Goal: Task Accomplishment & Management: Use online tool/utility

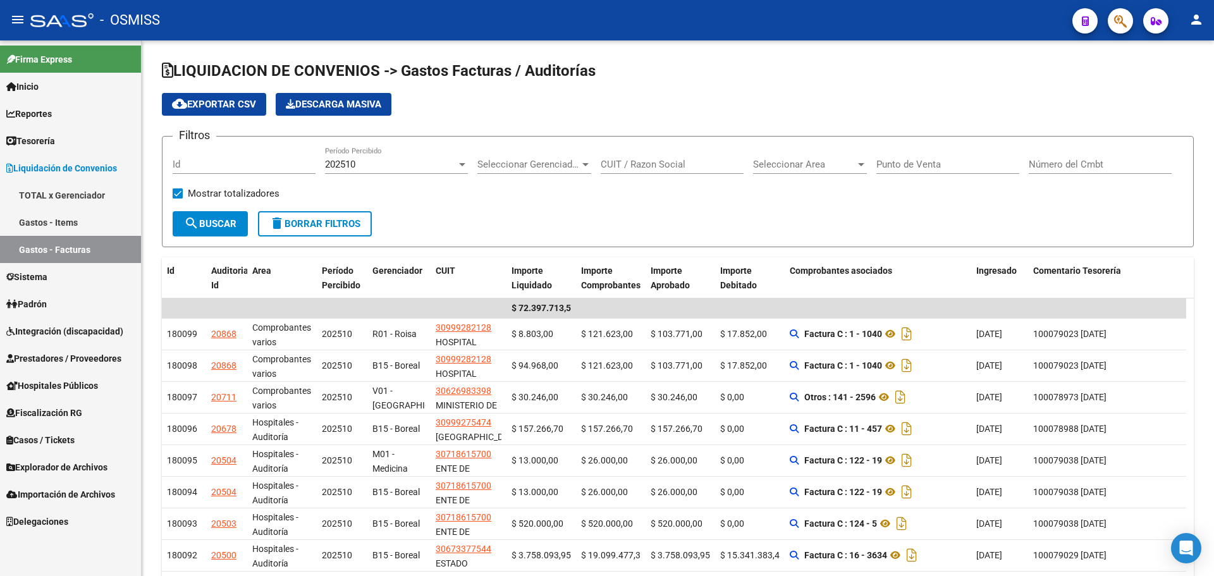
click at [56, 441] on span "Casos / Tickets" at bounding box center [40, 440] width 68 height 14
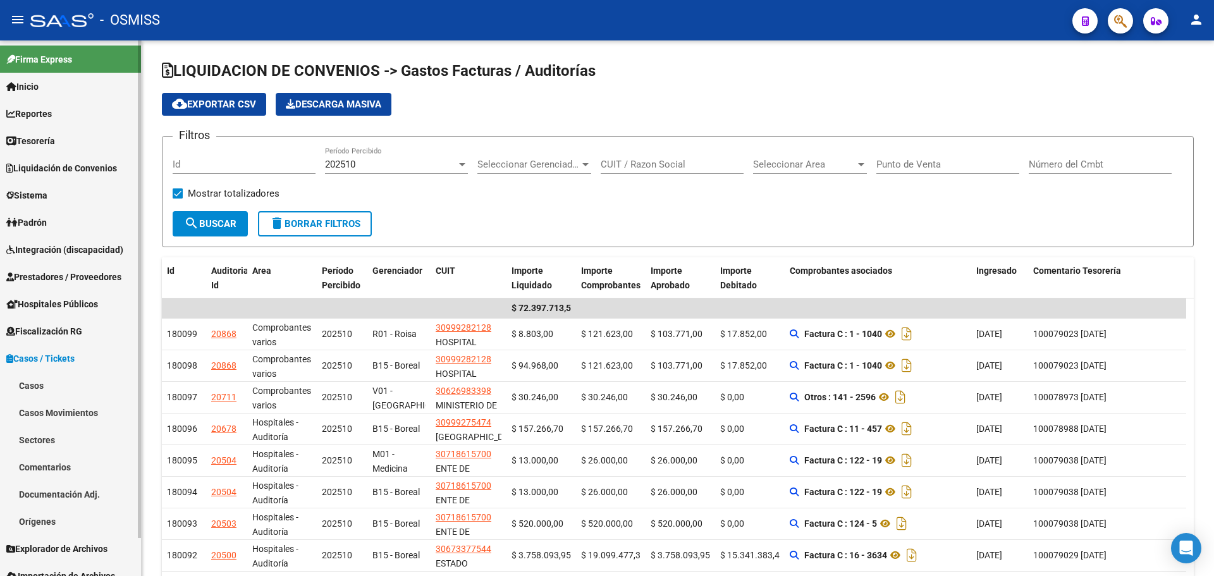
click at [63, 386] on link "Casos" at bounding box center [70, 385] width 141 height 27
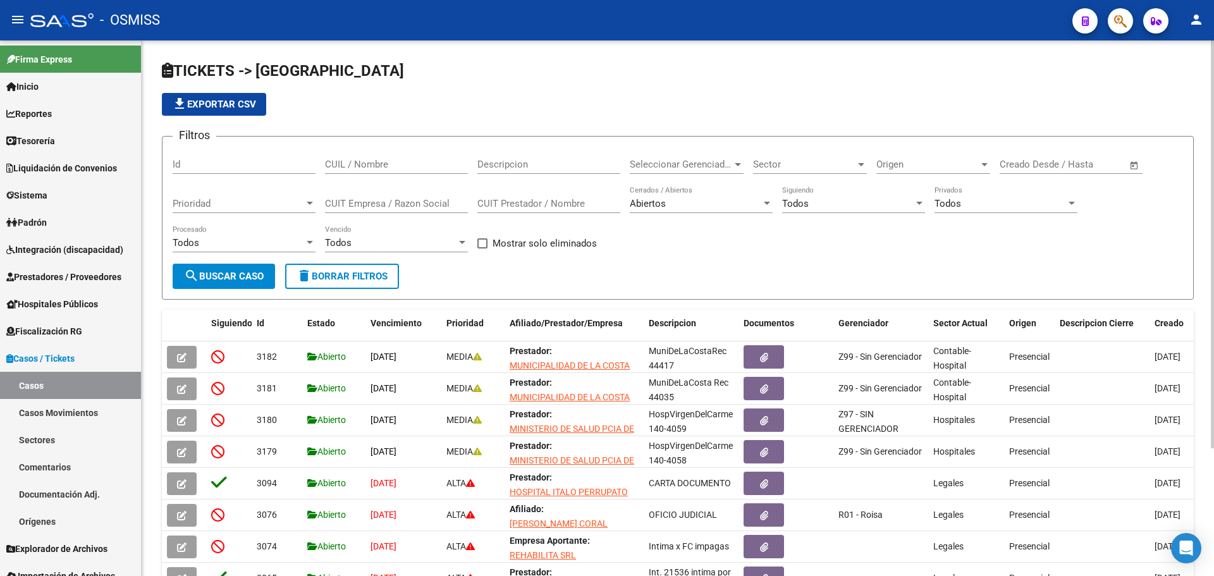
click at [880, 215] on div "Todos Siguiendo" at bounding box center [853, 205] width 143 height 39
click at [879, 207] on div "Todos" at bounding box center [847, 203] width 131 height 11
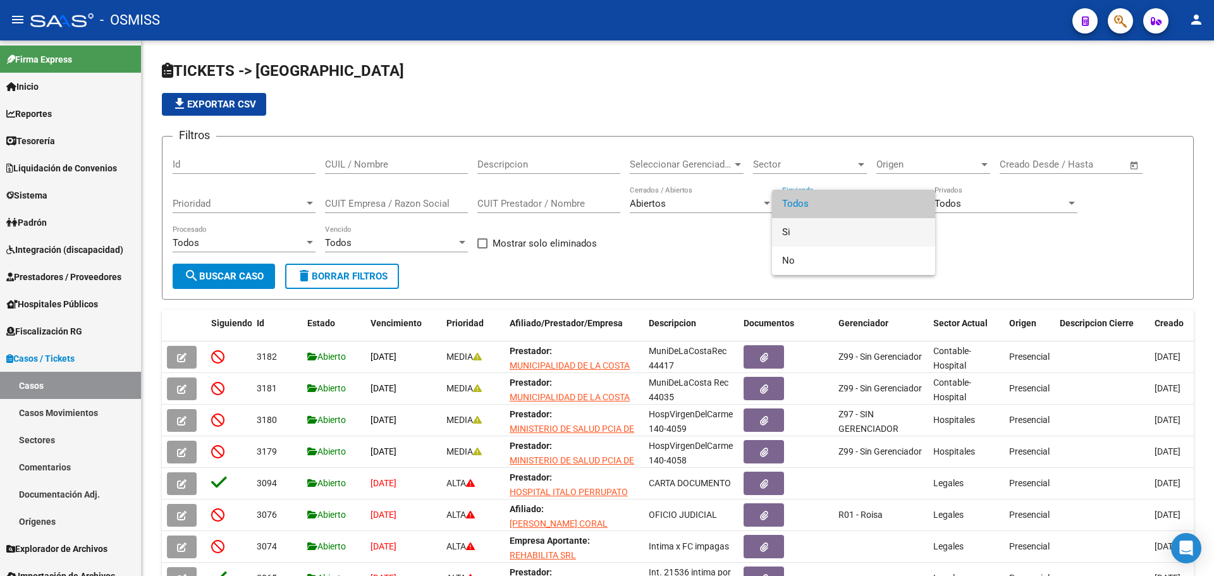
click at [872, 236] on span "Si" at bounding box center [853, 232] width 143 height 28
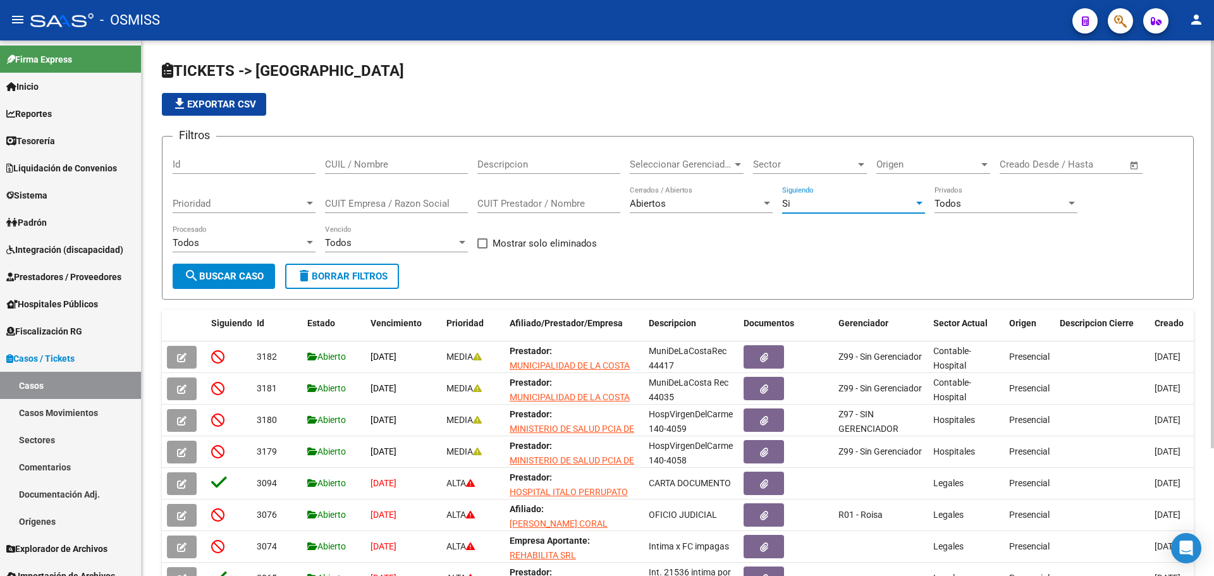
click at [816, 172] on div "Sector Sector" at bounding box center [810, 160] width 114 height 27
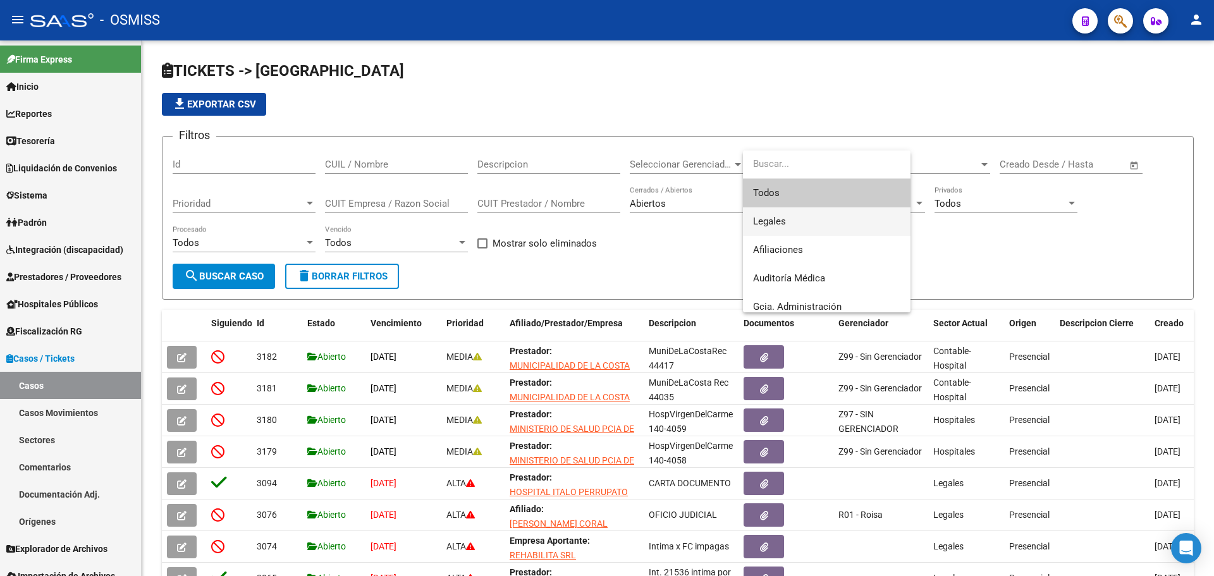
click at [812, 215] on span "Legales" at bounding box center [826, 221] width 147 height 28
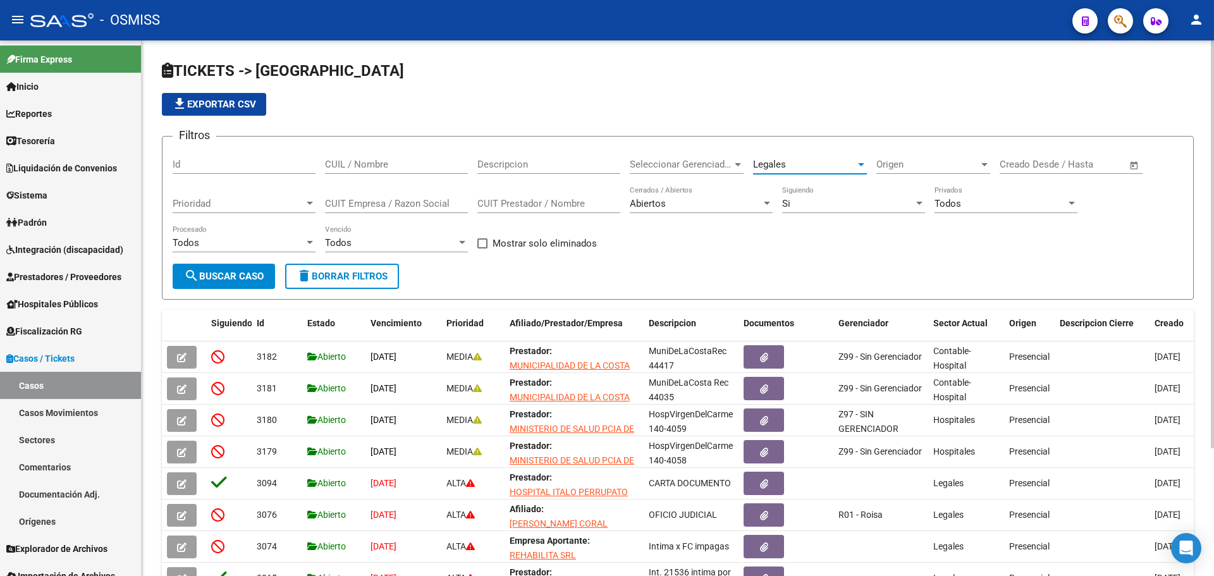
click at [250, 279] on span "search Buscar Caso" at bounding box center [224, 276] width 80 height 11
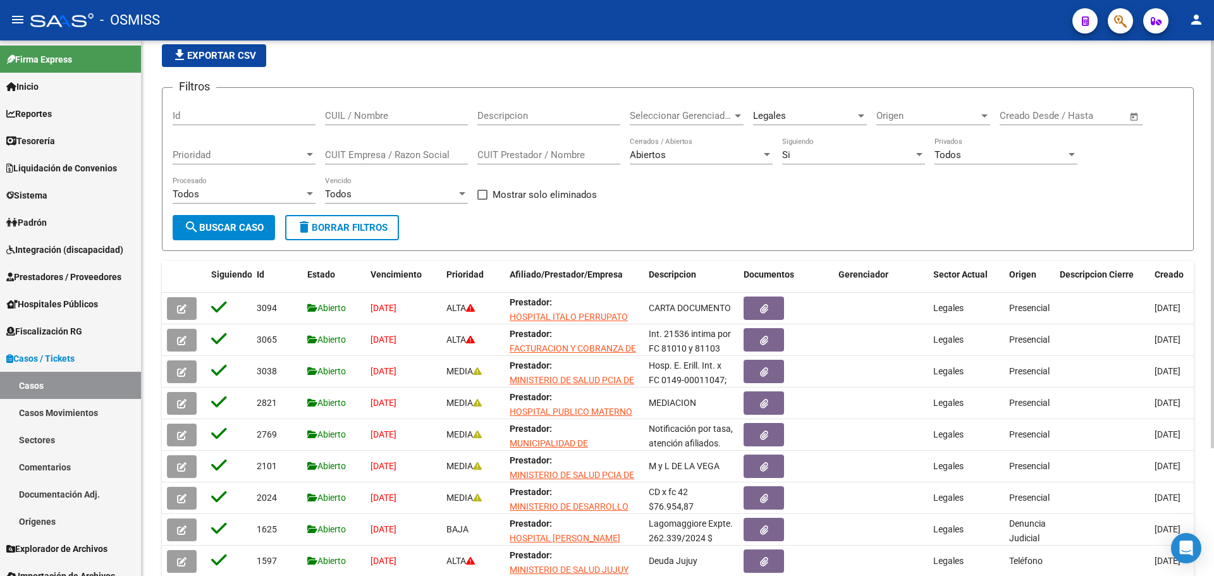
scroll to position [168, 0]
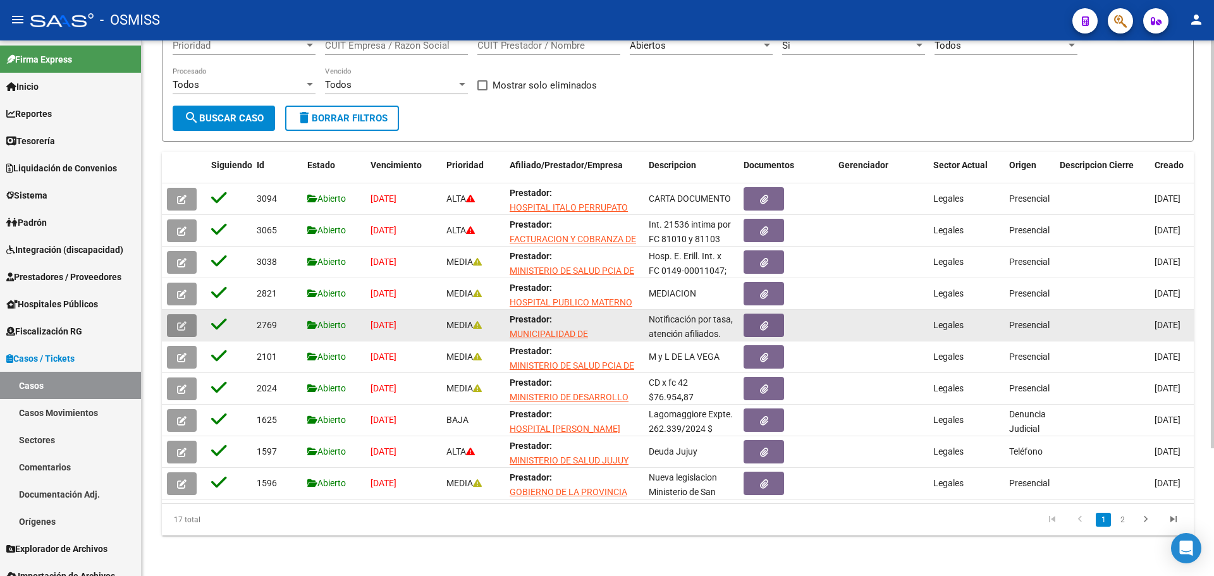
click at [174, 320] on button "button" at bounding box center [182, 325] width 30 height 23
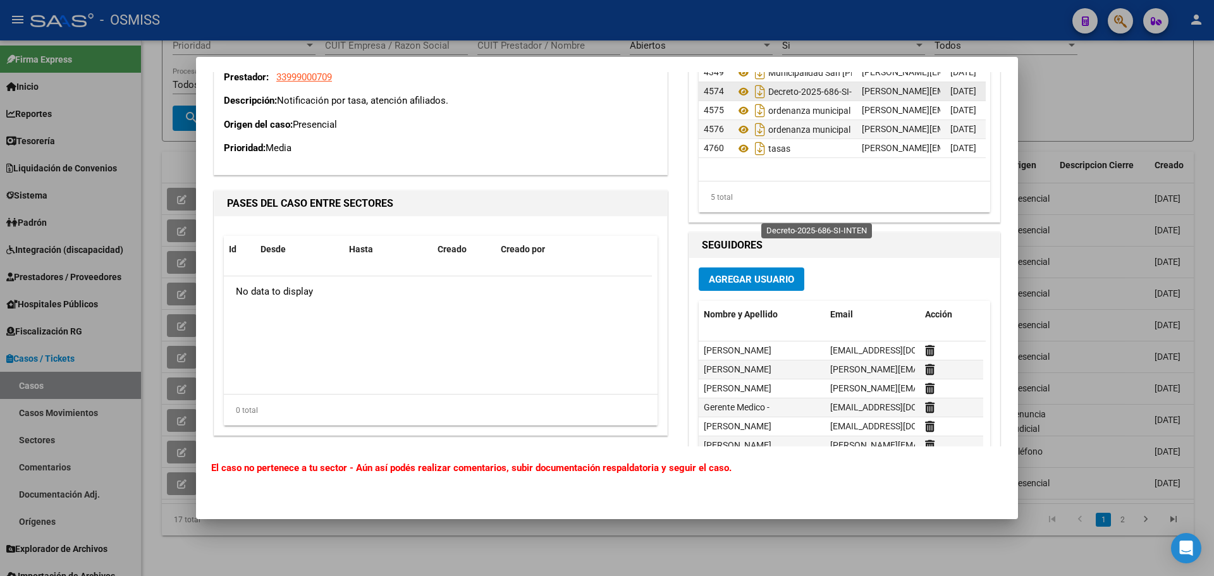
scroll to position [809, 0]
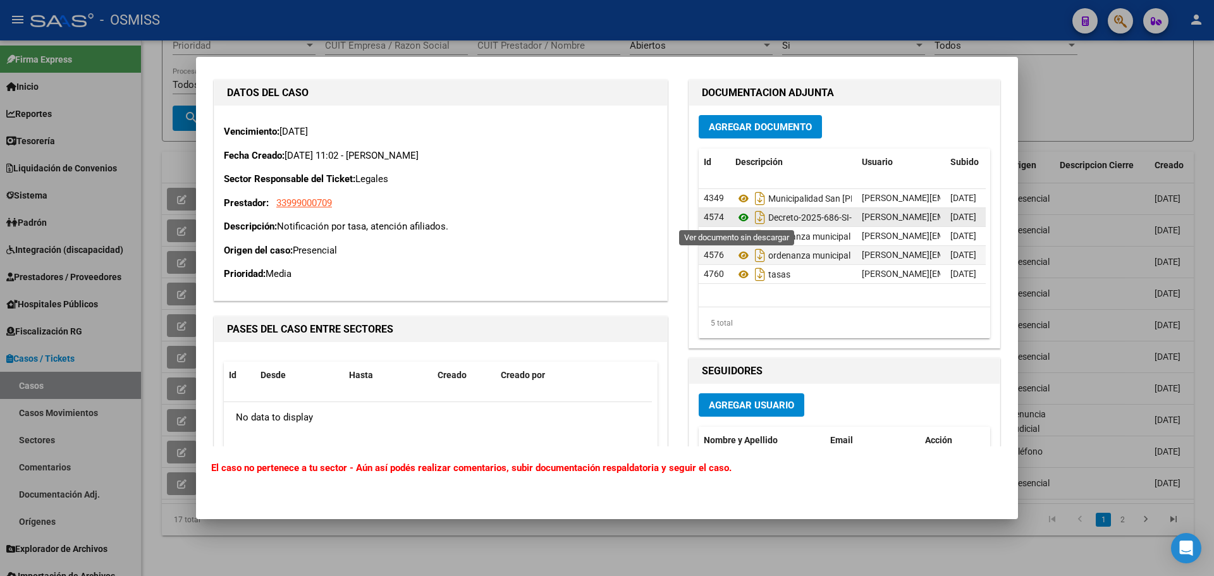
click at [736, 217] on icon at bounding box center [743, 217] width 16 height 15
click at [738, 253] on icon at bounding box center [743, 255] width 16 height 15
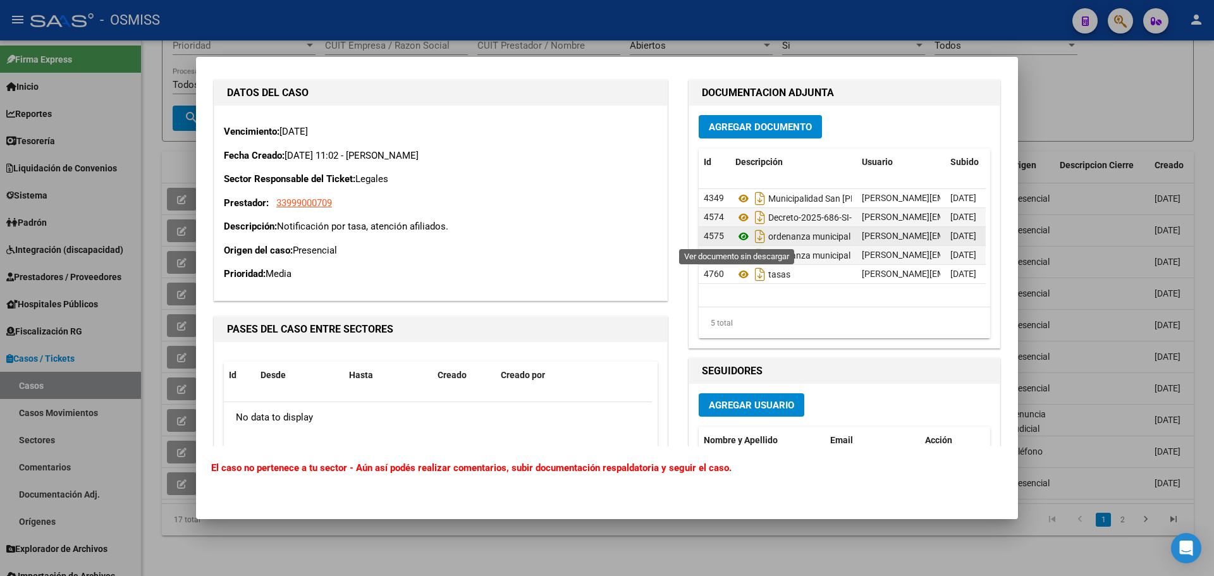
click at [739, 237] on icon at bounding box center [743, 236] width 16 height 15
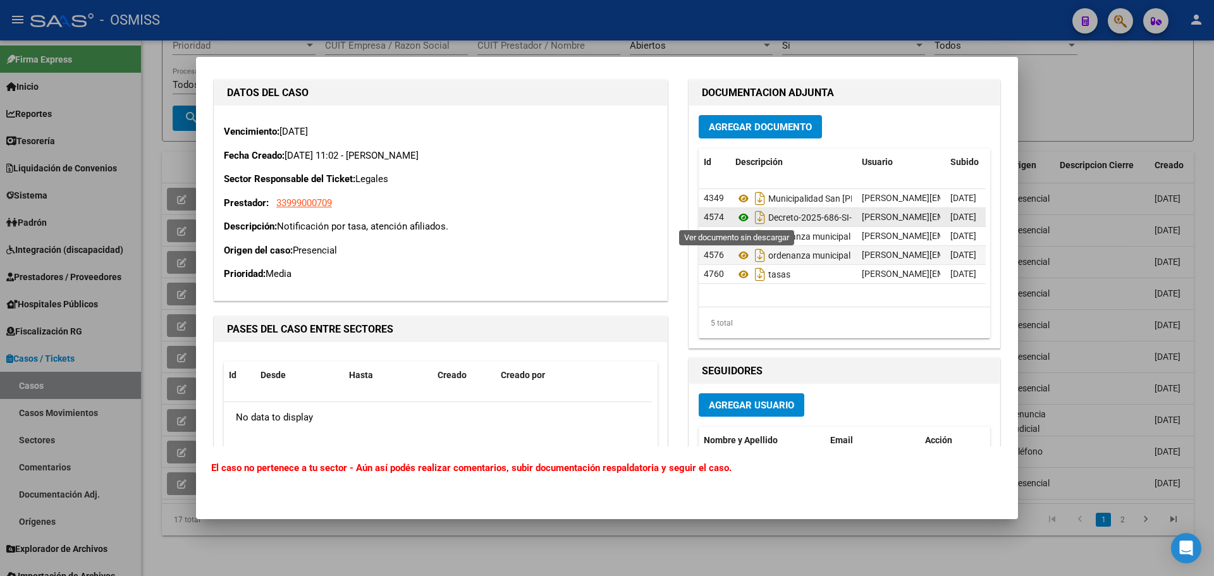
click at [741, 213] on icon at bounding box center [743, 217] width 16 height 15
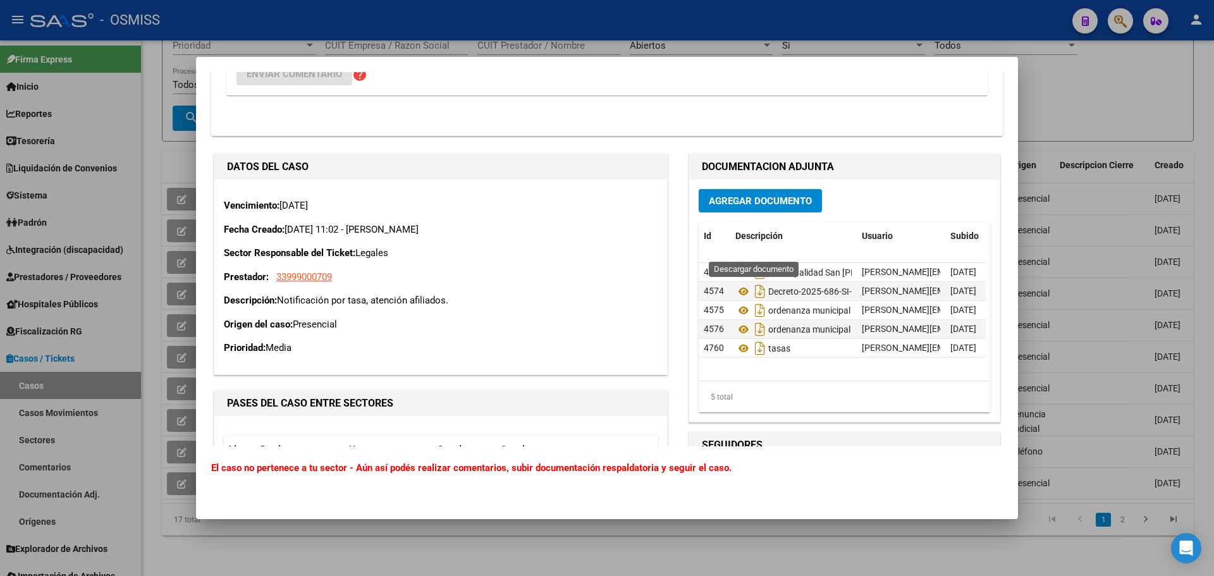
scroll to position [872, 0]
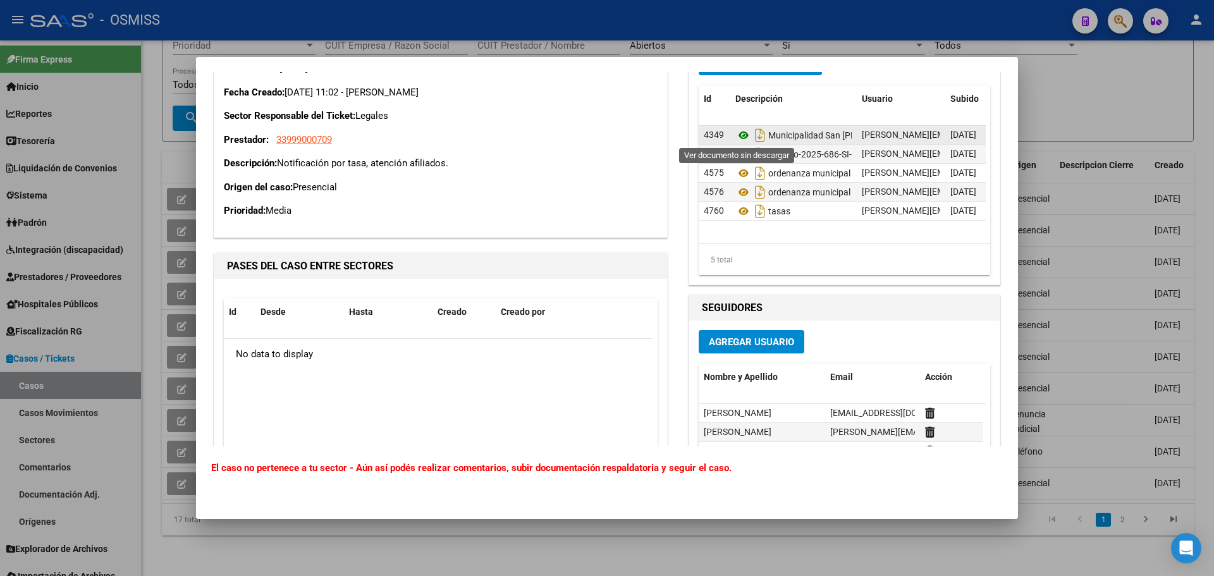
click at [736, 137] on icon at bounding box center [743, 135] width 16 height 15
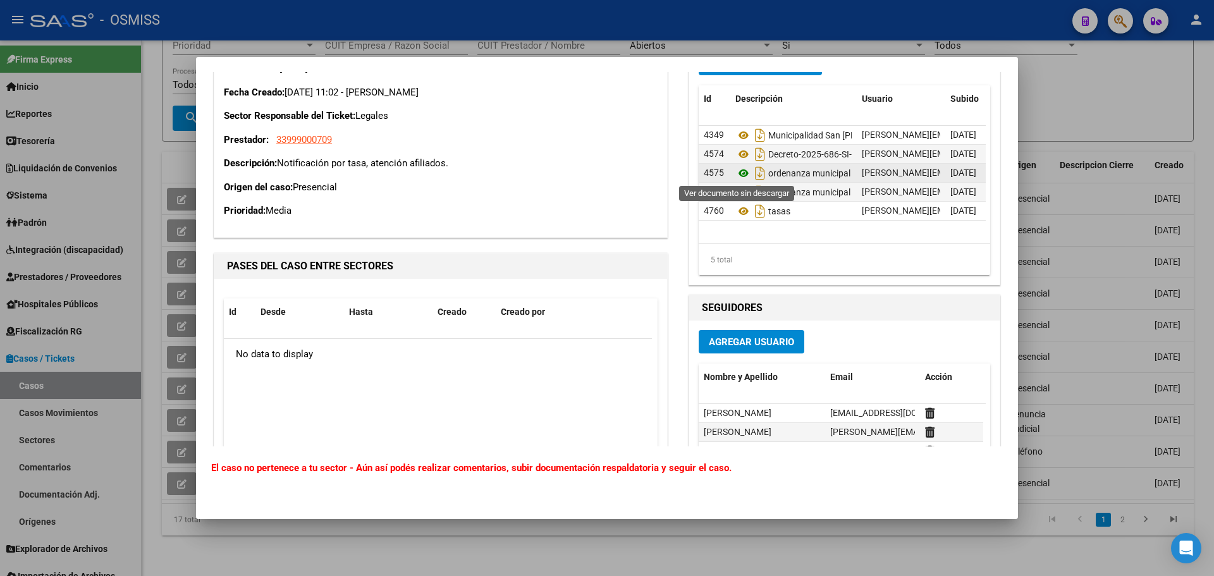
click at [742, 172] on icon at bounding box center [743, 173] width 16 height 15
click at [740, 191] on icon at bounding box center [743, 192] width 16 height 15
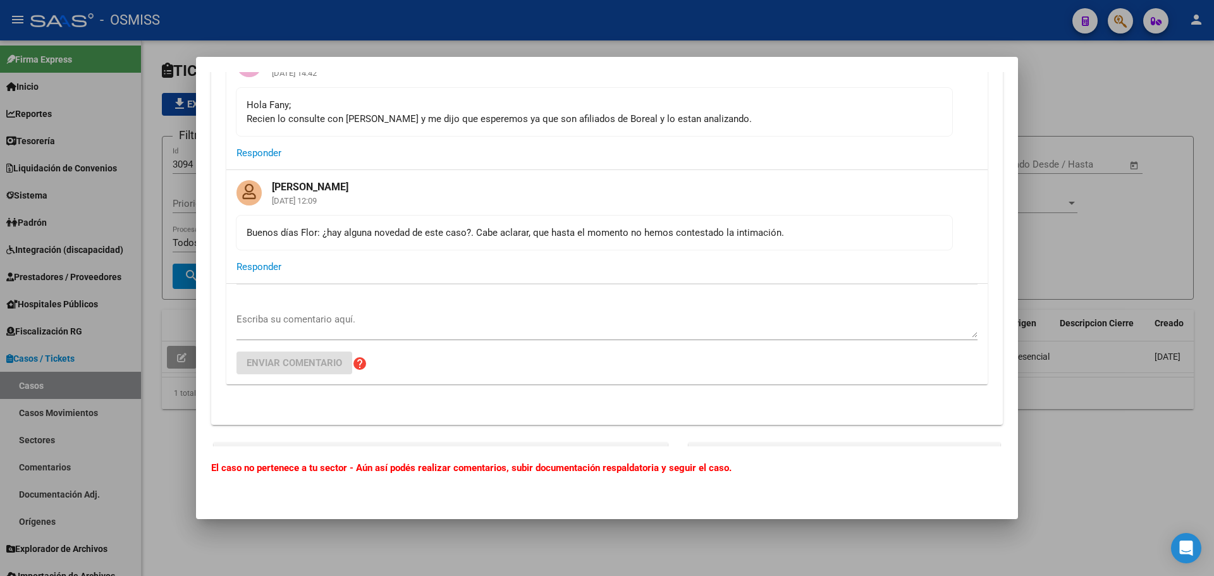
scroll to position [379, 0]
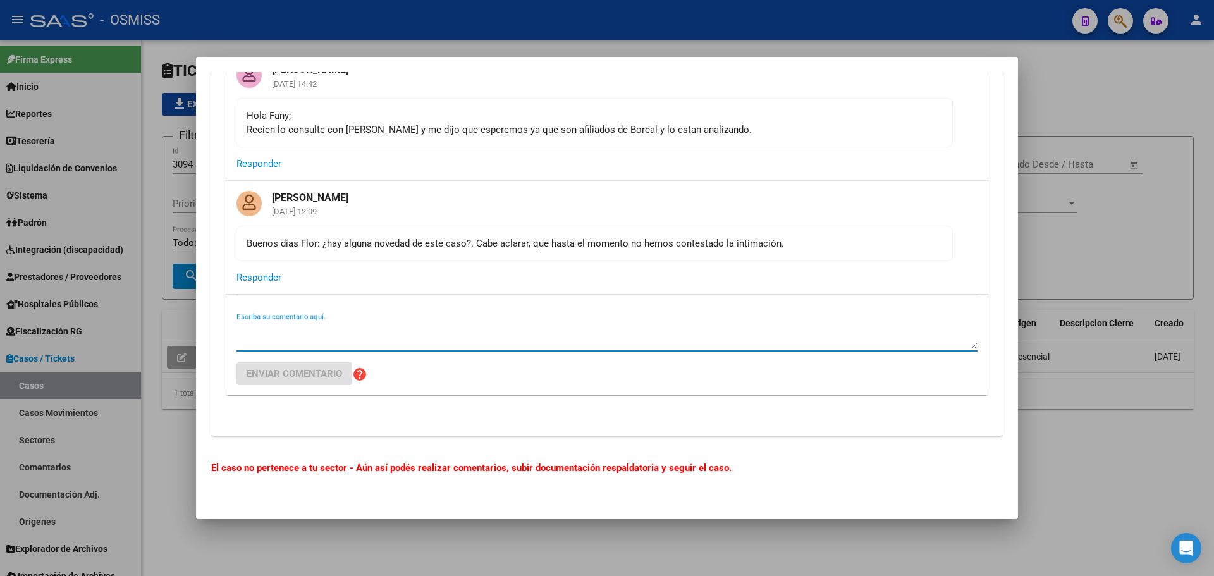
click at [642, 331] on textarea "Escriba su comentario aquí." at bounding box center [606, 335] width 741 height 25
click at [321, 342] on textarea "Hola Fany; Se pago el" at bounding box center [606, 335] width 741 height 25
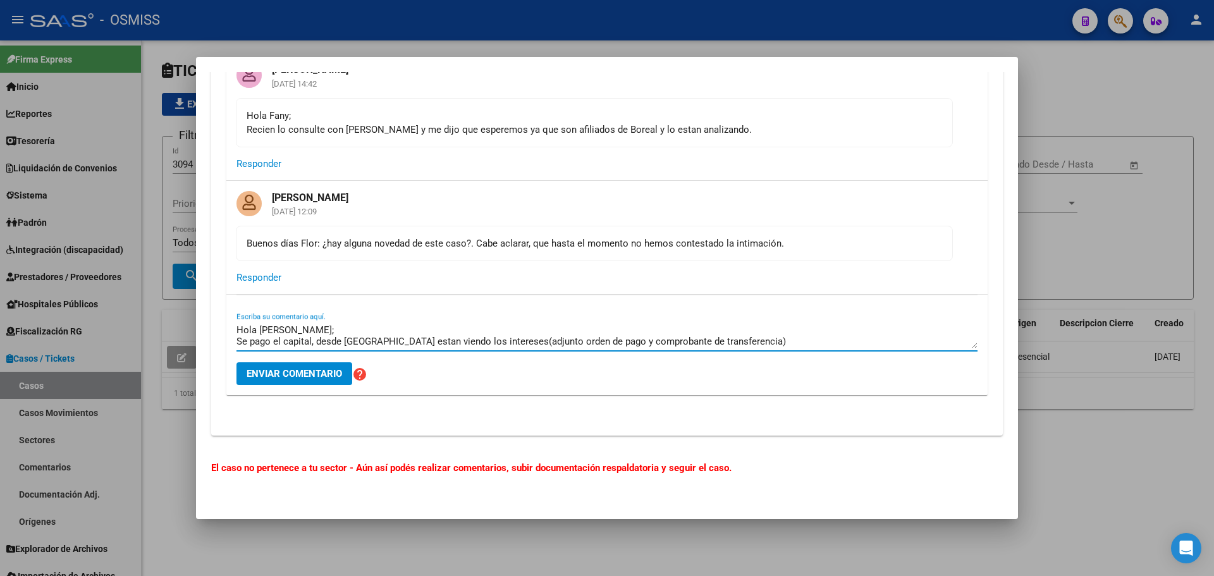
type textarea "Hola Fany; Se pago el capital, desde Boreal estan viendo los intereses(adjunto …"
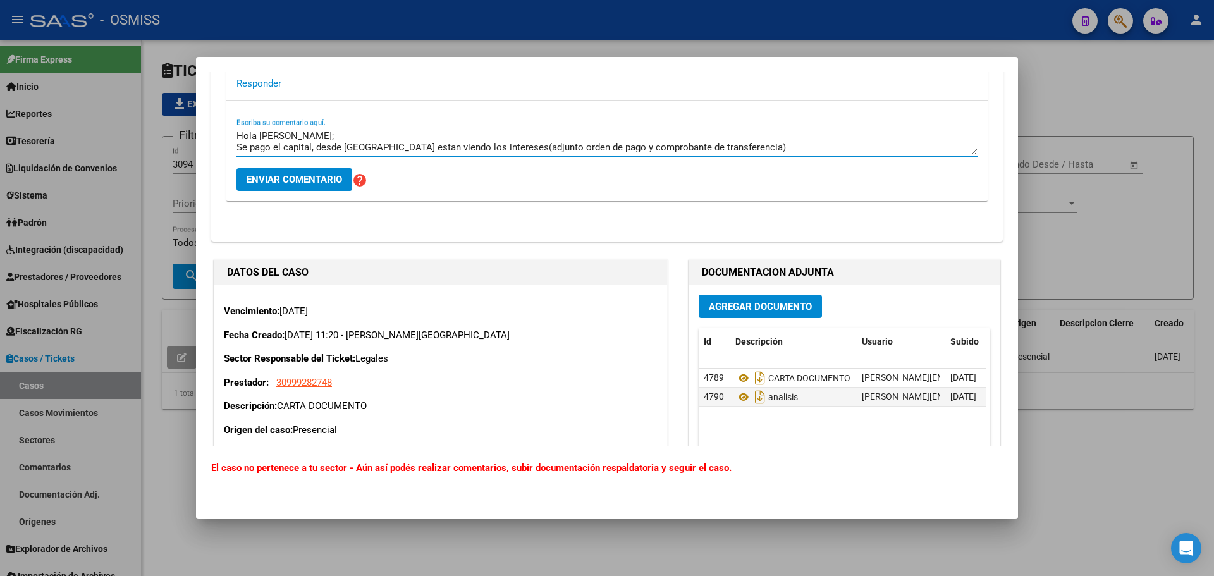
scroll to position [569, 0]
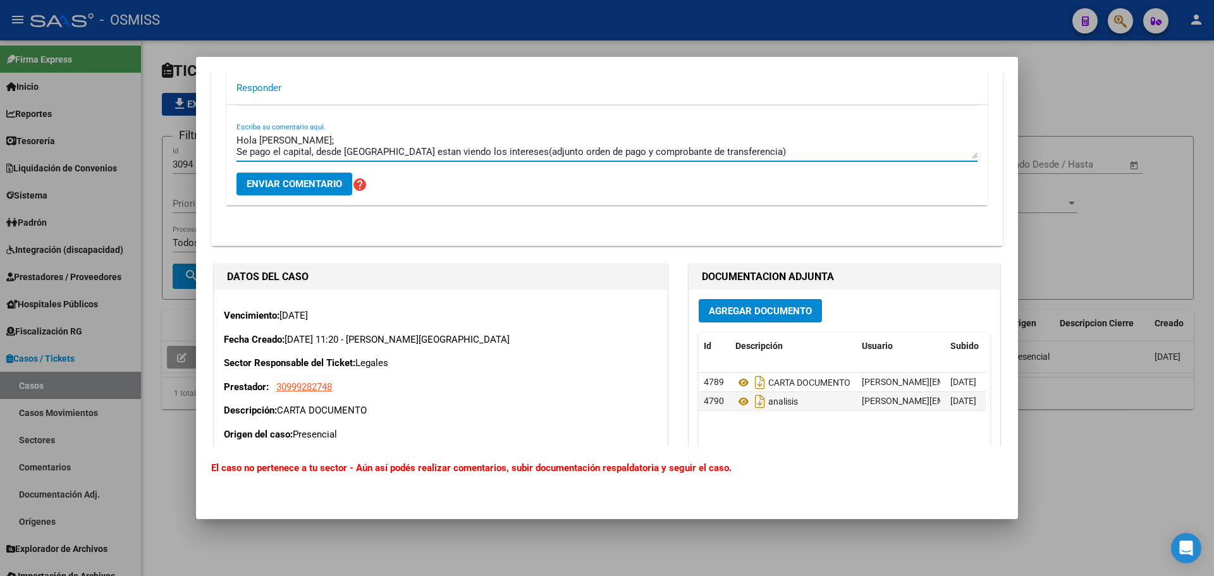
click at [708, 320] on button "Agregar Documento" at bounding box center [760, 310] width 123 height 23
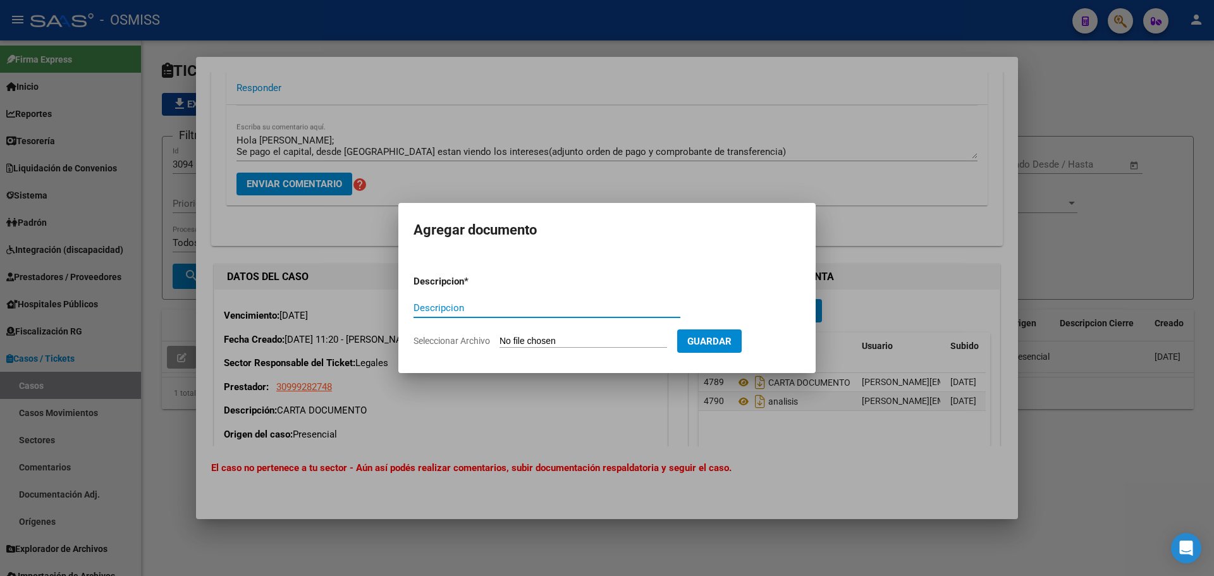
paste input "100078930 PERRUPATO LEGALES"
type input "100078930 PERRUPATO LEGALES"
type input "C:\fakepath\100078930 PERRUPATO LEGALES.pdf"
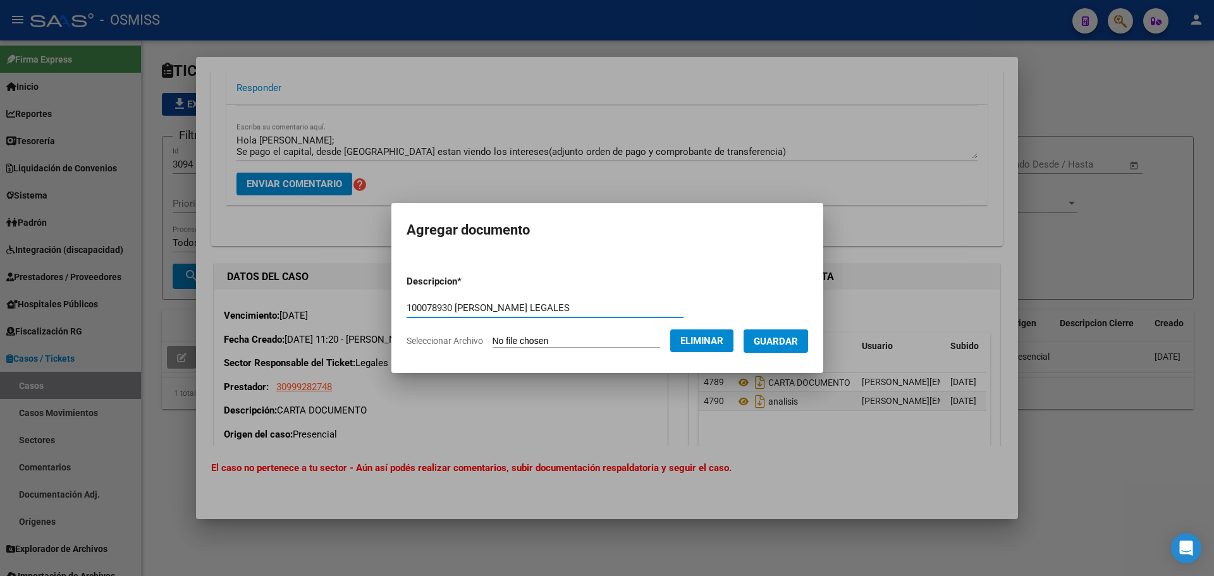
click at [551, 308] on input "100078930 PERRUPATO LEGALES" at bounding box center [544, 307] width 277 height 11
type input "100078930 PERRUPATO"
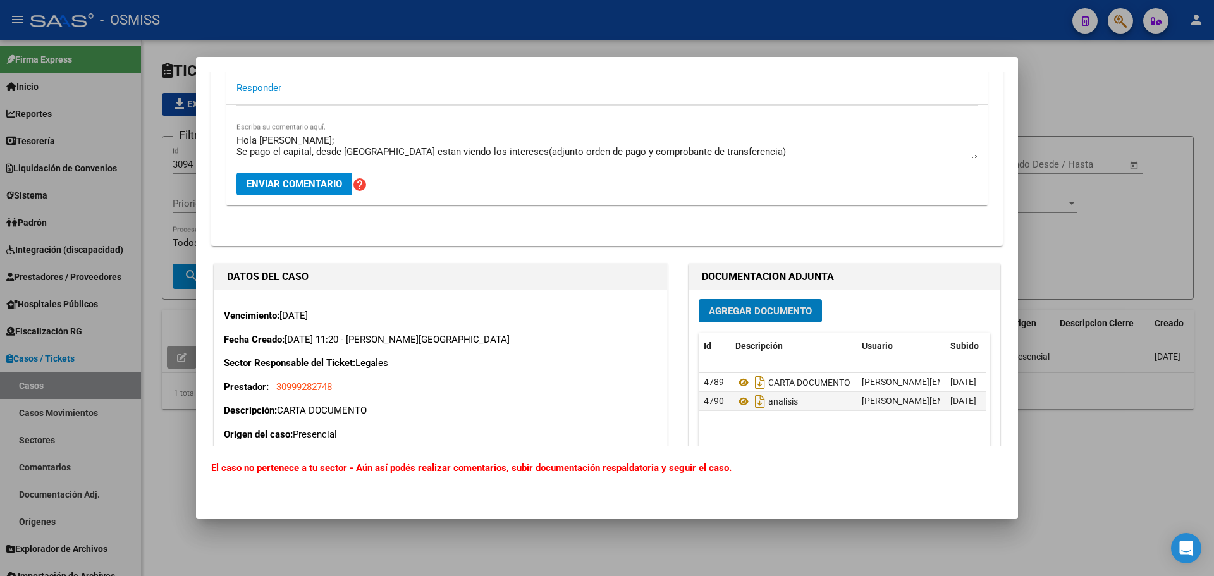
click at [334, 148] on textarea "Hola Fany; Se pago el capital, desde Boreal estan viendo los intereses(adjunto …" at bounding box center [606, 145] width 741 height 25
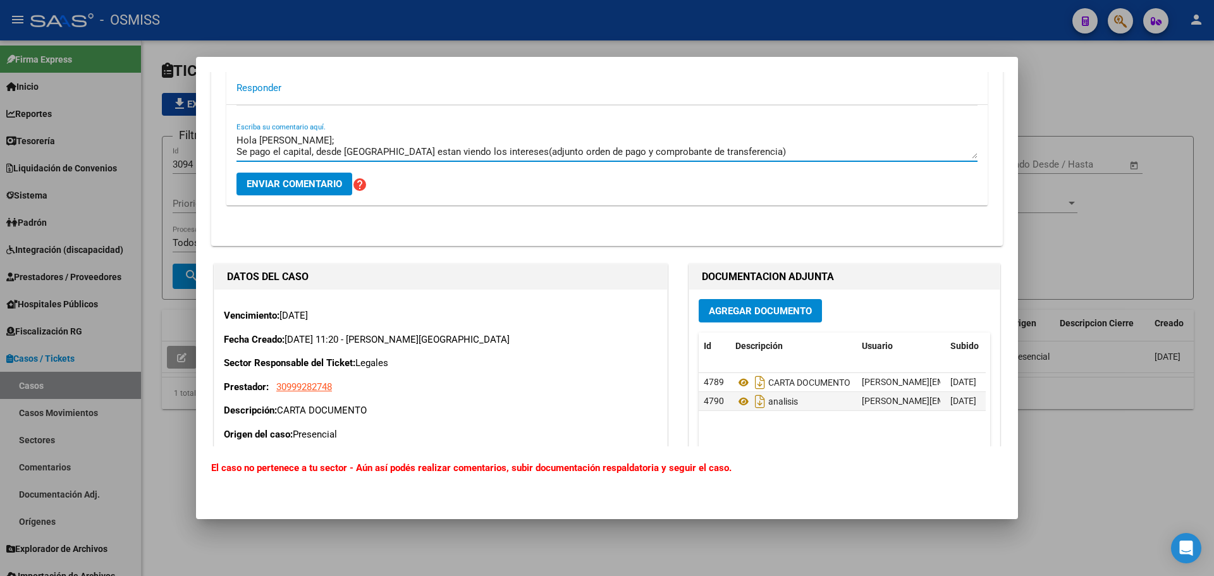
drag, startPoint x: 316, startPoint y: 150, endPoint x: 465, endPoint y: 149, distance: 149.2
click at [465, 149] on textarea "Hola Fany; Se pago el capital, desde Boreal estan viendo los intereses(adjunto …" at bounding box center [606, 145] width 741 height 25
click at [491, 186] on div "Hola Fany; Se pago el capital, desde Boreal estan viendo los intereses(adjunto …" at bounding box center [606, 155] width 741 height 101
click at [318, 151] on textarea "Hola Fany; Se pago el capital, desde Boreal estan viendo los intereses(adjunto …" at bounding box center [606, 145] width 741 height 25
drag, startPoint x: 316, startPoint y: 151, endPoint x: 482, endPoint y: 152, distance: 165.6
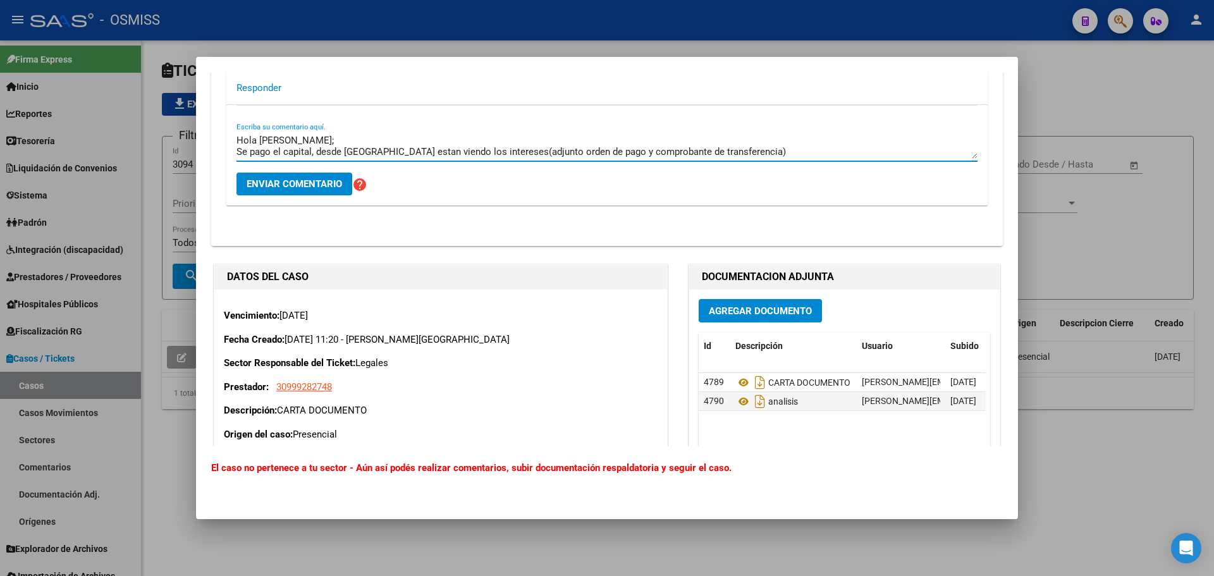
click at [482, 152] on textarea "Hola Fany; Se pago el capital, desde Boreal estan viendo los intereses(adjunto …" at bounding box center [606, 145] width 741 height 25
type textarea "Hola Fany; Se pago el capital, ya se solicito recibo(adjunto orden de pago y co…"
click at [338, 182] on span "Enviar comentario" at bounding box center [294, 183] width 95 height 11
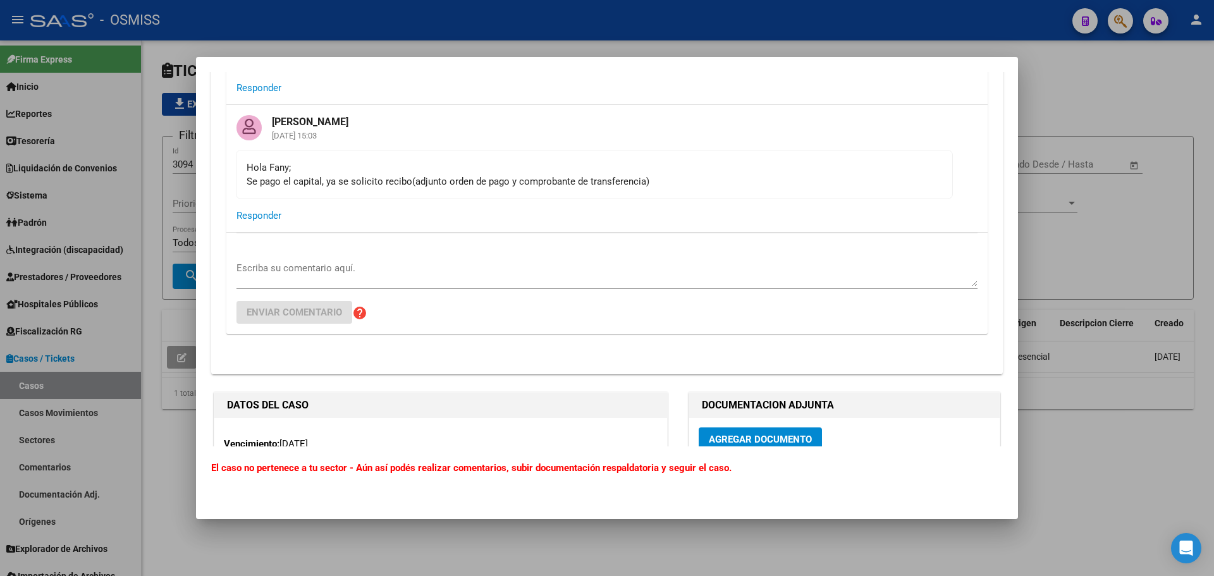
drag, startPoint x: 517, startPoint y: 336, endPoint x: 711, endPoint y: 348, distance: 194.5
click at [762, 442] on span "Agregar Documento" at bounding box center [760, 439] width 103 height 11
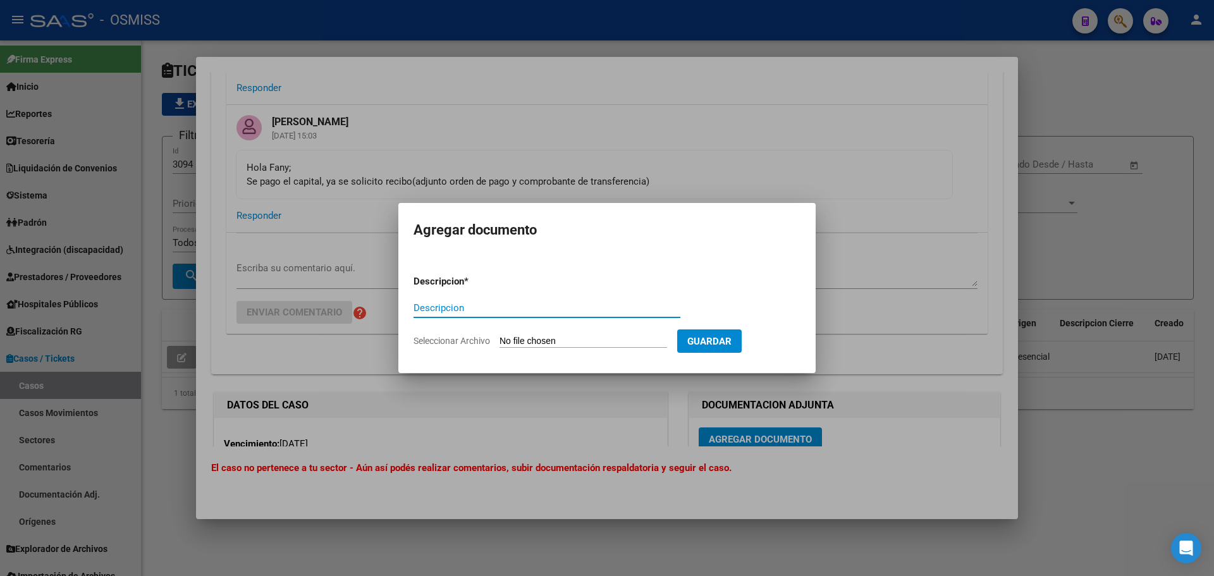
paste input "100078930 PERRUPATO LEGALES"
type input "100078930 PERRUPATO LEGALES"
type input "C:\fakepath\100078930 PERRUPATO LEGALES.pdf"
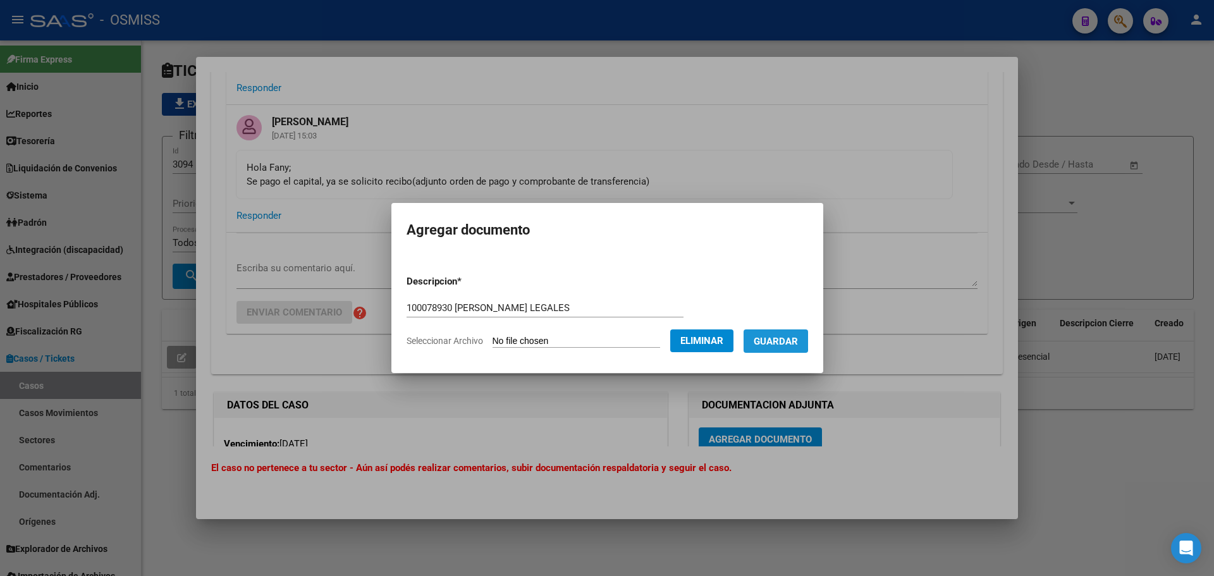
click at [759, 339] on button "Guardar" at bounding box center [775, 340] width 64 height 23
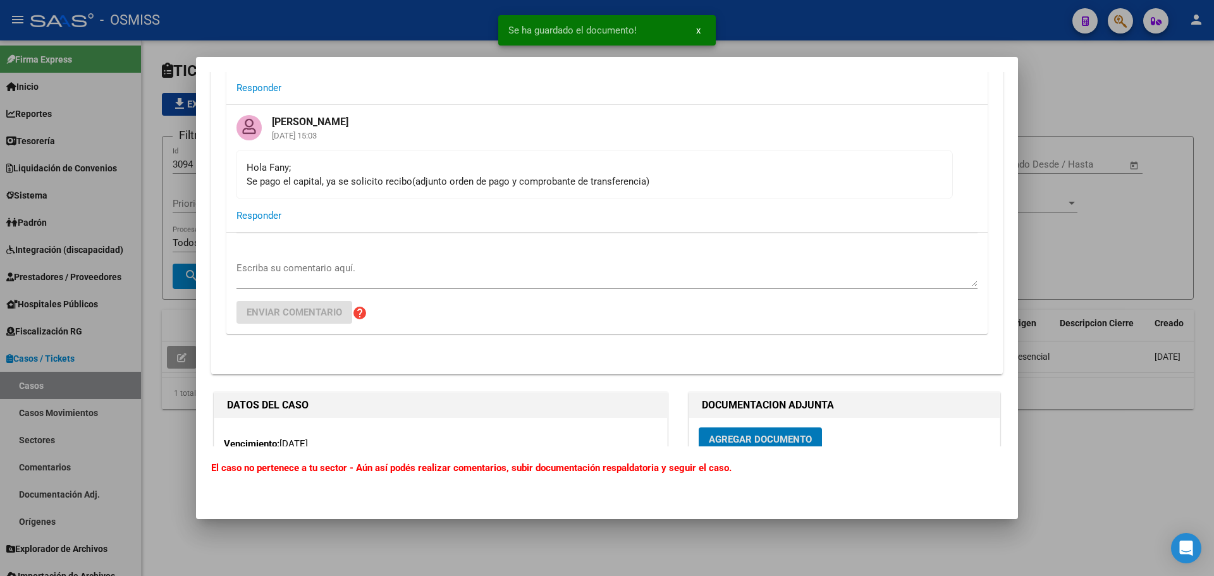
scroll to position [573, 0]
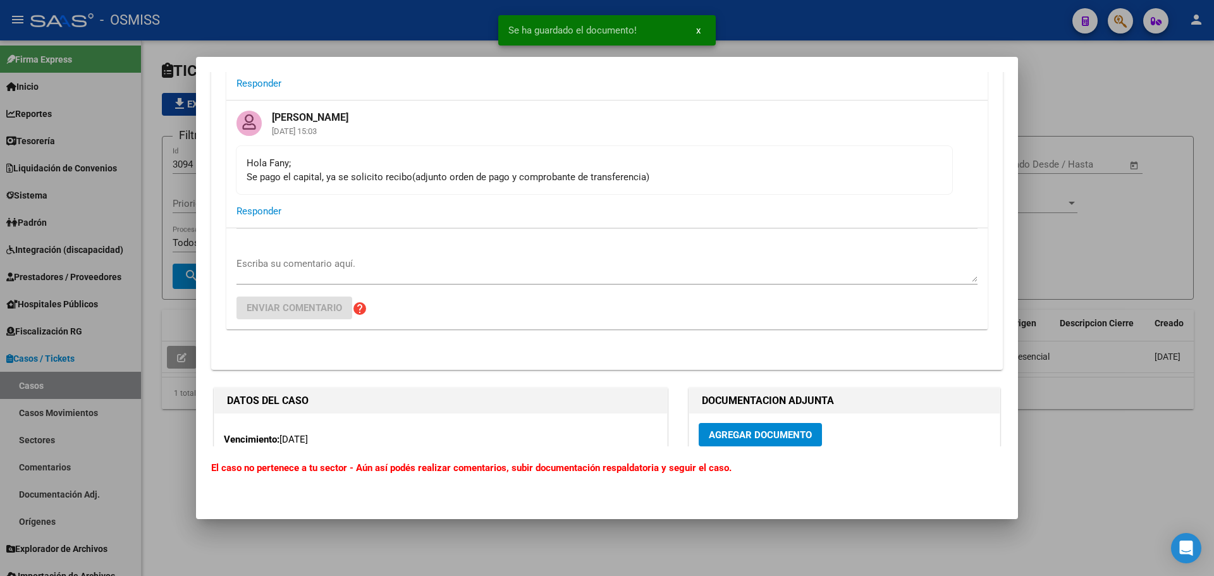
drag, startPoint x: 515, startPoint y: 333, endPoint x: 555, endPoint y: 336, distance: 40.0
click at [801, 430] on span "Agregar Documento" at bounding box center [760, 434] width 103 height 11
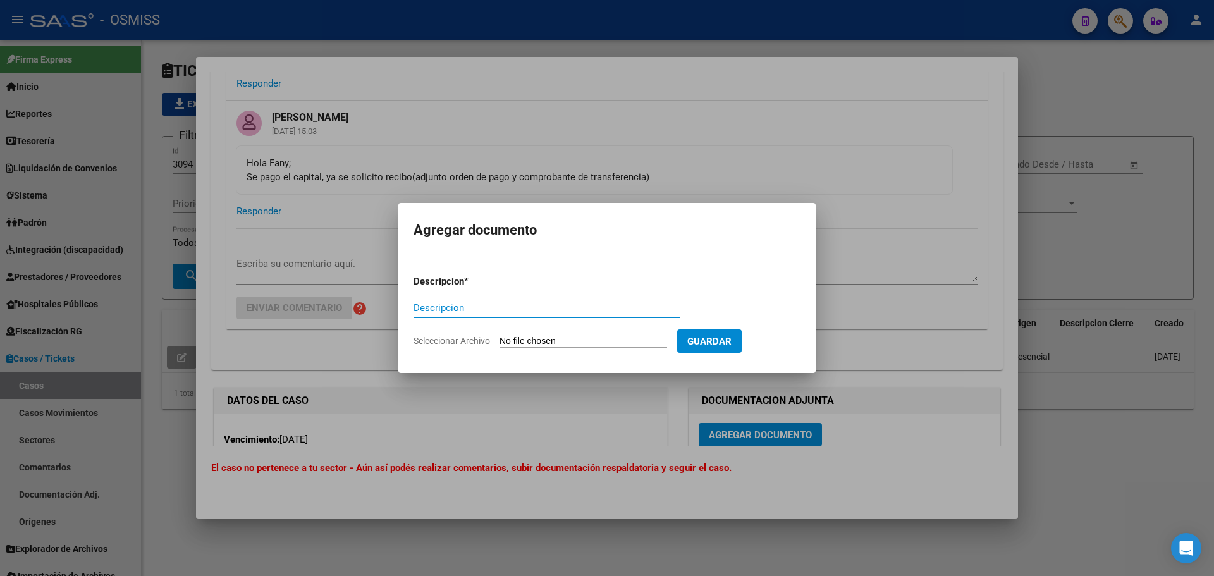
paste input "100078930 PERRUPATO LEGALES"
type input "100078930 PERRUPATO LEGALES TRANSF"
type input "C:\fakepath\100078930 PERRUPATO LEGALES TRANSF.pdf"
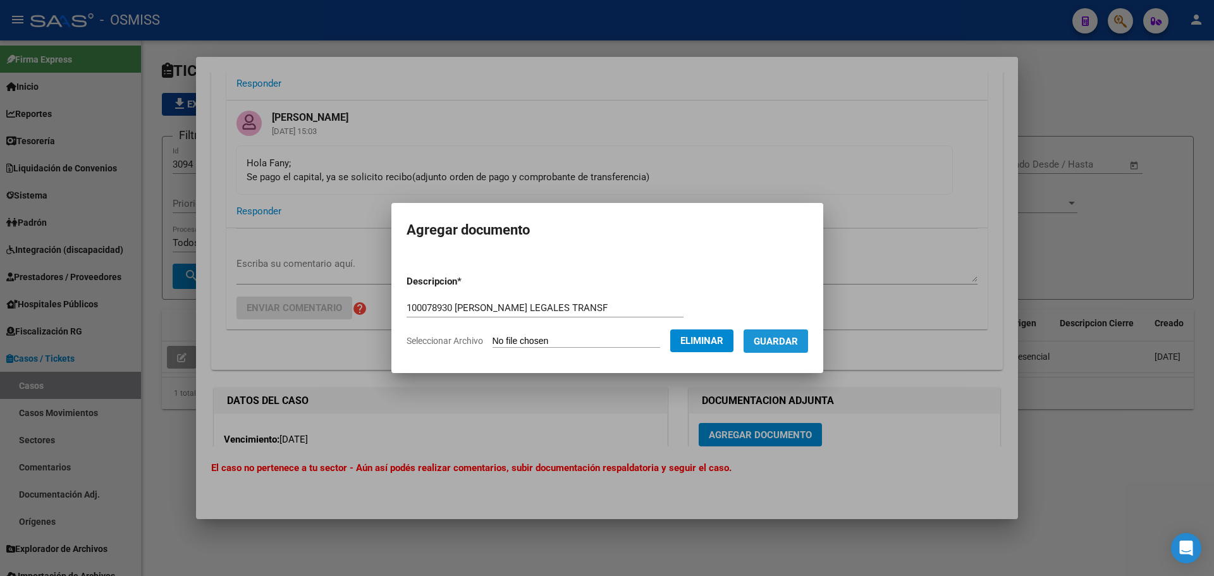
click at [759, 349] on button "Guardar" at bounding box center [775, 340] width 64 height 23
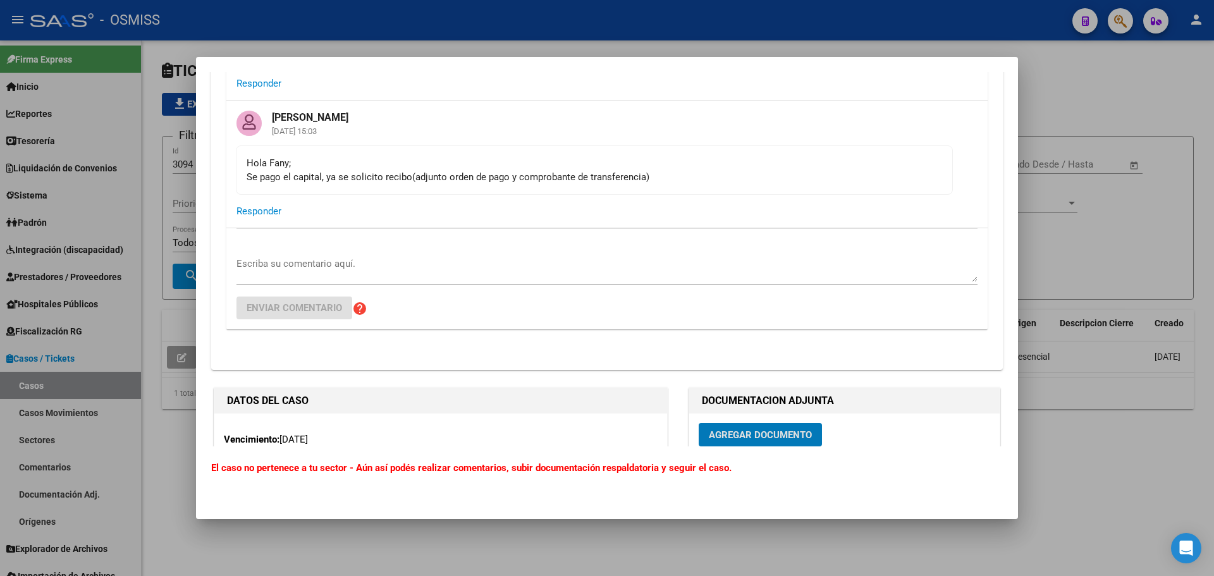
click at [1210, 178] on div at bounding box center [607, 288] width 1214 height 576
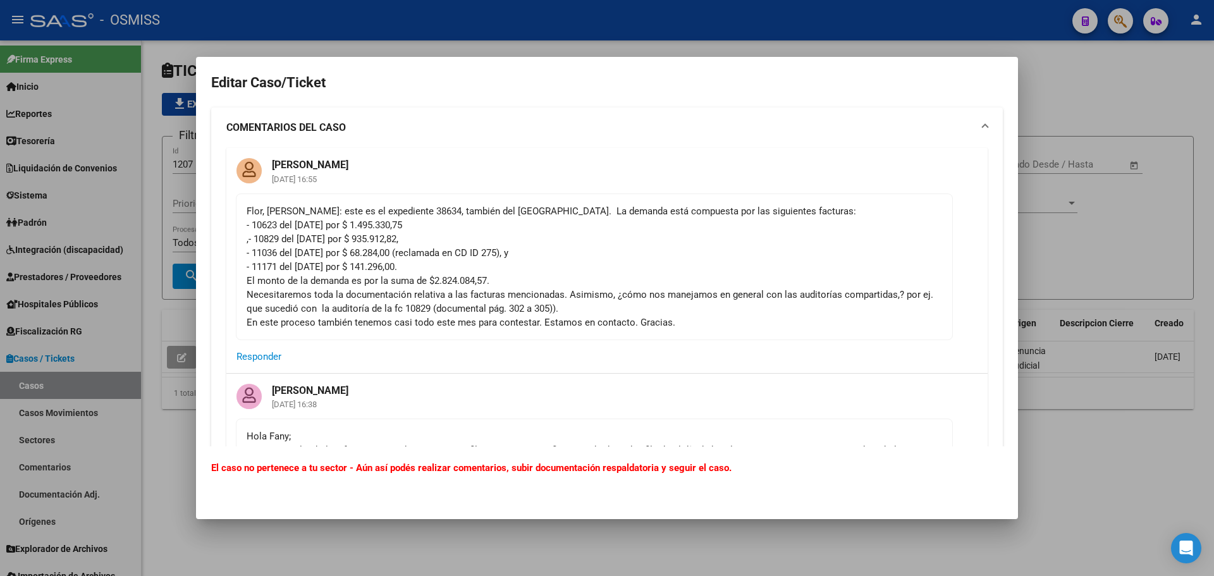
scroll to position [743, 0]
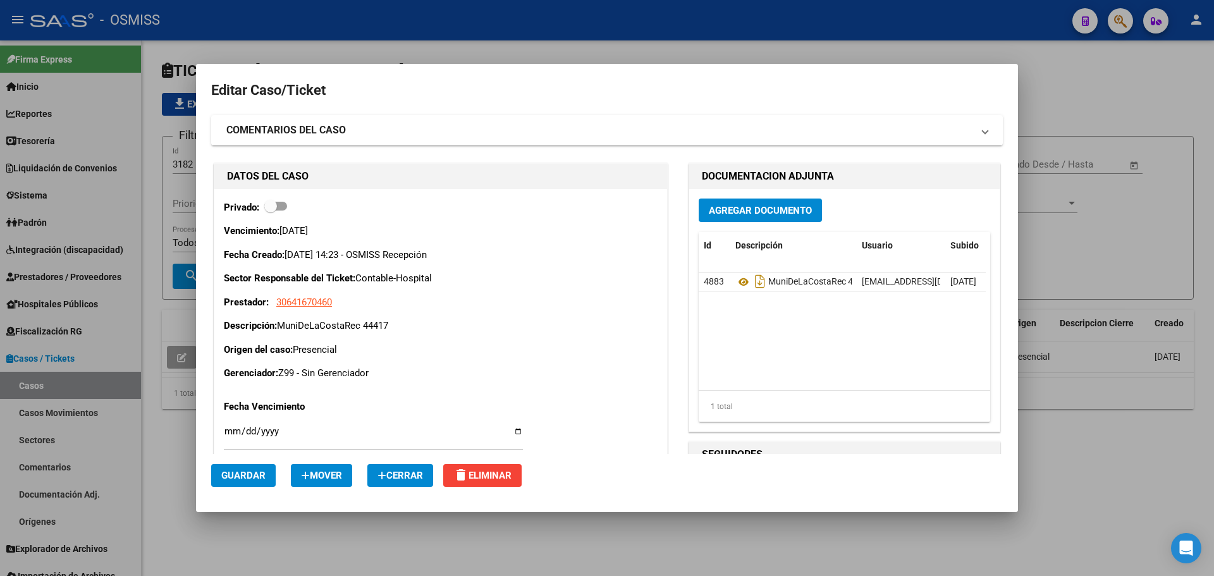
click at [400, 474] on span "Cerrar" at bounding box center [400, 475] width 46 height 11
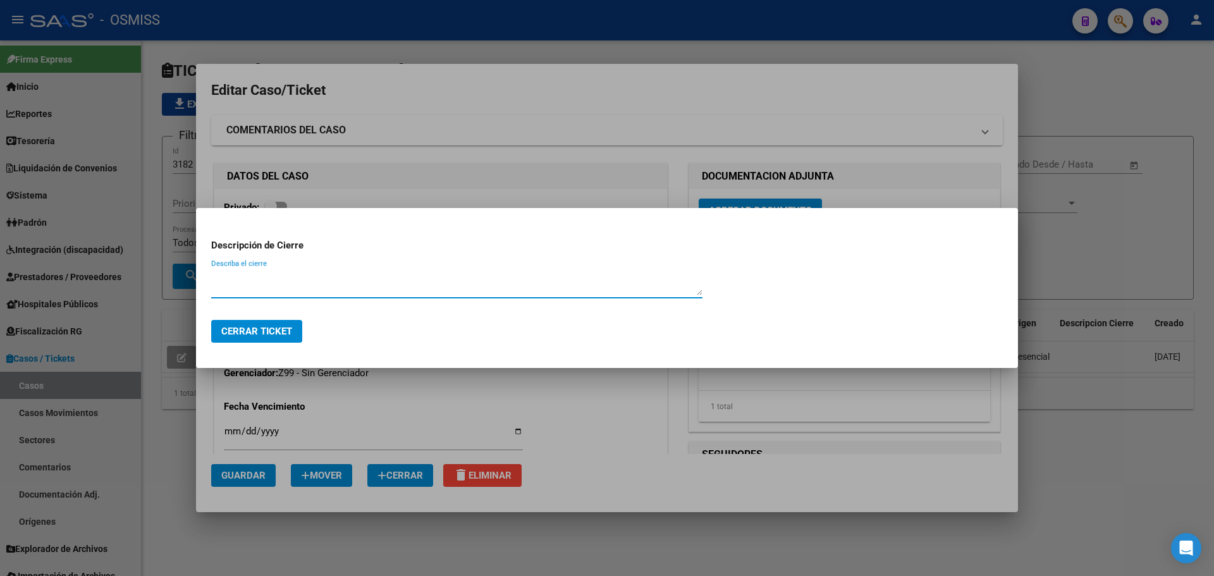
click at [266, 326] on span "Cerrar Ticket" at bounding box center [256, 331] width 71 height 11
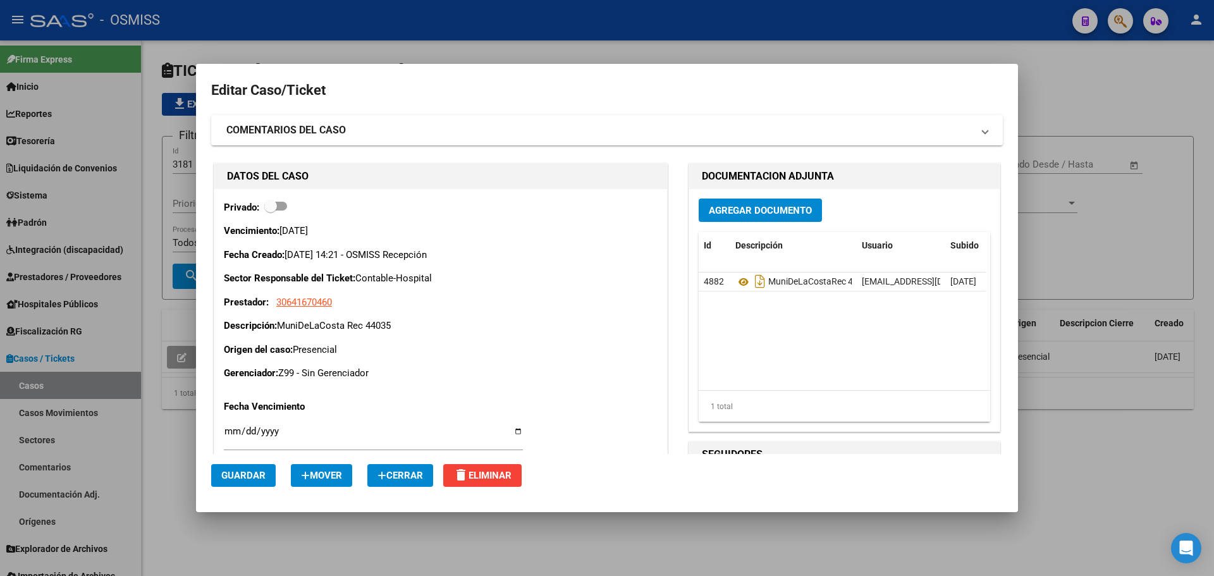
click at [407, 484] on button "Cerrar" at bounding box center [400, 475] width 66 height 23
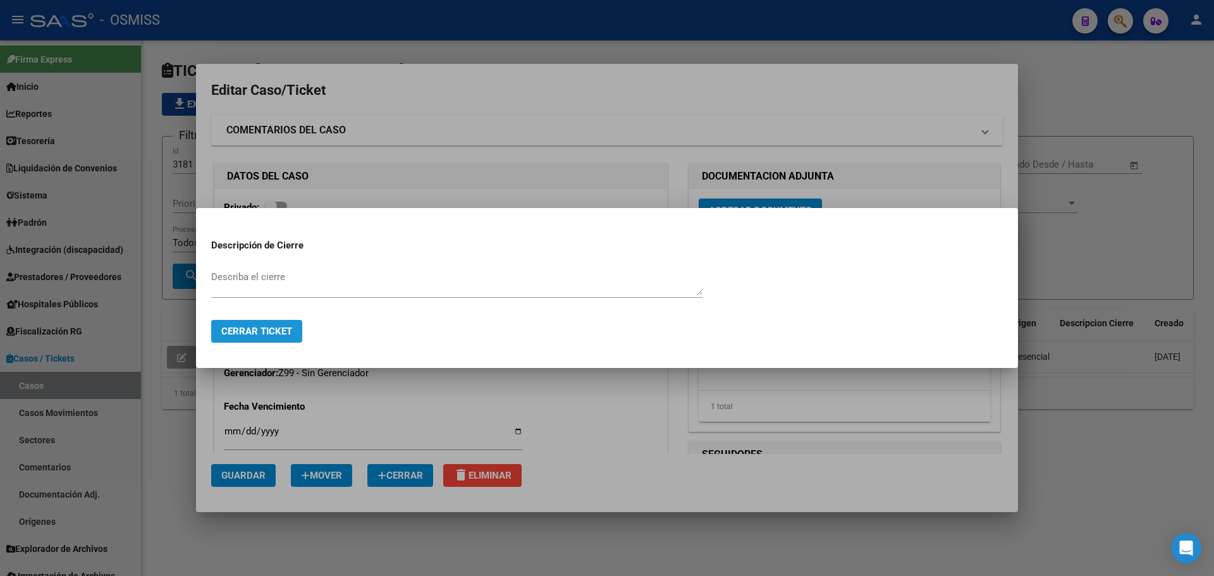
click at [274, 335] on span "Cerrar Ticket" at bounding box center [256, 331] width 71 height 11
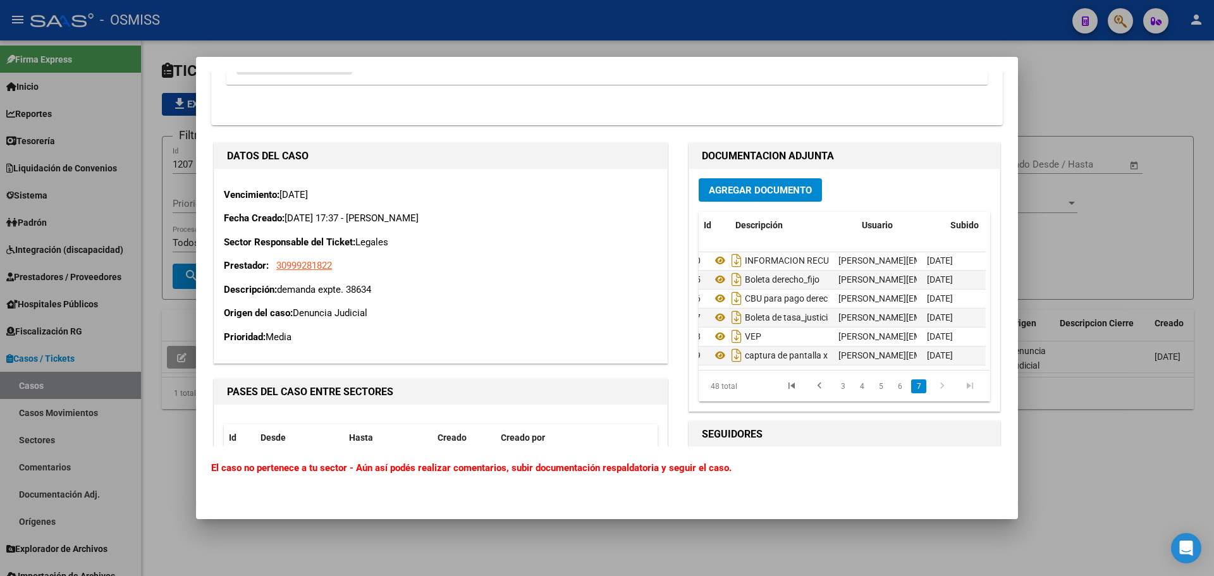
scroll to position [806, 0]
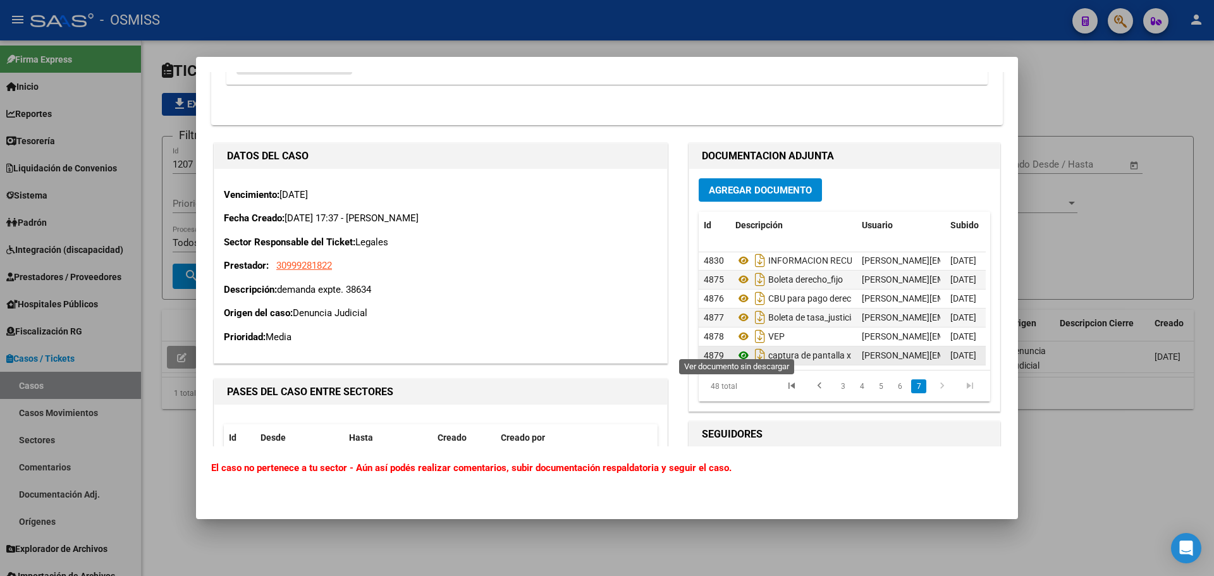
click at [737, 350] on icon at bounding box center [743, 355] width 16 height 15
click at [752, 347] on icon "Descargar documento" at bounding box center [760, 355] width 16 height 20
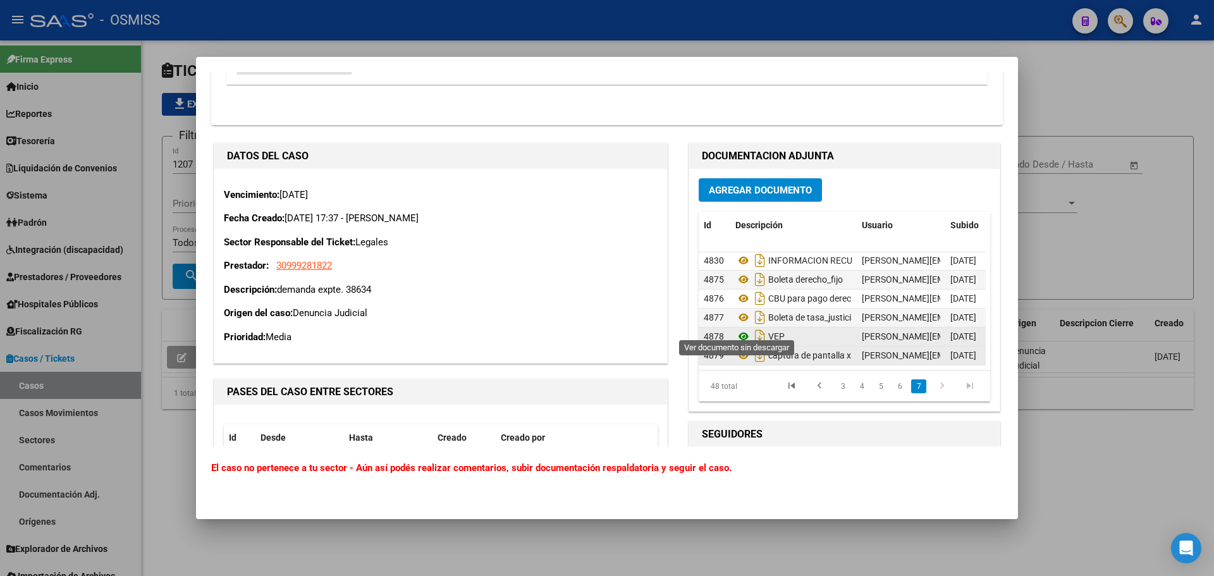
click at [737, 329] on icon at bounding box center [743, 336] width 16 height 15
click at [752, 326] on icon "Descargar documento" at bounding box center [760, 336] width 16 height 20
click at [755, 314] on icon "Descargar documento" at bounding box center [760, 317] width 16 height 20
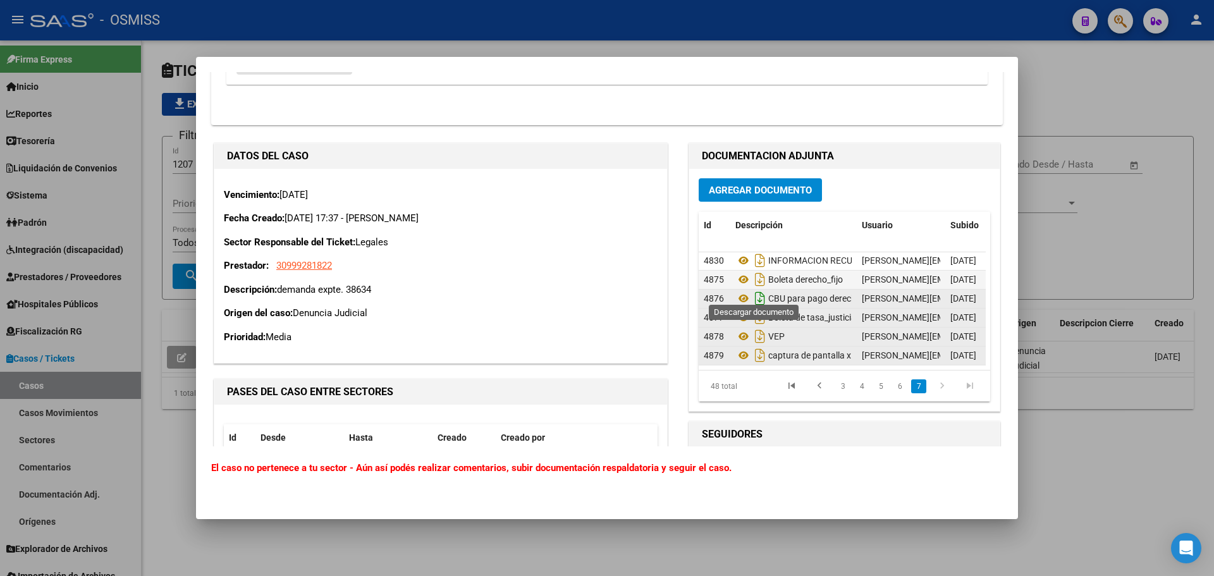
click at [752, 288] on icon "Descargar documento" at bounding box center [760, 298] width 16 height 20
click at [752, 270] on icon "Descargar documento" at bounding box center [760, 279] width 16 height 20
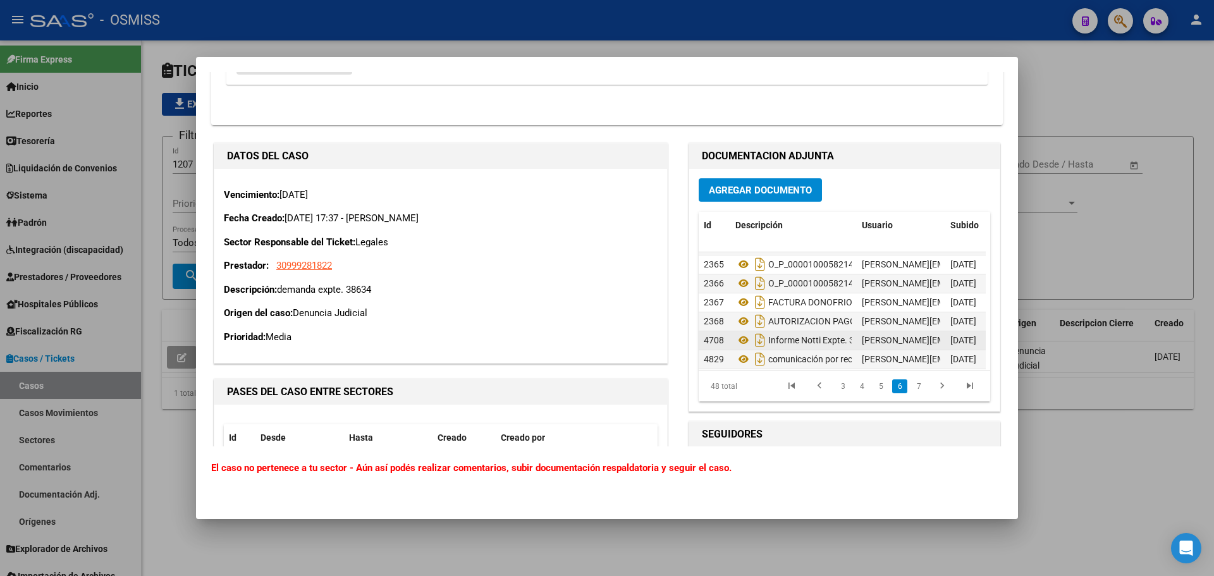
scroll to position [743, 0]
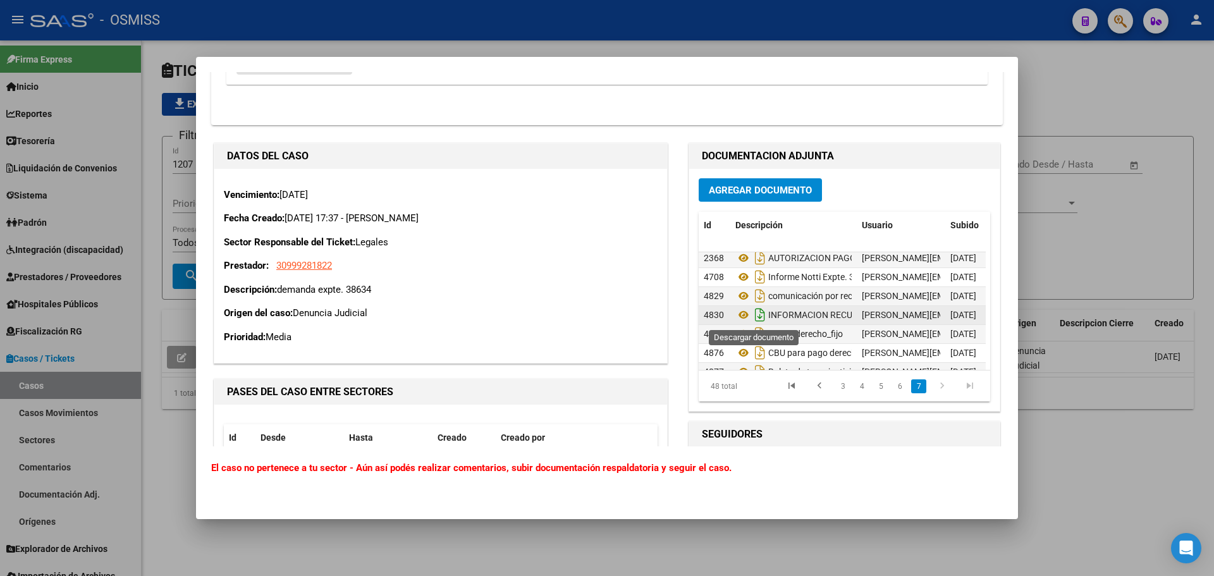
click at [757, 315] on icon "Descargar documento" at bounding box center [760, 315] width 16 height 20
click at [757, 298] on icon "Descargar documento" at bounding box center [760, 296] width 16 height 20
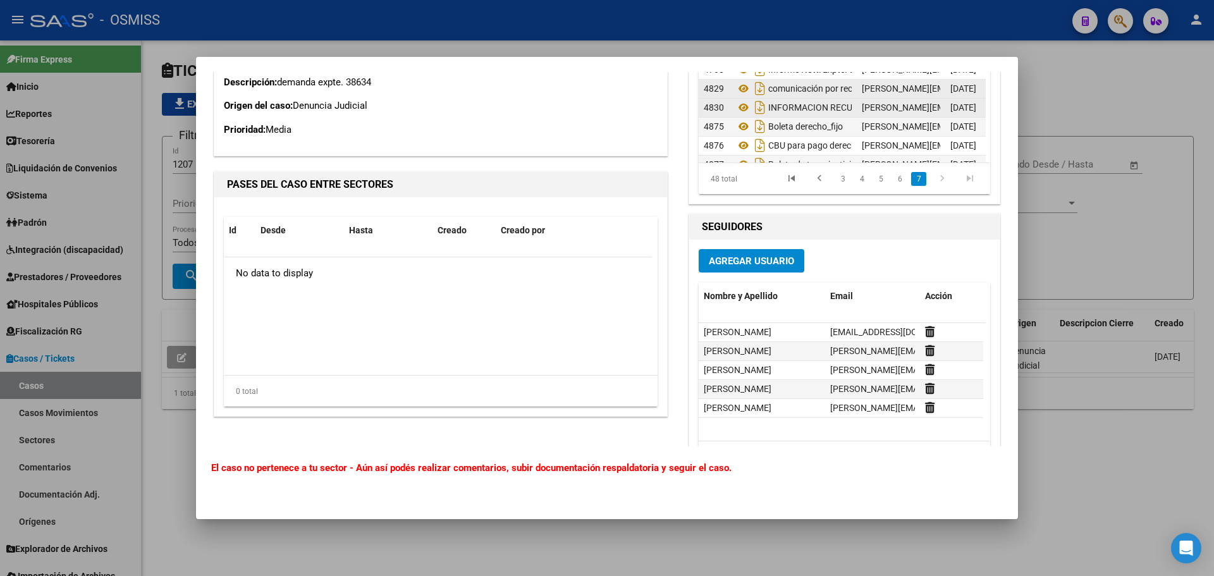
scroll to position [2976, 0]
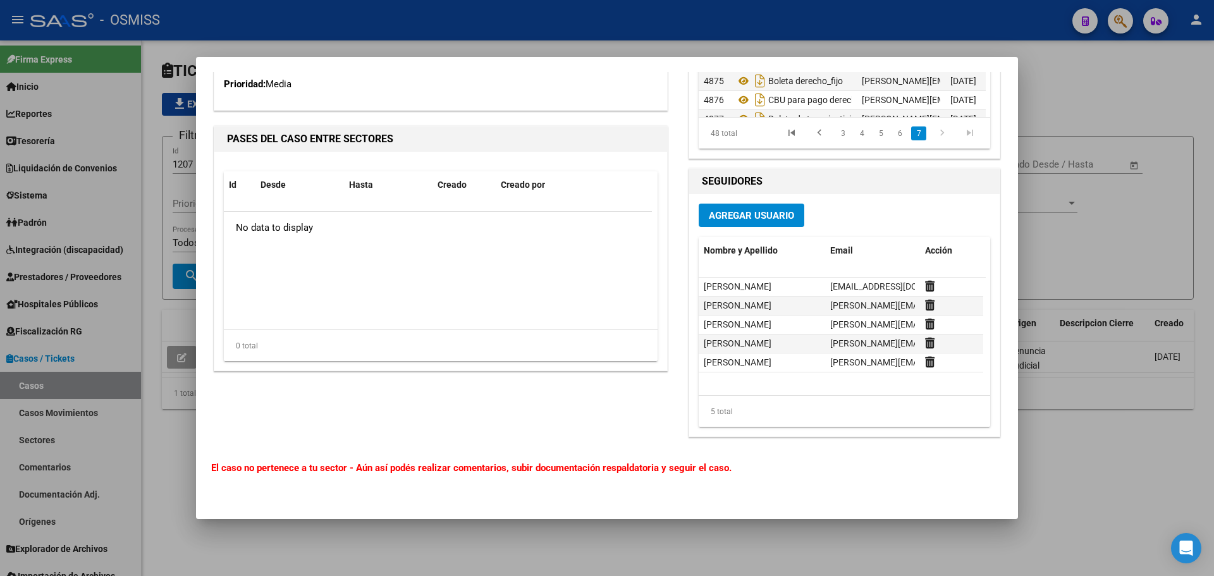
click at [1066, 236] on div at bounding box center [607, 288] width 1214 height 576
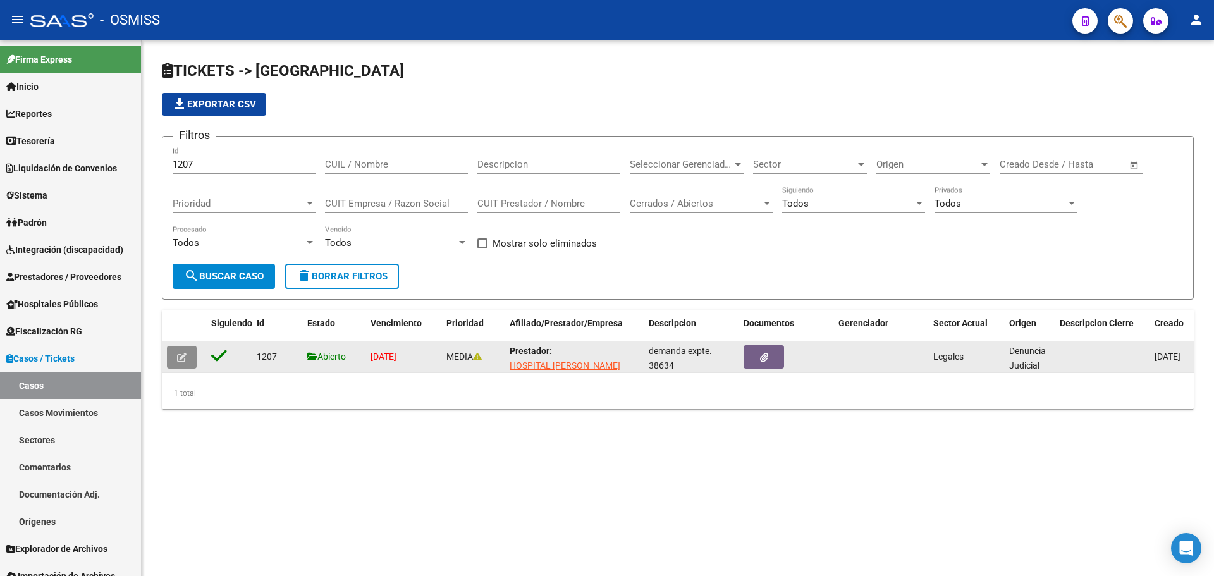
click at [186, 355] on icon "button" at bounding box center [181, 357] width 9 height 9
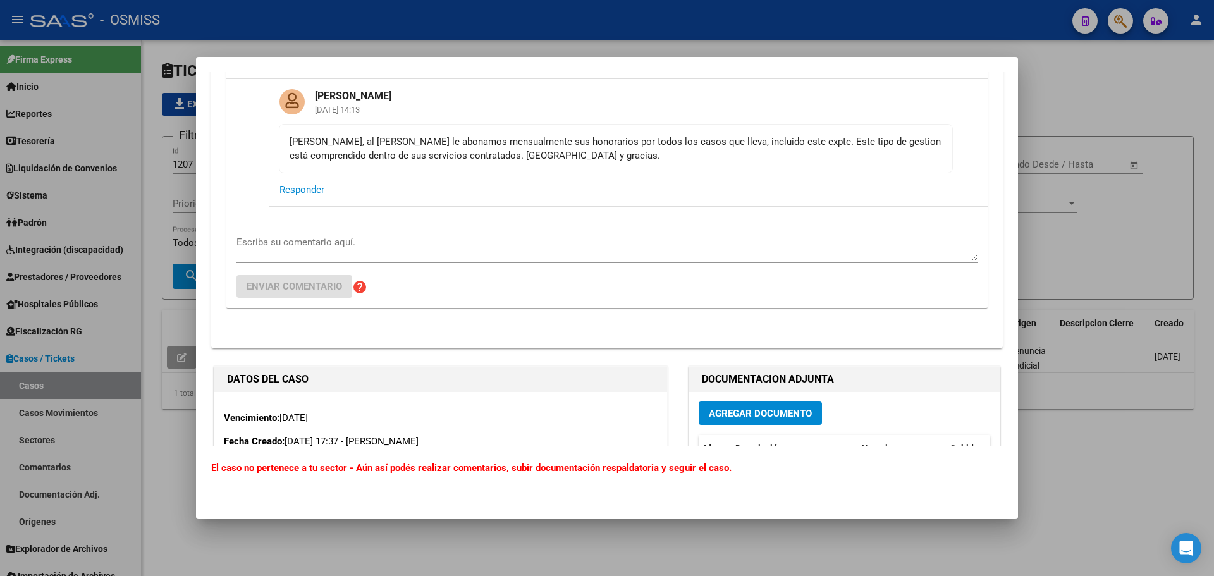
scroll to position [2529, 0]
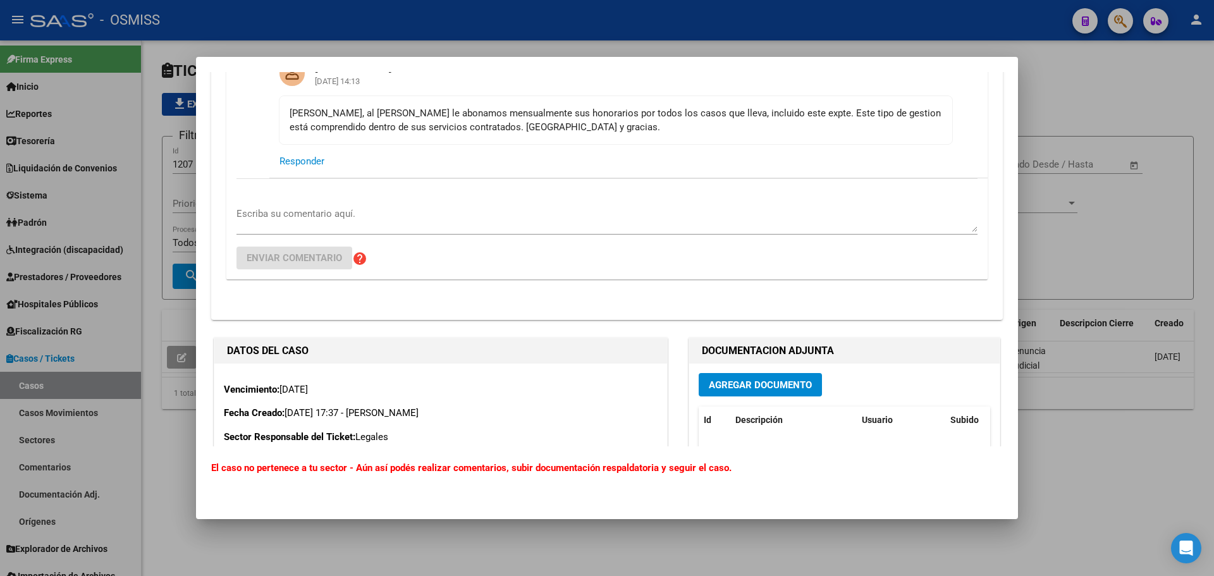
click at [513, 136] on mat-card-content "Hola Barbi, al Dr. Alonso le abonamos mensualmente sus honorarios por todos los…" at bounding box center [616, 119] width 674 height 49
click at [543, 188] on div "Escriba su comentario aquí. Enviar comentario help" at bounding box center [606, 228] width 741 height 101
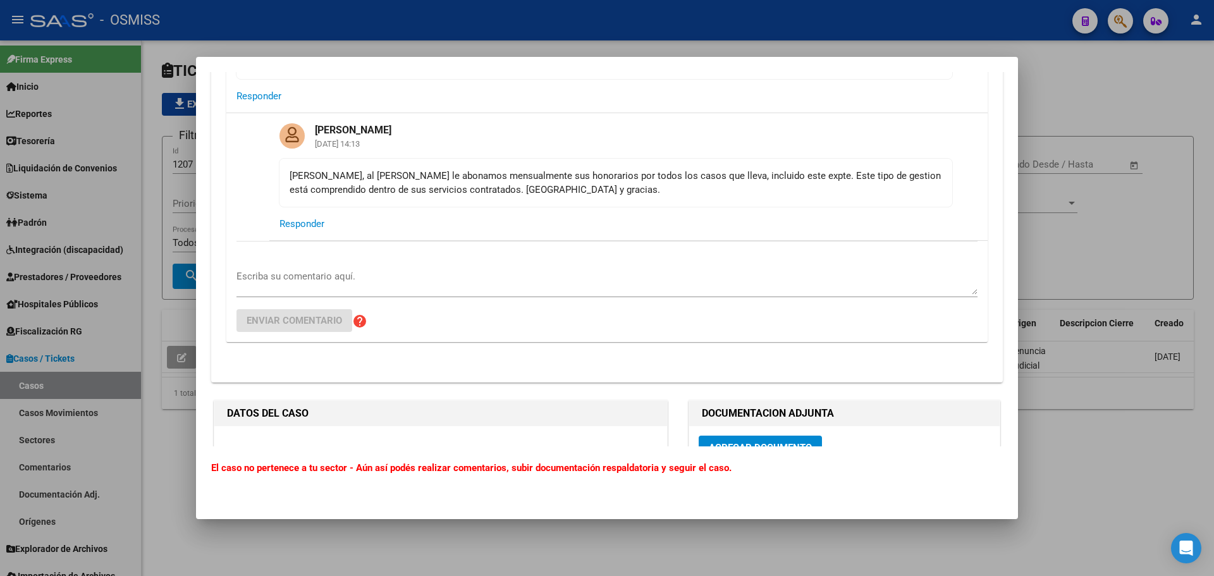
scroll to position [2465, 0]
click at [573, 176] on div "Hola Barbi, al Dr. Alonso le abonamos mensualmente sus honorarios por todos los…" at bounding box center [616, 183] width 652 height 28
click at [843, 104] on mat-card-actions "Responder" at bounding box center [606, 96] width 761 height 33
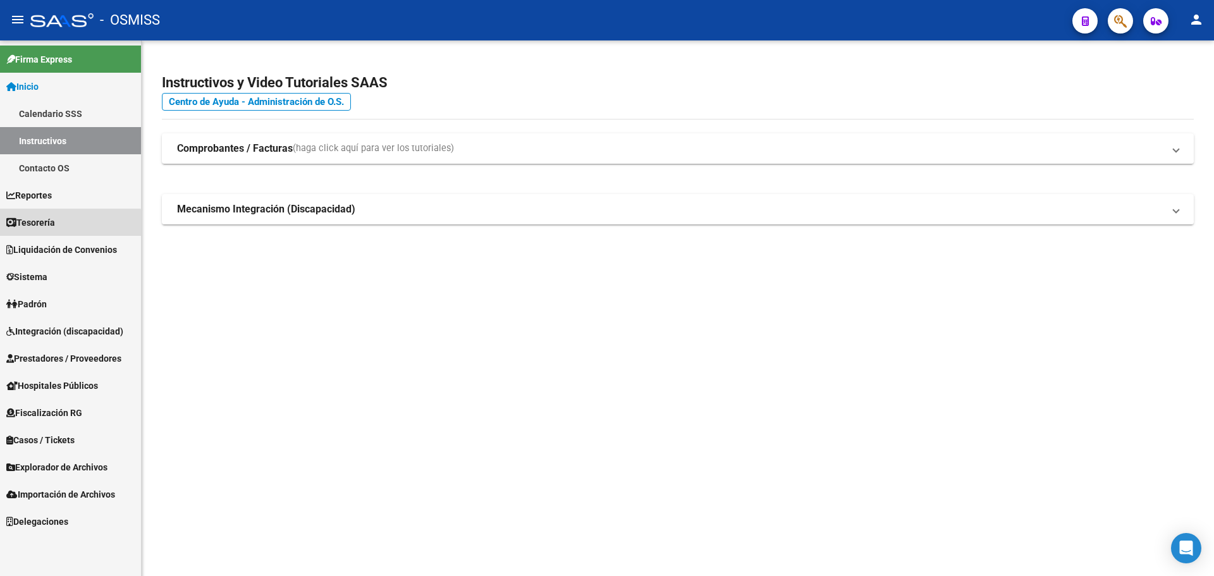
click at [61, 224] on link "Tesorería" at bounding box center [70, 222] width 141 height 27
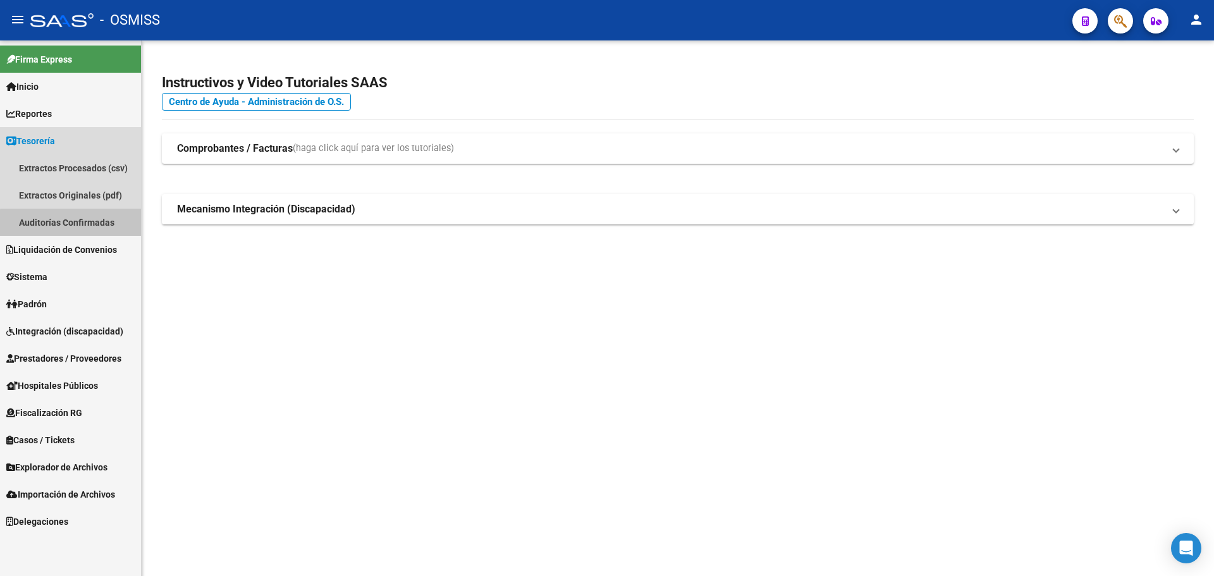
click at [73, 223] on link "Auditorías Confirmadas" at bounding box center [70, 222] width 141 height 27
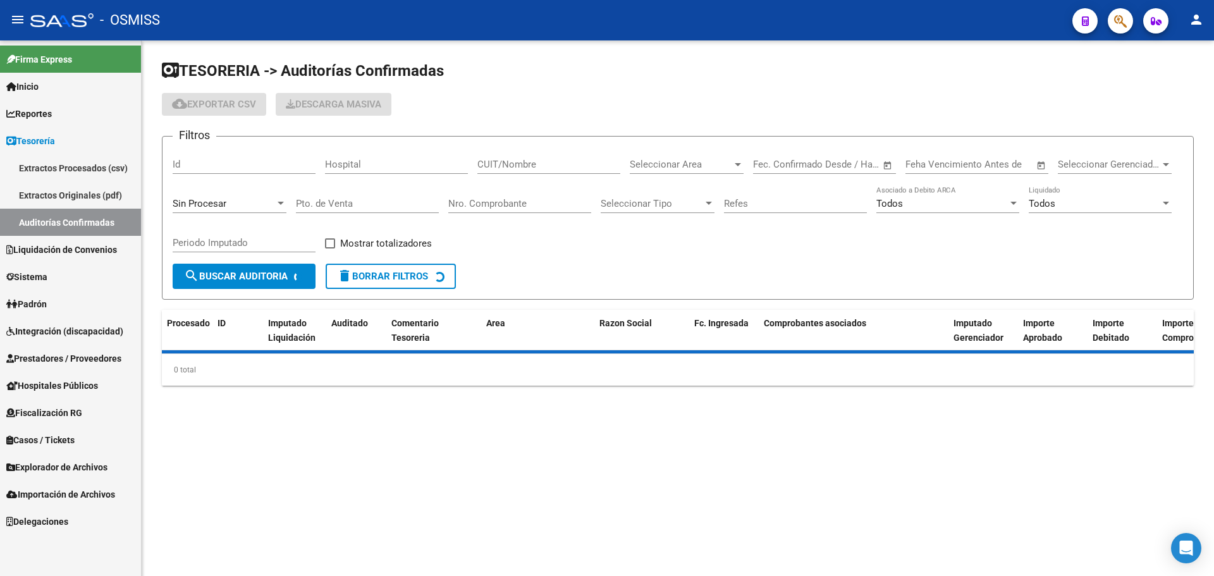
click at [246, 201] on div "Sin Procesar" at bounding box center [224, 203] width 102 height 11
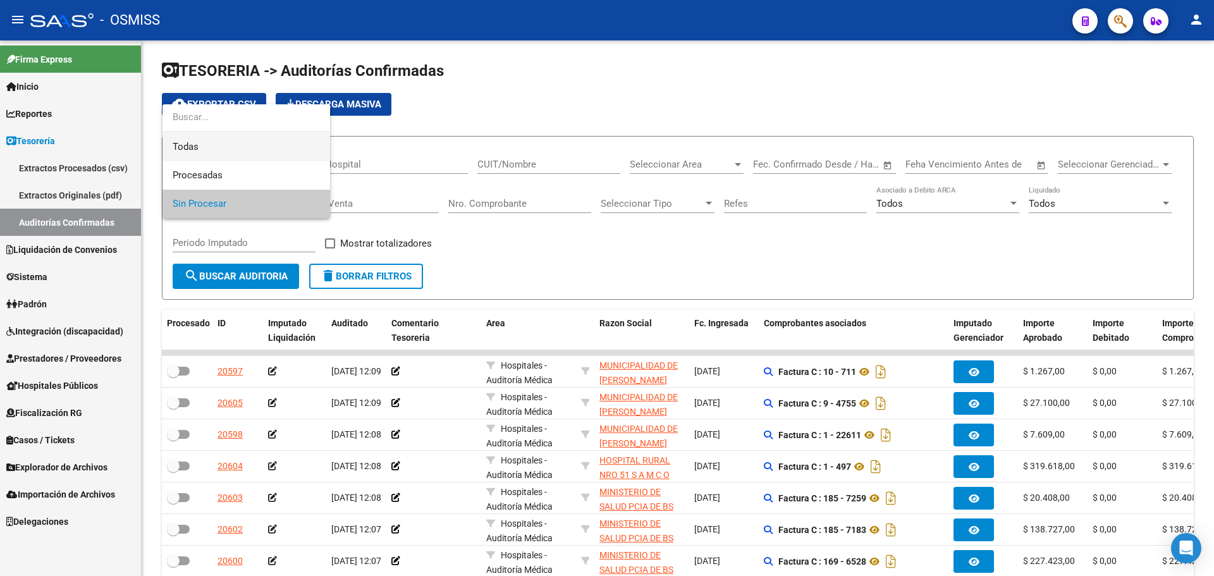
click at [225, 145] on span "Todas" at bounding box center [246, 147] width 147 height 28
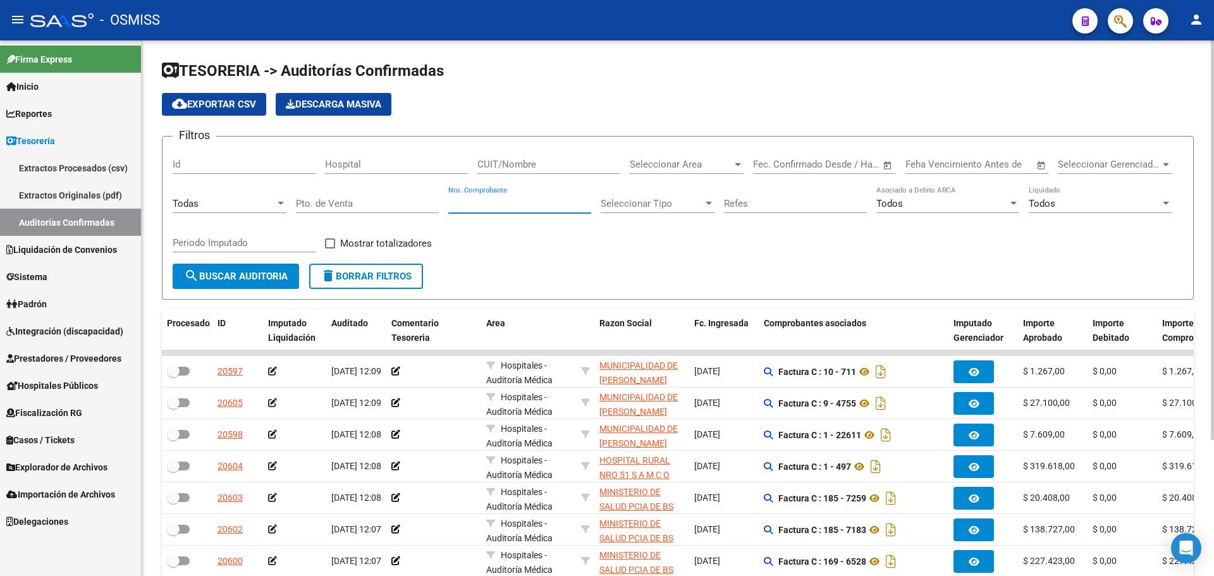
click at [498, 207] on input "Nro. Comprobante" at bounding box center [519, 203] width 143 height 11
type input "12015"
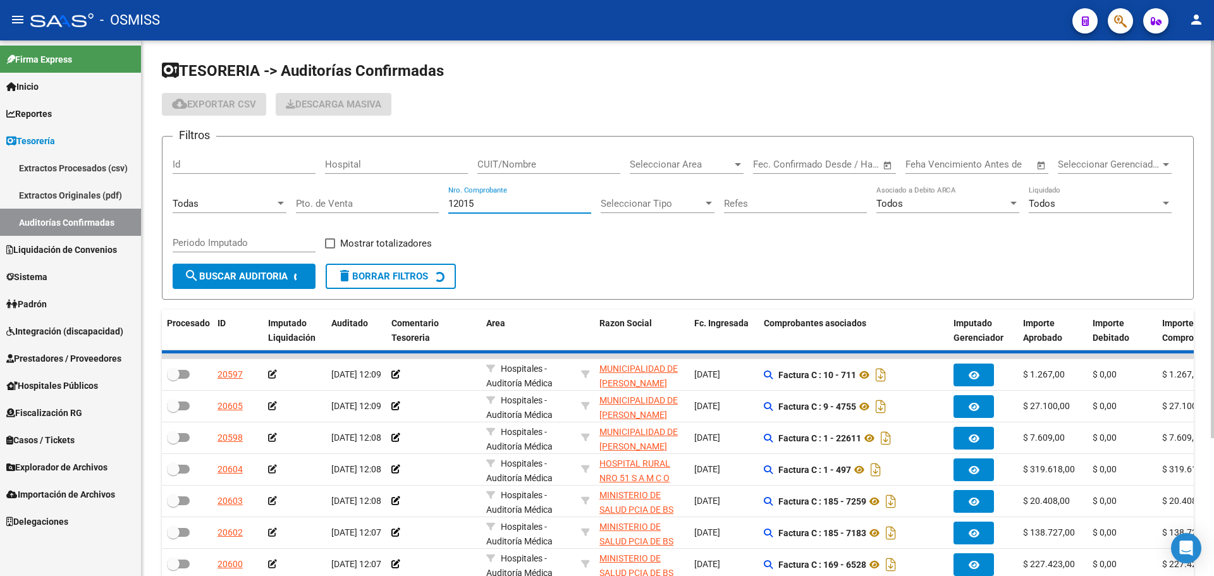
checkbox input "true"
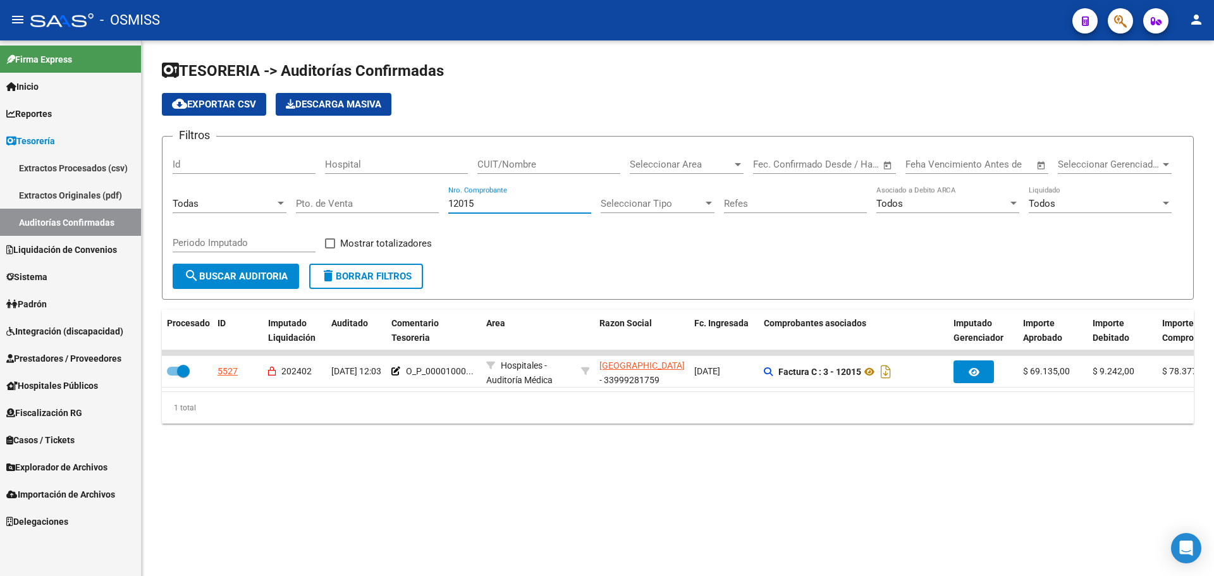
type input "12015"
click at [492, 424] on div "1 total" at bounding box center [678, 408] width 1032 height 32
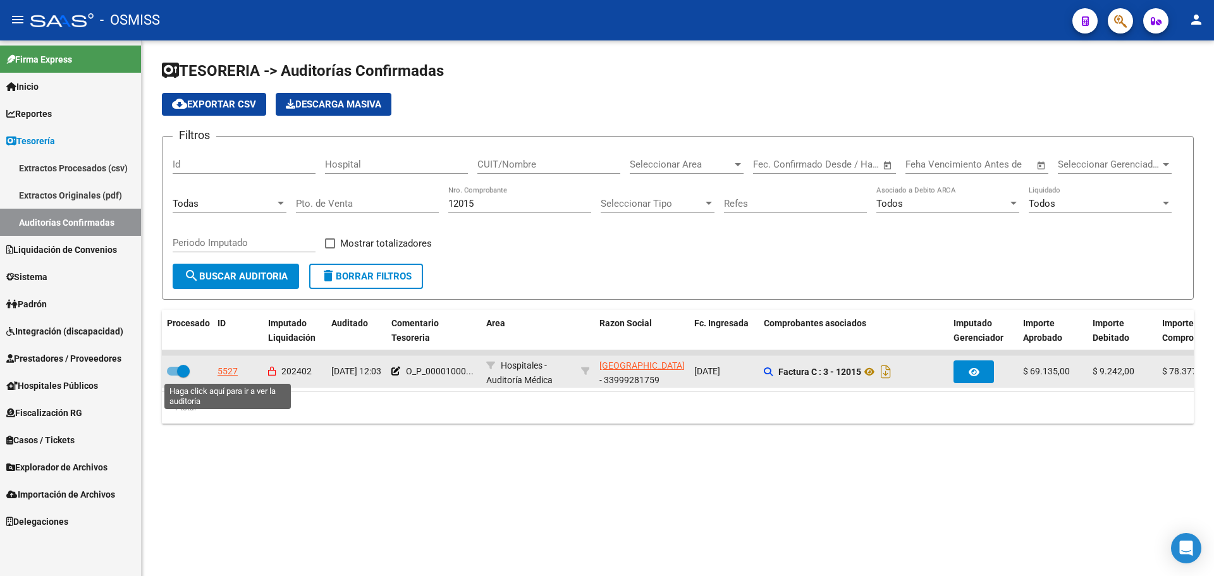
click at [233, 371] on div "5527" at bounding box center [227, 371] width 20 height 15
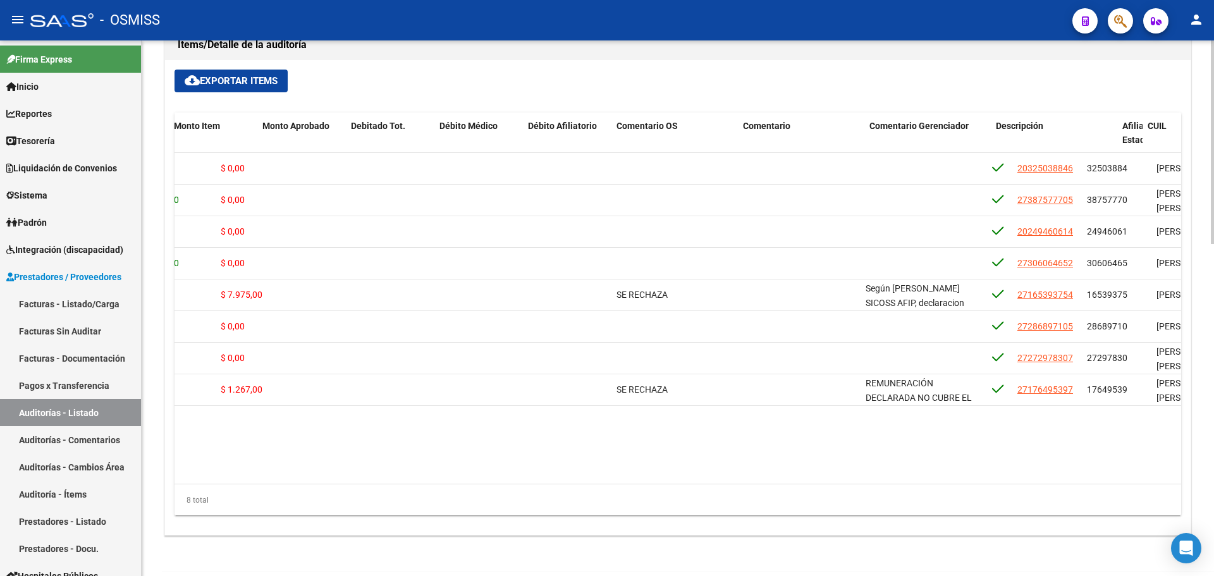
scroll to position [0, 5]
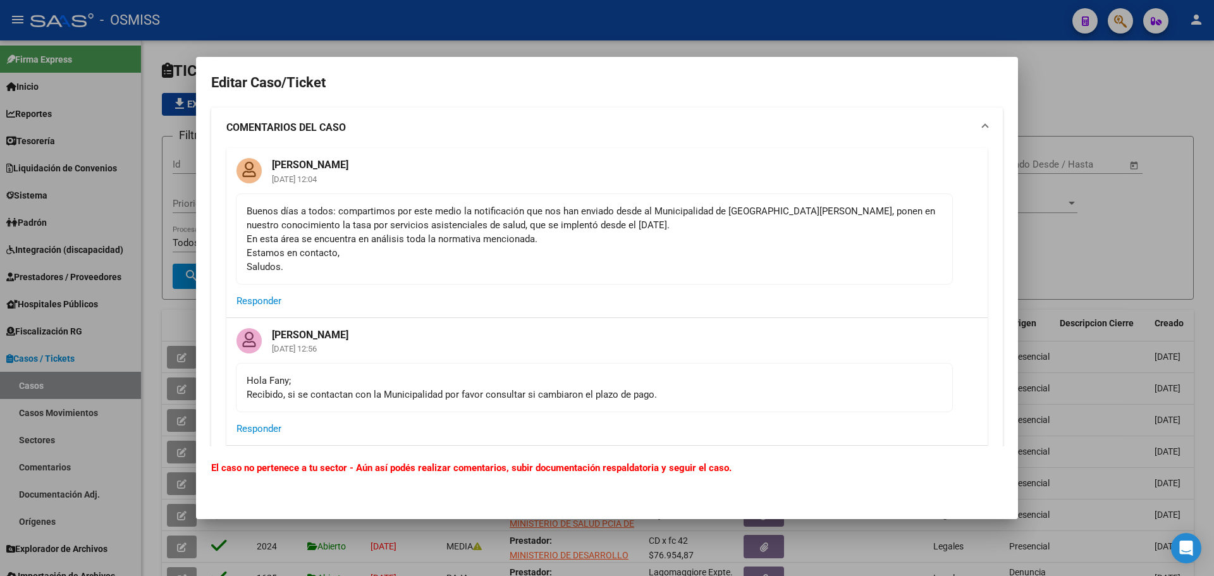
scroll to position [872, 0]
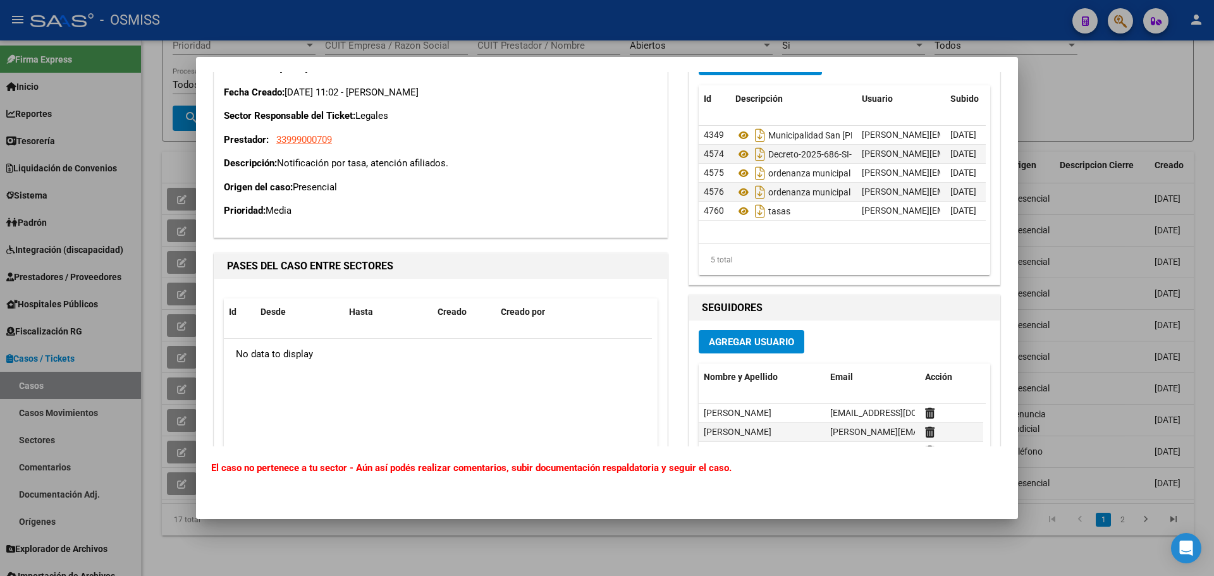
click at [1039, 170] on div at bounding box center [607, 288] width 1214 height 576
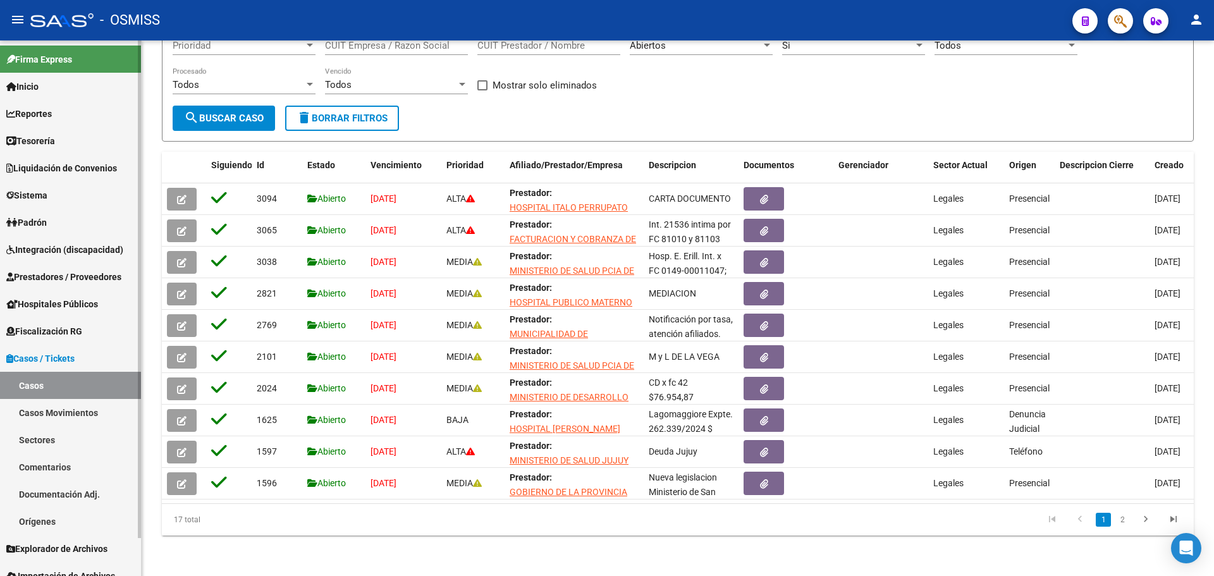
click at [44, 139] on span "Tesorería" at bounding box center [30, 141] width 49 height 14
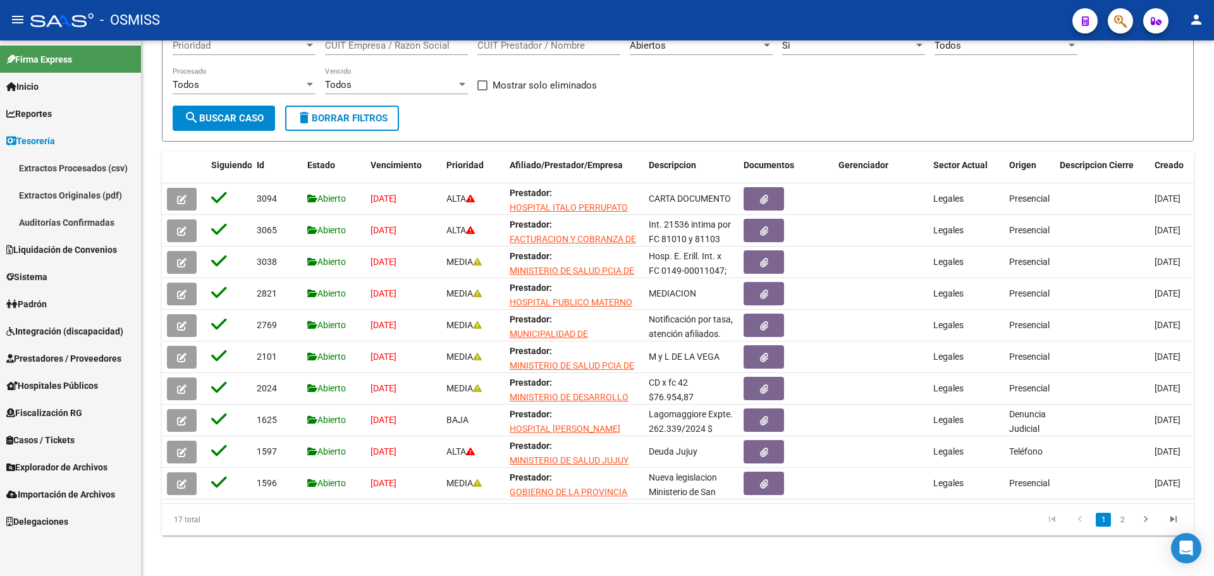
click at [66, 219] on link "Auditorías Confirmadas" at bounding box center [70, 222] width 141 height 27
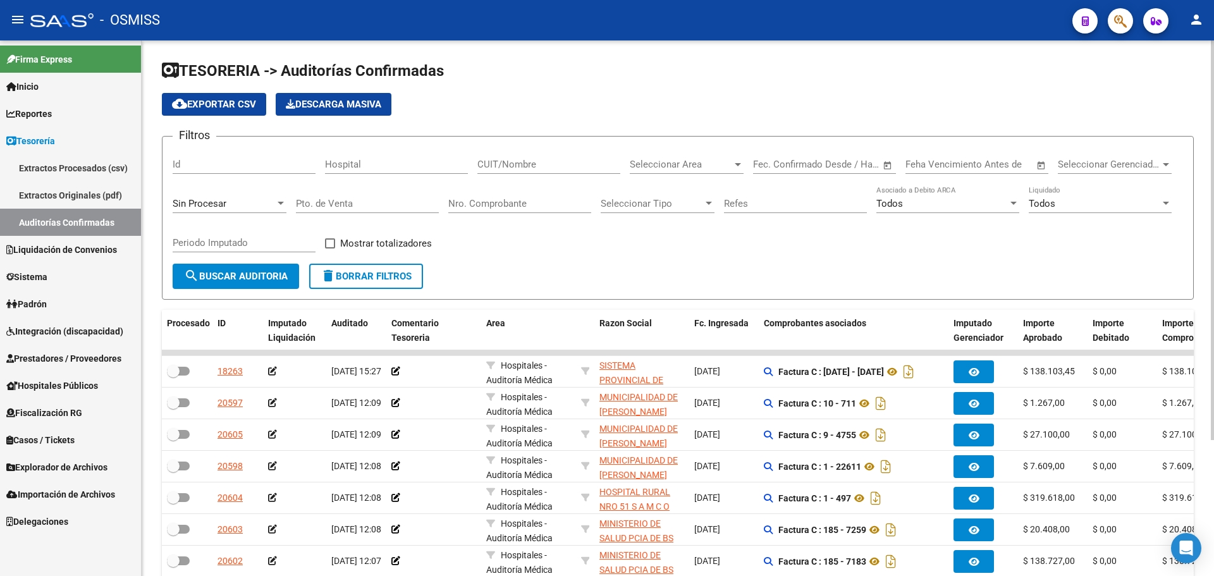
click at [233, 200] on div "Sin Procesar" at bounding box center [224, 203] width 102 height 11
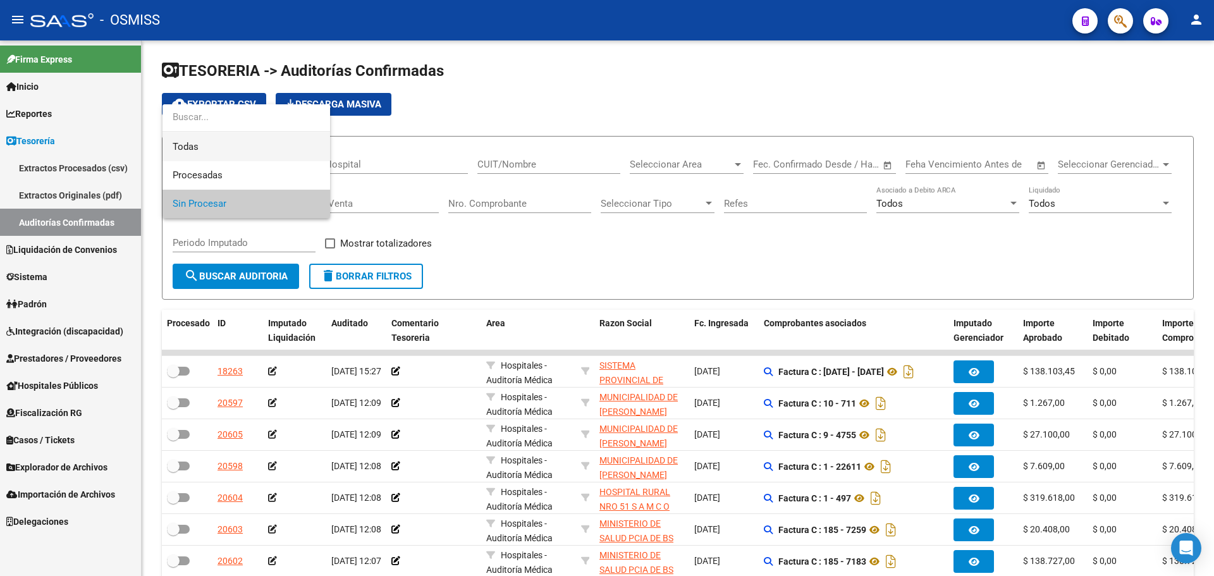
click at [229, 146] on span "Todas" at bounding box center [246, 147] width 147 height 28
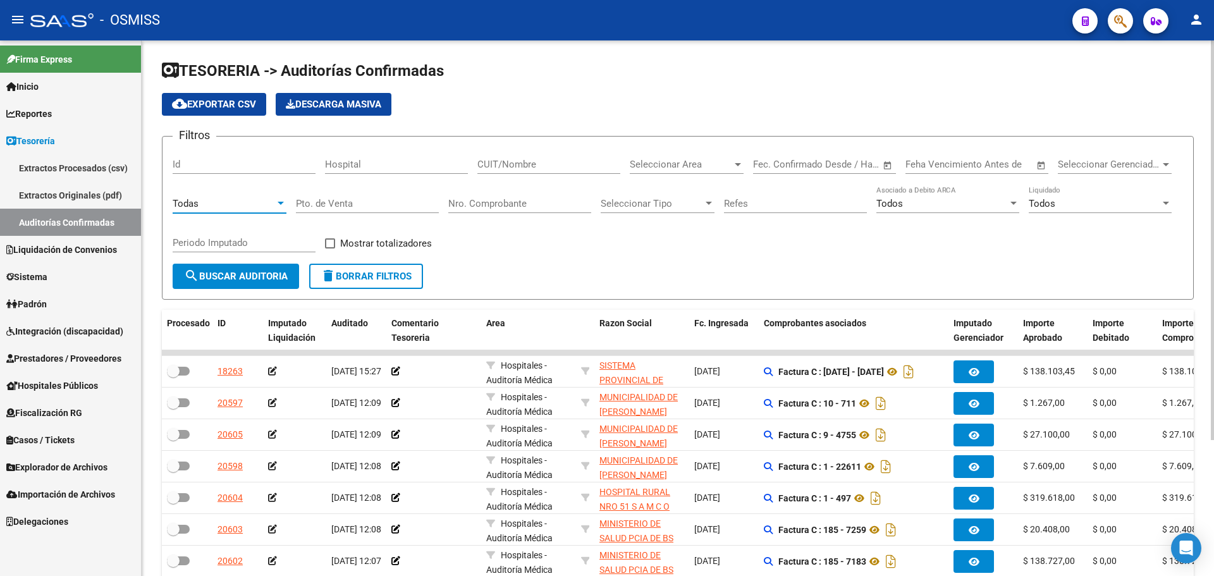
click at [485, 209] on div "Nro. Comprobante" at bounding box center [519, 199] width 143 height 27
type input "1997"
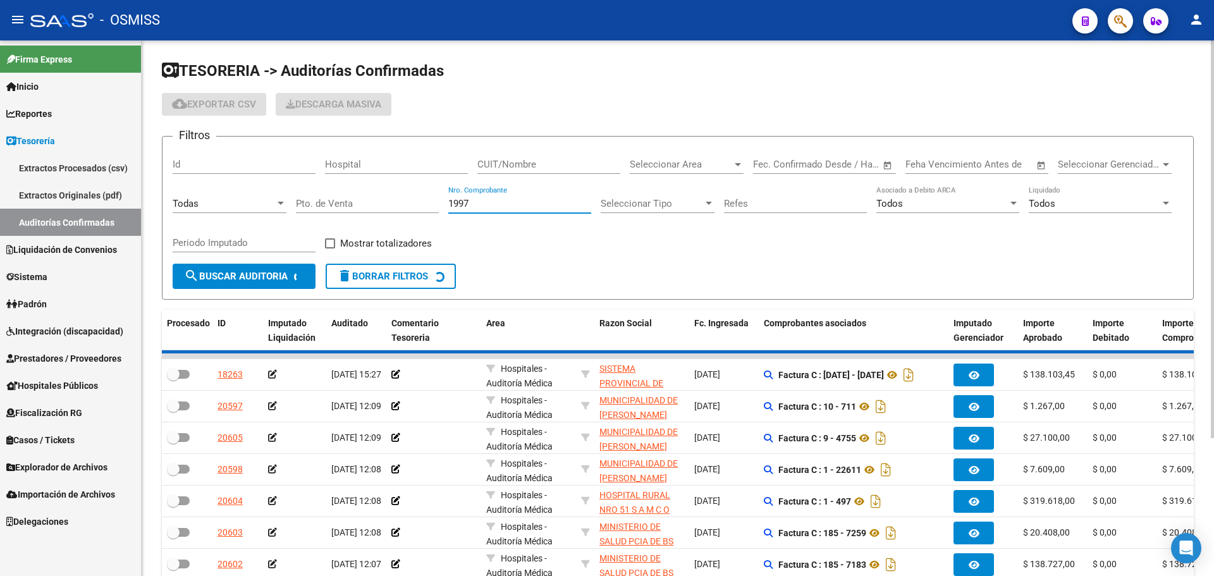
checkbox input "true"
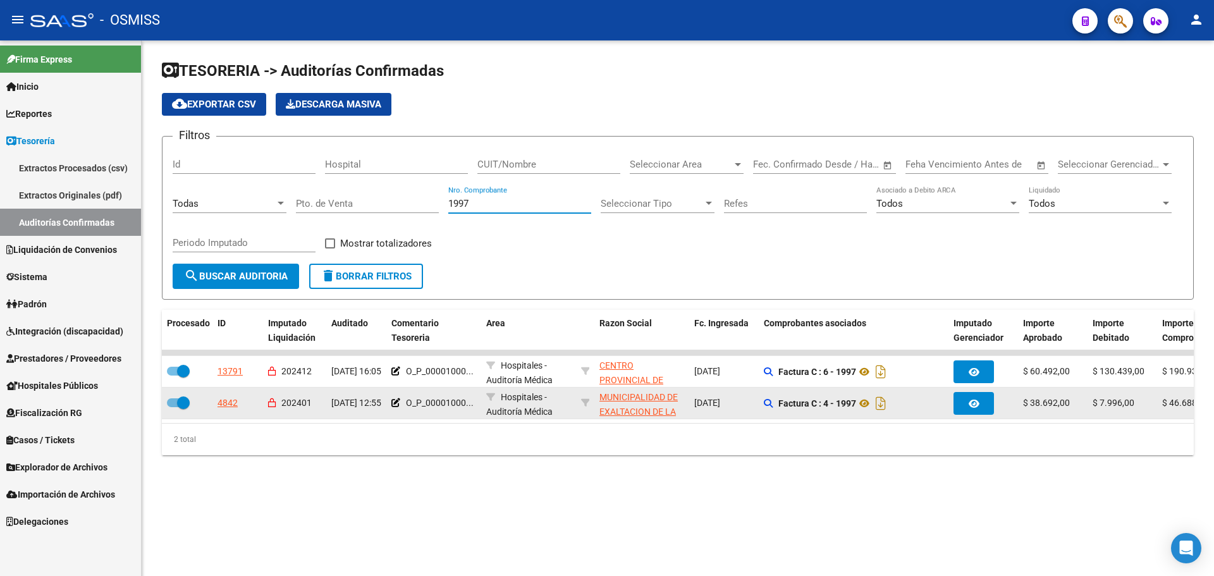
type input "1997"
click at [221, 405] on div "4842" at bounding box center [227, 403] width 20 height 15
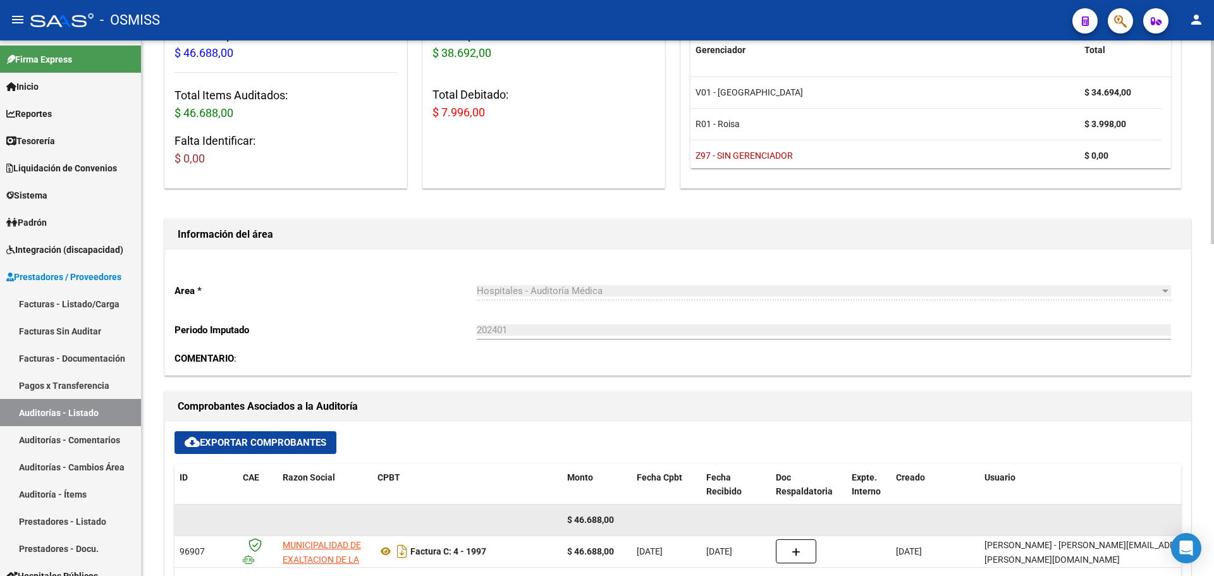
scroll to position [316, 0]
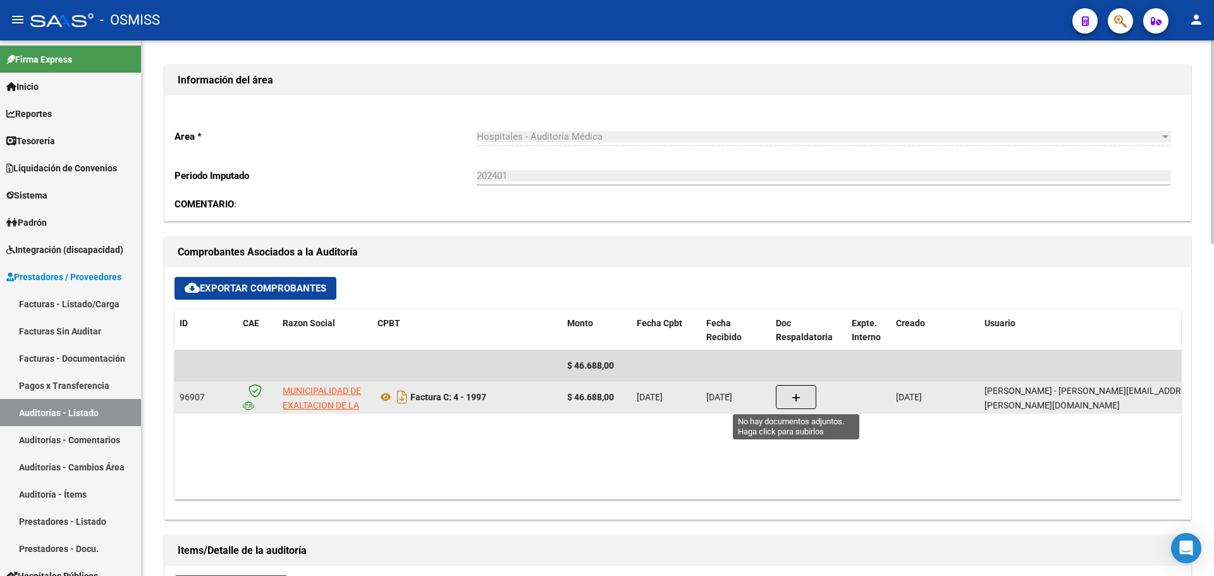
click at [777, 404] on button "button" at bounding box center [796, 397] width 40 height 24
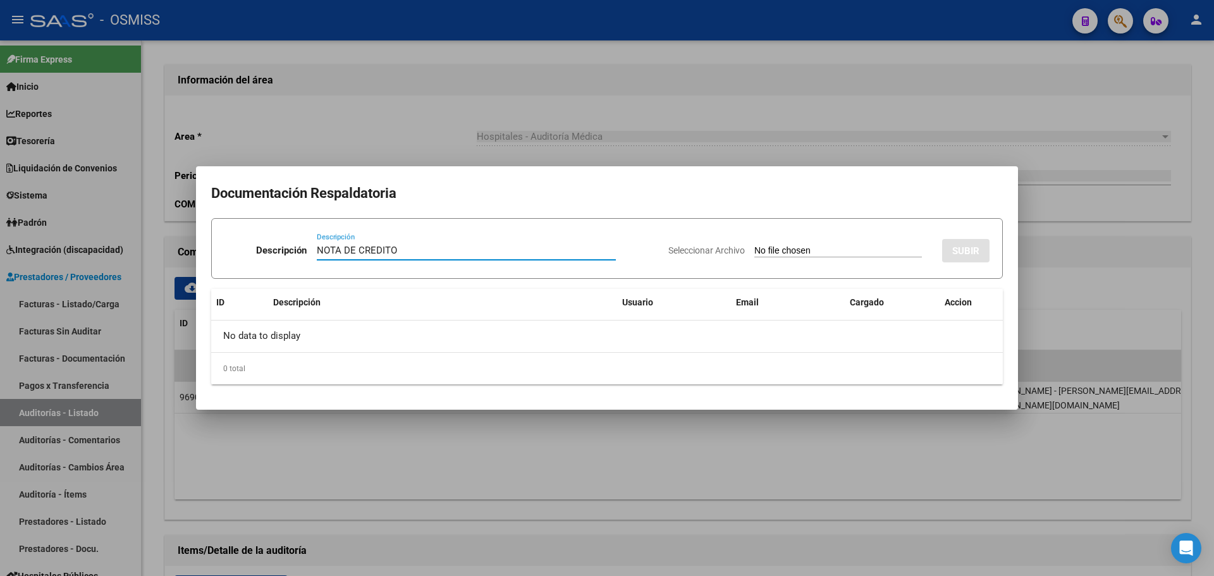
type input "NOTA DE CREDITO"
click at [798, 250] on input "Seleccionar Archivo" at bounding box center [838, 251] width 168 height 12
type input "C:\fakepath\NC. MUNICIPALIDAD DE EXALTACION DE LA CRUZ.pdf"
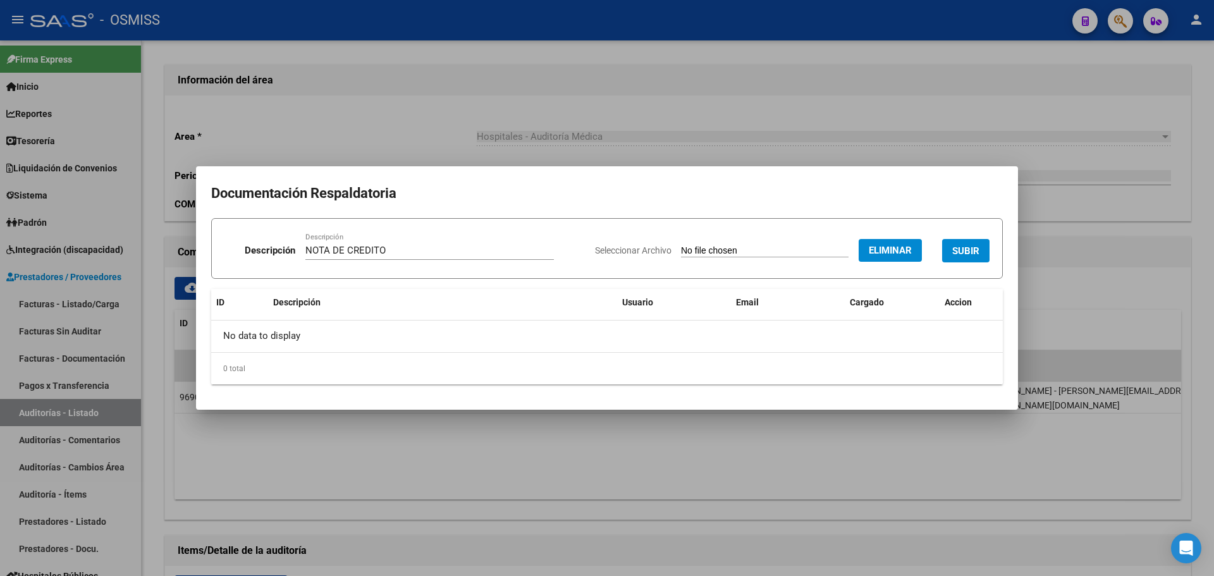
click at [950, 248] on button "SUBIR" at bounding box center [965, 250] width 47 height 23
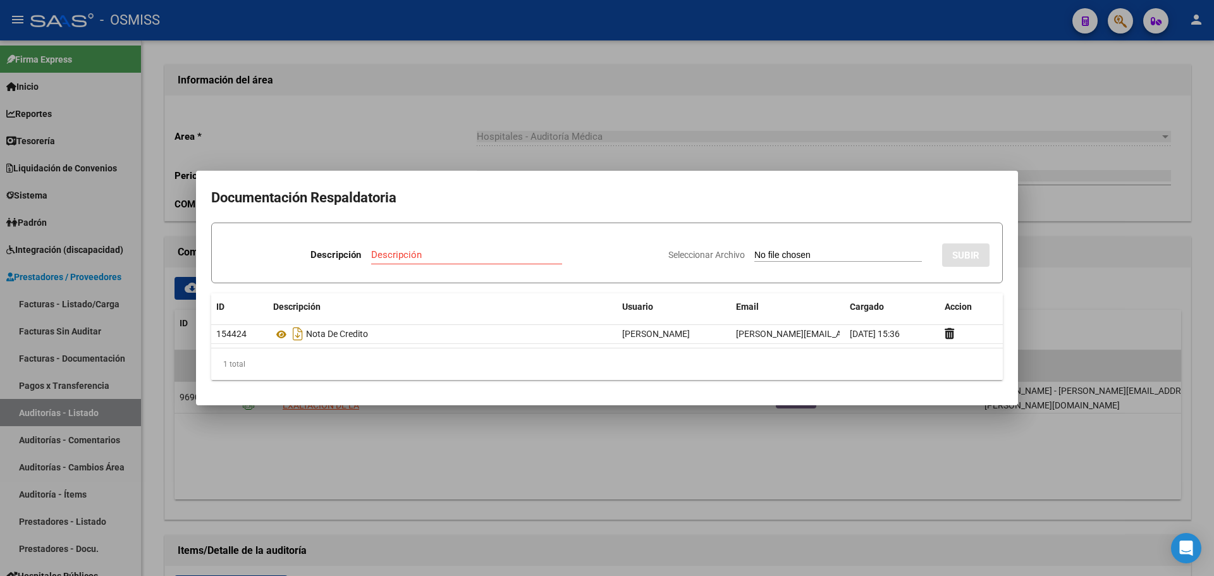
click at [416, 128] on div at bounding box center [607, 288] width 1214 height 576
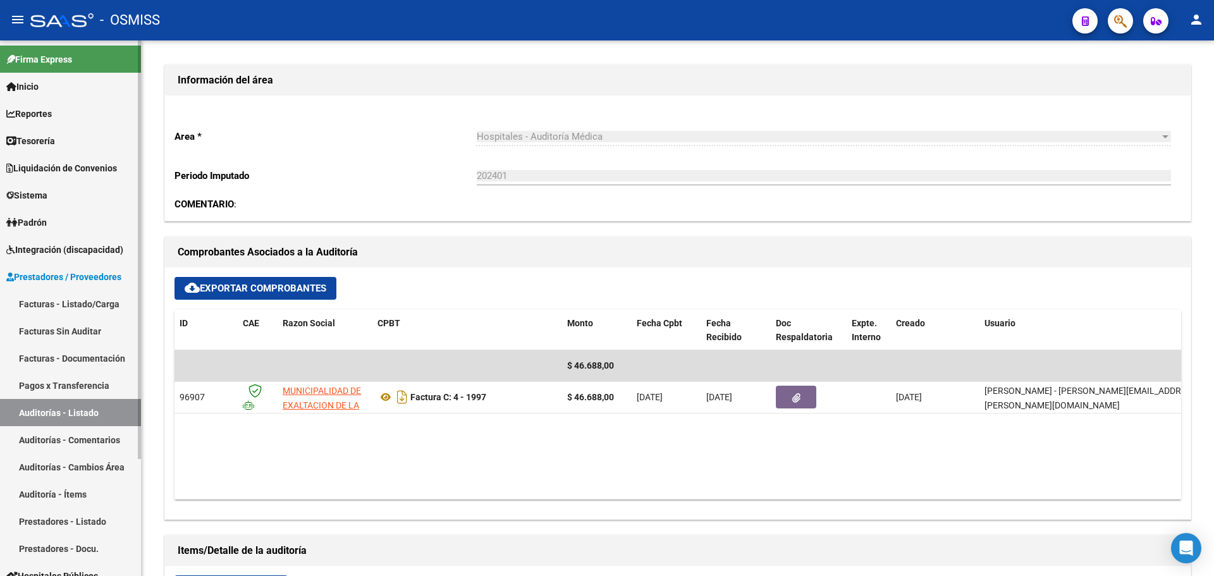
click at [53, 130] on link "Tesorería" at bounding box center [70, 140] width 141 height 27
click at [54, 130] on link "Tesorería" at bounding box center [70, 140] width 141 height 27
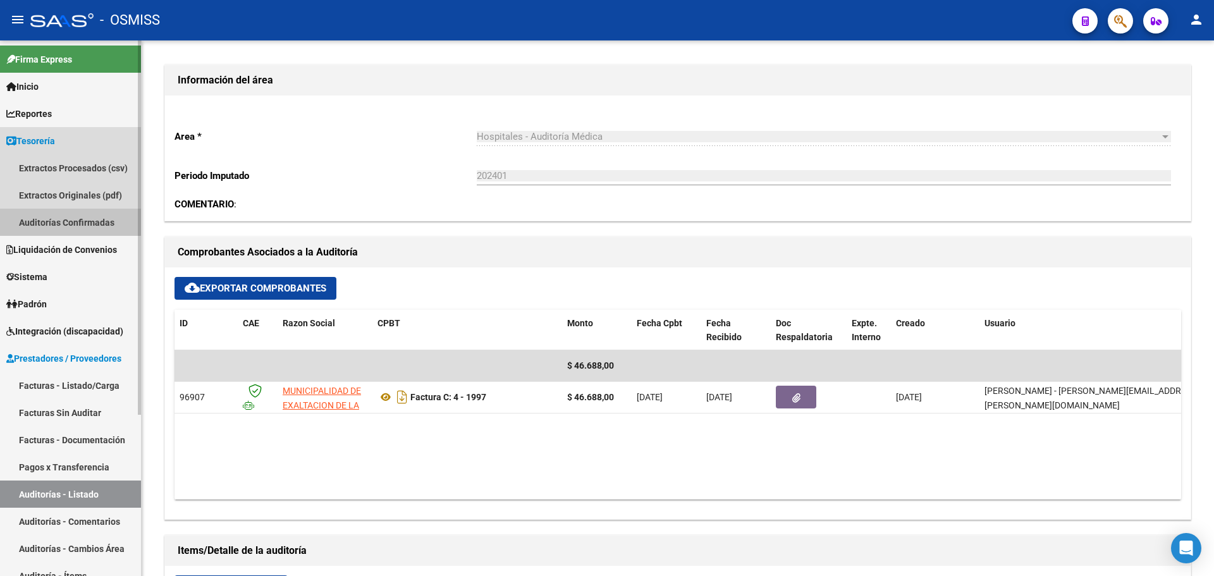
click at [54, 217] on link "Auditorías Confirmadas" at bounding box center [70, 222] width 141 height 27
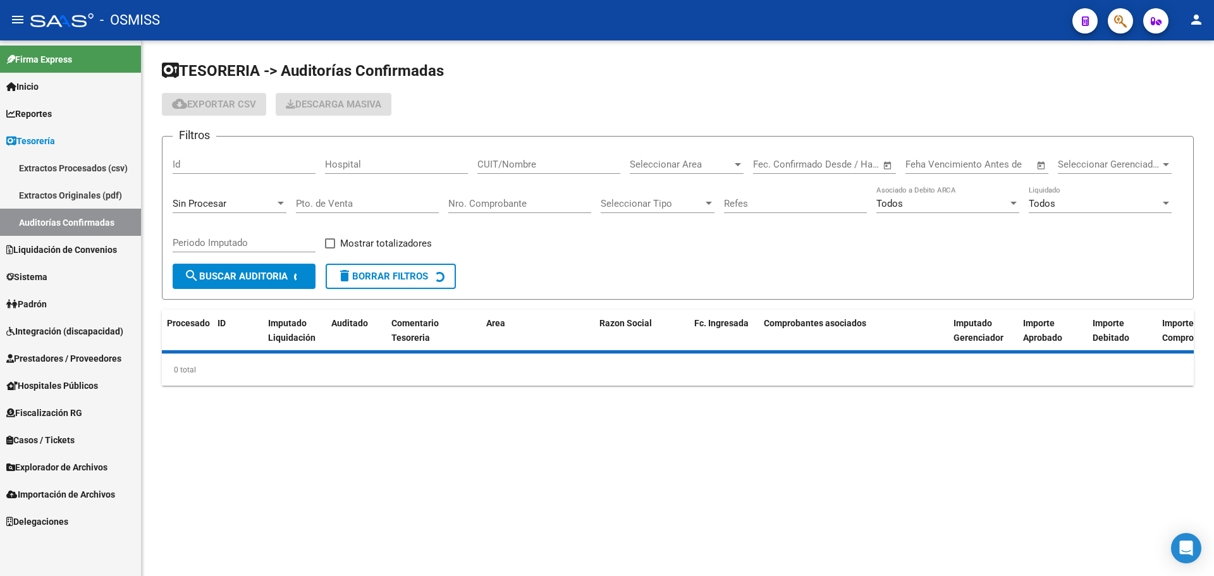
click at [209, 197] on div "Sin Procesar" at bounding box center [230, 199] width 114 height 27
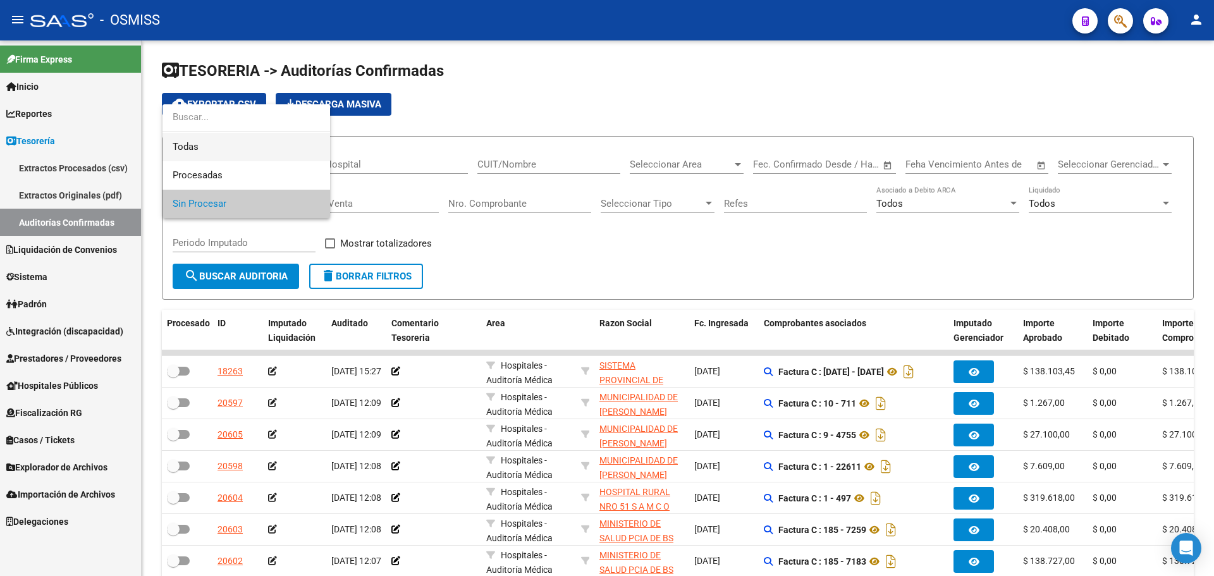
click at [219, 141] on span "Todas" at bounding box center [246, 147] width 147 height 28
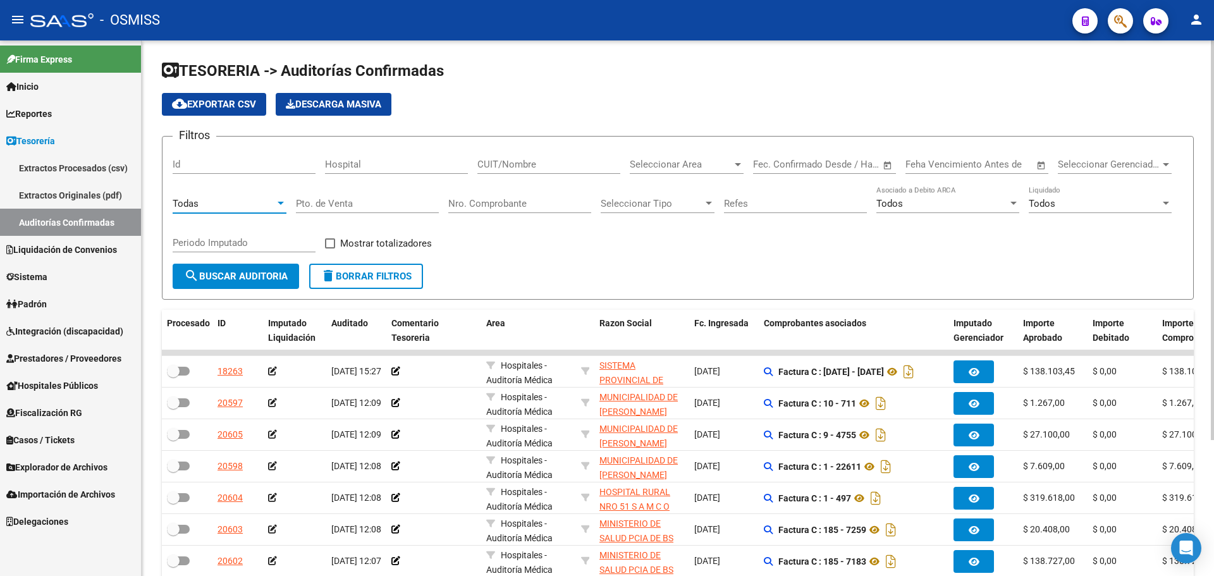
drag, startPoint x: 599, startPoint y: 200, endPoint x: 580, endPoint y: 199, distance: 19.0
click at [598, 200] on div "Filtros Id Hospital CUIT/Nombre Seleccionar Area Seleccionar Area Fecha inicio …" at bounding box center [678, 205] width 1010 height 117
click at [562, 203] on input "Nro. Comprobante" at bounding box center [519, 203] width 143 height 11
type input "18815"
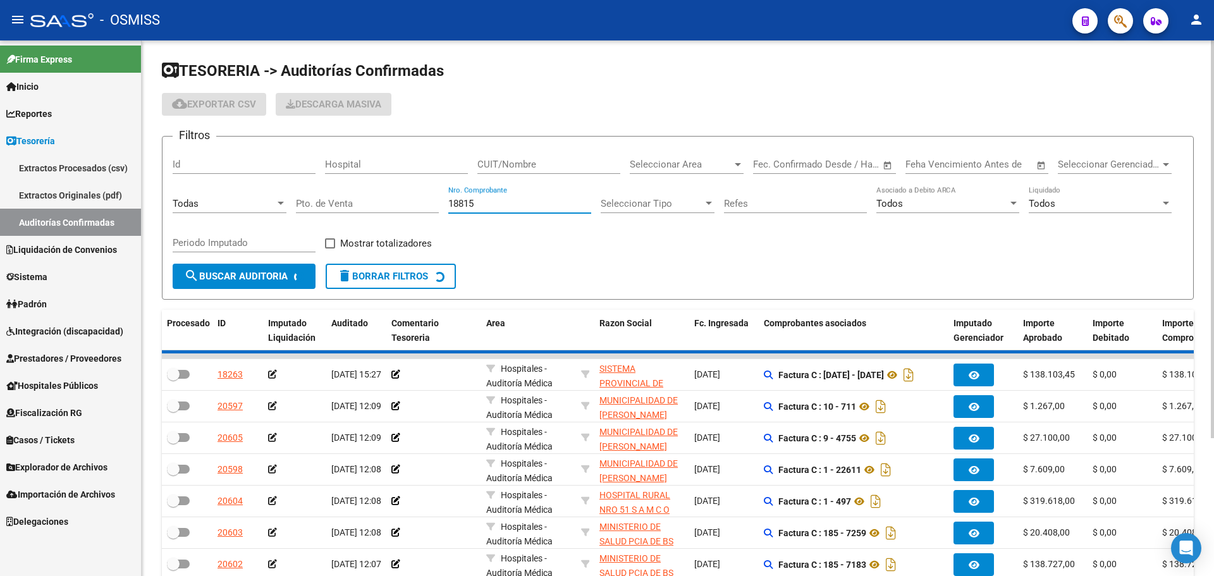
checkbox input "true"
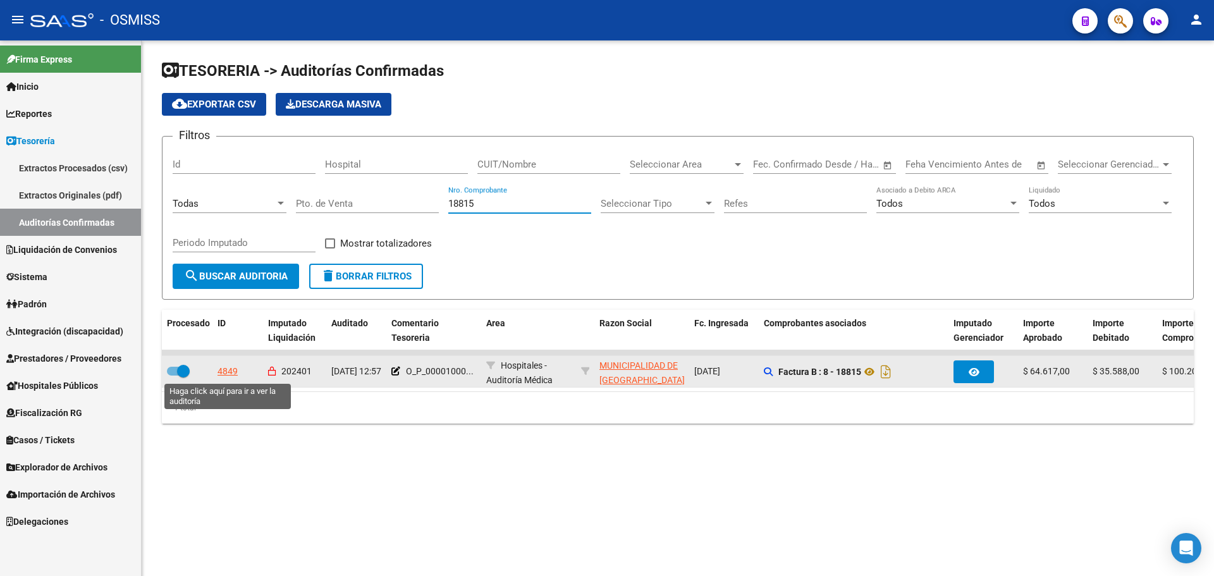
type input "18815"
click at [221, 369] on div "4849" at bounding box center [227, 371] width 20 height 15
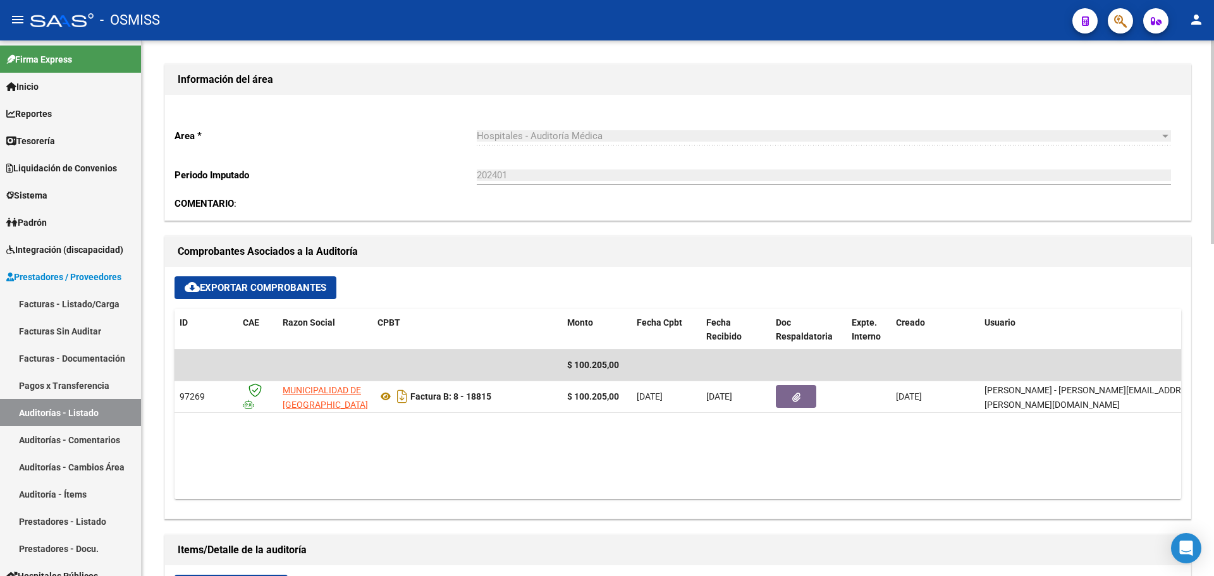
scroll to position [633, 0]
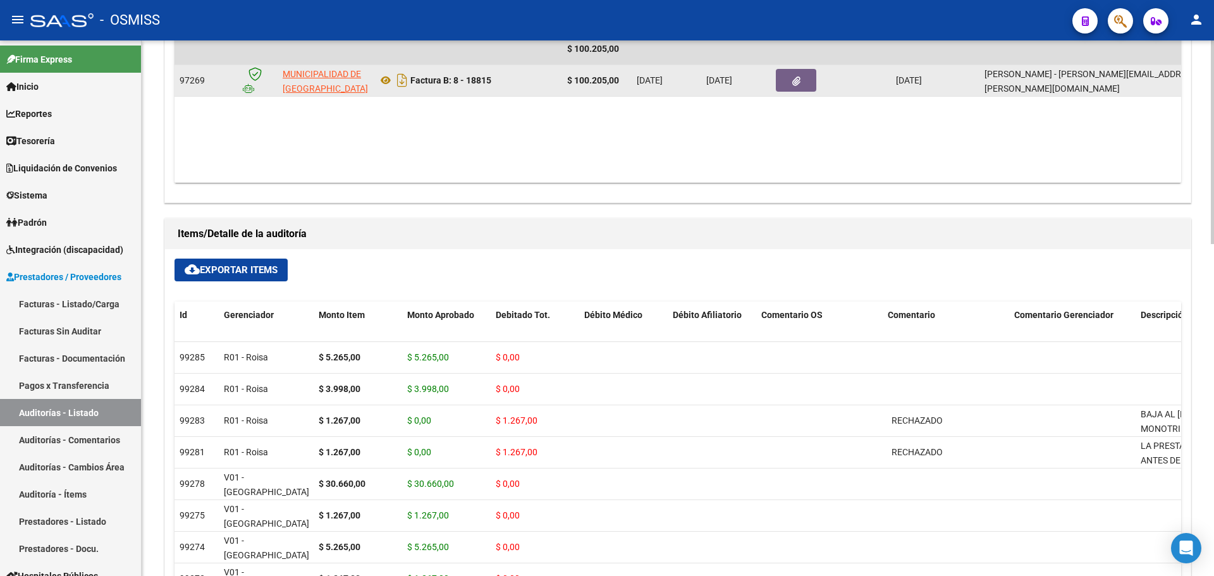
click at [797, 89] on button "button" at bounding box center [796, 80] width 40 height 23
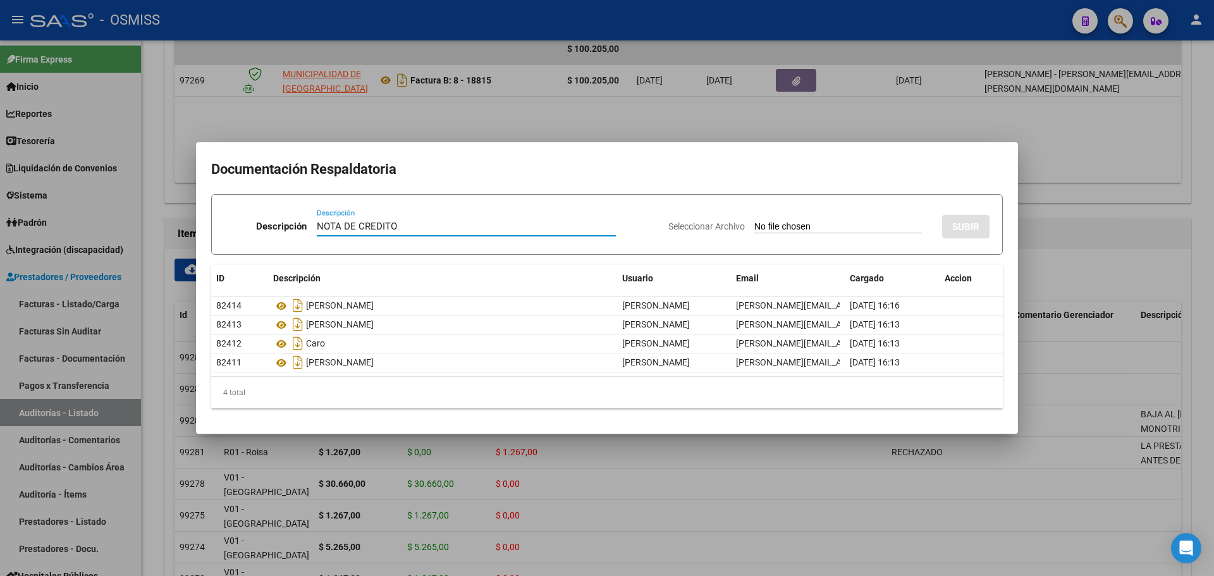
type input "NOTA DE CREDITO"
click at [754, 229] on input "Seleccionar Archivo" at bounding box center [838, 227] width 168 height 12
type input "C:\fakepath\NC. MUNICIPALIDAD DE SAN FERNANDO FC. 18815.pdf"
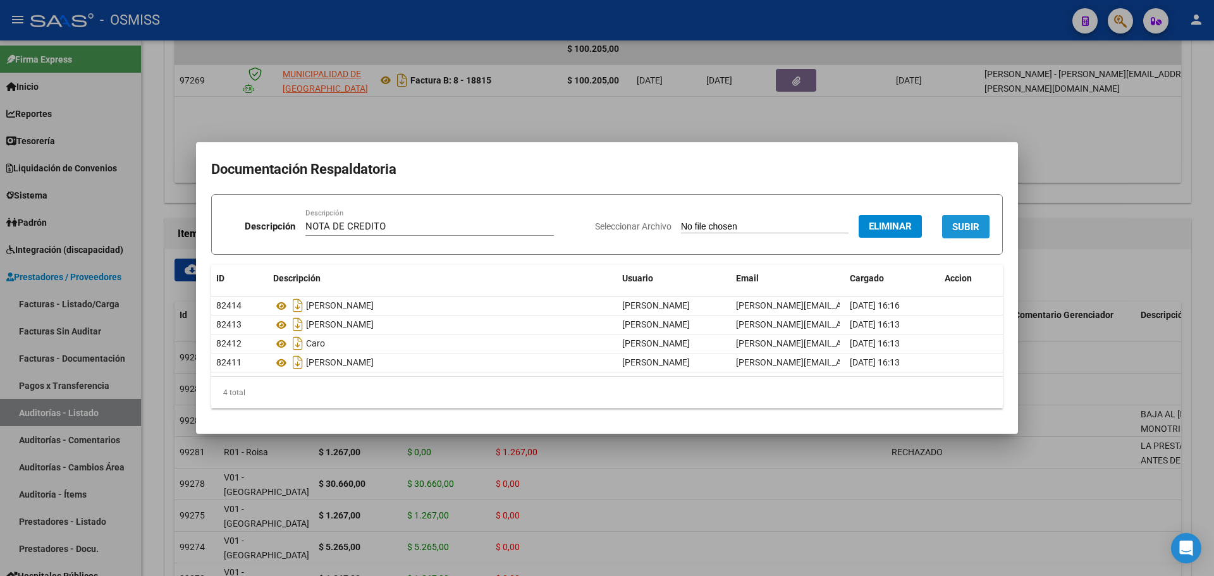
click at [952, 229] on span "SUBIR" at bounding box center [965, 226] width 27 height 11
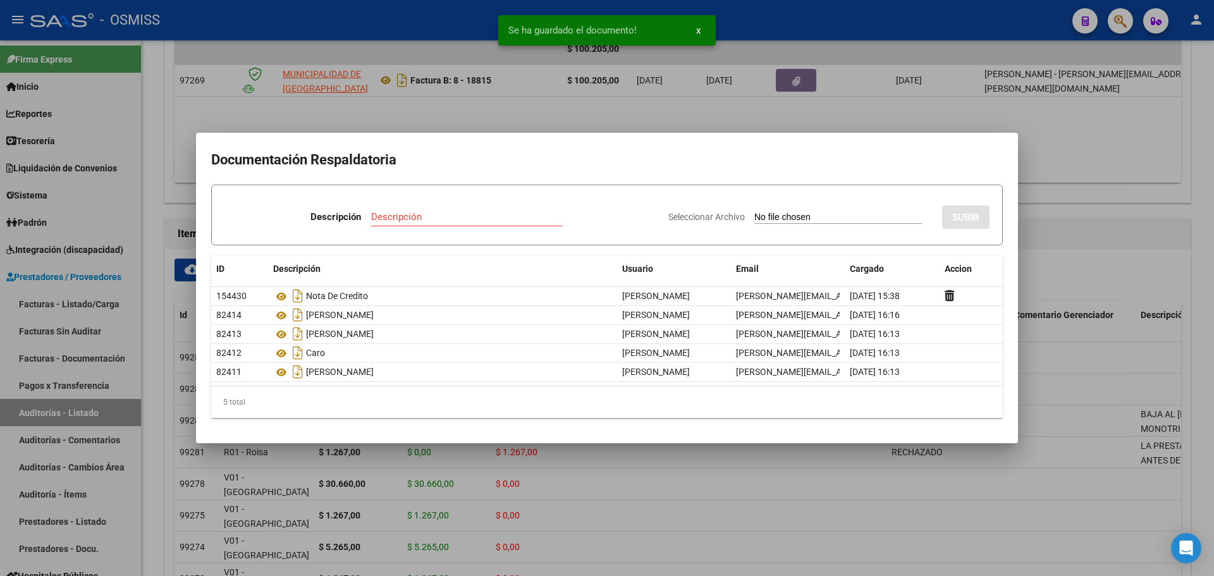
click at [462, 117] on div at bounding box center [607, 288] width 1214 height 576
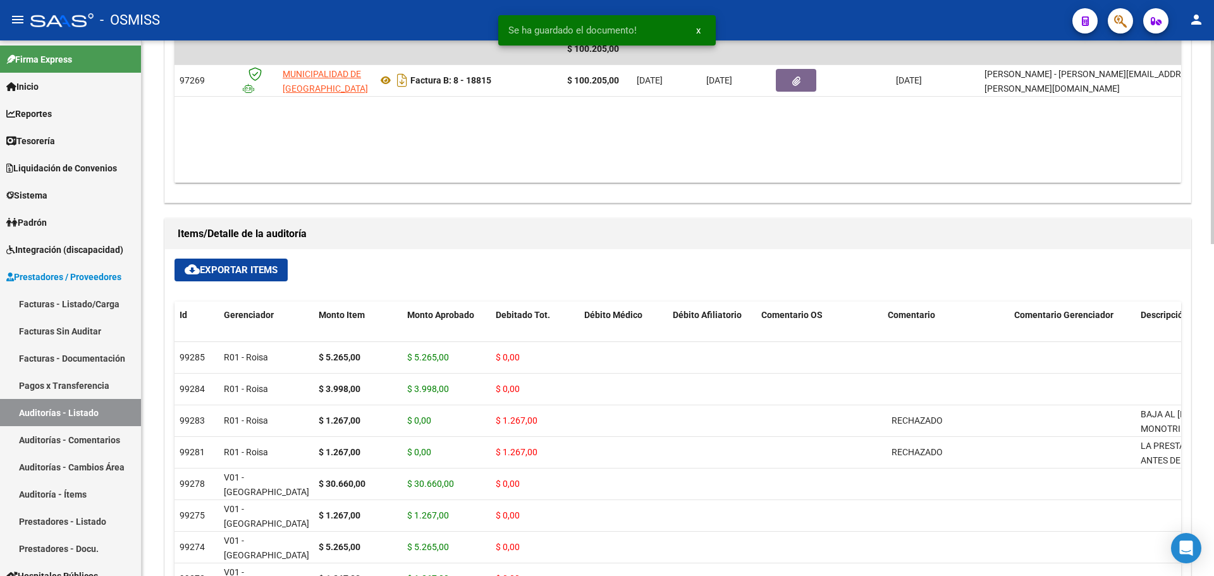
scroll to position [380, 0]
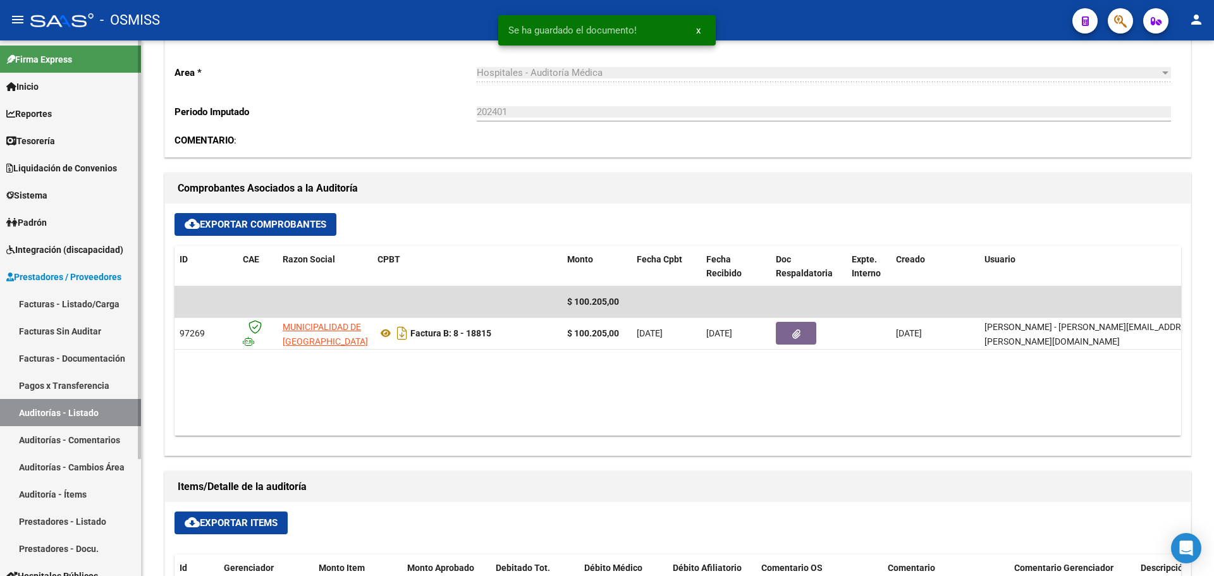
click at [82, 133] on link "Tesorería" at bounding box center [70, 140] width 141 height 27
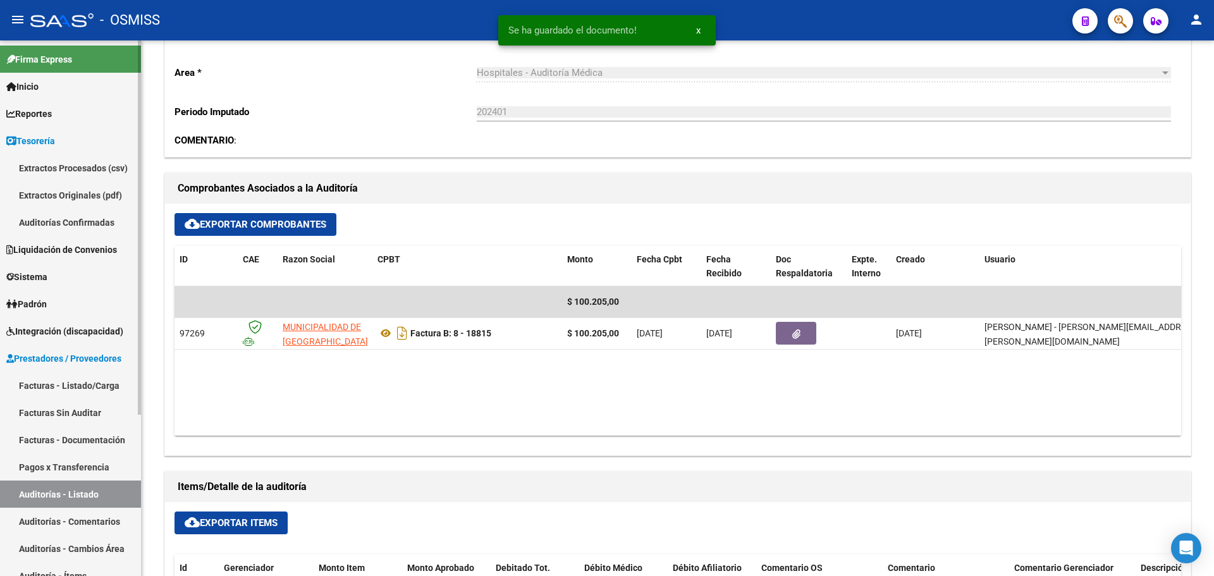
click at [87, 225] on link "Auditorías Confirmadas" at bounding box center [70, 222] width 141 height 27
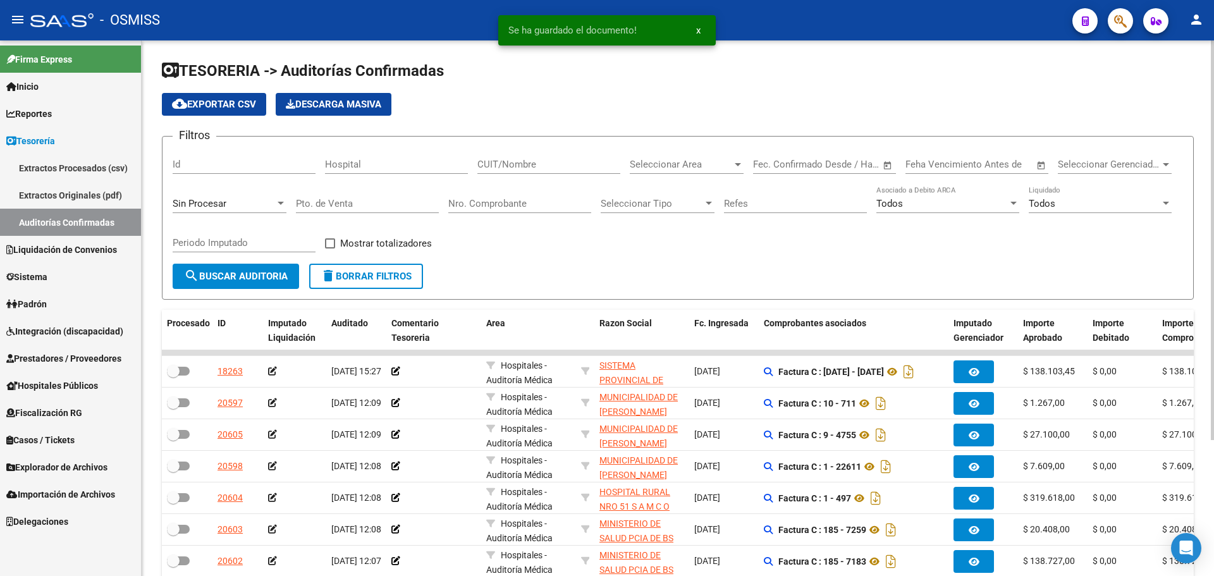
click at [197, 195] on div "Sin Procesar" at bounding box center [230, 199] width 114 height 27
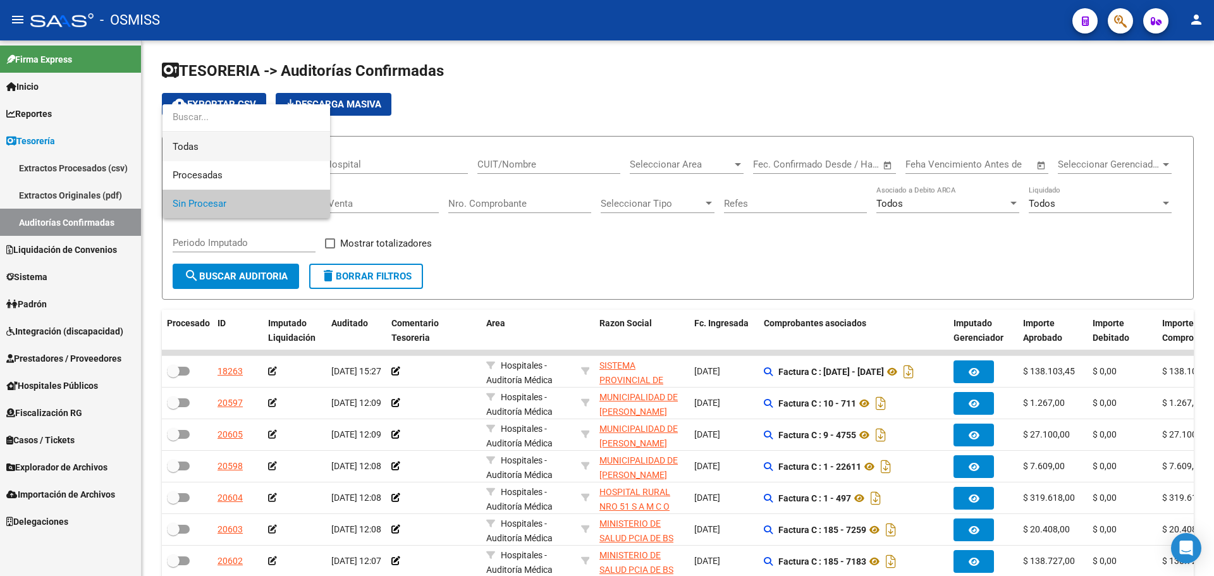
click at [202, 146] on span "Todas" at bounding box center [246, 147] width 147 height 28
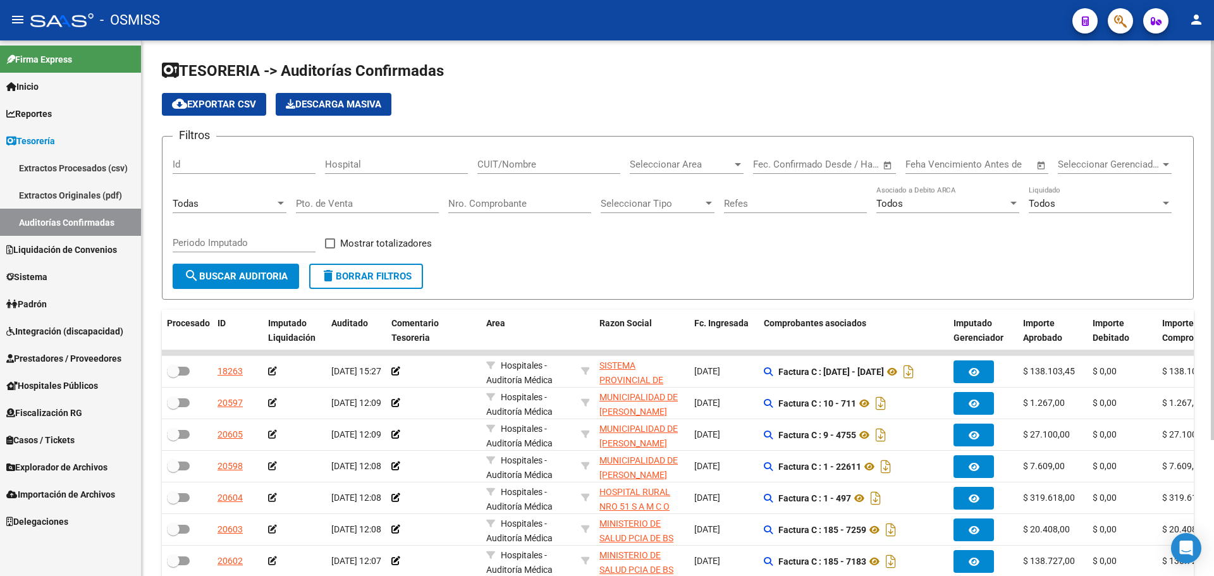
click at [501, 203] on input "Nro. Comprobante" at bounding box center [519, 203] width 143 height 11
type input "9657"
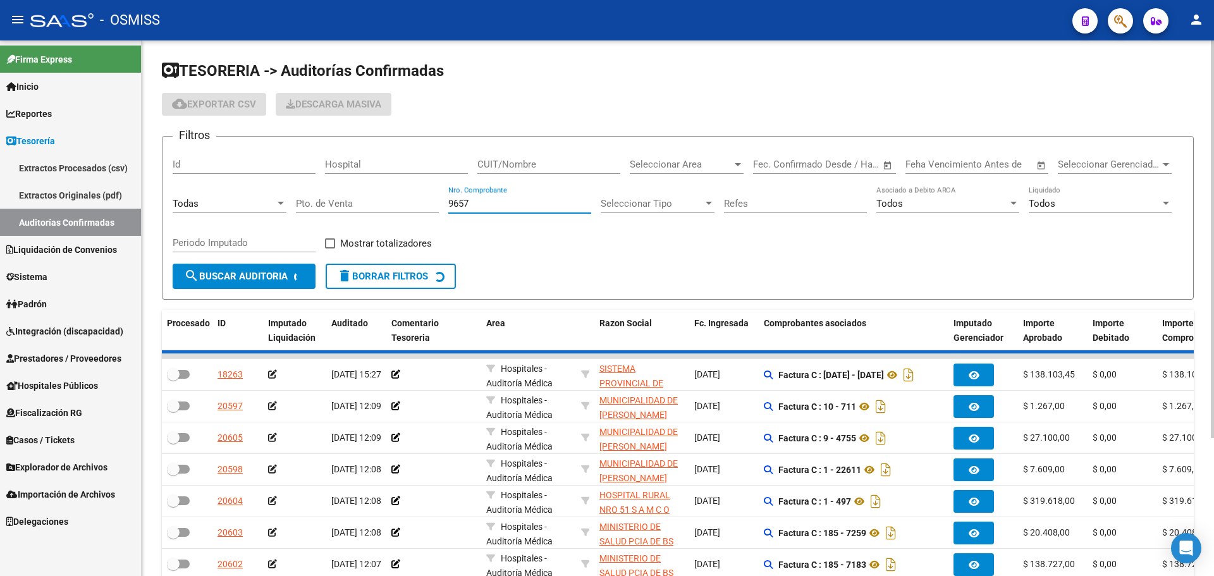
checkbox input "true"
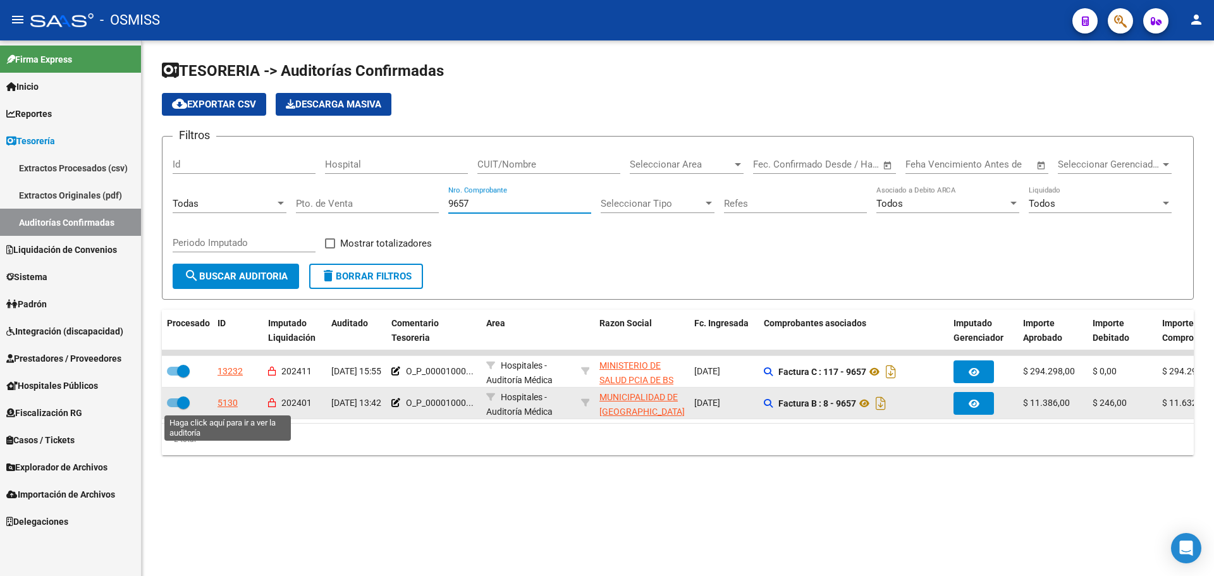
type input "9657"
click at [219, 404] on div "5130" at bounding box center [227, 403] width 20 height 15
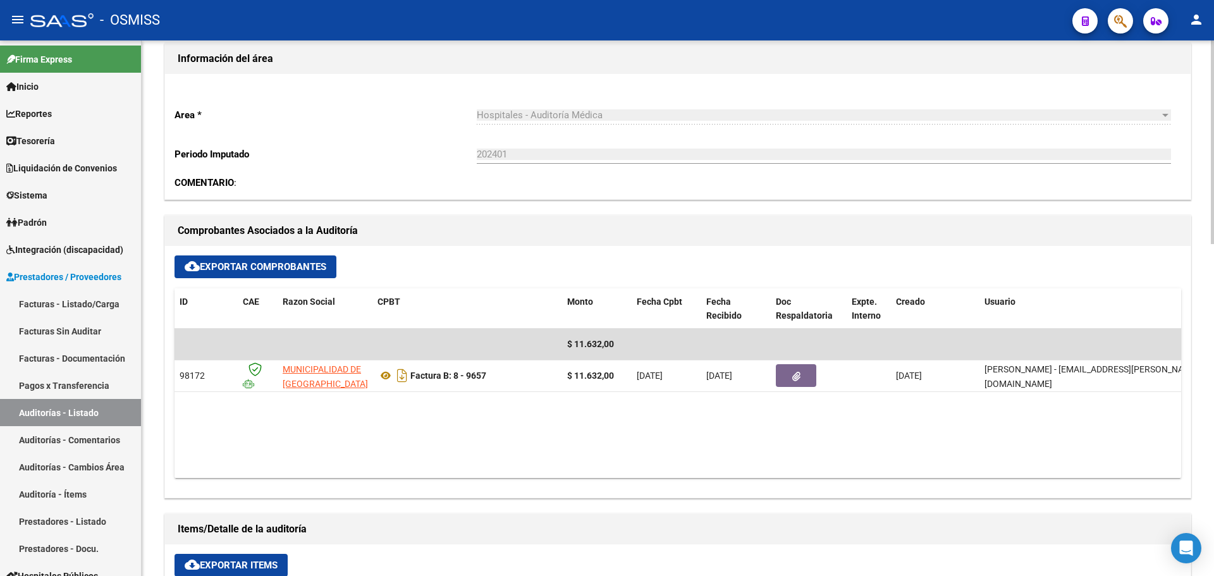
scroll to position [443, 0]
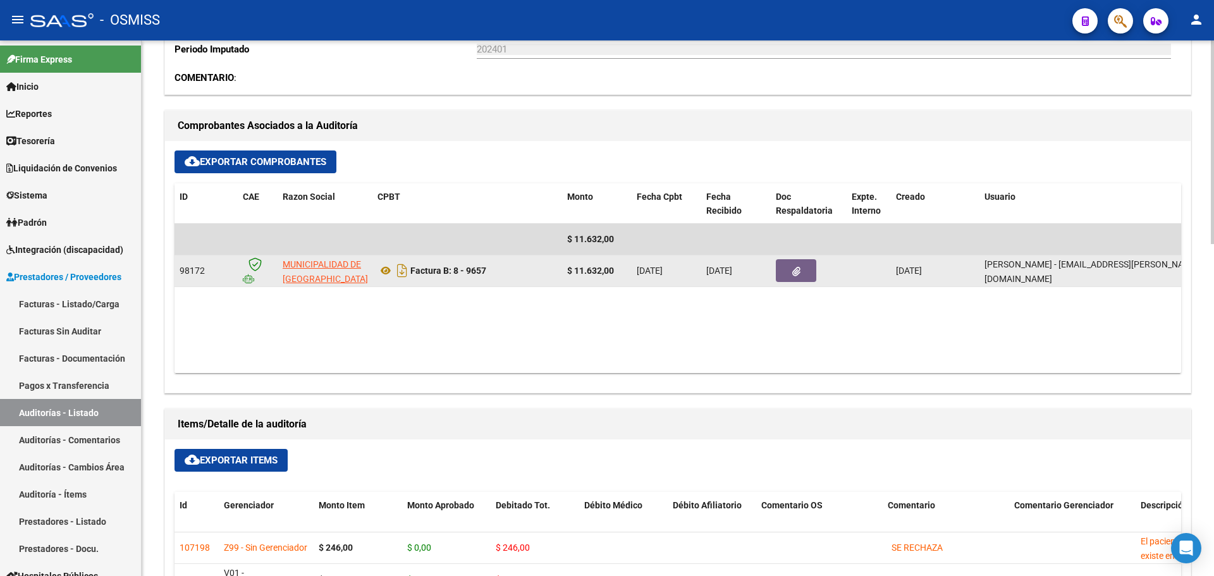
click at [785, 278] on button "button" at bounding box center [796, 270] width 40 height 23
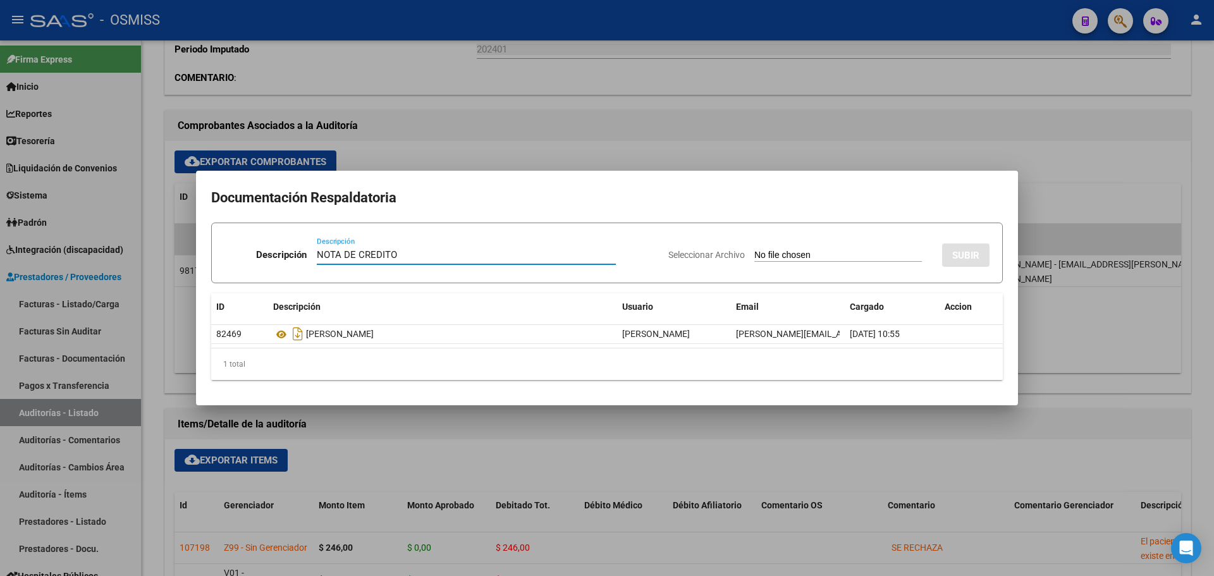
type input "NOTA DE CREDITO"
click at [815, 255] on input "Seleccionar Archivo" at bounding box center [838, 256] width 168 height 12
type input "C:\fakepath\NC. MUNICIPALIDAD DE SAN FERNANDO FC. 9657.pdf"
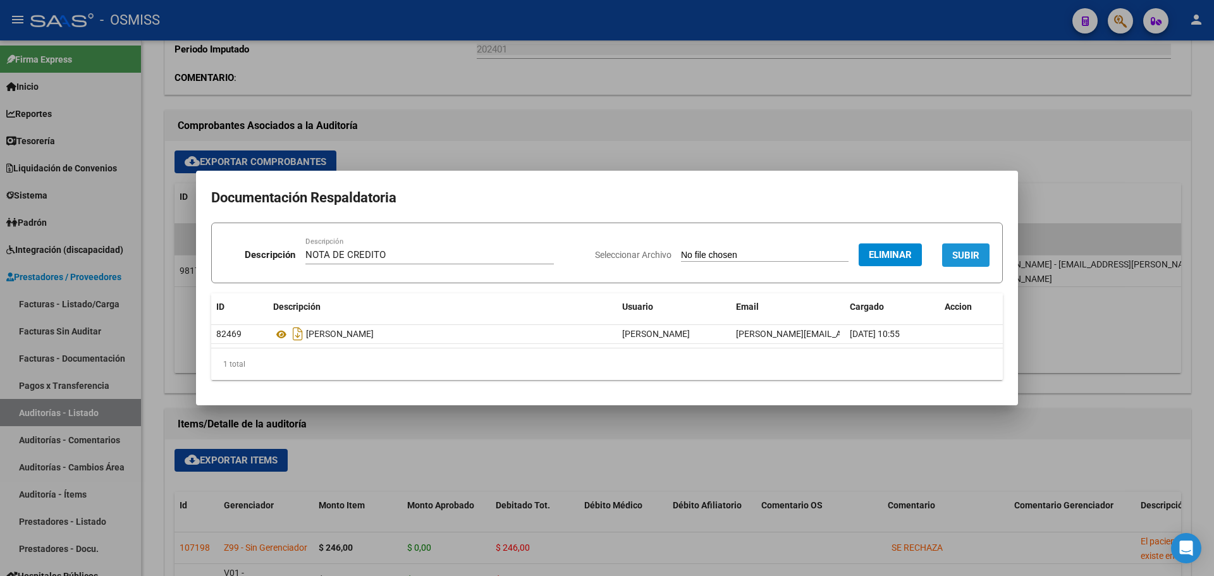
click at [969, 247] on button "SUBIR" at bounding box center [965, 254] width 47 height 23
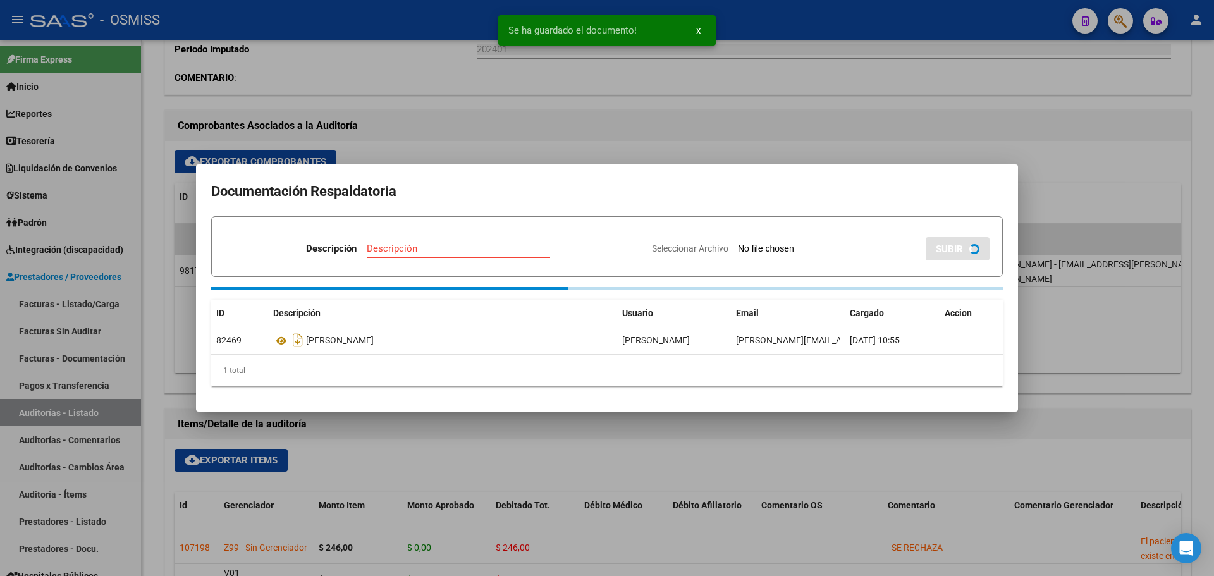
click at [500, 141] on div at bounding box center [607, 288] width 1214 height 576
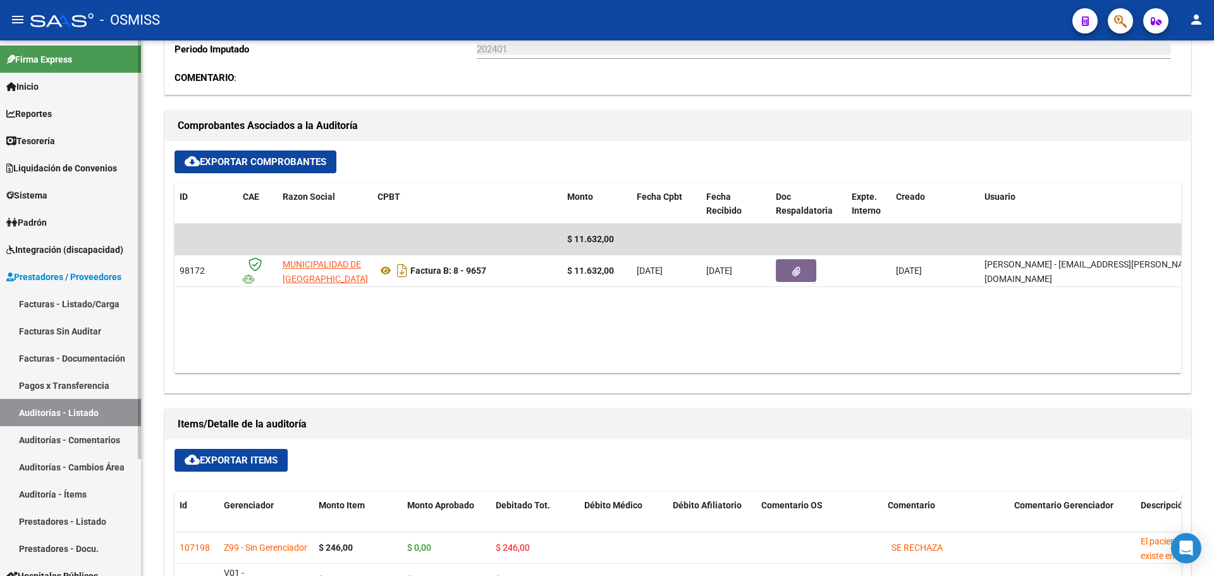
click at [4, 139] on link "Tesorería" at bounding box center [70, 140] width 141 height 27
click at [16, 145] on span "Tesorería" at bounding box center [30, 141] width 49 height 14
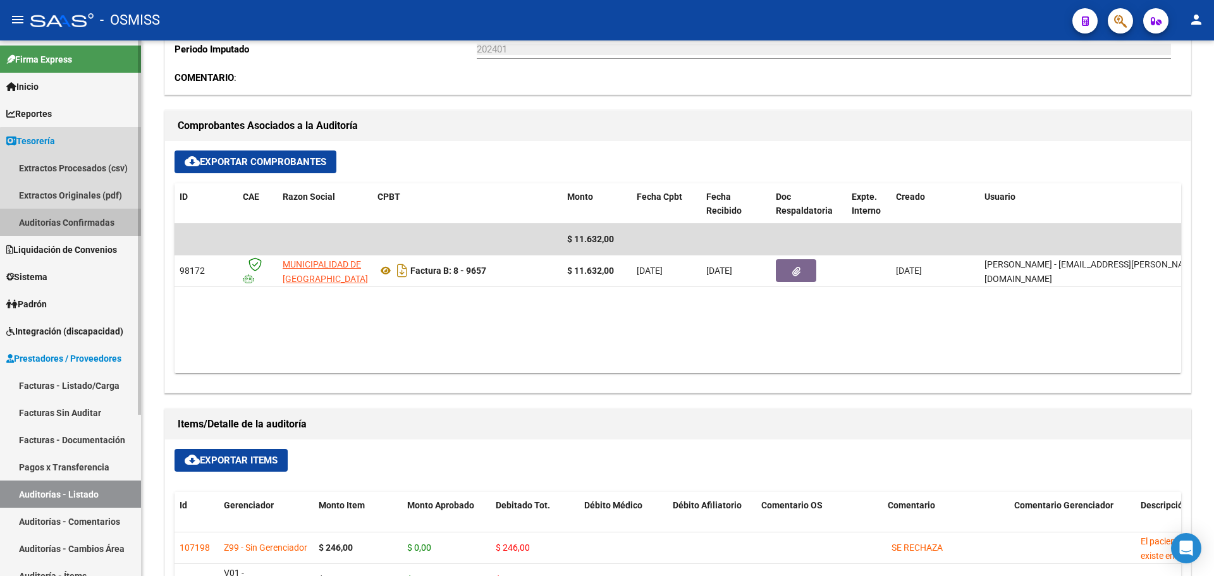
click at [79, 219] on link "Auditorías Confirmadas" at bounding box center [70, 222] width 141 height 27
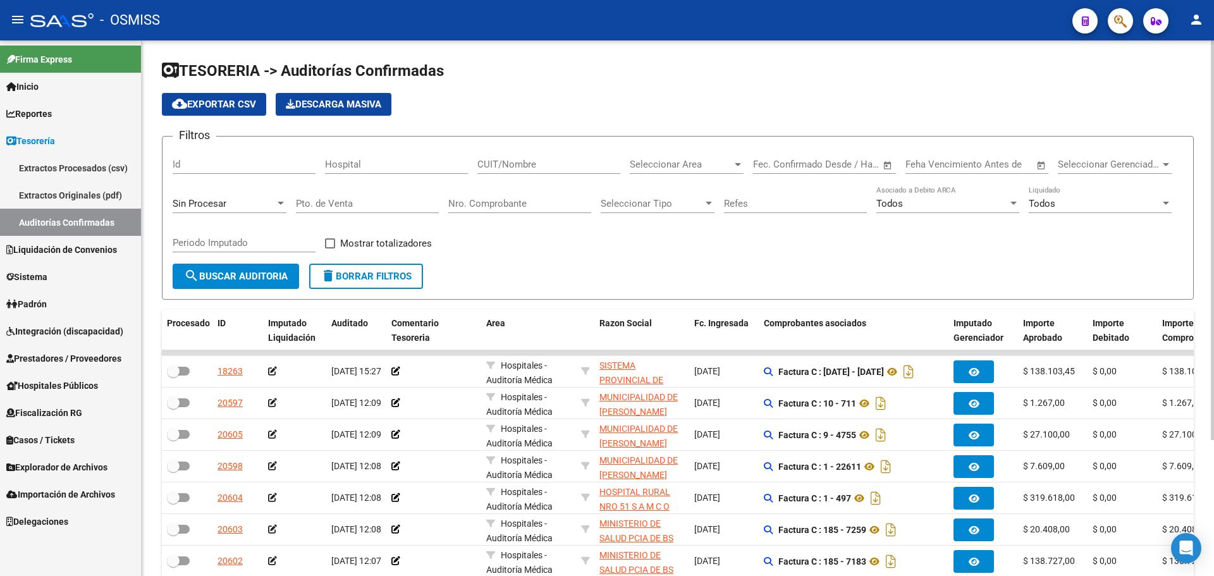
click at [221, 197] on div "Sin Procesar" at bounding box center [230, 199] width 114 height 27
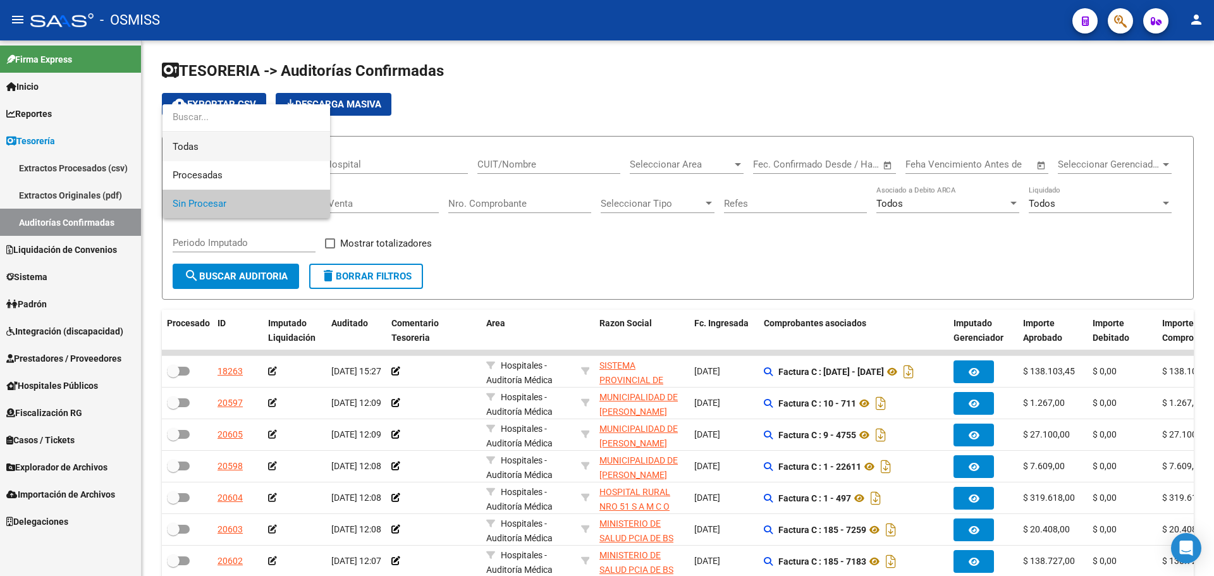
click at [212, 145] on span "Todas" at bounding box center [246, 147] width 147 height 28
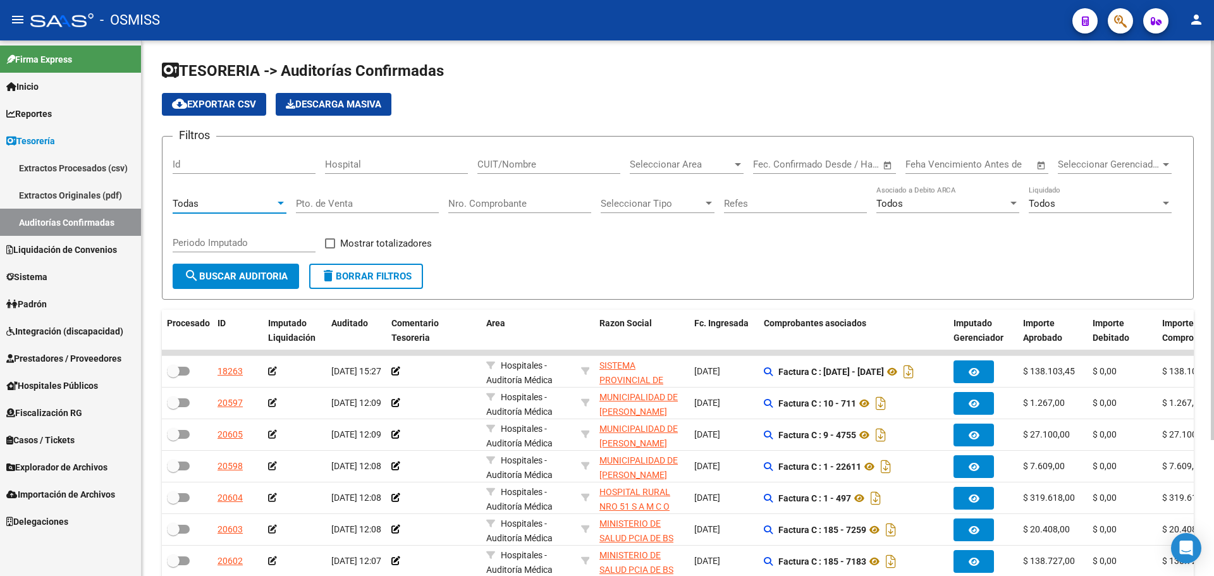
click at [503, 208] on div "Nro. Comprobante" at bounding box center [519, 199] width 143 height 27
type input "21618"
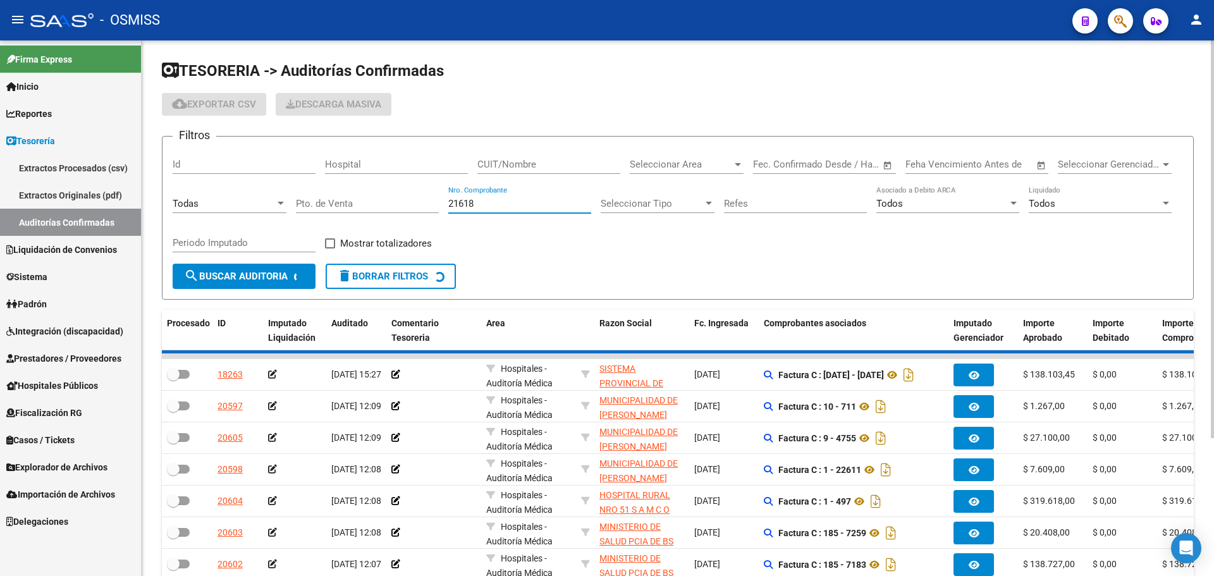
checkbox input "true"
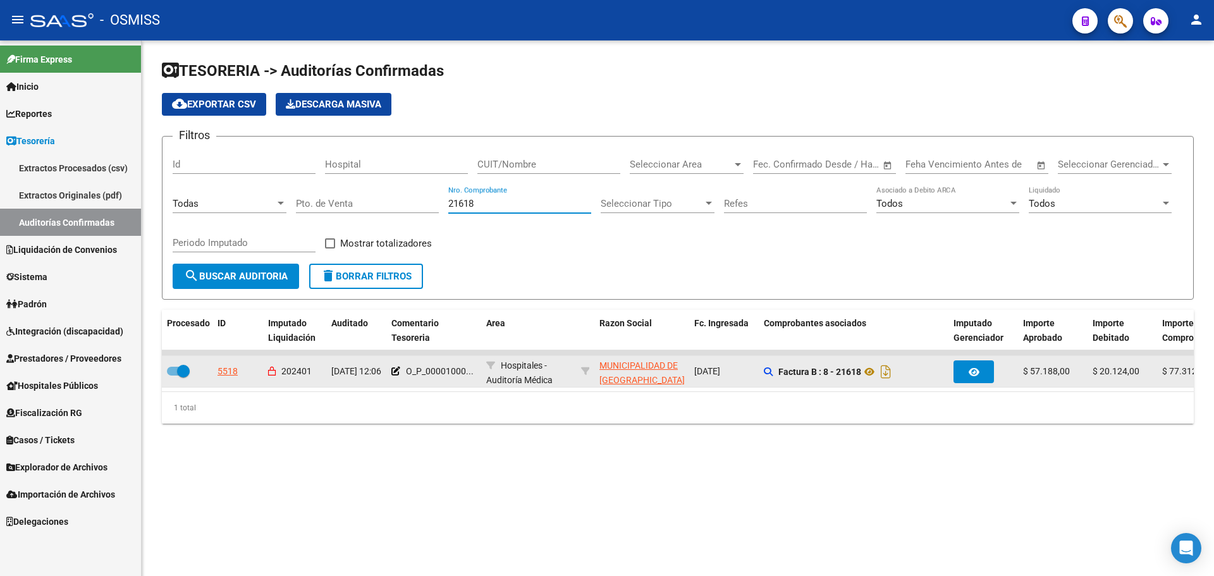
type input "21618"
click at [225, 366] on div "5518" at bounding box center [227, 371] width 20 height 15
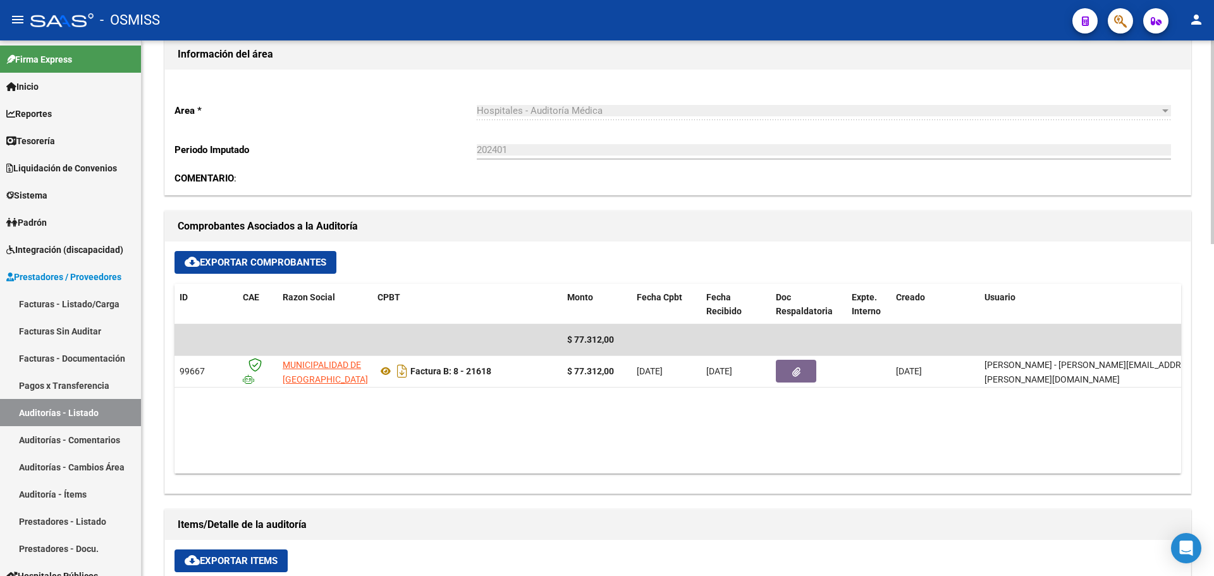
scroll to position [443, 0]
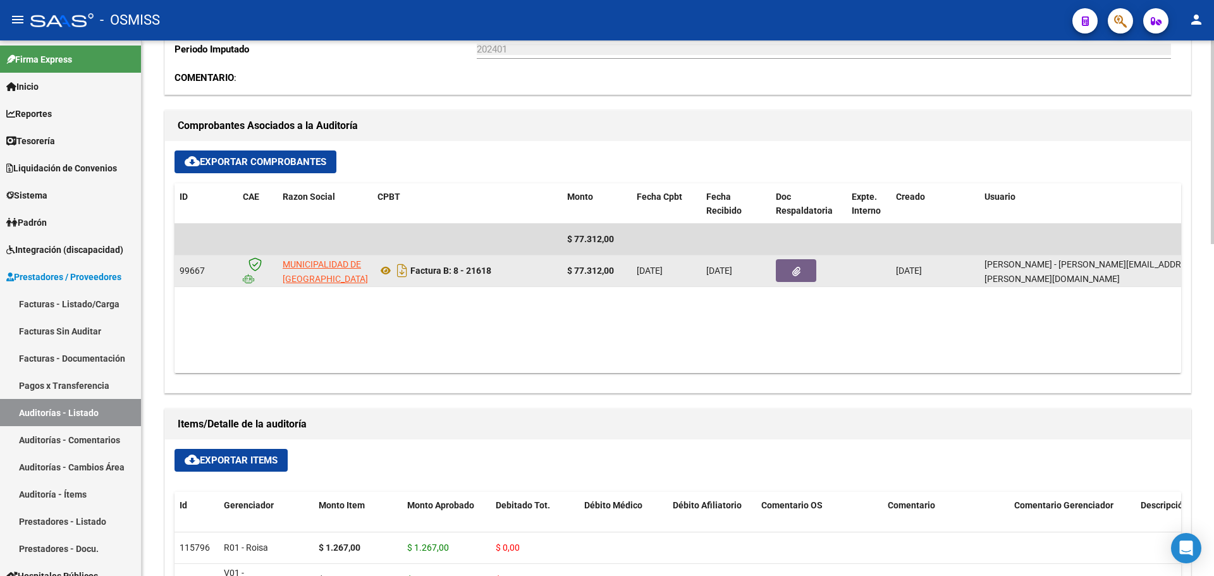
click at [802, 273] on button "button" at bounding box center [796, 270] width 40 height 23
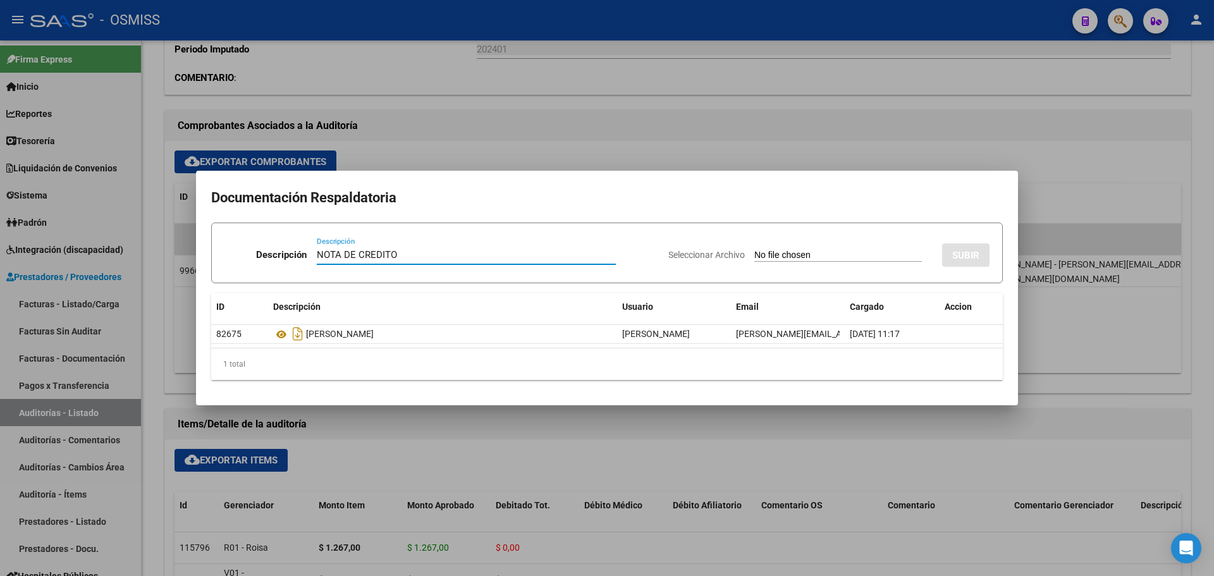
type input "NOTA DE CREDITO"
click at [759, 250] on input "Seleccionar Archivo" at bounding box center [838, 256] width 168 height 12
type input "C:\fakepath\NC MUNICIPALIDAD DE GRAL SAN MARTIN FC 21618.pdf"
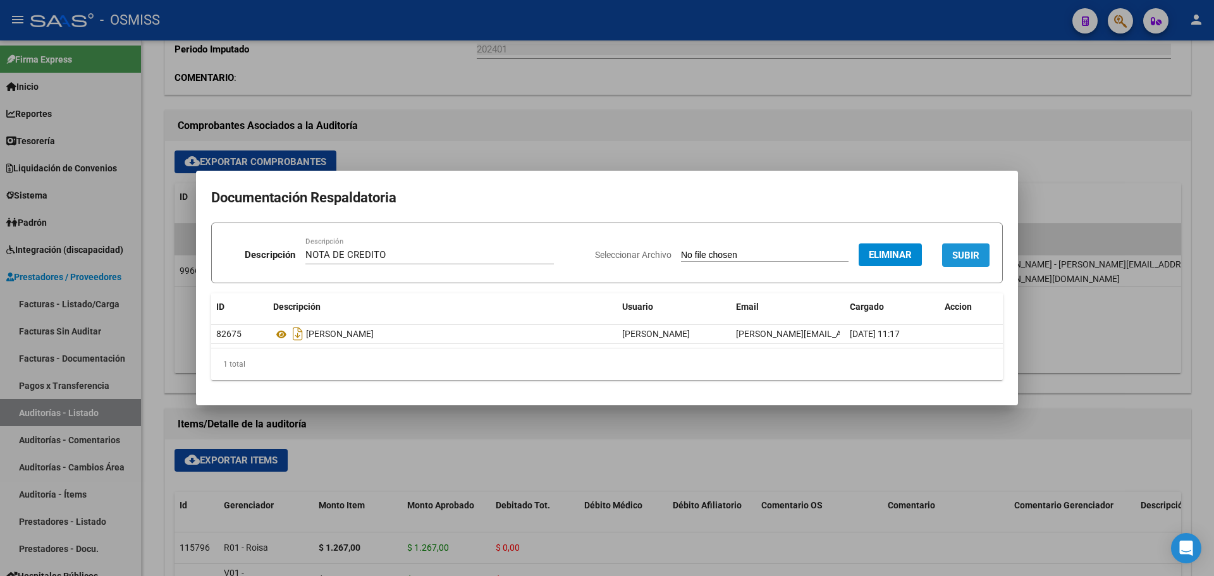
click at [965, 246] on button "SUBIR" at bounding box center [965, 254] width 47 height 23
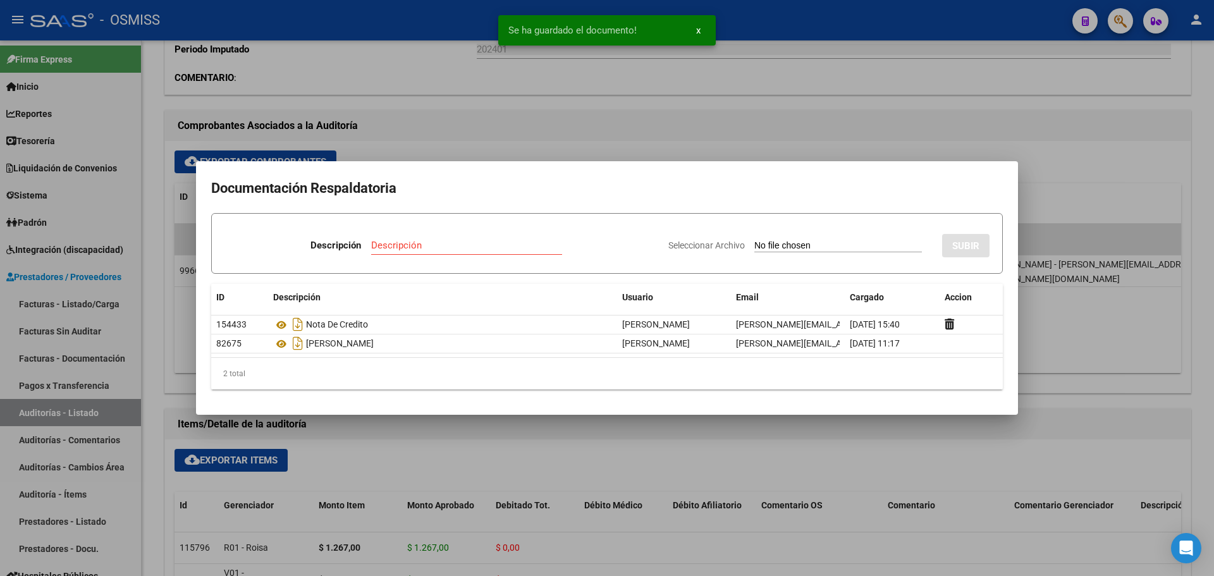
click at [594, 159] on div at bounding box center [607, 288] width 1214 height 576
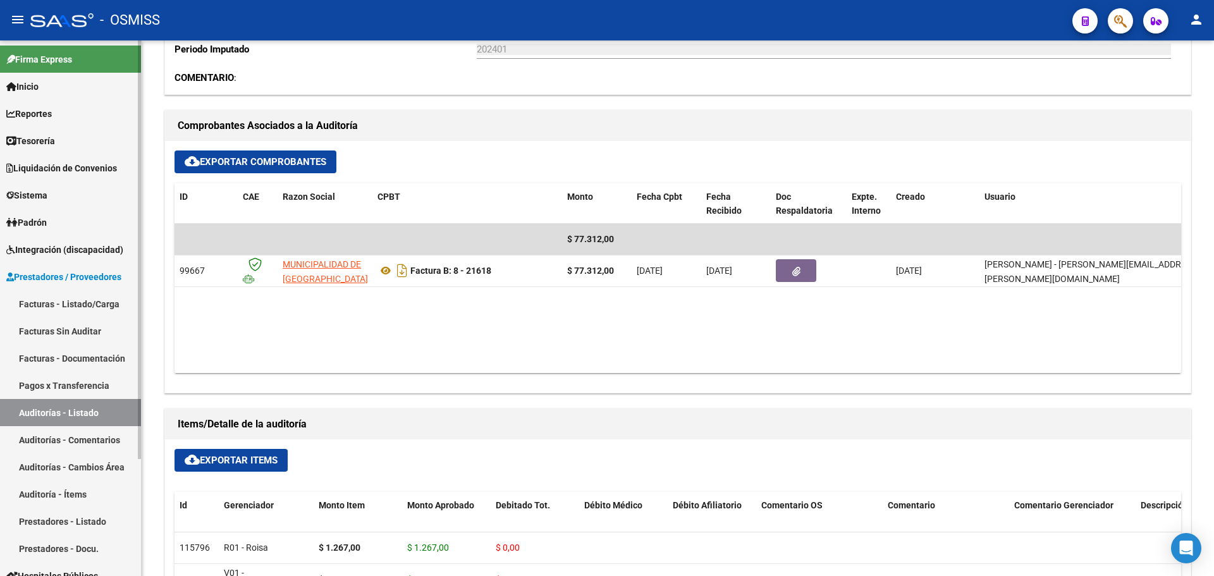
click at [25, 138] on span "Tesorería" at bounding box center [30, 141] width 49 height 14
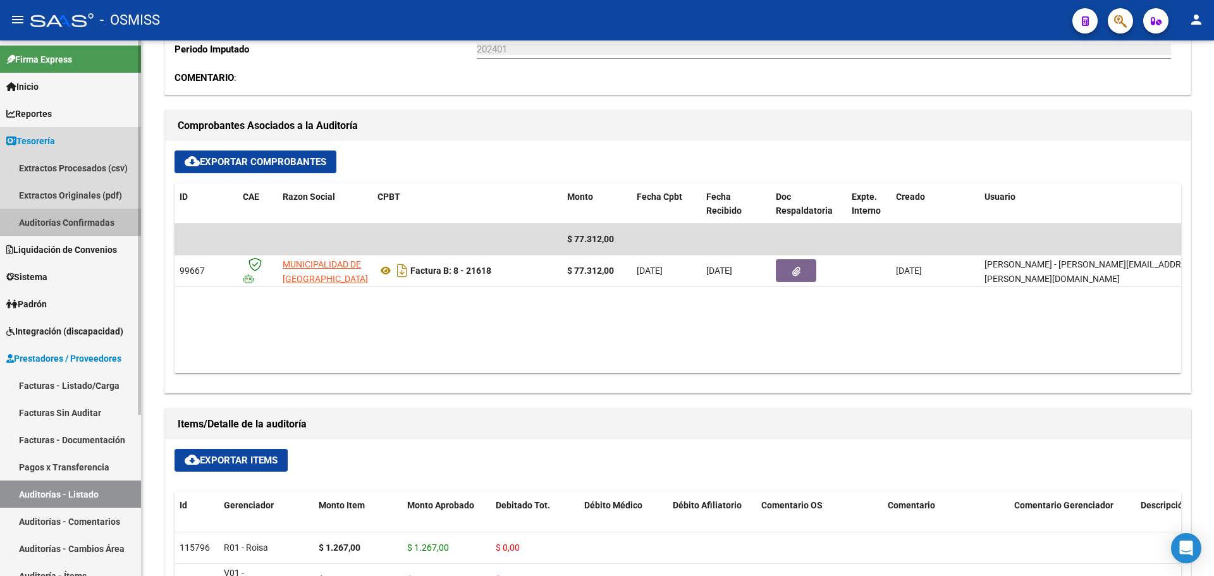
click at [68, 220] on link "Auditorías Confirmadas" at bounding box center [70, 222] width 141 height 27
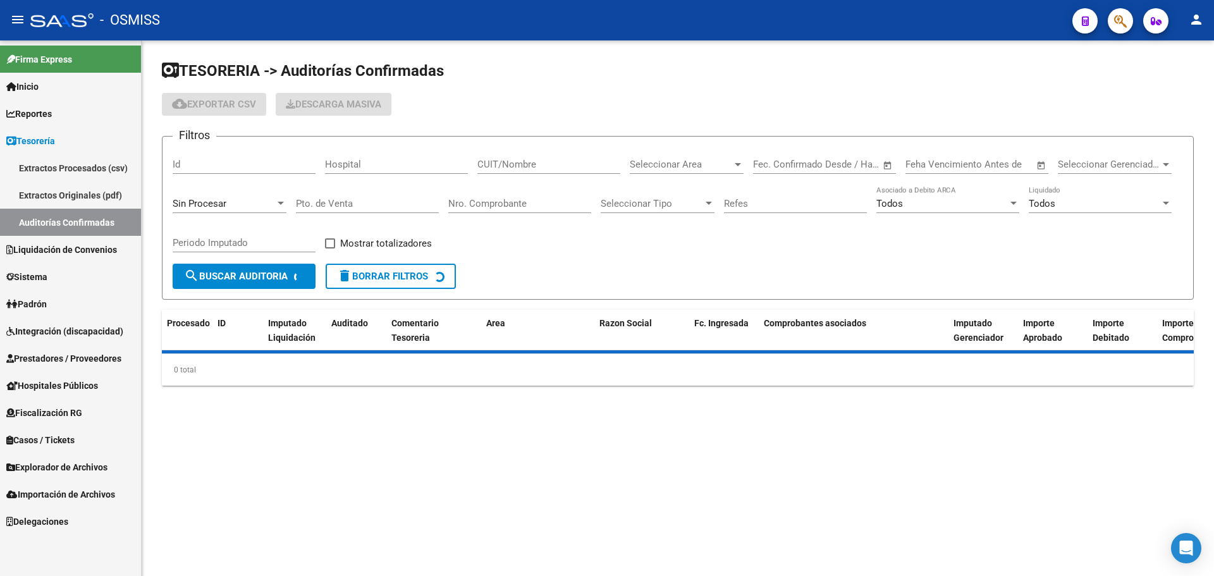
click at [205, 202] on span "Sin Procesar" at bounding box center [200, 203] width 54 height 11
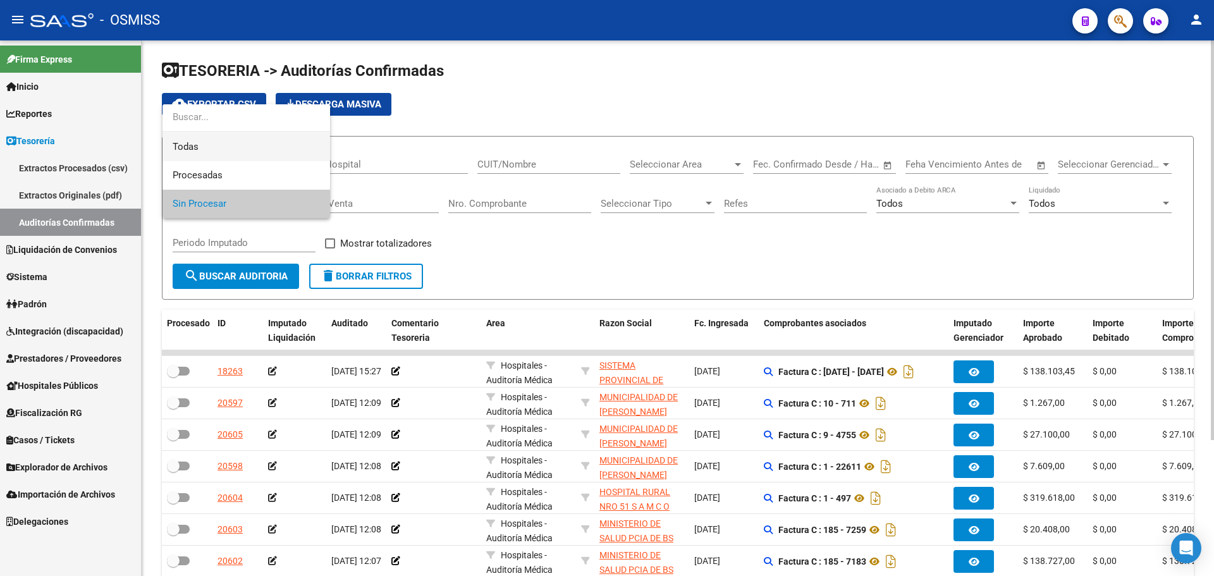
click at [208, 152] on span "Todas" at bounding box center [246, 147] width 147 height 28
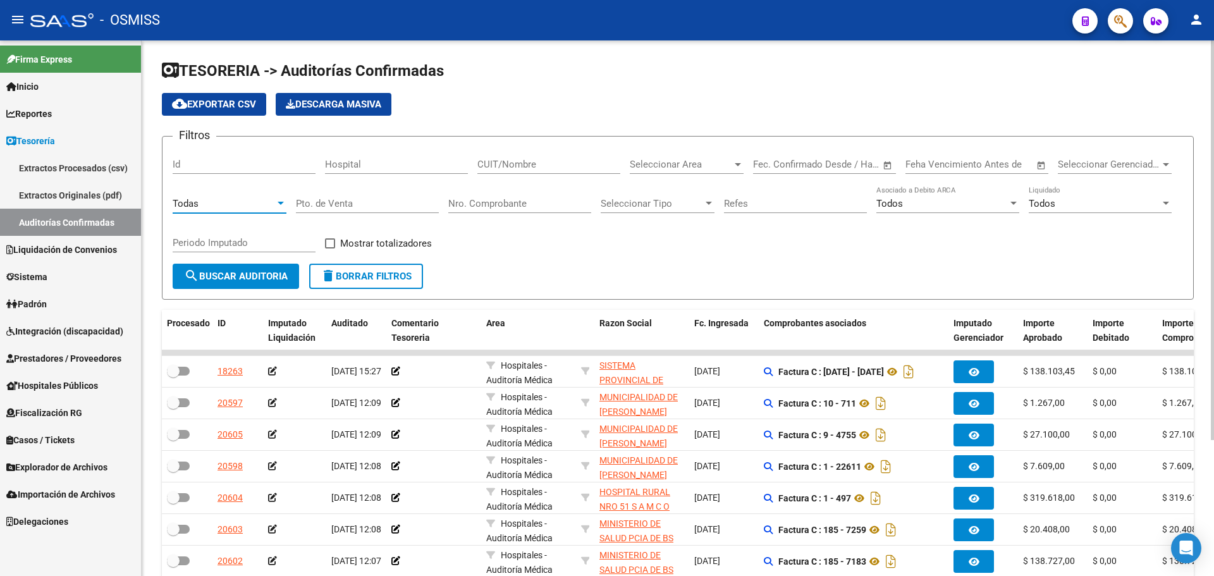
click at [484, 206] on input "Nro. Comprobante" at bounding box center [519, 203] width 143 height 11
type input "21621"
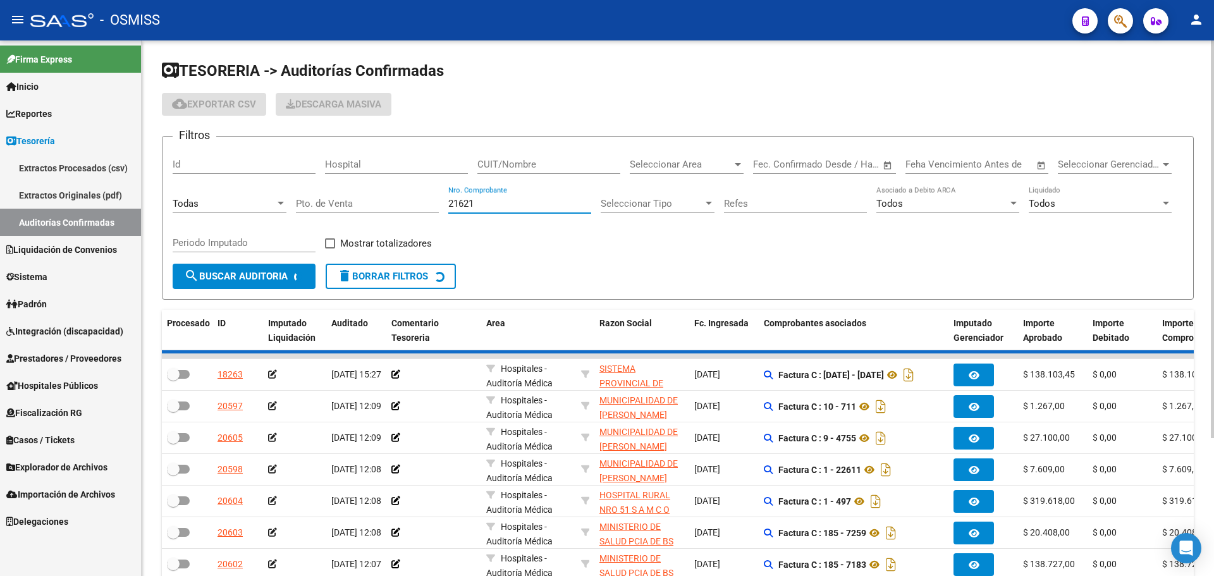
checkbox input "true"
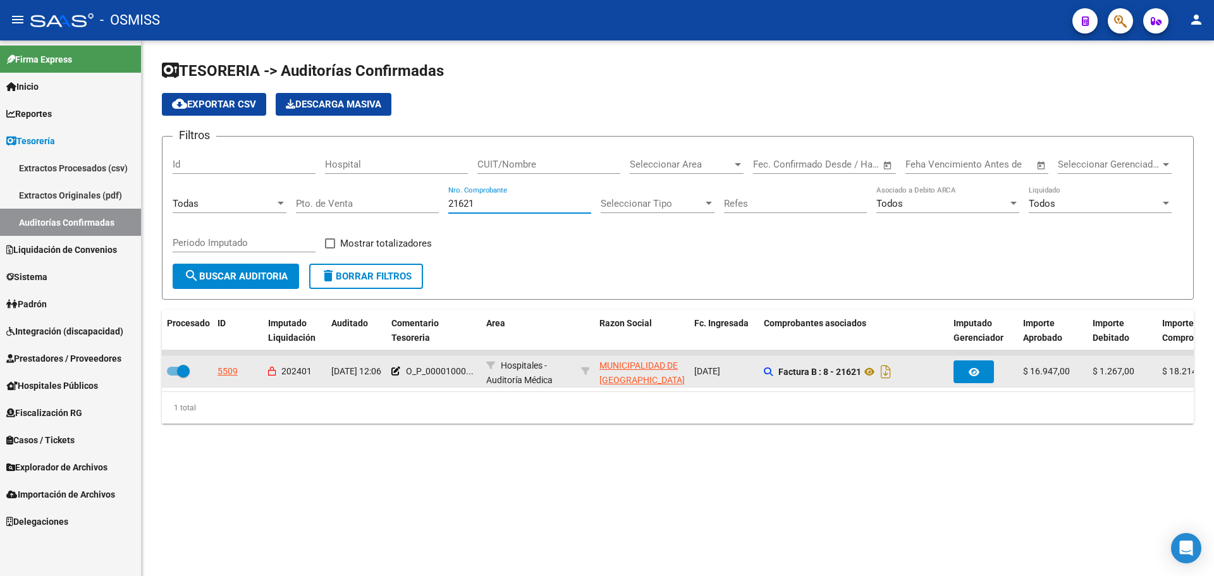
type input "21621"
click at [225, 377] on div "5509" at bounding box center [227, 371] width 20 height 15
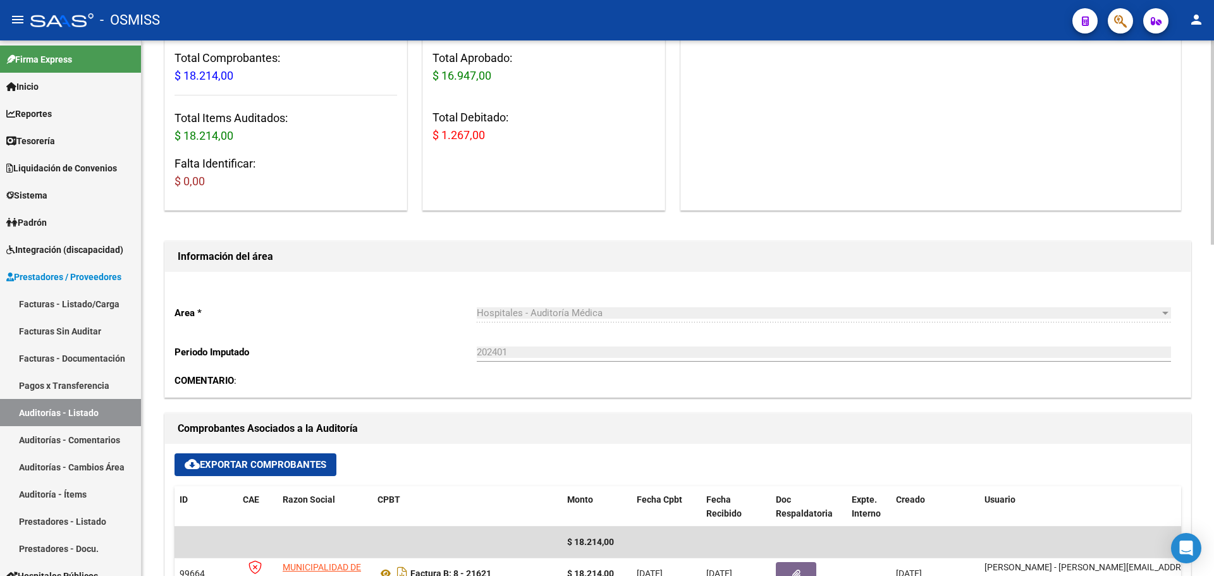
scroll to position [379, 0]
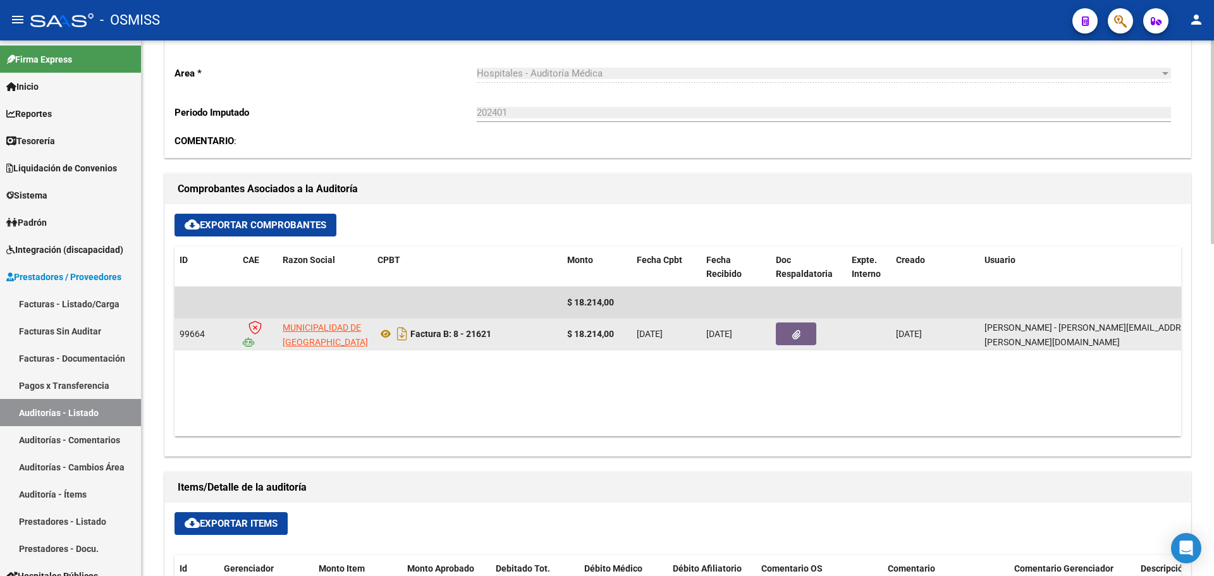
click at [783, 334] on button "button" at bounding box center [796, 333] width 40 height 23
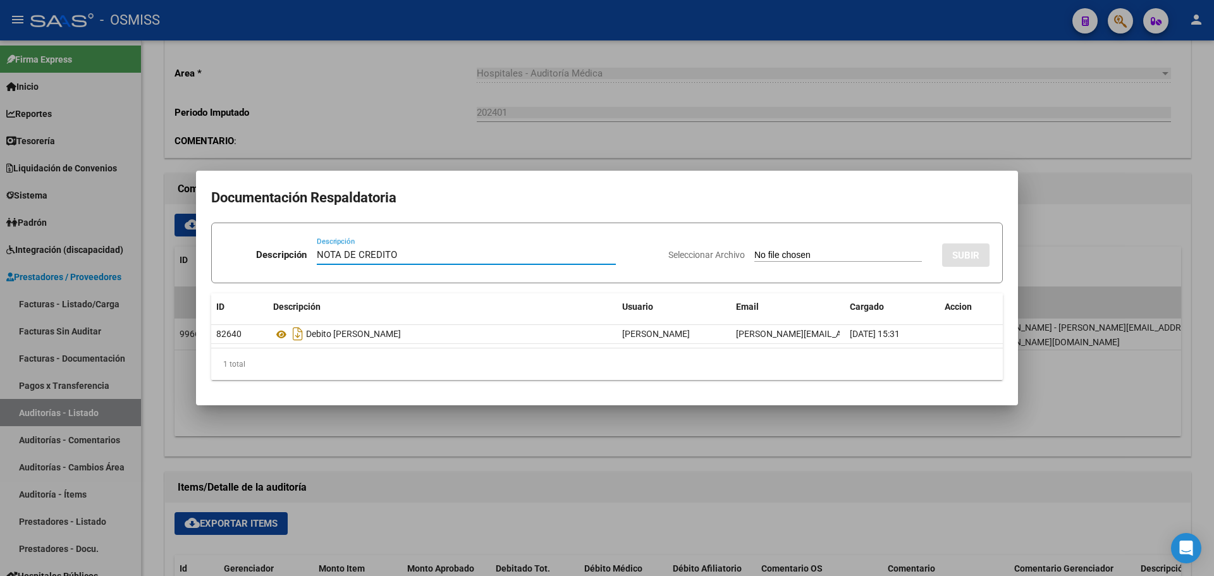
type input "NOTA DE CREDITO"
click at [754, 256] on input "Seleccionar Archivo" at bounding box center [838, 256] width 168 height 12
type input "C:\fakepath\NC. MUNICIPALIDAD DE SAN FERNANDO FC. 21621.pdf"
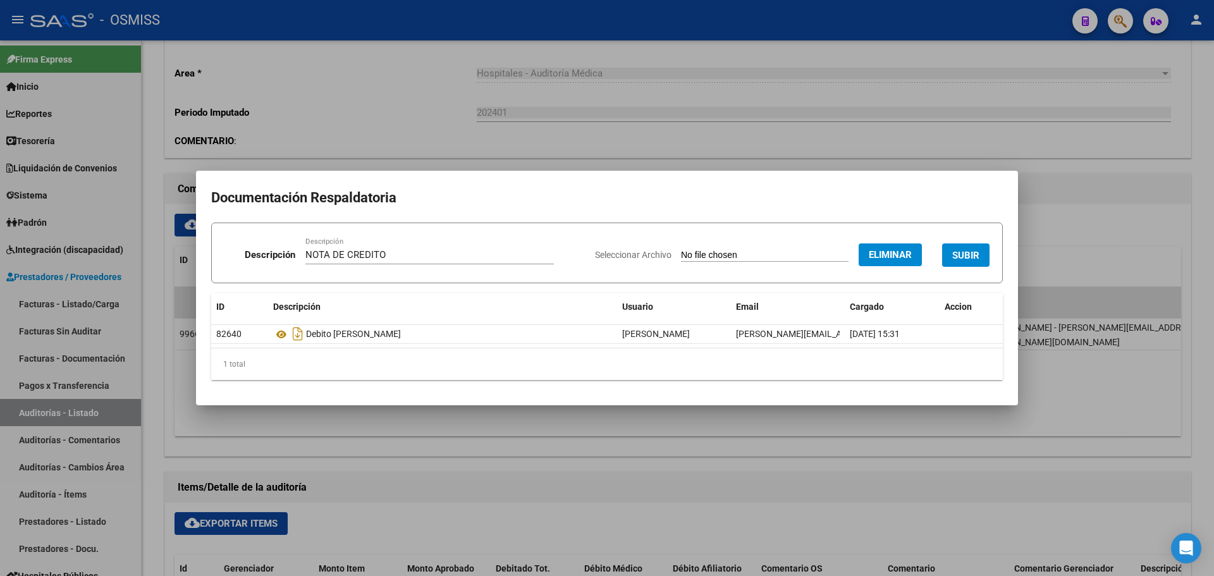
click at [958, 254] on span "SUBIR" at bounding box center [965, 255] width 27 height 11
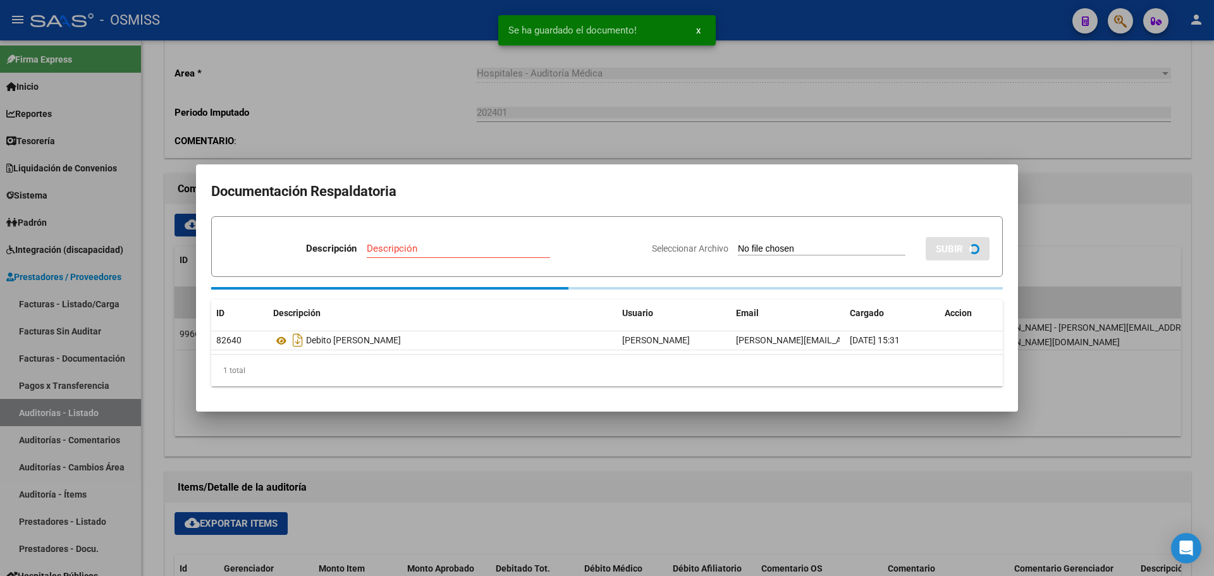
click at [420, 124] on div at bounding box center [607, 288] width 1214 height 576
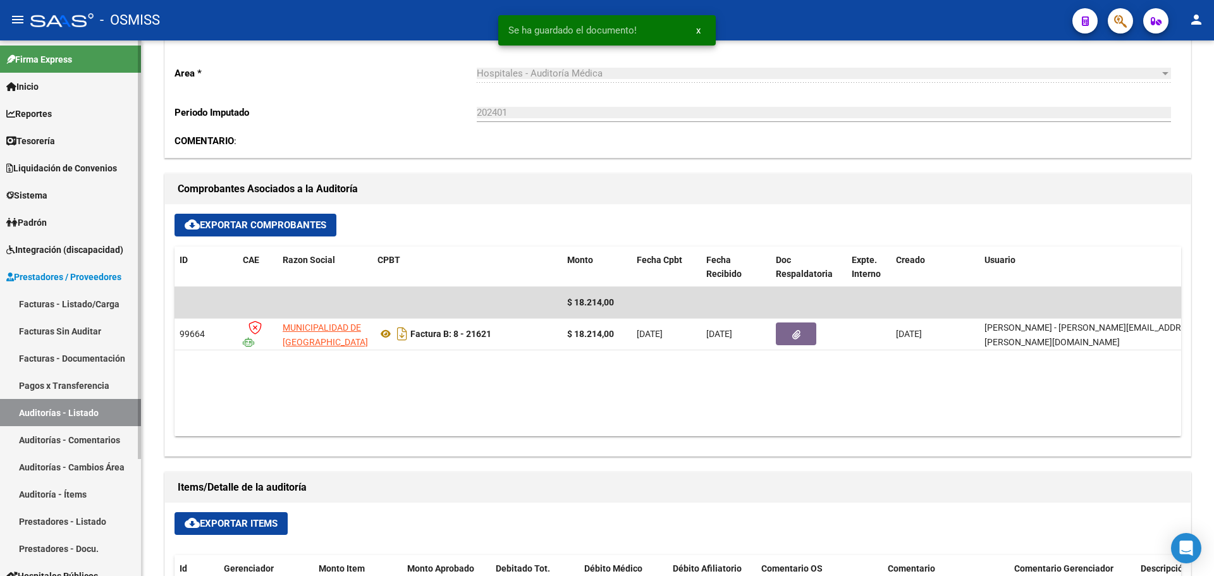
click at [76, 150] on link "Tesorería" at bounding box center [70, 140] width 141 height 27
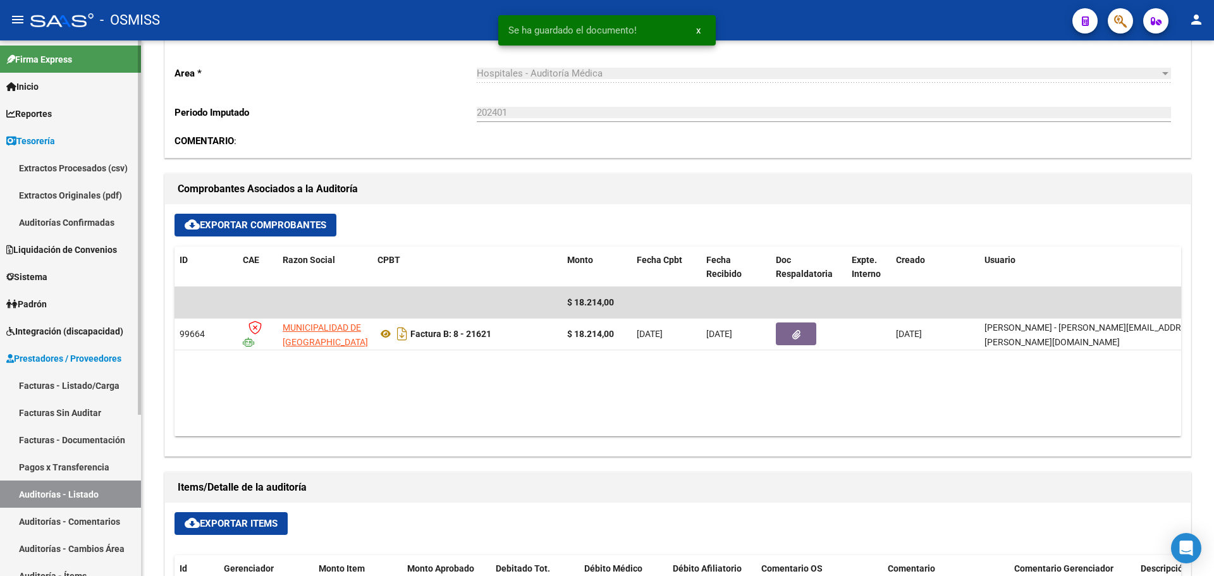
click at [73, 221] on link "Auditorías Confirmadas" at bounding box center [70, 222] width 141 height 27
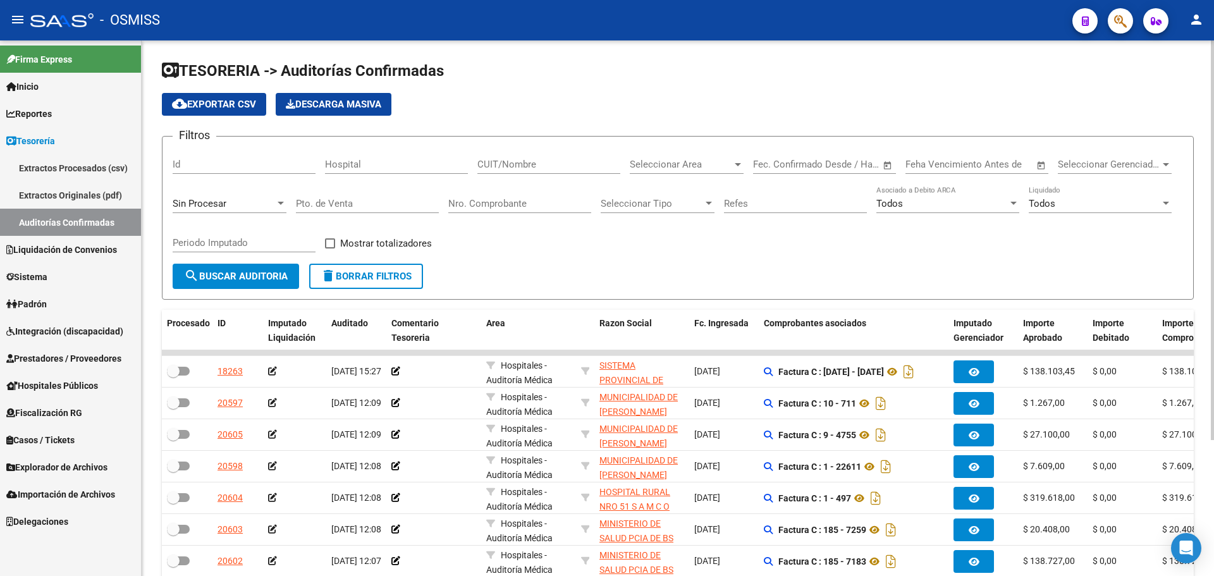
click at [281, 207] on div at bounding box center [280, 204] width 11 height 10
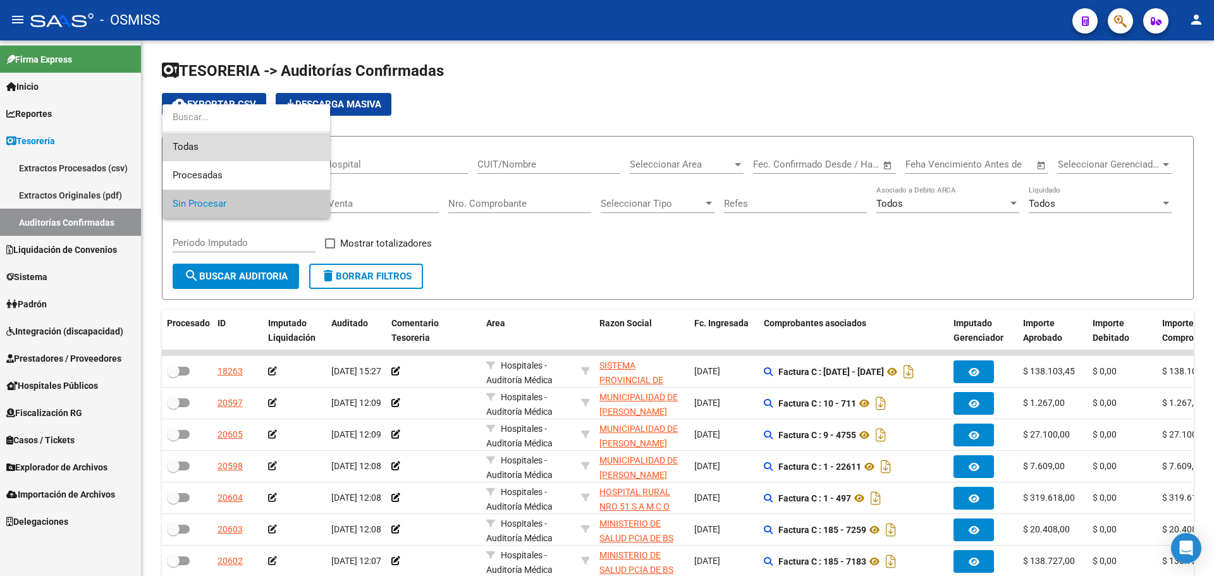
click at [258, 155] on span "Todas" at bounding box center [246, 147] width 147 height 28
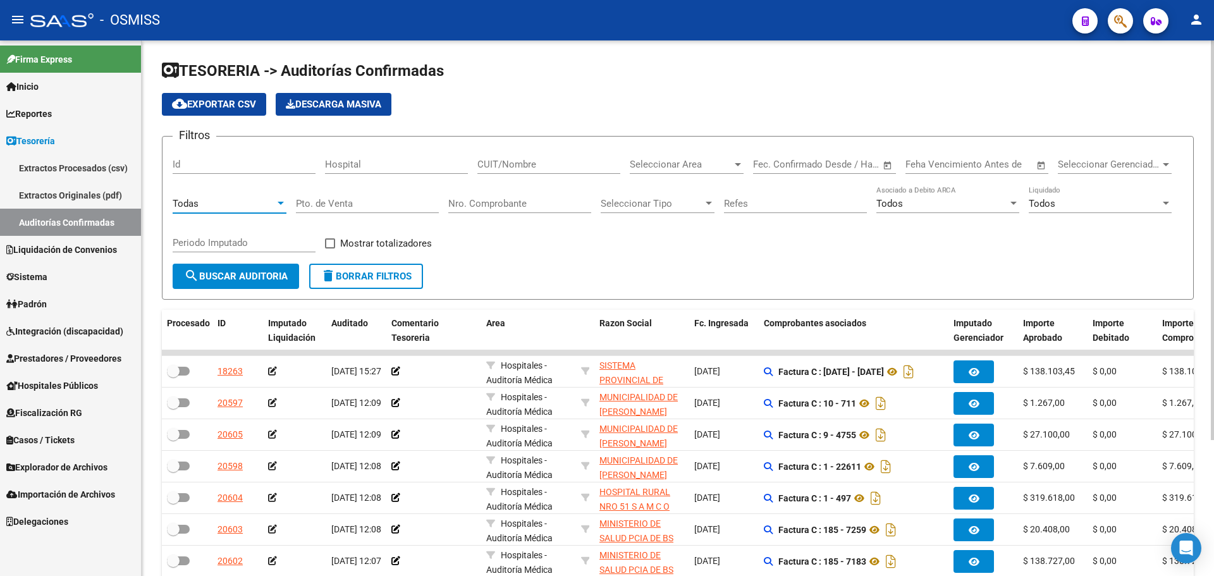
click at [510, 205] on input "Nro. Comprobante" at bounding box center [519, 203] width 143 height 11
type input "21622"
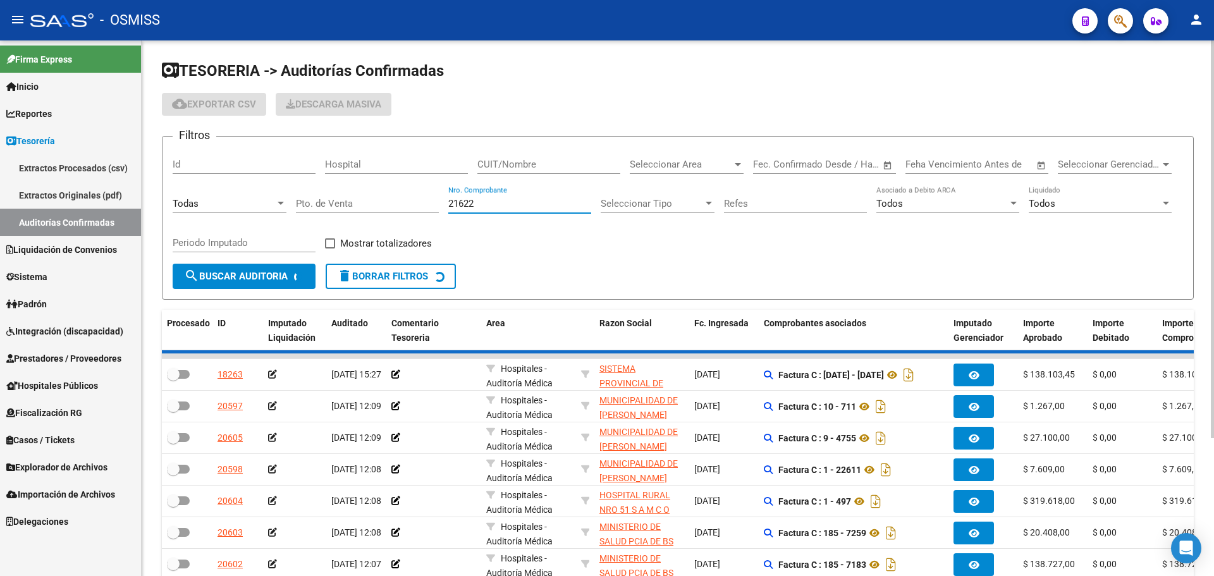
checkbox input "true"
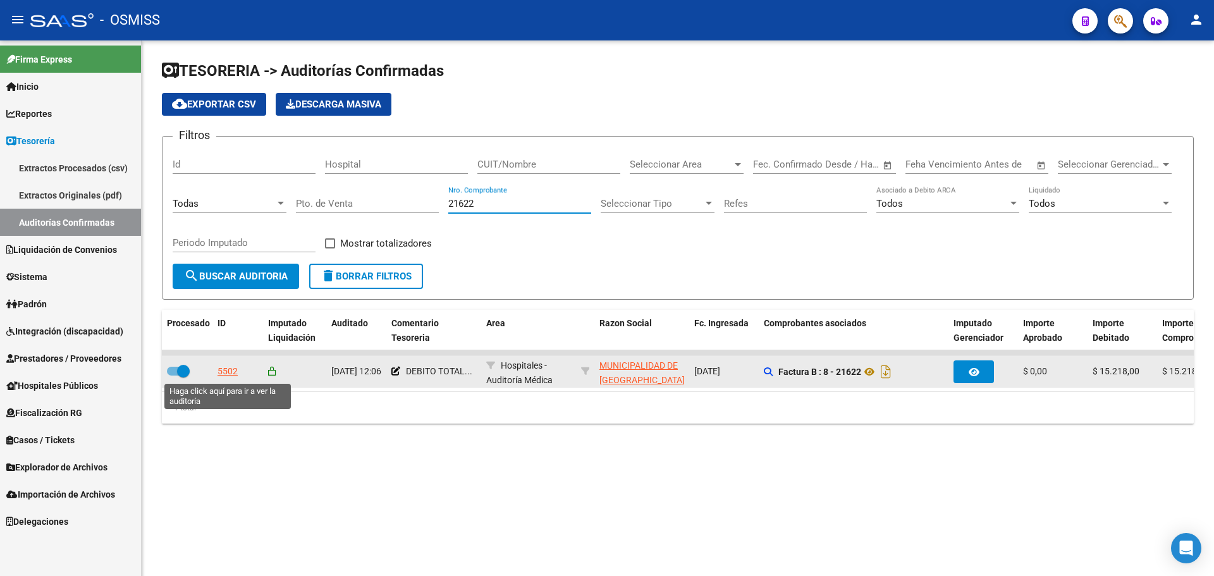
type input "21622"
click at [234, 369] on div "5502" at bounding box center [227, 371] width 20 height 15
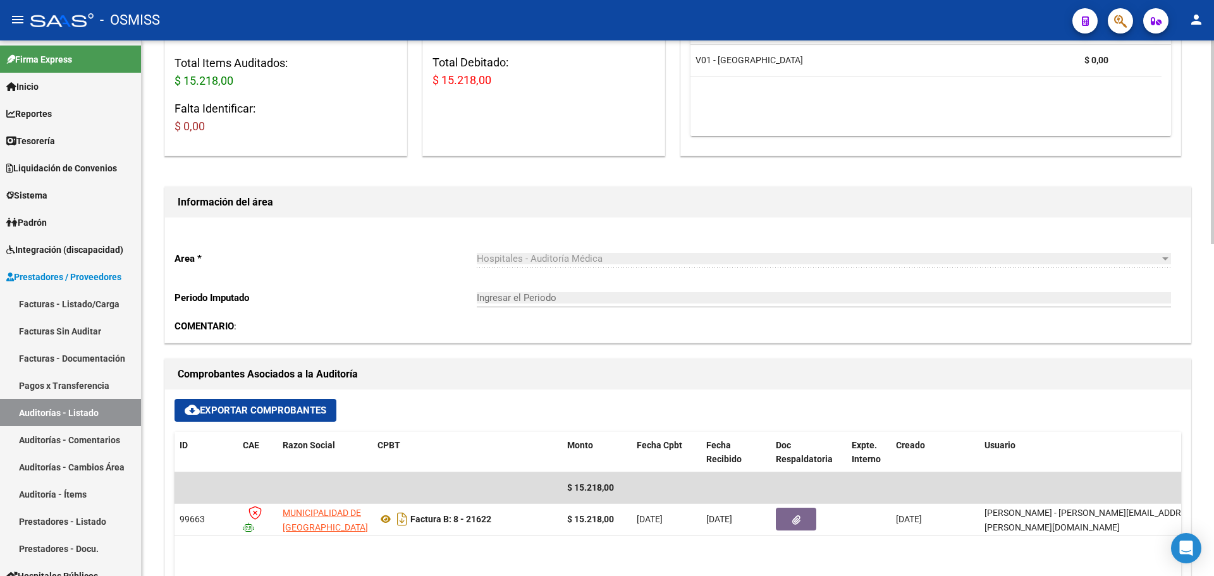
scroll to position [316, 0]
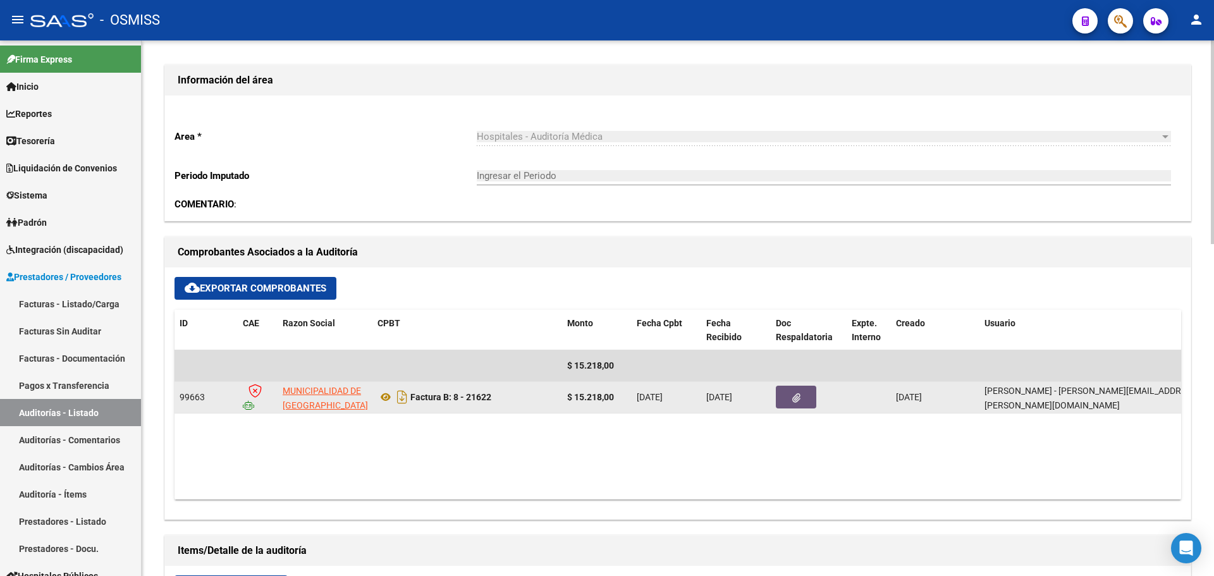
click at [804, 393] on button "button" at bounding box center [796, 397] width 40 height 23
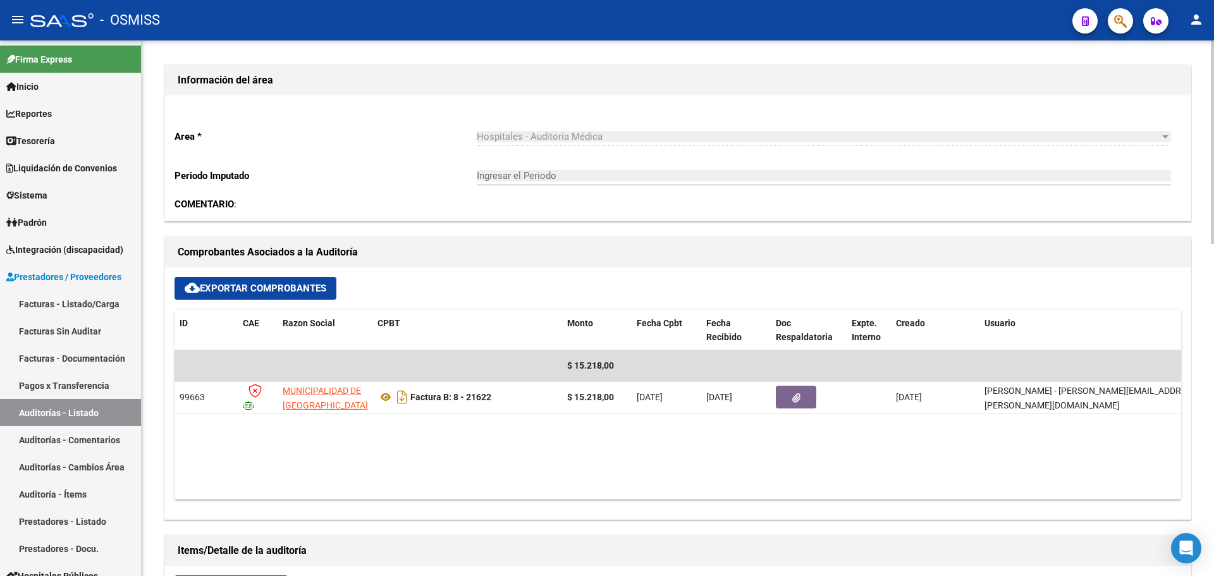
click at [566, 431] on datatable-body "$ 15.218,00 99663 MUNICIPALIDAD DE GRAL SAN MARTIN Factura B: 8 - 21622 $ 15.21…" at bounding box center [677, 424] width 1006 height 149
click at [103, 157] on link "Liquidación de Convenios" at bounding box center [70, 167] width 141 height 27
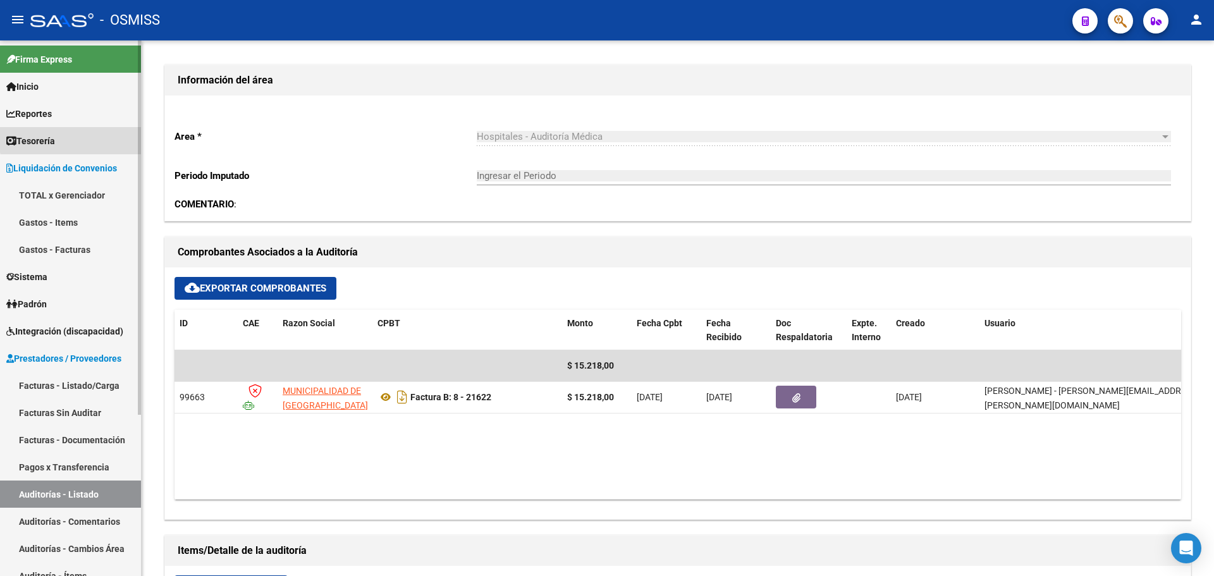
click at [91, 137] on link "Tesorería" at bounding box center [70, 140] width 141 height 27
click at [85, 219] on link "Auditorías Confirmadas" at bounding box center [70, 222] width 141 height 27
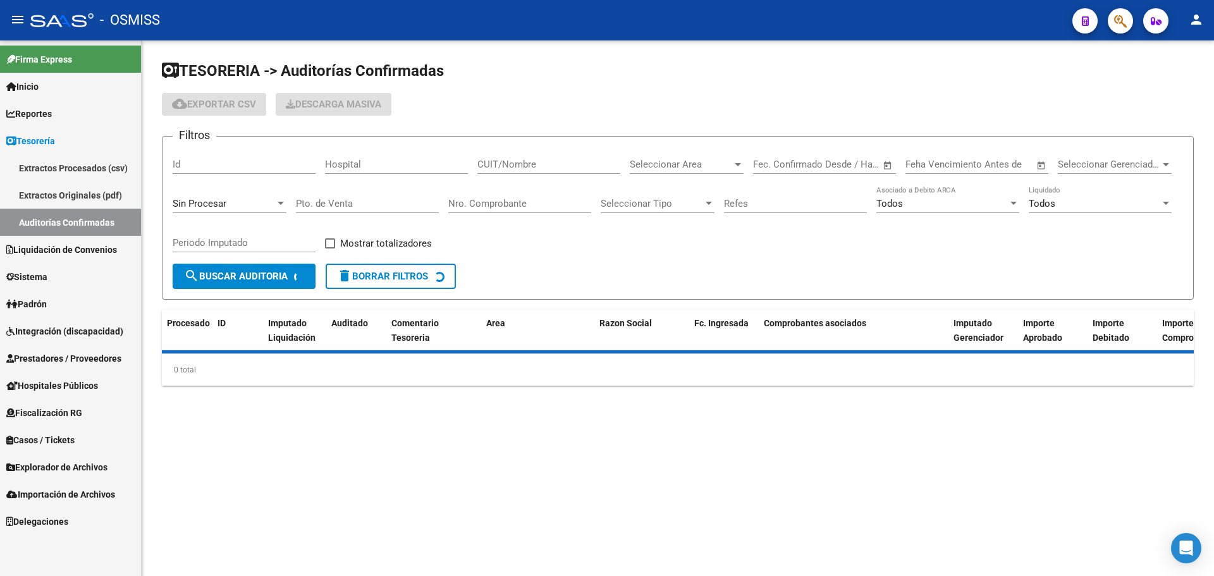
click at [261, 205] on div "Sin Procesar" at bounding box center [224, 203] width 102 height 11
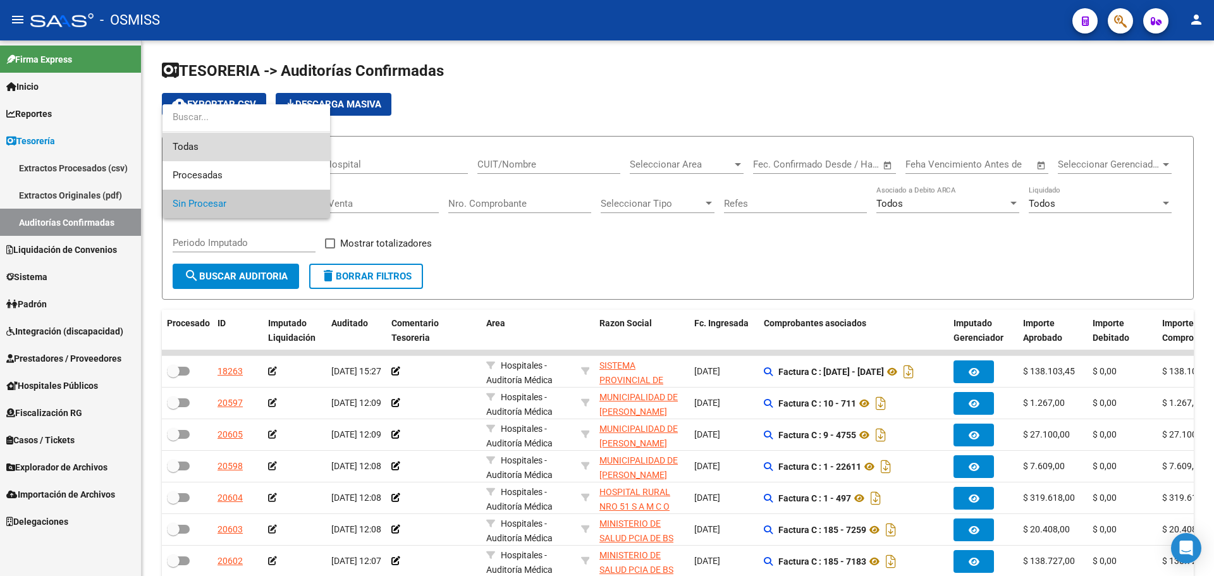
click at [252, 147] on span "Todas" at bounding box center [246, 147] width 147 height 28
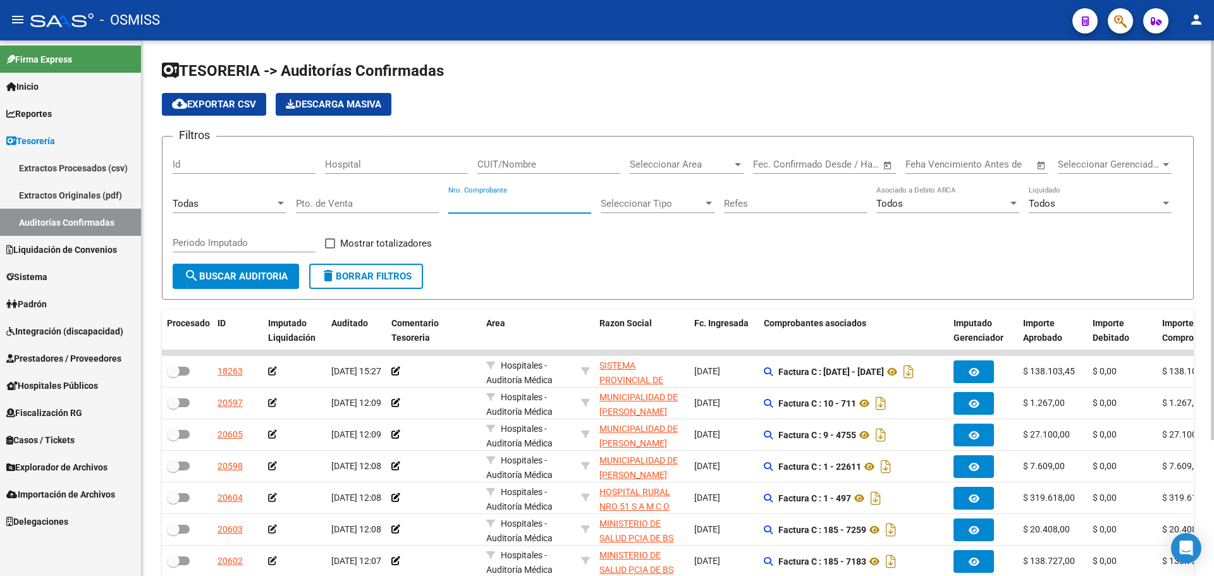
click at [511, 204] on input "Nro. Comprobante" at bounding box center [519, 203] width 143 height 11
type input "21616"
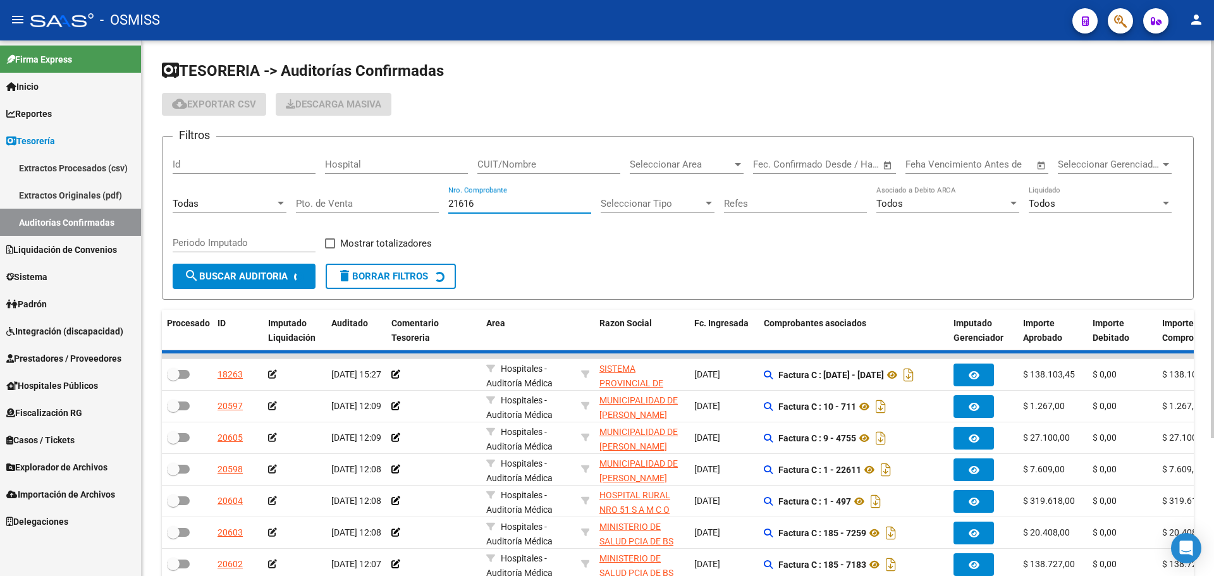
checkbox input "true"
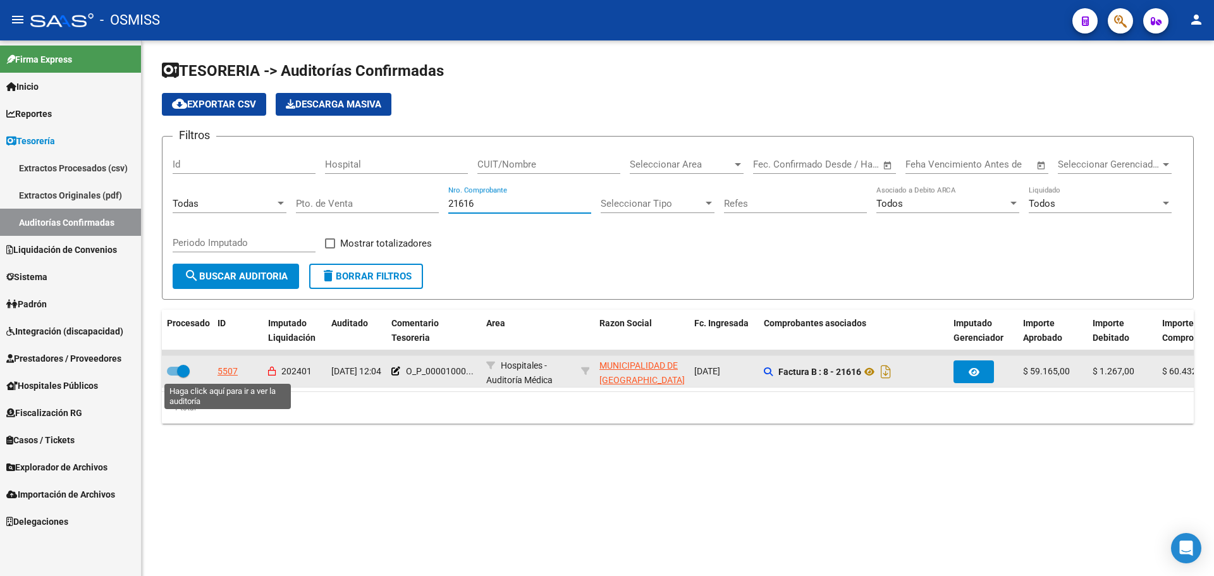
type input "21616"
click at [229, 367] on div "5507" at bounding box center [227, 371] width 20 height 15
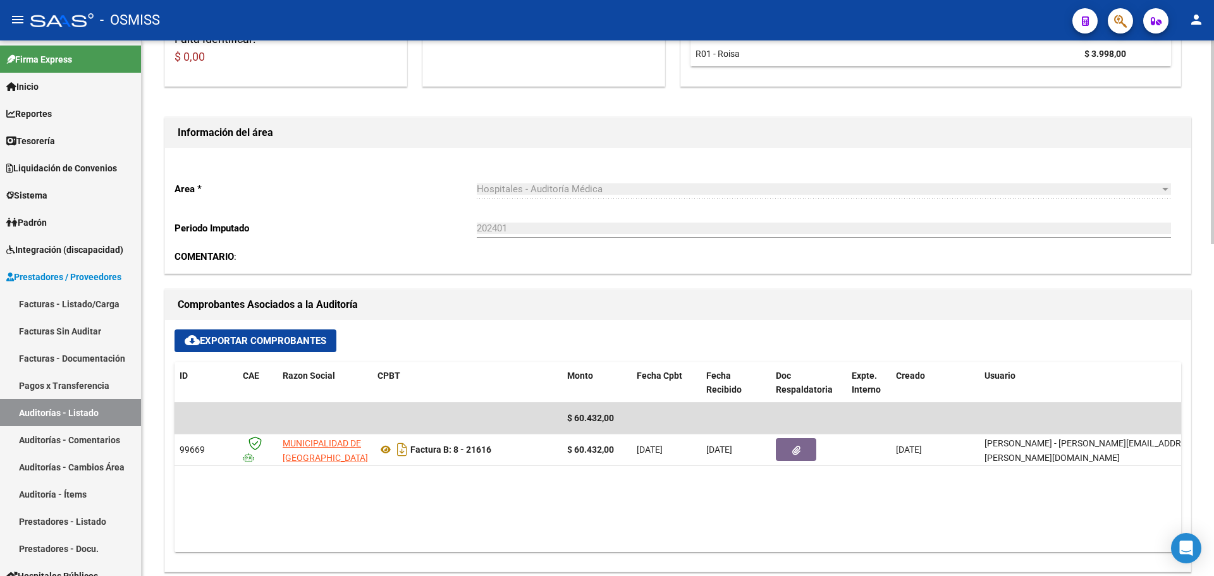
scroll to position [379, 0]
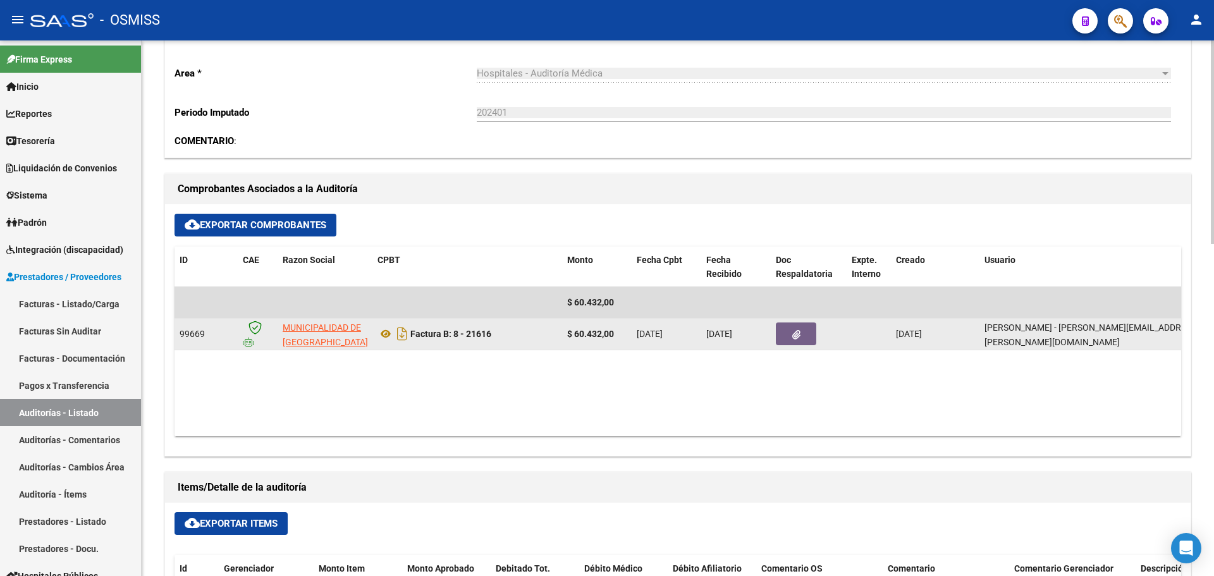
click at [798, 343] on button "button" at bounding box center [796, 333] width 40 height 23
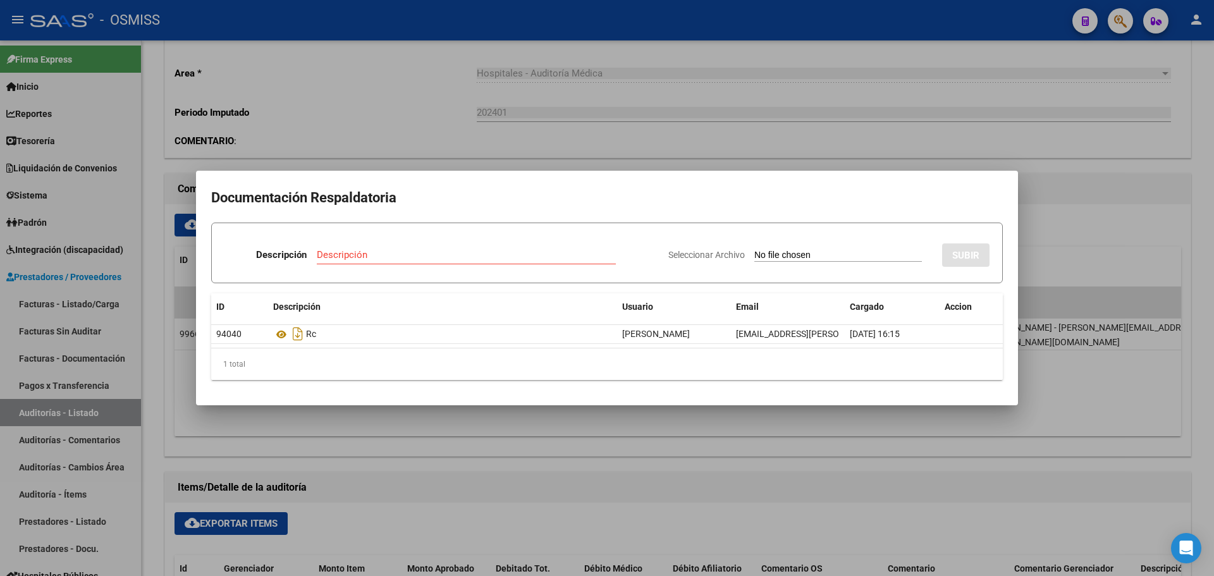
click at [613, 437] on div at bounding box center [607, 288] width 1214 height 576
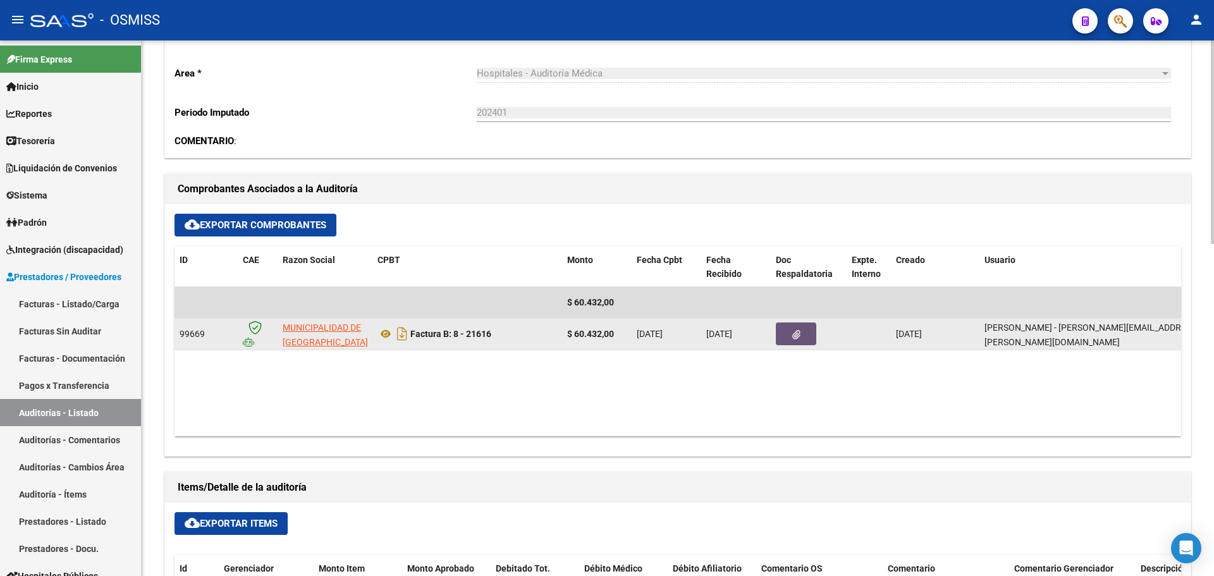
click at [793, 332] on icon "button" at bounding box center [796, 334] width 8 height 9
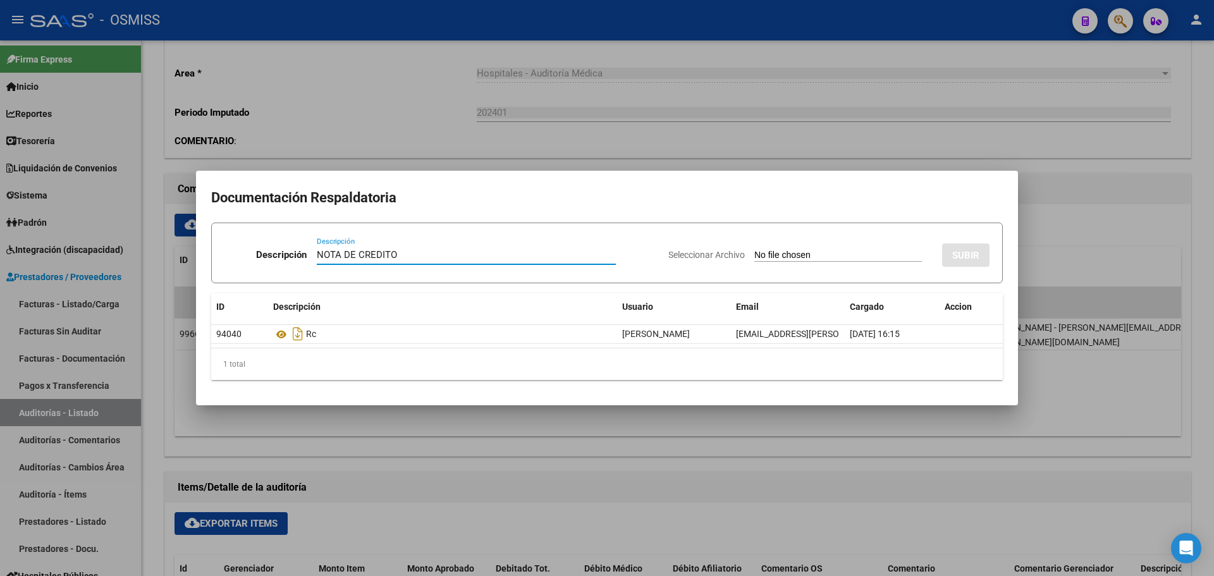
type input "NOTA DE CREDITO"
click at [754, 252] on input "Seleccionar Archivo" at bounding box center [838, 256] width 168 height 12
type input "C:\fakepath\NC. MUNICIPALIDAD DE SAN FERNANDO FC. 21616.pdf"
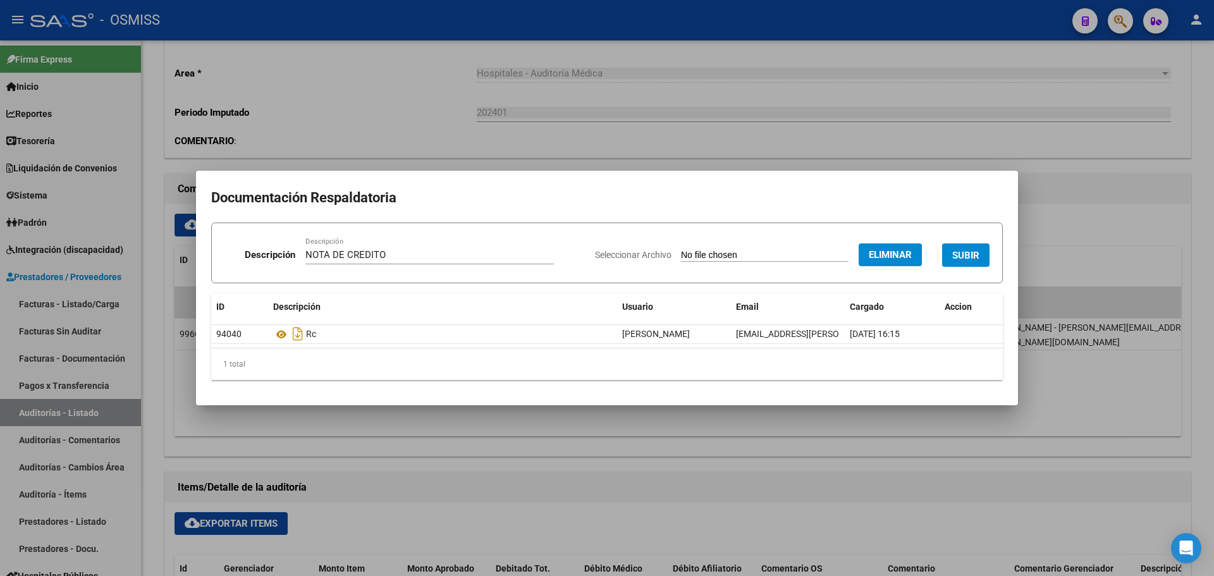
click at [961, 251] on span "SUBIR" at bounding box center [965, 255] width 27 height 11
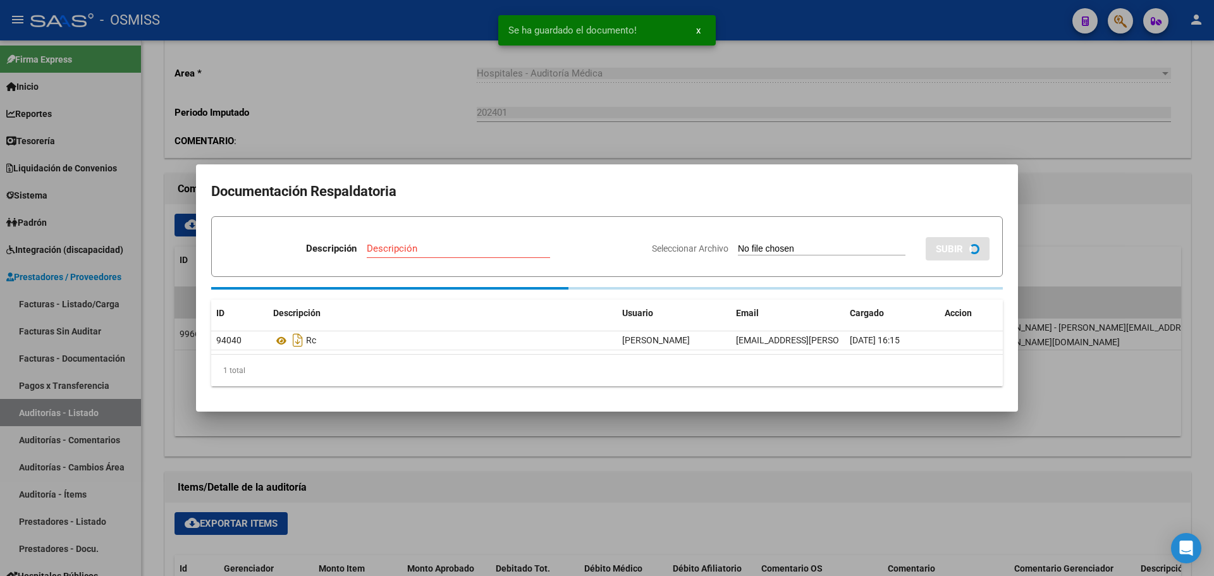
click at [558, 139] on div at bounding box center [607, 288] width 1214 height 576
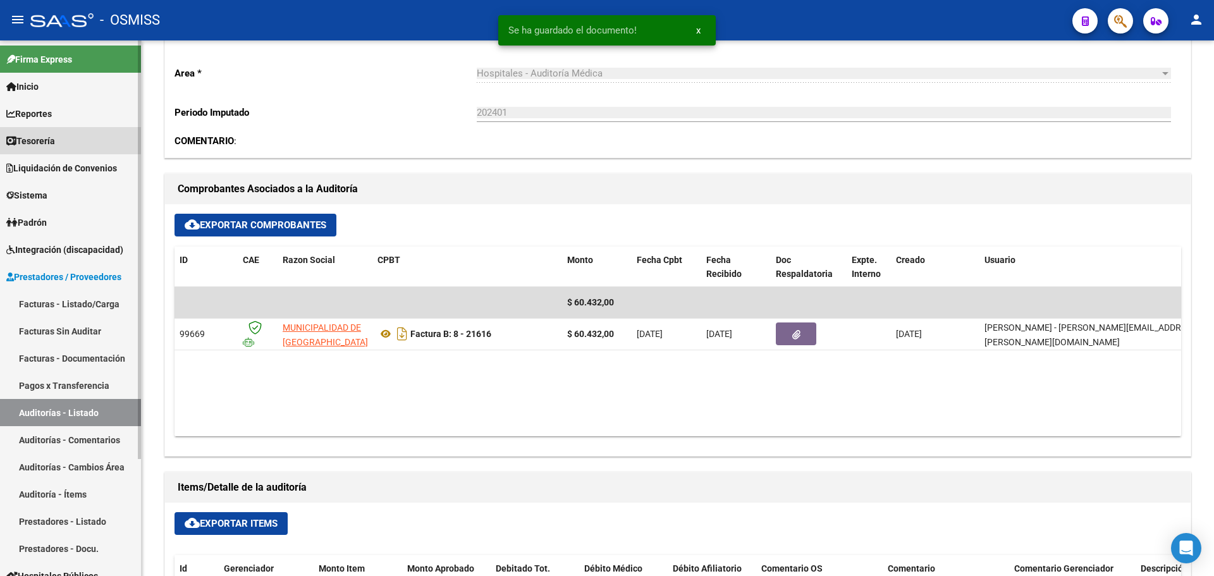
click at [64, 140] on link "Tesorería" at bounding box center [70, 140] width 141 height 27
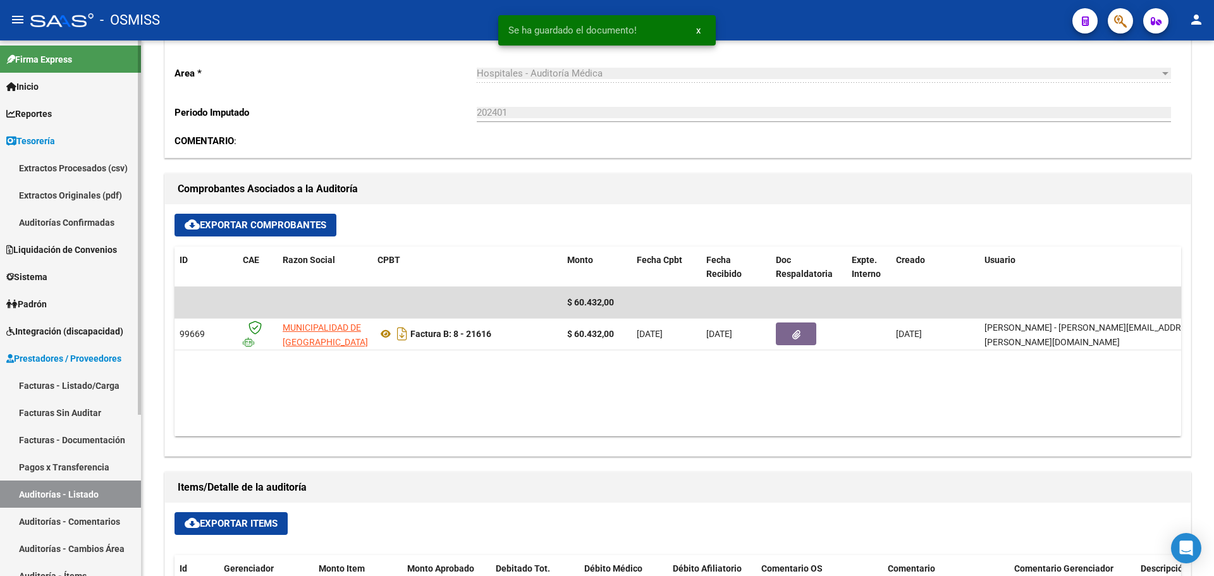
click at [76, 219] on link "Auditorías Confirmadas" at bounding box center [70, 222] width 141 height 27
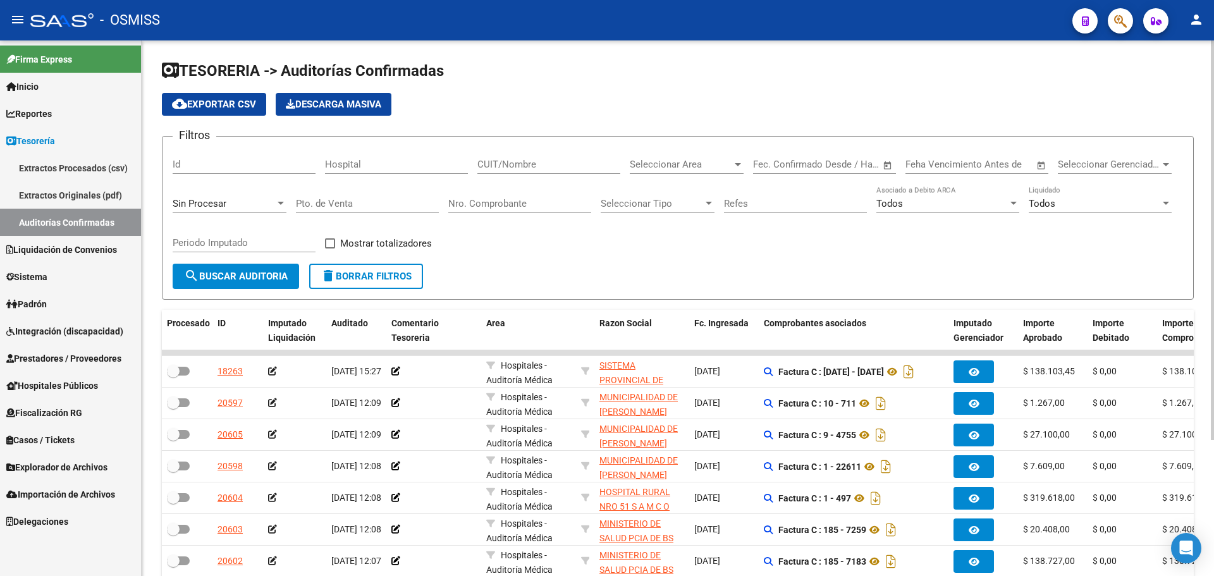
click at [271, 200] on div "Sin Procesar" at bounding box center [224, 203] width 102 height 11
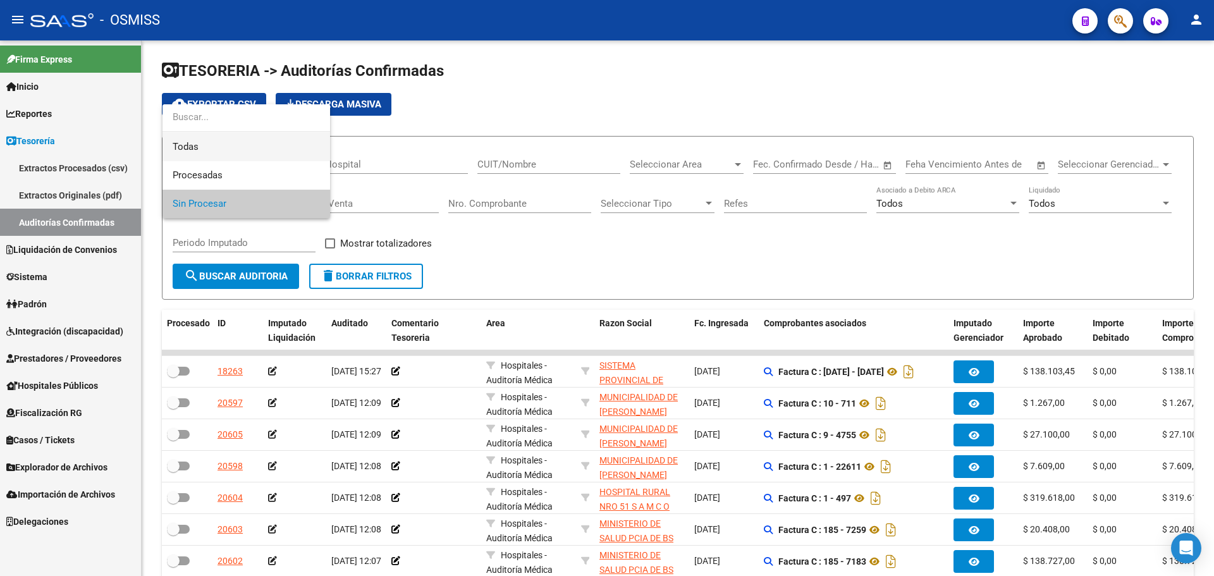
click at [258, 144] on span "Todas" at bounding box center [246, 147] width 147 height 28
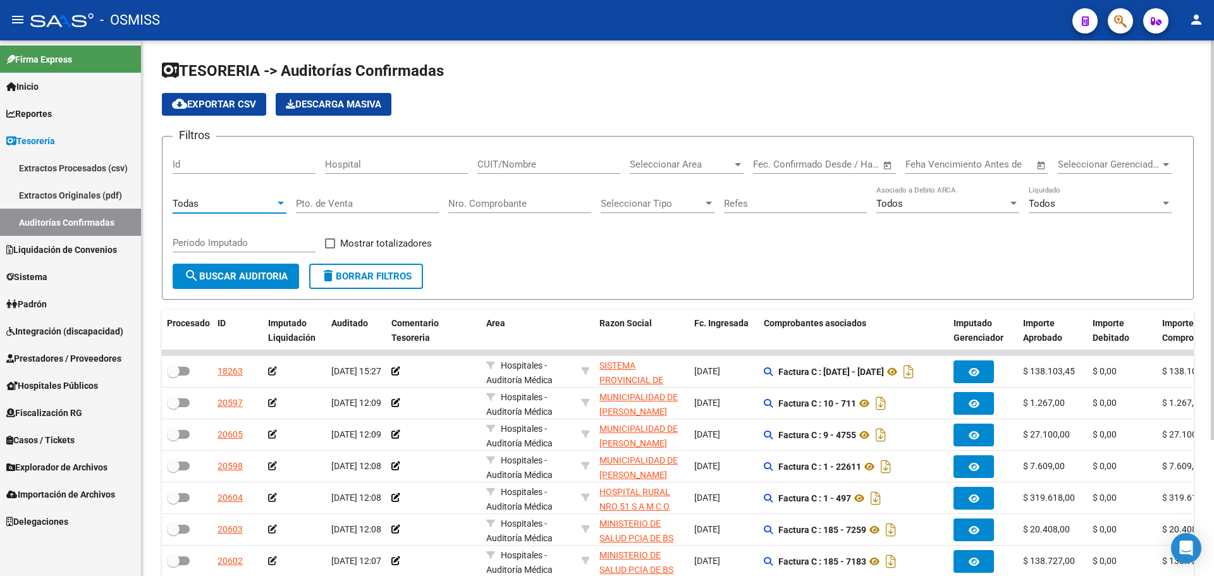
click at [560, 202] on input "Nro. Comprobante" at bounding box center [519, 203] width 143 height 11
type input "22552"
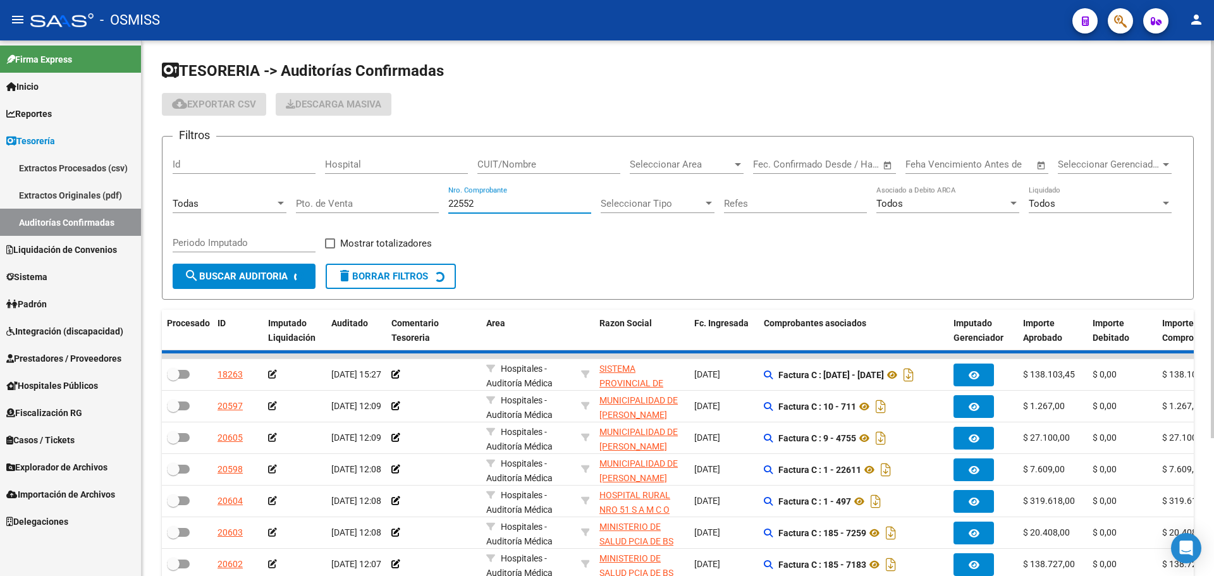
checkbox input "true"
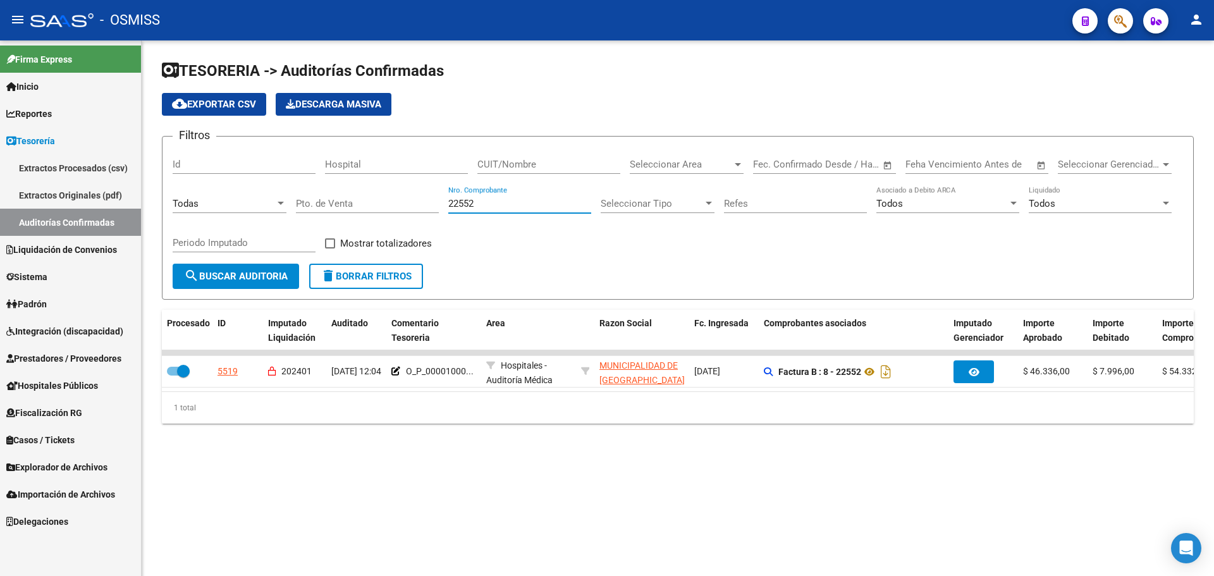
type input "22552"
click at [232, 369] on div "5519" at bounding box center [227, 371] width 20 height 15
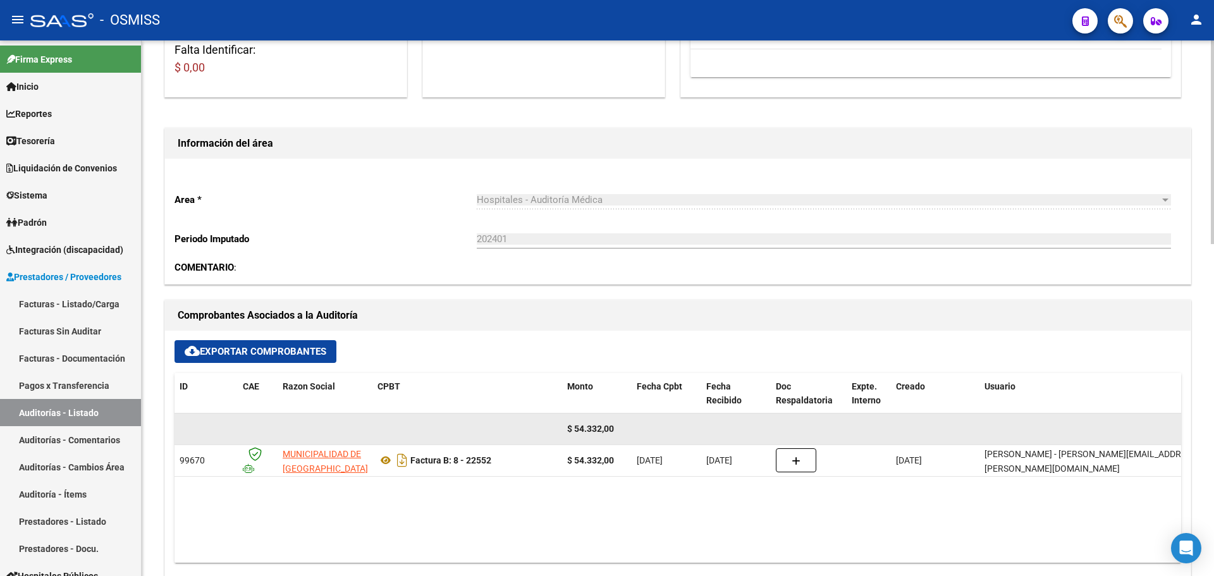
scroll to position [379, 0]
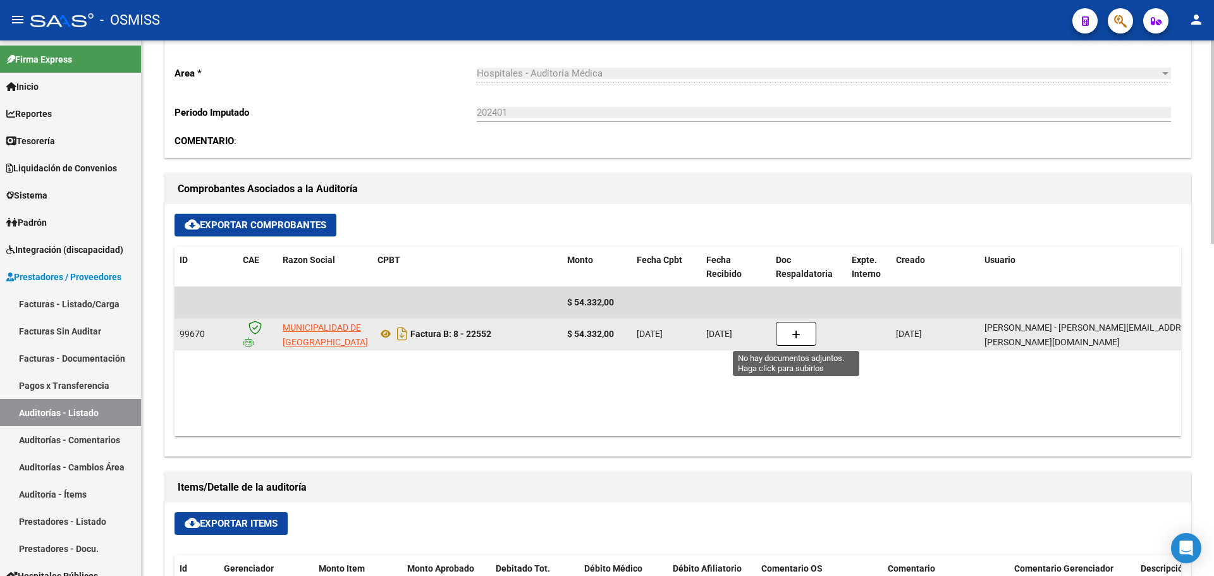
click at [808, 329] on button "button" at bounding box center [796, 334] width 40 height 24
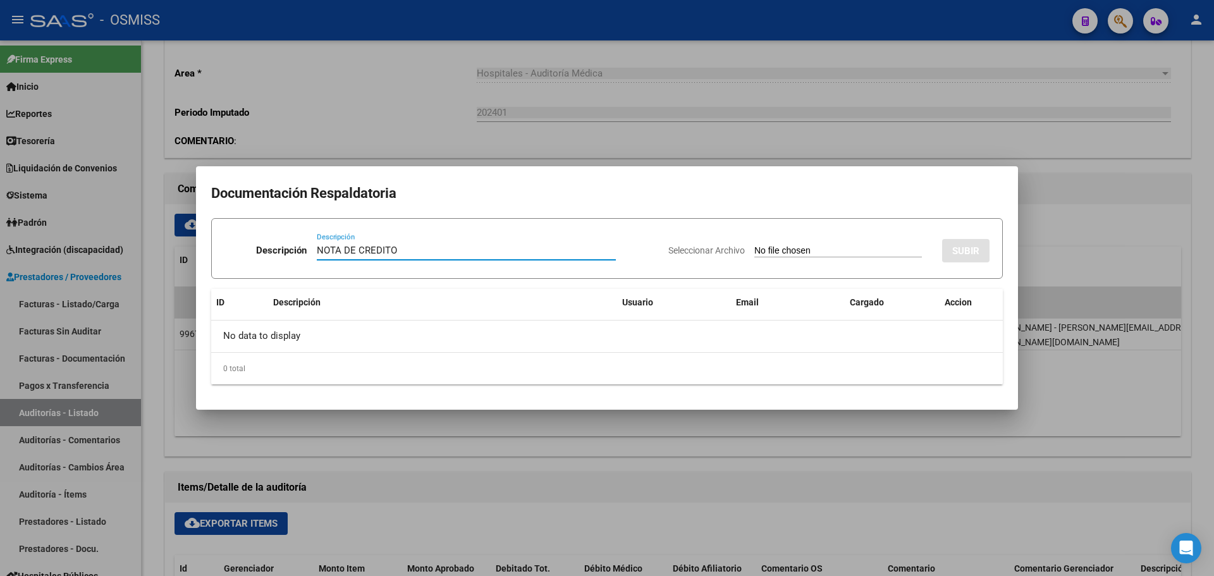
type input "NOTA DE CREDITO"
click at [804, 259] on div "Seleccionar Archivo SUBIR" at bounding box center [828, 248] width 321 height 39
click at [805, 253] on input "Seleccionar Archivo" at bounding box center [838, 251] width 168 height 12
type input "C:\fakepath\NC. MUNICIPALIDAD DE SAN FERNANDO FC. 22552.pdf"
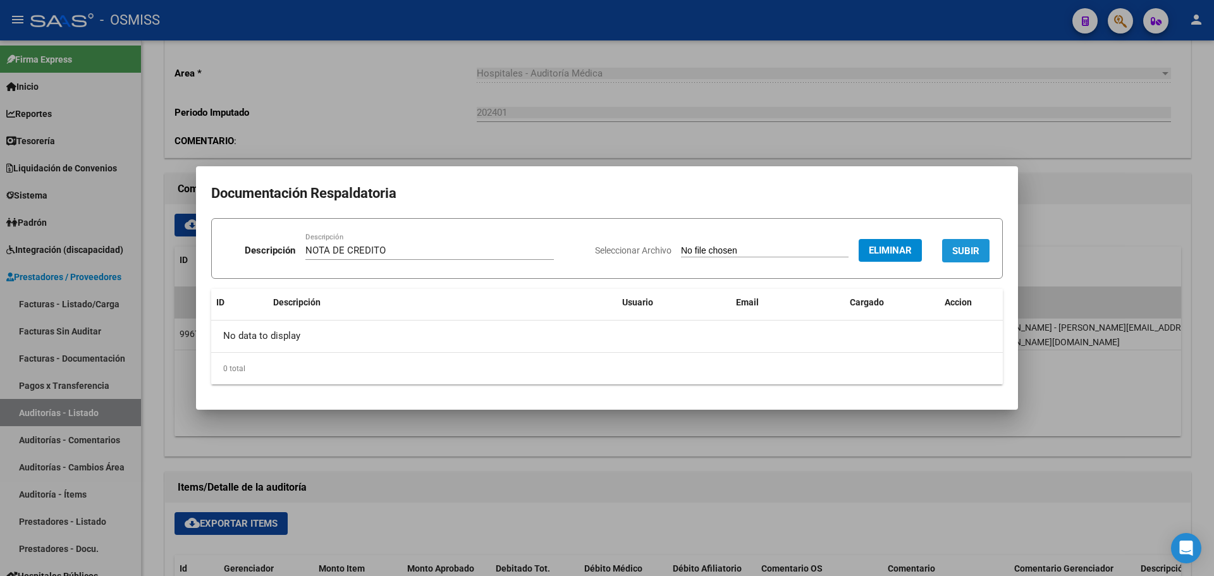
click at [970, 255] on span "SUBIR" at bounding box center [965, 250] width 27 height 11
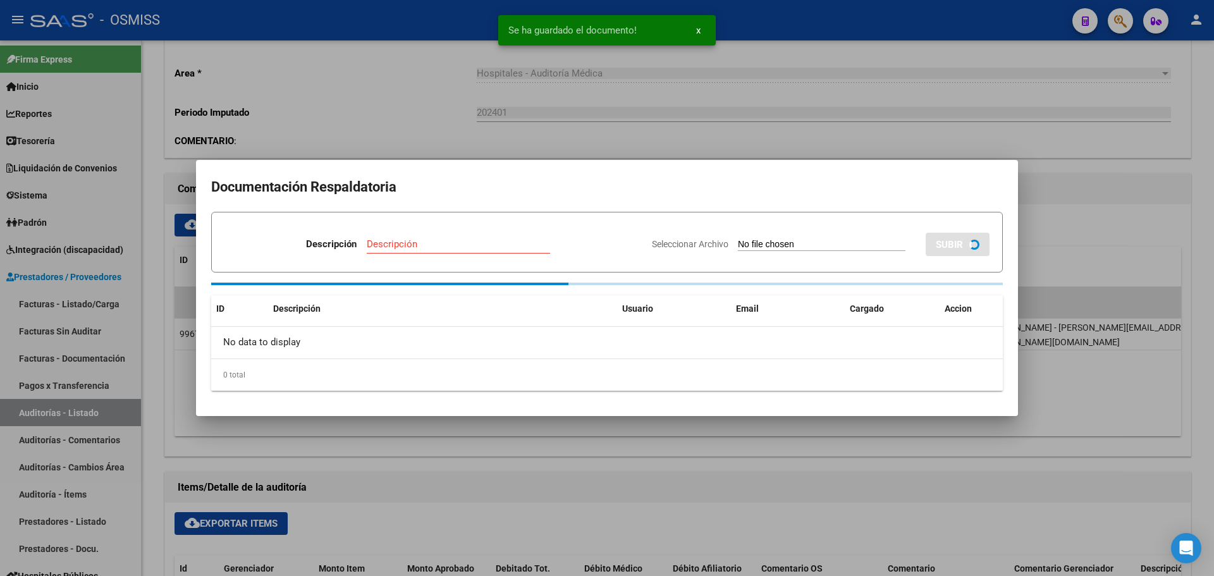
click at [361, 118] on div at bounding box center [607, 288] width 1214 height 576
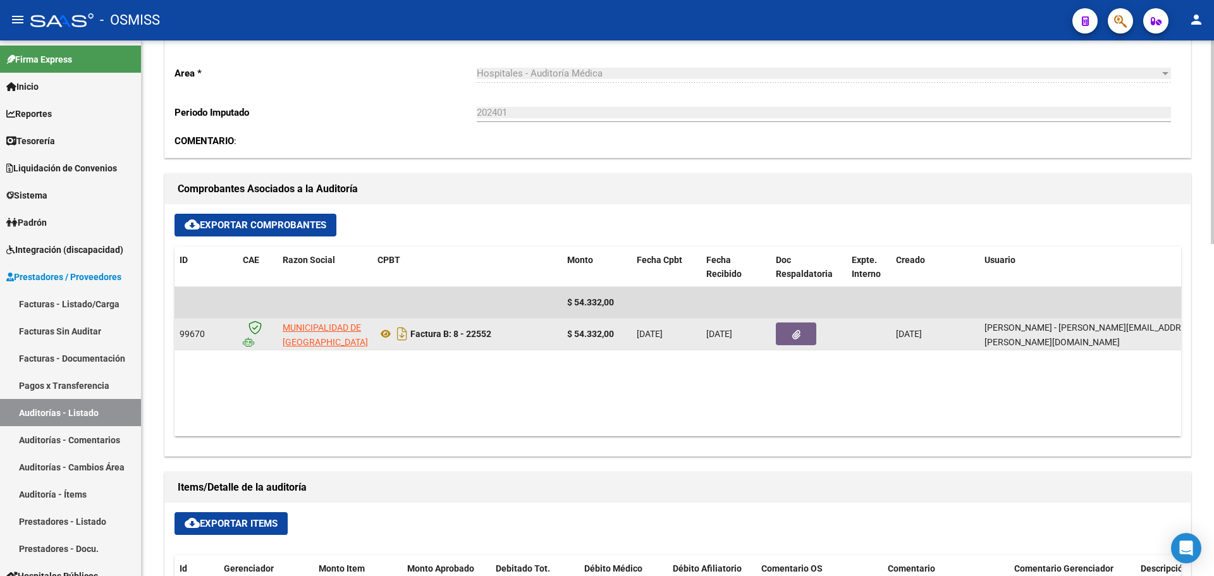
click at [792, 327] on button "button" at bounding box center [796, 333] width 40 height 23
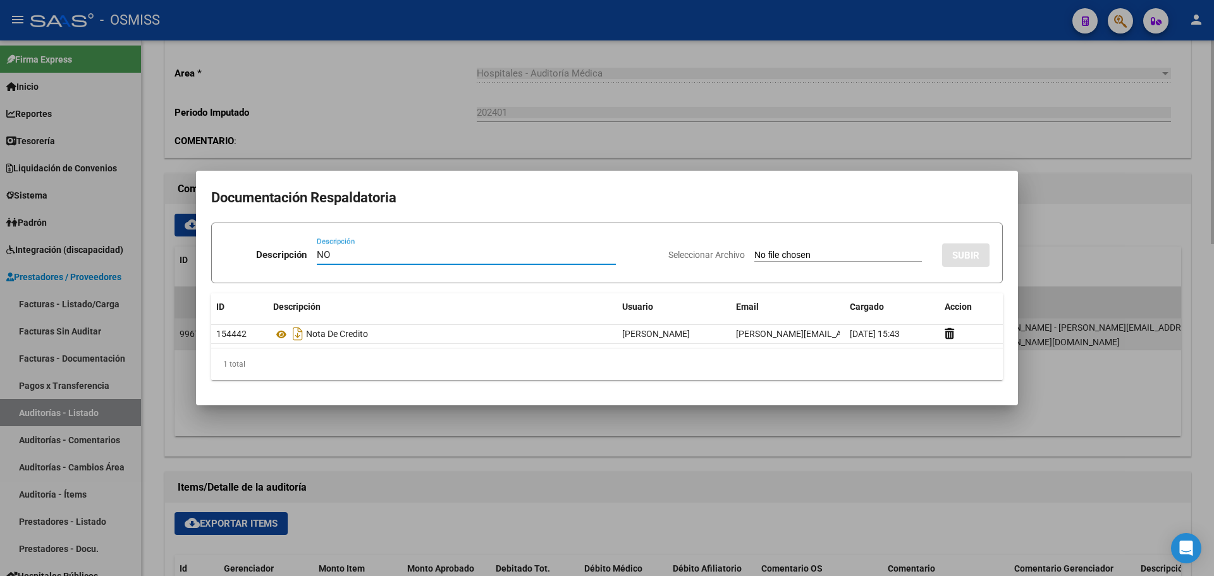
type input "N"
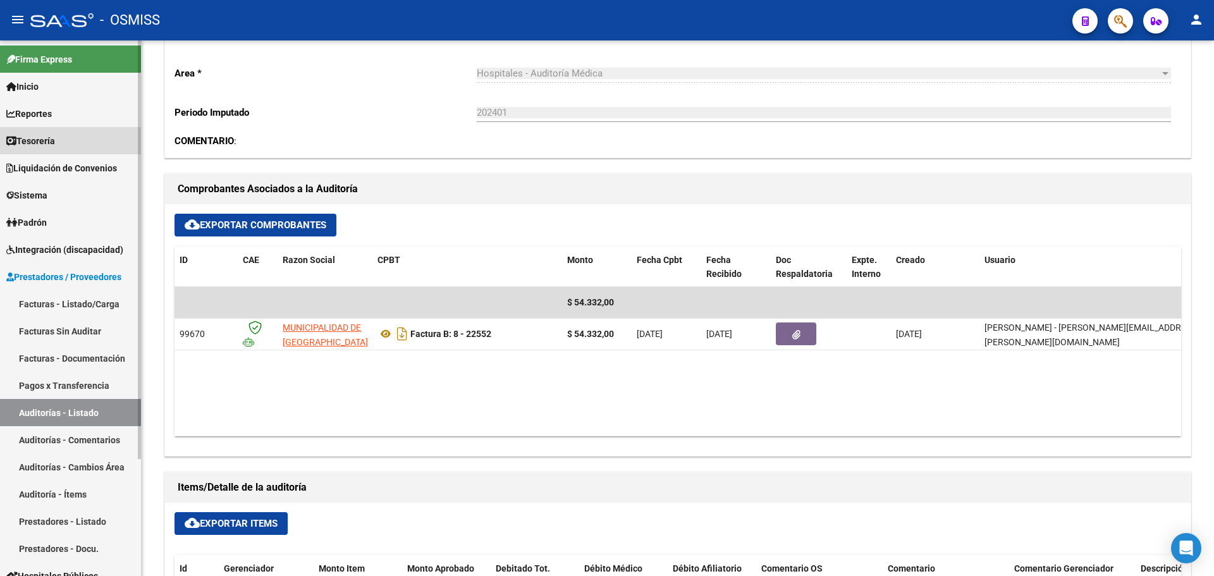
click at [78, 140] on link "Tesorería" at bounding box center [70, 140] width 141 height 27
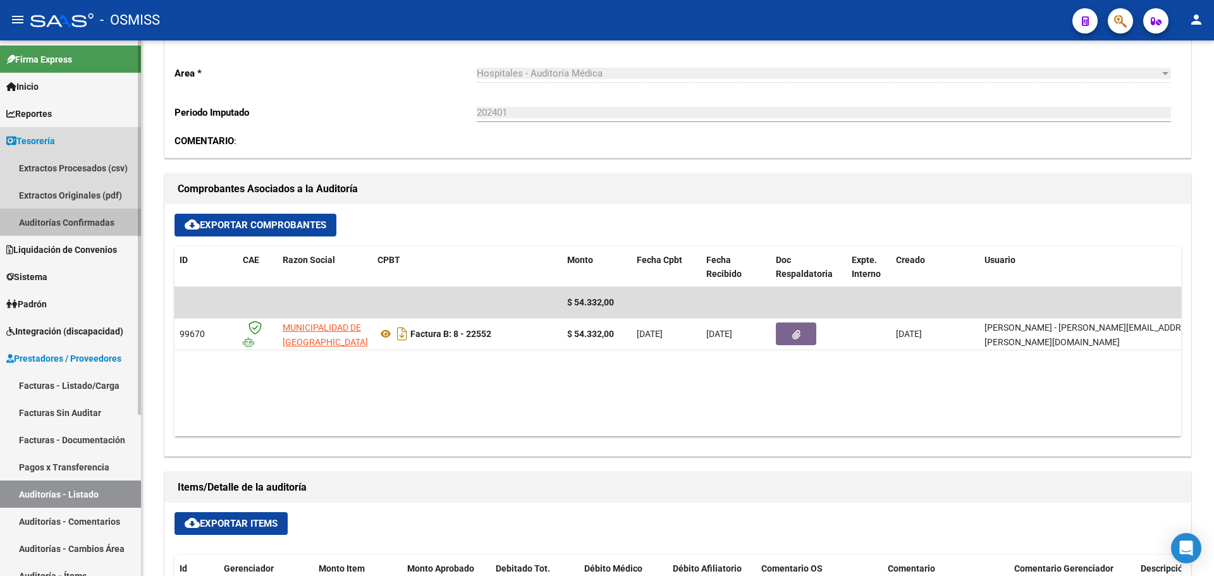
click at [87, 227] on link "Auditorías Confirmadas" at bounding box center [70, 222] width 141 height 27
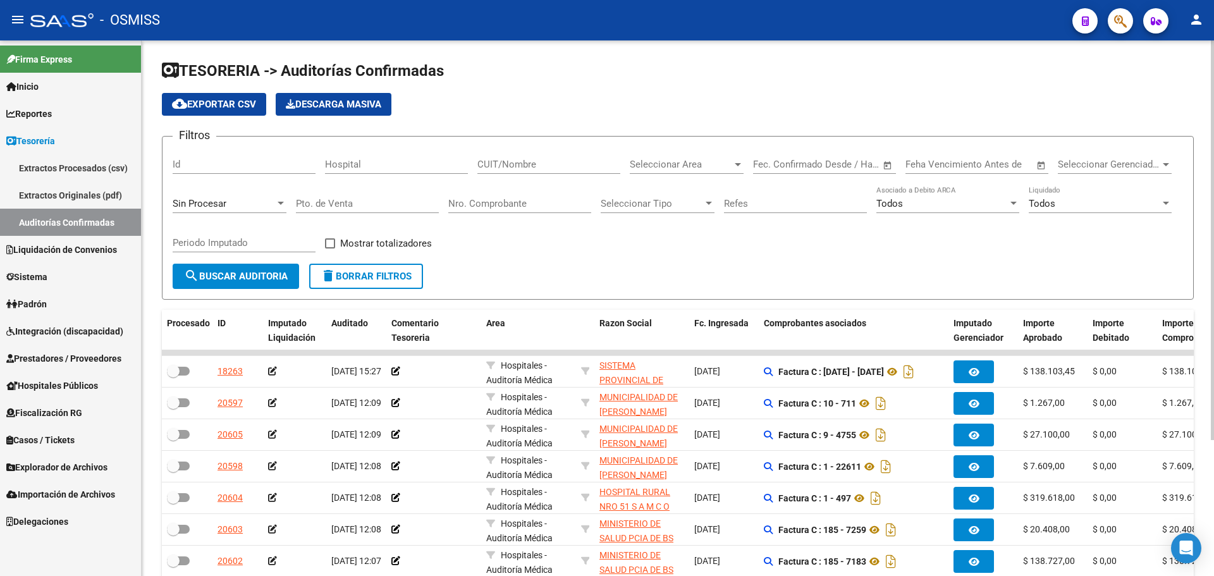
click at [254, 206] on div "Sin Procesar" at bounding box center [224, 203] width 102 height 11
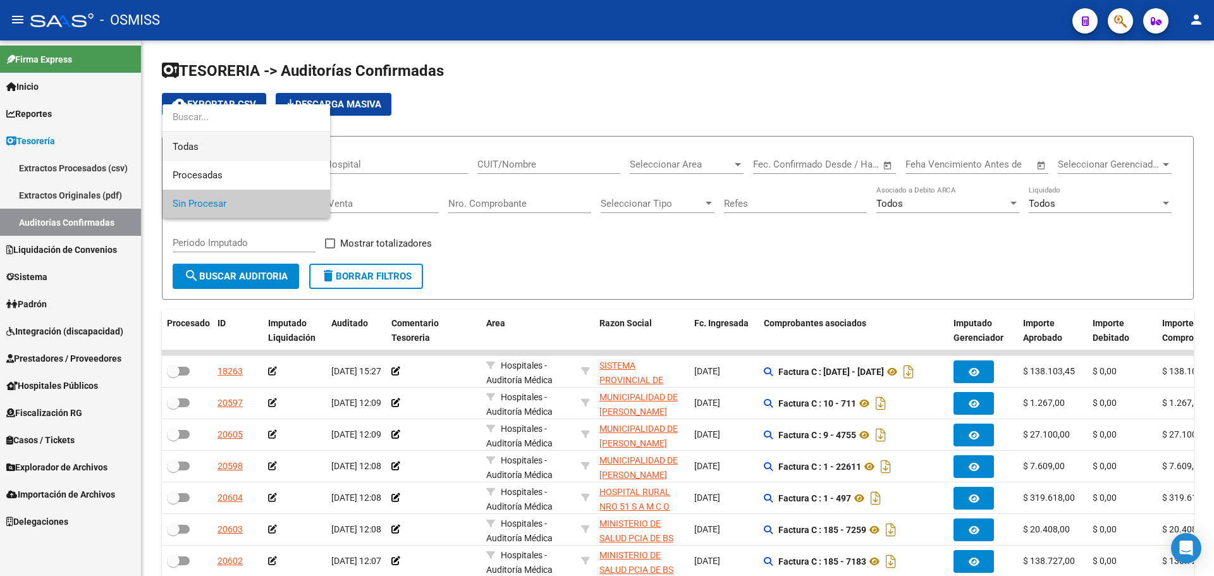
click at [248, 145] on span "Todas" at bounding box center [246, 147] width 147 height 28
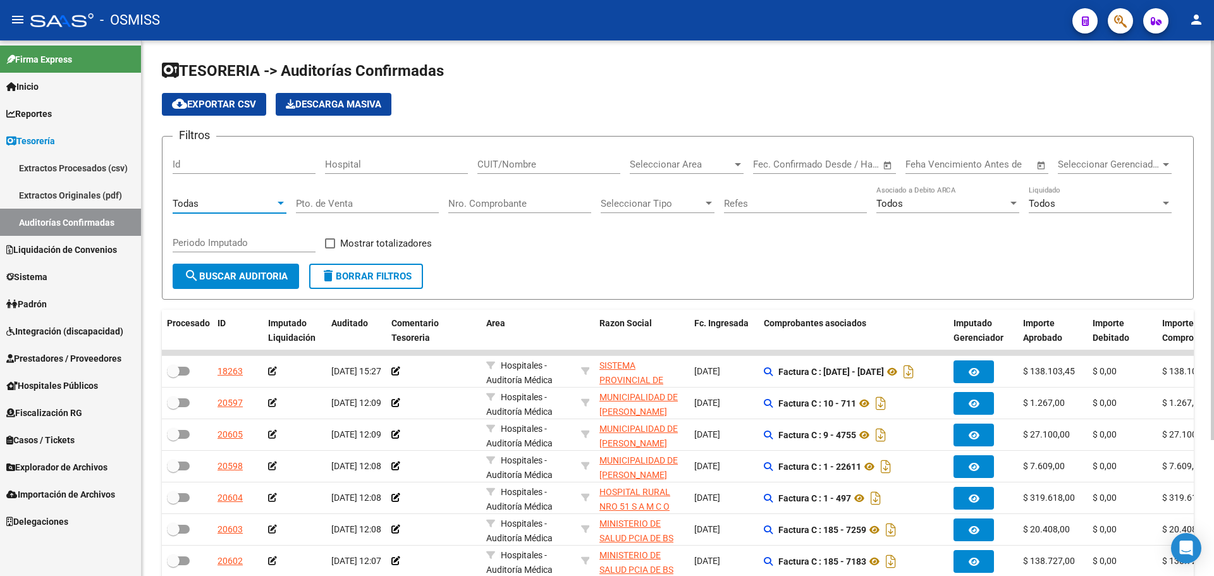
click at [515, 205] on input "Nro. Comprobante" at bounding box center [519, 203] width 143 height 11
type input "22555"
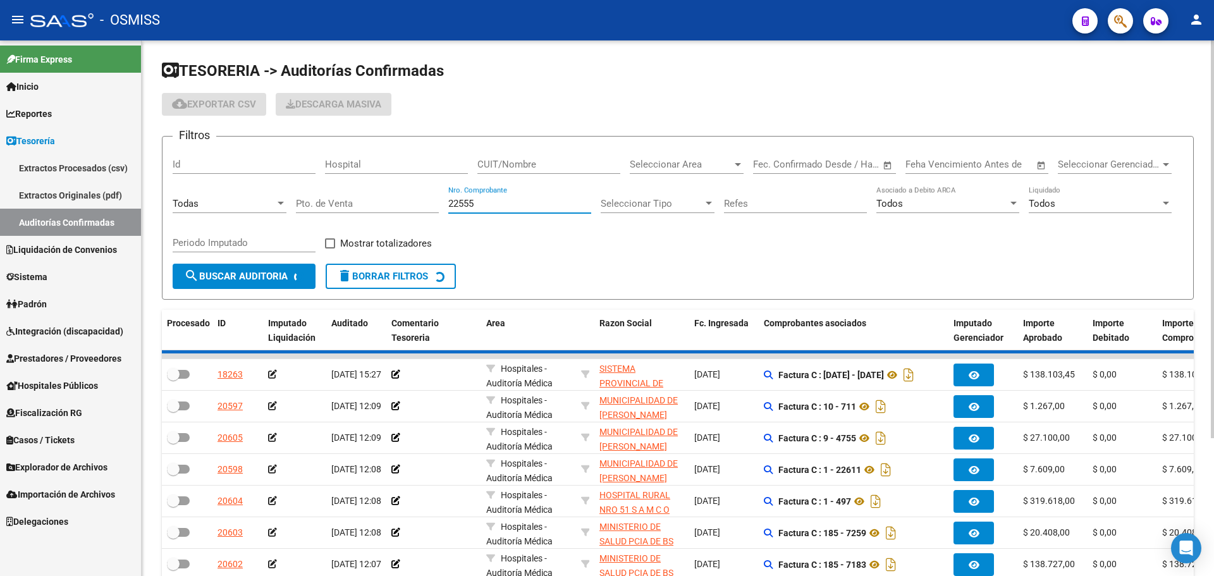
checkbox input "true"
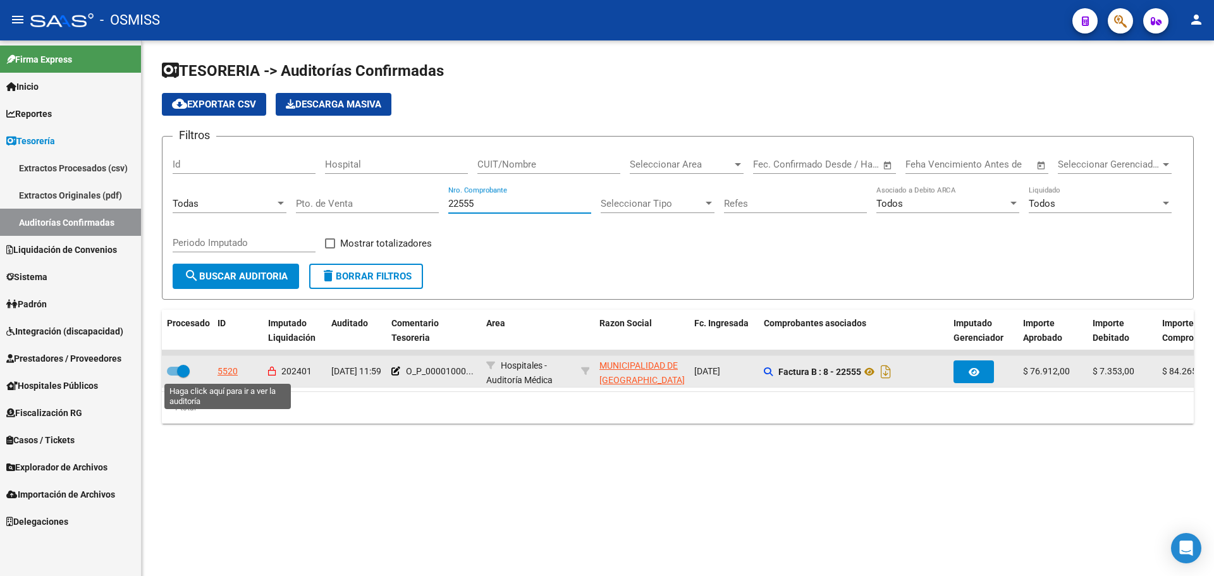
type input "22555"
click at [226, 375] on div "5520" at bounding box center [227, 371] width 20 height 15
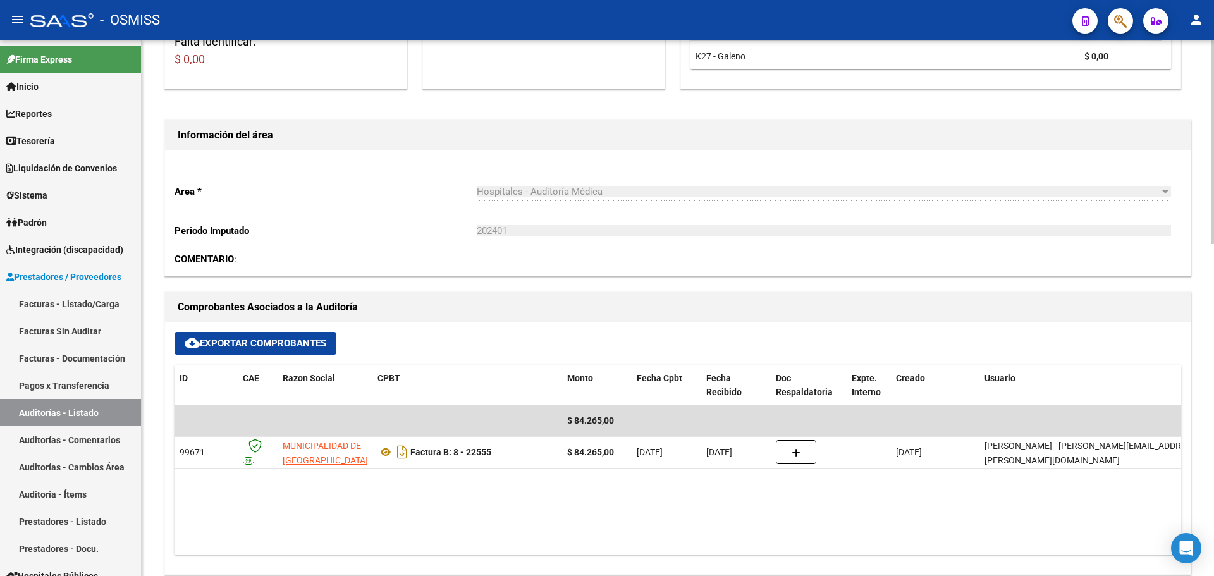
scroll to position [379, 0]
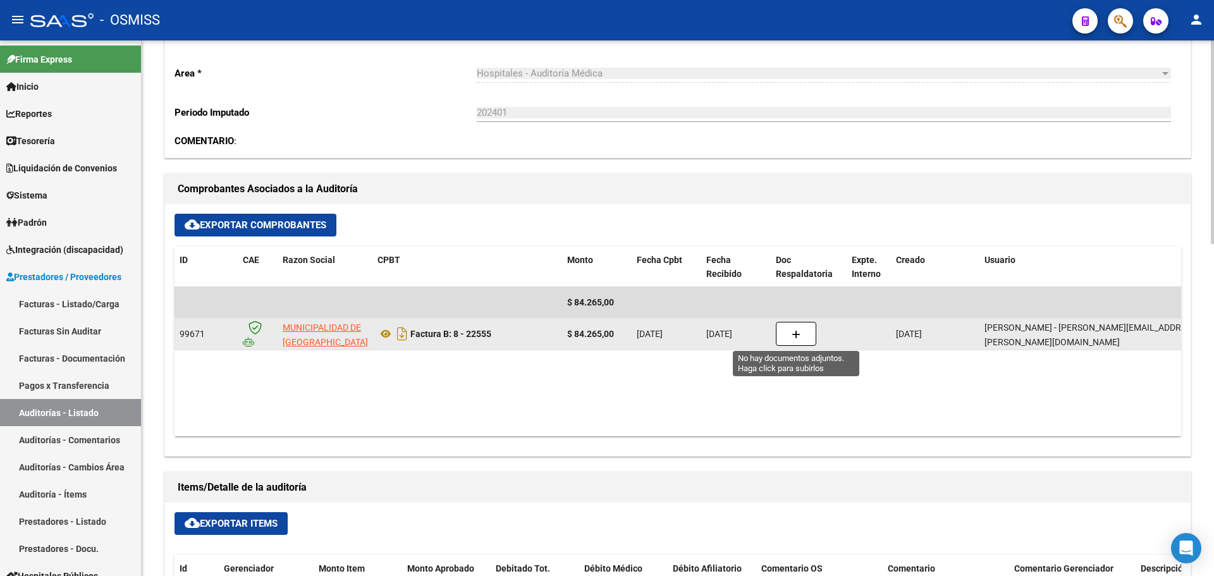
click at [801, 340] on button "button" at bounding box center [796, 334] width 40 height 24
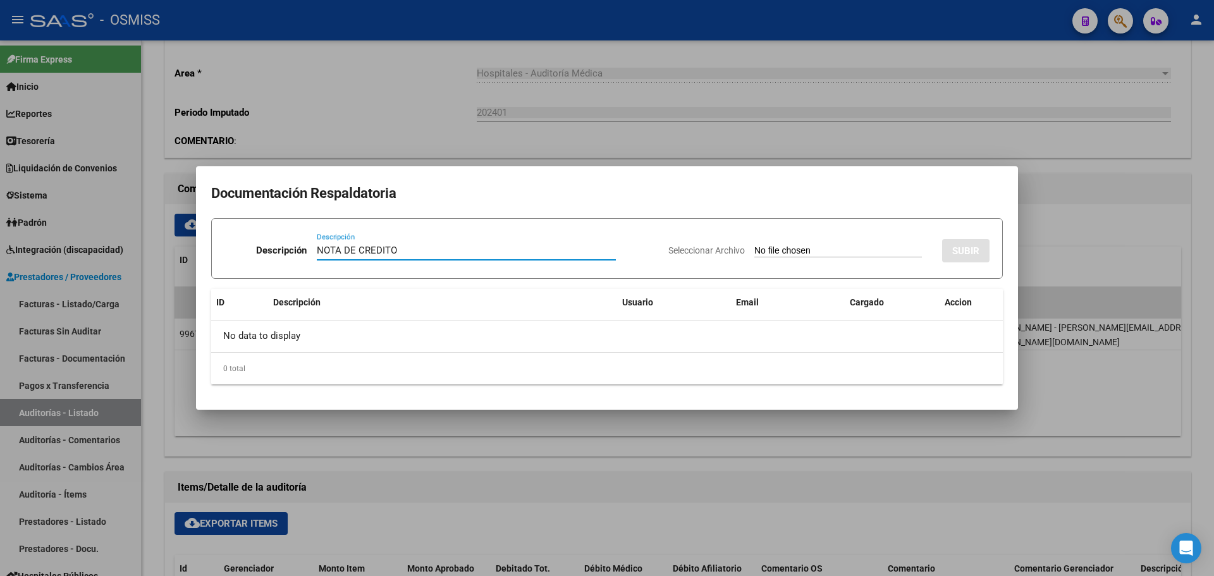
type input "NOTA DE CREDITO"
click at [776, 250] on input "Seleccionar Archivo" at bounding box center [838, 251] width 168 height 12
type input "C:\fakepath\NC. MUNICIPALIDAD DE SAN FERNANDO FC. 22555.pdf"
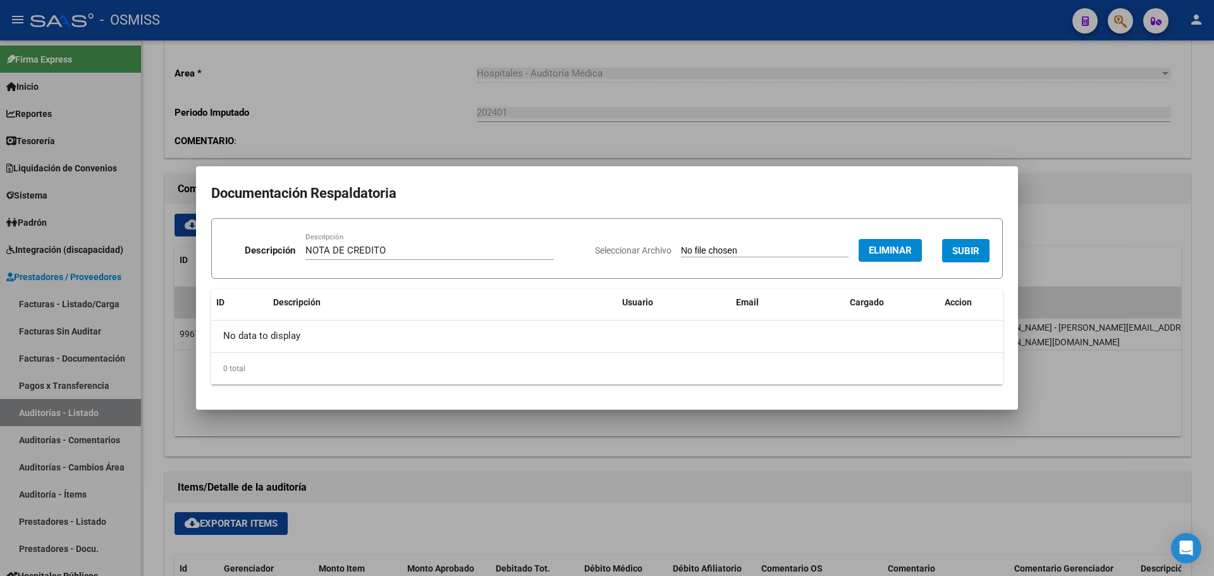
click at [958, 243] on button "SUBIR" at bounding box center [965, 250] width 47 height 23
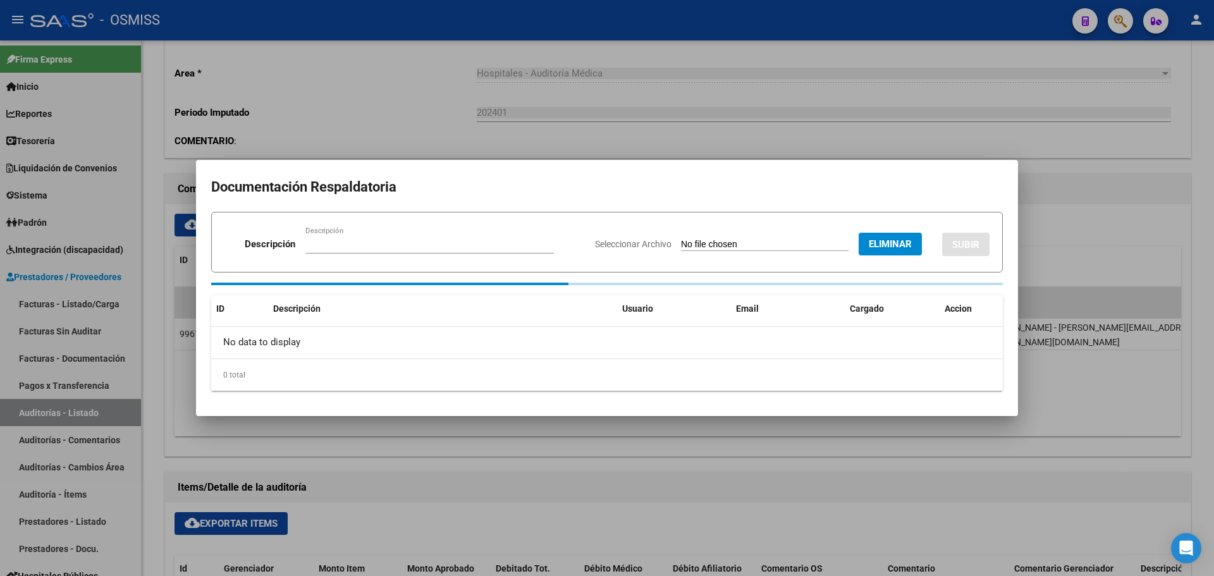
click at [595, 118] on div at bounding box center [607, 288] width 1214 height 576
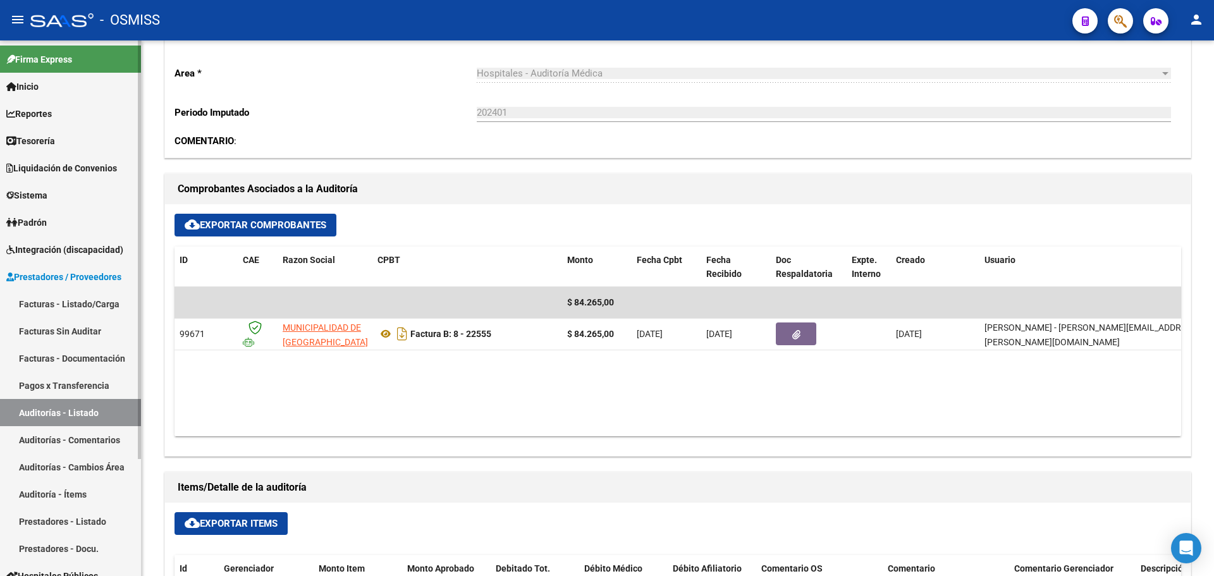
click at [40, 150] on link "Tesorería" at bounding box center [70, 140] width 141 height 27
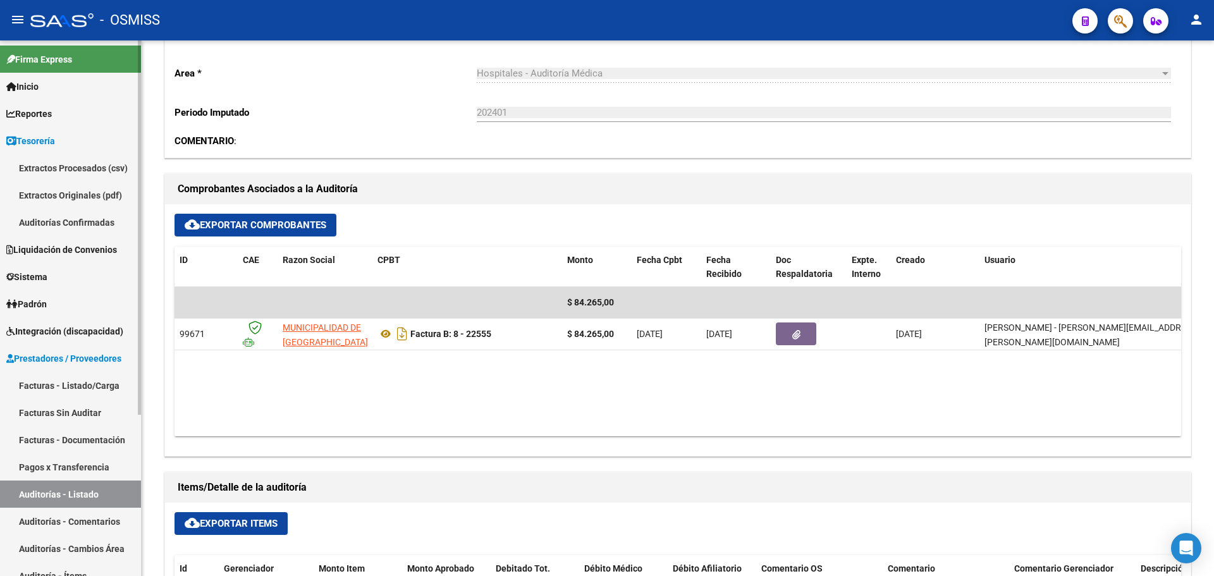
click at [60, 217] on link "Auditorías Confirmadas" at bounding box center [70, 222] width 141 height 27
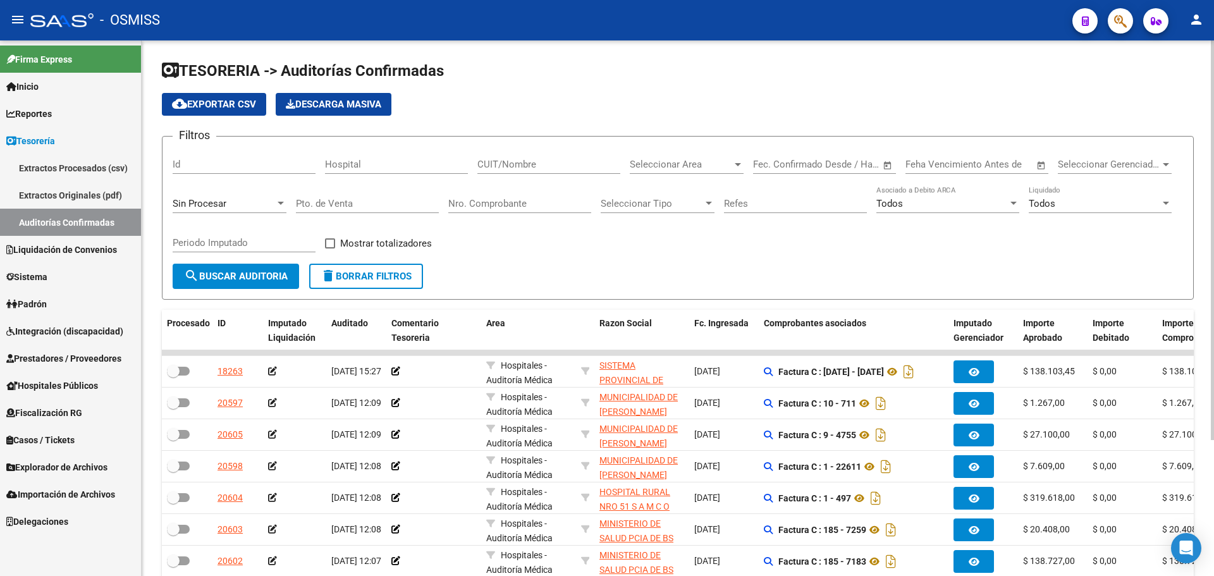
click at [243, 197] on div "Sin Procesar" at bounding box center [230, 199] width 114 height 27
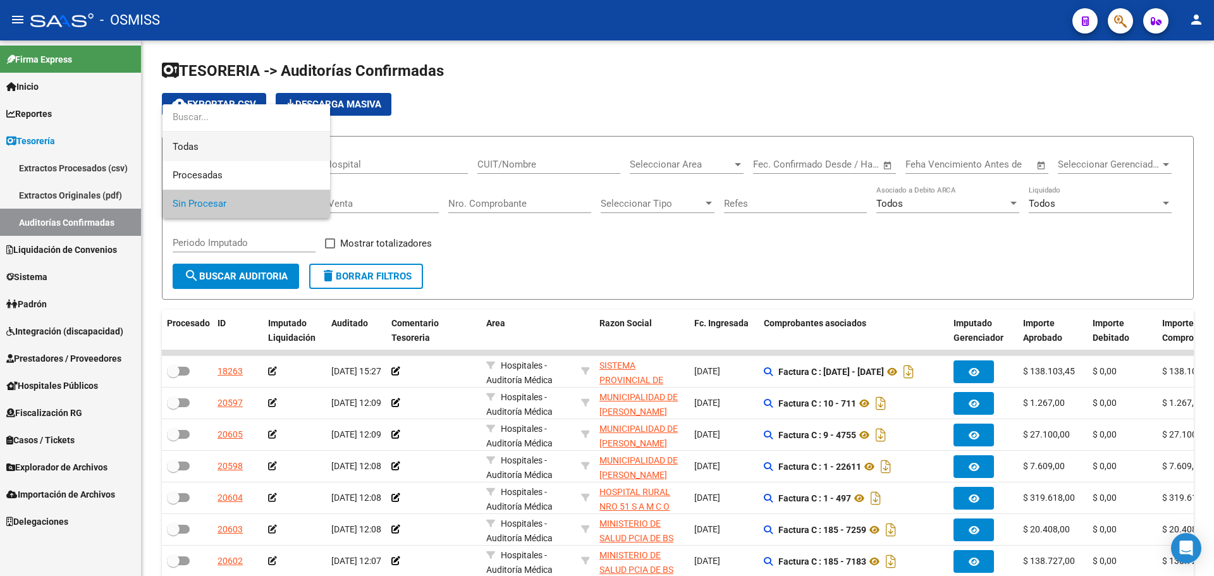
click at [224, 146] on span "Todas" at bounding box center [246, 147] width 147 height 28
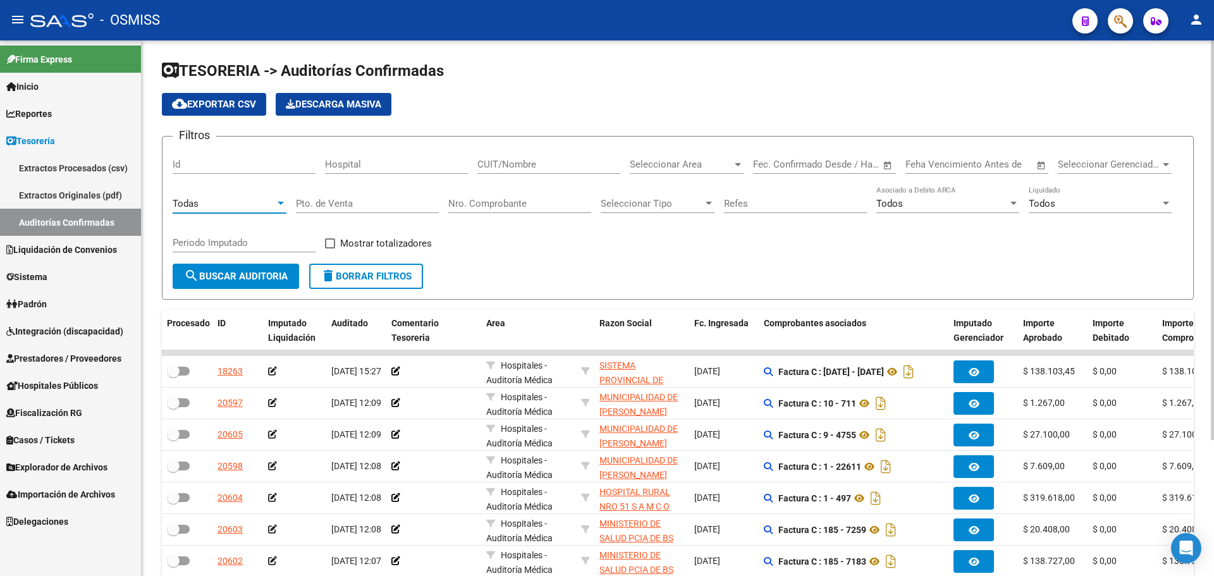
click at [463, 208] on input "Nro. Comprobante" at bounding box center [519, 203] width 143 height 11
type input "84610"
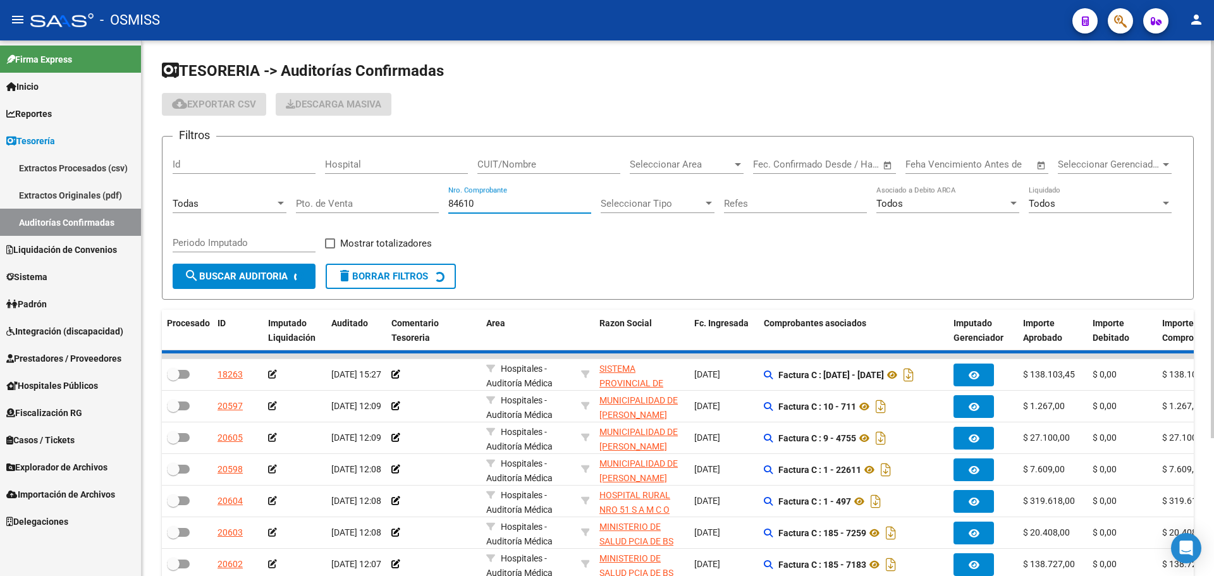
checkbox input "true"
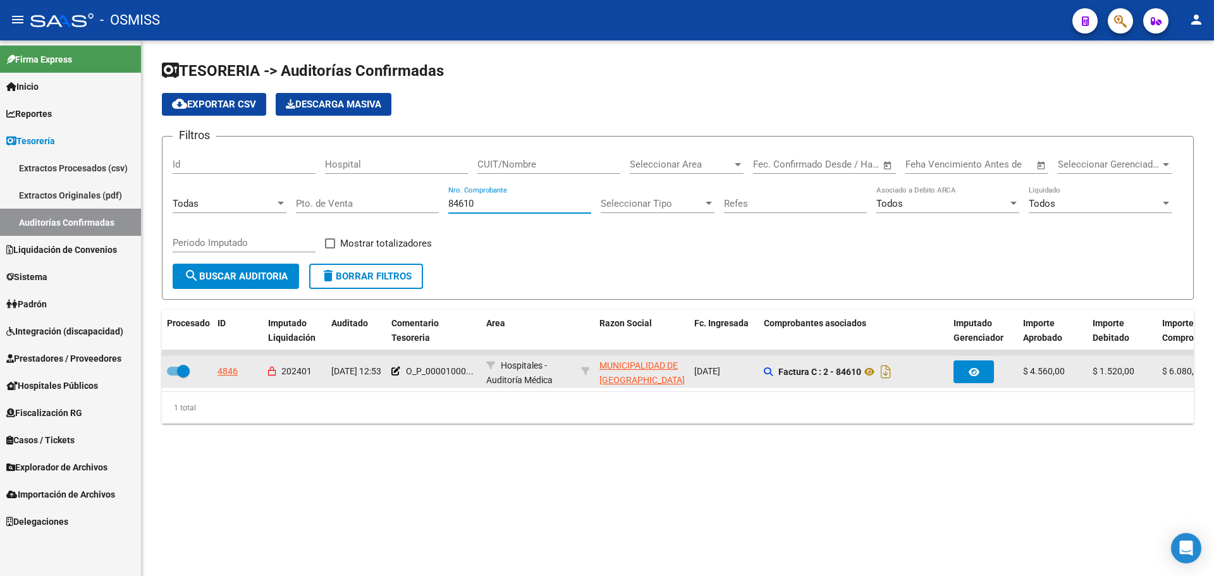
type input "84610"
click at [230, 369] on div "4846" at bounding box center [227, 371] width 20 height 15
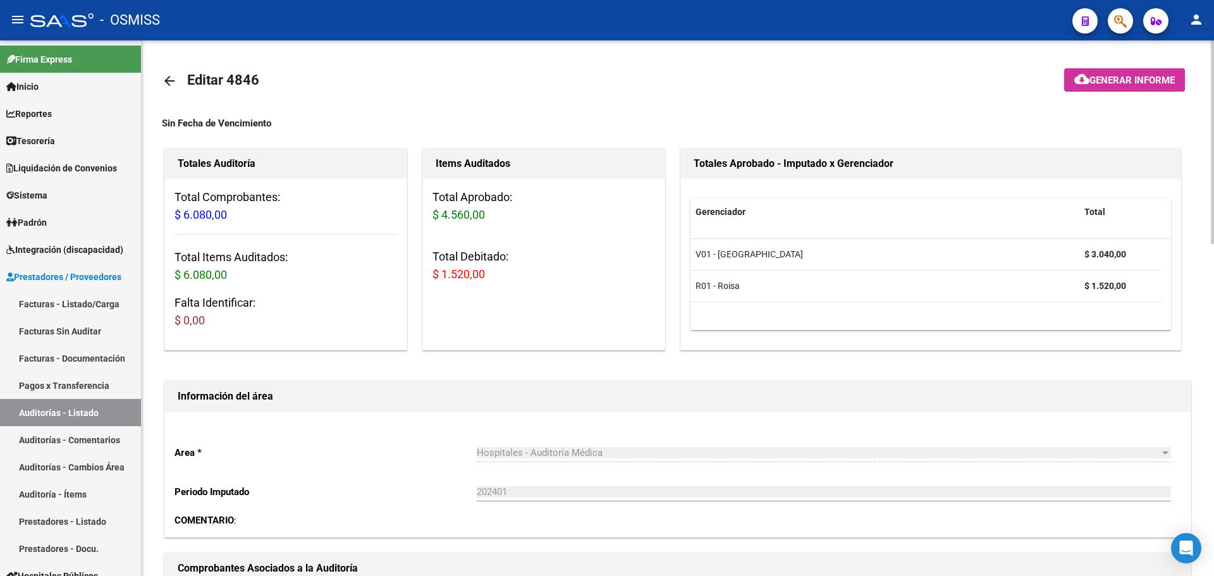
scroll to position [253, 0]
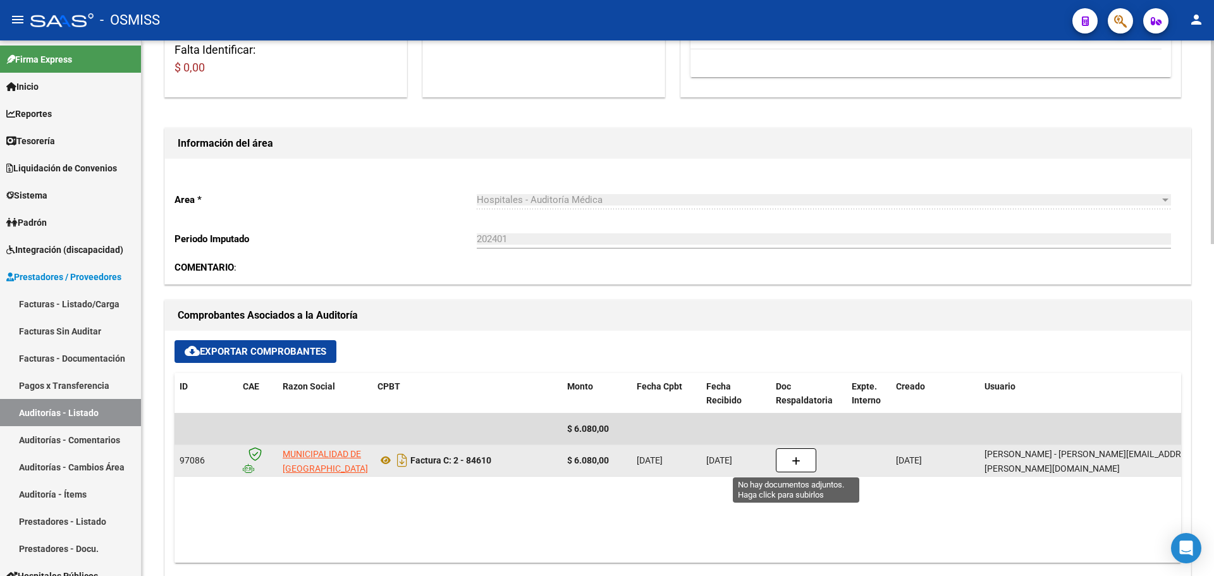
click at [789, 467] on button "button" at bounding box center [796, 460] width 40 height 24
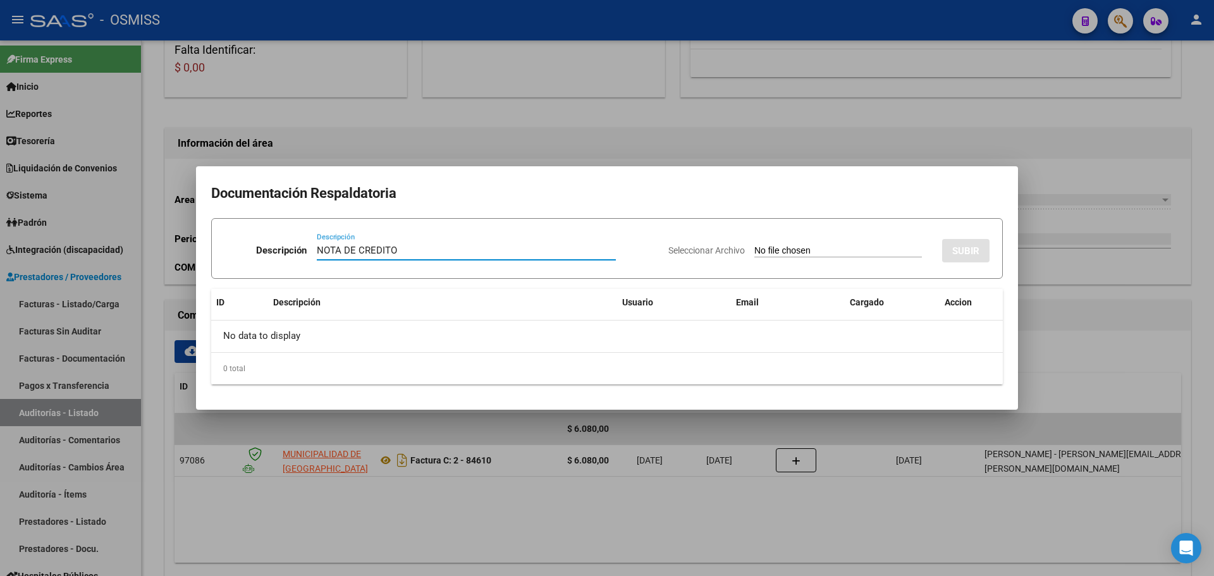
type input "NOTA DE CREDITO"
click at [763, 260] on div "Seleccionar Archivo SUBIR" at bounding box center [828, 248] width 321 height 39
click at [760, 256] on input "Seleccionar Archivo" at bounding box center [838, 251] width 168 height 12
type input "C:\fakepath\NC. MUNICIPALIDAD DE SAN FERNANDO FC. 84610.pdf"
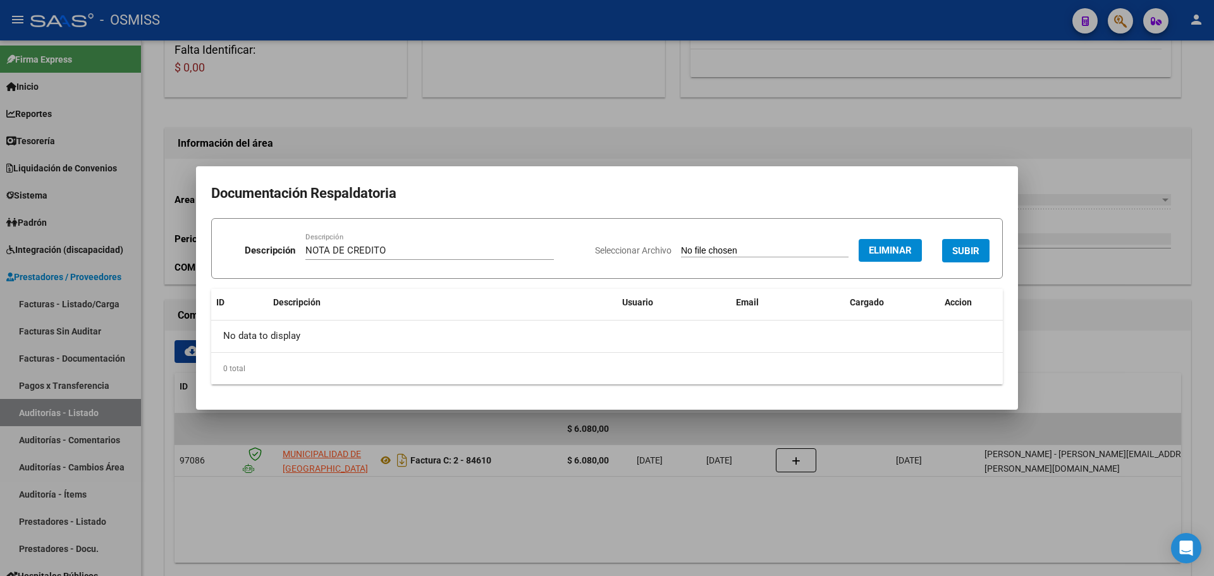
click at [967, 247] on span "SUBIR" at bounding box center [965, 250] width 27 height 11
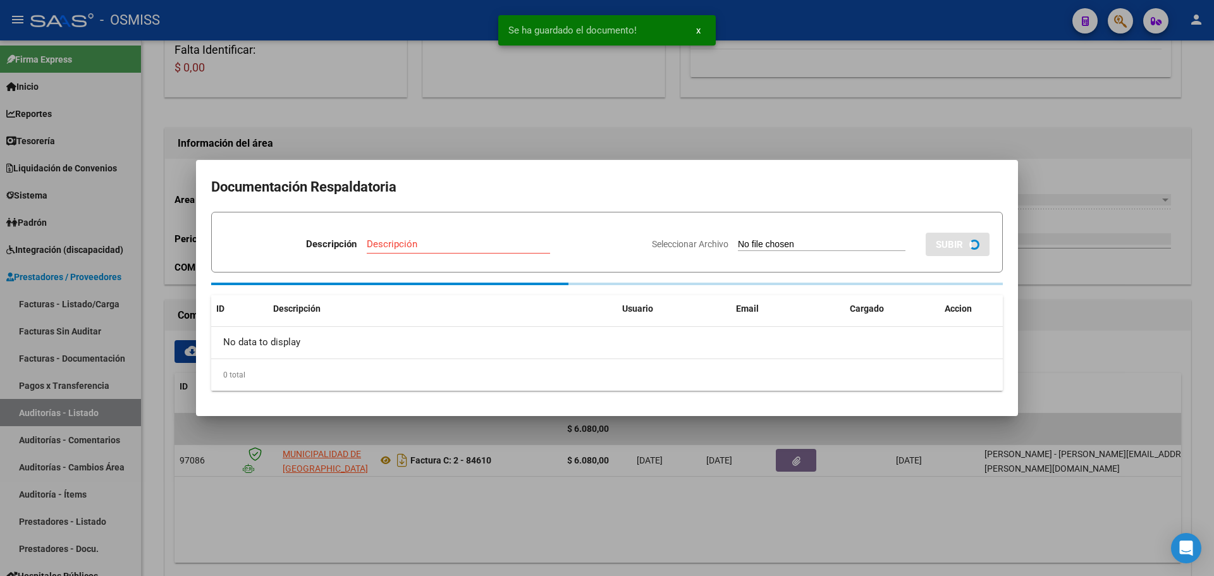
click at [497, 92] on div at bounding box center [607, 288] width 1214 height 576
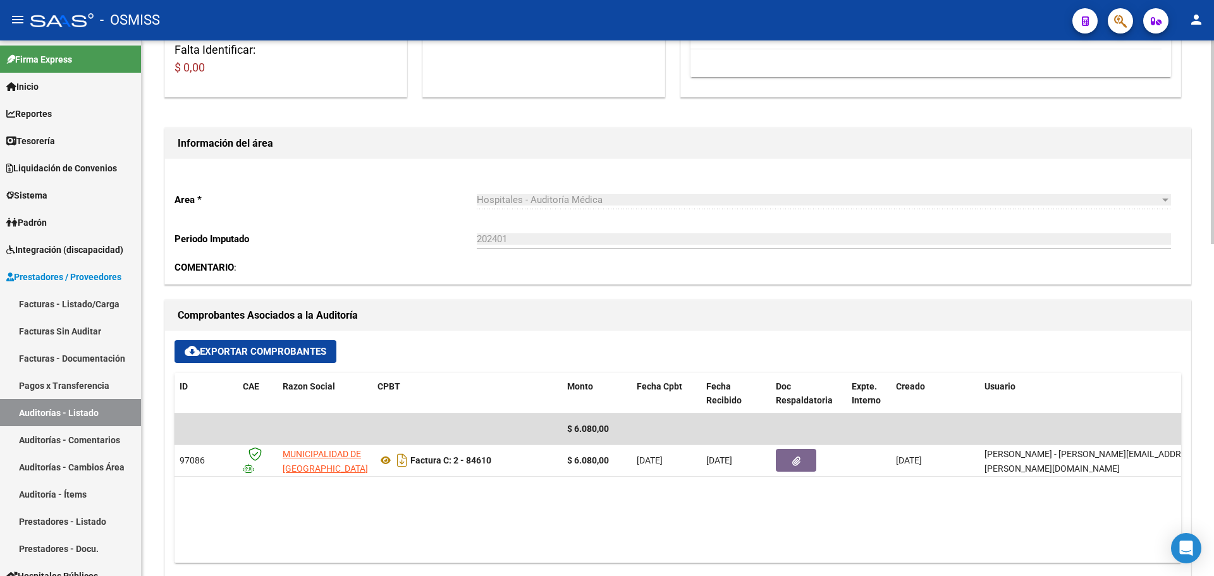
scroll to position [0, 0]
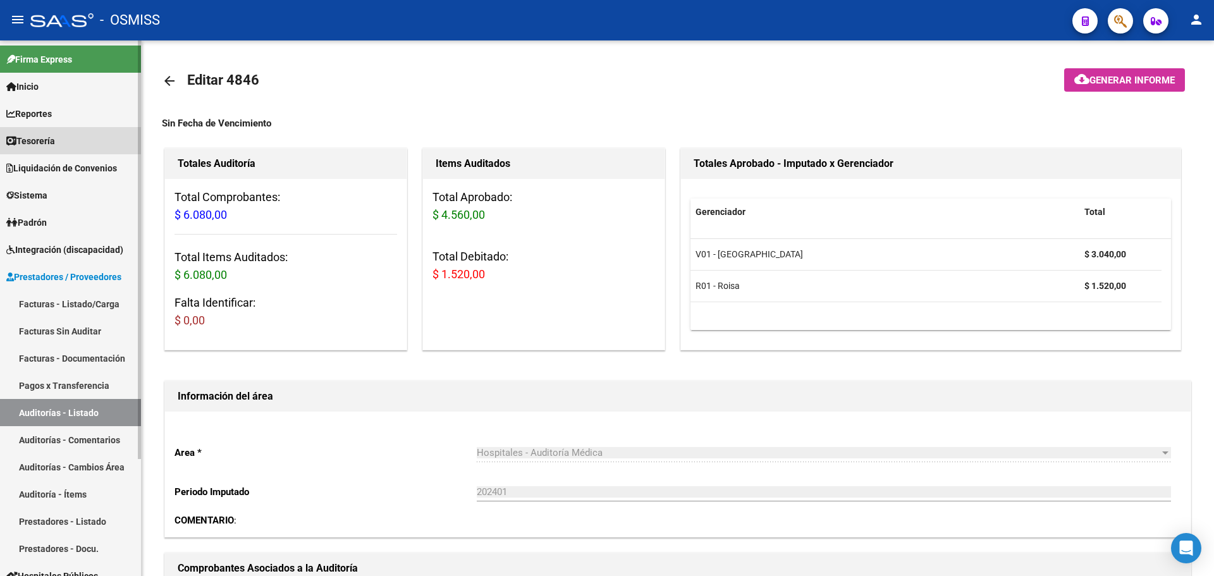
click at [47, 133] on link "Tesorería" at bounding box center [70, 140] width 141 height 27
click at [55, 142] on span "Tesorería" at bounding box center [30, 141] width 49 height 14
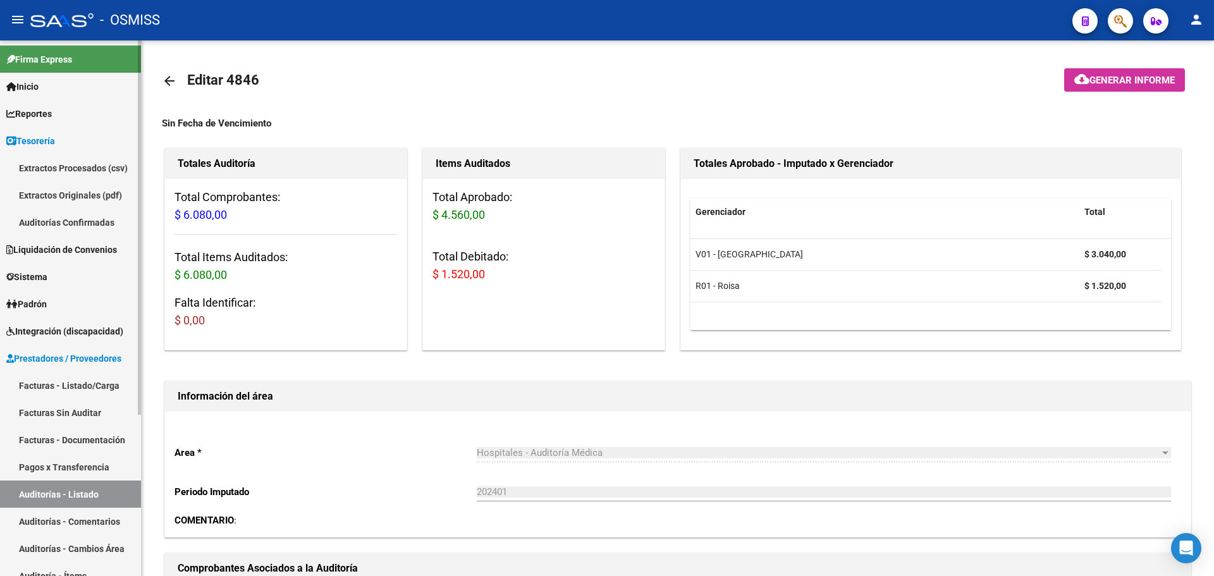
click at [107, 226] on link "Auditorías Confirmadas" at bounding box center [70, 222] width 141 height 27
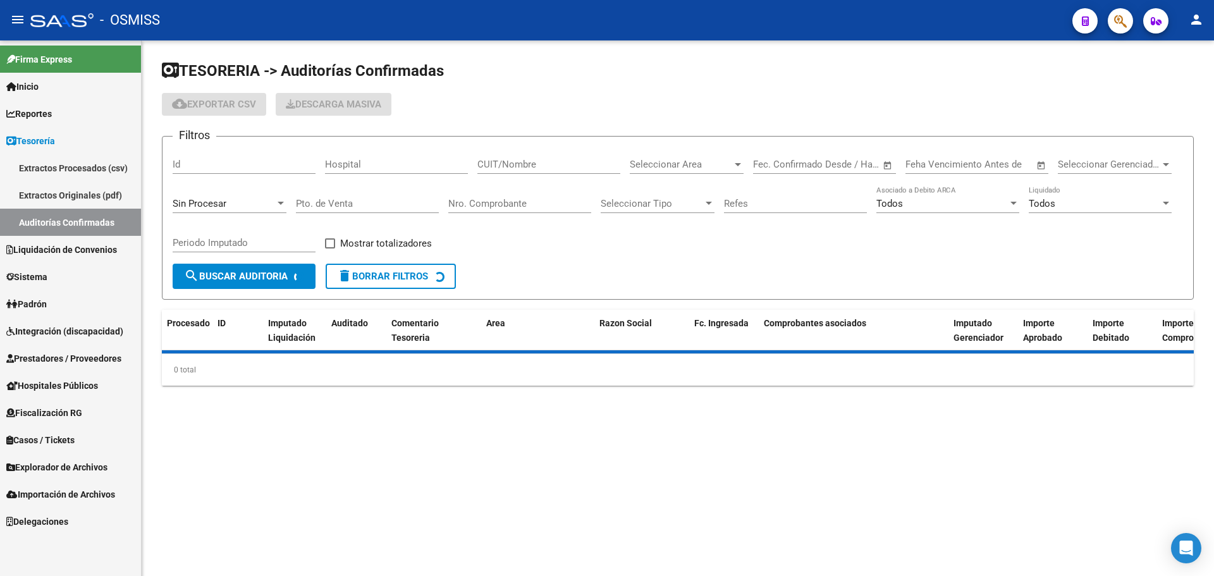
click at [231, 203] on div "Sin Procesar" at bounding box center [224, 203] width 102 height 11
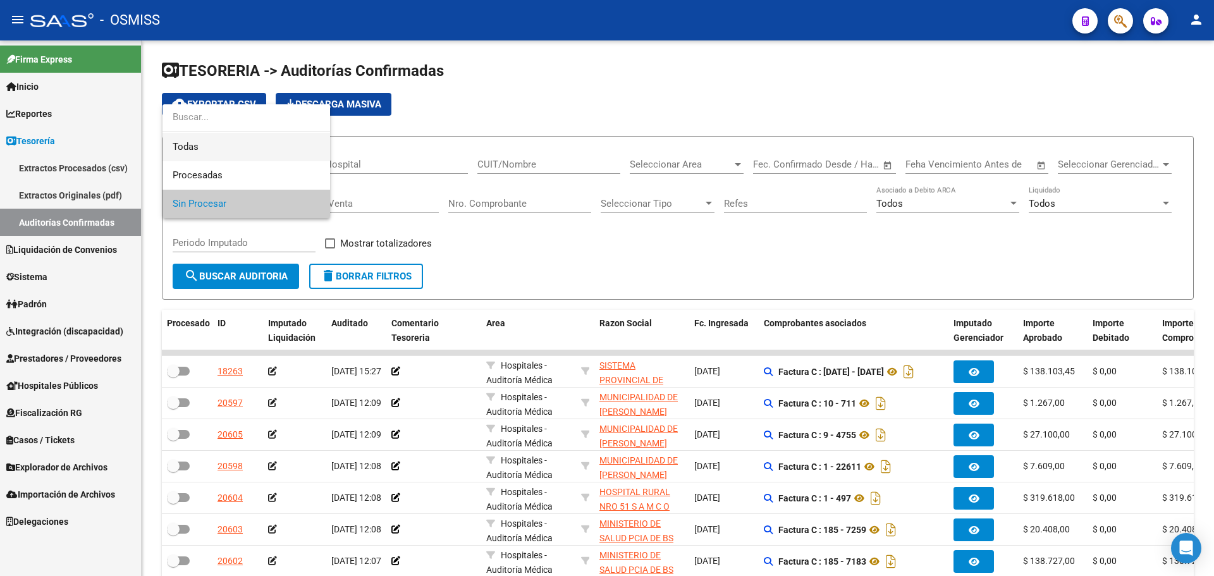
click at [232, 150] on span "Todas" at bounding box center [246, 147] width 147 height 28
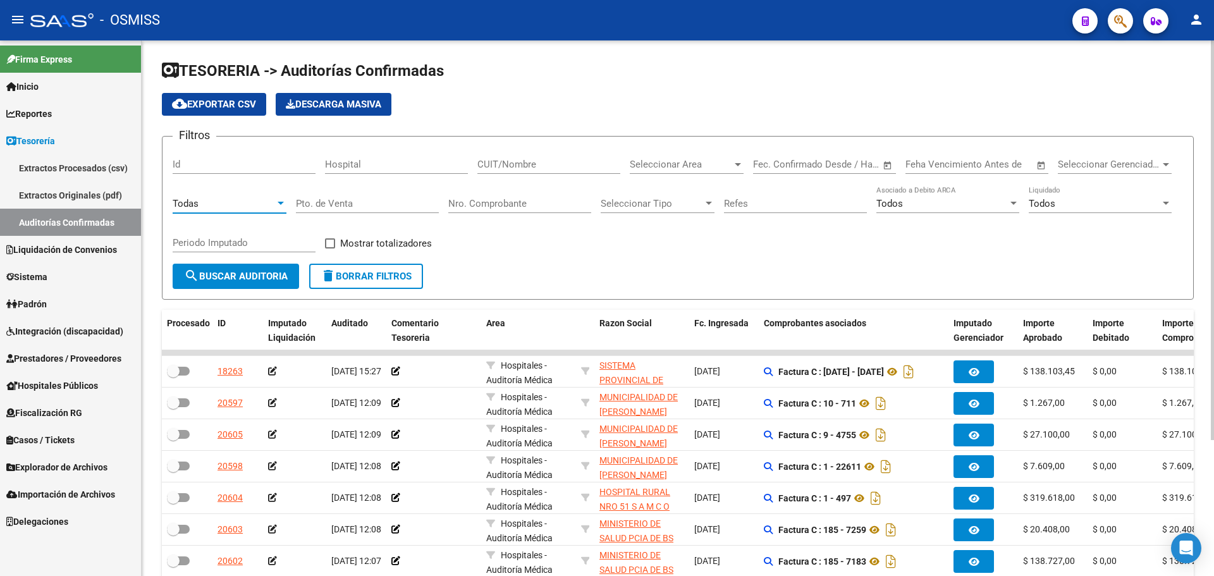
click at [532, 202] on input "Nro. Comprobante" at bounding box center [519, 203] width 143 height 11
type input "84613"
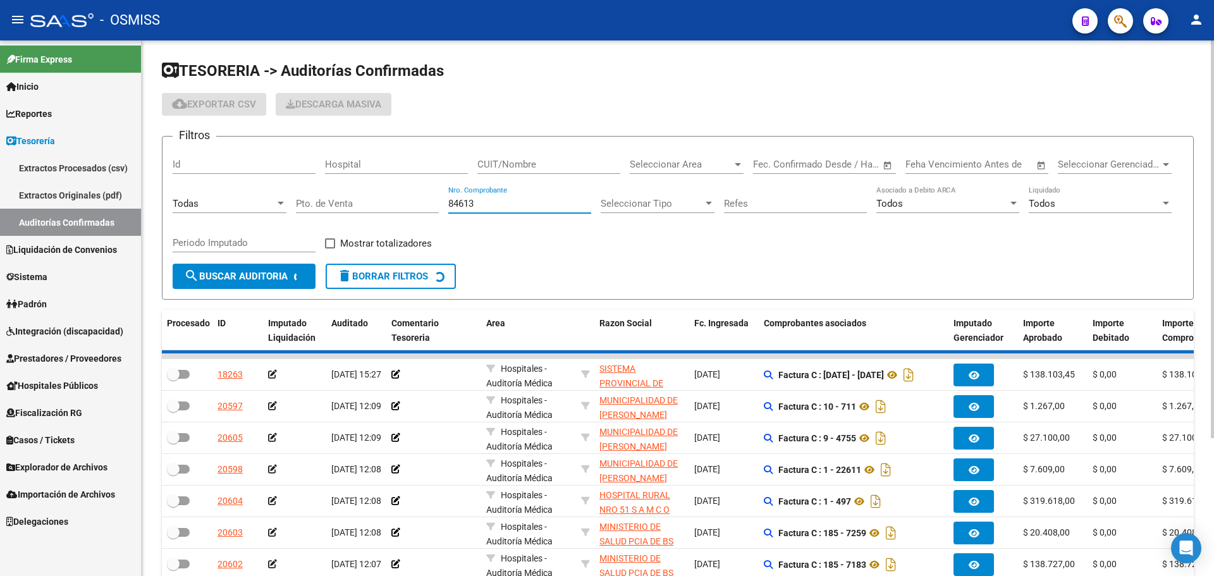
checkbox input "true"
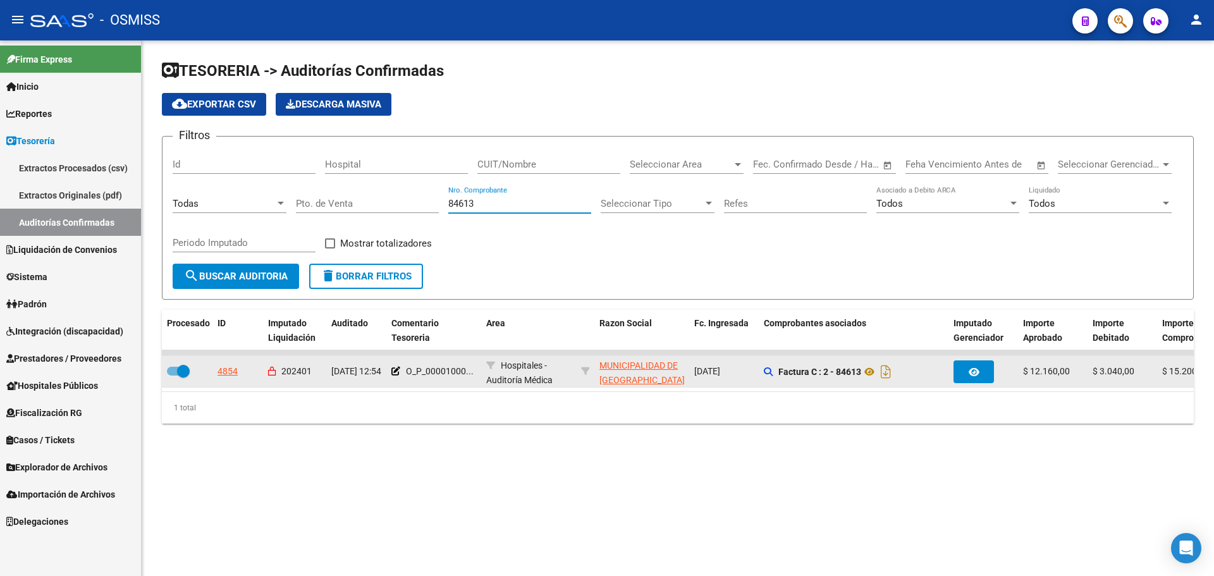
type input "84613"
click at [237, 373] on div "4854" at bounding box center [227, 371] width 20 height 15
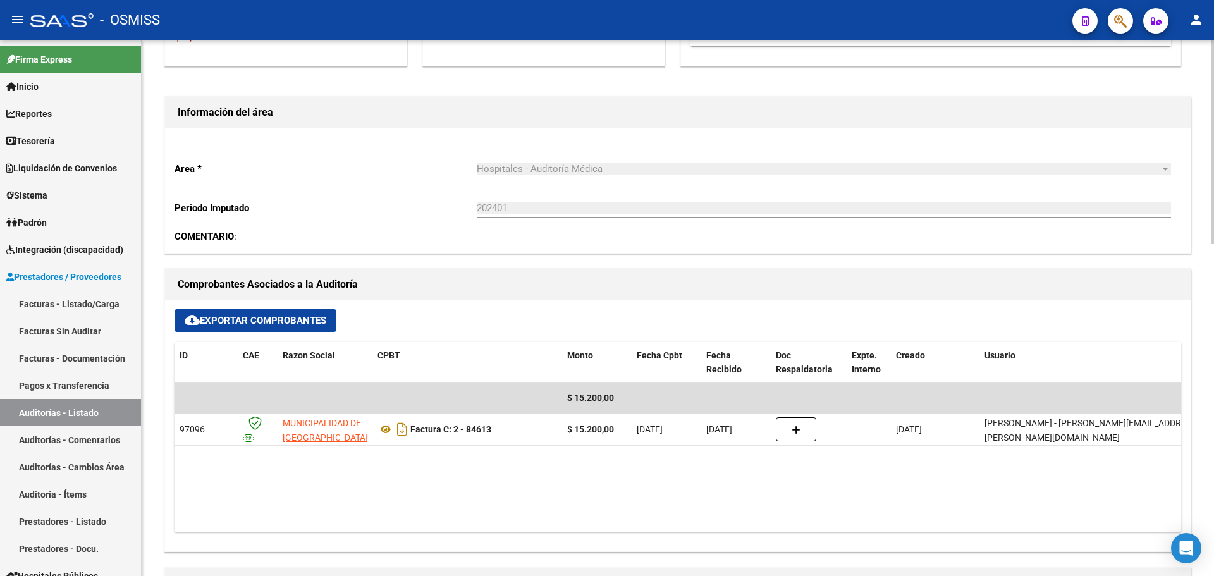
scroll to position [316, 0]
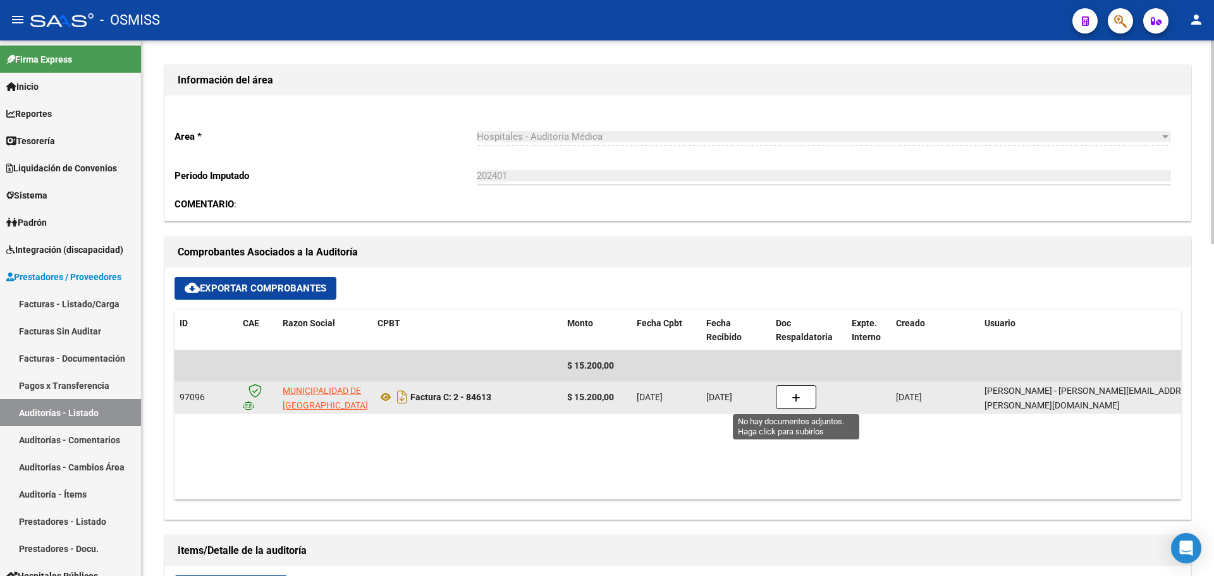
click at [798, 407] on button "button" at bounding box center [796, 397] width 40 height 24
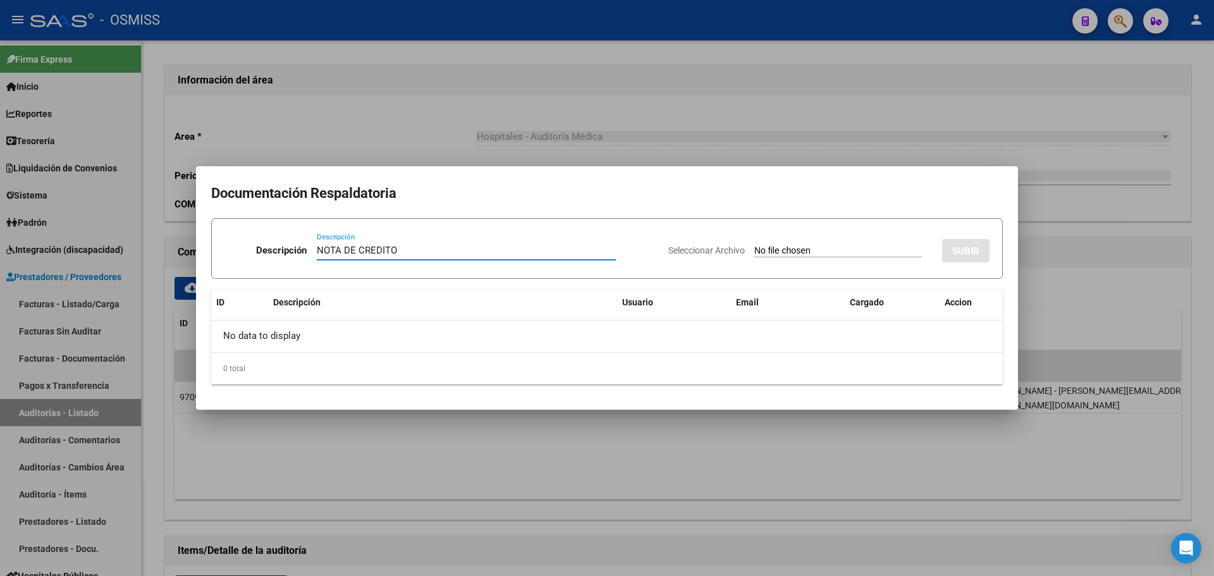
type input "NOTA DE CREDITO"
click at [782, 248] on input "Seleccionar Archivo" at bounding box center [838, 251] width 168 height 12
type input "C:\fakepath\NC. MUNICIPALIDAD DE SAN FERNANDO FC. 84613.pdf"
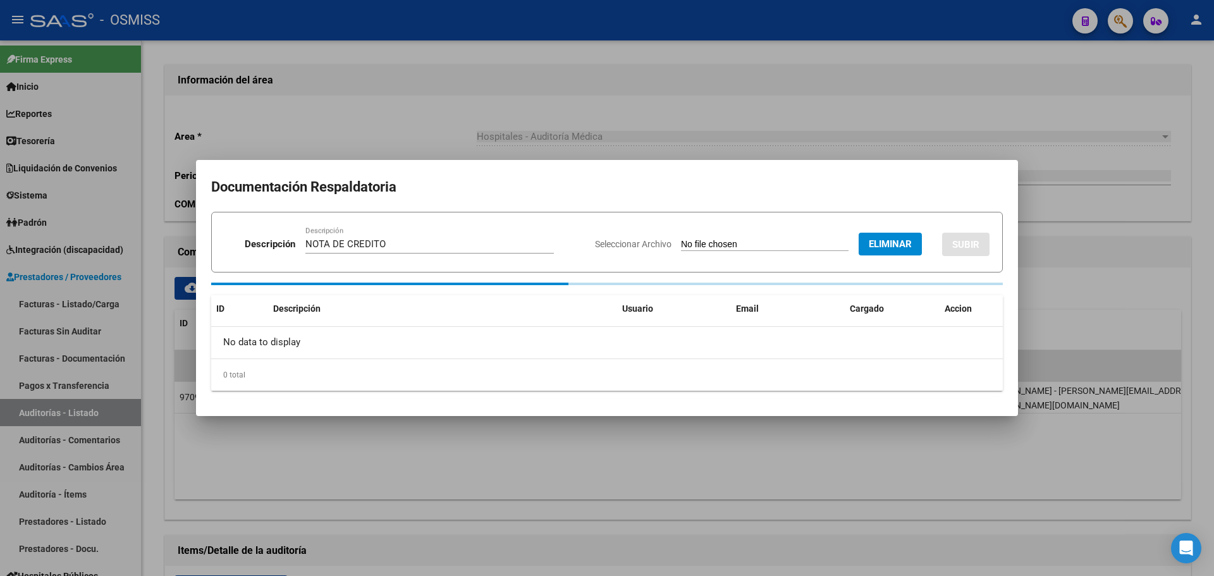
click at [970, 251] on button "SUBIR" at bounding box center [965, 244] width 47 height 23
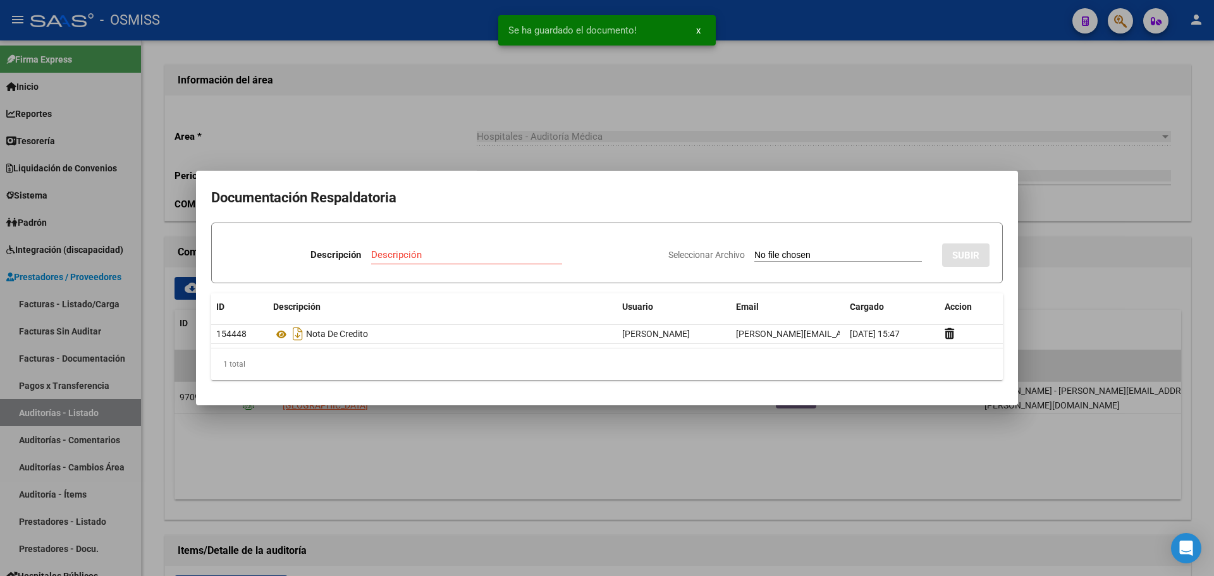
click at [637, 160] on div at bounding box center [607, 288] width 1214 height 576
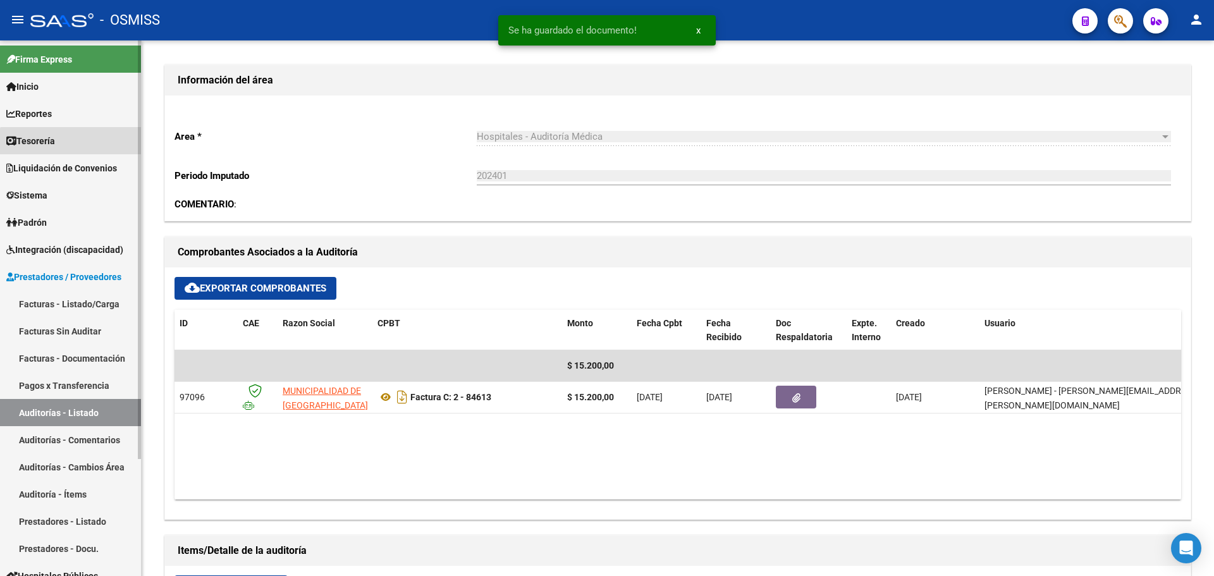
click at [85, 149] on link "Tesorería" at bounding box center [70, 140] width 141 height 27
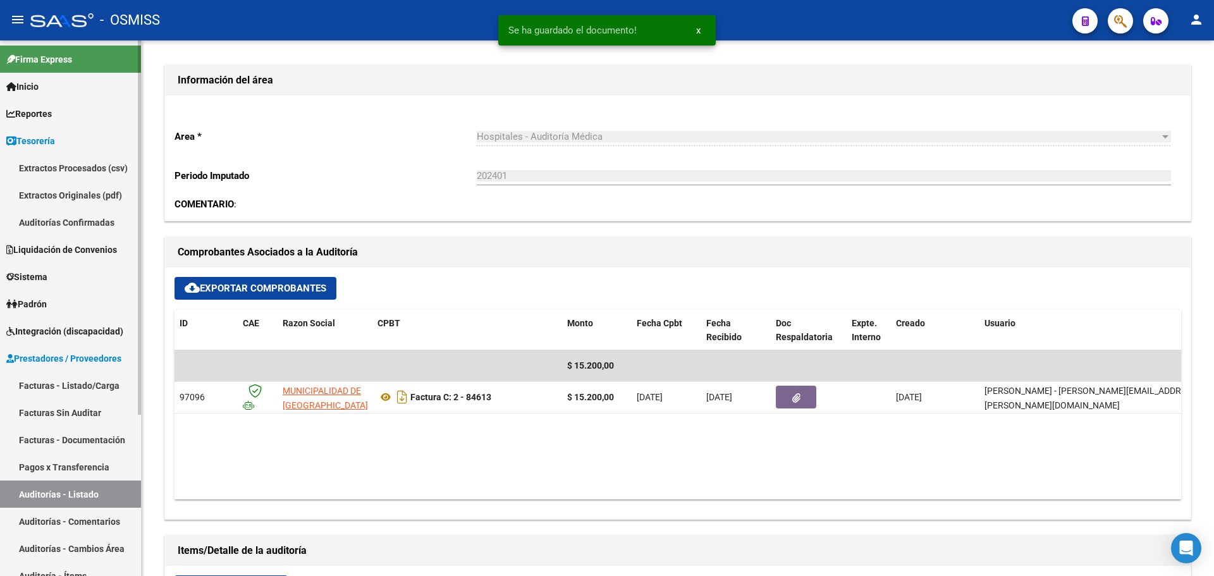
click at [85, 220] on link "Auditorías Confirmadas" at bounding box center [70, 222] width 141 height 27
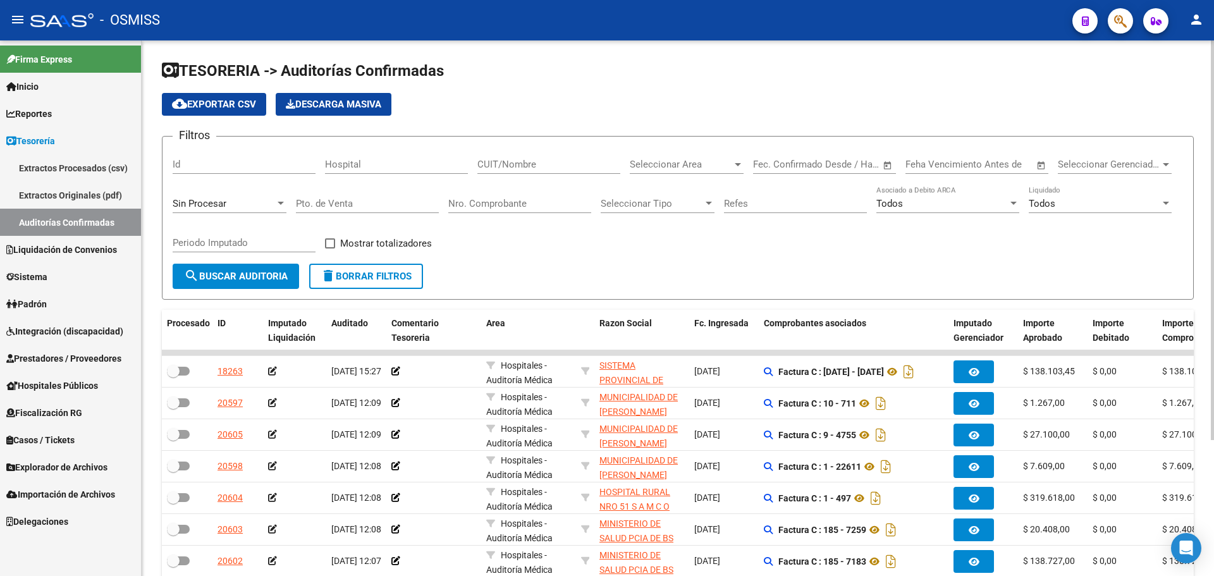
click at [232, 209] on div "Sin Procesar" at bounding box center [230, 199] width 114 height 27
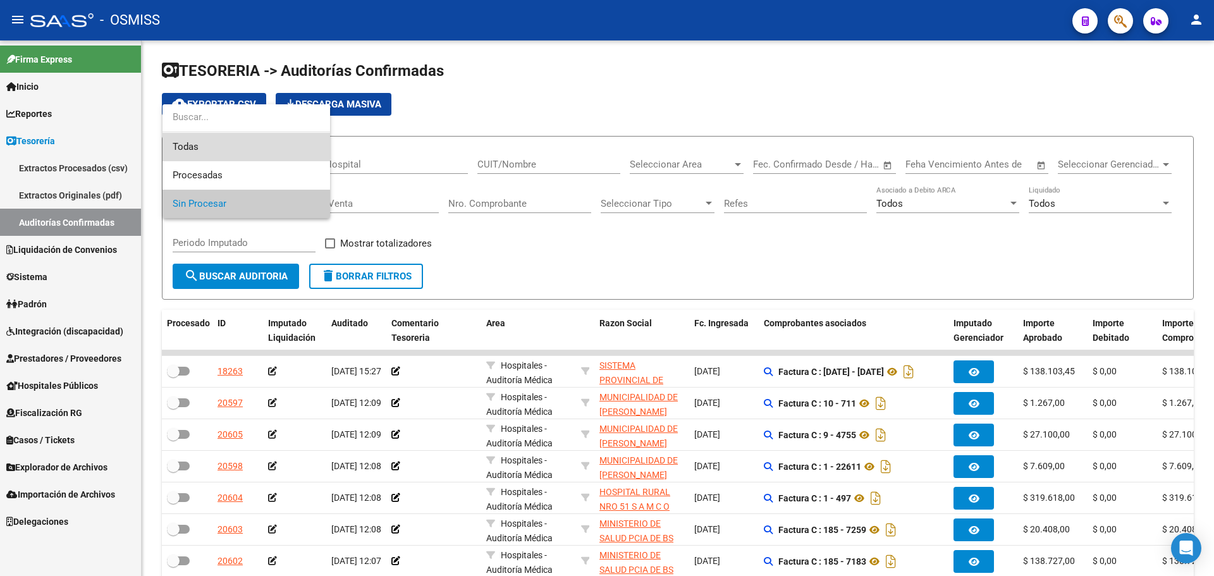
click at [220, 146] on span "Todas" at bounding box center [246, 147] width 147 height 28
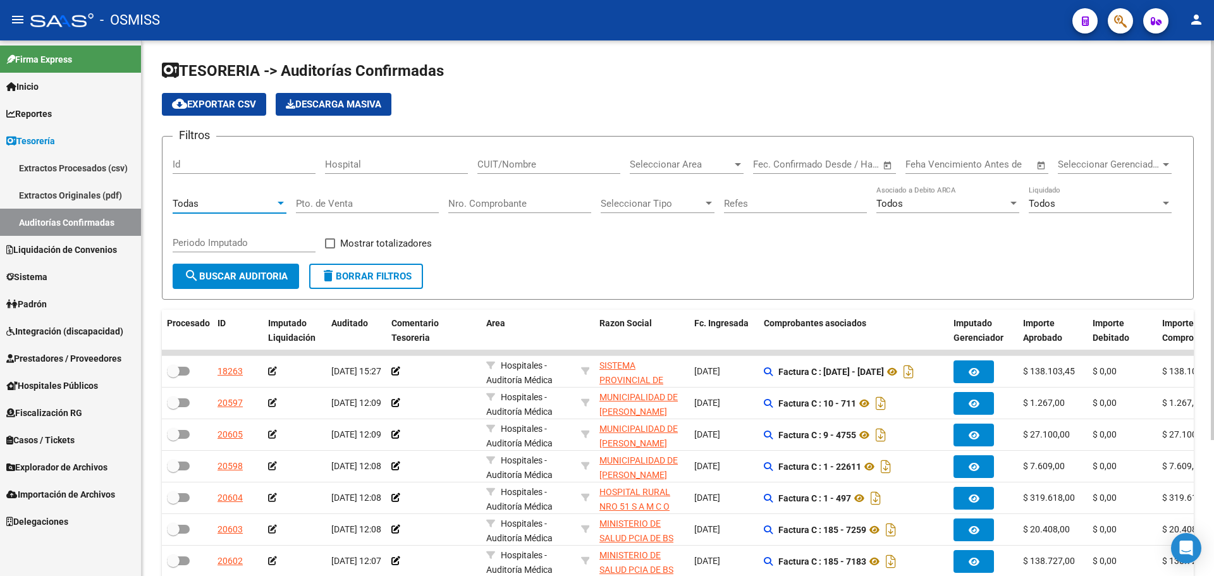
click at [530, 200] on input "Nro. Comprobante" at bounding box center [519, 203] width 143 height 11
type input "84611"
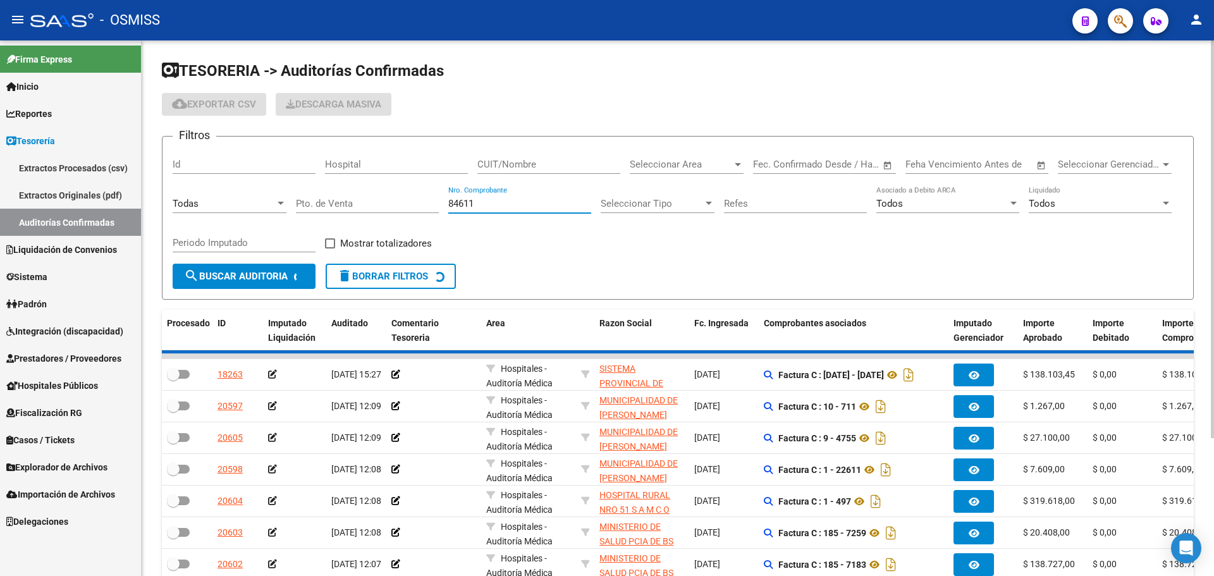
checkbox input "true"
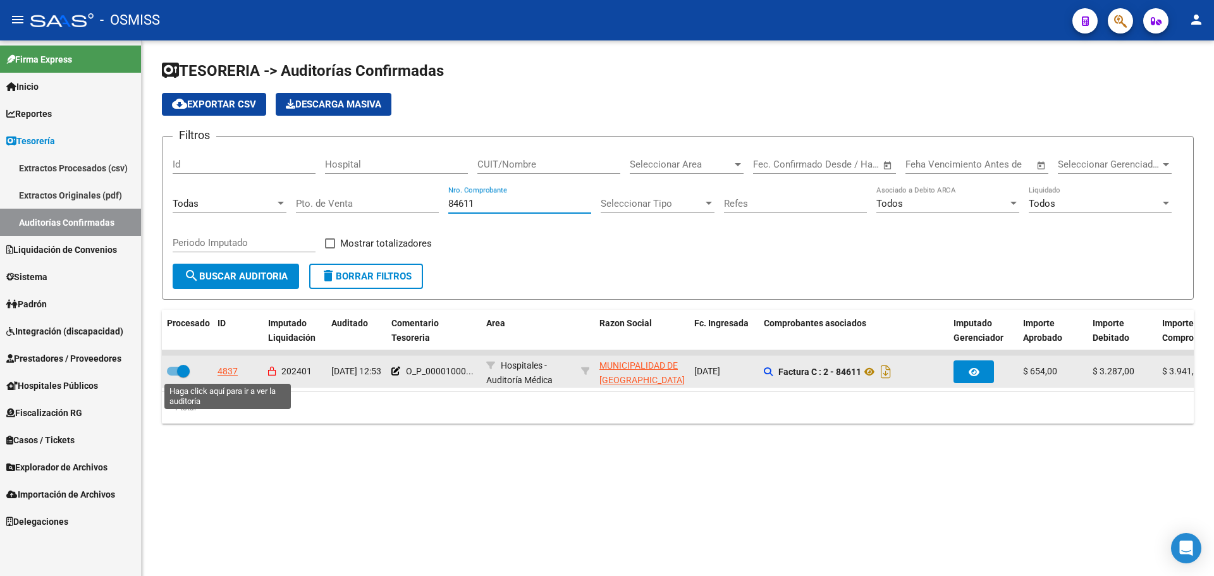
type input "84611"
click at [231, 377] on div "4837" at bounding box center [227, 371] width 20 height 15
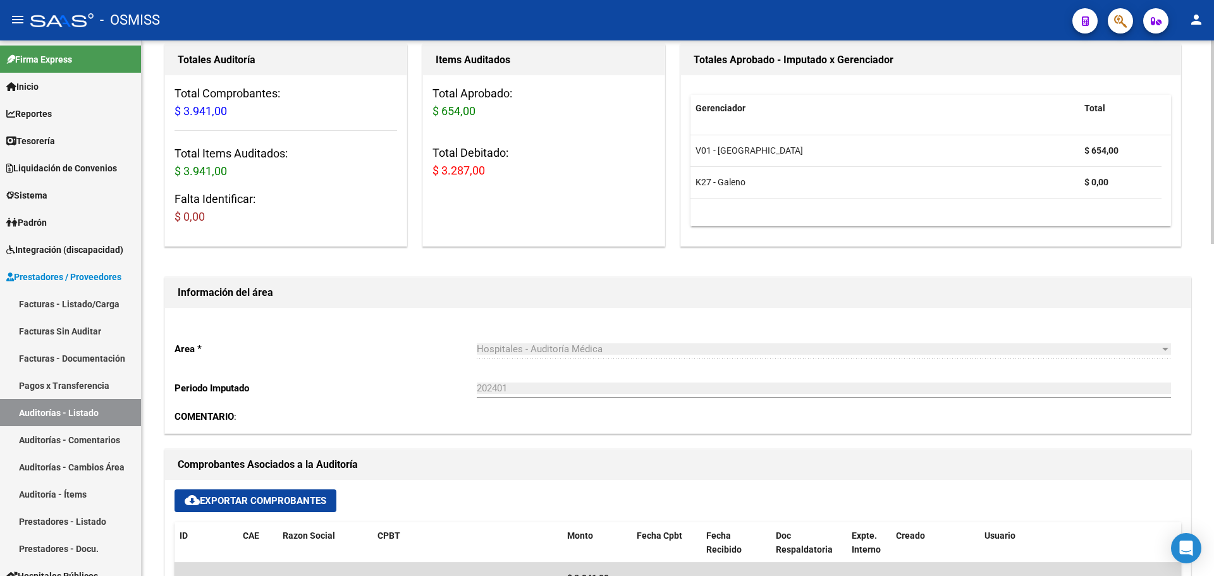
scroll to position [379, 0]
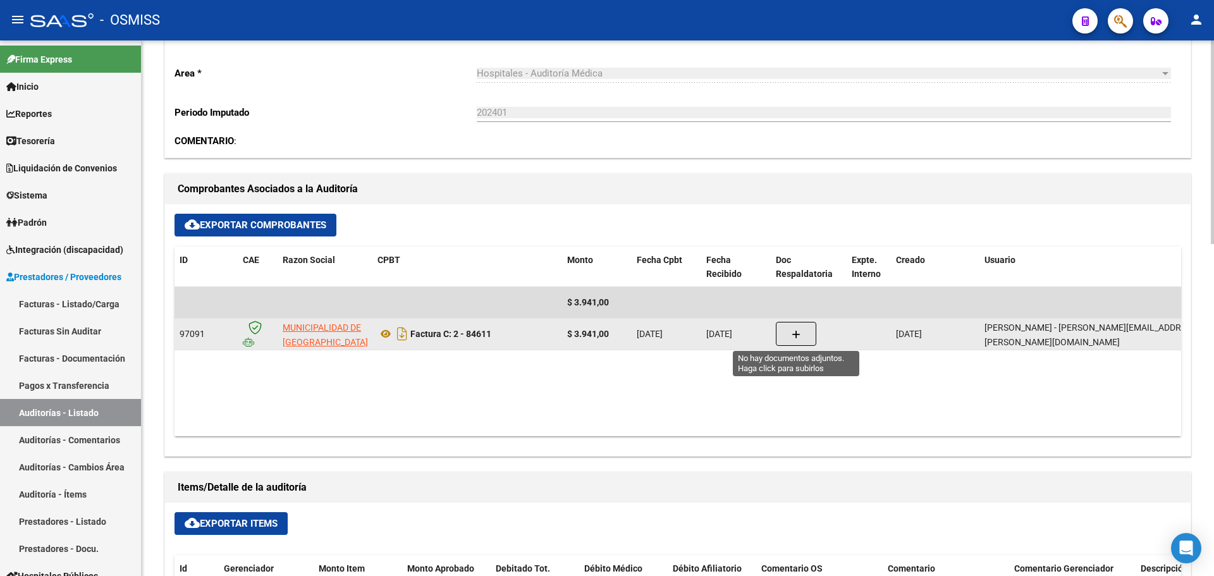
click at [805, 340] on button "button" at bounding box center [796, 334] width 40 height 24
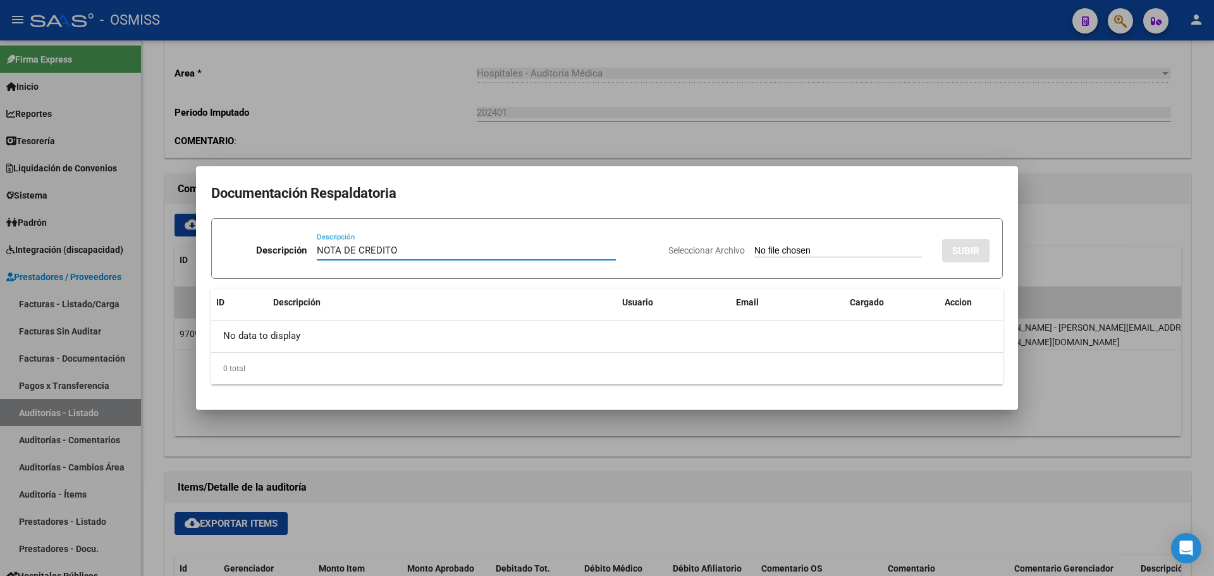
type input "NOTA DE CREDITO"
click at [775, 248] on input "Seleccionar Archivo" at bounding box center [838, 251] width 168 height 12
type input "C:\fakepath\NC. MUNICIPALIDAD DE SAN FERNANDO FC. 84611.pdf"
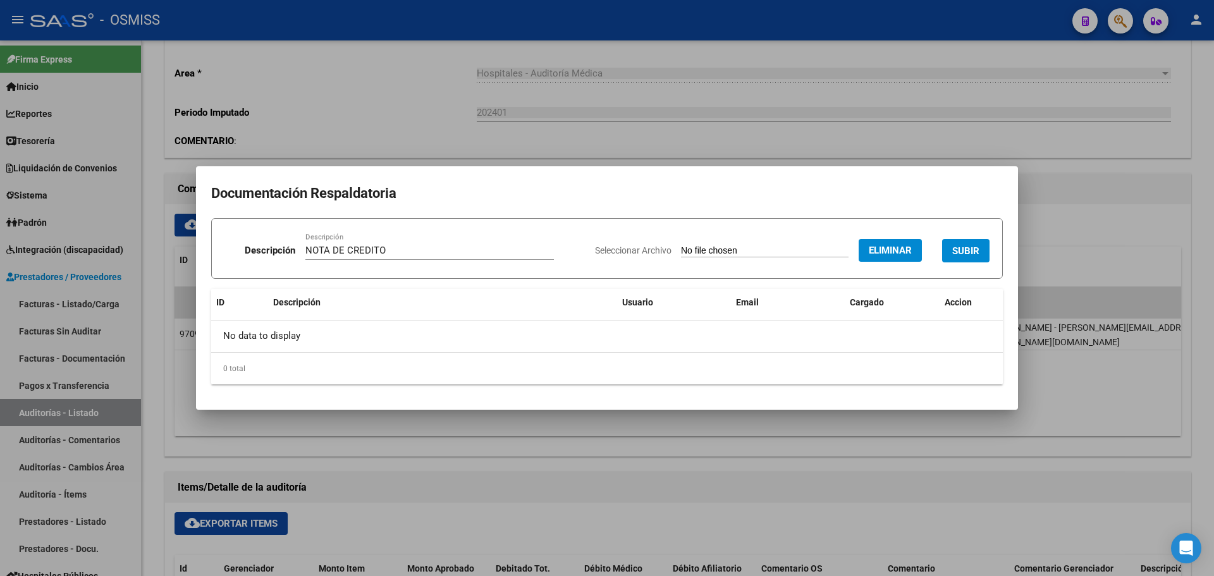
click at [953, 248] on span "SUBIR" at bounding box center [965, 250] width 27 height 11
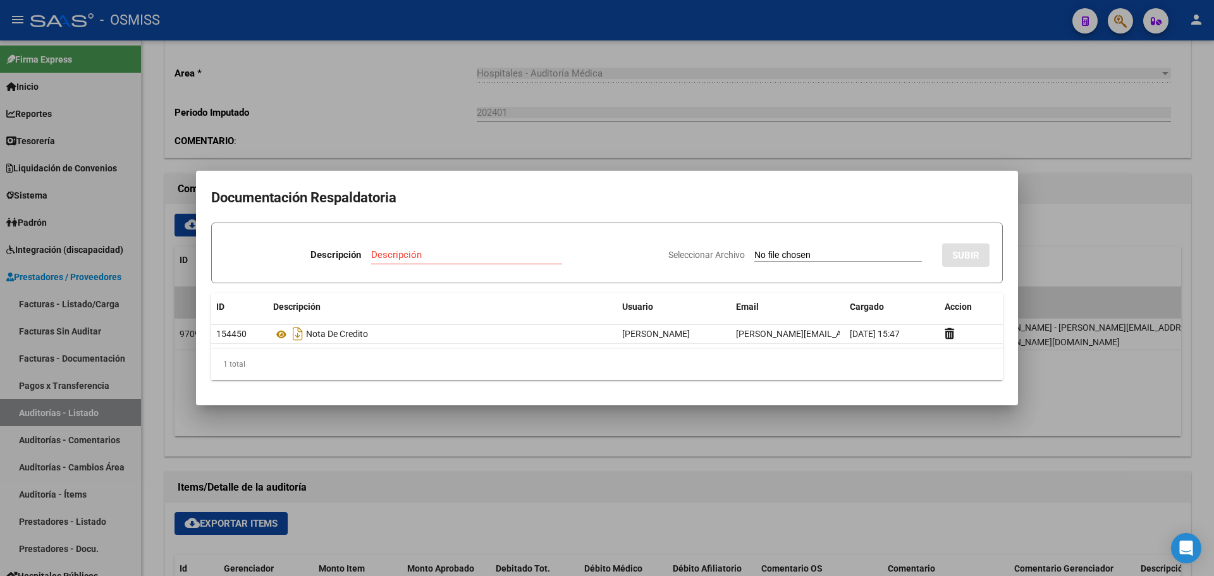
drag, startPoint x: 534, startPoint y: 444, endPoint x: 363, endPoint y: 368, distance: 186.2
click at [531, 443] on div at bounding box center [607, 288] width 1214 height 576
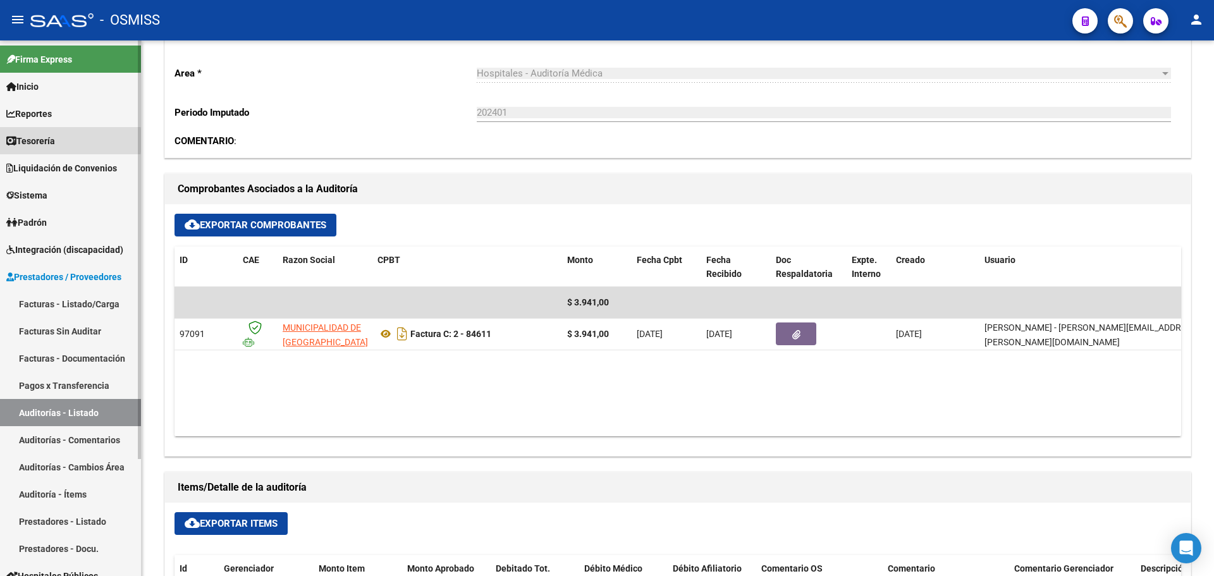
click at [29, 140] on span "Tesorería" at bounding box center [30, 141] width 49 height 14
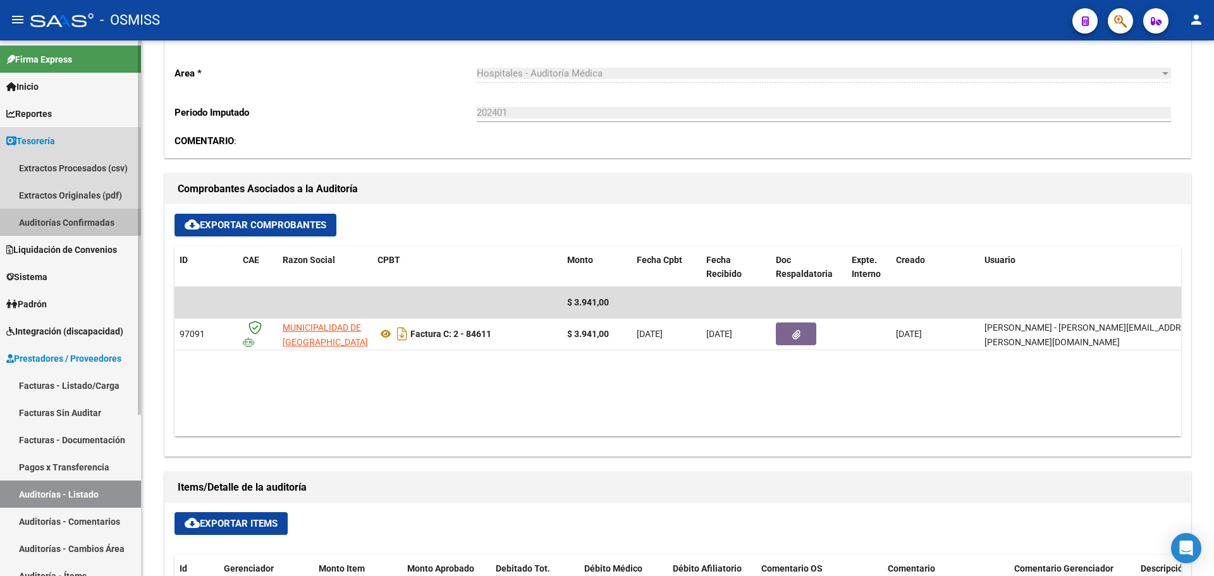
drag, startPoint x: 71, startPoint y: 225, endPoint x: 139, endPoint y: 209, distance: 69.6
click at [72, 225] on link "Auditorías Confirmadas" at bounding box center [70, 222] width 141 height 27
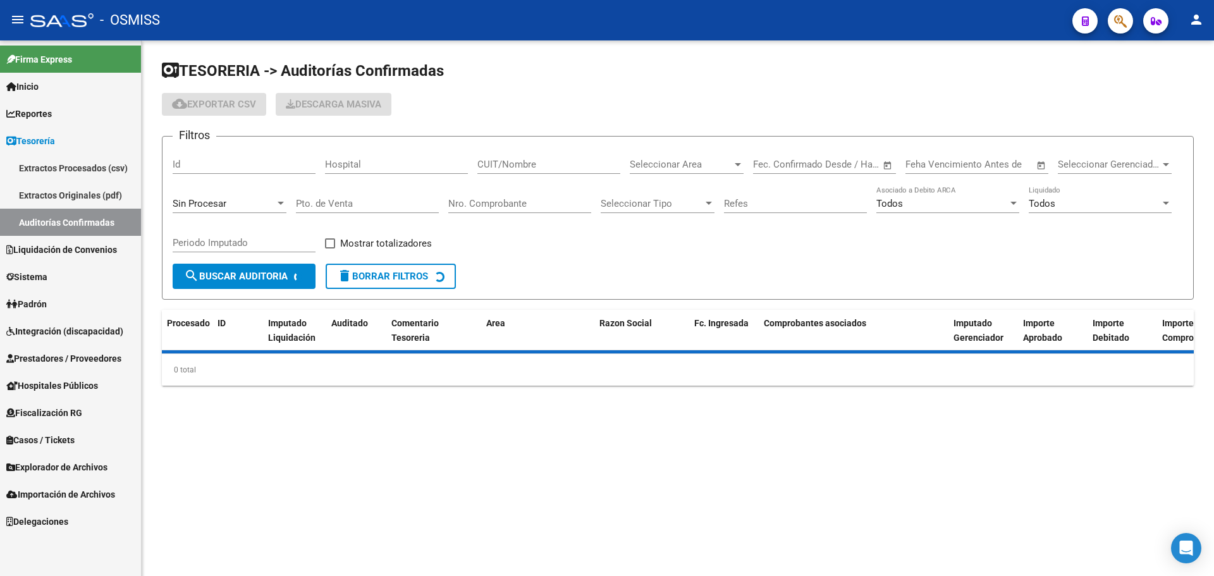
click at [265, 208] on div "Sin Procesar" at bounding box center [224, 203] width 102 height 11
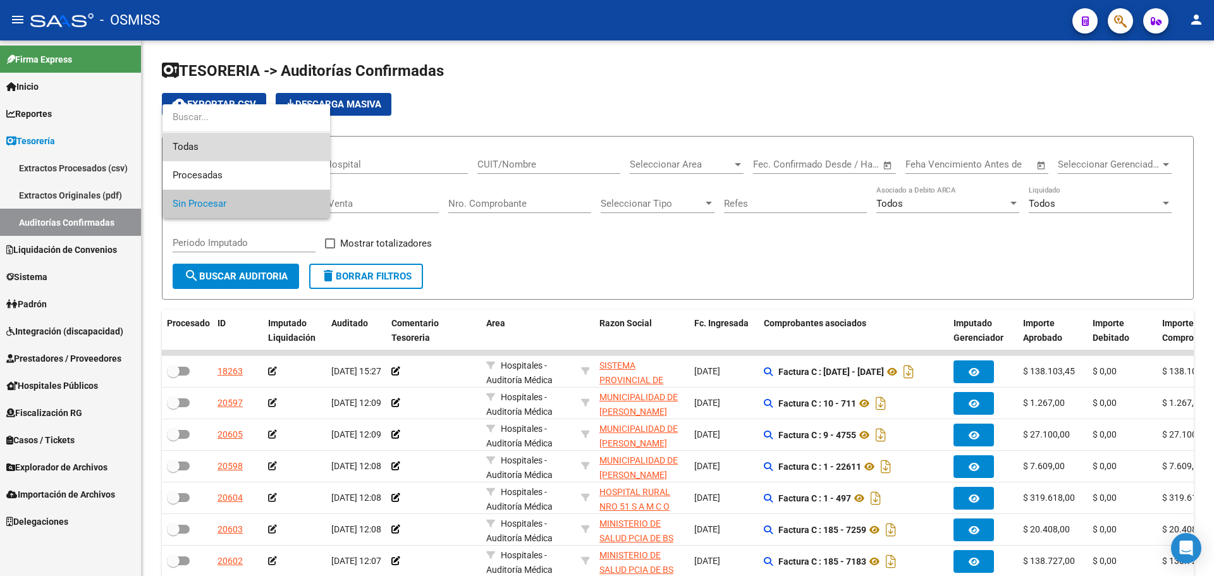
click at [277, 150] on span "Todas" at bounding box center [246, 147] width 147 height 28
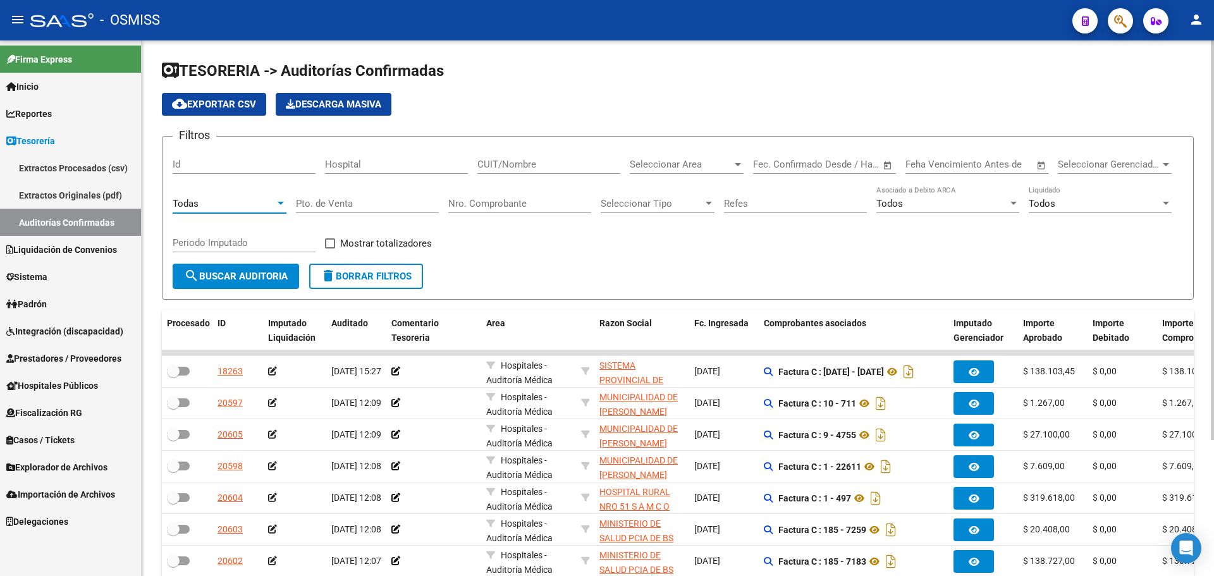
click at [542, 200] on input "Nro. Comprobante" at bounding box center [519, 203] width 143 height 11
type input "84612"
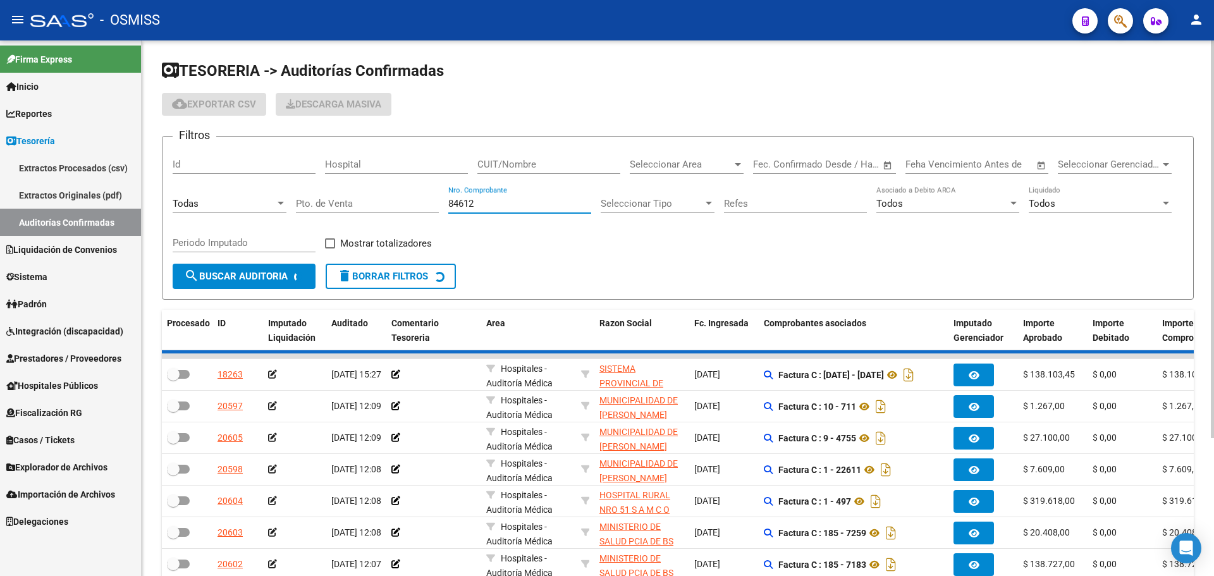
checkbox input "true"
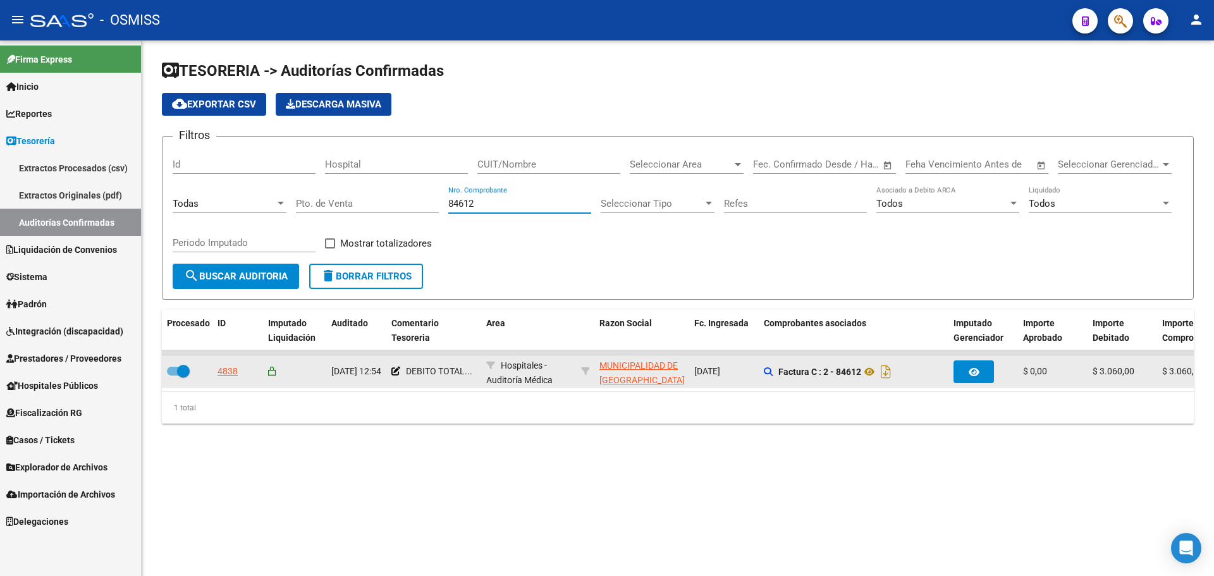
type input "84612"
click at [235, 363] on datatable-body-cell "4838" at bounding box center [237, 371] width 51 height 31
click at [235, 364] on div "4838" at bounding box center [227, 371] width 20 height 15
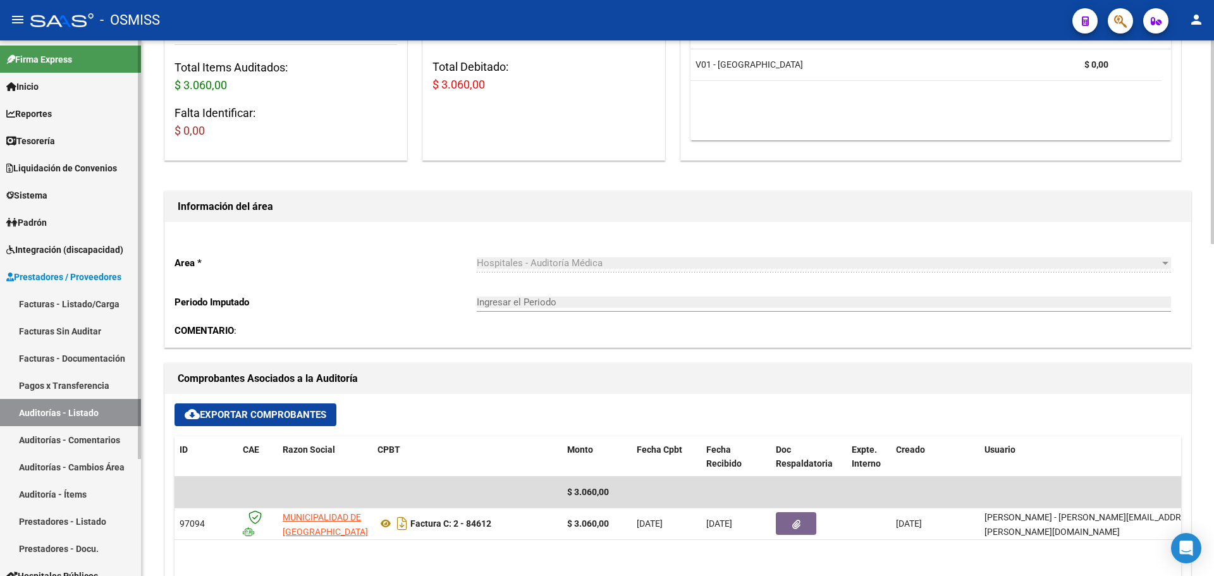
scroll to position [316, 0]
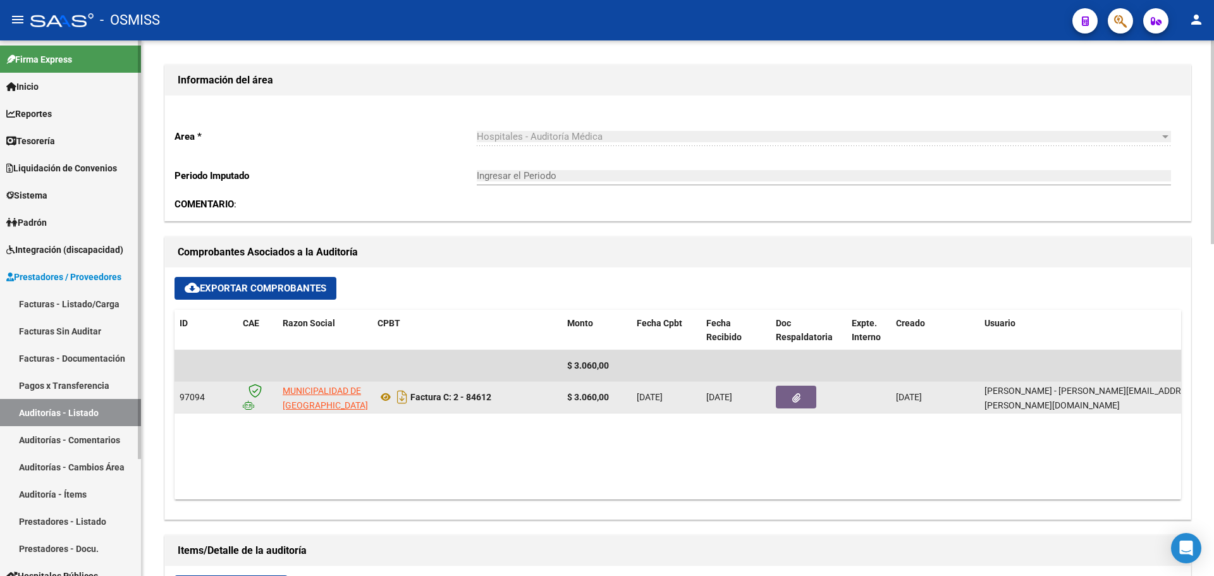
click at [824, 392] on div at bounding box center [809, 397] width 66 height 23
click at [804, 393] on button "button" at bounding box center [796, 397] width 40 height 23
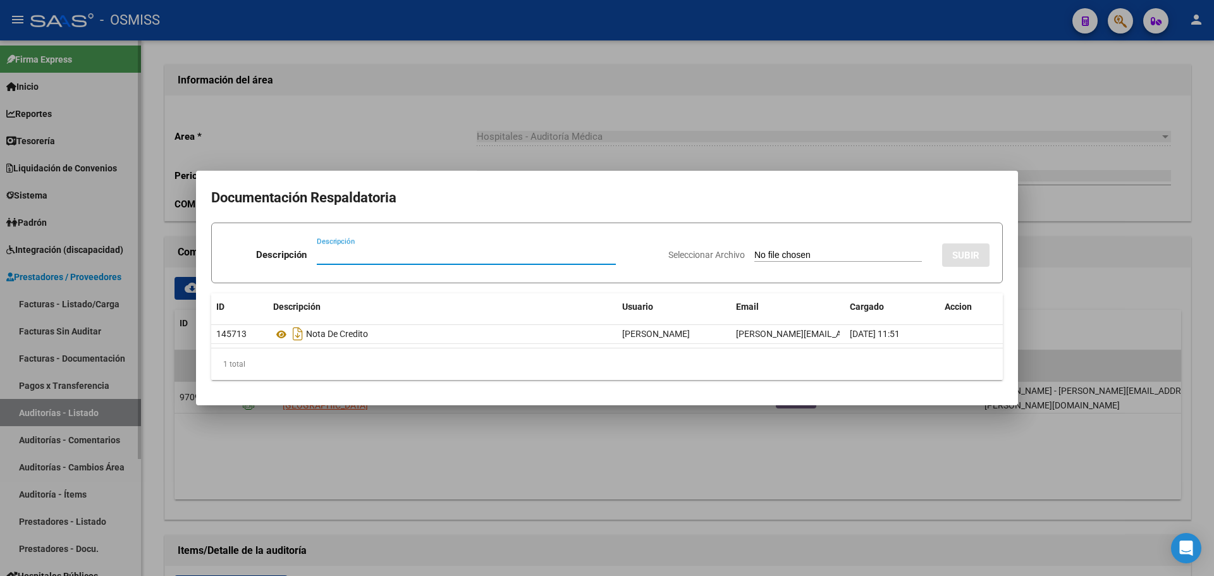
click at [786, 446] on div at bounding box center [607, 288] width 1214 height 576
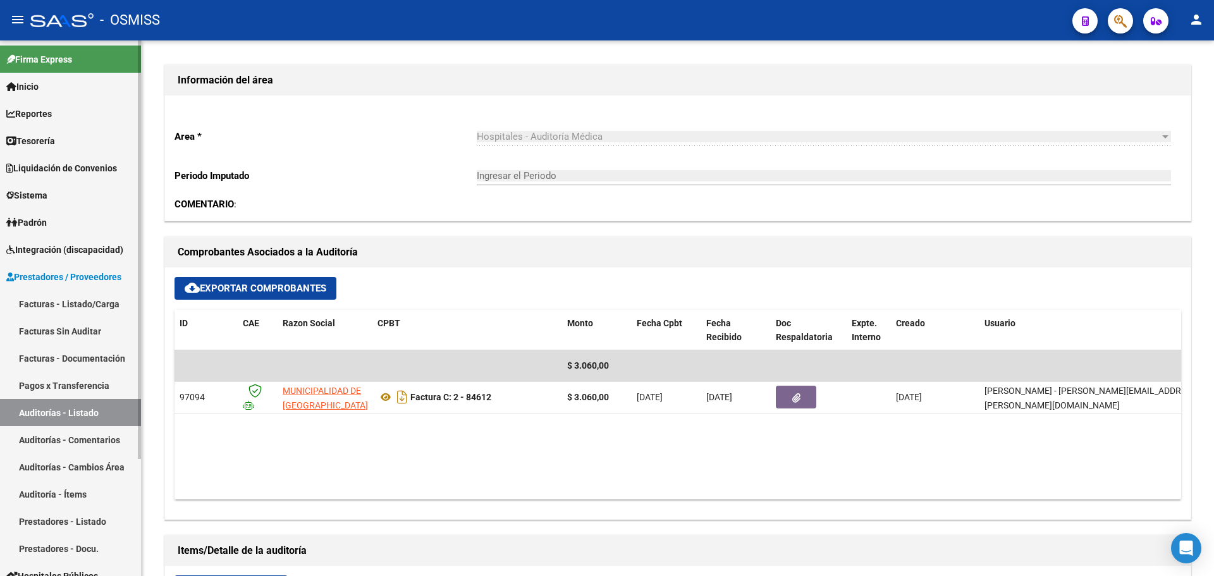
click at [31, 136] on span "Tesorería" at bounding box center [30, 141] width 49 height 14
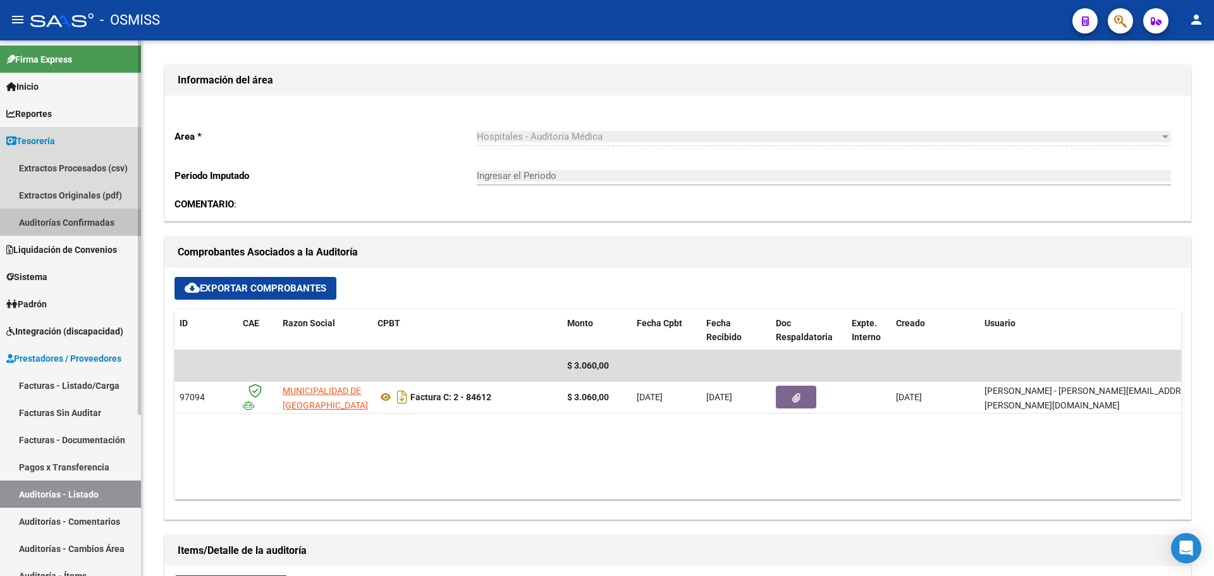
click at [66, 223] on link "Auditorías Confirmadas" at bounding box center [70, 222] width 141 height 27
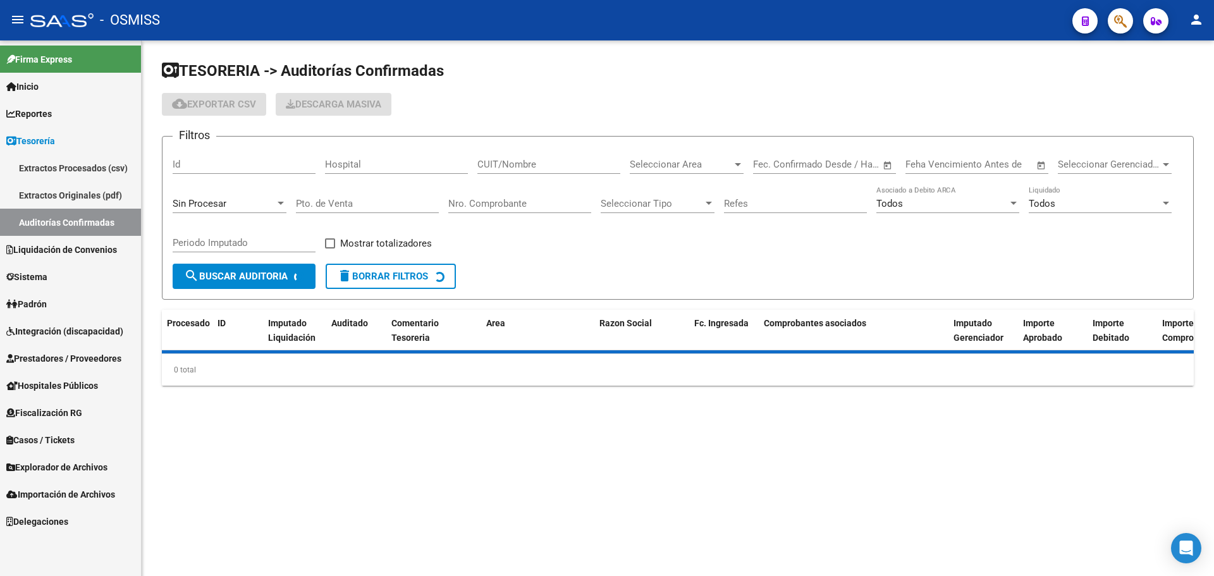
click at [215, 201] on span "Sin Procesar" at bounding box center [200, 203] width 54 height 11
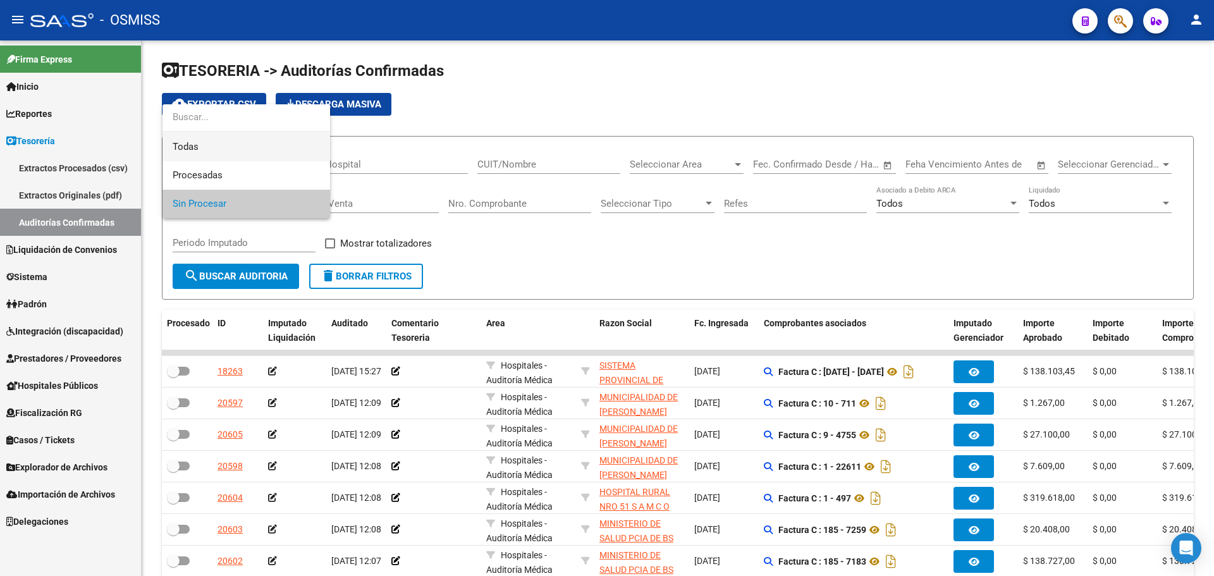
click at [220, 148] on span "Todas" at bounding box center [246, 147] width 147 height 28
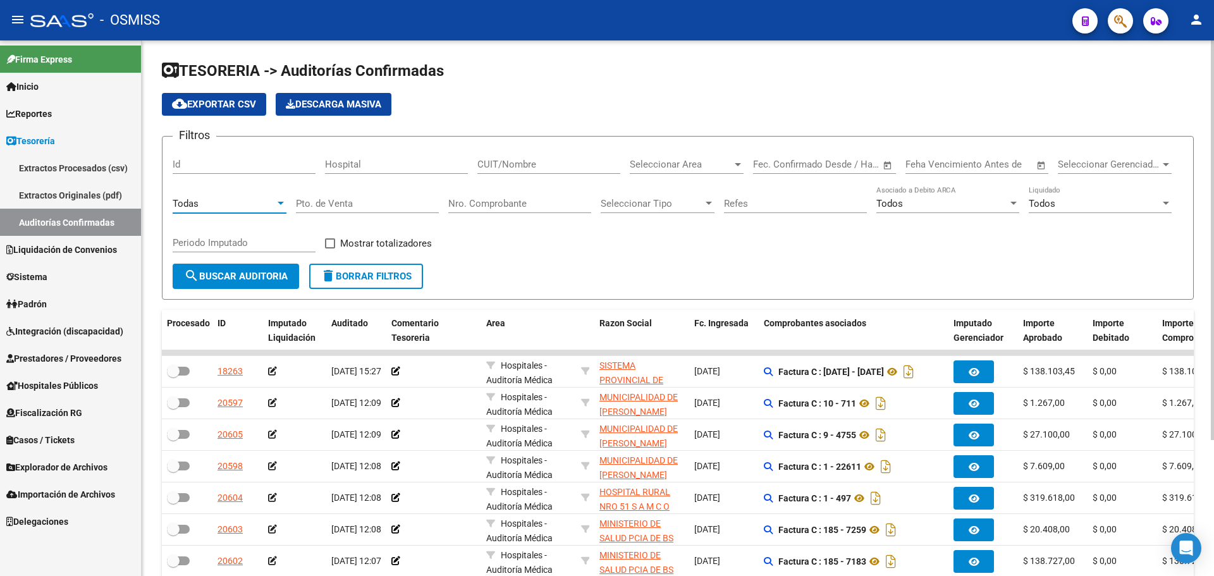
click at [522, 192] on div "Nro. Comprobante" at bounding box center [519, 199] width 143 height 27
type input "84607"
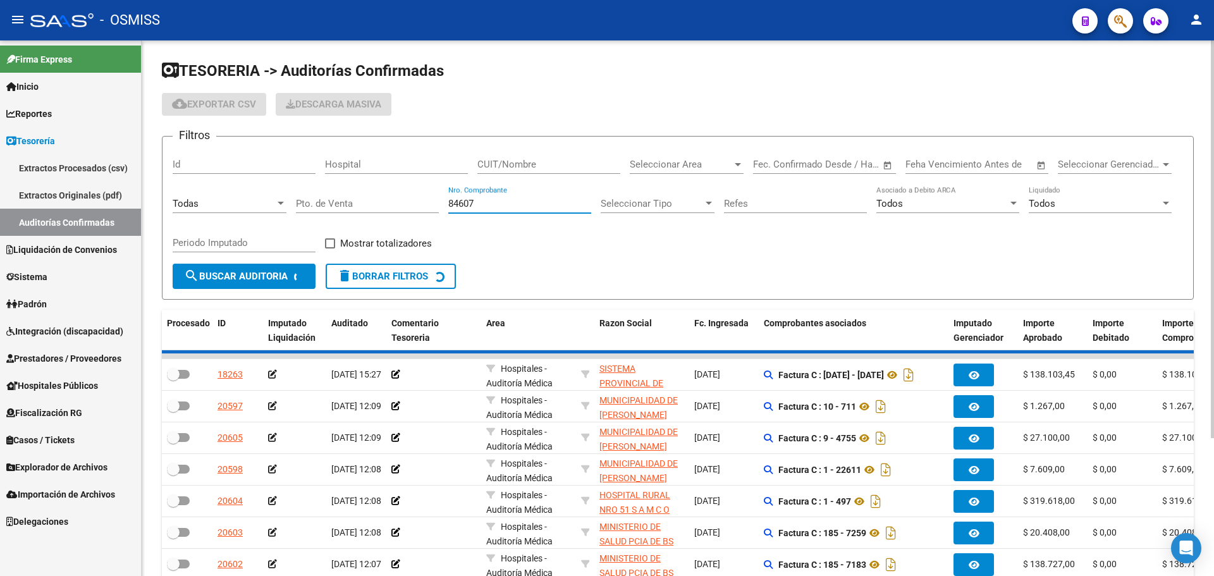
checkbox input "true"
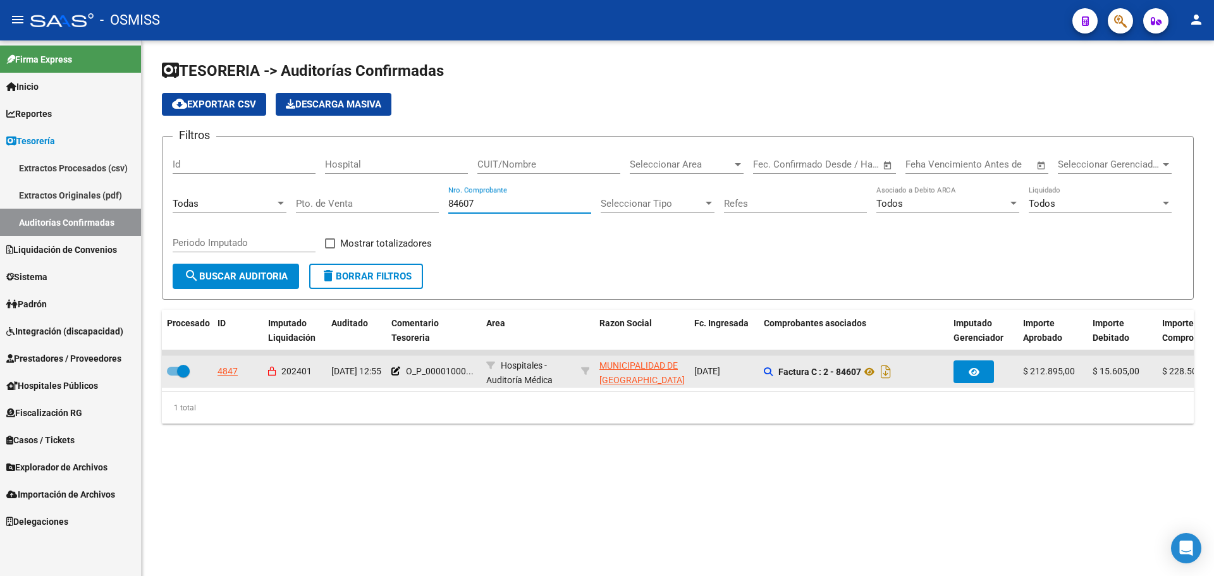
type input "84607"
click at [229, 365] on div "4847" at bounding box center [227, 371] width 20 height 15
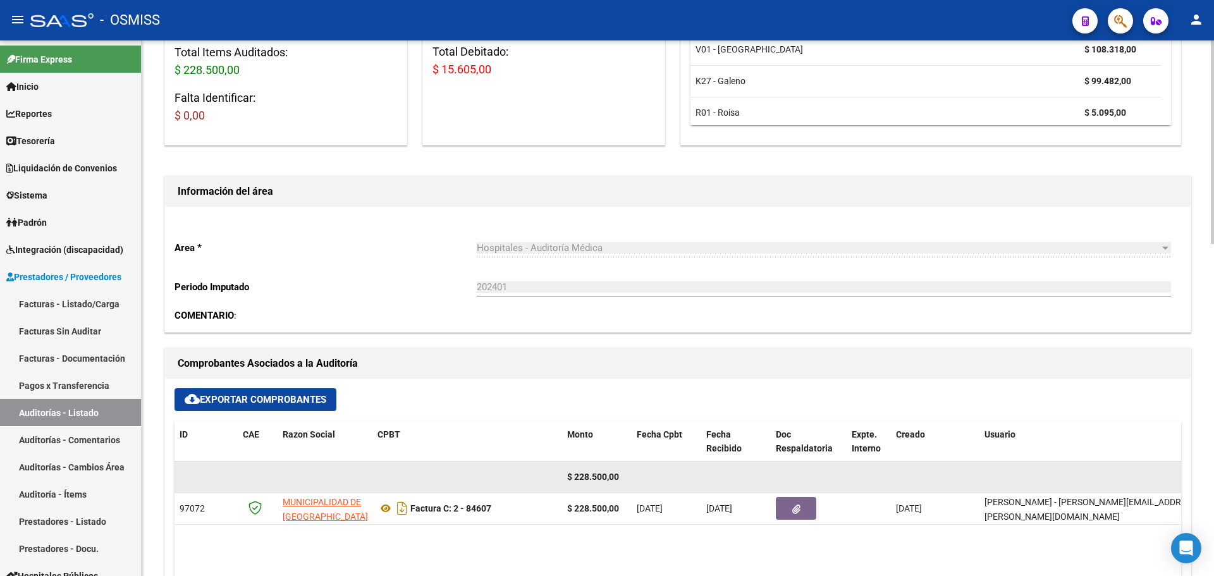
scroll to position [316, 0]
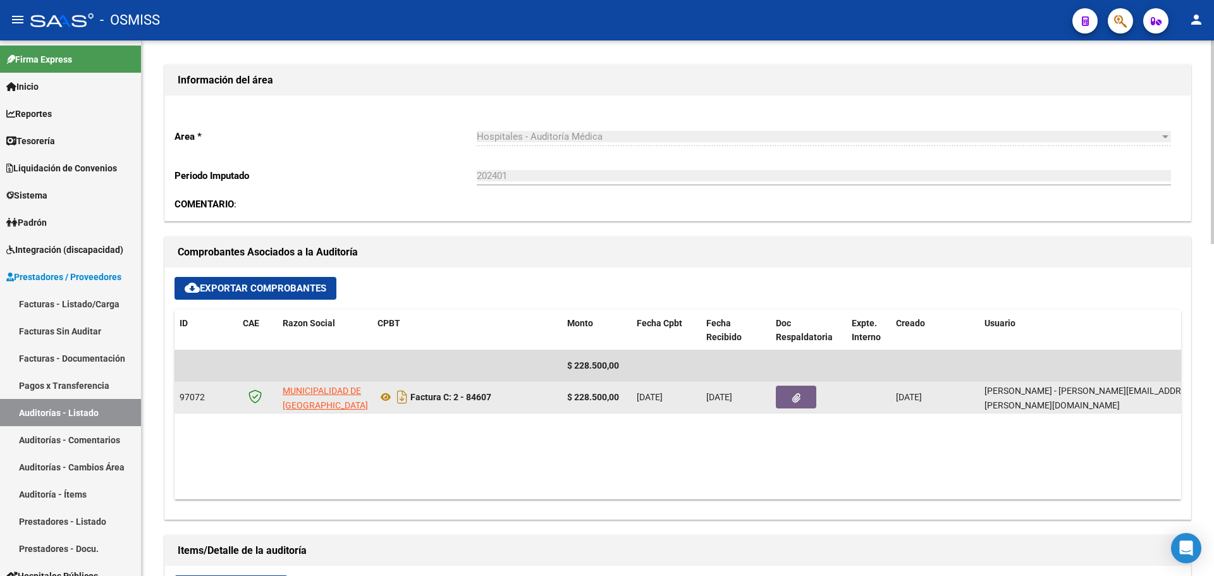
click at [807, 394] on button "button" at bounding box center [796, 397] width 40 height 23
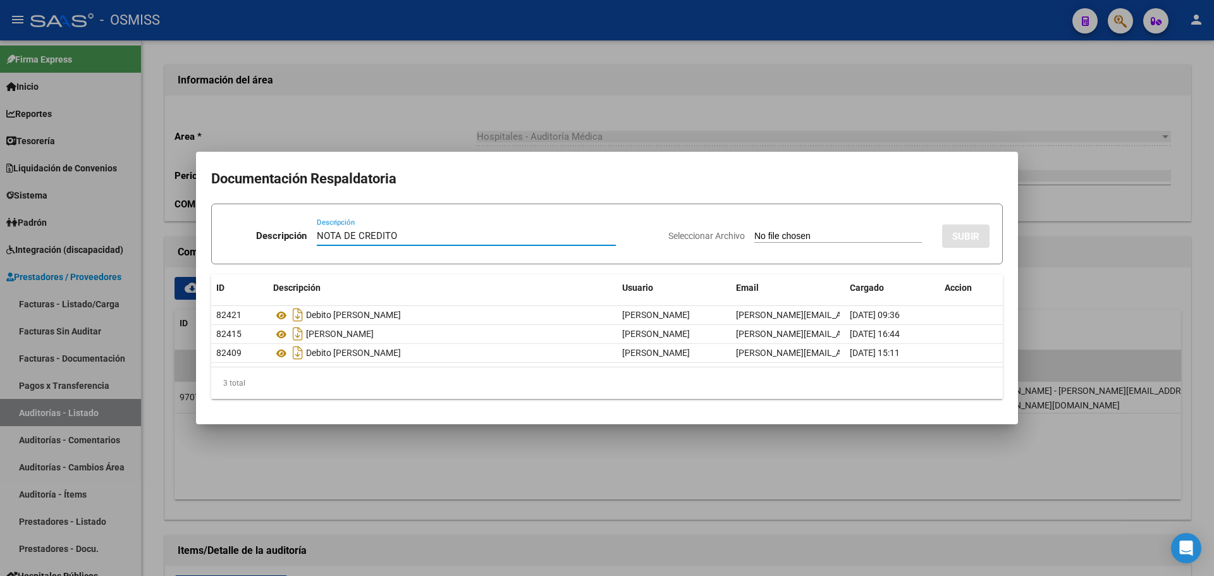
type input "NOTA DE CREDITO"
click at [776, 252] on div "Seleccionar Archivo SUBIR" at bounding box center [828, 233] width 321 height 39
click at [778, 240] on input "Seleccionar Archivo" at bounding box center [838, 237] width 168 height 12
type input "C:\fakepath\NC. MUNICIPALIDAD DE SAN FERNANDO FC. 84607.pdf"
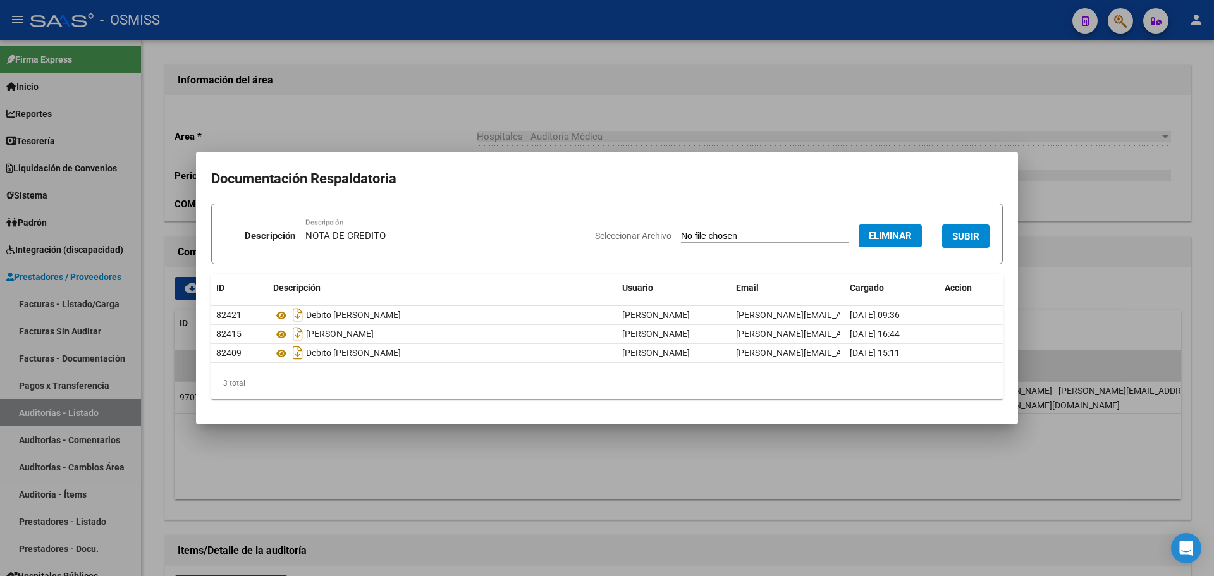
click at [970, 227] on button "SUBIR" at bounding box center [965, 235] width 47 height 23
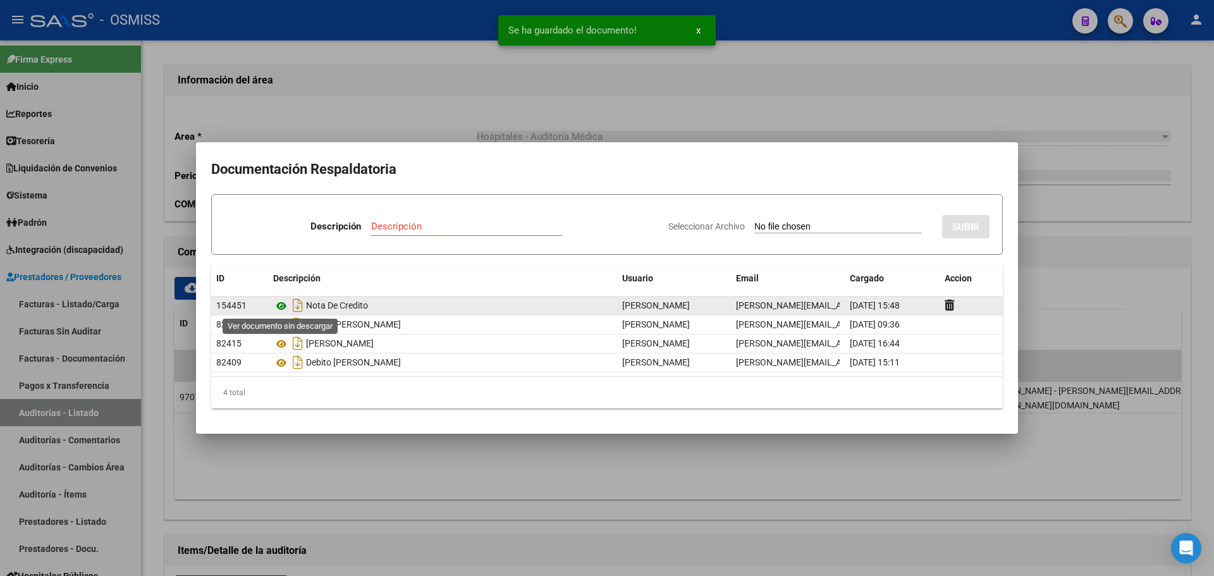
click at [281, 307] on icon at bounding box center [281, 305] width 16 height 15
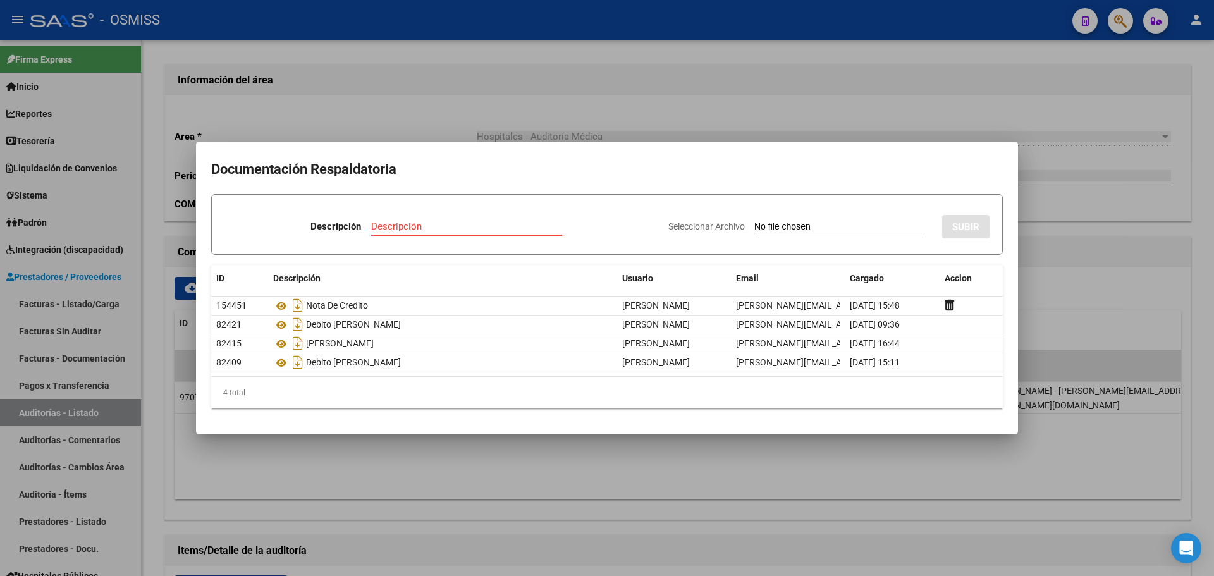
click at [348, 90] on div at bounding box center [607, 288] width 1214 height 576
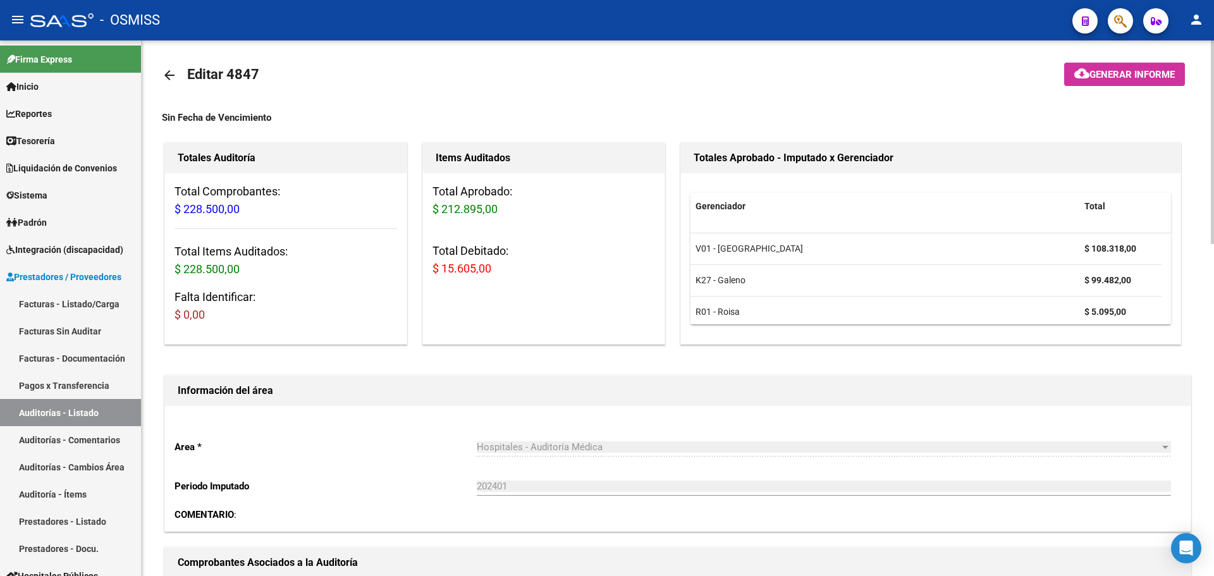
scroll to position [0, 0]
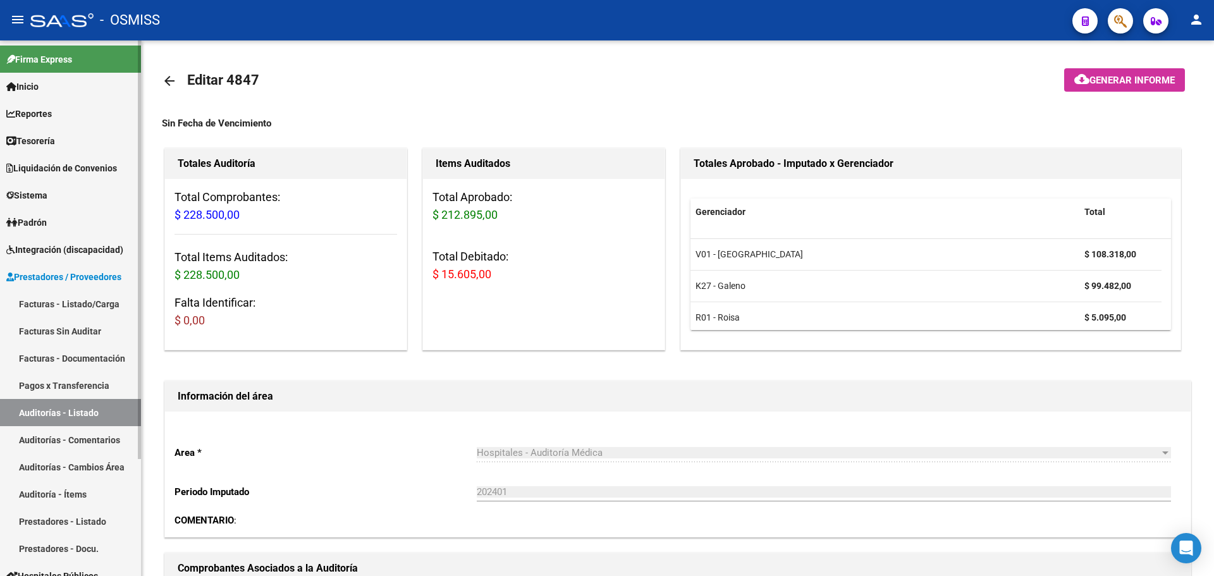
click at [85, 134] on link "Tesorería" at bounding box center [70, 140] width 141 height 27
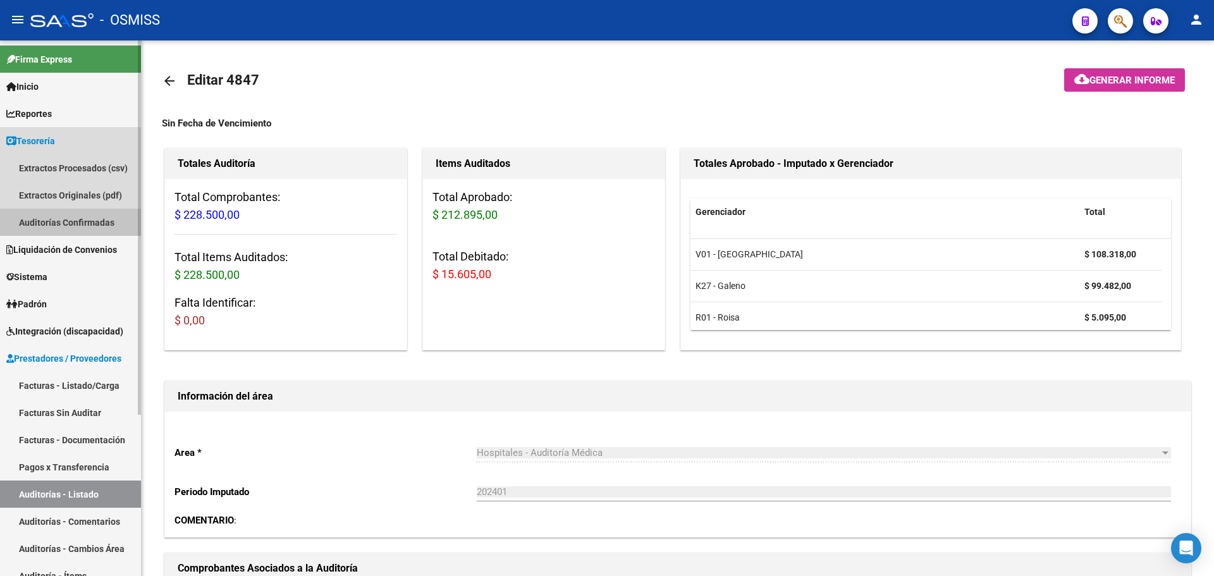
click at [109, 221] on link "Auditorías Confirmadas" at bounding box center [70, 222] width 141 height 27
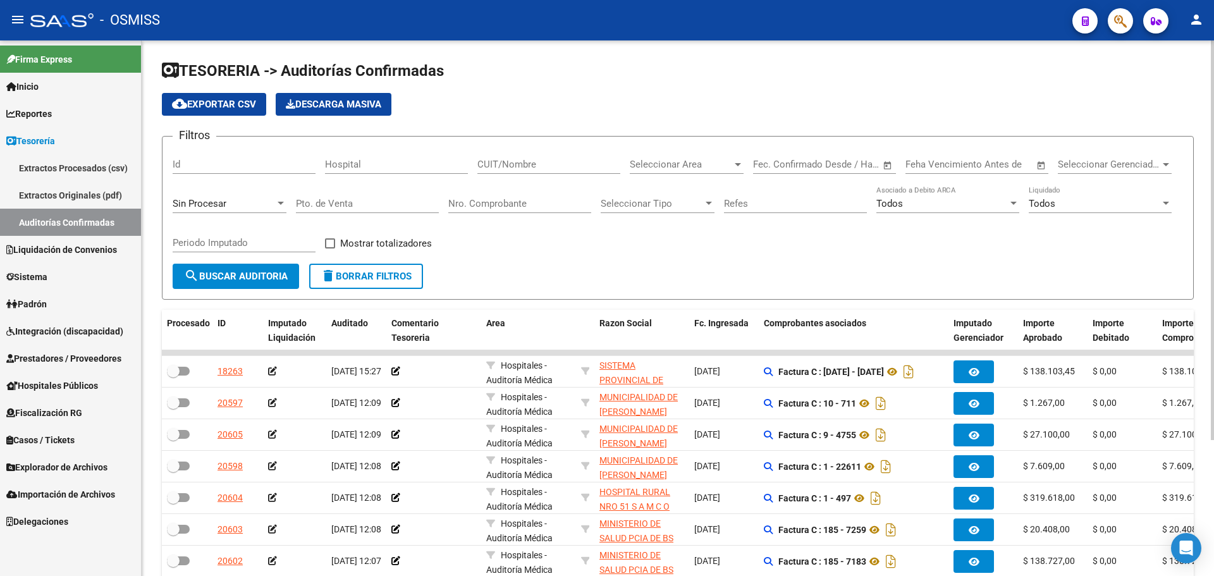
click at [264, 192] on div "Sin Procesar" at bounding box center [230, 199] width 114 height 27
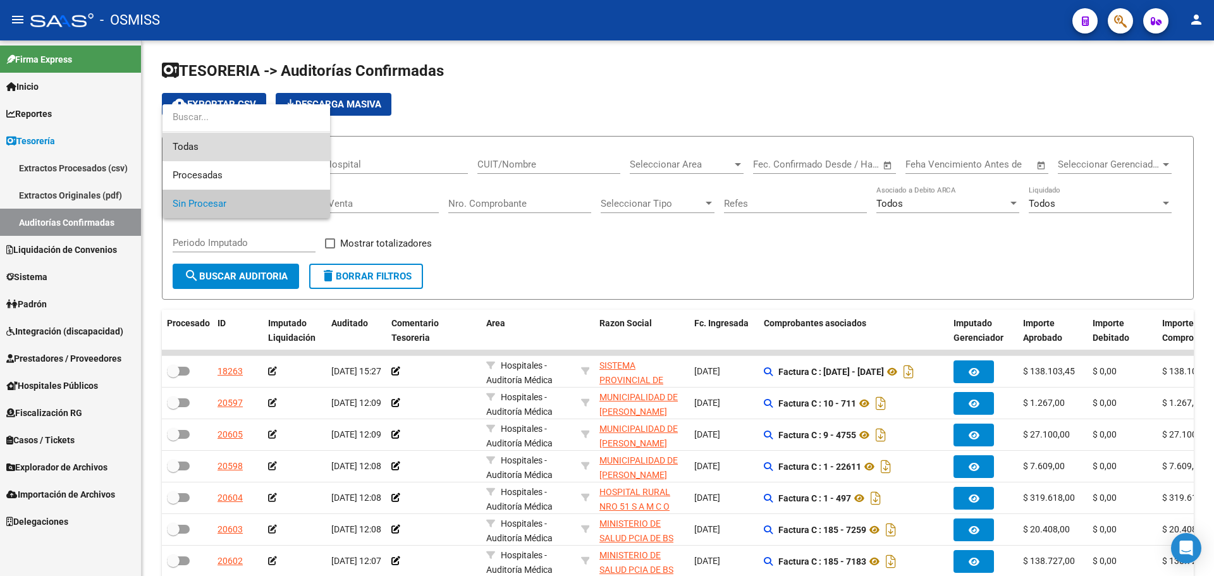
click at [286, 143] on span "Todas" at bounding box center [246, 147] width 147 height 28
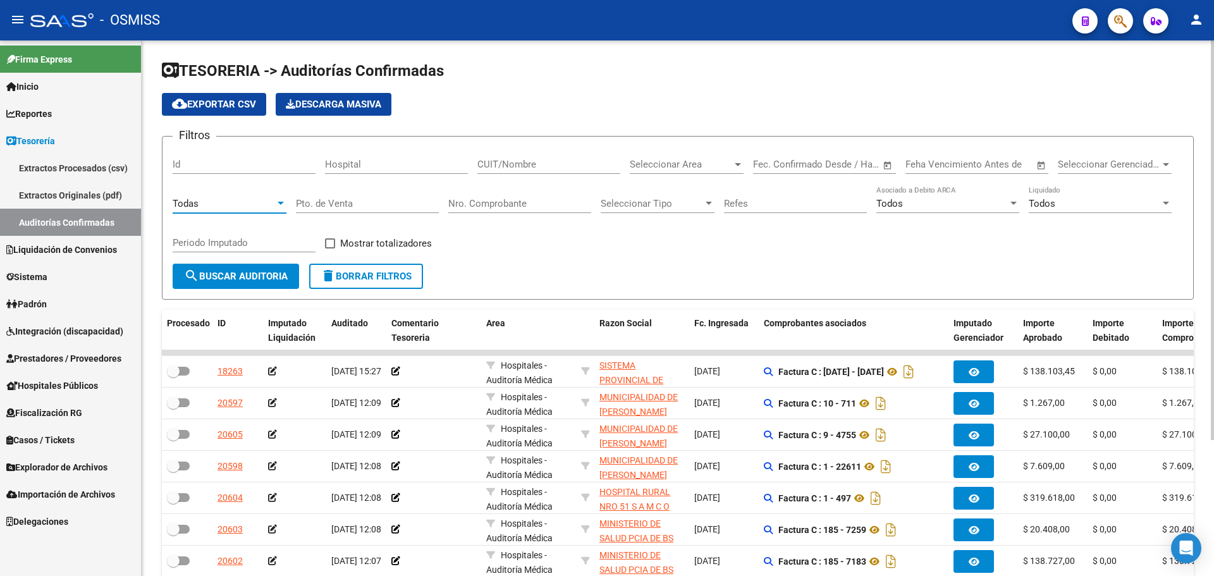
click at [515, 205] on input "Nro. Comprobante" at bounding box center [519, 203] width 143 height 11
type input "84613"
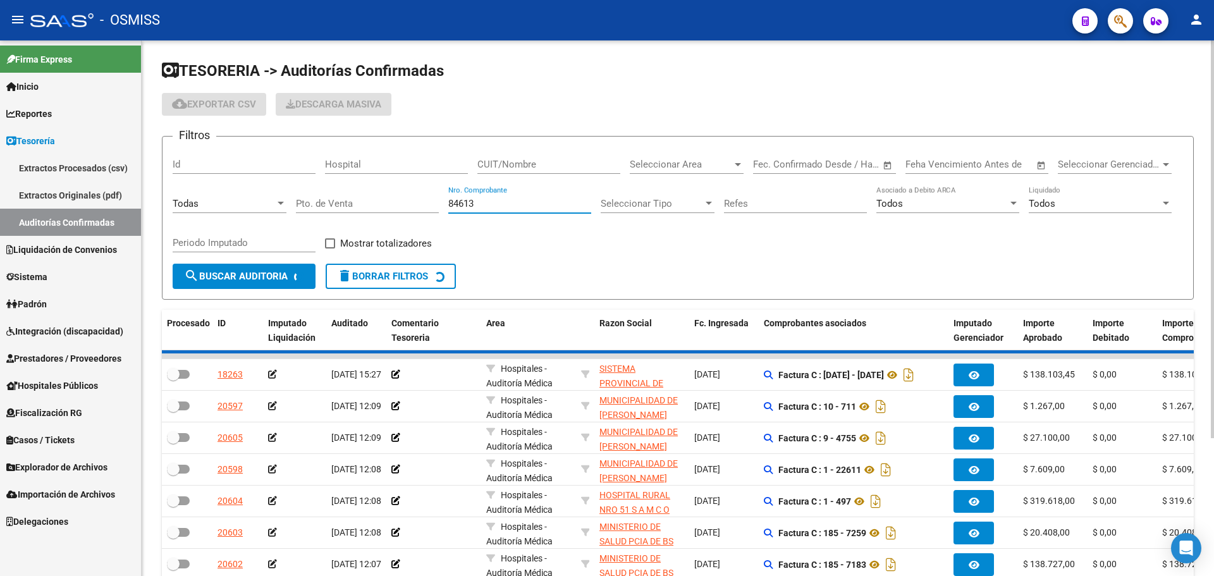
checkbox input "true"
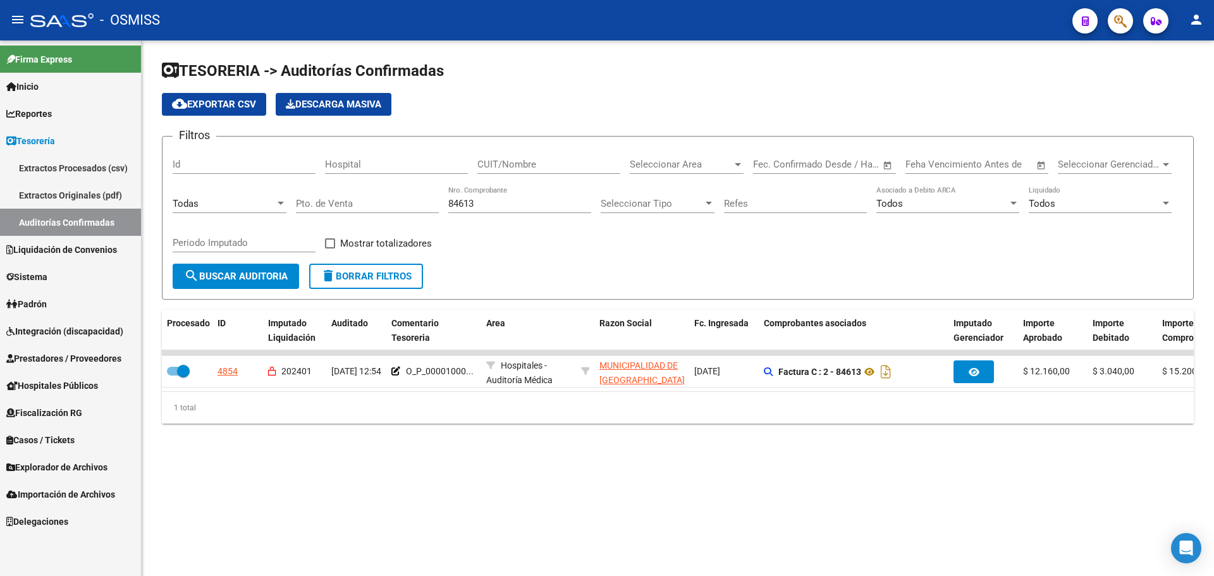
click at [556, 211] on div "84613 Nro. Comprobante" at bounding box center [519, 199] width 143 height 27
drag, startPoint x: 506, startPoint y: 202, endPoint x: 312, endPoint y: 190, distance: 194.4
click at [312, 190] on div "Filtros Id Hospital CUIT/Nombre Seleccionar Area Seleccionar Area Fecha inicio …" at bounding box center [678, 205] width 1010 height 117
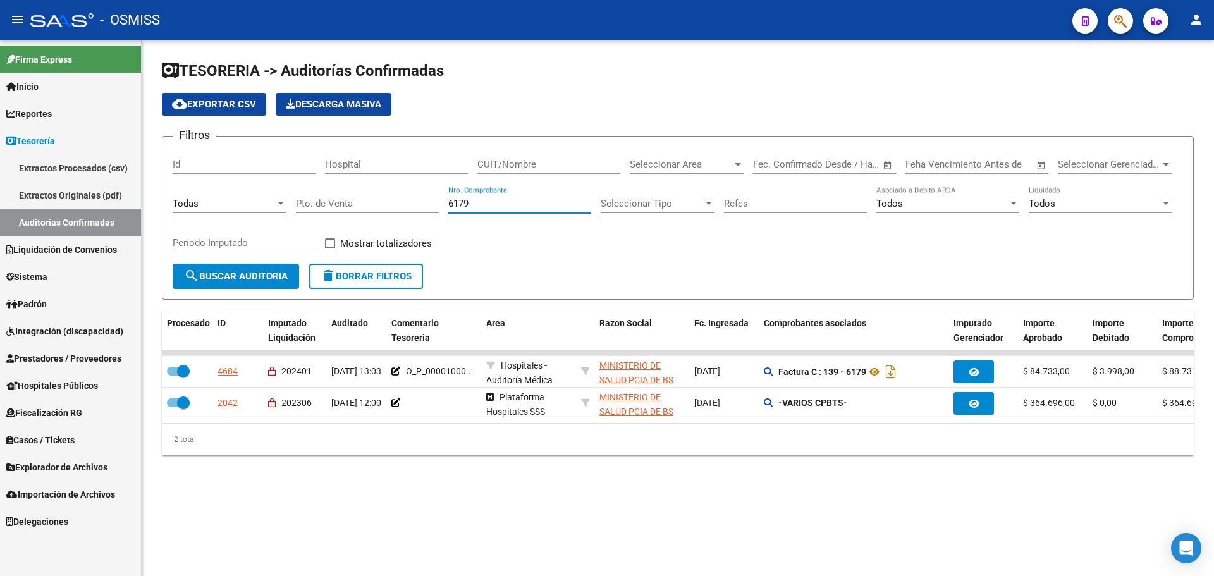
type input "6179"
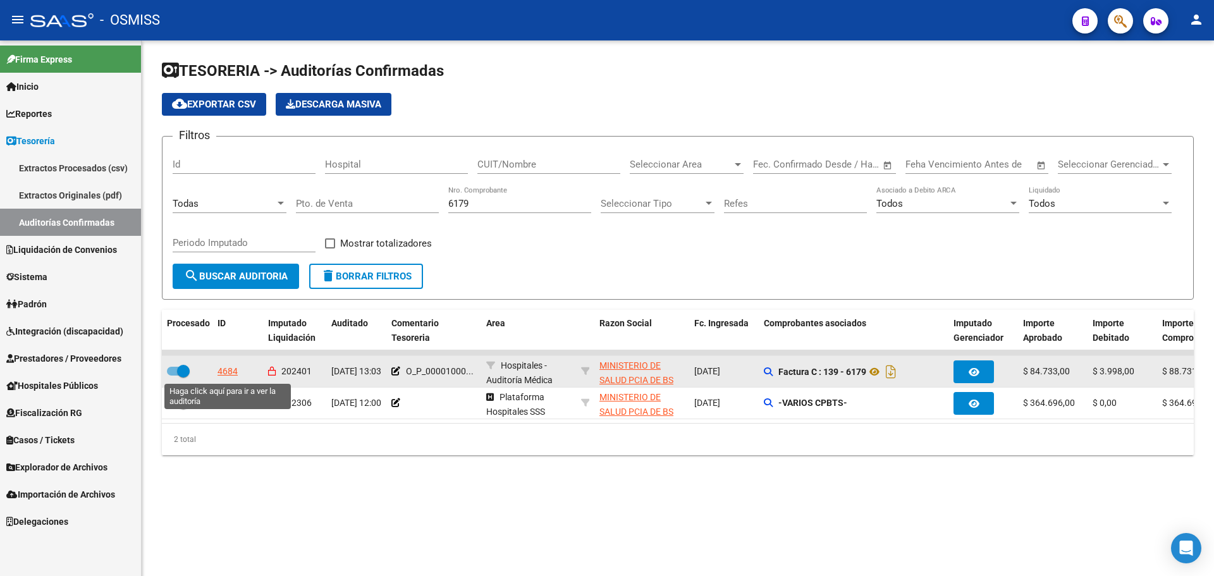
click at [234, 376] on div "4684" at bounding box center [227, 371] width 20 height 15
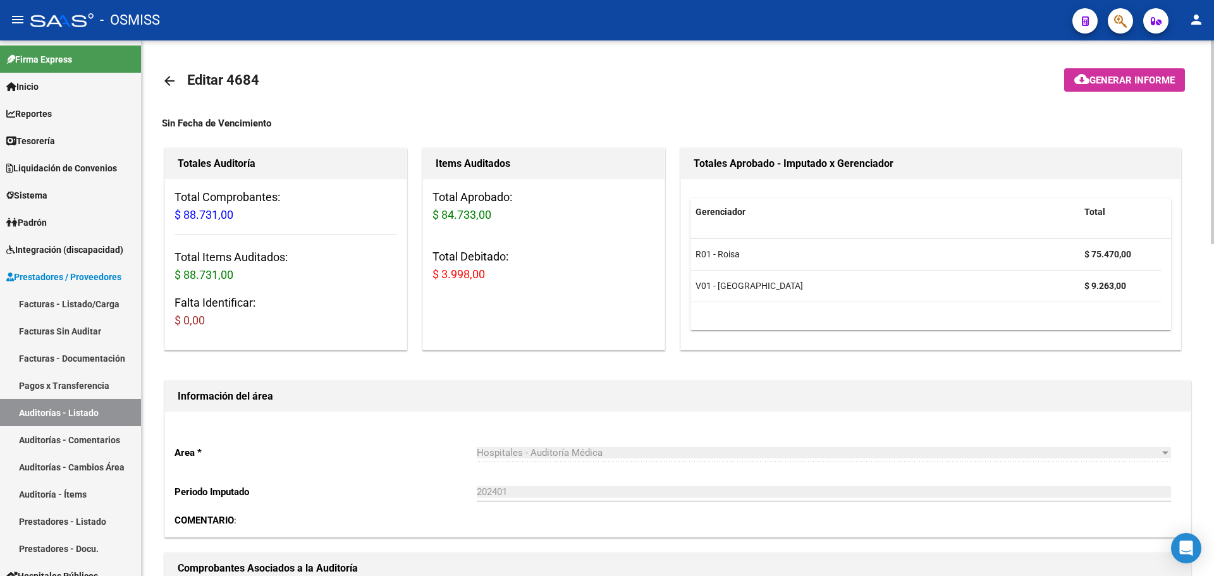
scroll to position [253, 0]
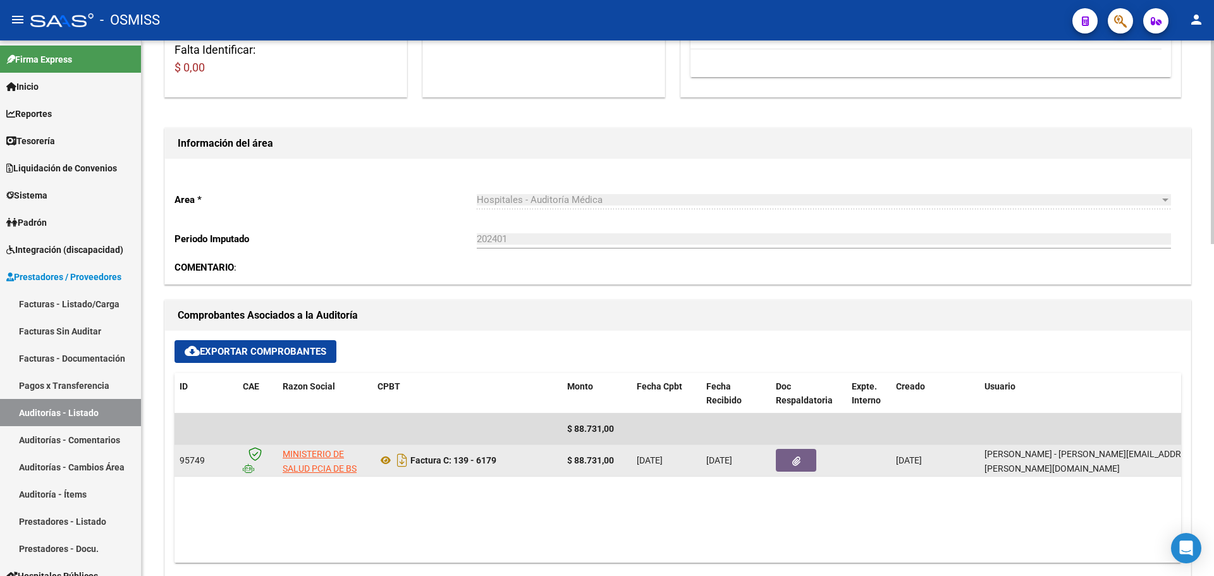
click at [781, 454] on button "button" at bounding box center [796, 460] width 40 height 23
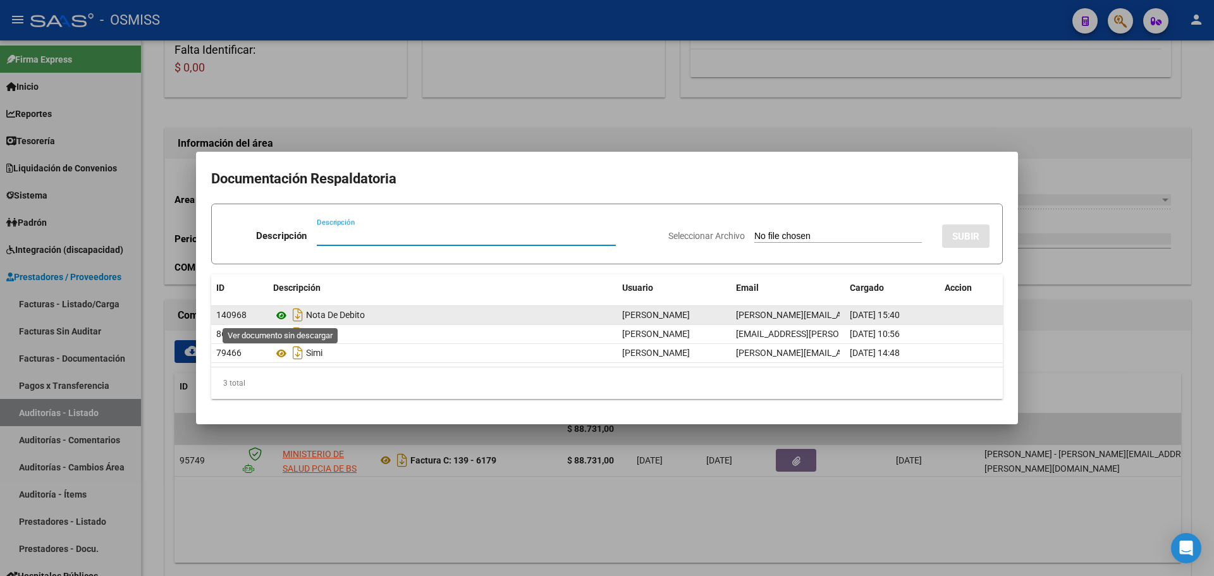
click at [276, 321] on icon at bounding box center [281, 315] width 16 height 15
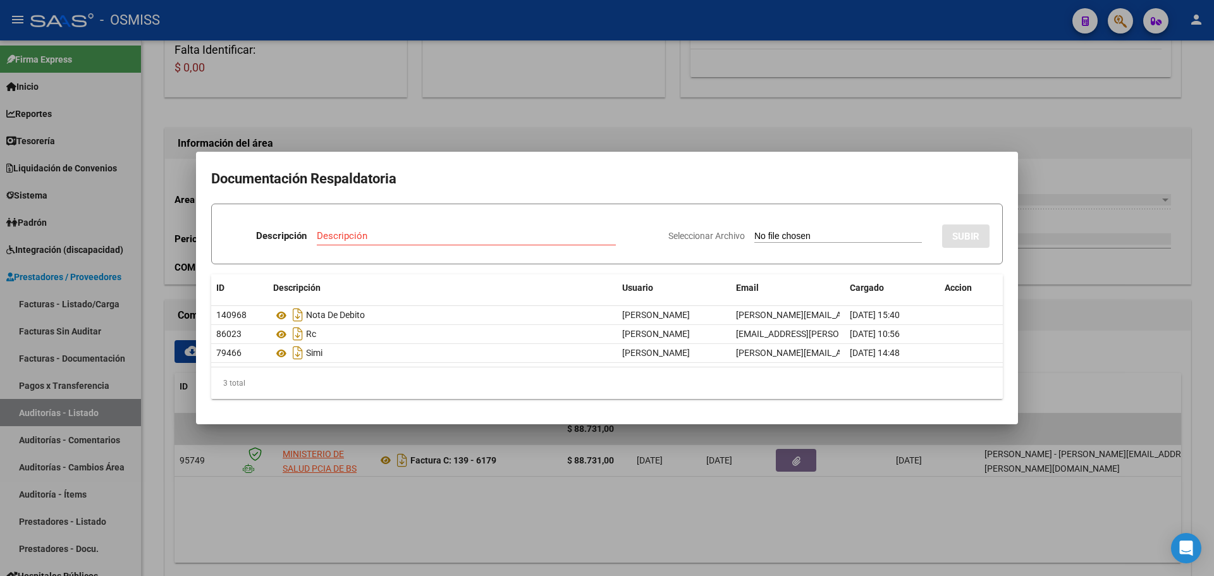
click at [400, 241] on div "Descripción" at bounding box center [466, 235] width 299 height 19
type input "NOTA DE CREDITO"
click at [771, 237] on input "Seleccionar Archivo" at bounding box center [838, 237] width 168 height 12
type input "C:\fakepath\NC. HOSPITAL PAROISSIENS MIN BS AS FC. 6179.pdf"
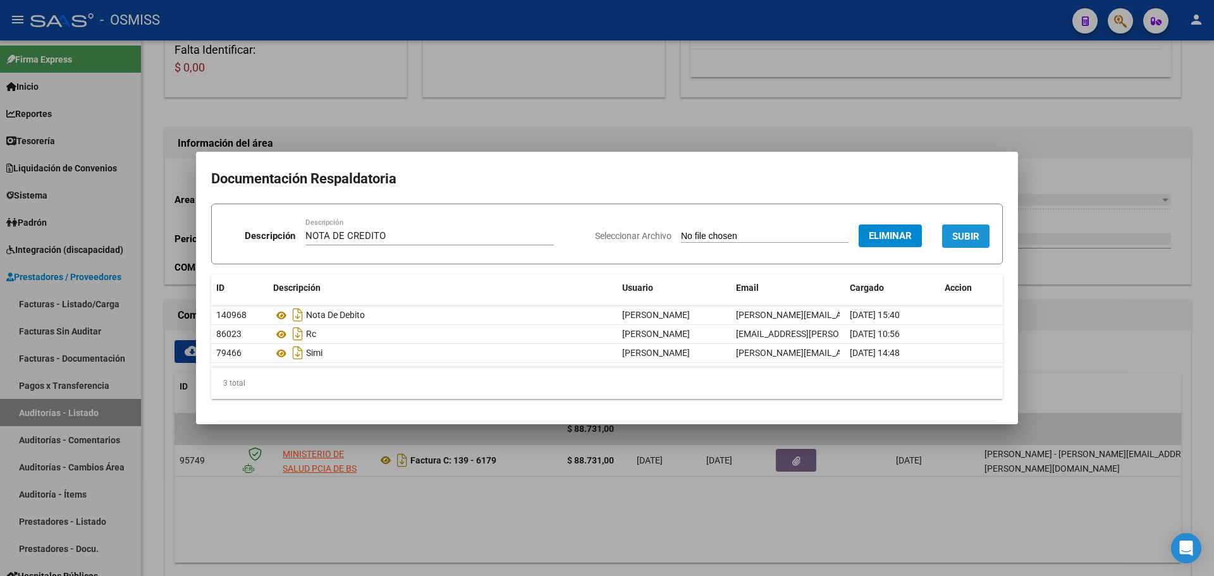
click at [958, 228] on button "SUBIR" at bounding box center [965, 235] width 47 height 23
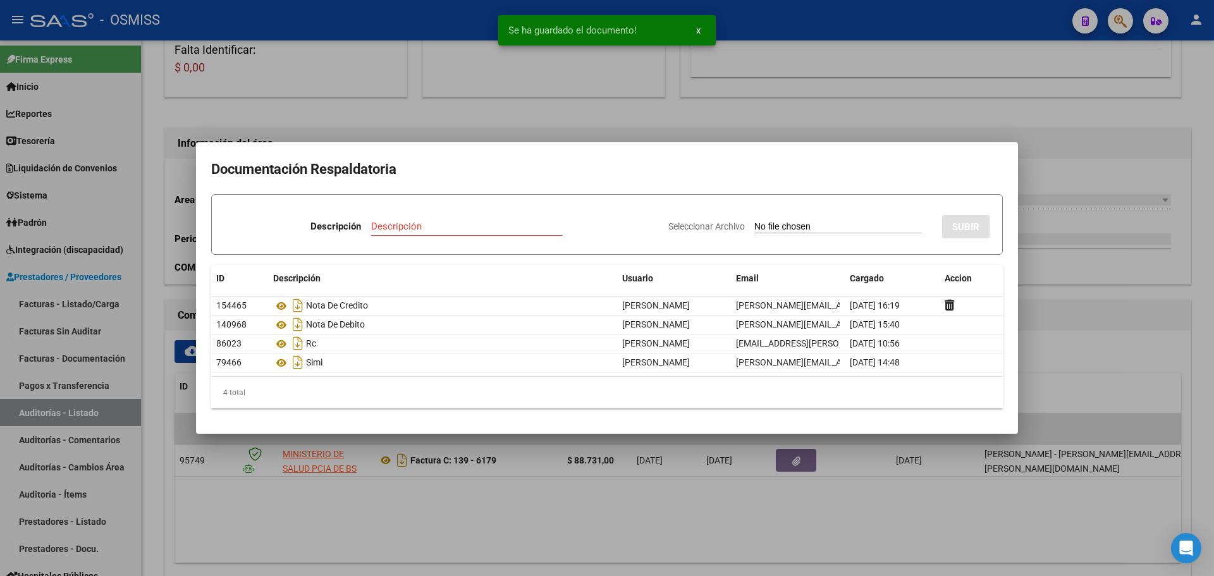
click at [403, 105] on div at bounding box center [607, 288] width 1214 height 576
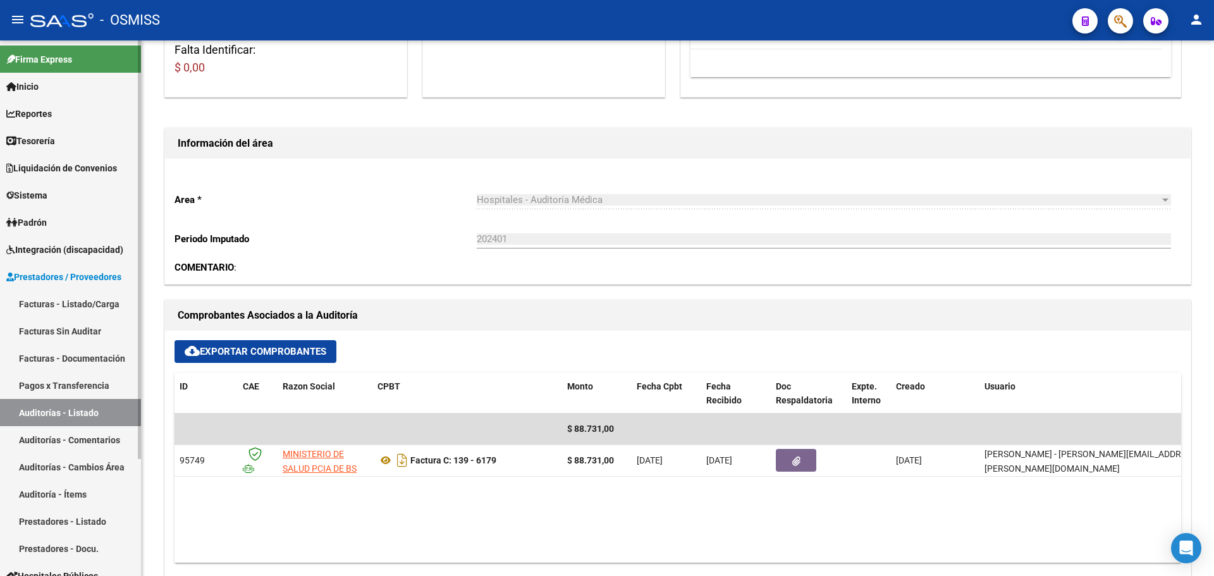
click at [114, 135] on link "Tesorería" at bounding box center [70, 140] width 141 height 27
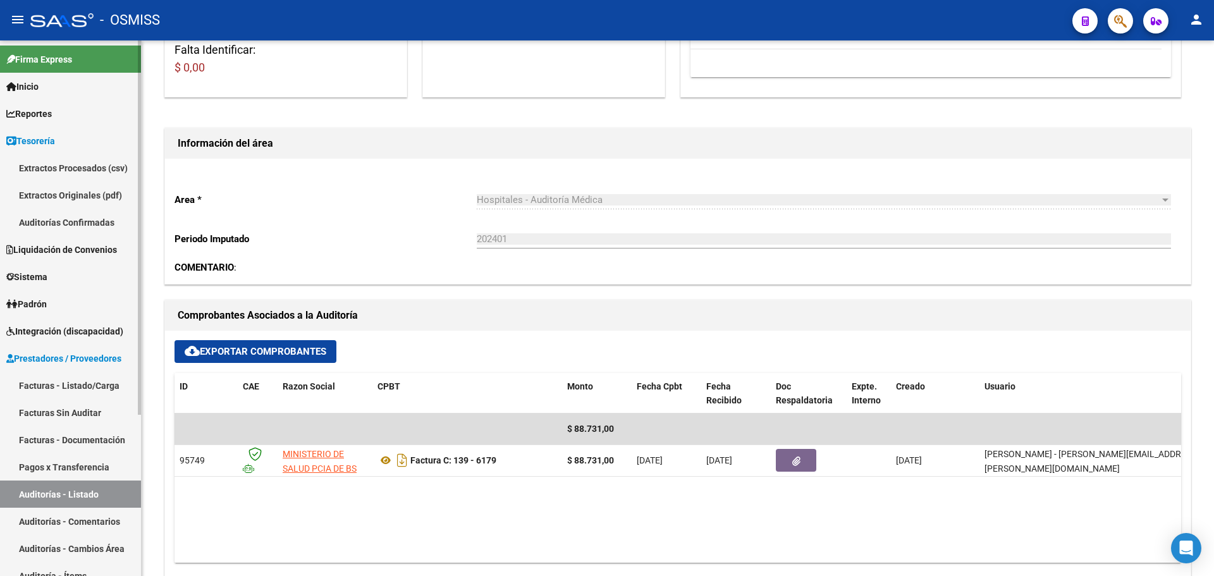
click at [102, 232] on link "Auditorías Confirmadas" at bounding box center [70, 222] width 141 height 27
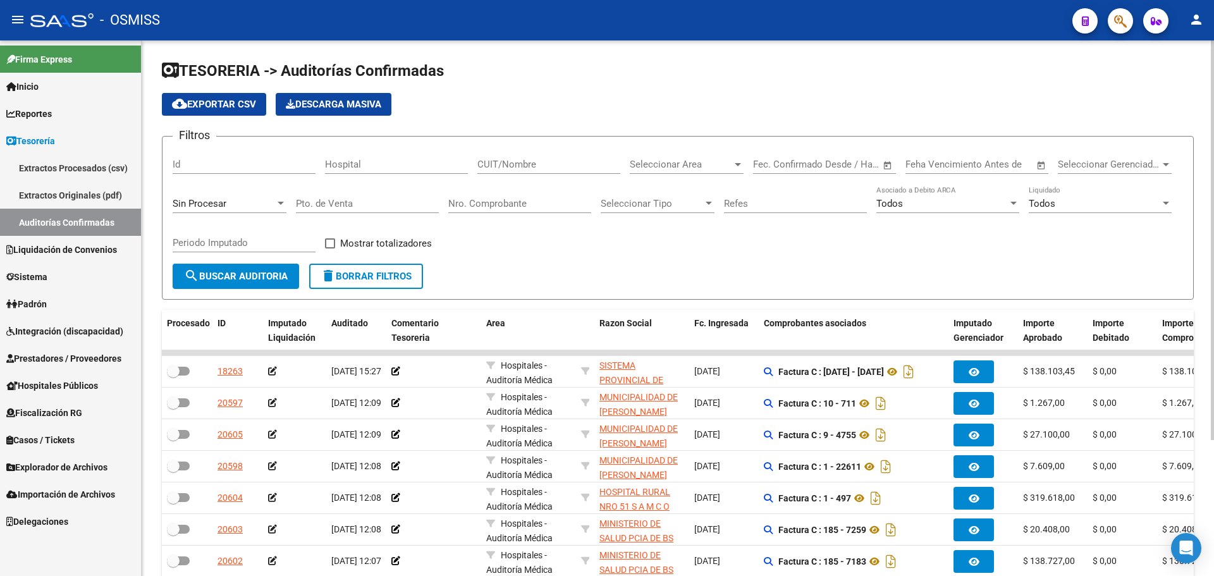
click at [262, 202] on div "Sin Procesar" at bounding box center [224, 203] width 102 height 11
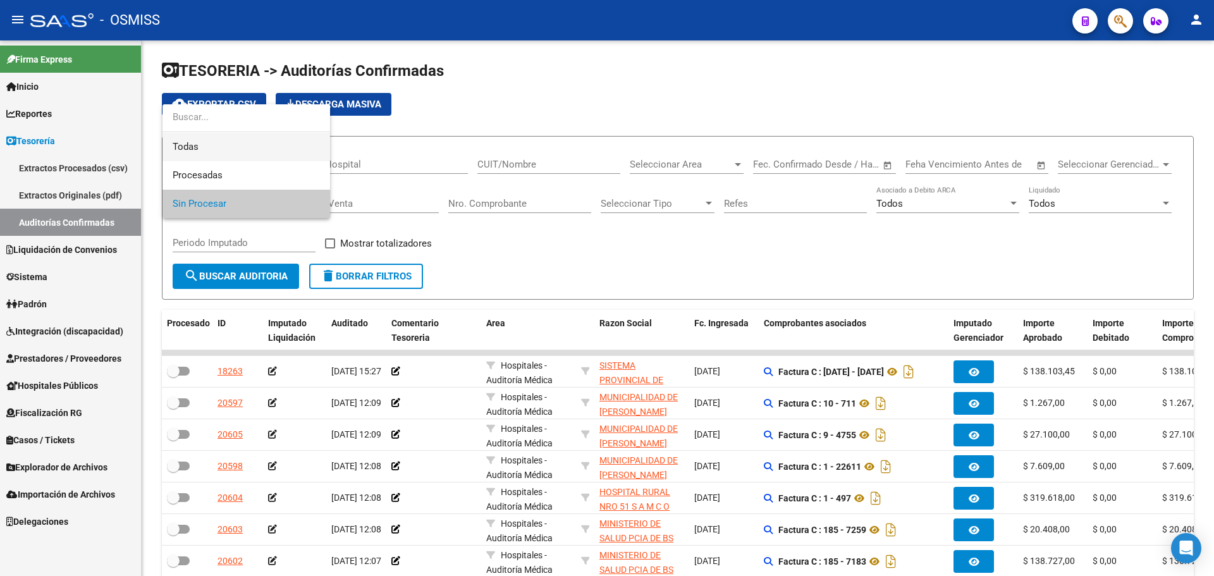
click at [255, 149] on span "Todas" at bounding box center [246, 147] width 147 height 28
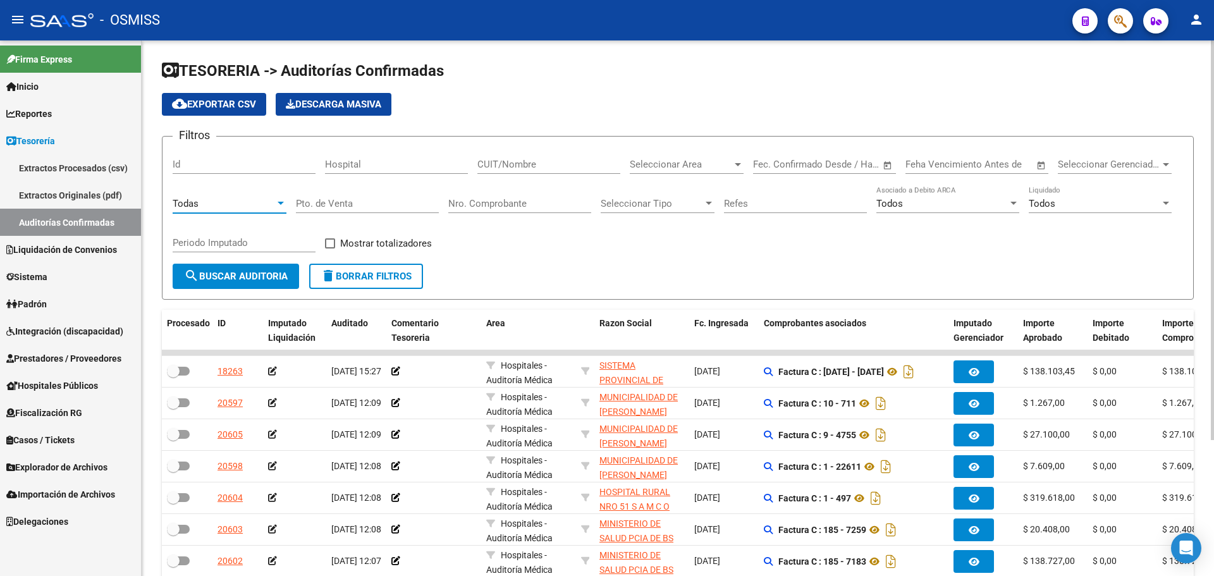
click at [475, 205] on input "Nro. Comprobante" at bounding box center [519, 203] width 143 height 11
type input "6181"
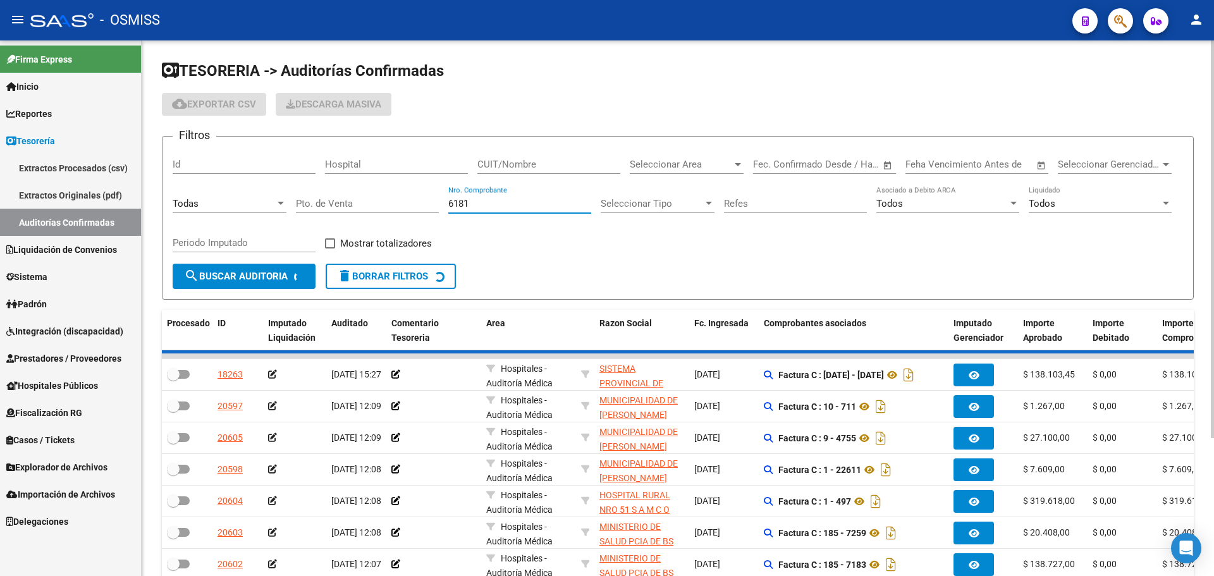
checkbox input "true"
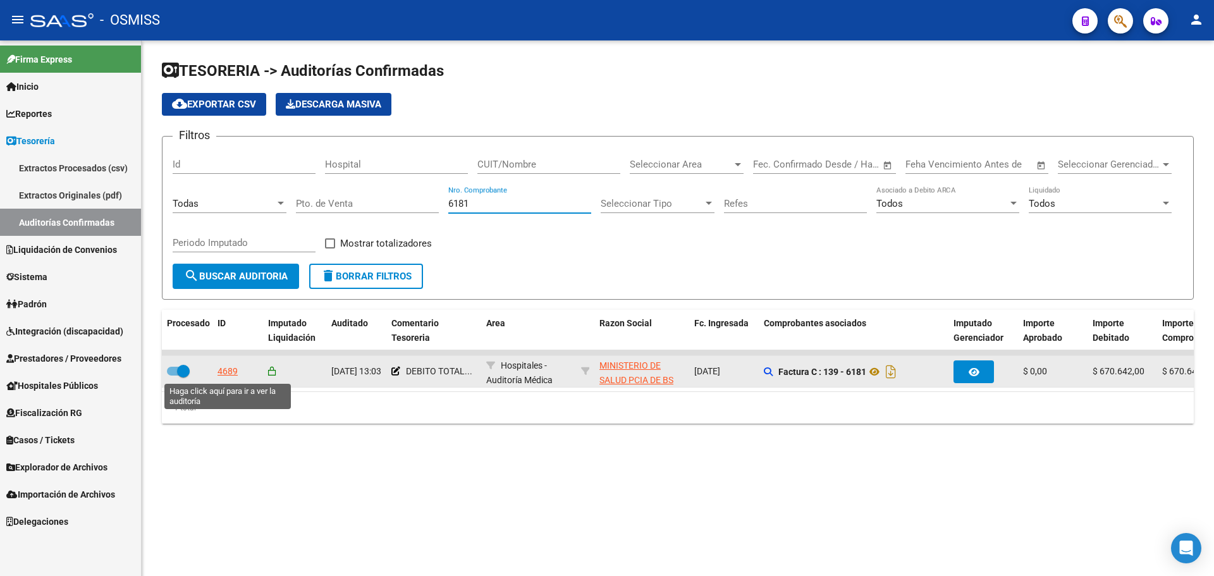
type input "6181"
click at [234, 370] on div "4689" at bounding box center [227, 371] width 20 height 15
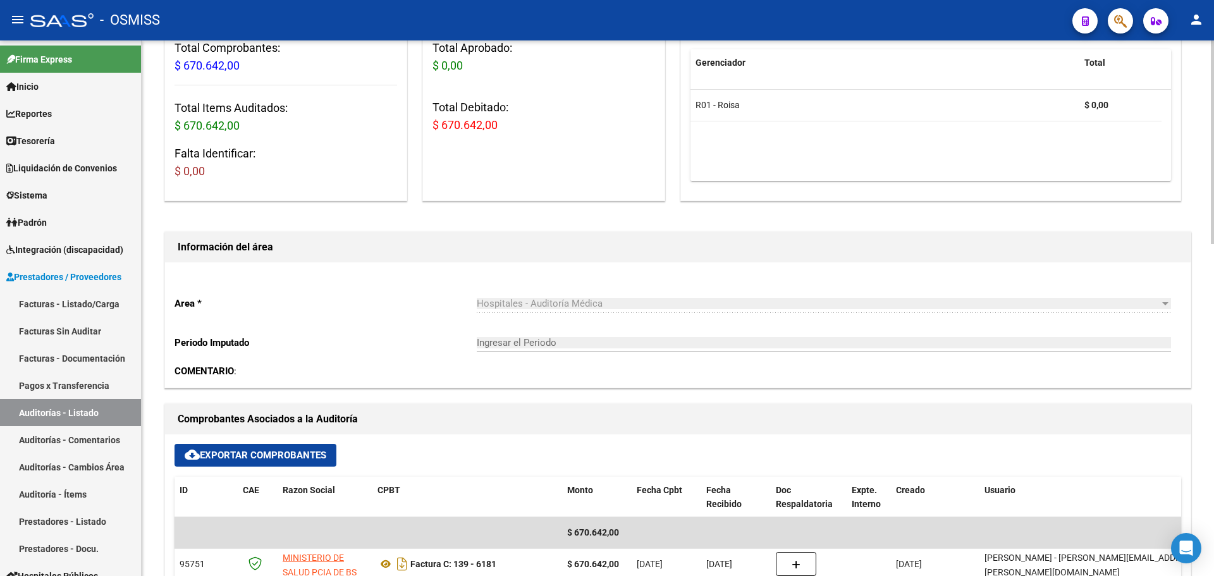
scroll to position [253, 0]
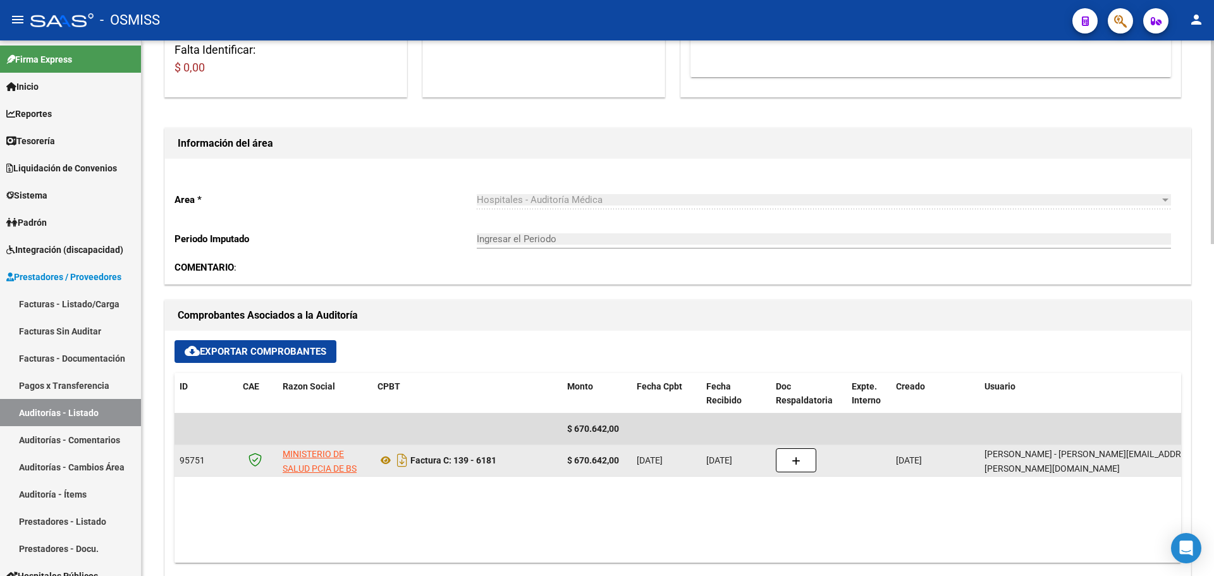
click at [778, 459] on button "button" at bounding box center [796, 460] width 40 height 24
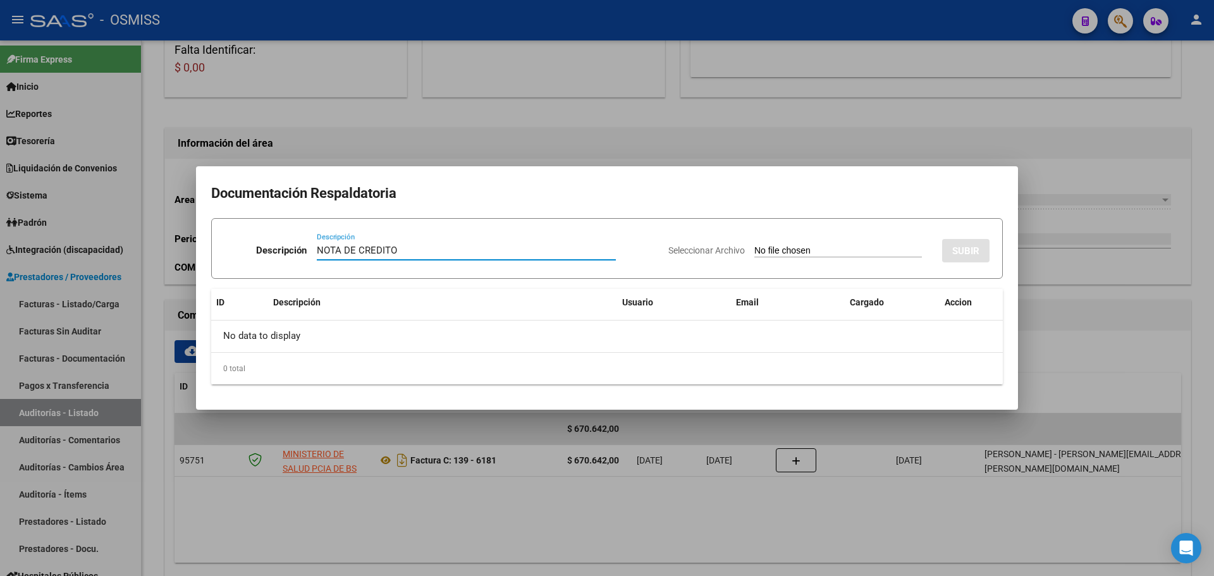
type input "NOTA DE CREDITO"
click at [757, 252] on input "Seleccionar Archivo" at bounding box center [838, 251] width 168 height 12
type input "C:\fakepath\NC. HOSPITAL PAROISSIENS MIN BS AS FC. 6181.pdf"
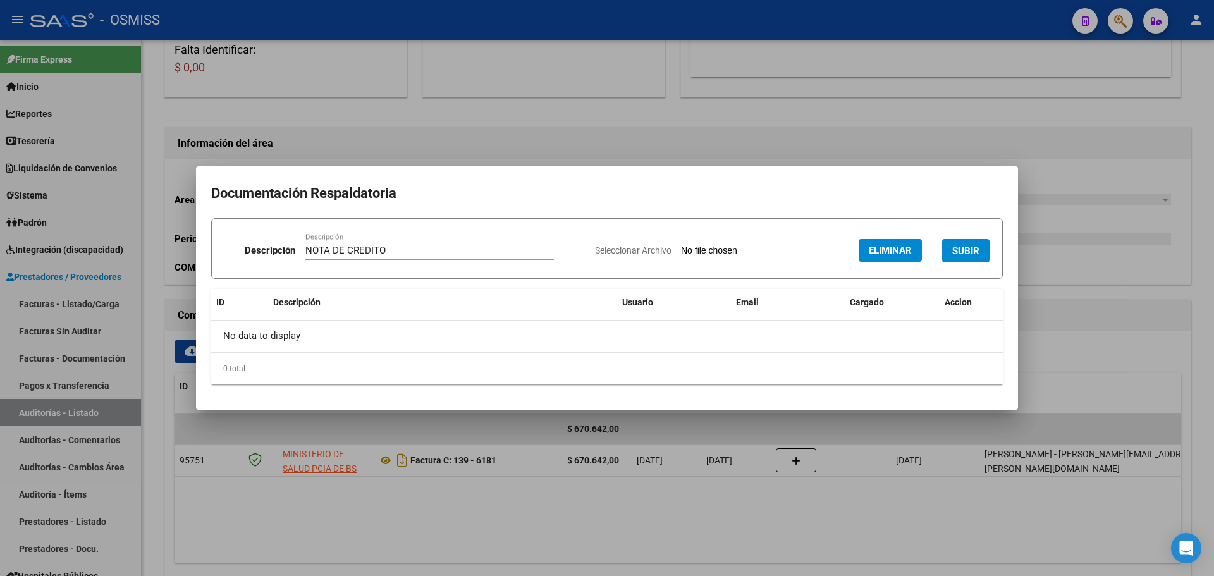
click at [970, 245] on span "SUBIR" at bounding box center [965, 250] width 27 height 11
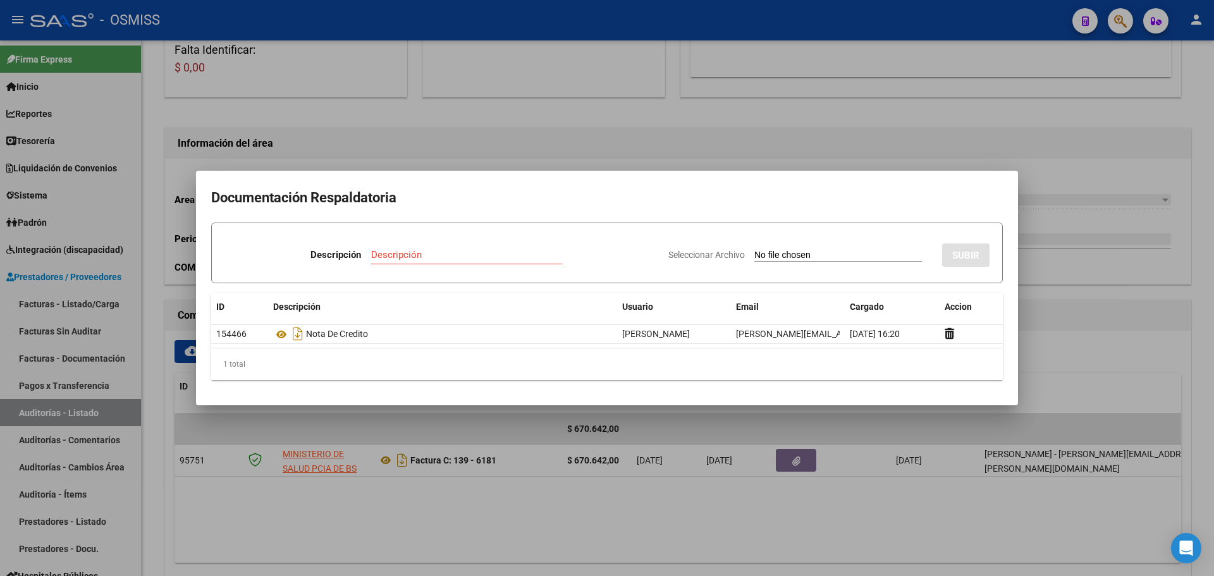
click at [249, 145] on div at bounding box center [607, 288] width 1214 height 576
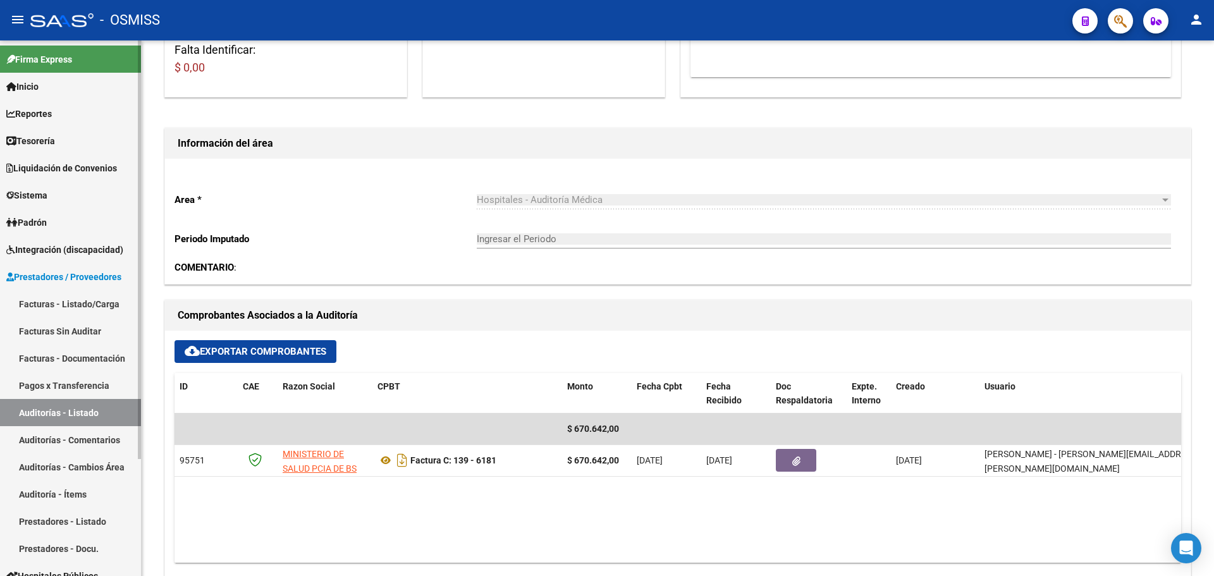
click at [44, 141] on span "Tesorería" at bounding box center [30, 141] width 49 height 14
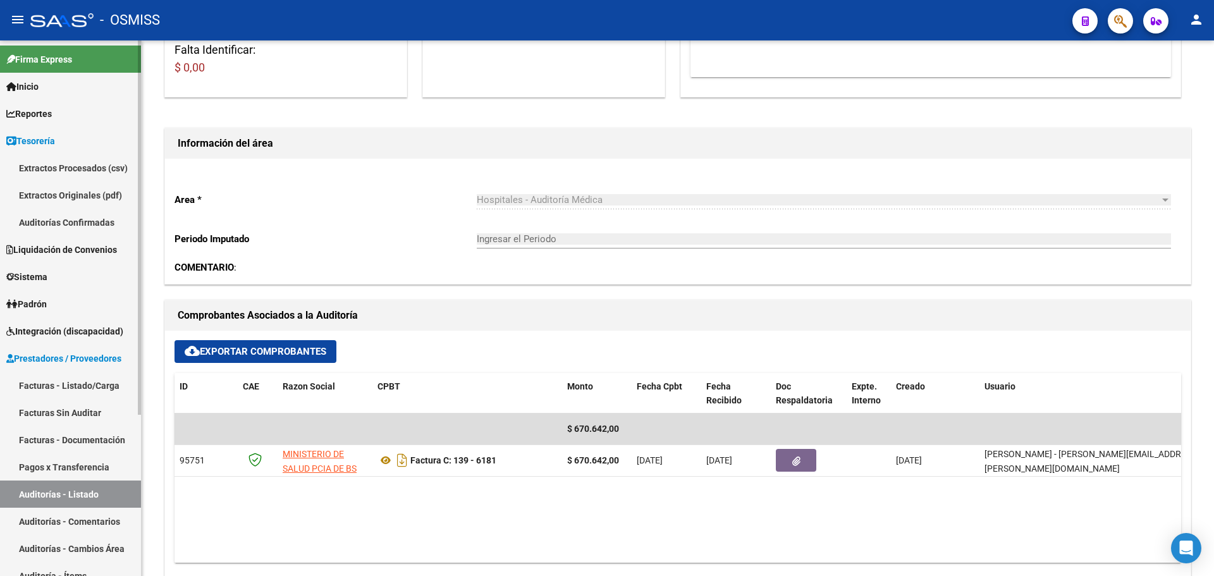
click at [56, 229] on link "Auditorías Confirmadas" at bounding box center [70, 222] width 141 height 27
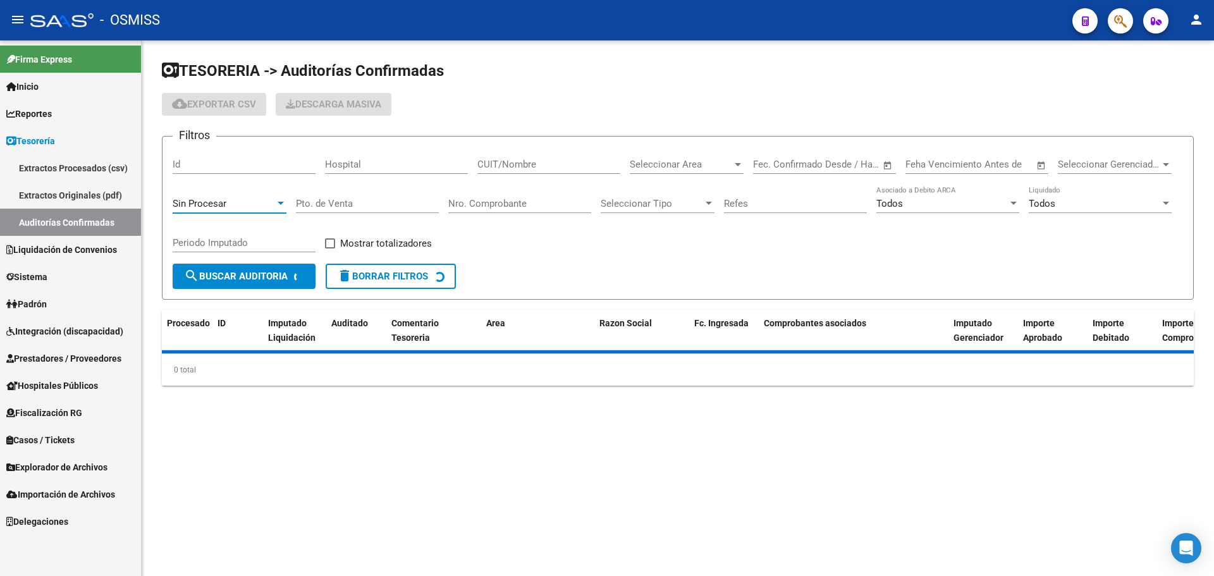
click at [216, 198] on span "Sin Procesar" at bounding box center [200, 203] width 54 height 11
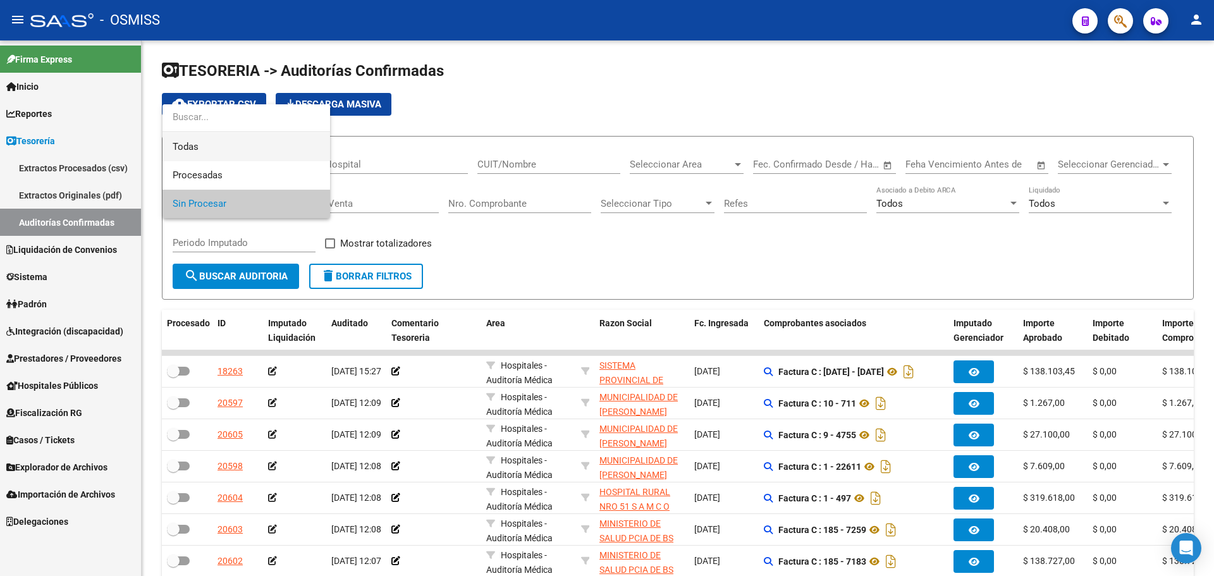
click at [222, 144] on span "Todas" at bounding box center [246, 147] width 147 height 28
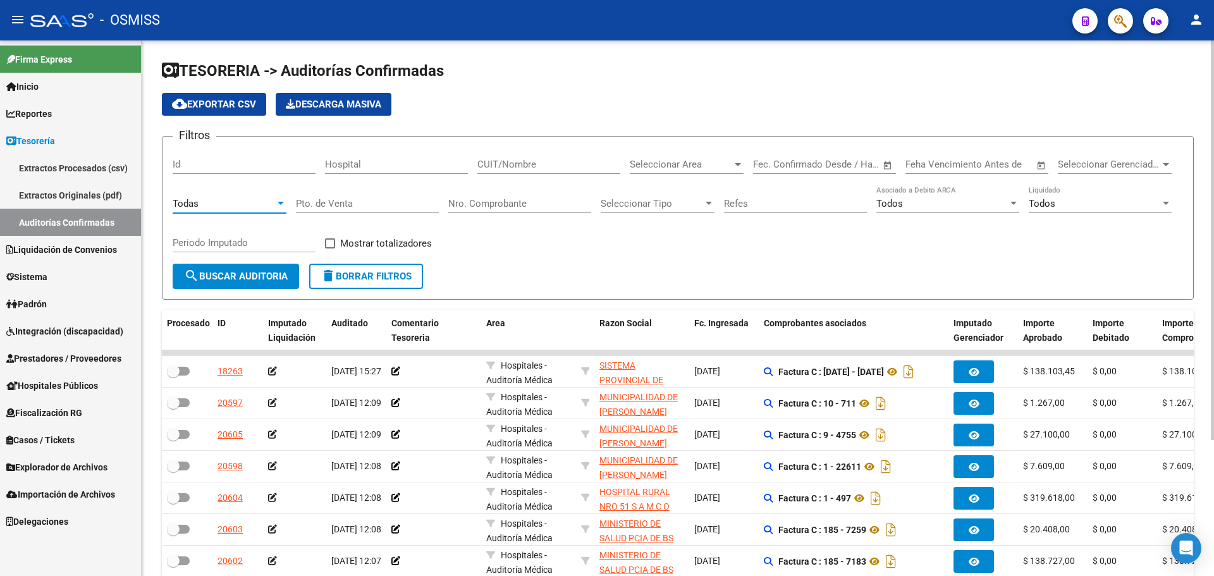
click at [499, 203] on input "Nro. Comprobante" at bounding box center [519, 203] width 143 height 11
type input "8679"
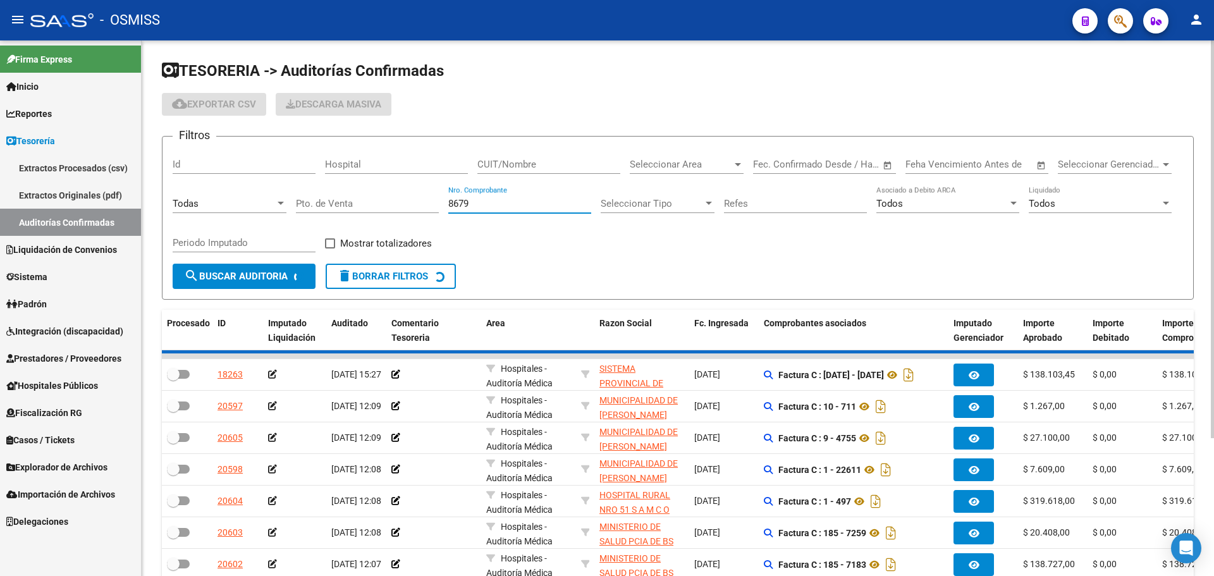
checkbox input "true"
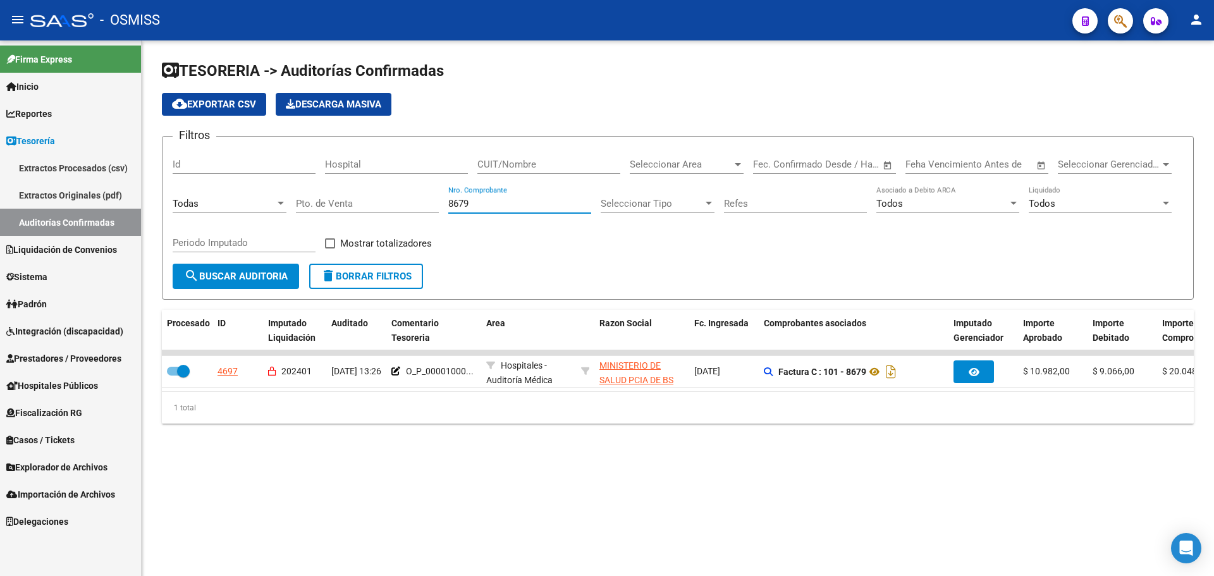
type input "8679"
click at [464, 436] on div "TESORERIA -> Auditorías Confirmadas cloud_download Exportar CSV Descarga Masiva…" at bounding box center [678, 252] width 1072 height 424
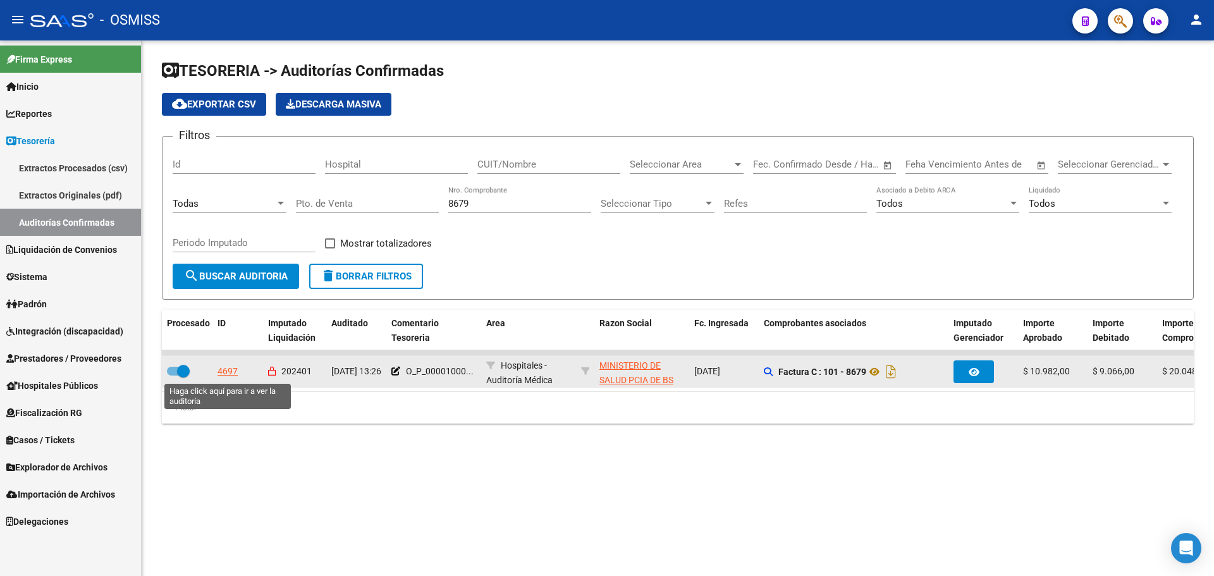
click at [223, 367] on div "4697" at bounding box center [227, 371] width 20 height 15
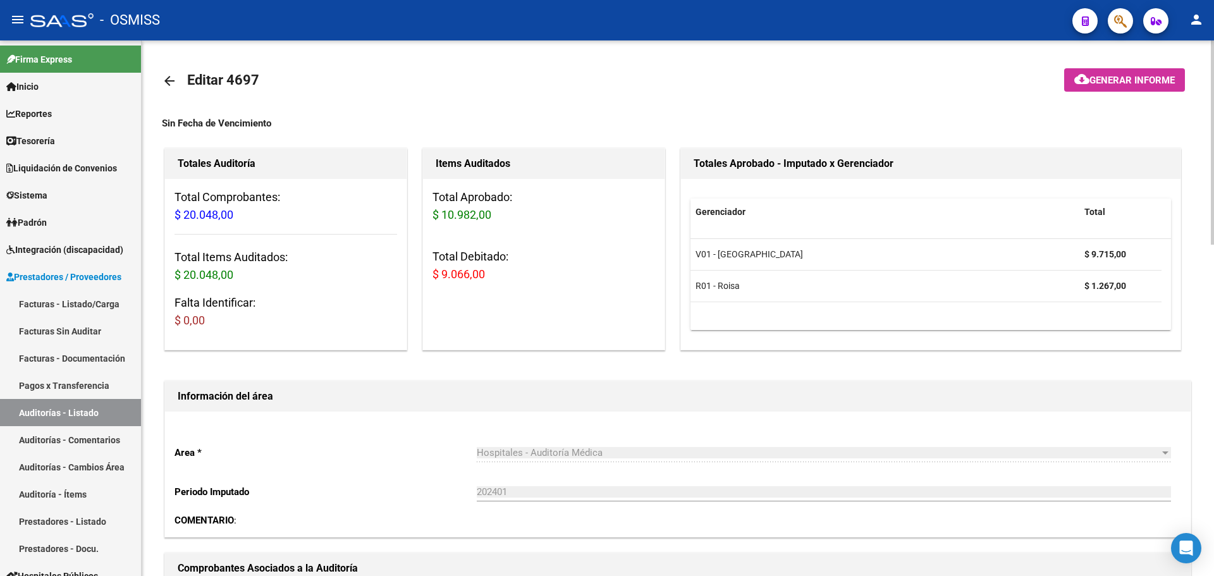
scroll to position [506, 0]
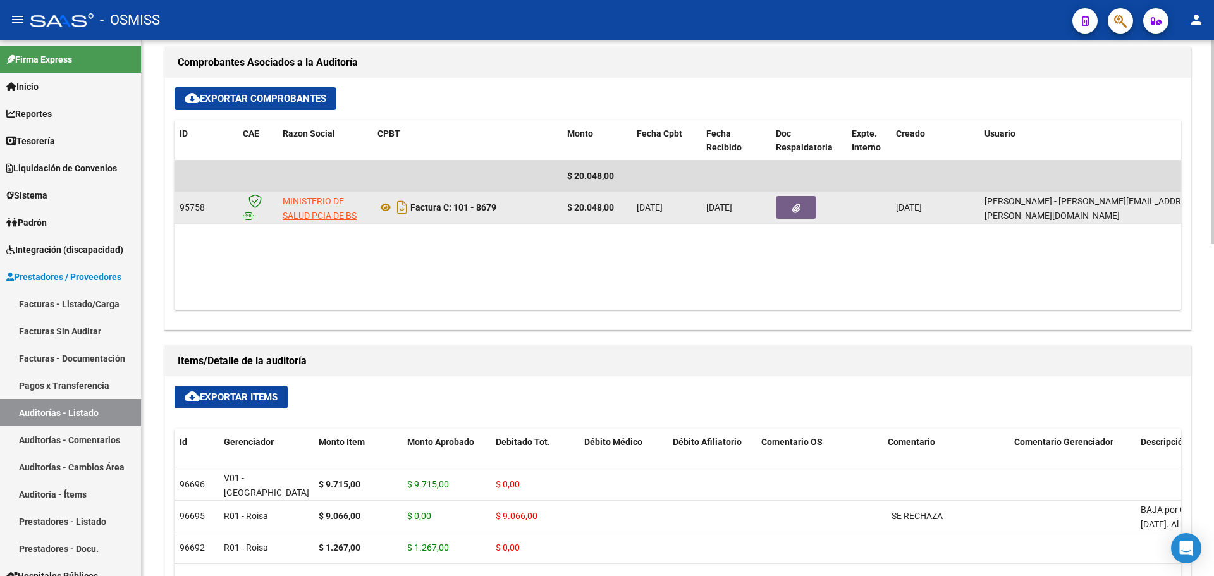
click at [811, 216] on button "button" at bounding box center [796, 207] width 40 height 23
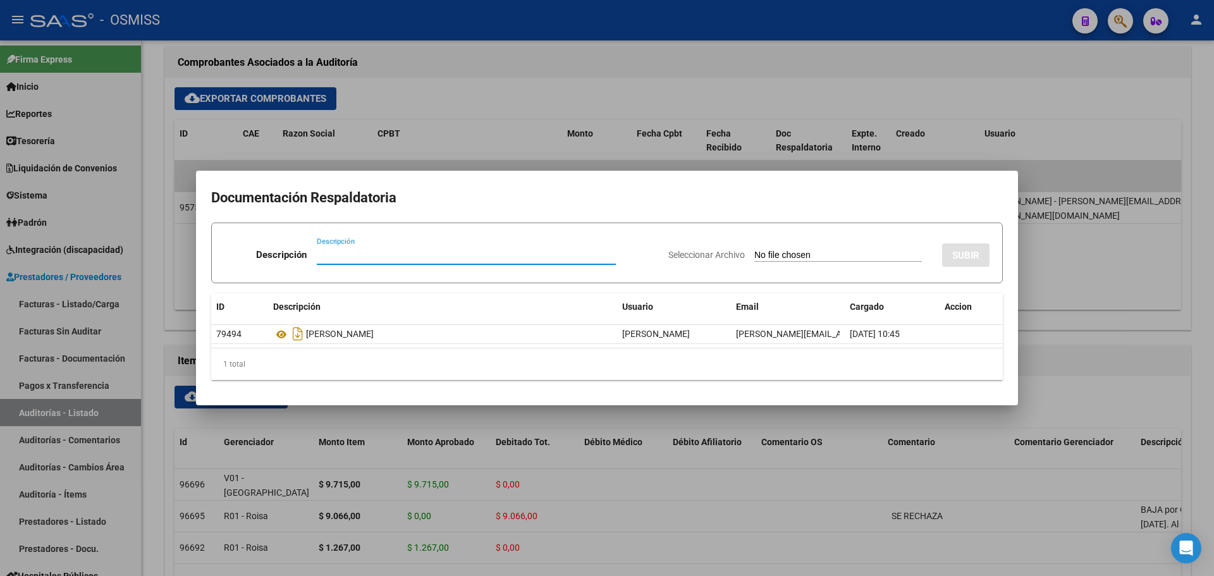
click at [738, 140] on div at bounding box center [607, 288] width 1214 height 576
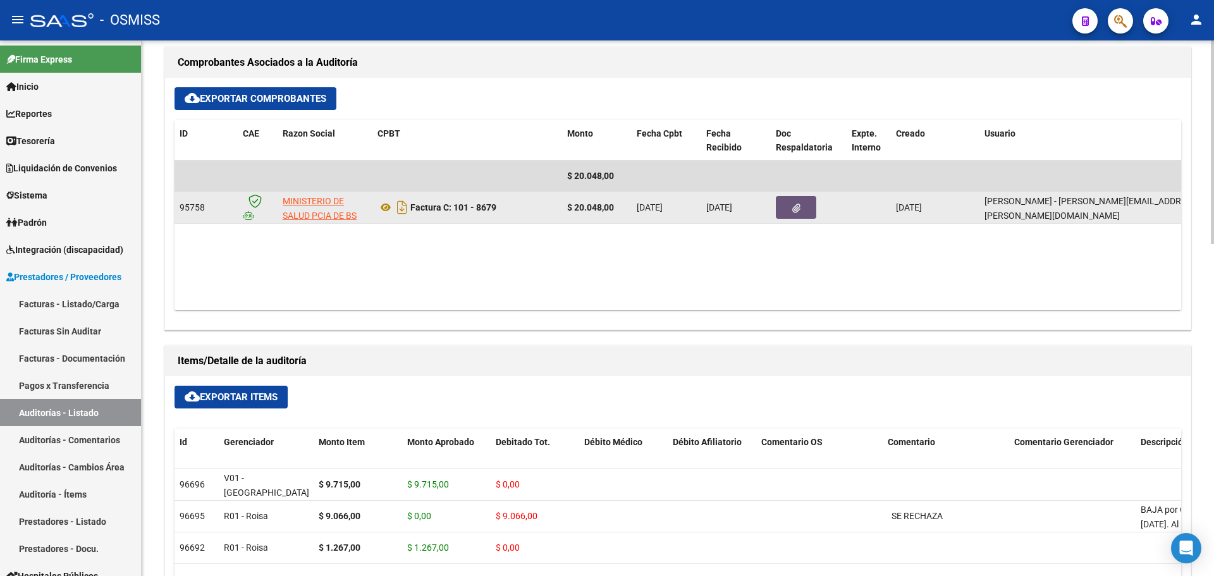
click at [801, 209] on button "button" at bounding box center [796, 207] width 40 height 23
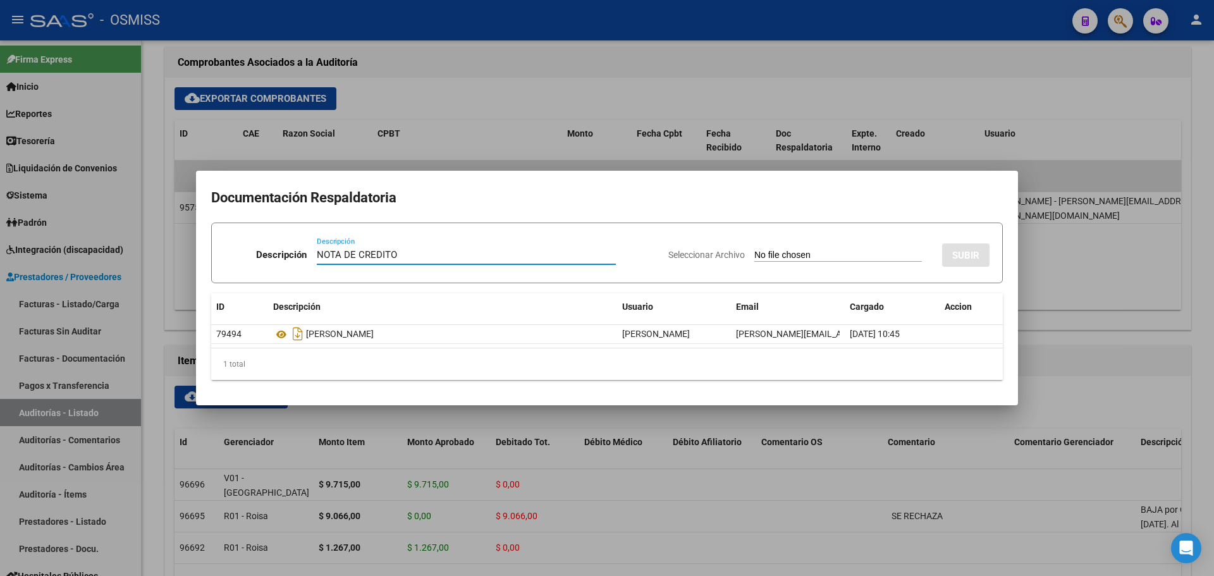
type input "NOTA DE CREDITO"
click at [809, 257] on input "Seleccionar Archivo" at bounding box center [838, 256] width 168 height 12
type input "C:\fakepath\NC. HOSPITAL PERON MIN BS AS FC. 8679.pdf"
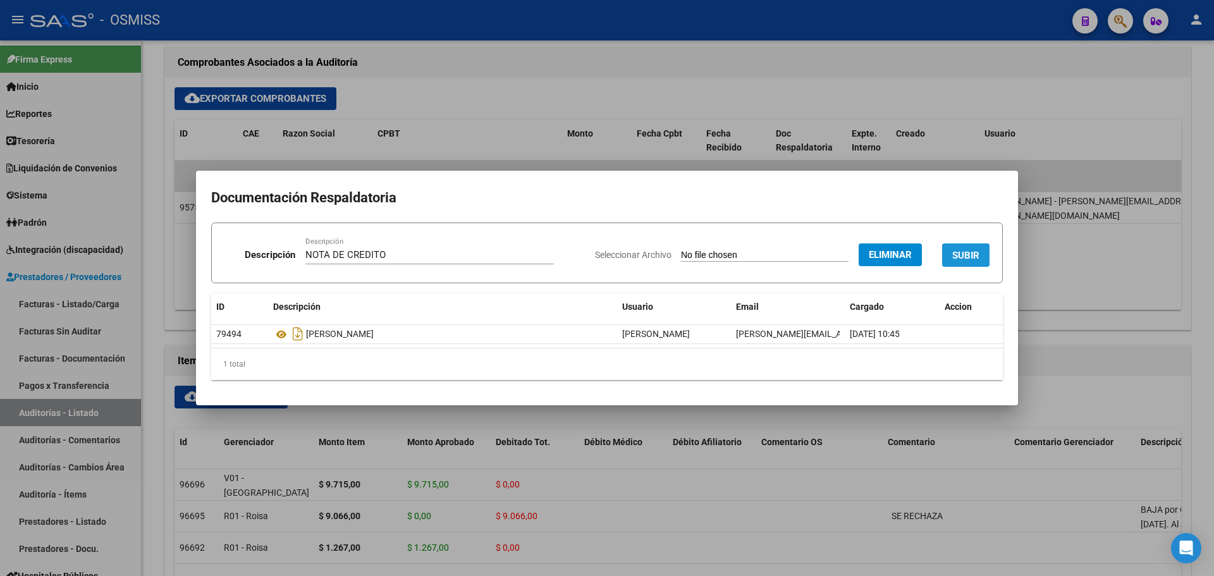
click at [965, 249] on span "SUBIR" at bounding box center [965, 254] width 27 height 11
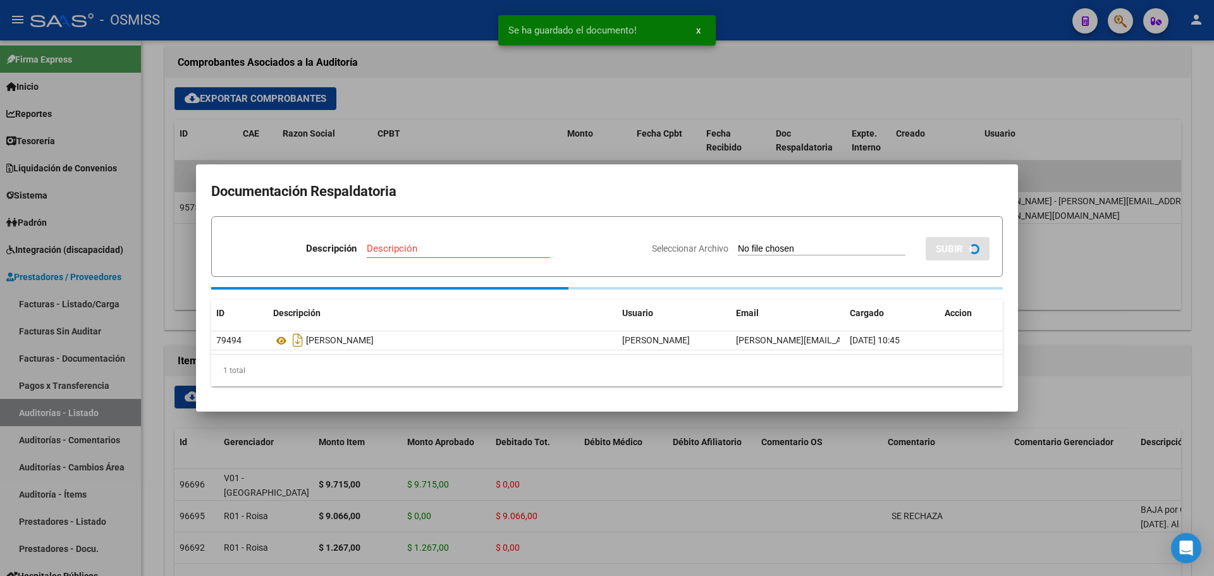
click at [457, 87] on div at bounding box center [607, 288] width 1214 height 576
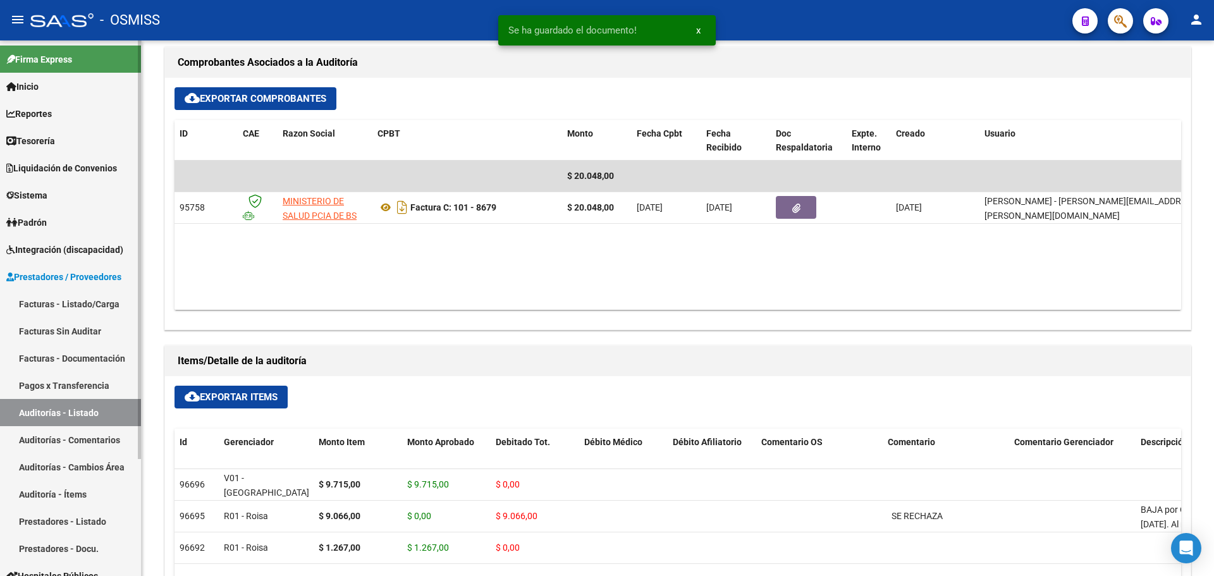
click at [115, 148] on link "Tesorería" at bounding box center [70, 140] width 141 height 27
click at [101, 128] on link "Tesorería" at bounding box center [70, 140] width 141 height 27
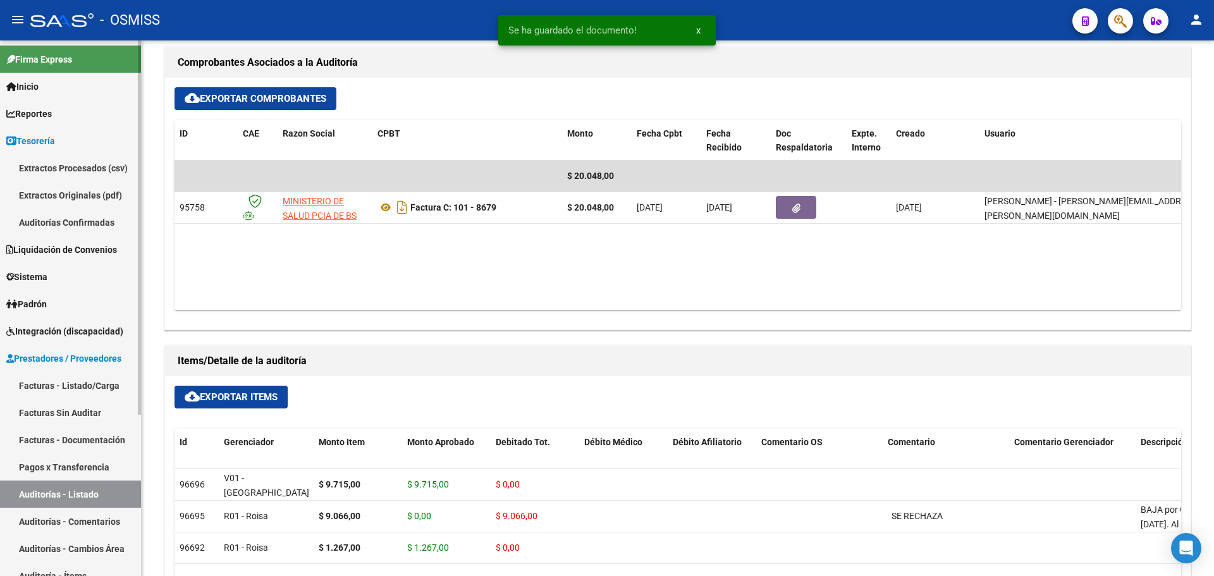
click at [68, 214] on link "Auditorías Confirmadas" at bounding box center [70, 222] width 141 height 27
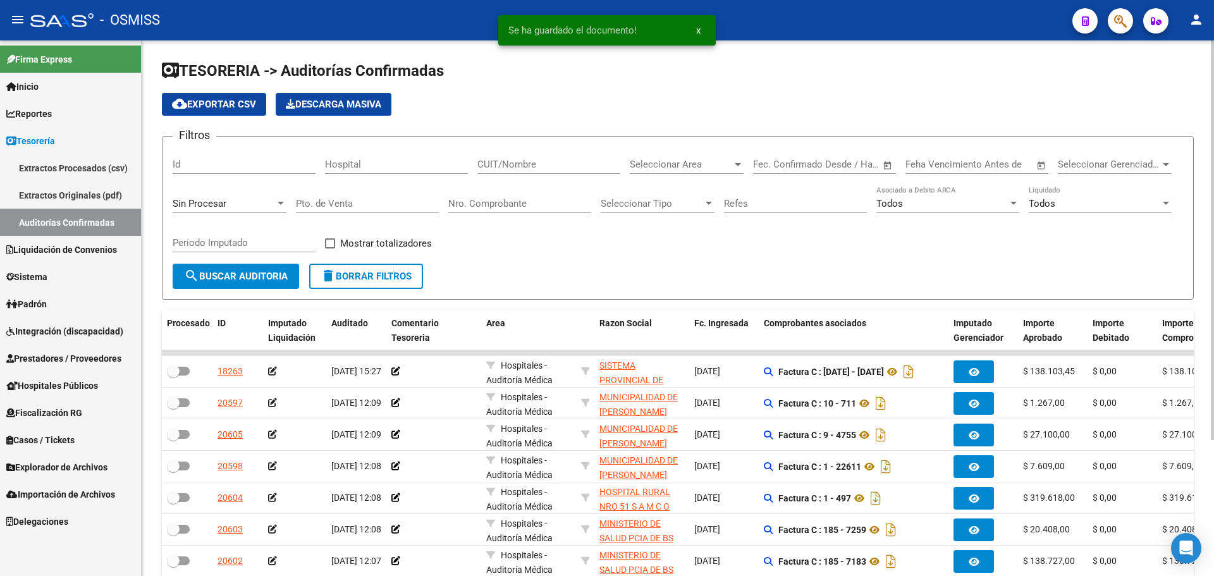
click at [223, 199] on span "Sin Procesar" at bounding box center [200, 203] width 54 height 11
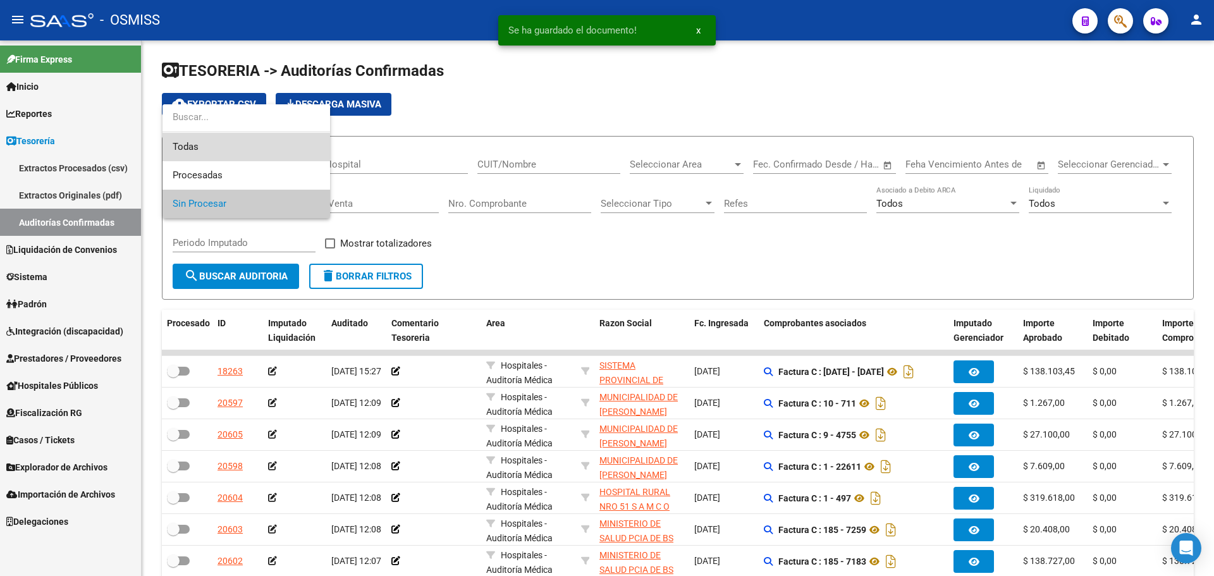
click at [223, 150] on span "Todas" at bounding box center [246, 147] width 147 height 28
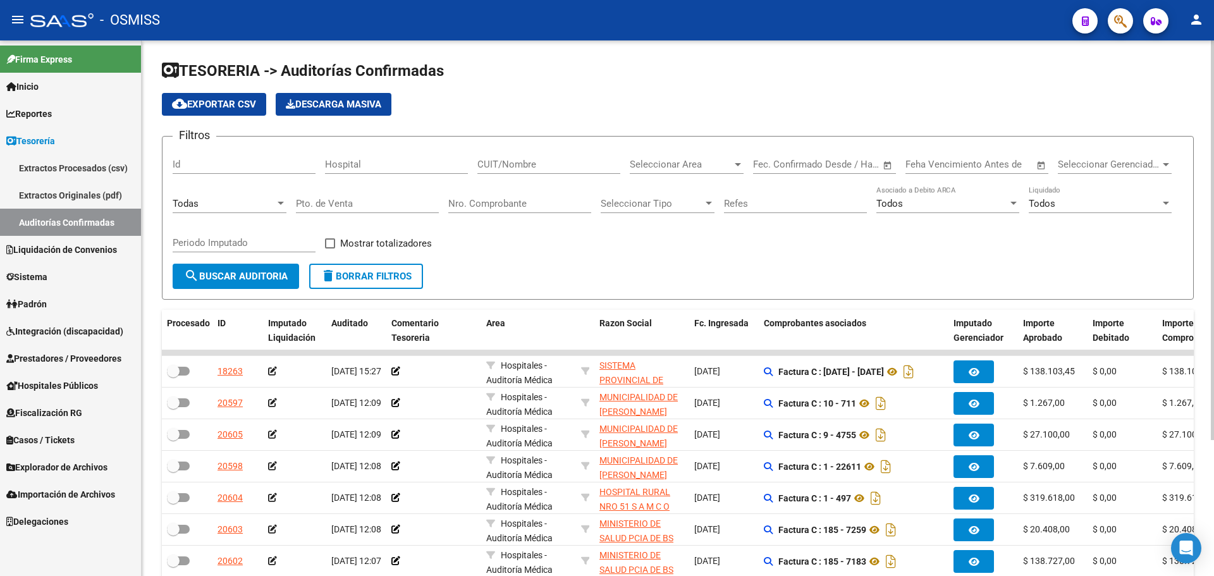
click at [501, 216] on div "Nro. Comprobante" at bounding box center [519, 205] width 143 height 39
click at [500, 212] on div "Nro. Comprobante" at bounding box center [519, 199] width 143 height 27
type input "8694"
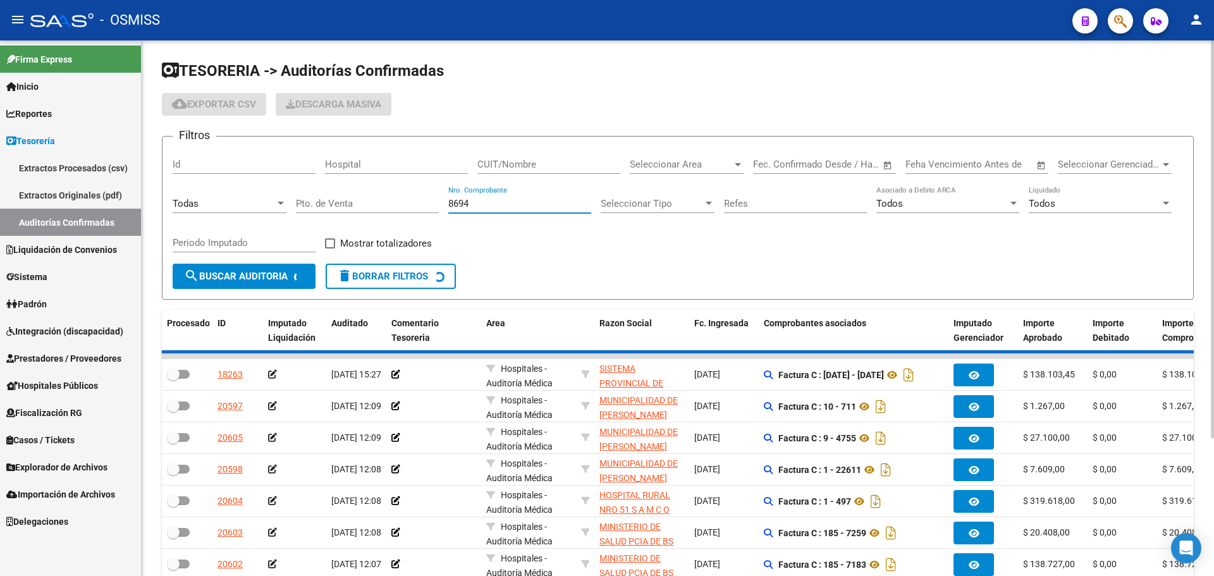
checkbox input "true"
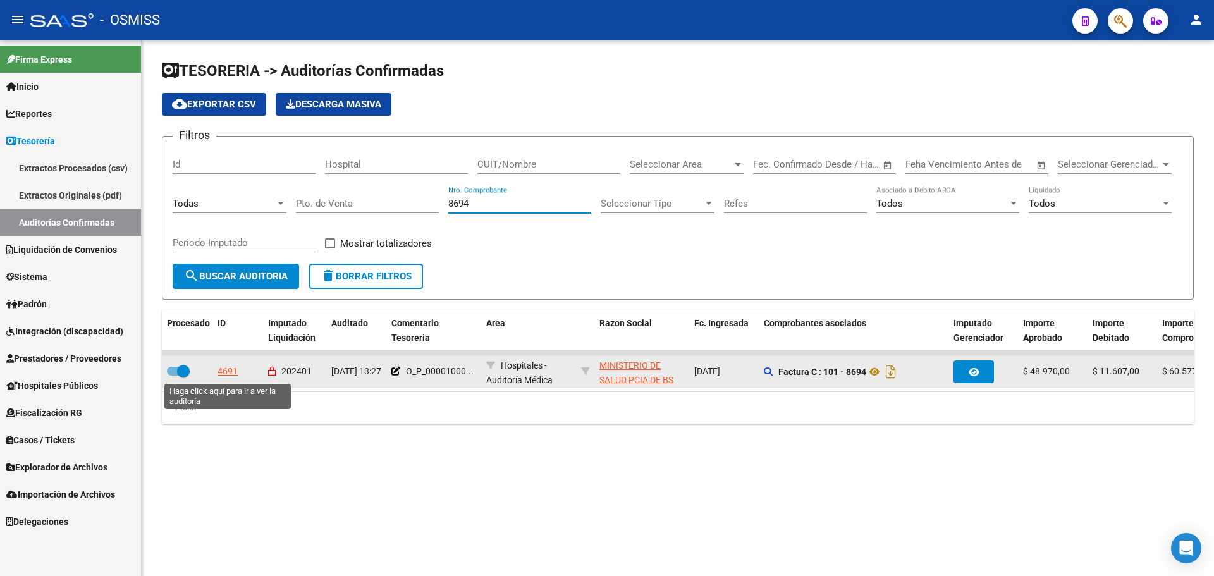
type input "8694"
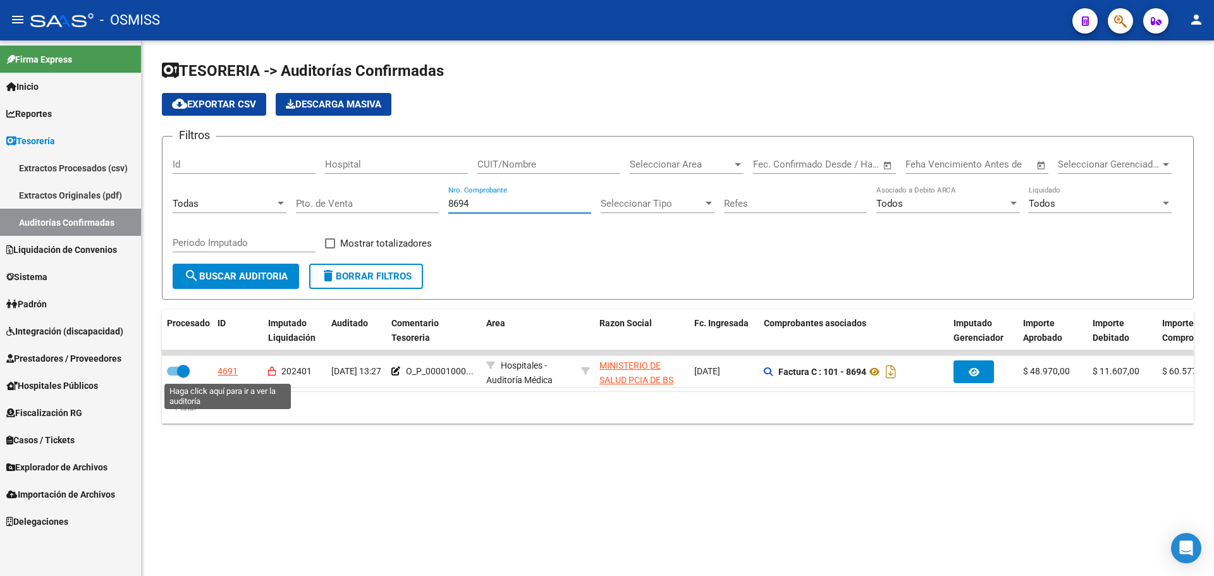
drag, startPoint x: 224, startPoint y: 371, endPoint x: 260, endPoint y: 387, distance: 39.3
click at [224, 371] on div "4691" at bounding box center [227, 371] width 20 height 15
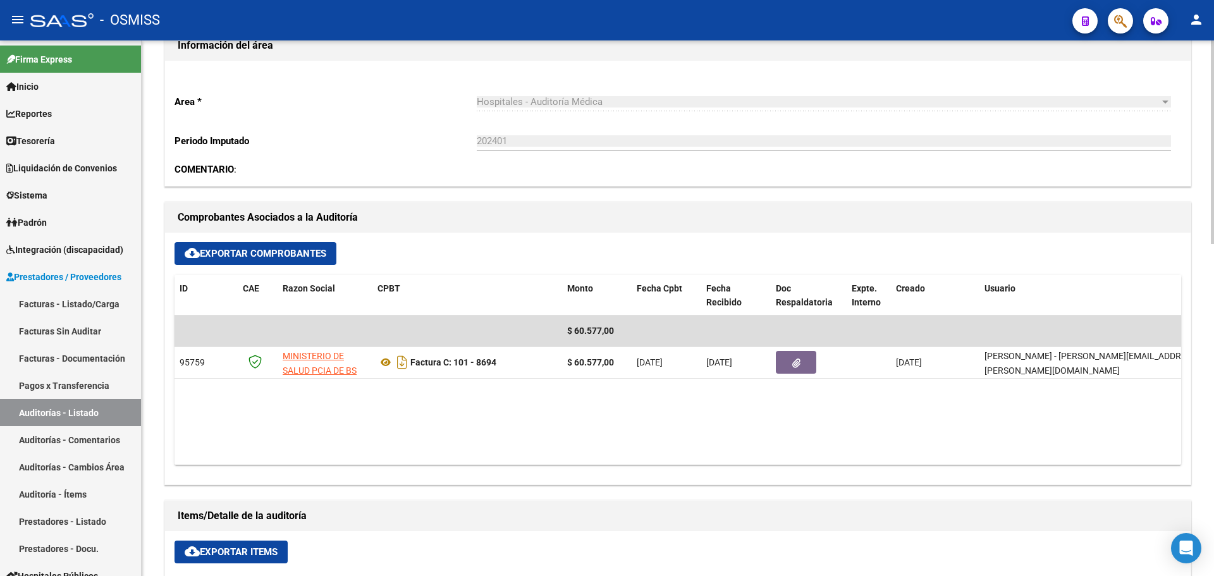
scroll to position [443, 0]
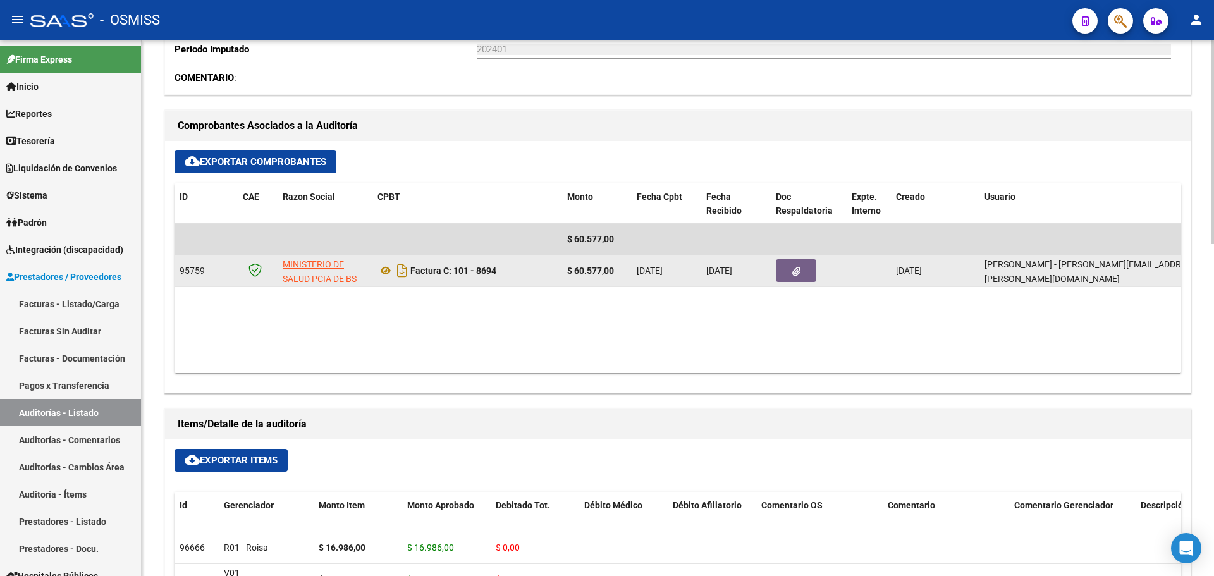
click at [795, 269] on icon "button" at bounding box center [796, 271] width 8 height 9
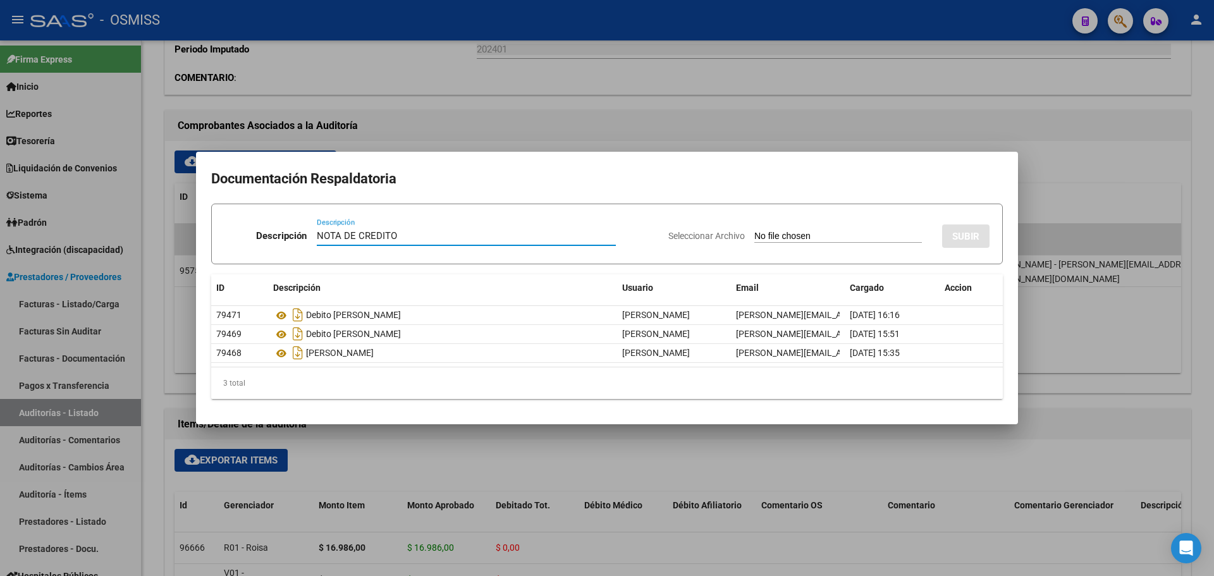
type input "NOTA DE CREDITO"
click at [750, 226] on div "Seleccionar Archivo SUBIR" at bounding box center [828, 233] width 321 height 39
click at [754, 233] on input "Seleccionar Archivo" at bounding box center [838, 237] width 168 height 12
type input "C:\fakepath\NC. HOSPITAL PERON MIN BS AS FC. 8694.pdf"
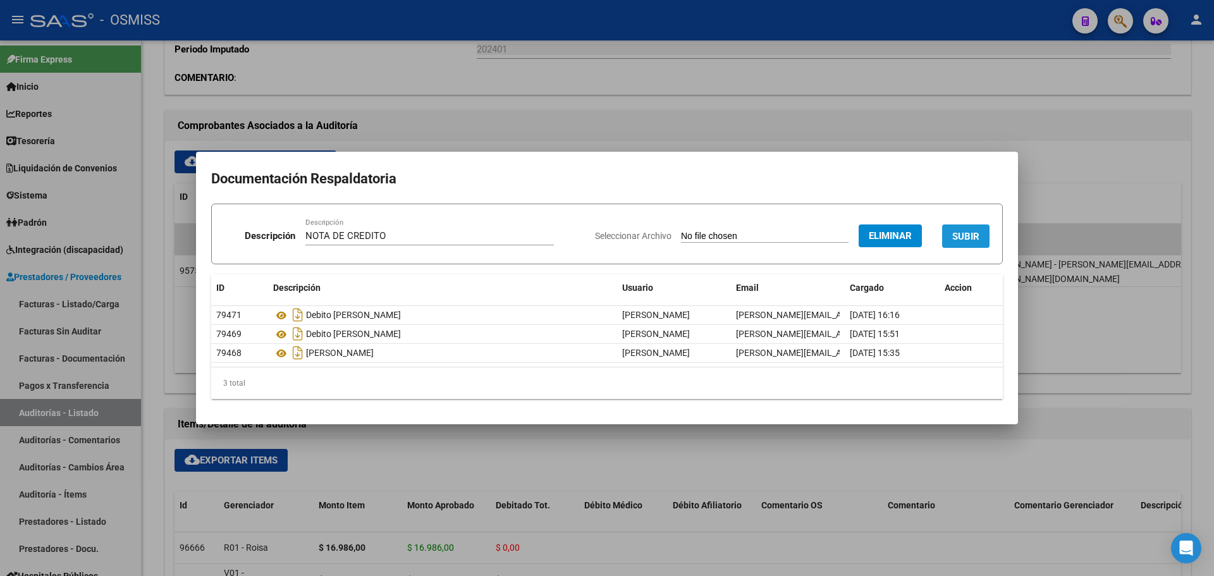
click at [970, 229] on button "SUBIR" at bounding box center [965, 235] width 47 height 23
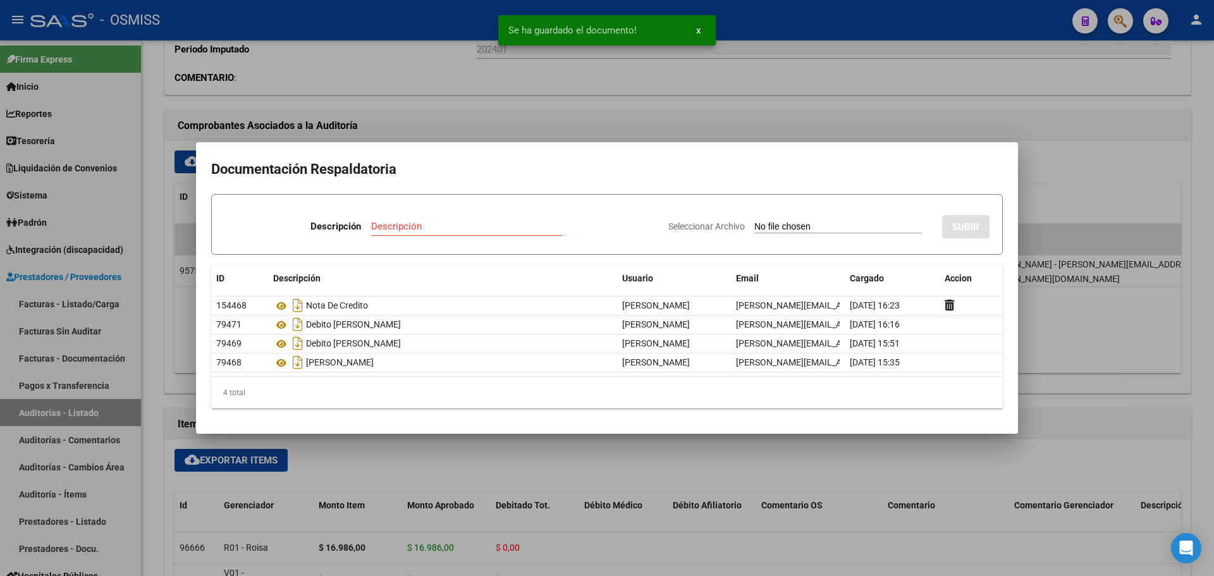
click at [119, 146] on div at bounding box center [607, 288] width 1214 height 576
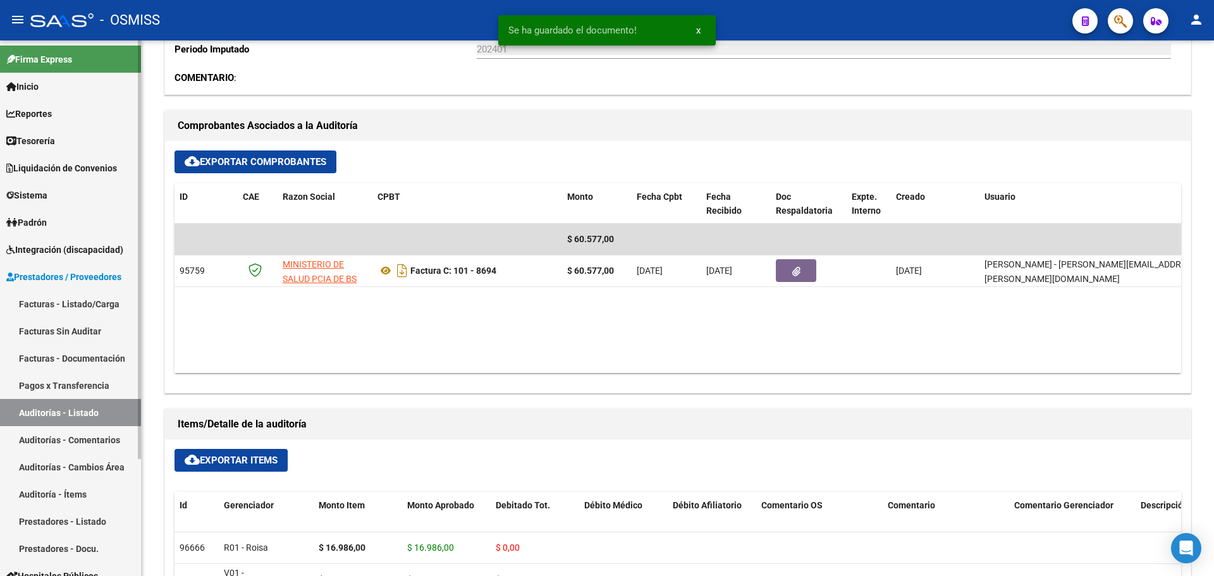
click at [107, 144] on link "Tesorería" at bounding box center [70, 140] width 141 height 27
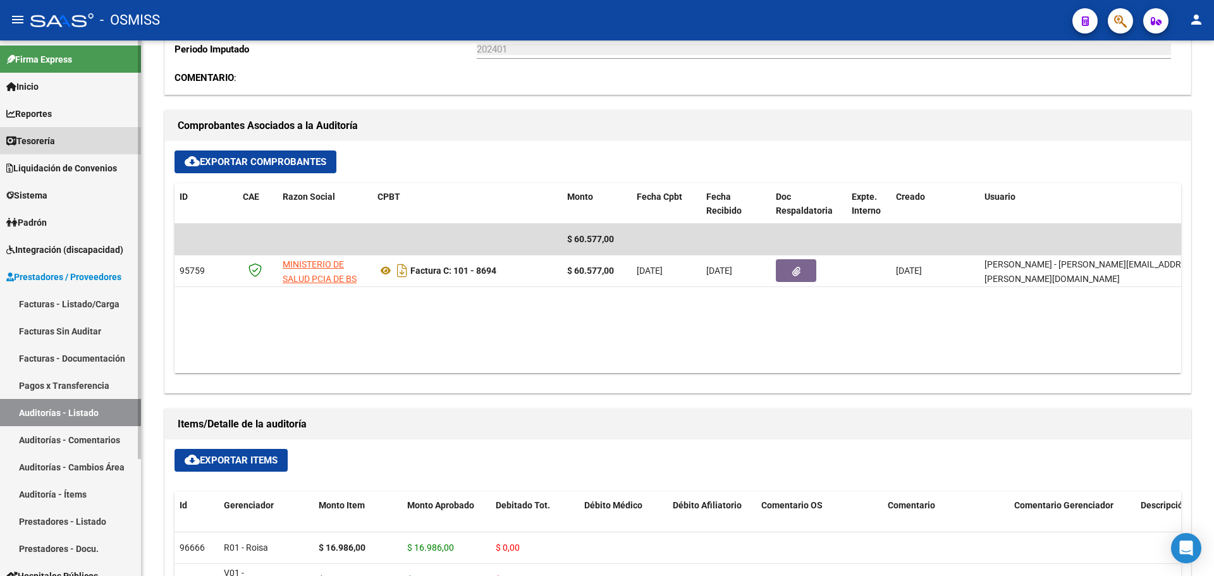
click at [107, 144] on link "Tesorería" at bounding box center [70, 140] width 141 height 27
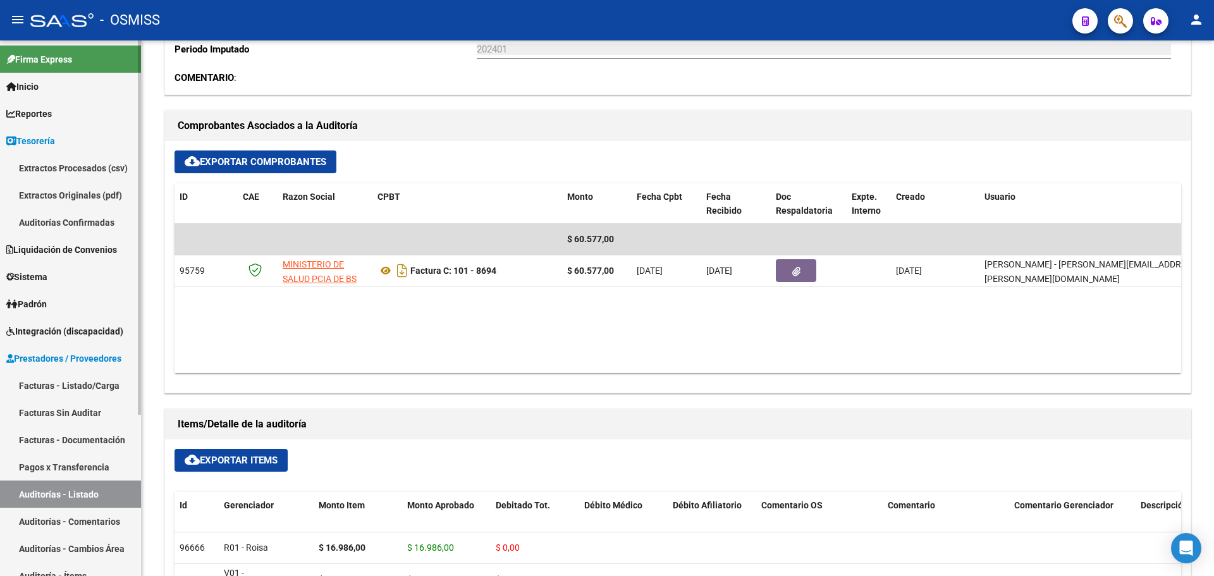
click at [101, 224] on link "Auditorías Confirmadas" at bounding box center [70, 222] width 141 height 27
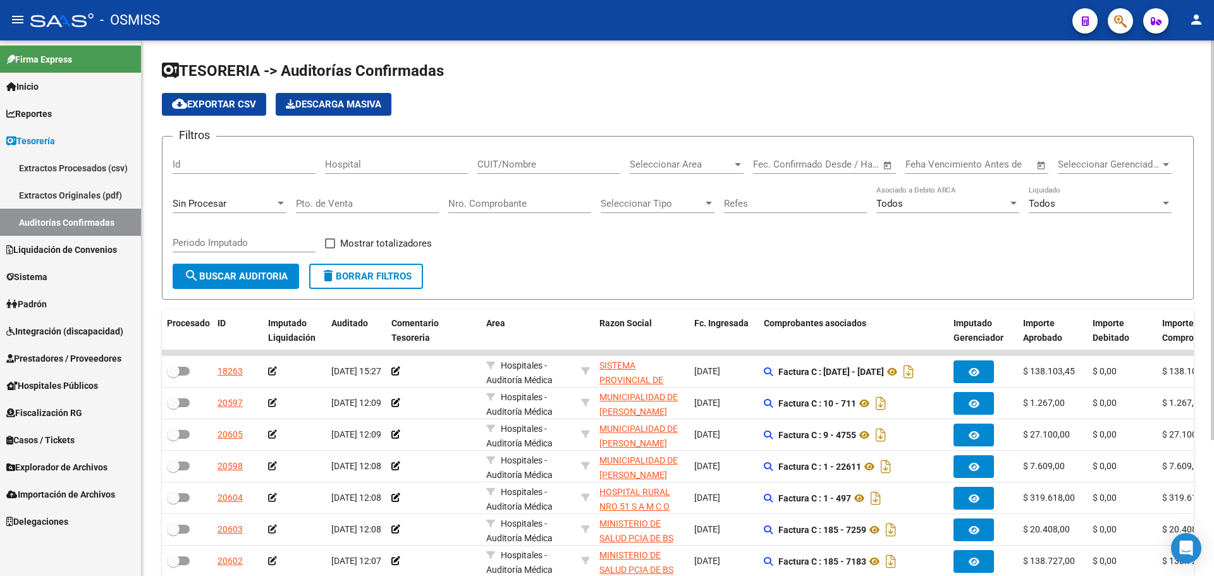
click at [235, 191] on div "Sin Procesar" at bounding box center [230, 199] width 114 height 27
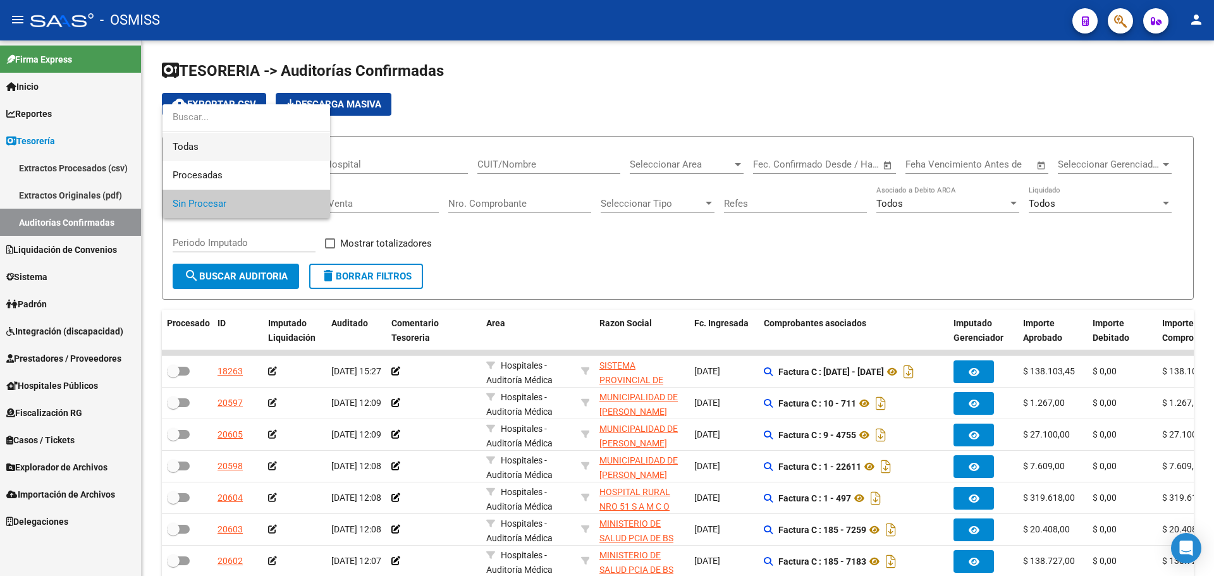
click at [238, 140] on span "Todas" at bounding box center [246, 147] width 147 height 28
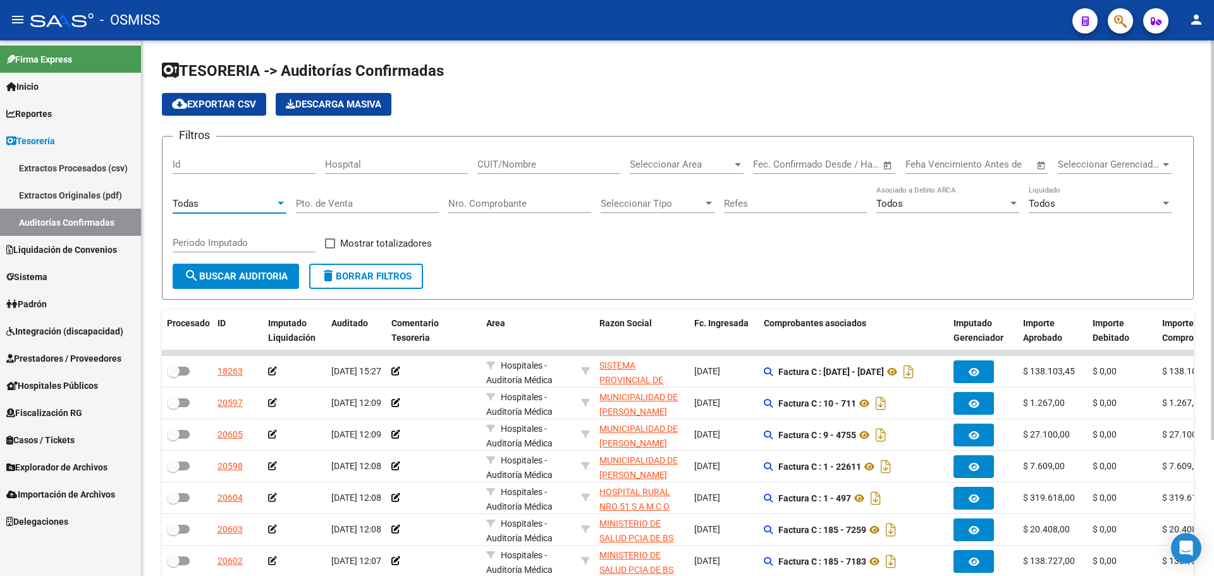
click at [508, 204] on input "Nro. Comprobante" at bounding box center [519, 203] width 143 height 11
type input "8526"
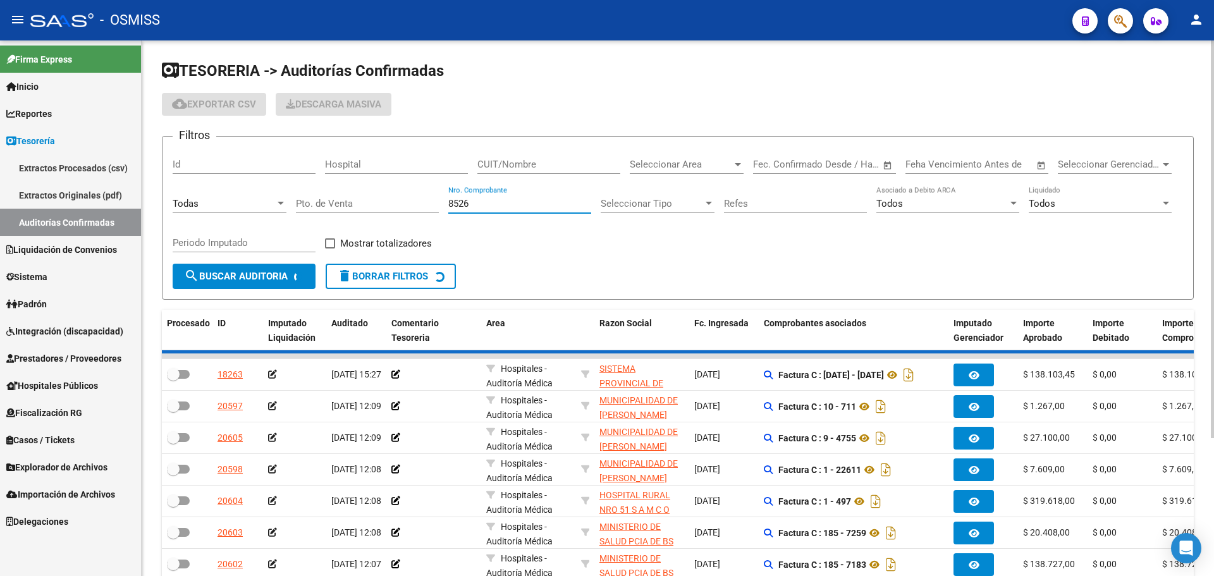
checkbox input "true"
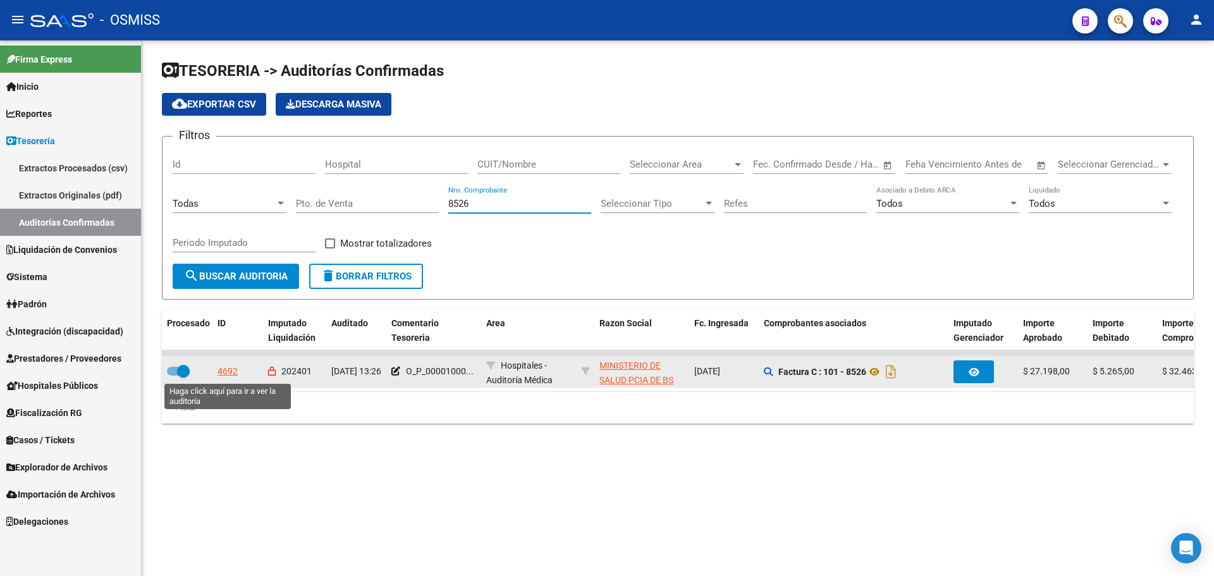
type input "8526"
click at [231, 367] on div "4692" at bounding box center [227, 371] width 20 height 15
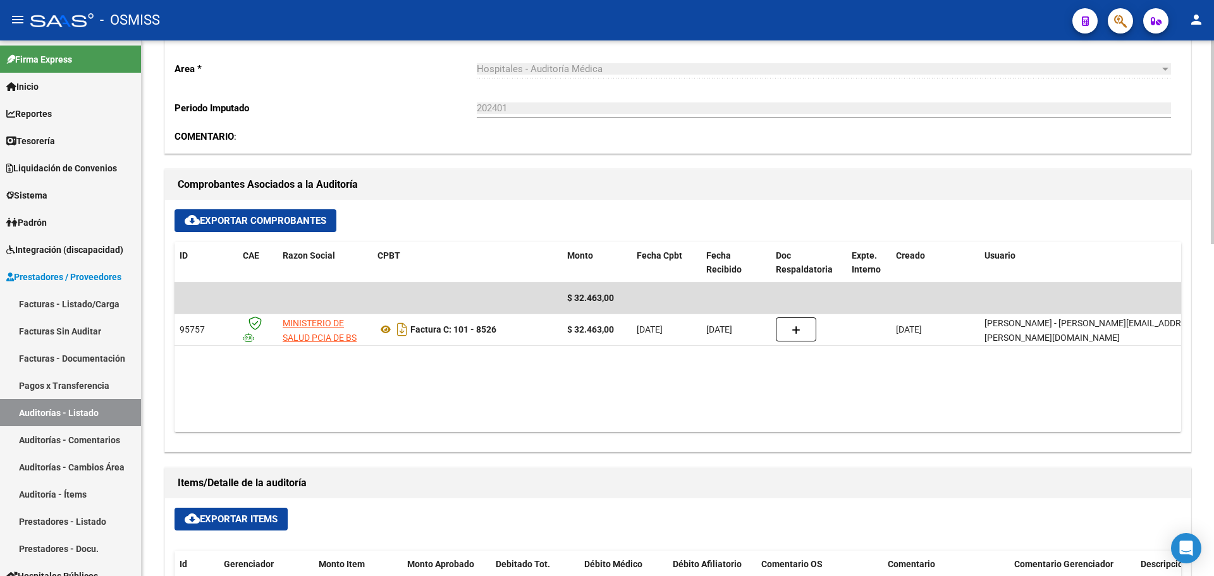
scroll to position [443, 0]
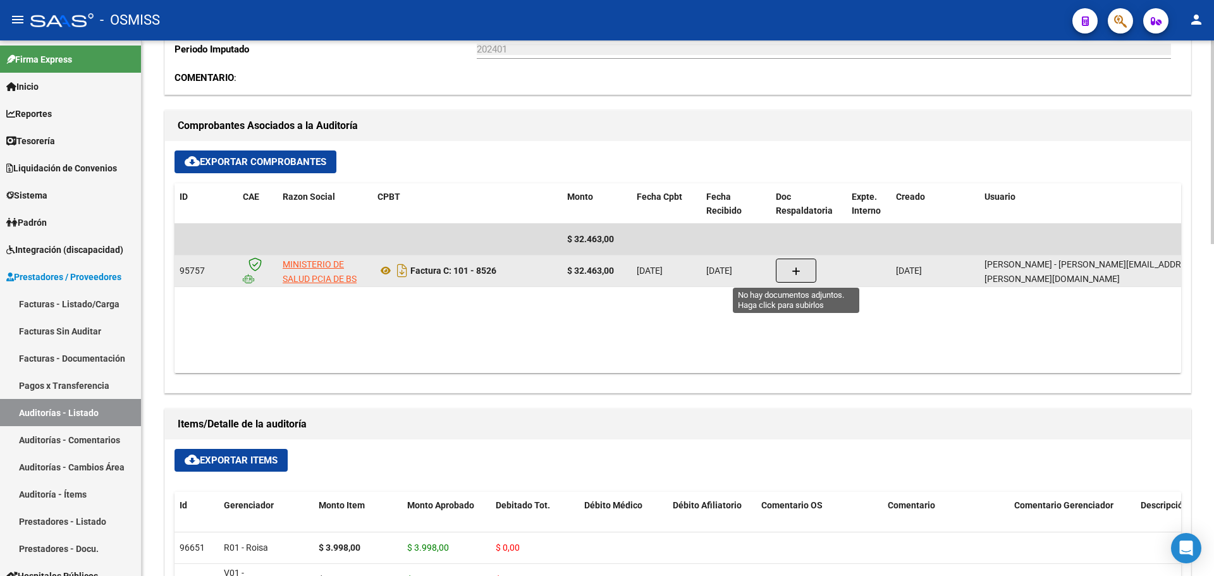
click at [812, 273] on button "button" at bounding box center [796, 271] width 40 height 24
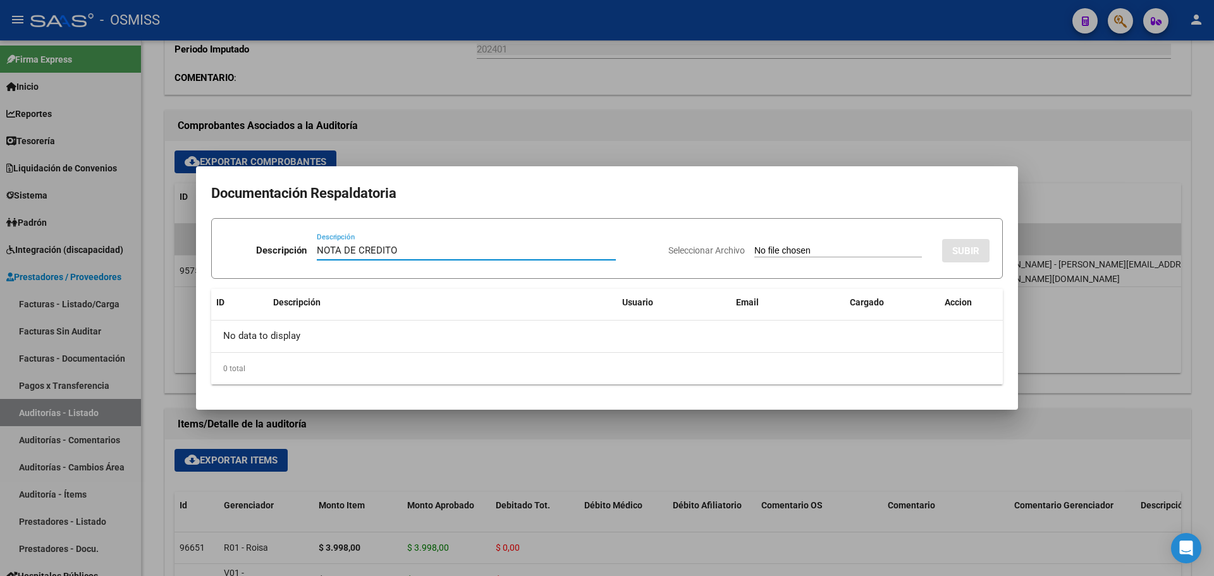
type input "NOTA DE CREDITO"
click at [817, 256] on input "Seleccionar Archivo" at bounding box center [838, 251] width 168 height 12
type input "C:\fakepath\NC. HOSPITAL PERON MIN BS AS FC. 8526.pdf"
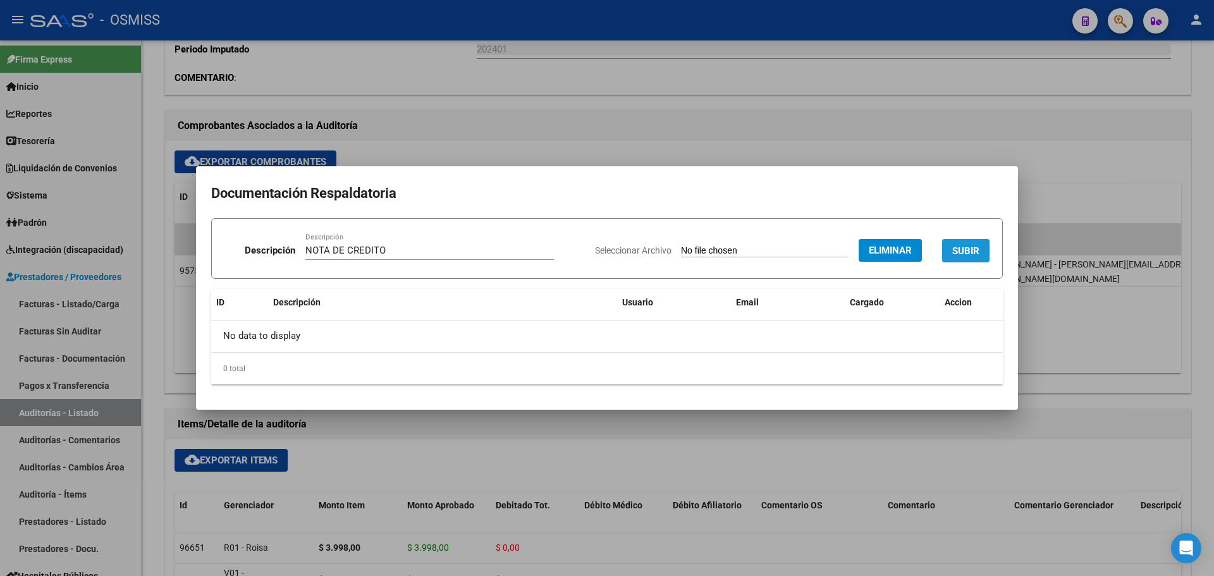
click at [979, 241] on button "SUBIR" at bounding box center [965, 250] width 47 height 23
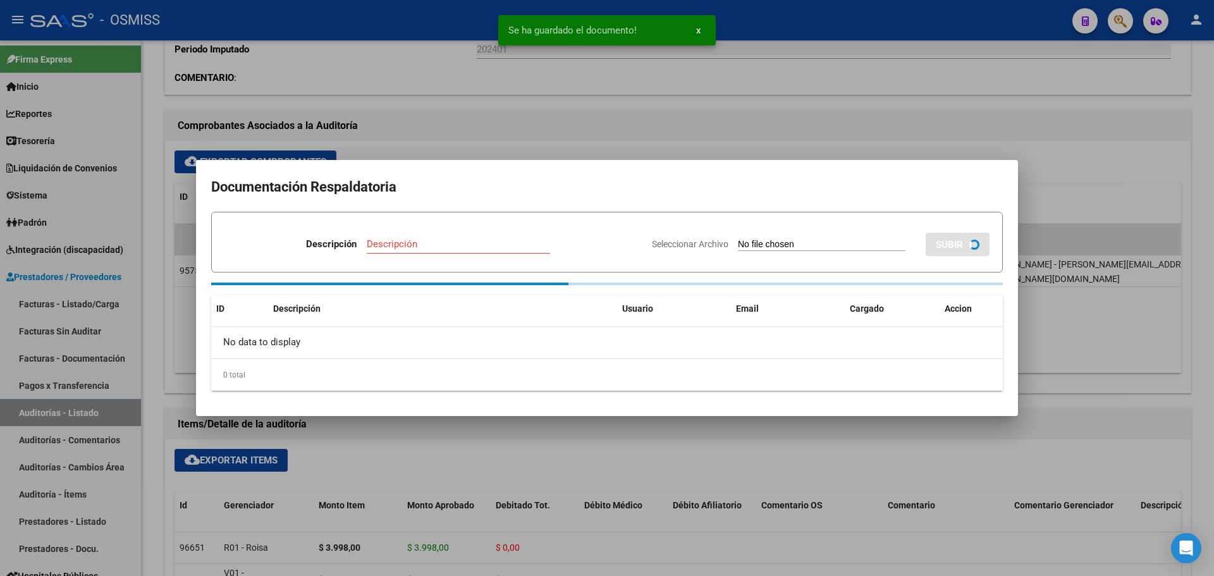
click at [787, 119] on div at bounding box center [607, 288] width 1214 height 576
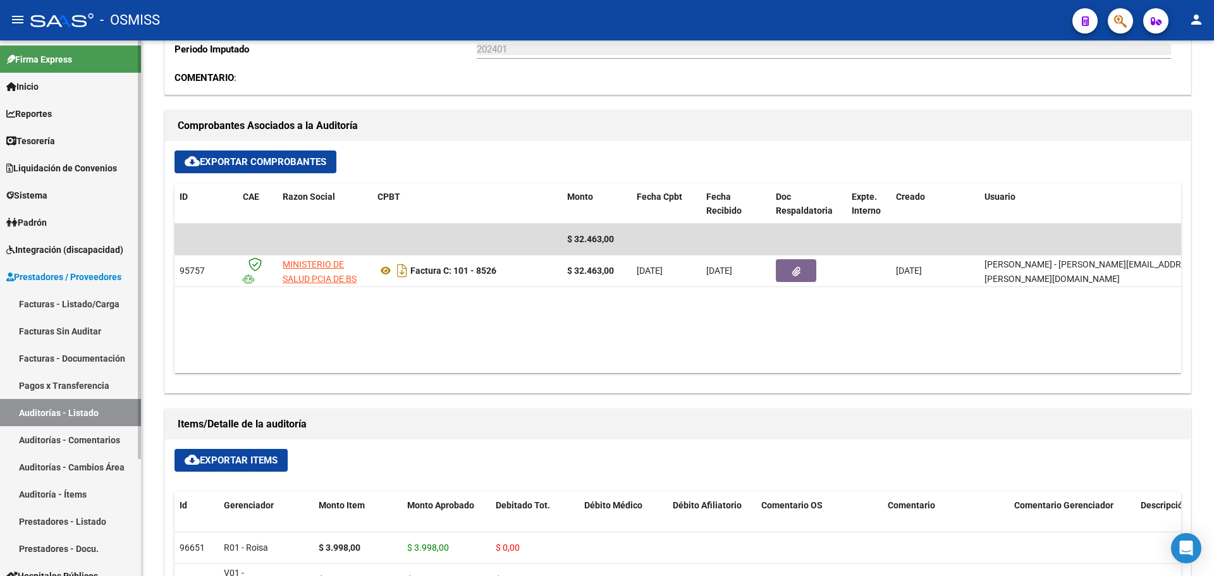
click at [70, 134] on link "Tesorería" at bounding box center [70, 140] width 141 height 27
click at [70, 136] on link "Tesorería" at bounding box center [70, 140] width 141 height 27
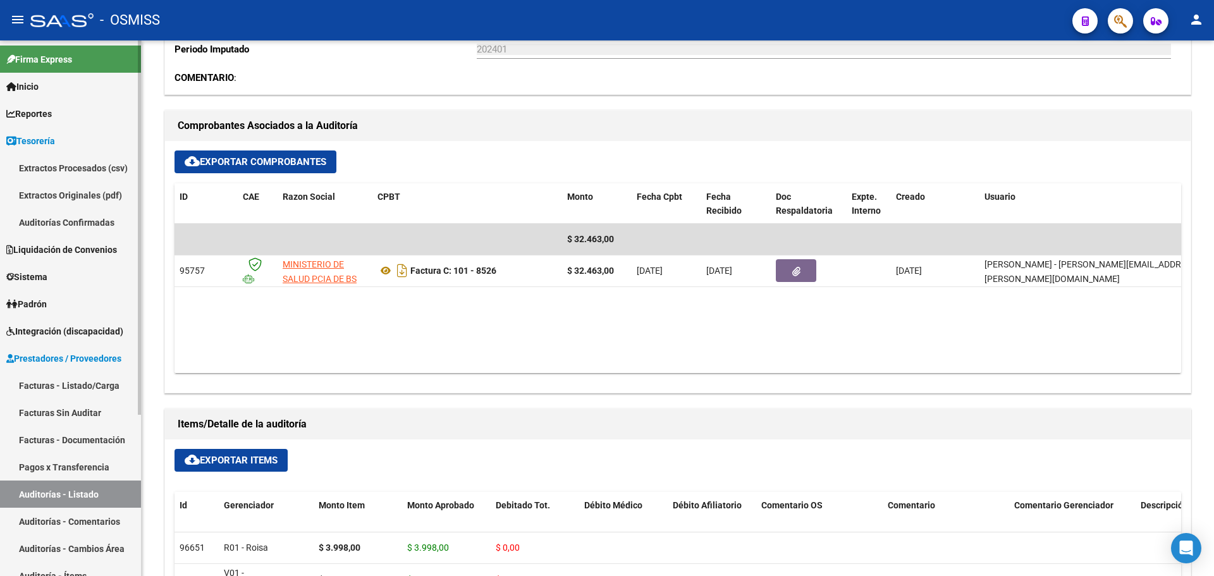
click at [45, 214] on link "Auditorías Confirmadas" at bounding box center [70, 222] width 141 height 27
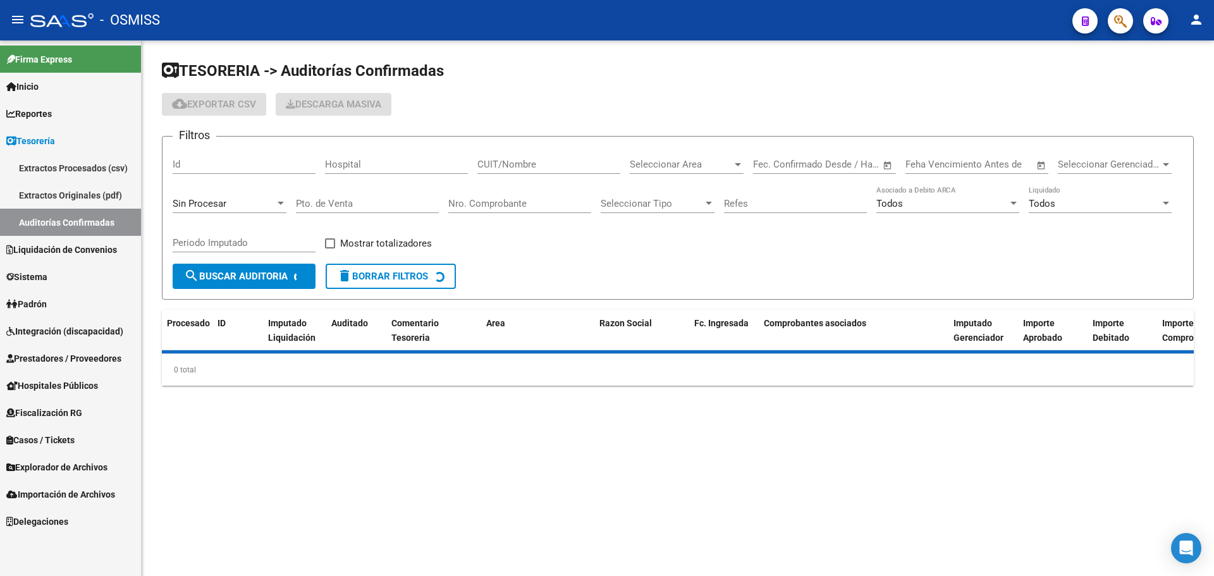
click at [212, 202] on span "Sin Procesar" at bounding box center [200, 203] width 54 height 11
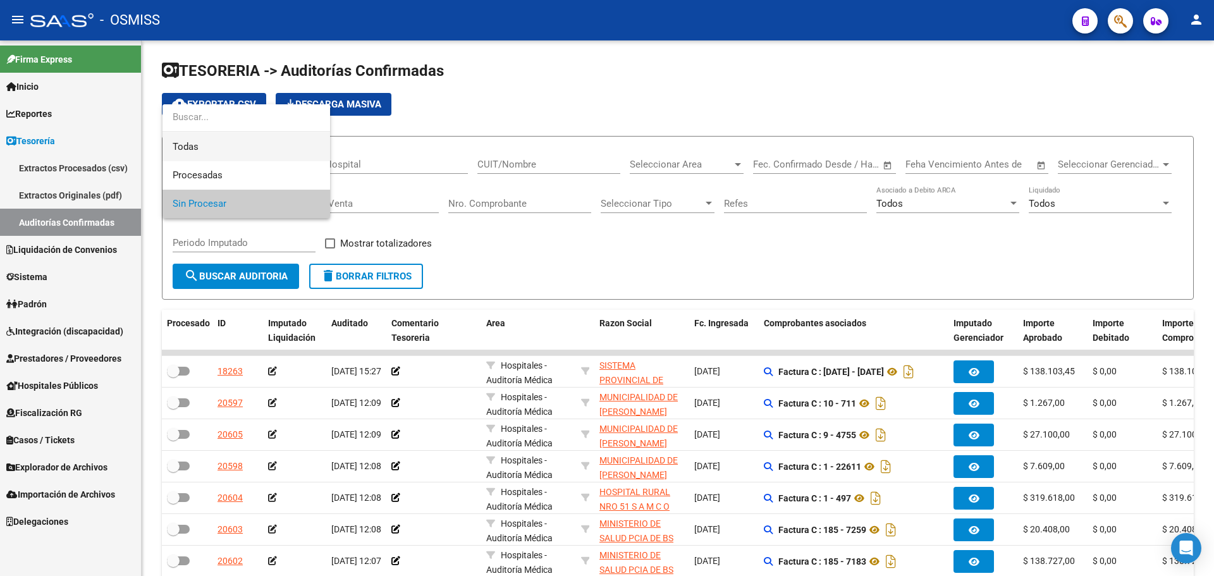
click at [235, 149] on span "Todas" at bounding box center [246, 147] width 147 height 28
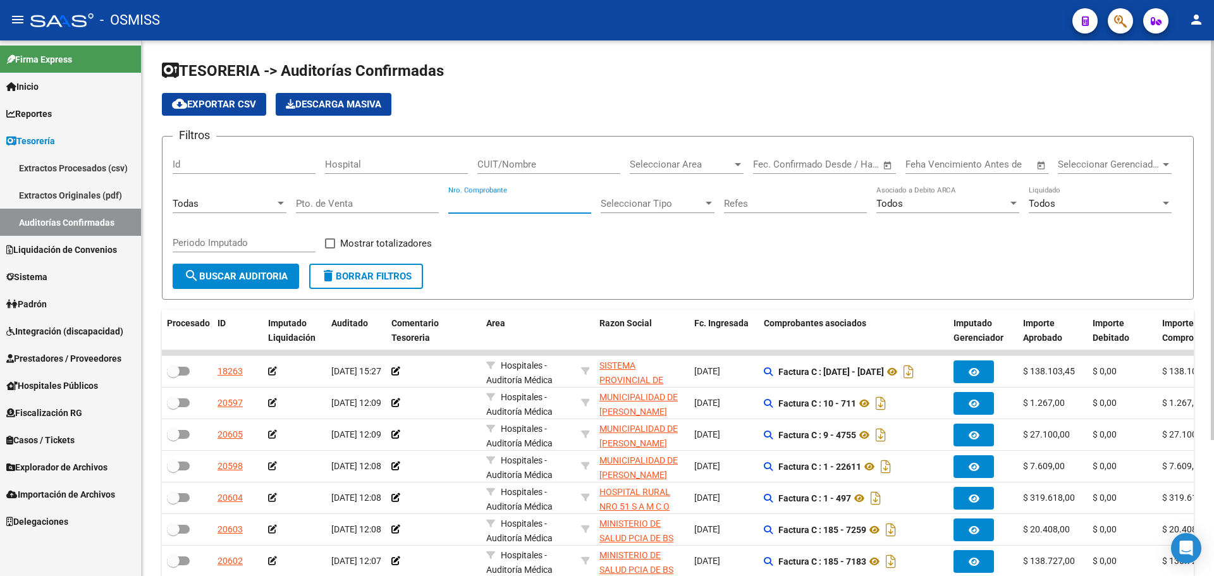
click at [546, 205] on input "Nro. Comprobante" at bounding box center [519, 203] width 143 height 11
type input "18816"
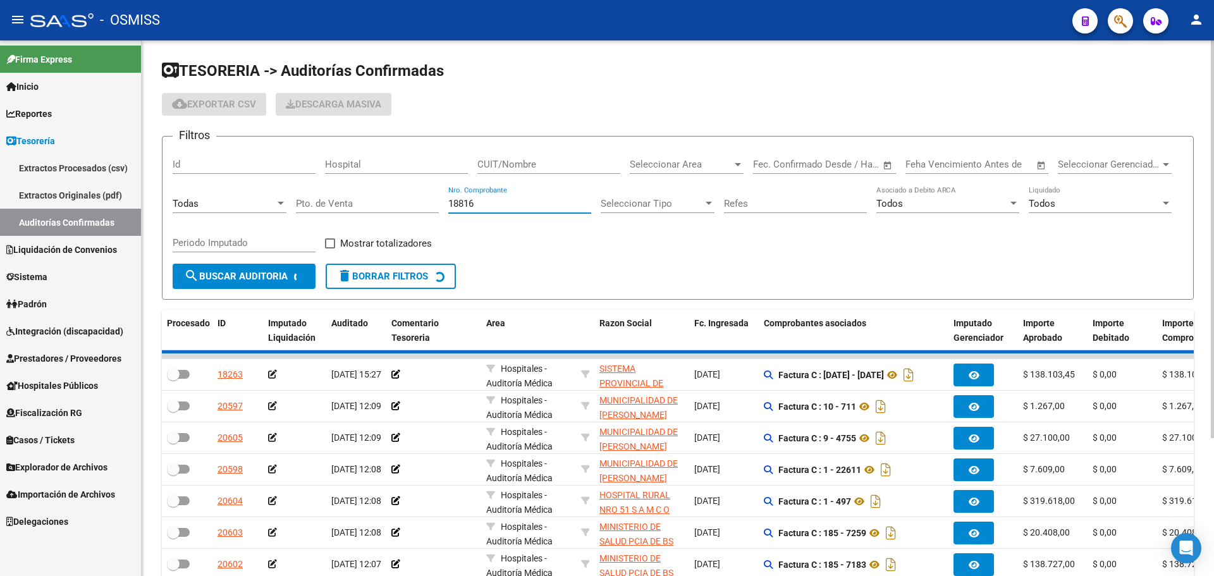
checkbox input "true"
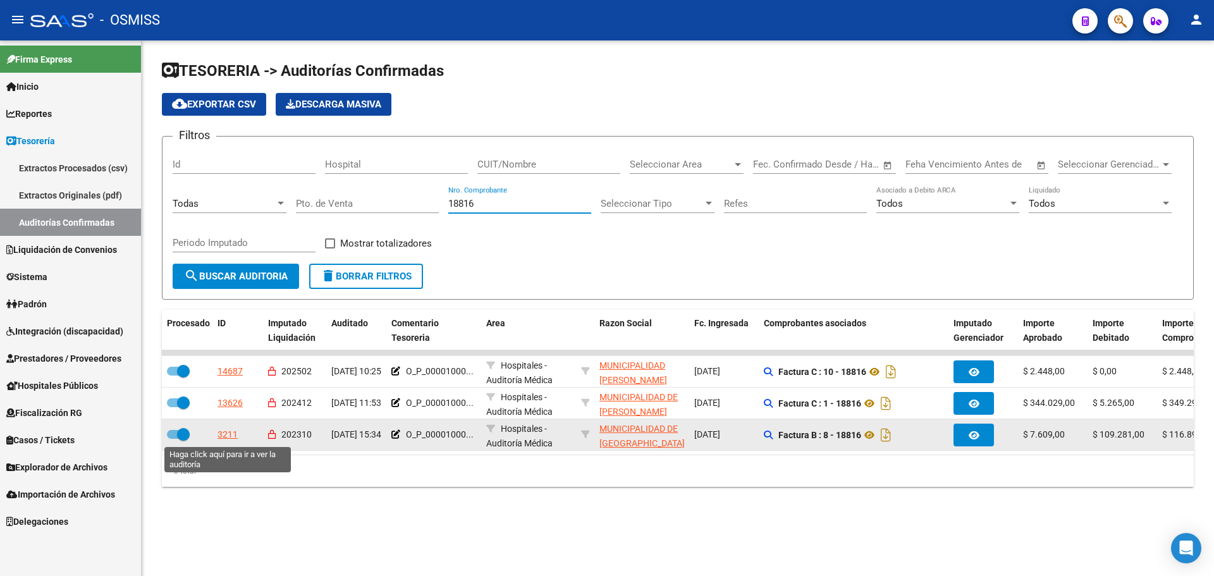
type input "18816"
click at [225, 437] on div "3211" at bounding box center [227, 434] width 20 height 15
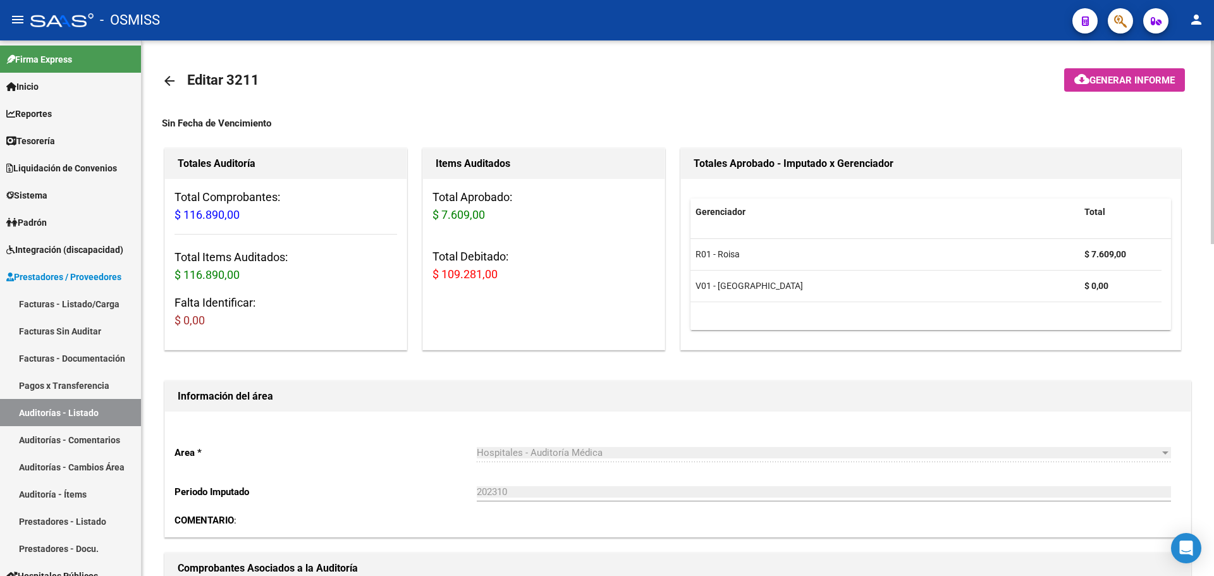
scroll to position [253, 0]
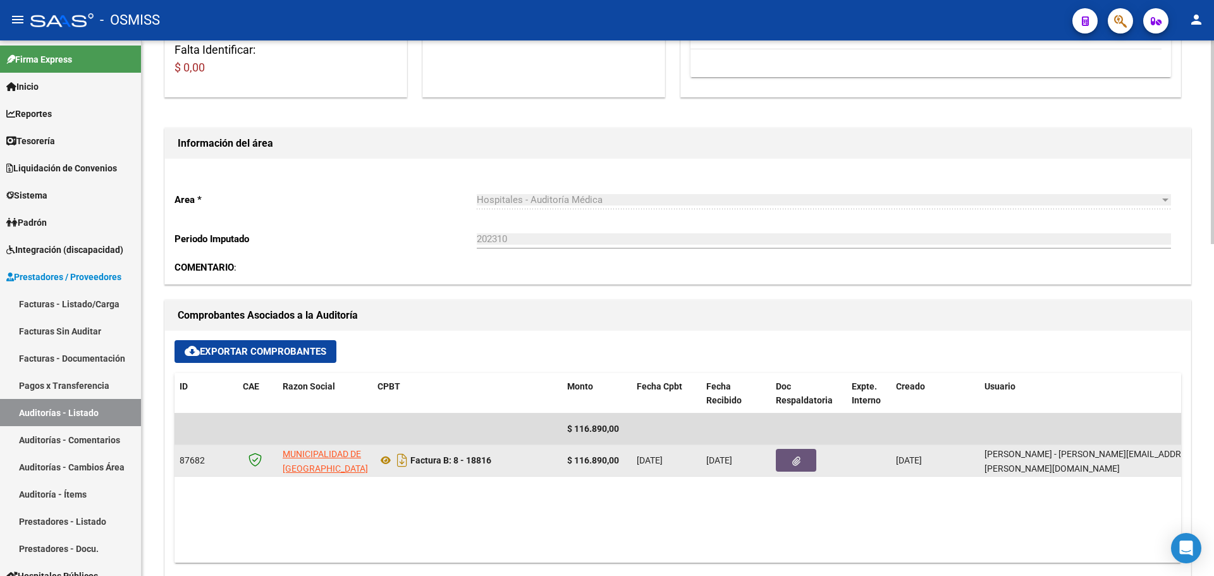
click at [793, 455] on span "button" at bounding box center [796, 460] width 8 height 11
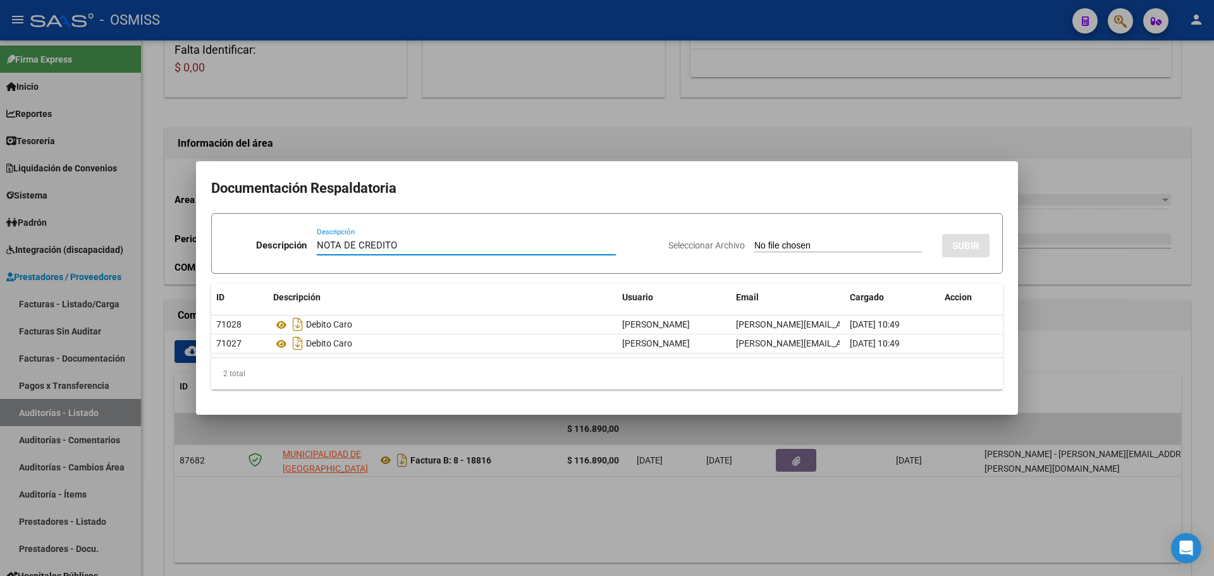
type input "NOTA DE CREDITO"
click at [853, 246] on input "Seleccionar Archivo" at bounding box center [838, 246] width 168 height 12
type input "C:\fakepath\NC. MUNICIPALIDAD DE GRAL SAN MARTIN FC. 18816.pdf"
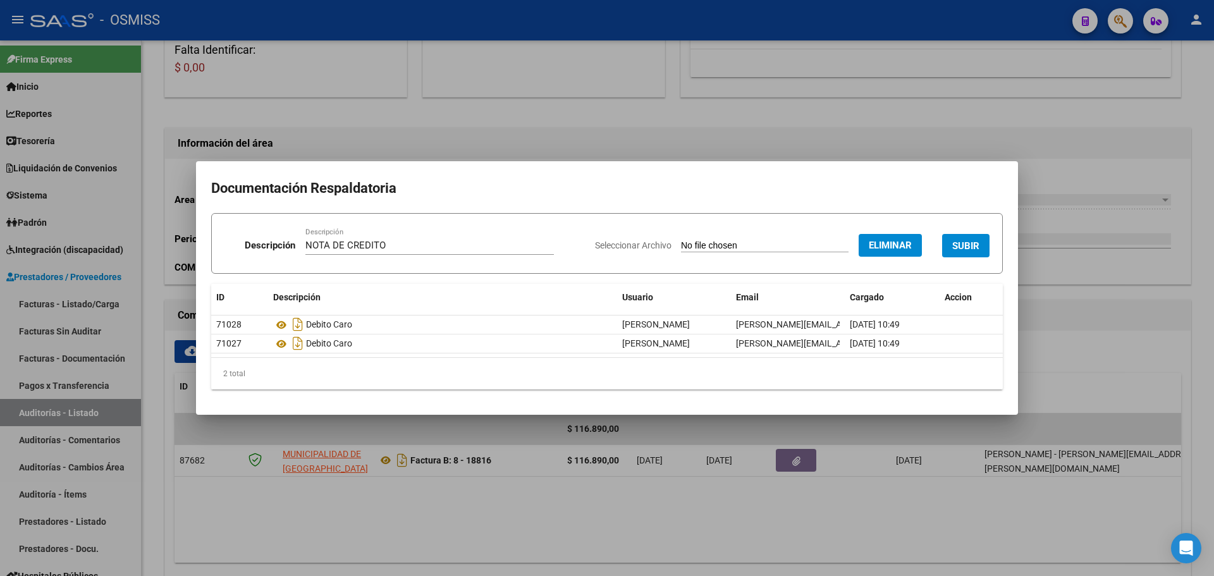
click at [948, 241] on button "SUBIR" at bounding box center [965, 245] width 47 height 23
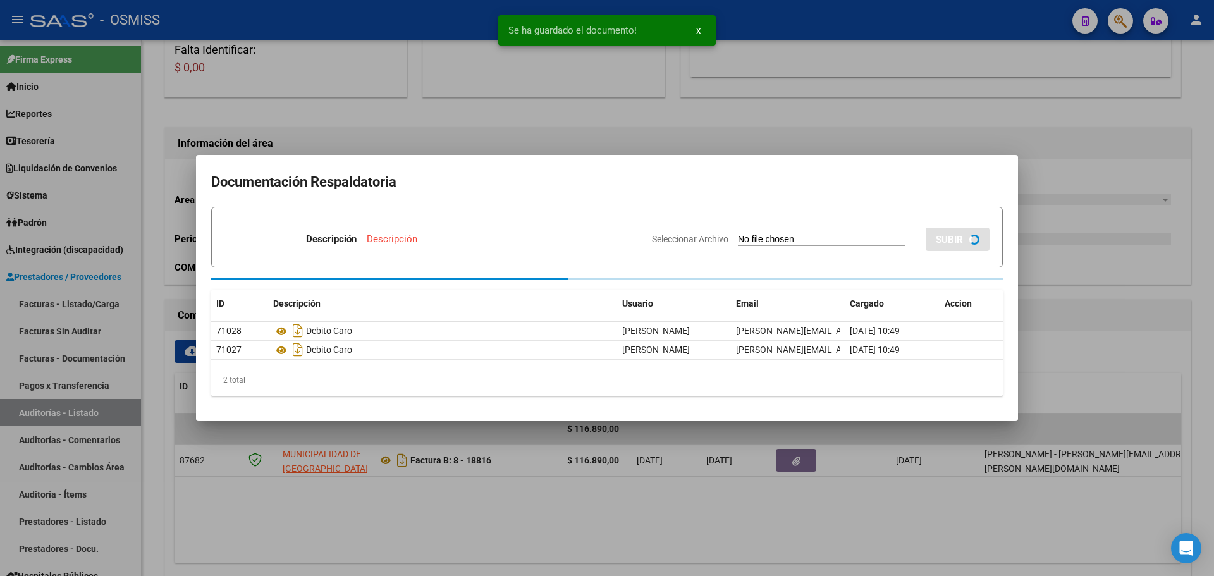
click at [381, 136] on div at bounding box center [607, 288] width 1214 height 576
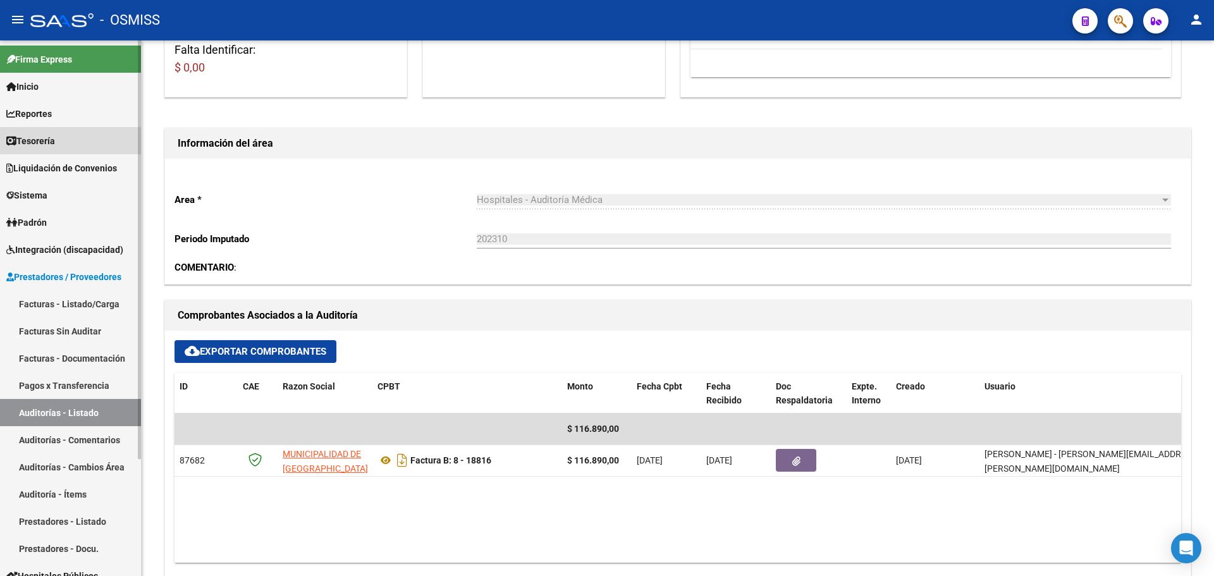
click at [116, 137] on link "Tesorería" at bounding box center [70, 140] width 141 height 27
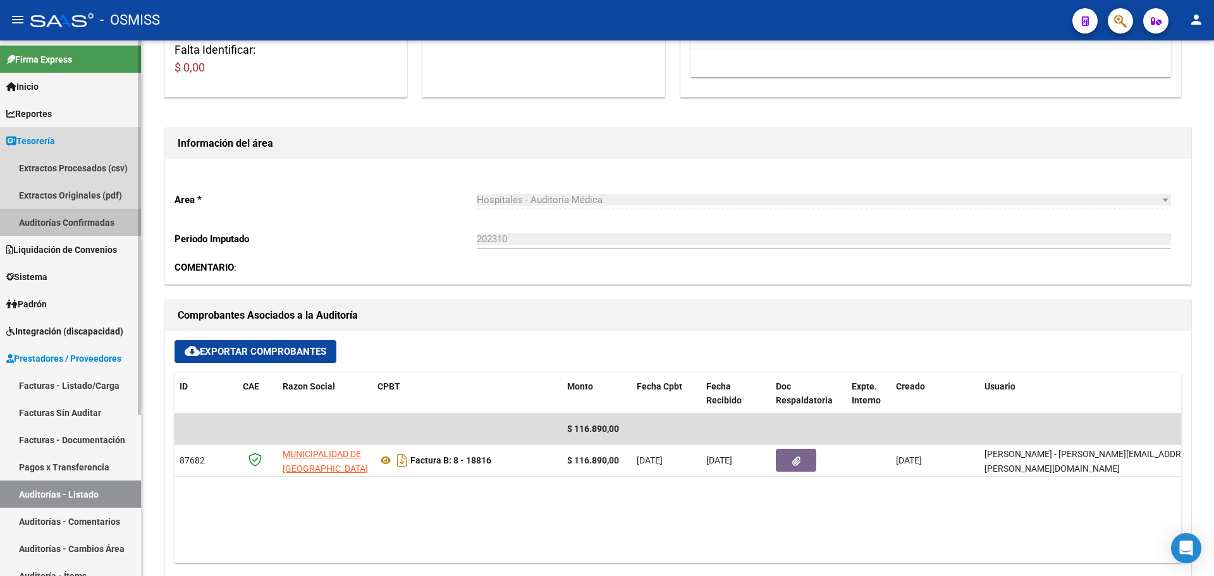
click at [119, 223] on link "Auditorías Confirmadas" at bounding box center [70, 222] width 141 height 27
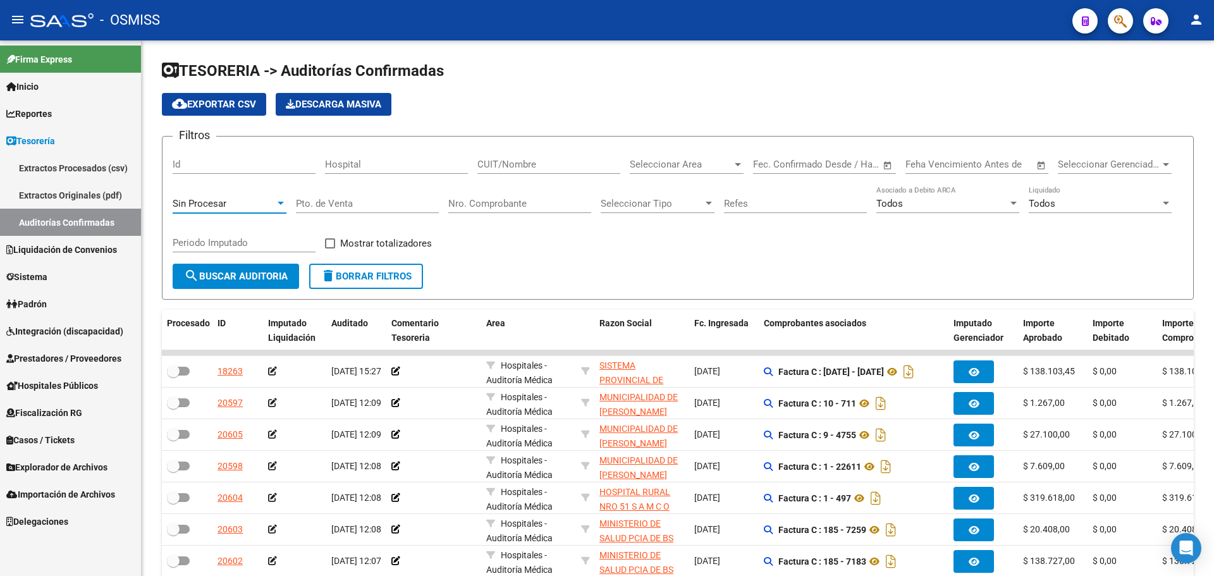
click at [232, 199] on div "Sin Procesar" at bounding box center [224, 203] width 102 height 11
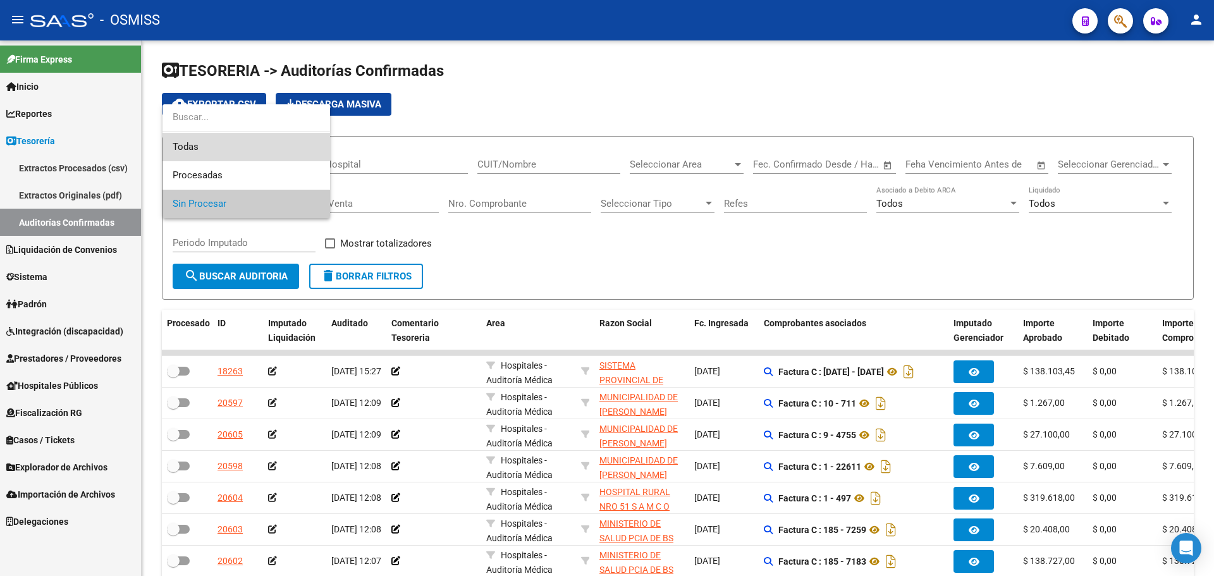
click at [229, 145] on span "Todas" at bounding box center [246, 147] width 147 height 28
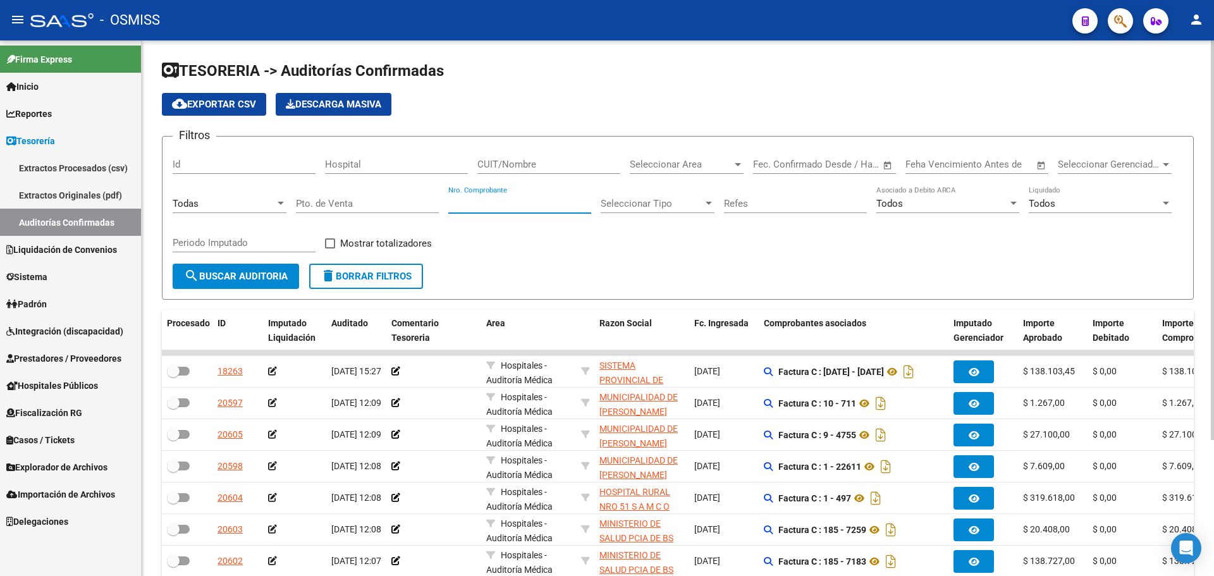
click at [520, 202] on input "Nro. Comprobante" at bounding box center [519, 203] width 143 height 11
type input "18817"
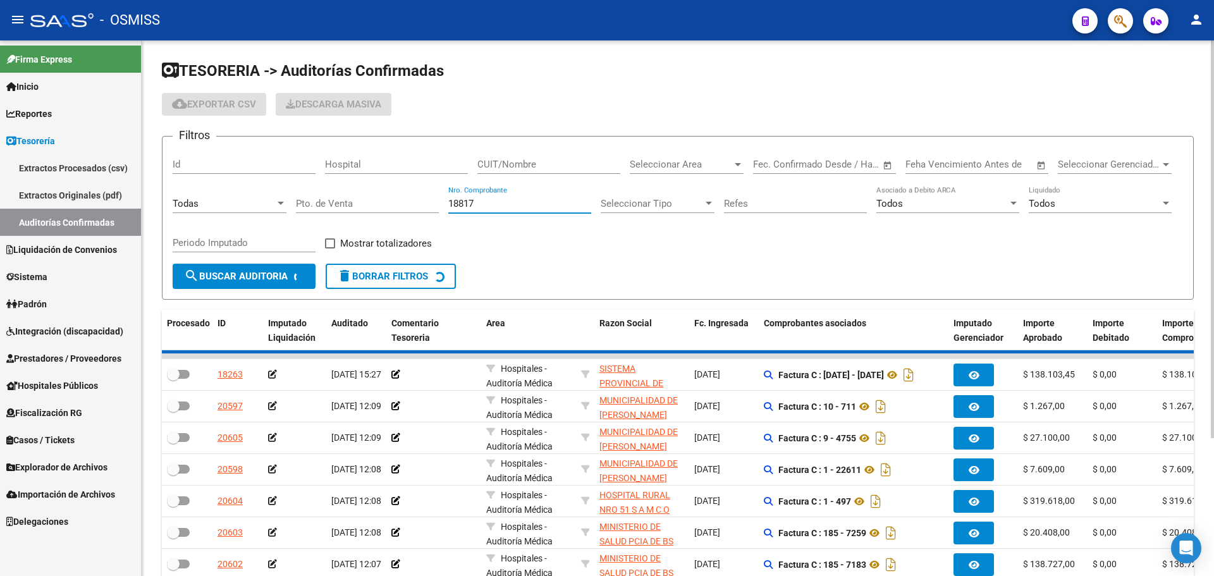
checkbox input "true"
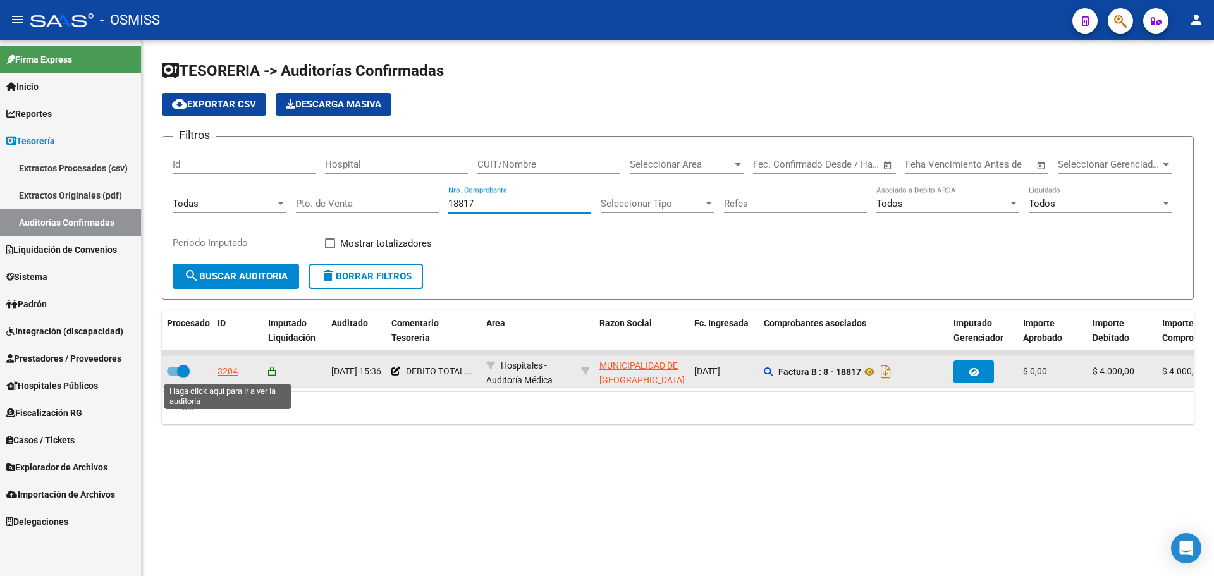
type input "18817"
click at [225, 370] on div "3204" at bounding box center [227, 371] width 20 height 15
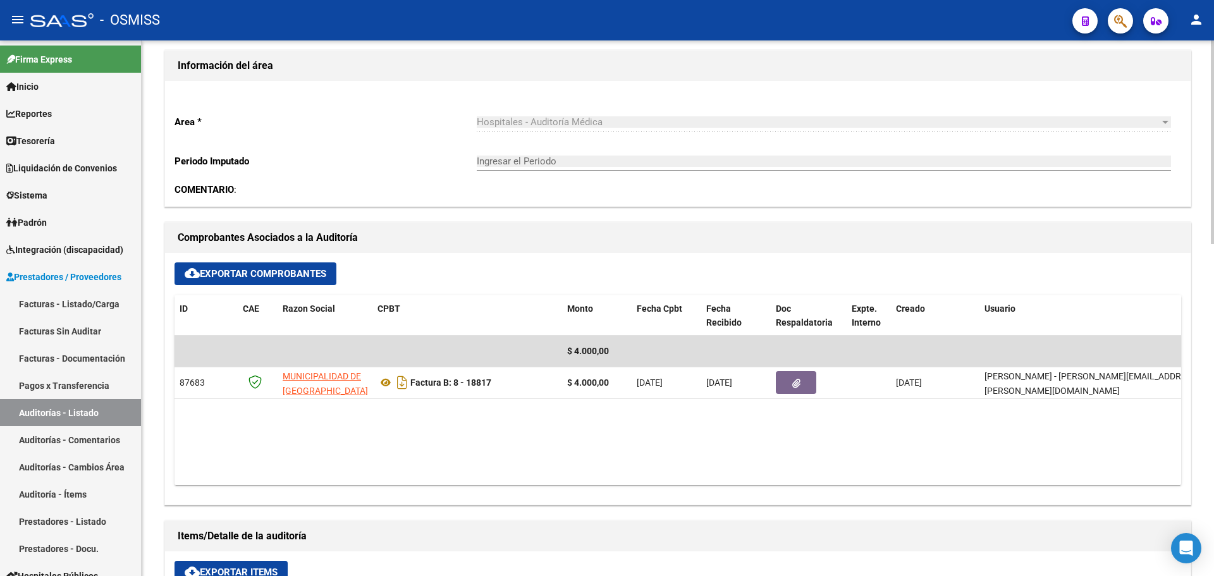
scroll to position [379, 0]
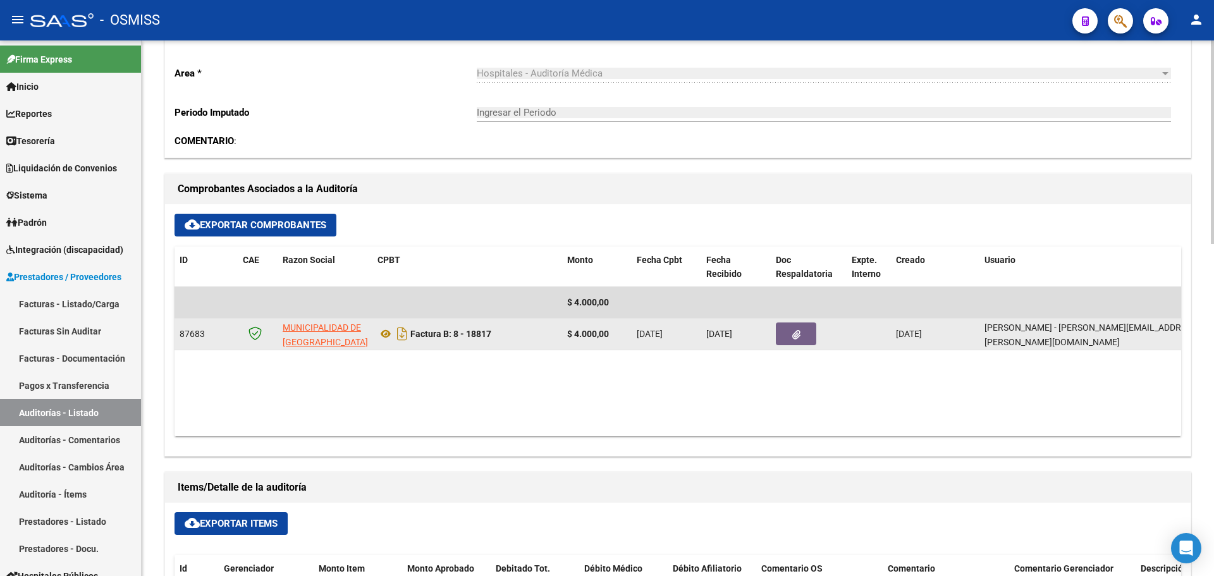
click at [800, 334] on icon "button" at bounding box center [796, 334] width 8 height 9
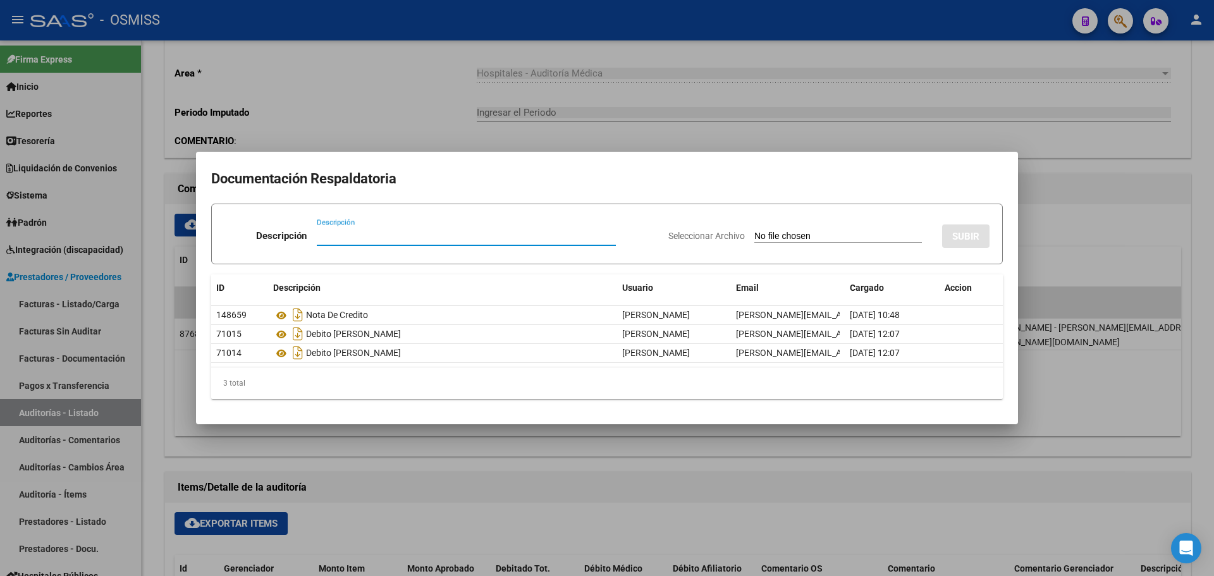
click at [367, 116] on div at bounding box center [607, 288] width 1214 height 576
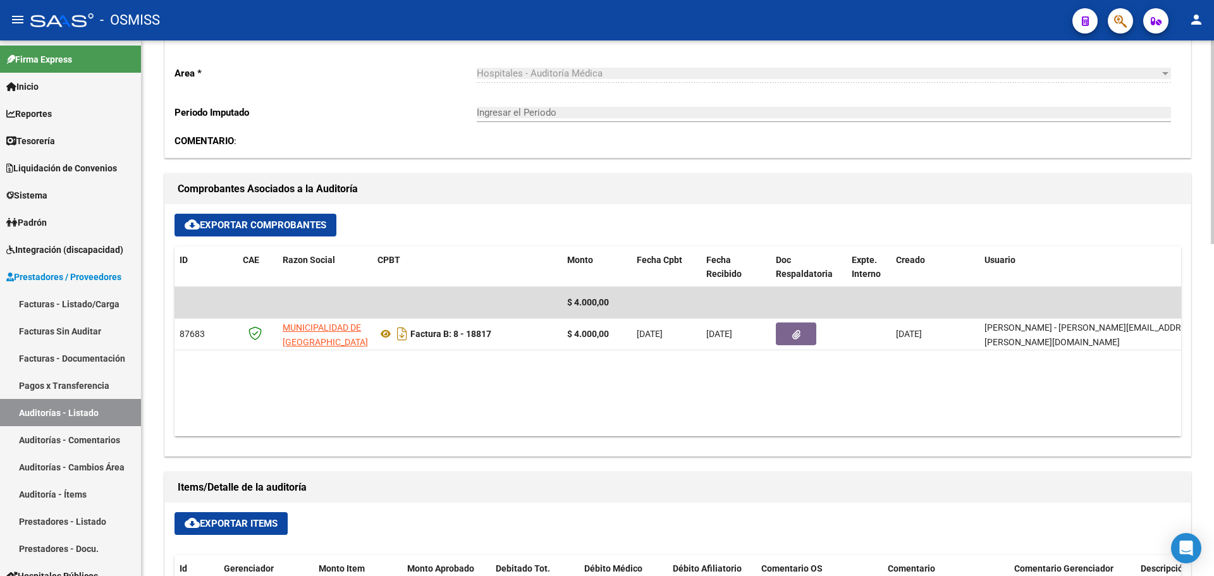
scroll to position [316, 0]
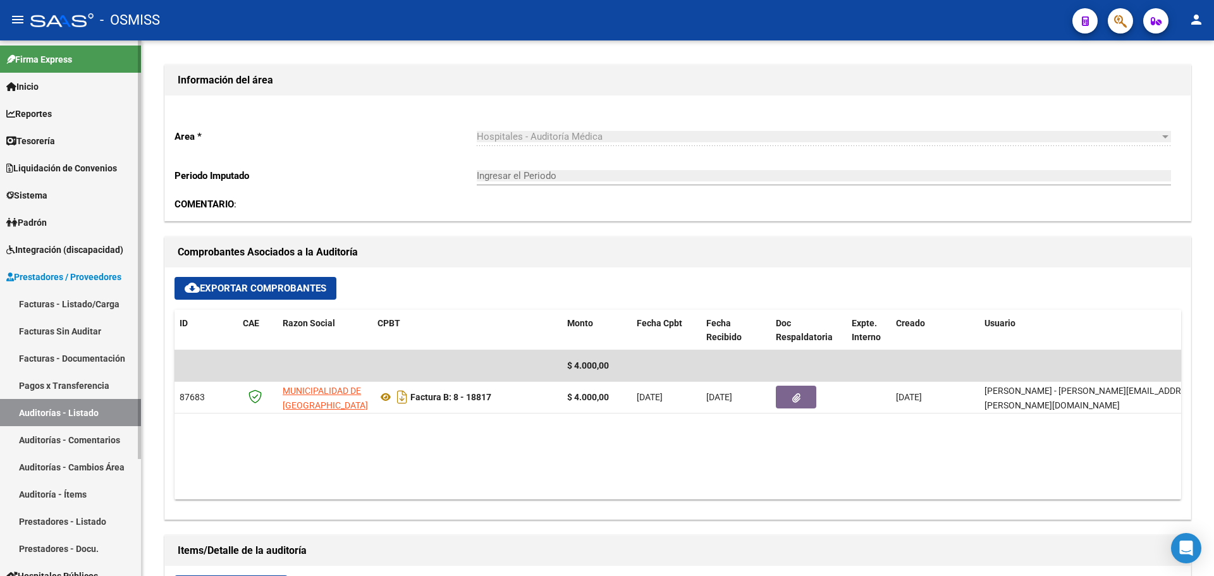
click at [85, 128] on link "Tesorería" at bounding box center [70, 140] width 141 height 27
click at [85, 132] on link "Tesorería" at bounding box center [70, 140] width 141 height 27
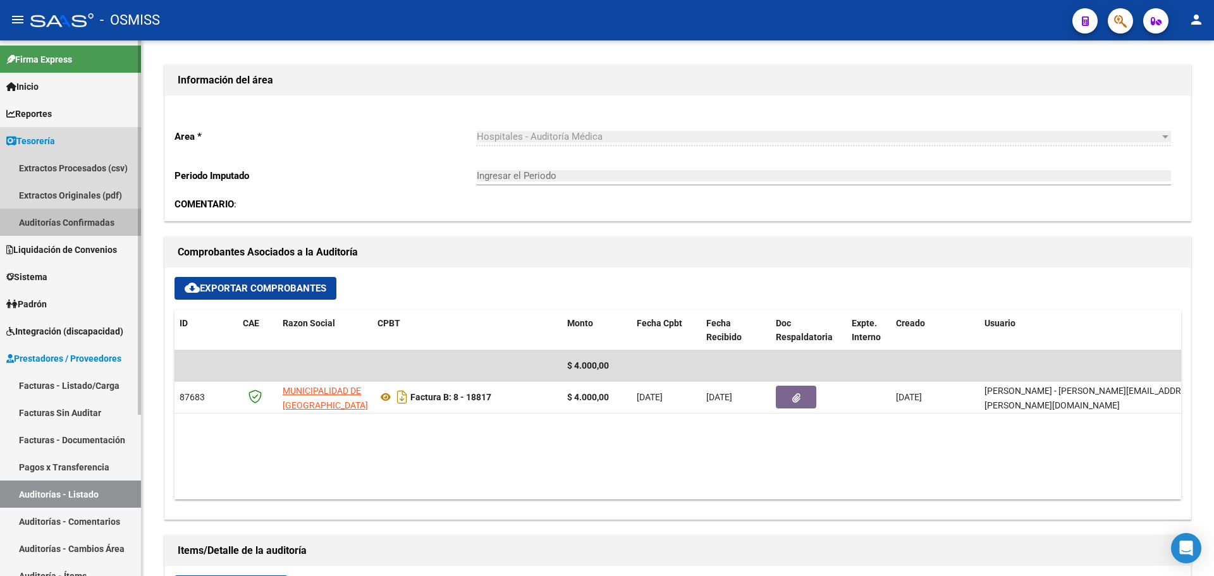
click at [68, 218] on link "Auditorías Confirmadas" at bounding box center [70, 222] width 141 height 27
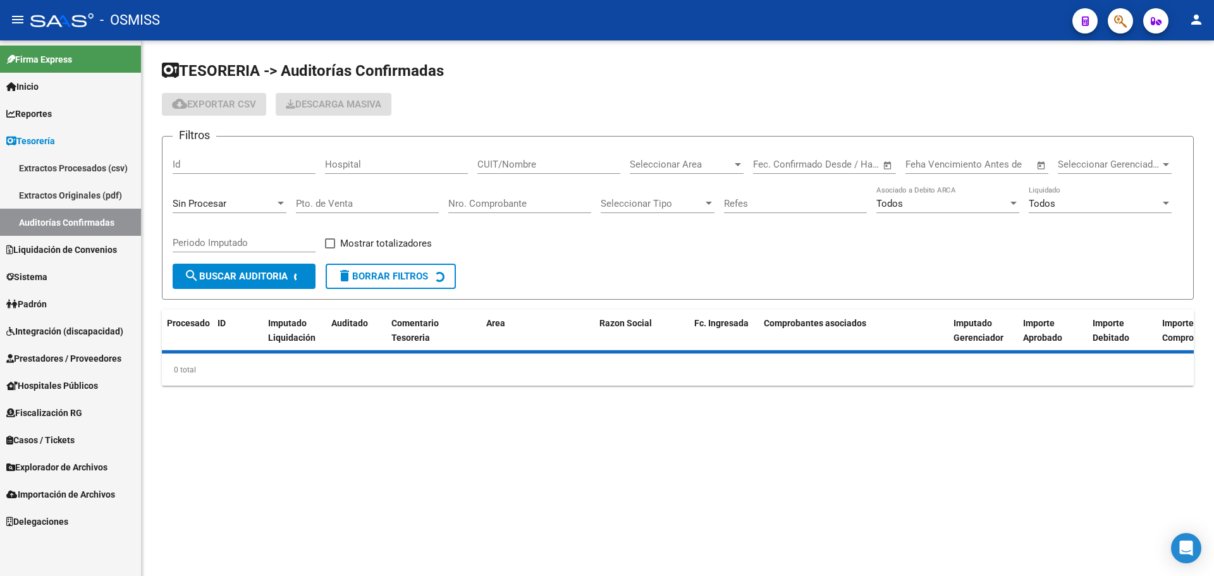
click at [257, 202] on div "Sin Procesar" at bounding box center [224, 203] width 102 height 11
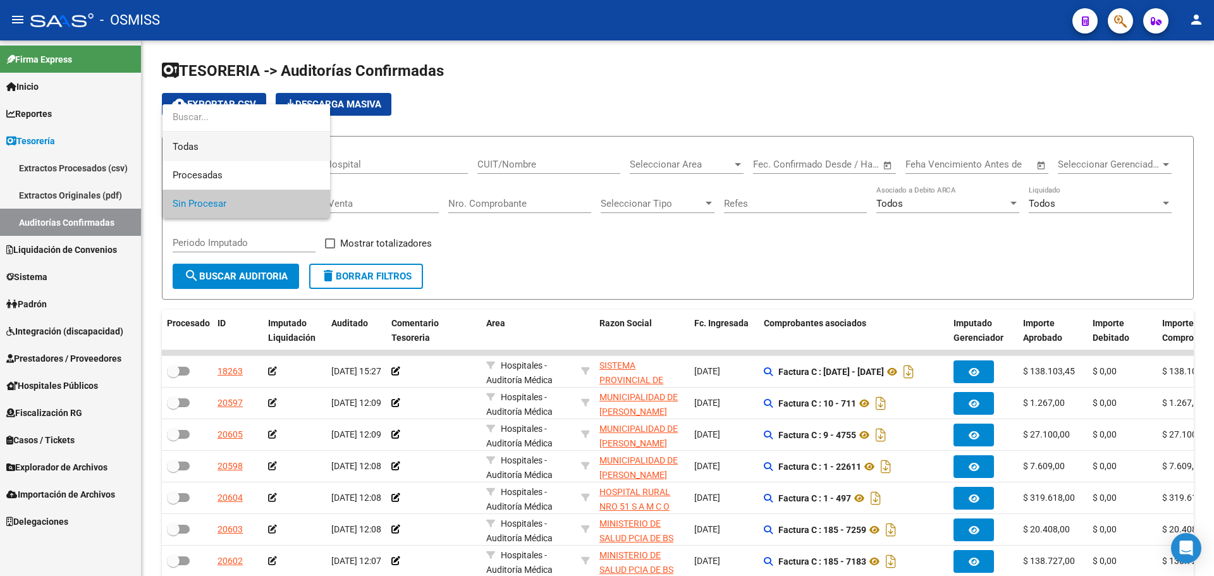
click at [259, 152] on span "Todas" at bounding box center [246, 147] width 147 height 28
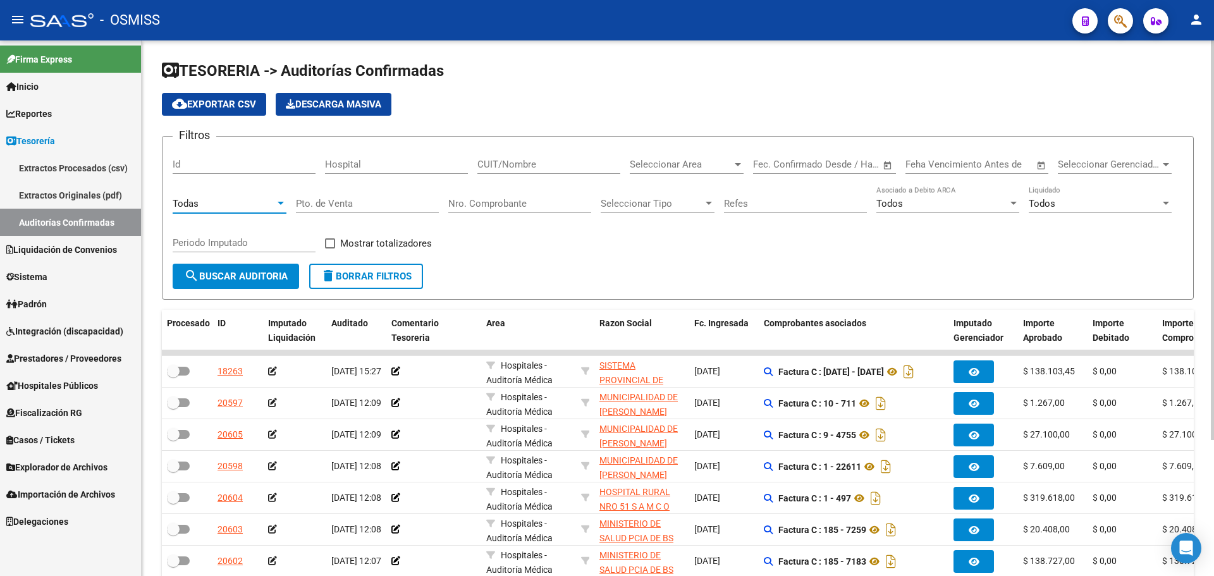
click at [554, 199] on input "Nro. Comprobante" at bounding box center [519, 203] width 143 height 11
type input "19731"
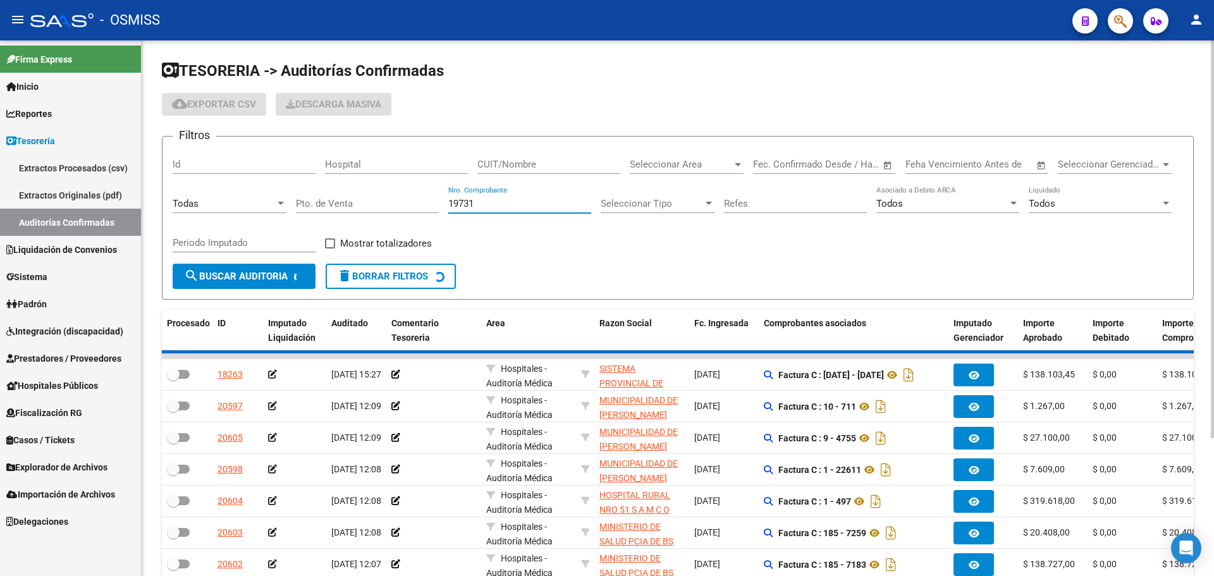
checkbox input "true"
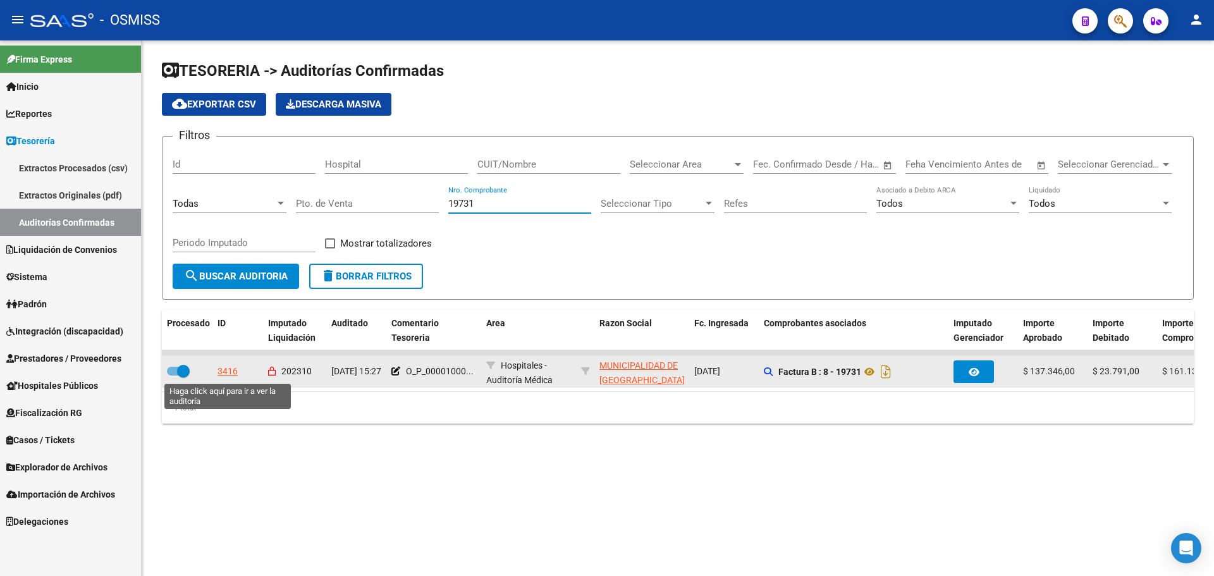
type input "19731"
click at [224, 369] on div "3416" at bounding box center [227, 371] width 20 height 15
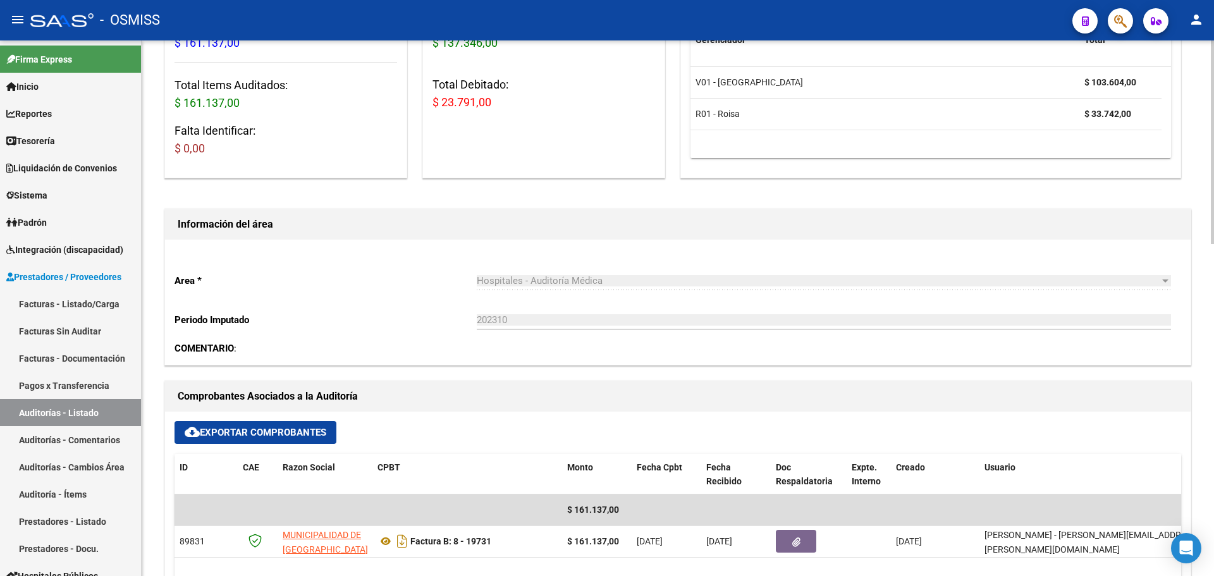
scroll to position [316, 0]
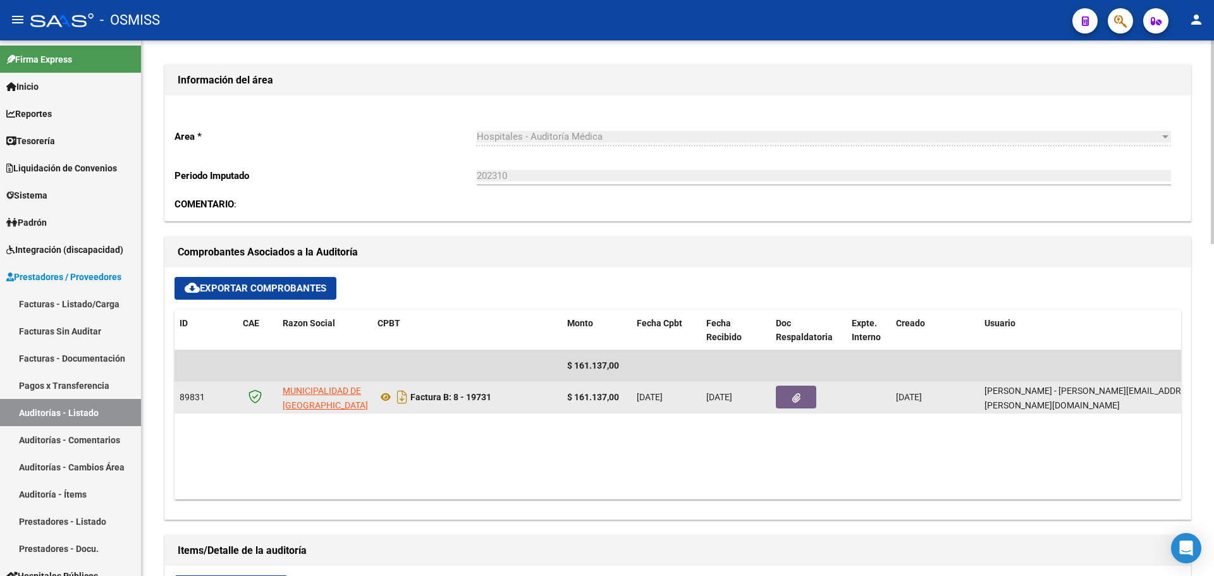
click at [785, 396] on button "button" at bounding box center [796, 397] width 40 height 23
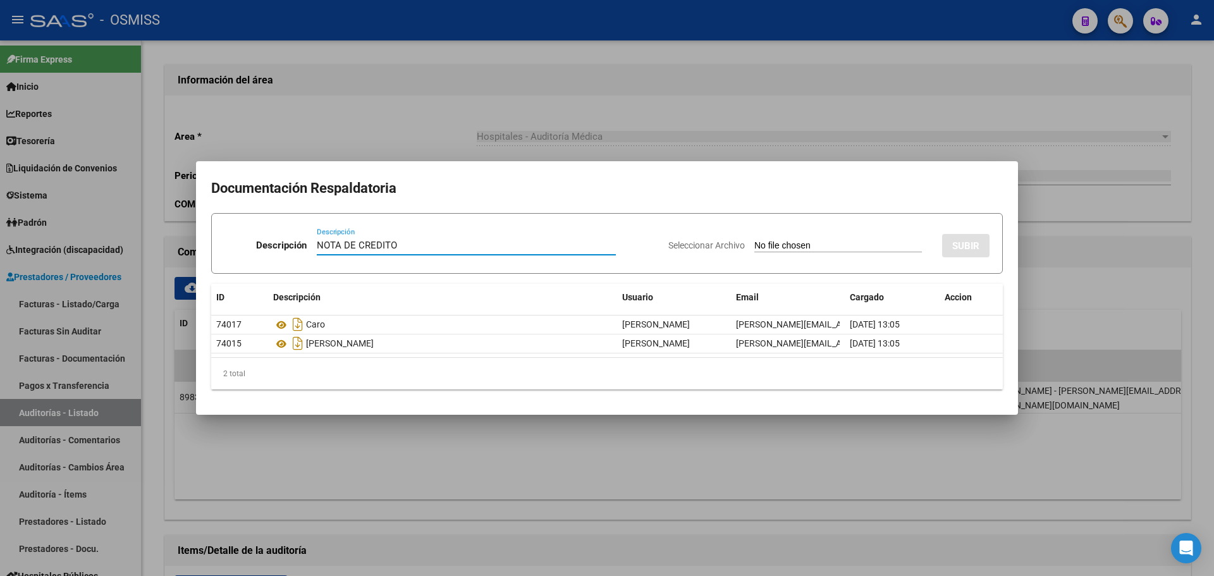
type input "NOTA DE CREDITO"
click at [788, 241] on input "Seleccionar Archivo" at bounding box center [838, 246] width 168 height 12
type input "C:\fakepath\NC. MUNICIPALIDAD DE GRAL SAN MARTIN FC. 19731.pdf"
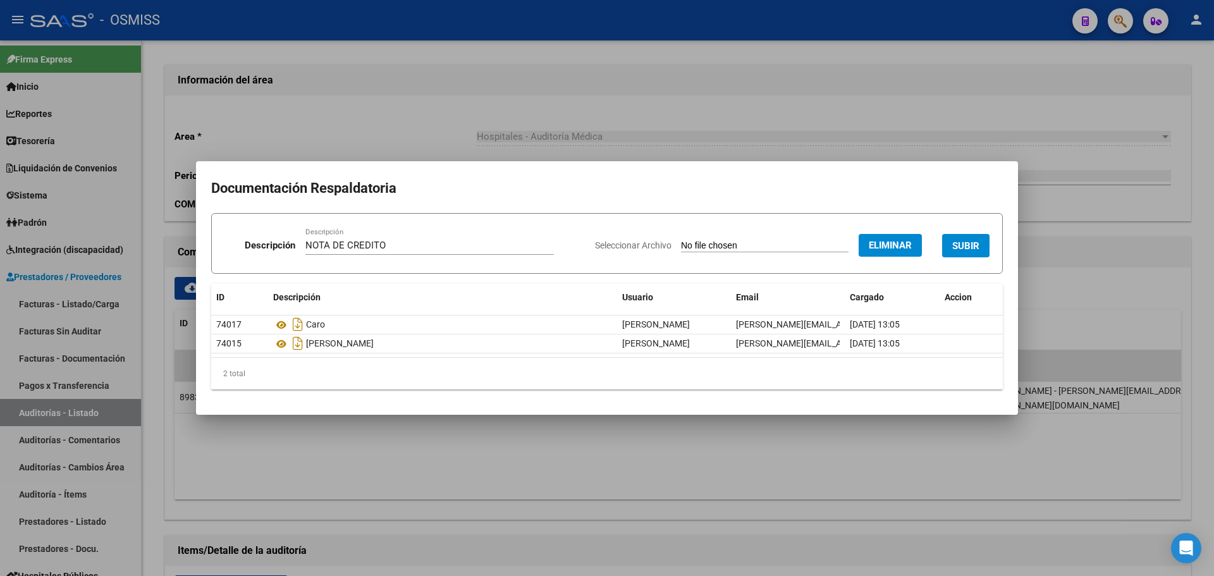
click at [960, 238] on button "SUBIR" at bounding box center [965, 245] width 47 height 23
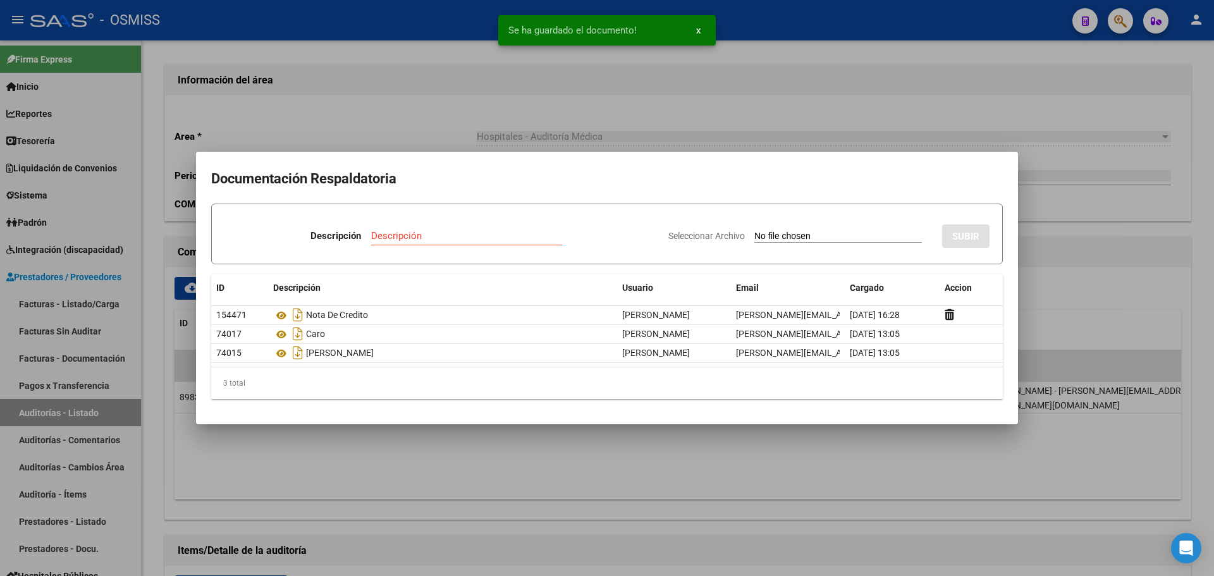
click at [303, 129] on div at bounding box center [607, 288] width 1214 height 576
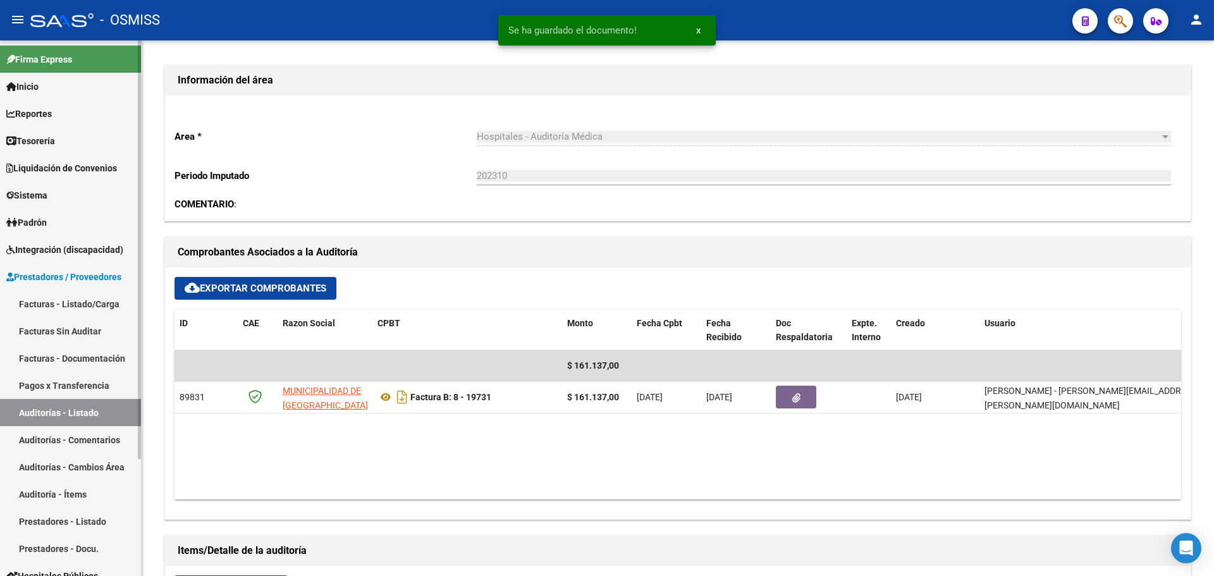
drag, startPoint x: 63, startPoint y: 119, endPoint x: 64, endPoint y: 126, distance: 7.6
click at [63, 119] on link "Reportes" at bounding box center [70, 113] width 141 height 27
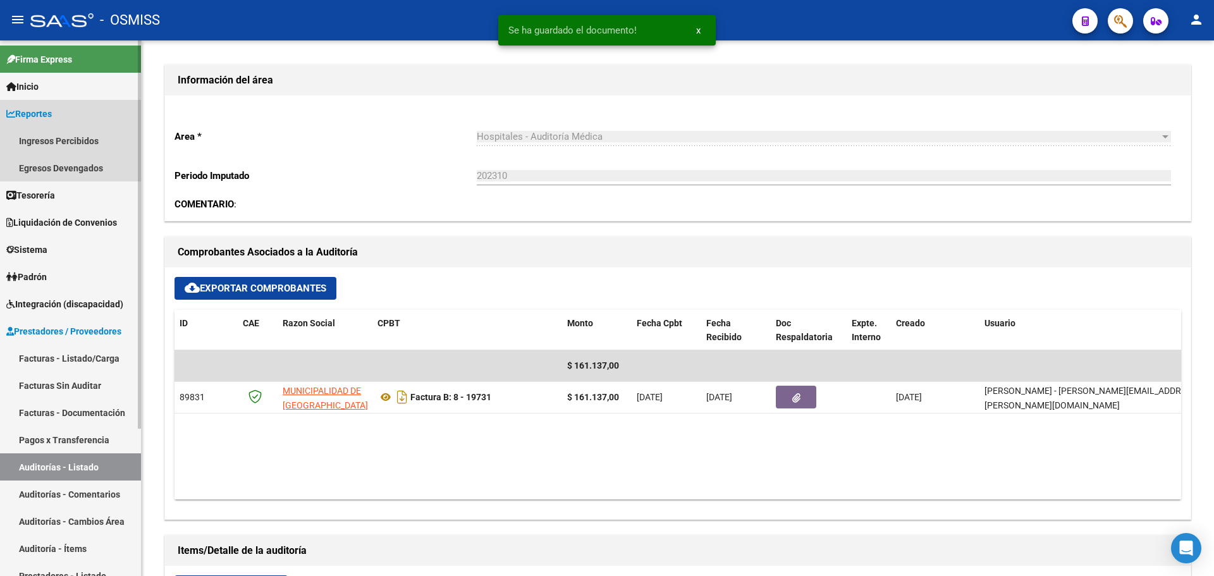
click at [65, 114] on link "Reportes" at bounding box center [70, 113] width 141 height 27
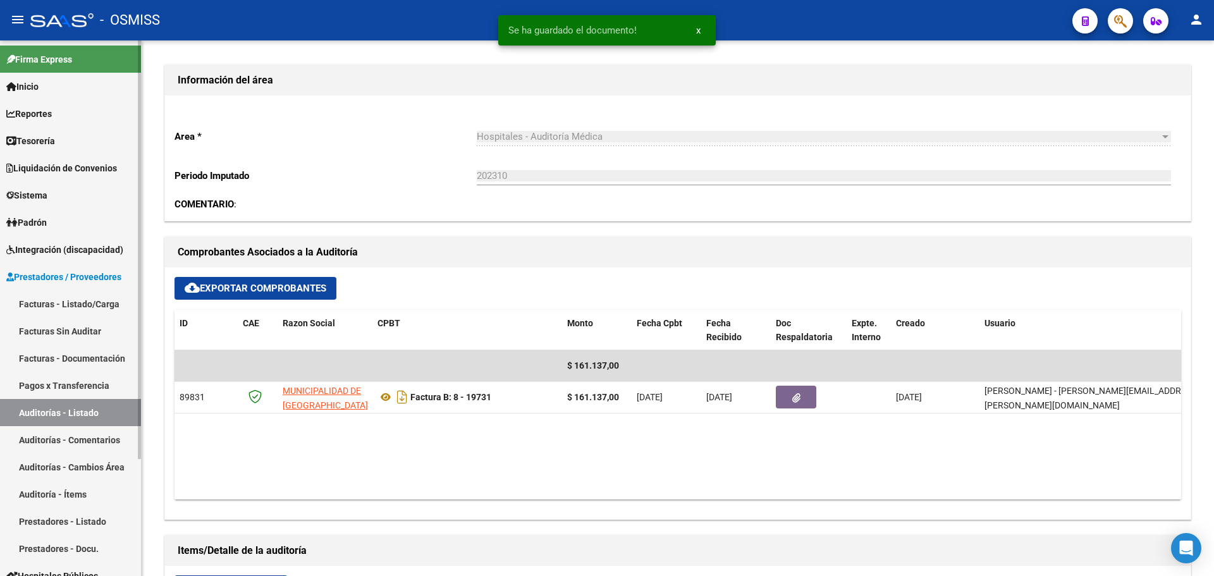
click at [66, 135] on link "Tesorería" at bounding box center [70, 140] width 141 height 27
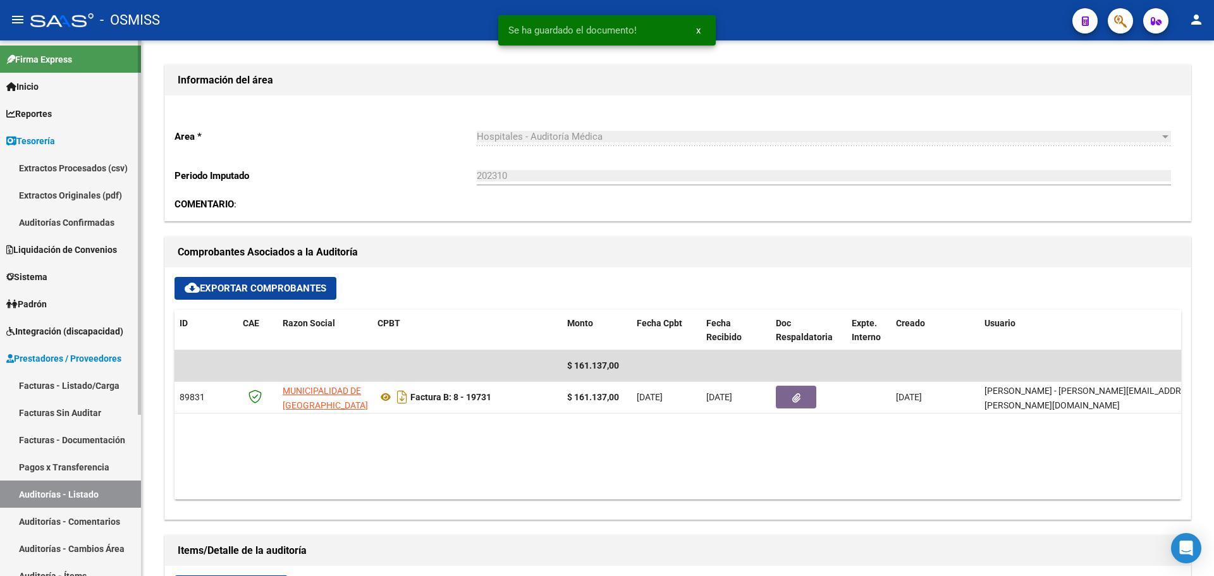
click at [65, 224] on link "Auditorías Confirmadas" at bounding box center [70, 222] width 141 height 27
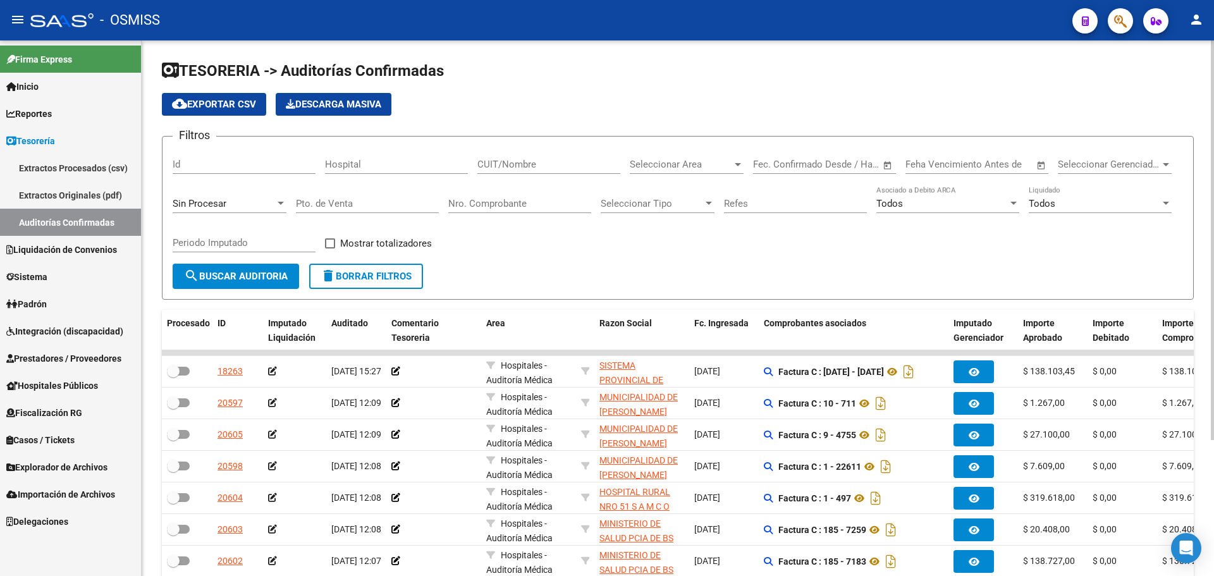
click at [286, 195] on div "Sin Procesar" at bounding box center [230, 199] width 114 height 27
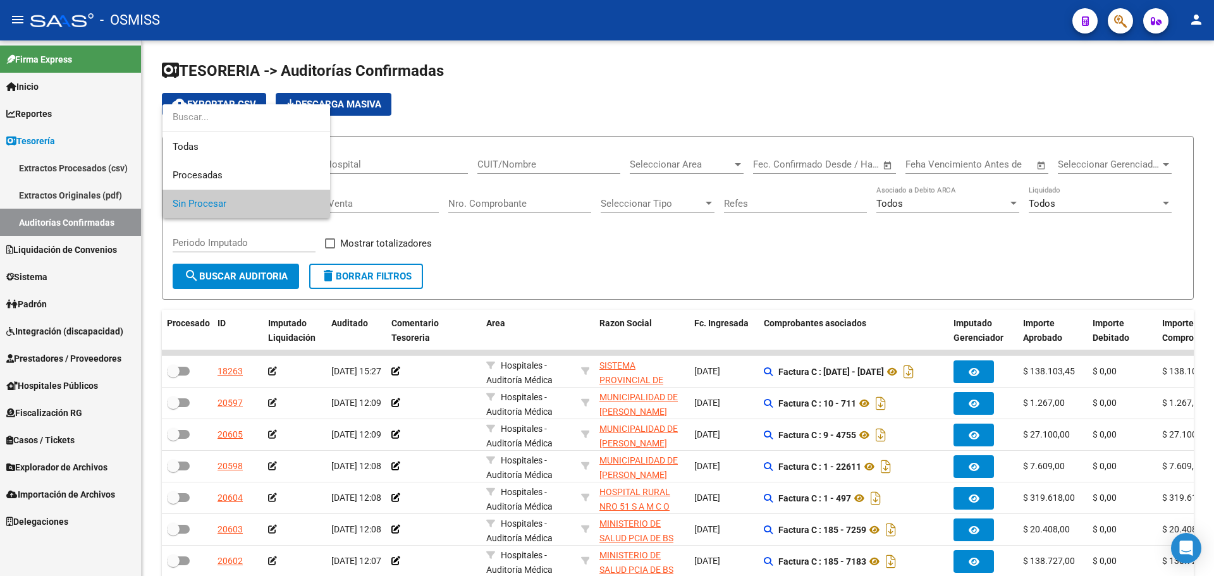
click at [266, 132] on div at bounding box center [246, 118] width 168 height 28
click at [266, 142] on span "Todas" at bounding box center [246, 147] width 147 height 28
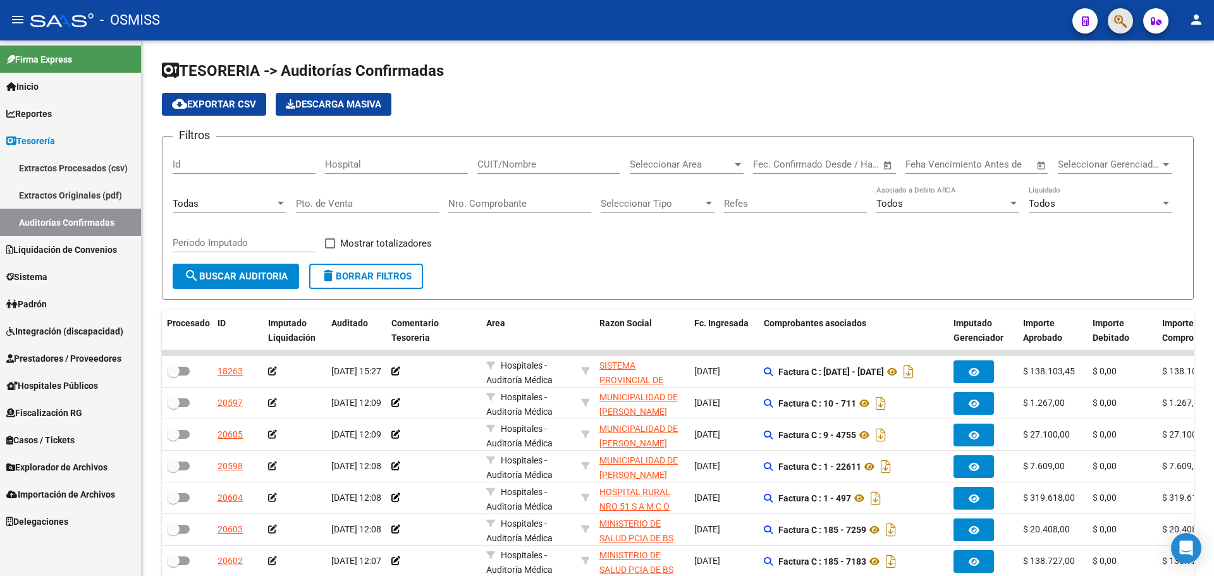
click at [1128, 15] on button "button" at bounding box center [1120, 20] width 25 height 25
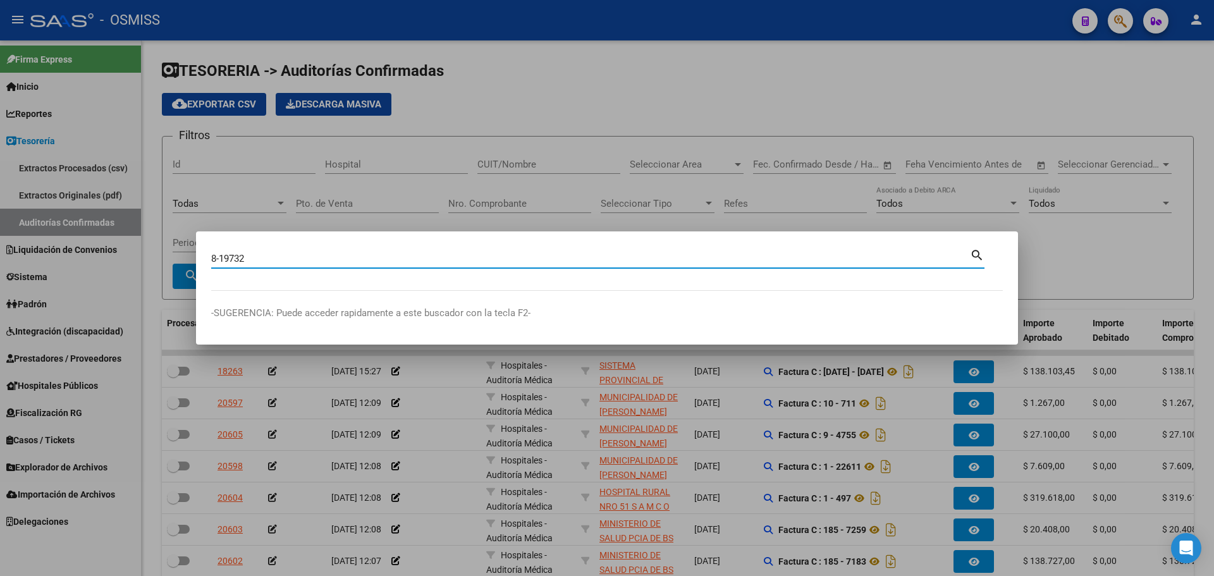
type input "8-19732"
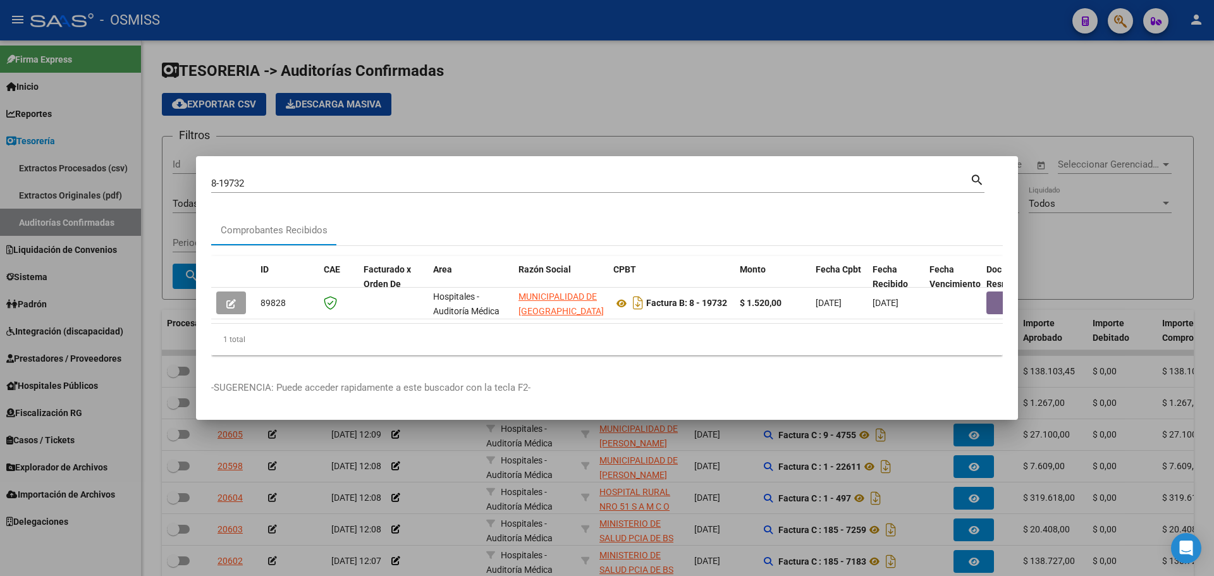
scroll to position [0, 563]
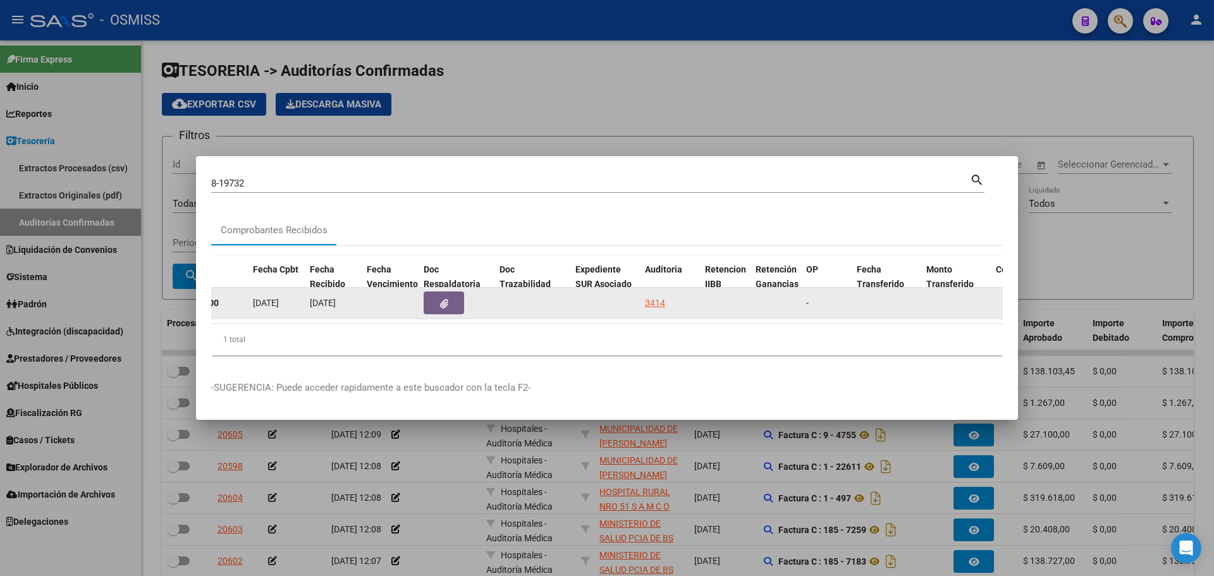
click at [439, 301] on button "button" at bounding box center [444, 302] width 40 height 23
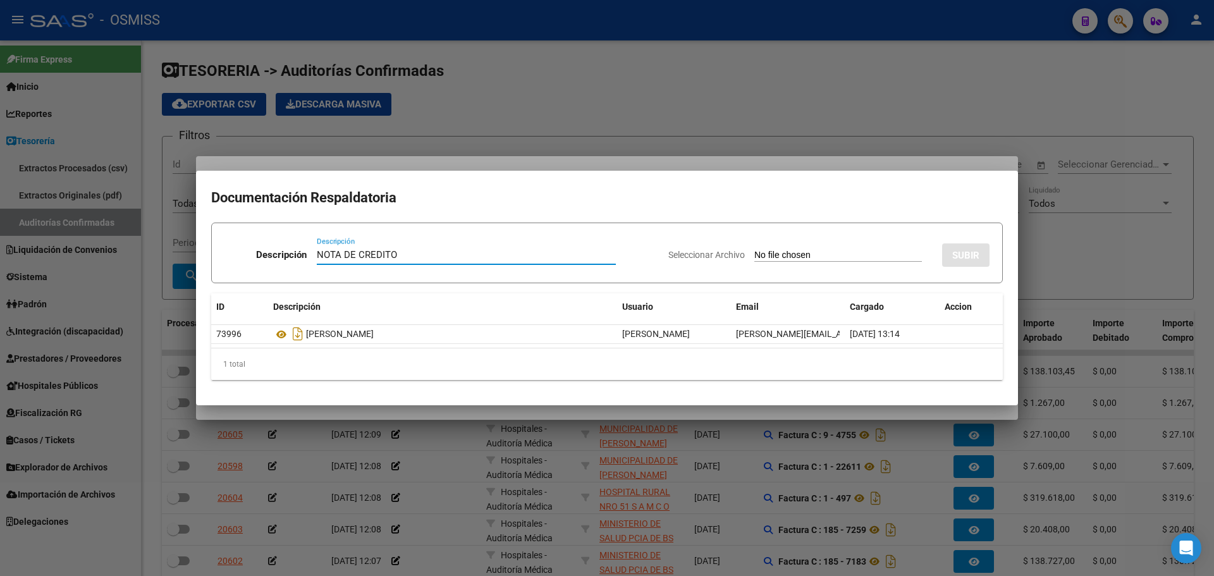
type input "NOTA DE CREDITO"
click at [754, 256] on input "Seleccionar Archivo" at bounding box center [838, 256] width 168 height 12
type input "C:\fakepath\NC. MUNICIPALIDAD DE GRAL SAN MARTIN FC. 19732.pdf"
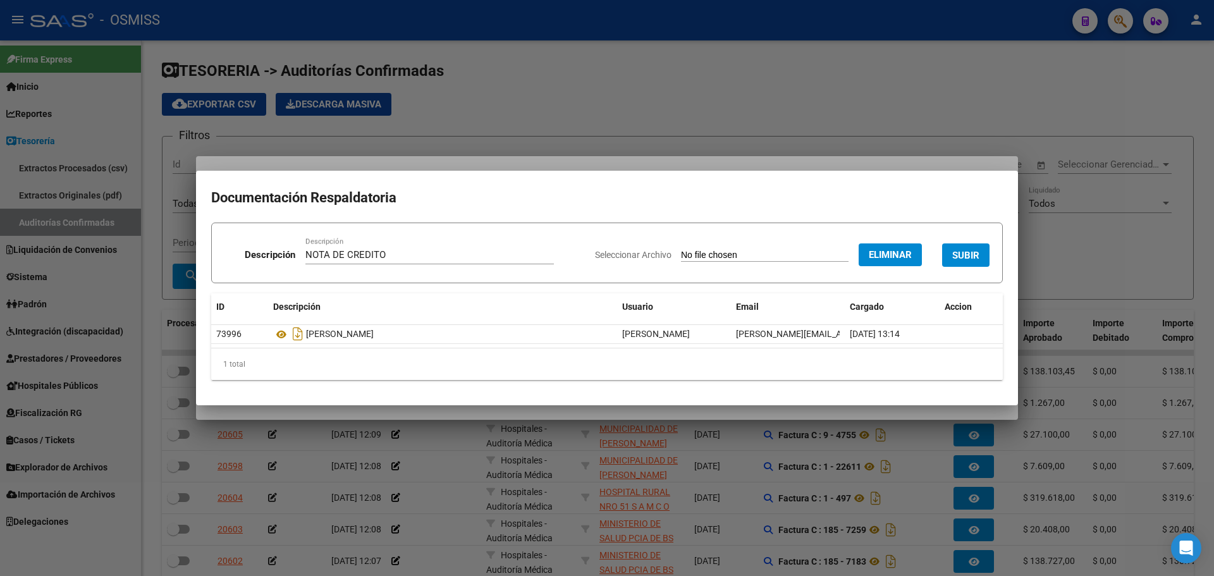
click at [968, 248] on button "SUBIR" at bounding box center [965, 254] width 47 height 23
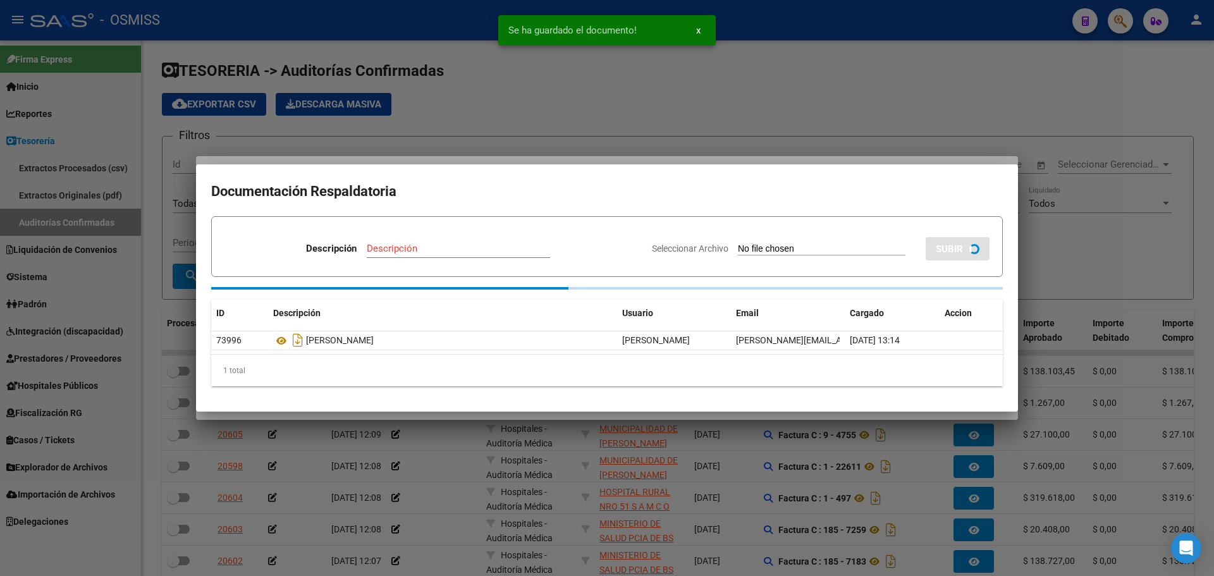
click at [521, 159] on div at bounding box center [607, 288] width 1214 height 576
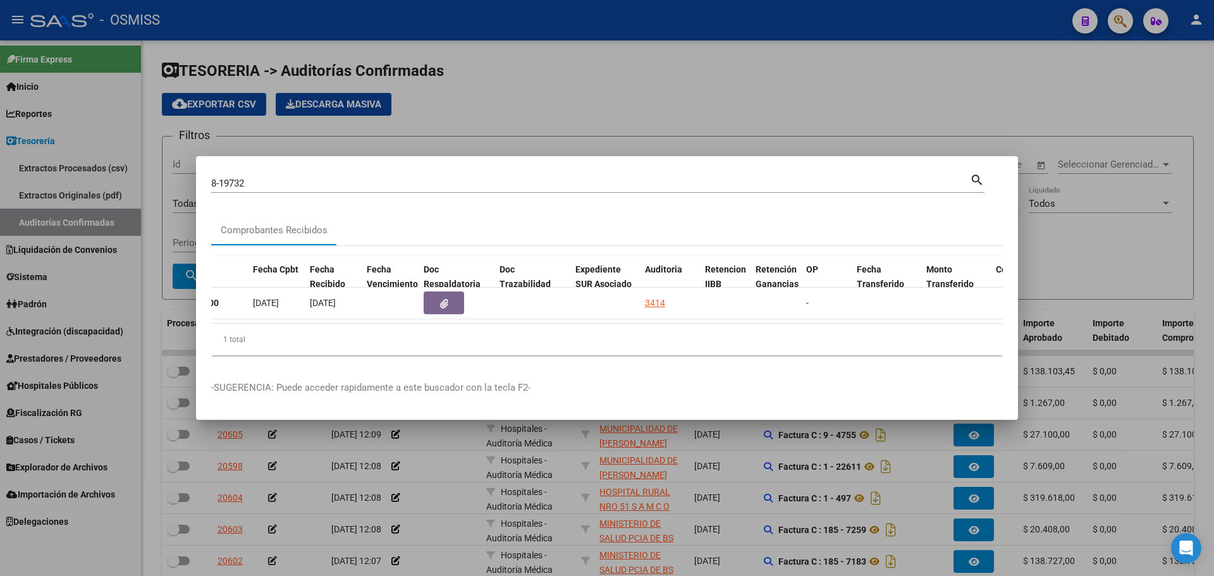
click at [308, 182] on input "8-19732" at bounding box center [590, 183] width 759 height 11
type input "8-19730"
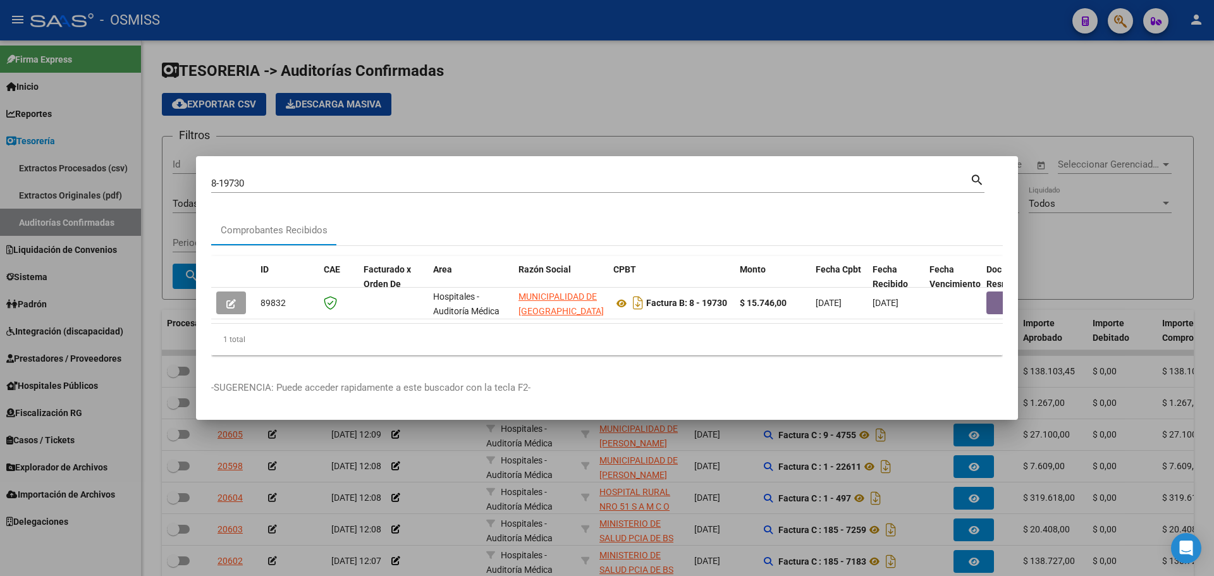
drag, startPoint x: 334, startPoint y: 328, endPoint x: 516, endPoint y: 335, distance: 182.2
click at [516, 335] on div "1 total" at bounding box center [606, 340] width 791 height 32
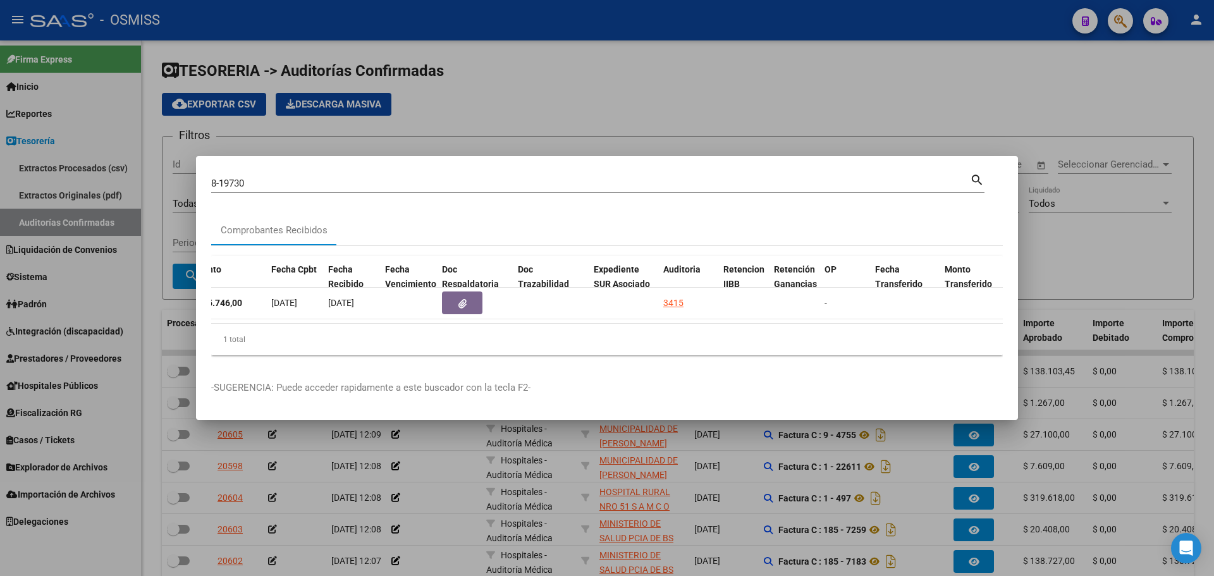
scroll to position [0, 411]
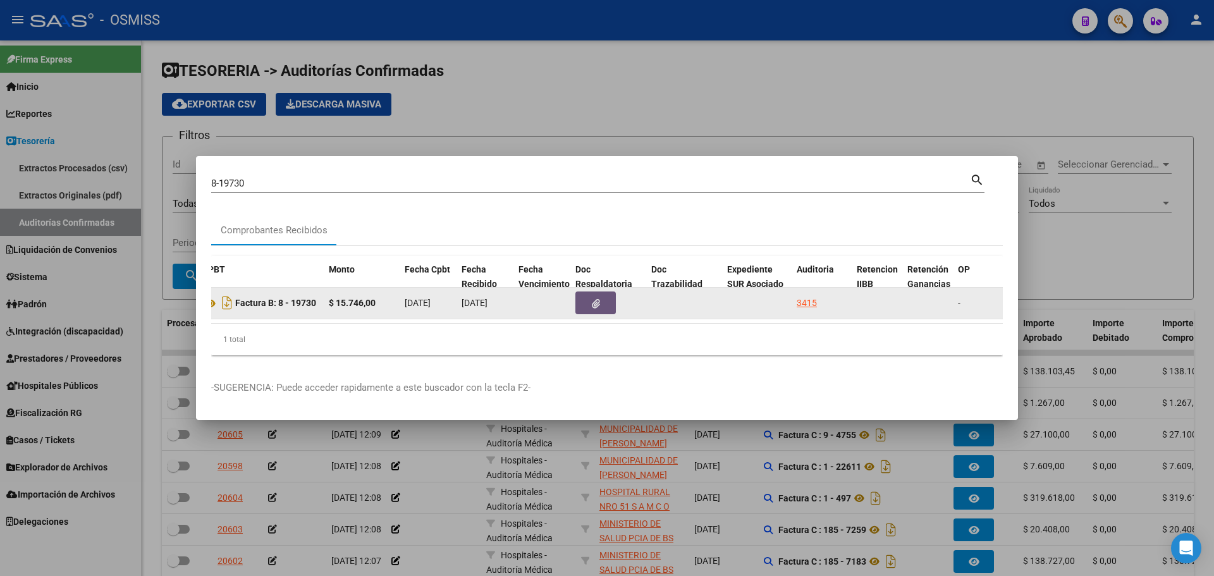
click at [584, 307] on button "button" at bounding box center [595, 302] width 40 height 23
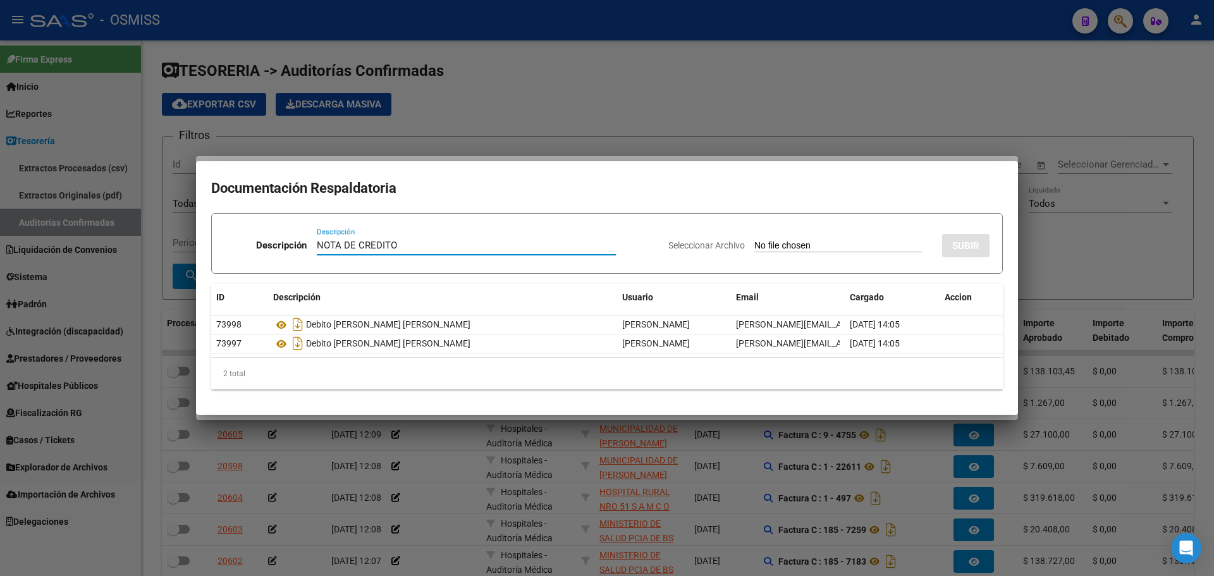
type input "NOTA DE CREDITO"
click at [754, 250] on input "Seleccionar Archivo" at bounding box center [838, 246] width 168 height 12
type input "C:\fakepath\NC. MUNICIPALIDAD DE GRAL SAN MARTIN FC. 19730.pdf"
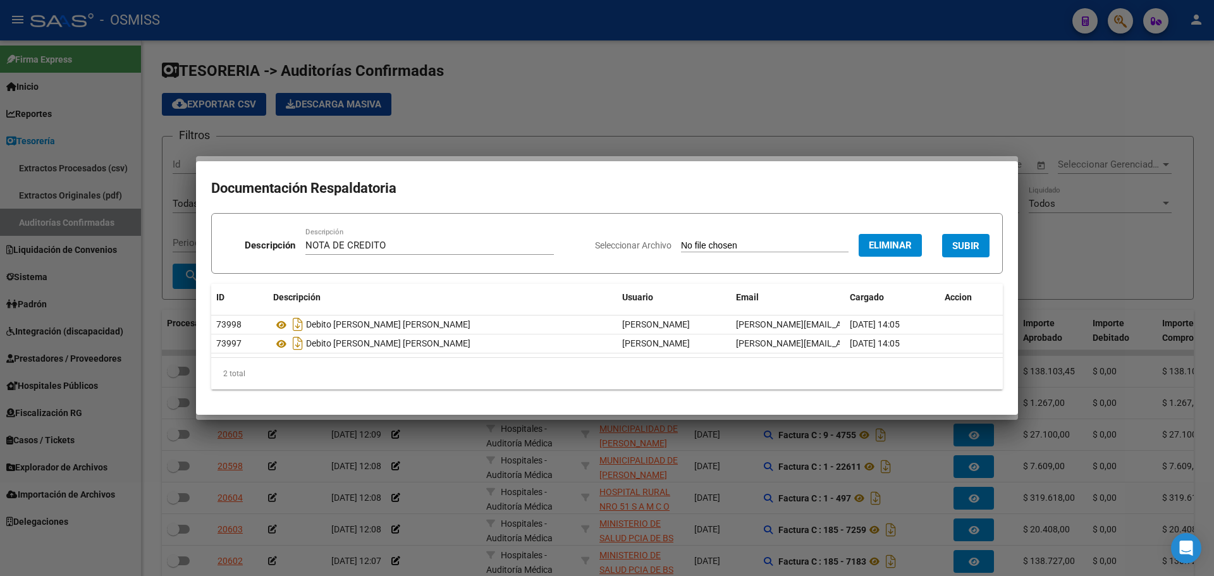
click at [977, 243] on span "SUBIR" at bounding box center [965, 245] width 27 height 11
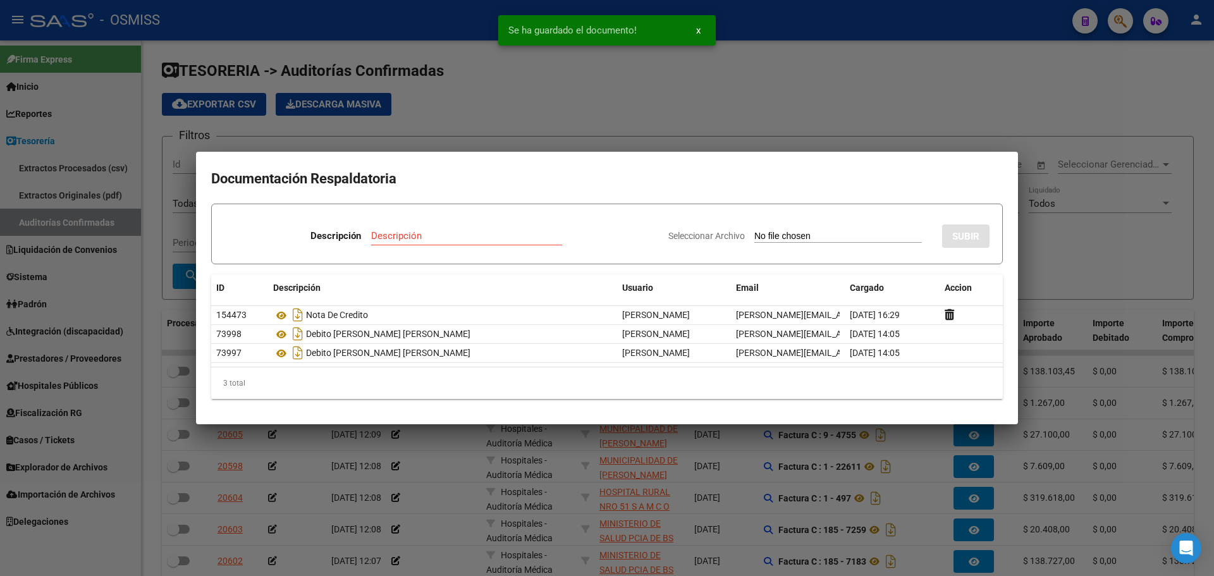
click at [831, 150] on div at bounding box center [607, 288] width 1214 height 576
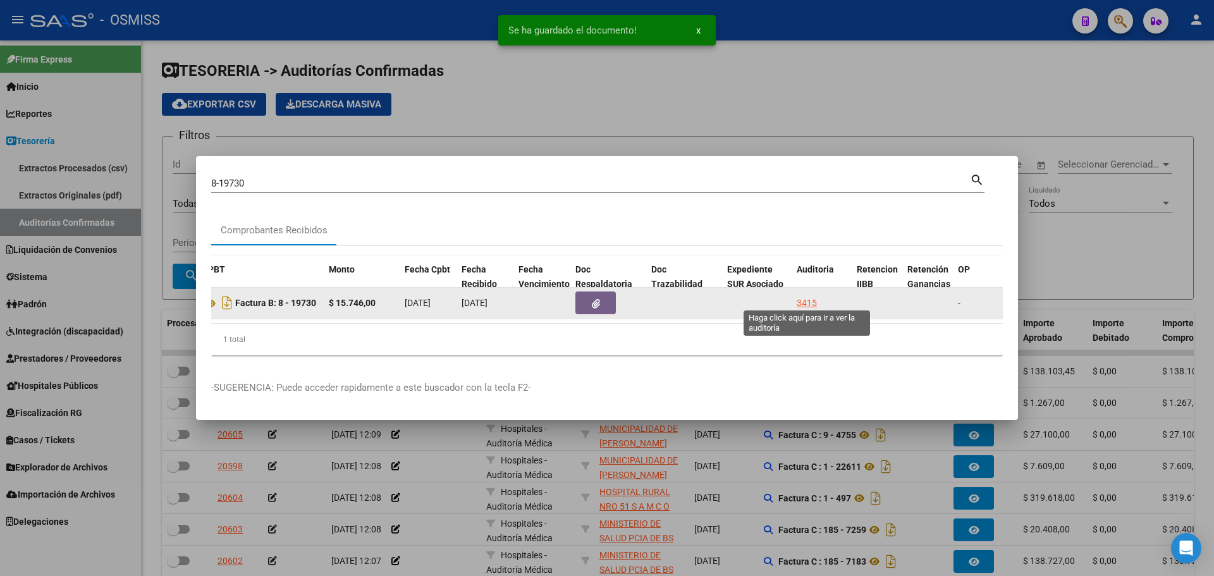
click at [797, 298] on div "3415" at bounding box center [807, 303] width 20 height 15
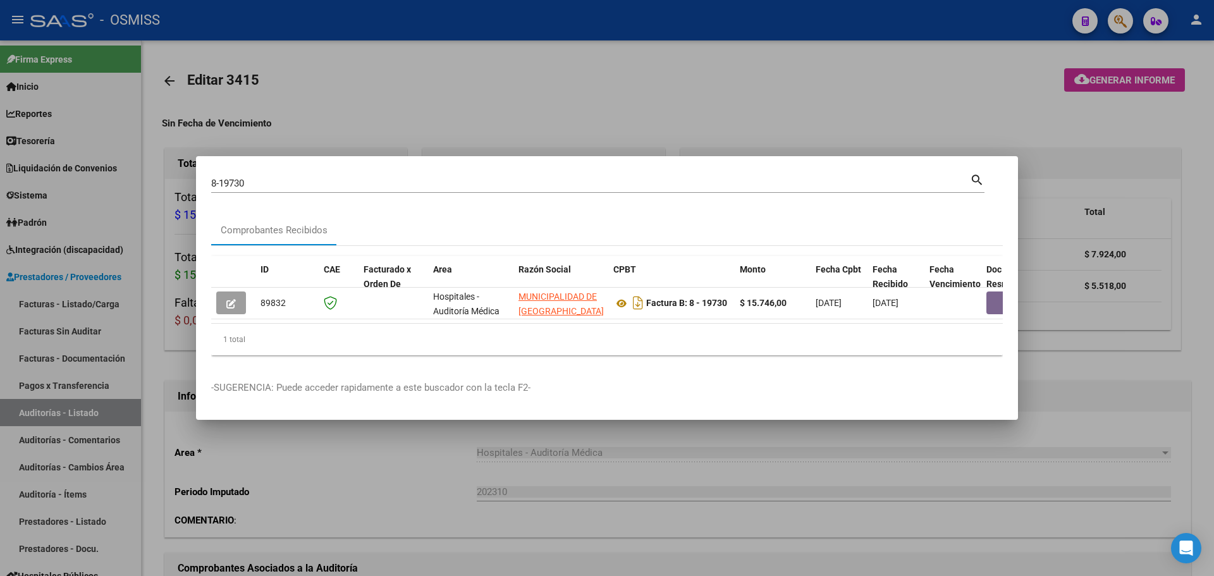
click at [292, 426] on div at bounding box center [607, 288] width 1214 height 576
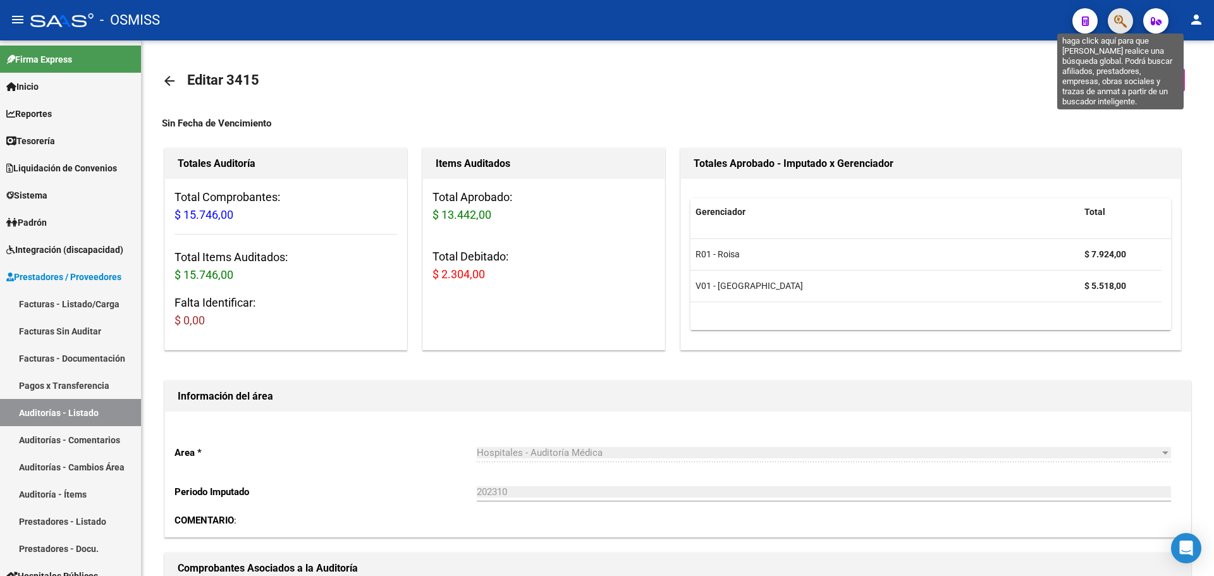
click at [1124, 25] on icon "button" at bounding box center [1120, 21] width 13 height 15
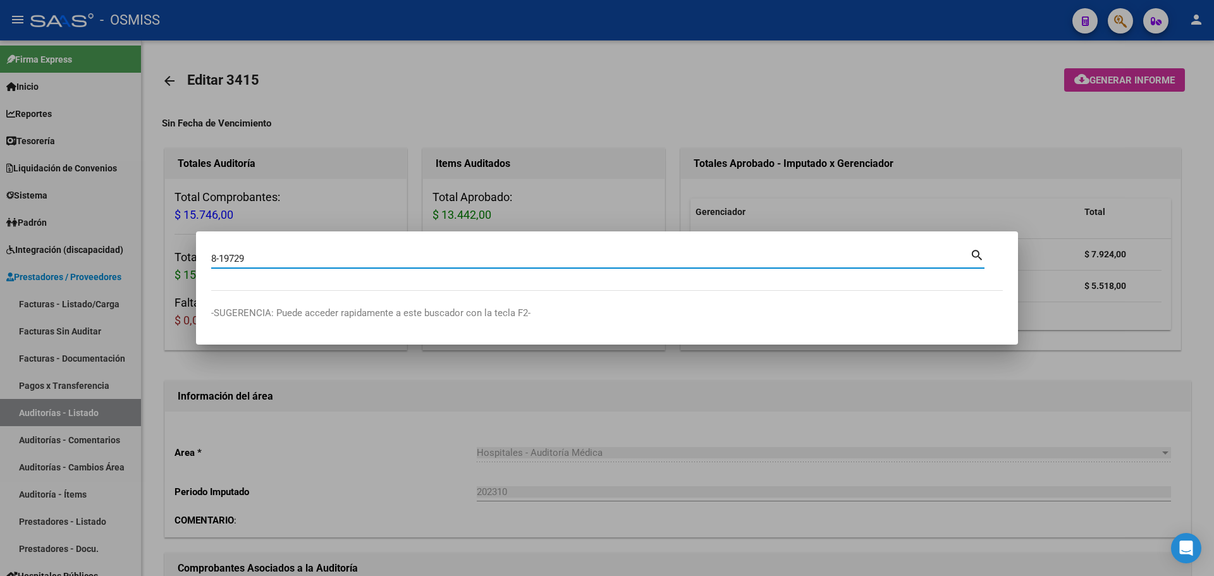
type input "8-19729"
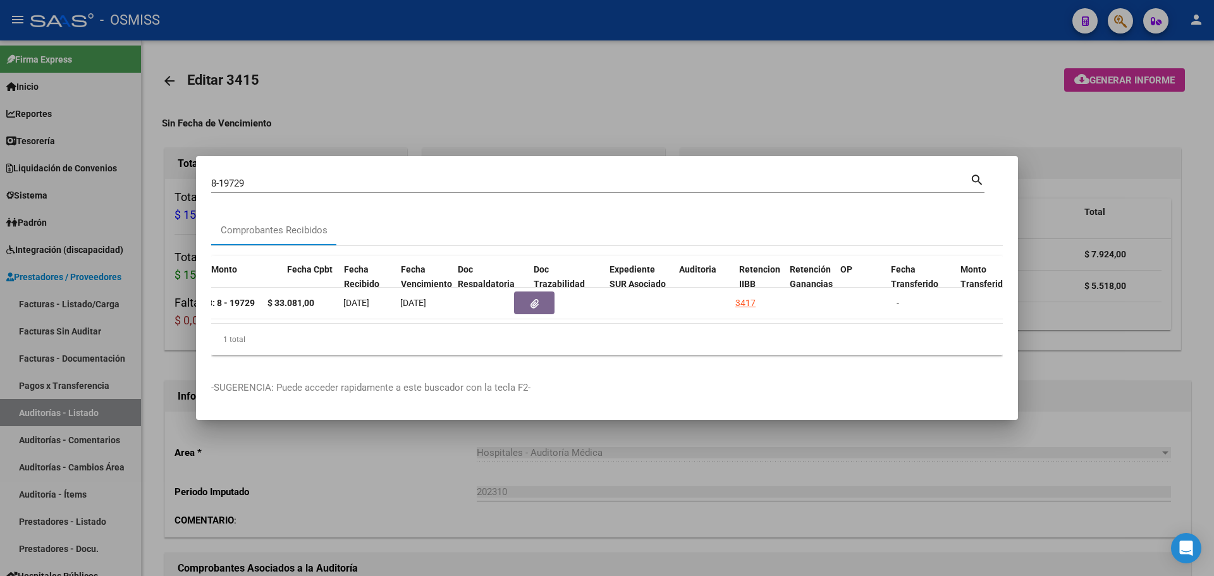
scroll to position [0, 528]
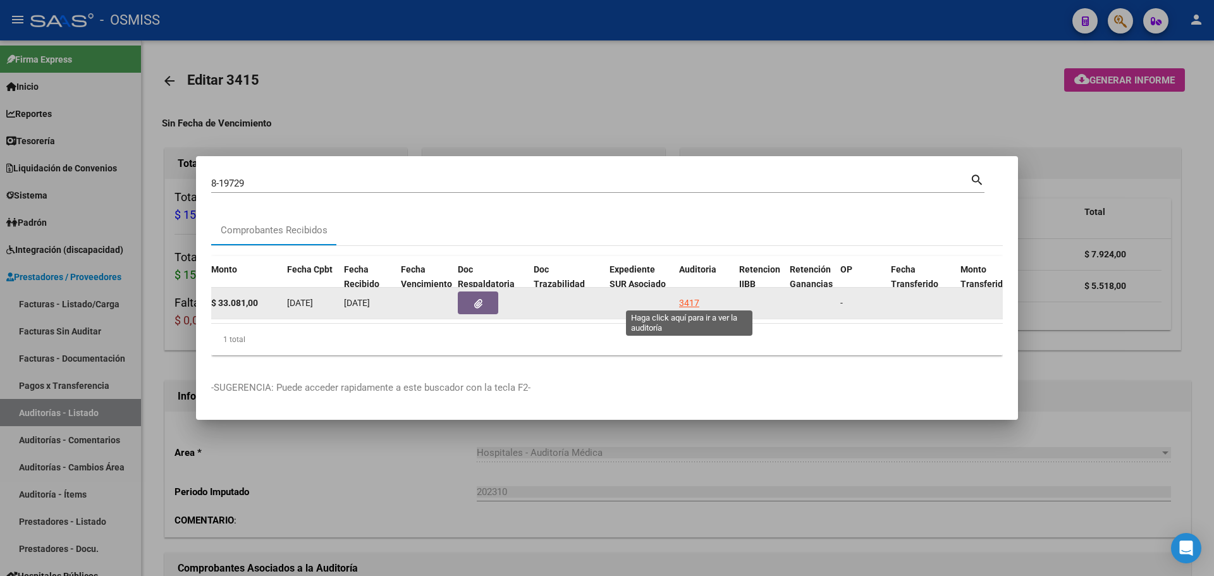
click at [680, 298] on div "3417" at bounding box center [689, 303] width 20 height 15
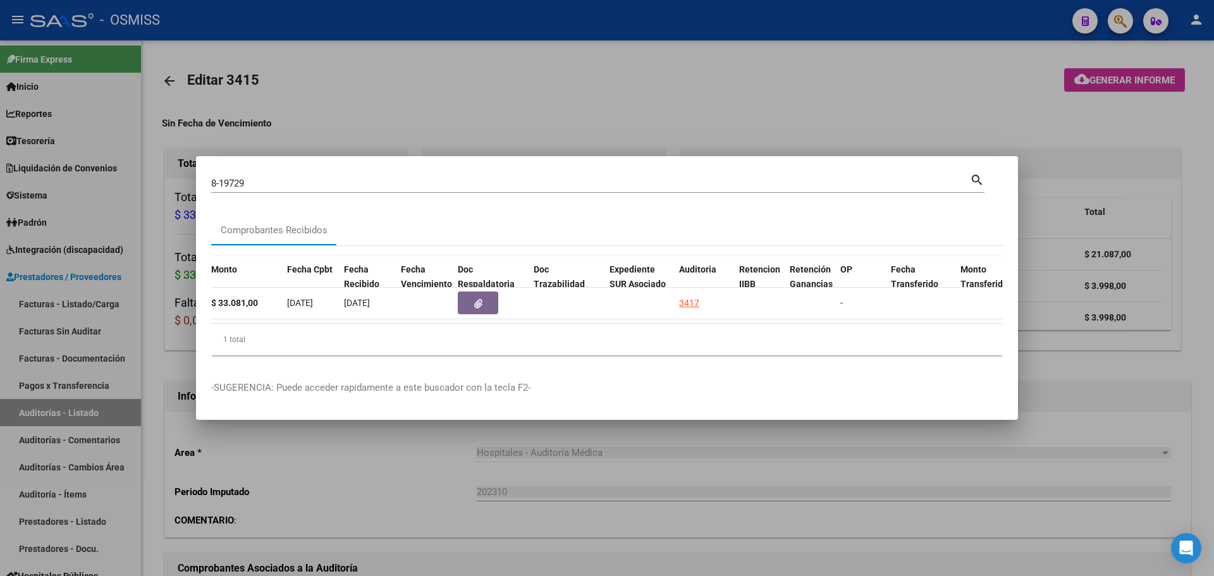
click at [448, 124] on div at bounding box center [607, 288] width 1214 height 576
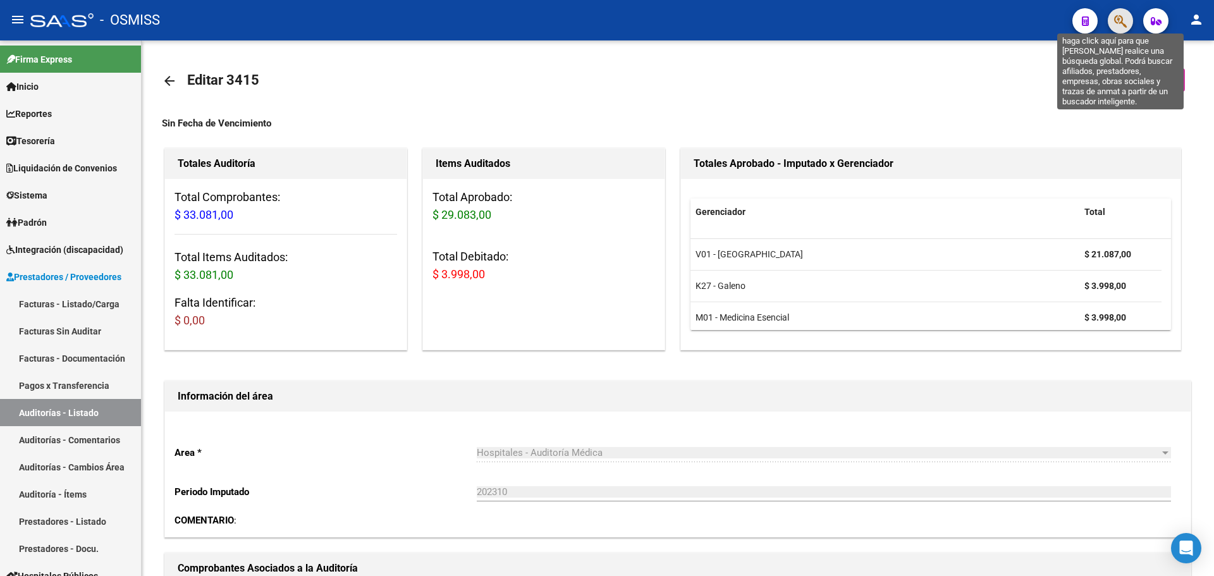
click at [1122, 28] on icon "button" at bounding box center [1120, 21] width 13 height 15
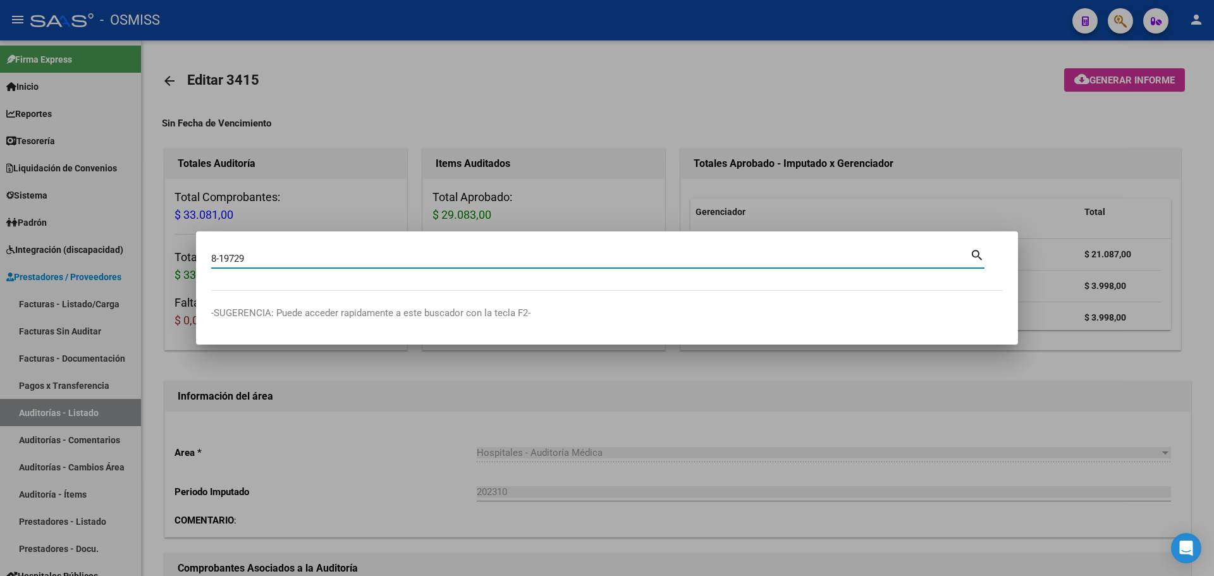
type input "8-19729"
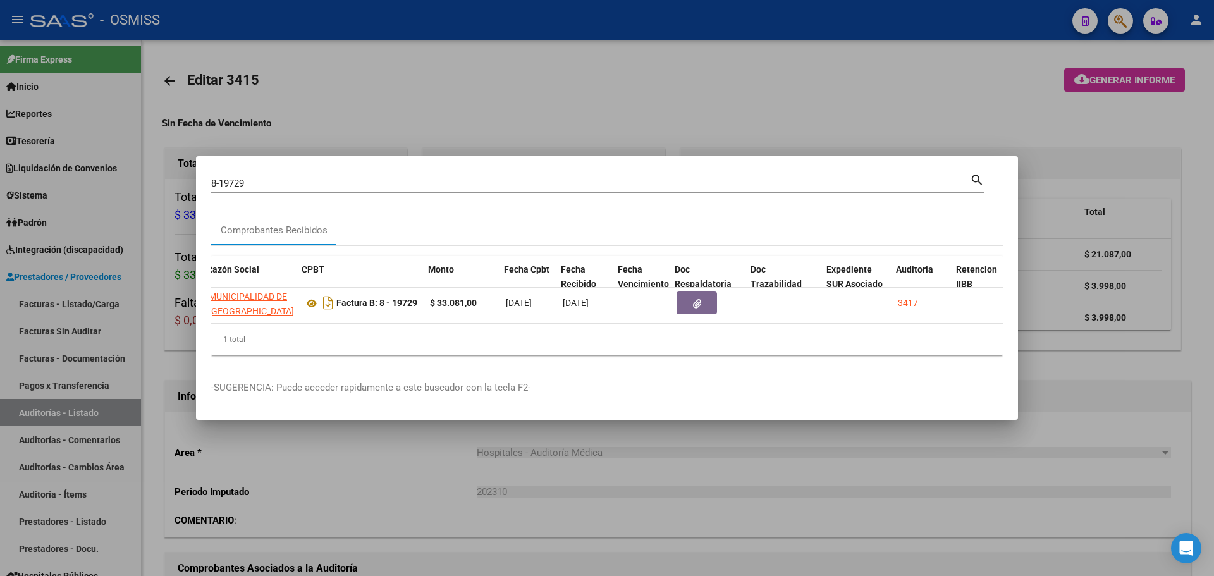
scroll to position [0, 312]
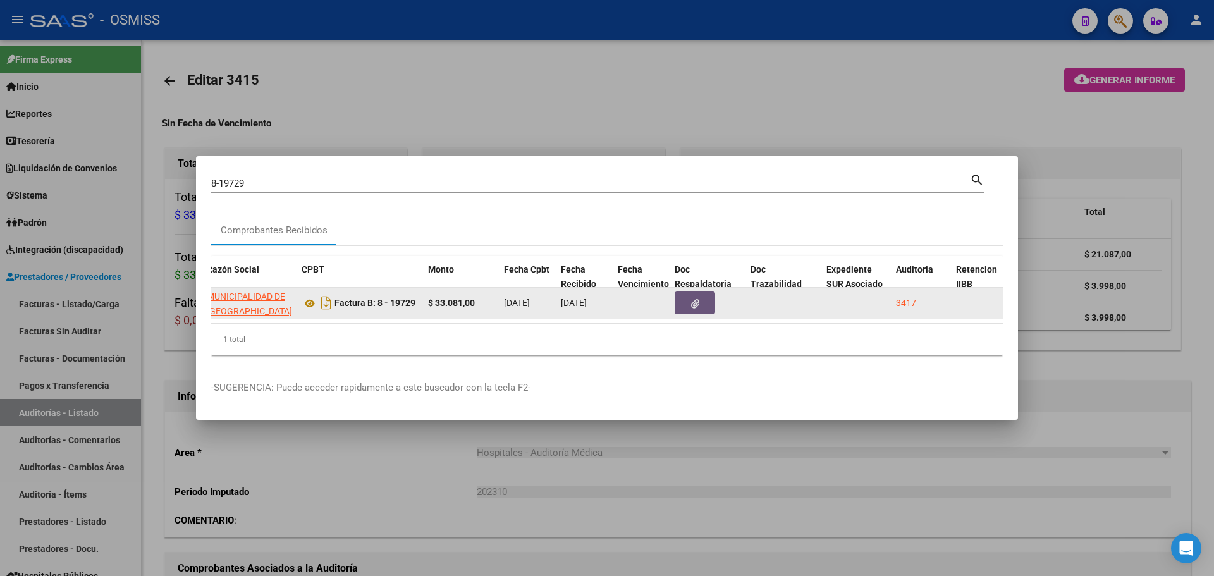
click at [688, 298] on button "button" at bounding box center [695, 302] width 40 height 23
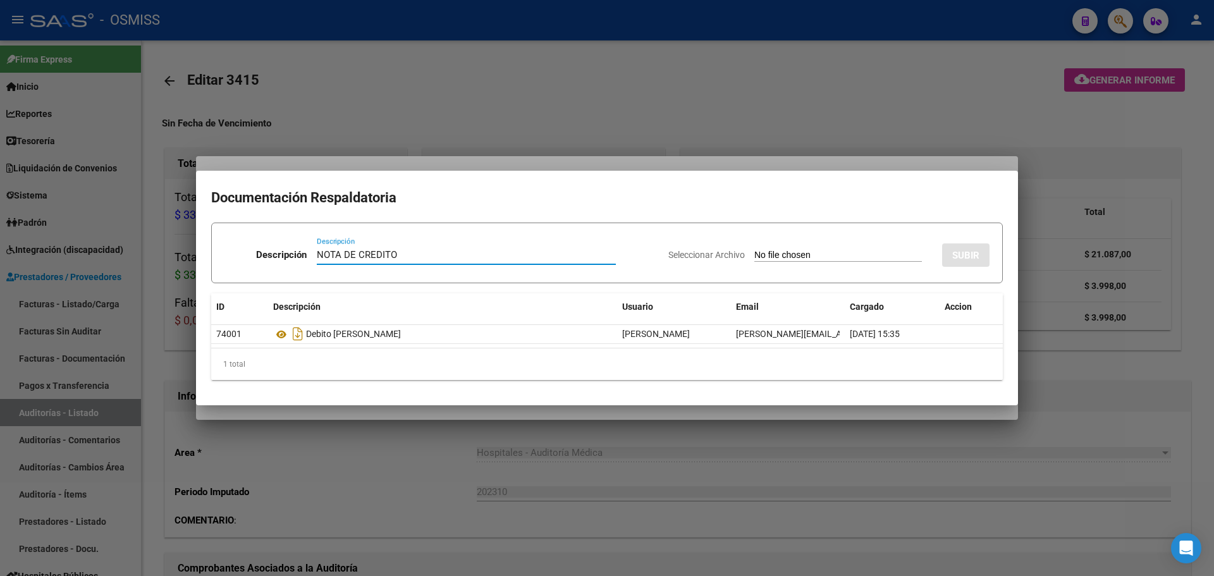
type input "NOTA DE CREDITO"
click at [779, 250] on input "Seleccionar Archivo" at bounding box center [838, 256] width 168 height 12
type input "C:\fakepath\NC. MUNICIPALIDAD DE GRAL SAN MARTIN FC. 19729.pdf"
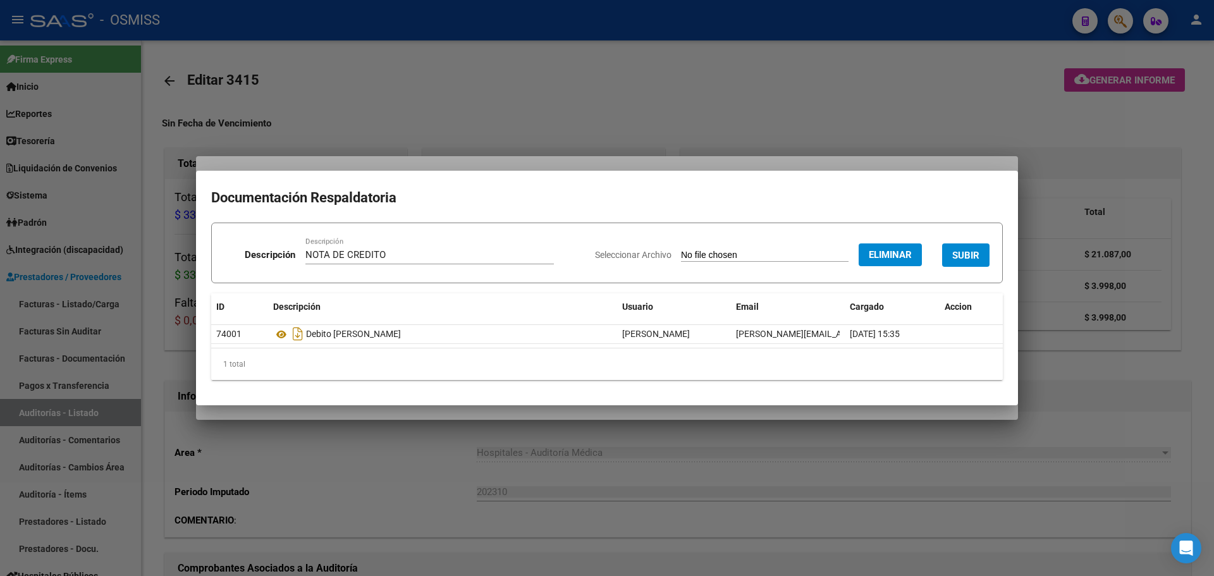
click at [951, 247] on button "SUBIR" at bounding box center [965, 254] width 47 height 23
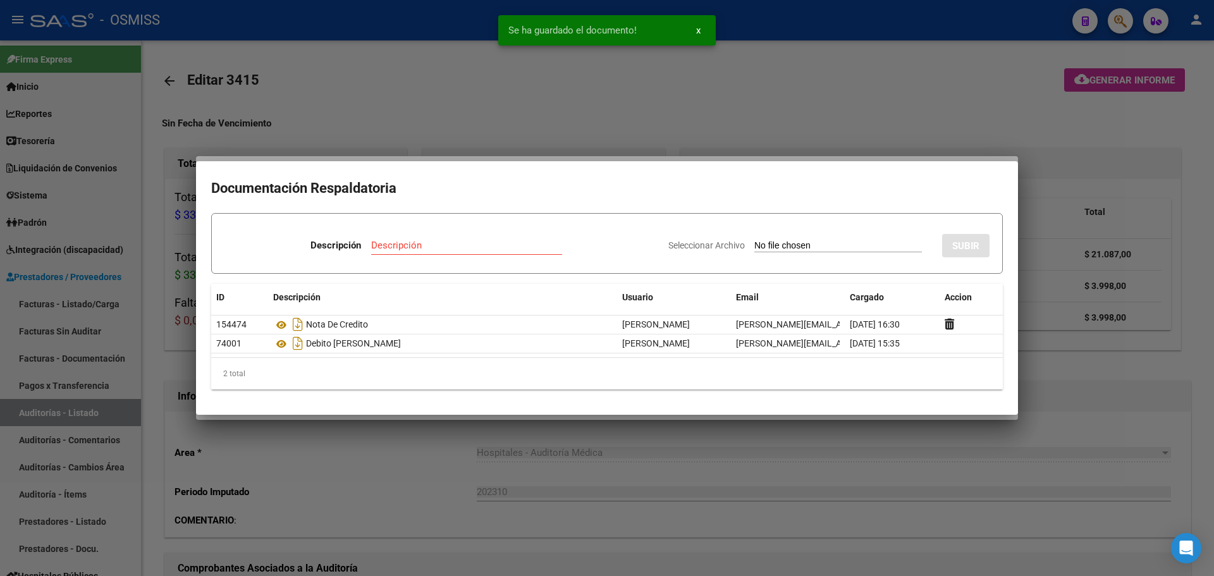
click at [489, 115] on div at bounding box center [607, 288] width 1214 height 576
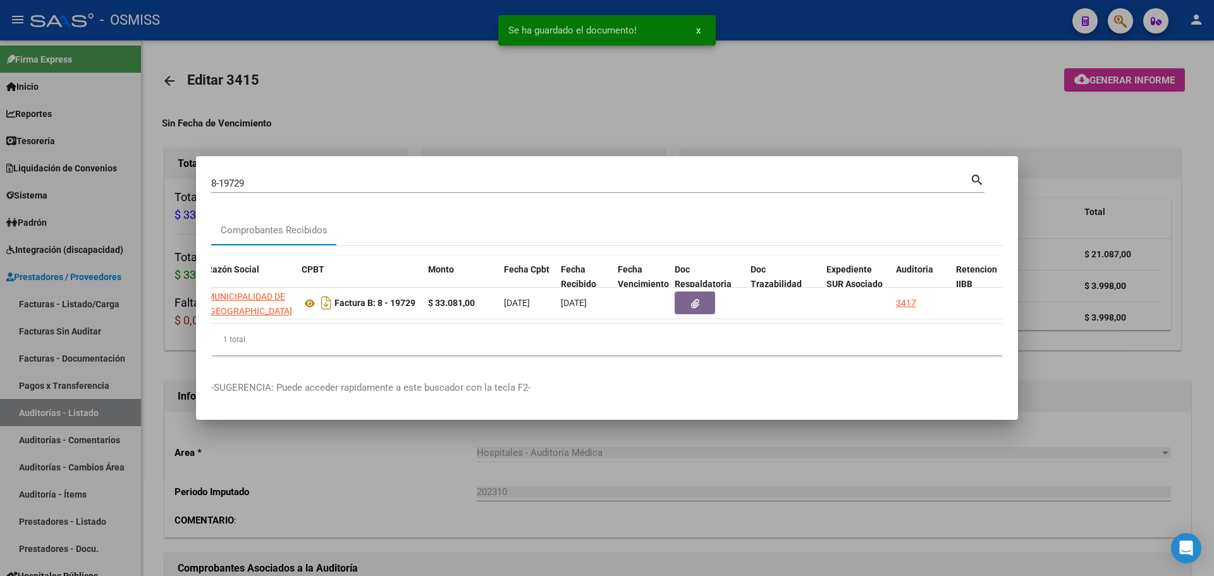
click at [374, 113] on div at bounding box center [607, 288] width 1214 height 576
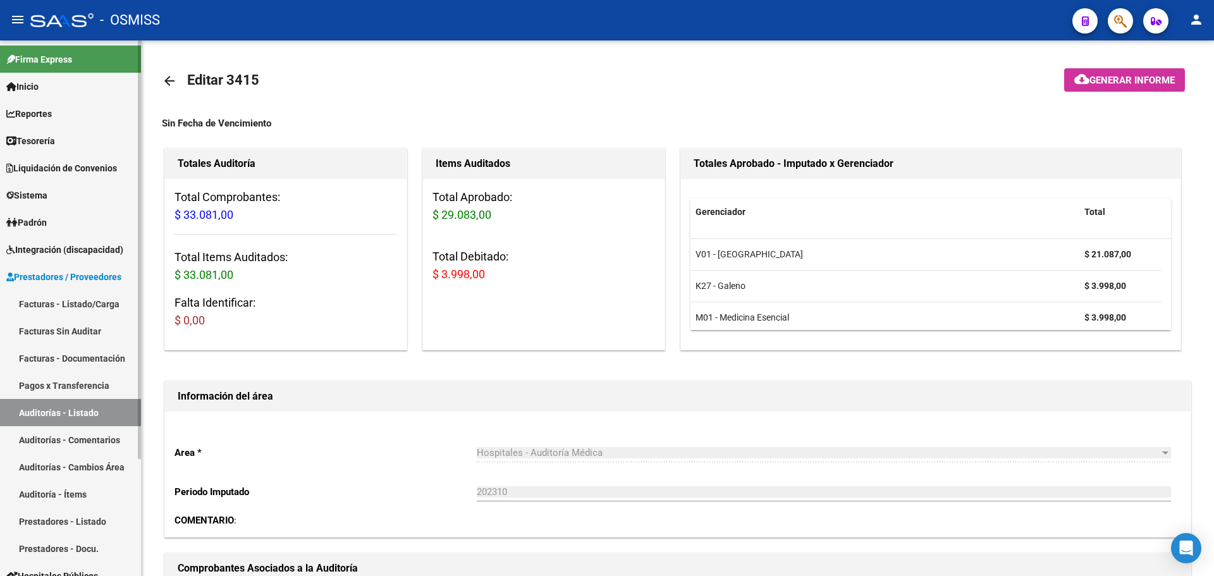
click at [46, 142] on span "Tesorería" at bounding box center [30, 141] width 49 height 14
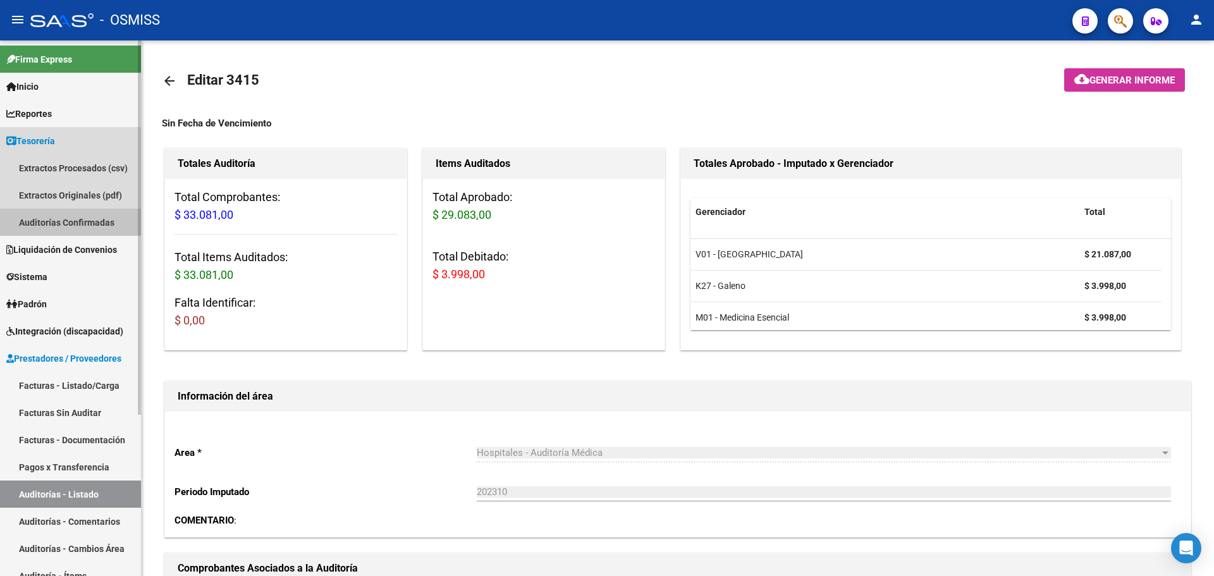
click at [58, 216] on link "Auditorías Confirmadas" at bounding box center [70, 222] width 141 height 27
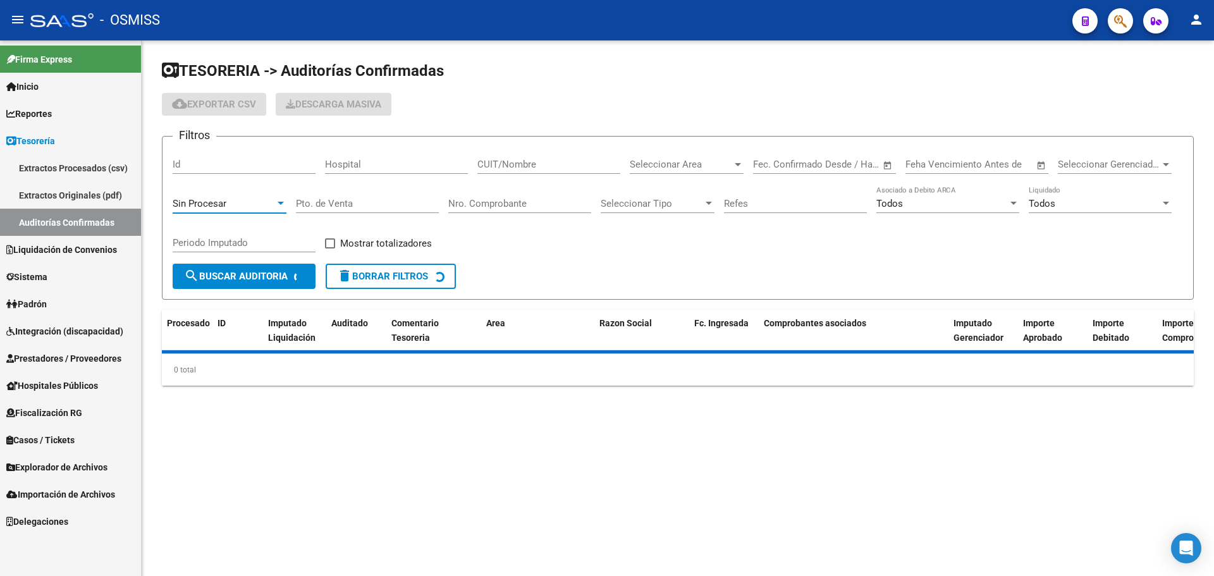
click at [234, 198] on div "Sin Procesar" at bounding box center [224, 203] width 102 height 11
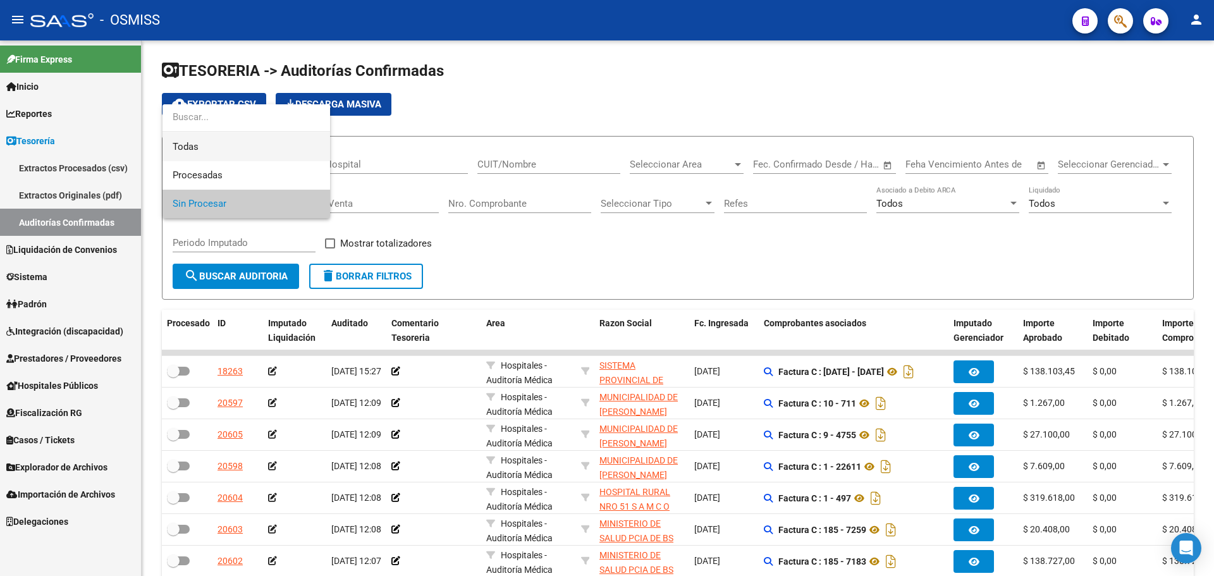
click at [219, 149] on span "Todas" at bounding box center [246, 147] width 147 height 28
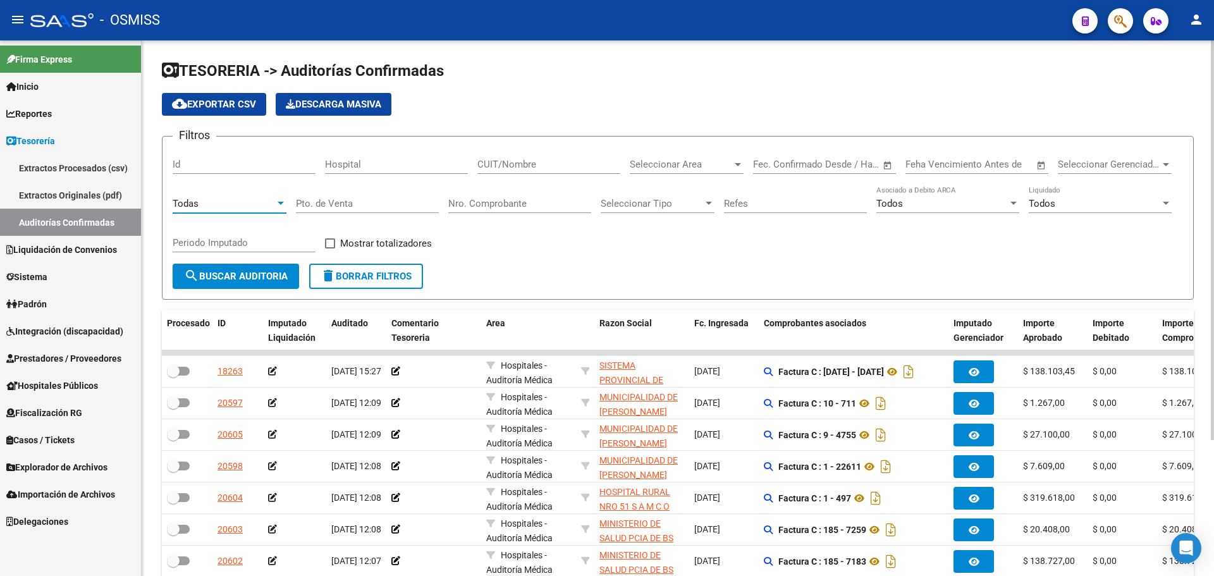
click at [518, 202] on input "Nro. Comprobante" at bounding box center [519, 203] width 143 height 11
type input "20724"
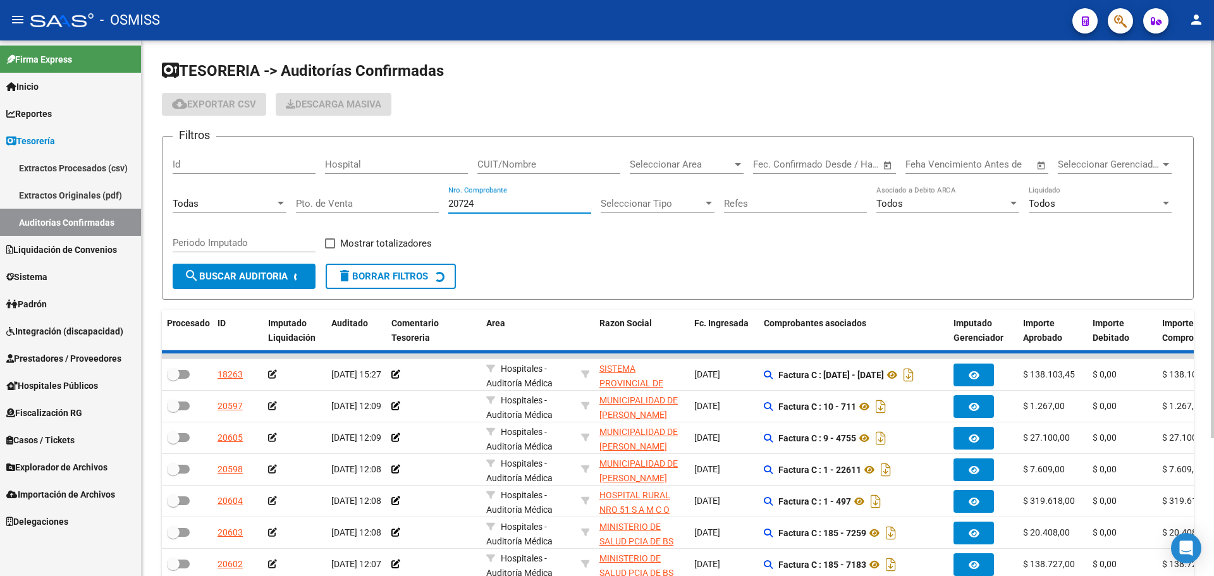
checkbox input "true"
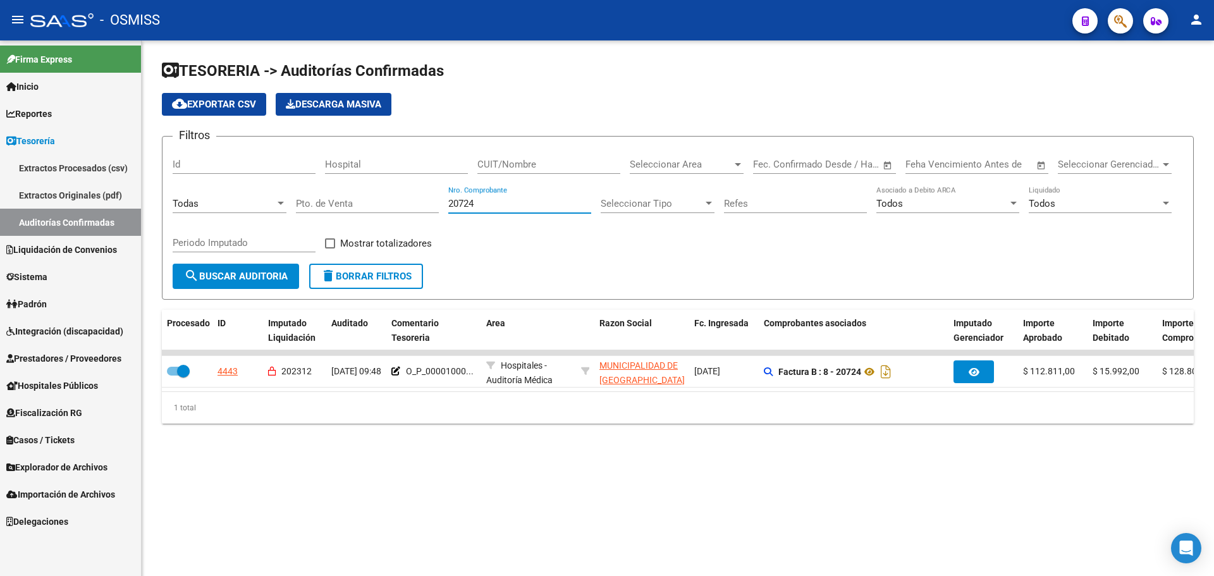
type input "20724"
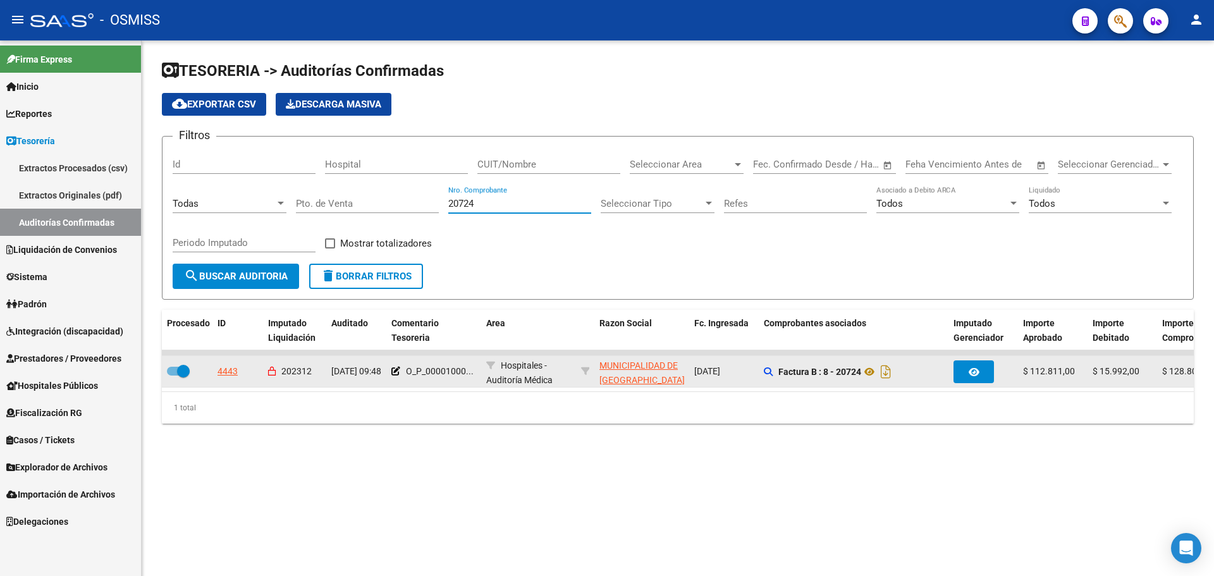
click at [219, 372] on datatable-body-cell "4443" at bounding box center [237, 371] width 51 height 31
click at [225, 372] on div "4443" at bounding box center [227, 371] width 20 height 15
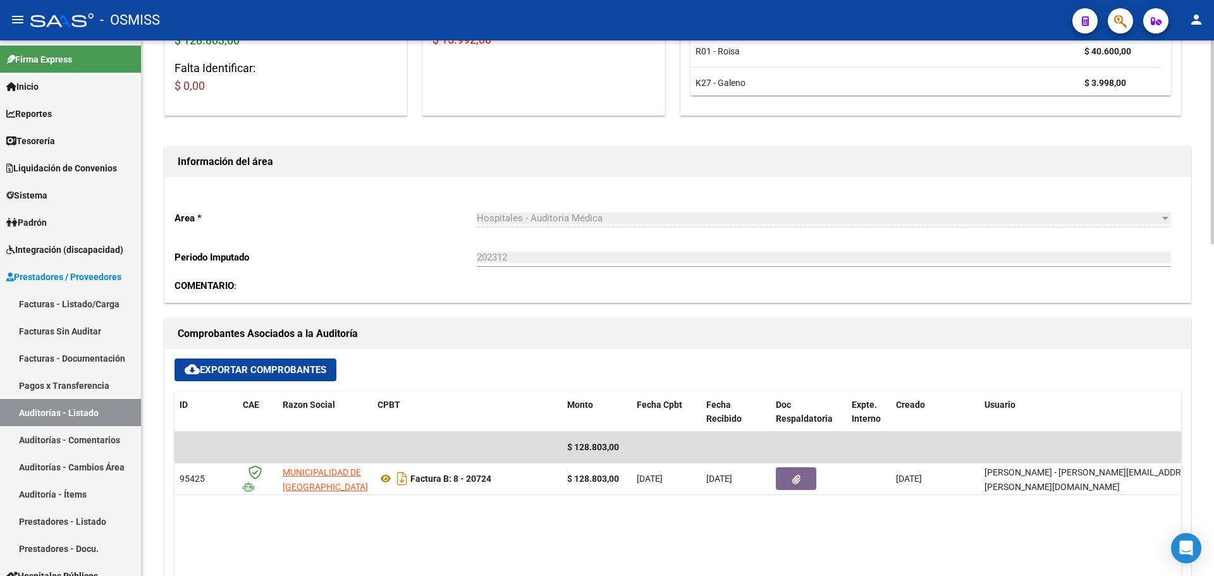
scroll to position [379, 0]
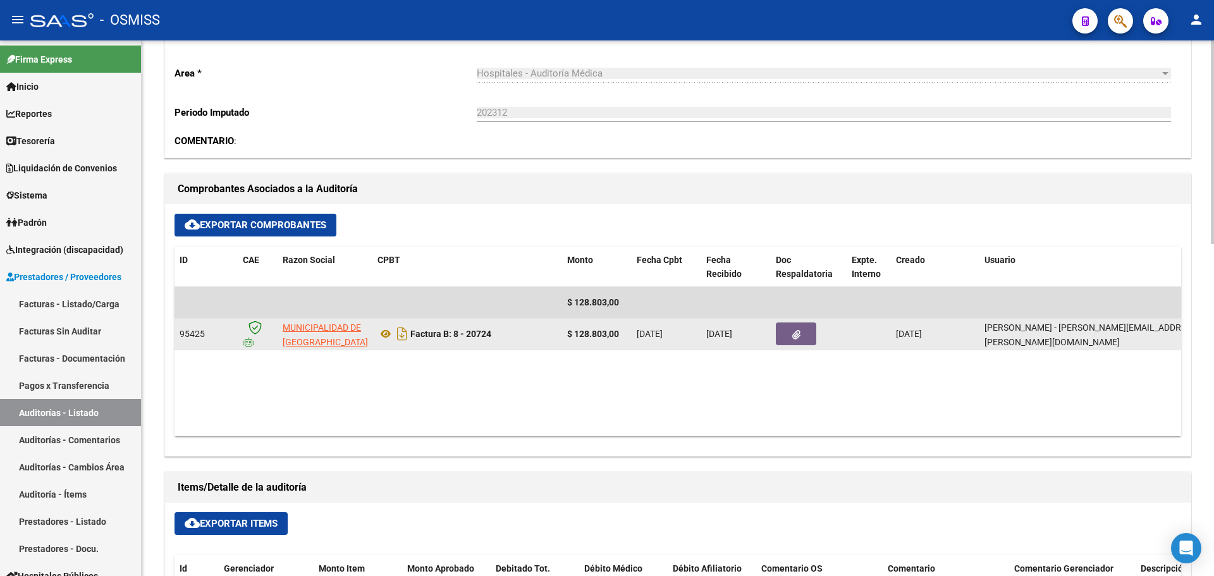
click at [790, 348] on datatable-body-cell at bounding box center [809, 334] width 76 height 31
click at [789, 336] on button "button" at bounding box center [796, 333] width 40 height 23
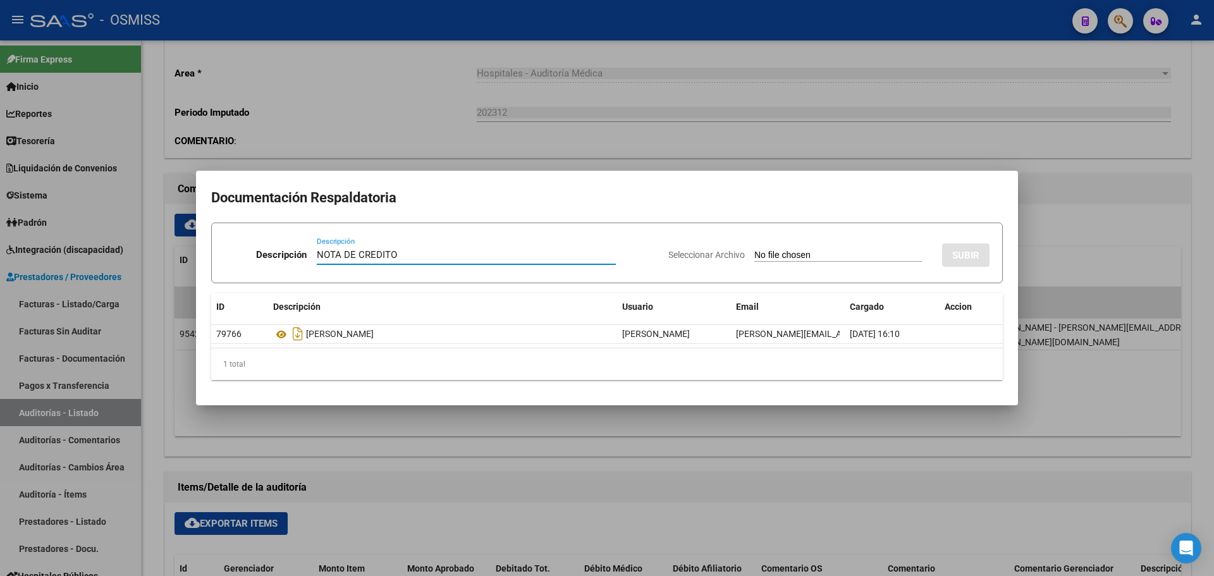
type input "NOTA DE CREDITO"
click at [785, 255] on input "Seleccionar Archivo" at bounding box center [838, 256] width 168 height 12
type input "C:\fakepath\NC. MUNICIPALIDAD DE GRAL SAN MARTIN FC. 20724.pdf"
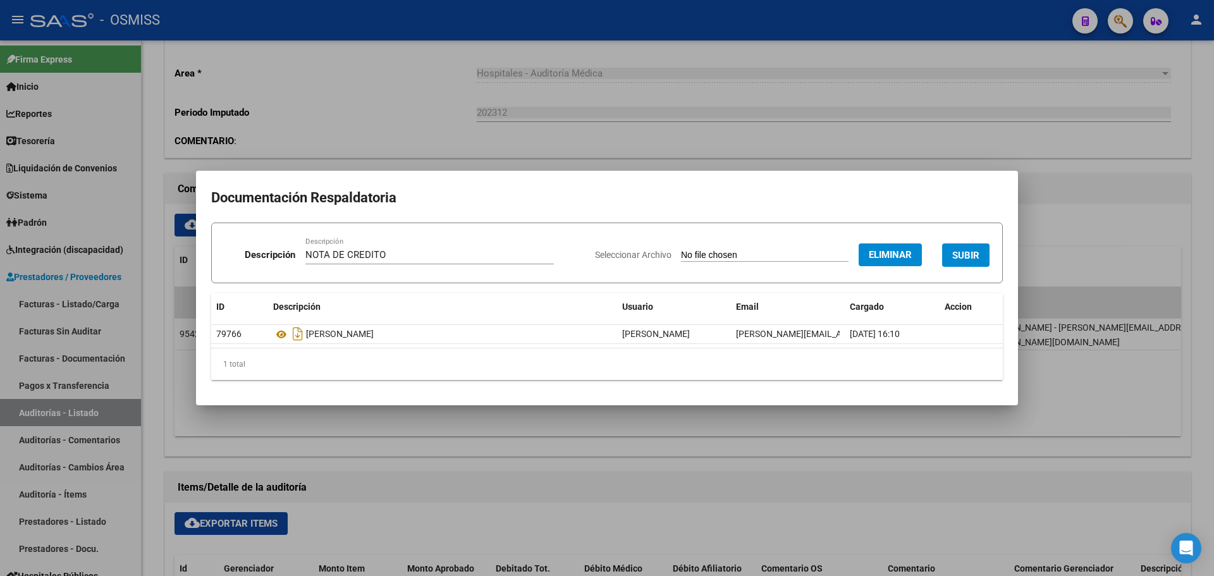
click at [963, 259] on span "SUBIR" at bounding box center [965, 255] width 27 height 11
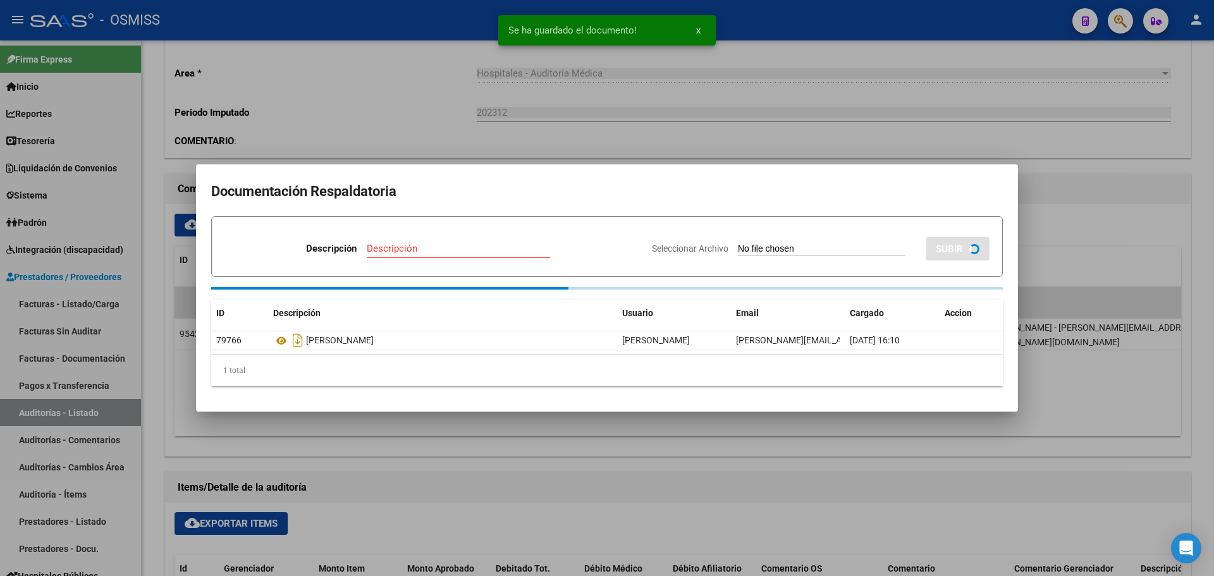
click at [415, 116] on div at bounding box center [607, 288] width 1214 height 576
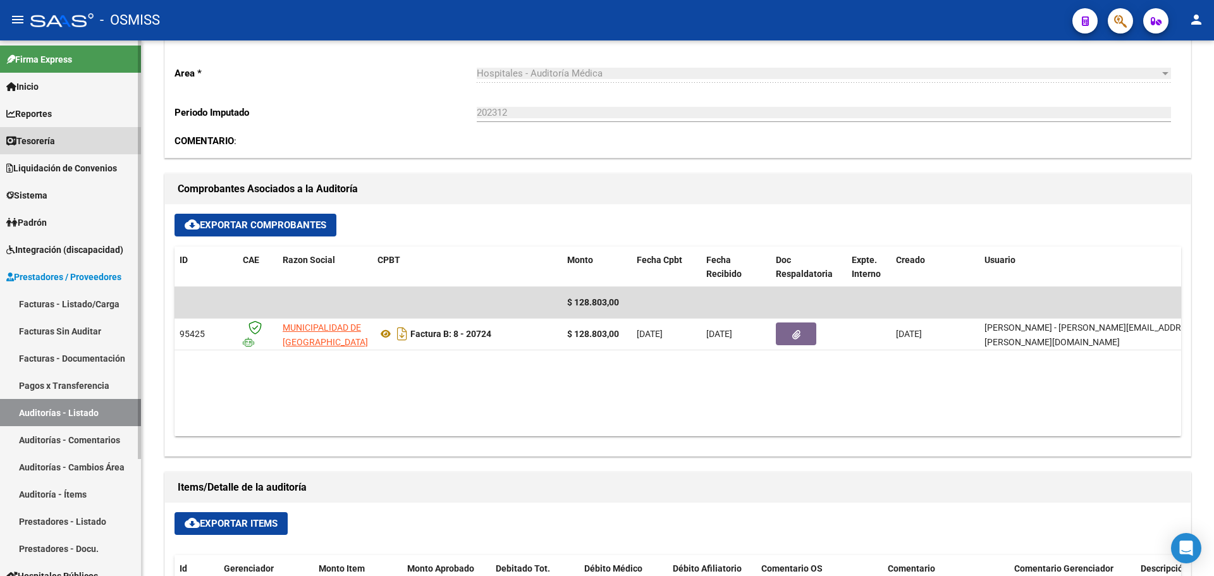
click at [95, 136] on link "Tesorería" at bounding box center [70, 140] width 141 height 27
click at [81, 146] on link "Tesorería" at bounding box center [70, 140] width 141 height 27
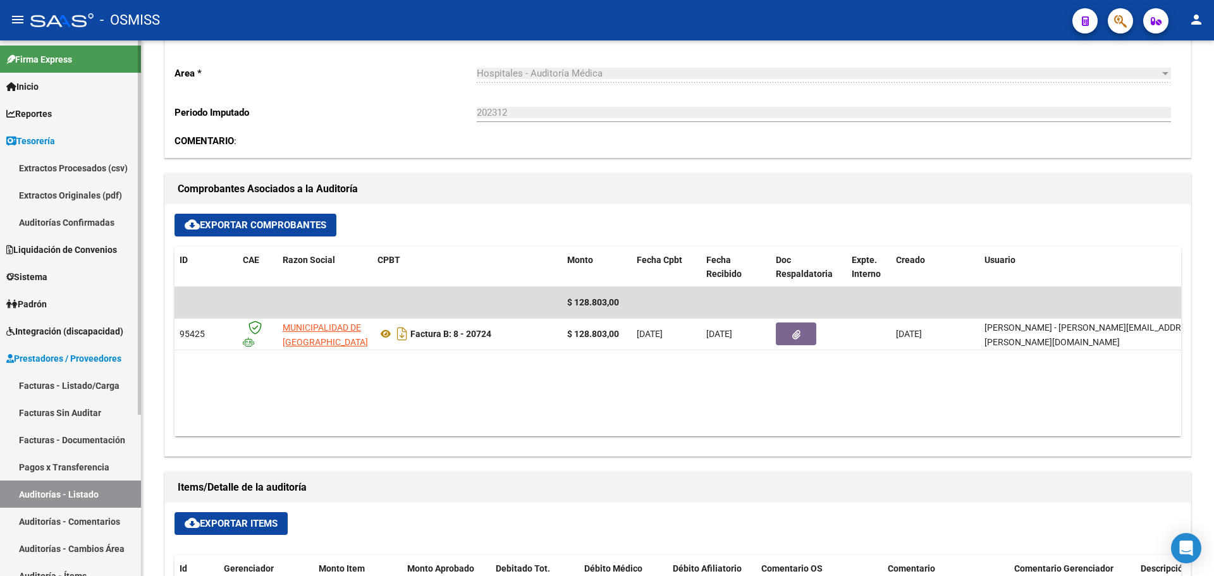
click at [92, 218] on link "Auditorías Confirmadas" at bounding box center [70, 222] width 141 height 27
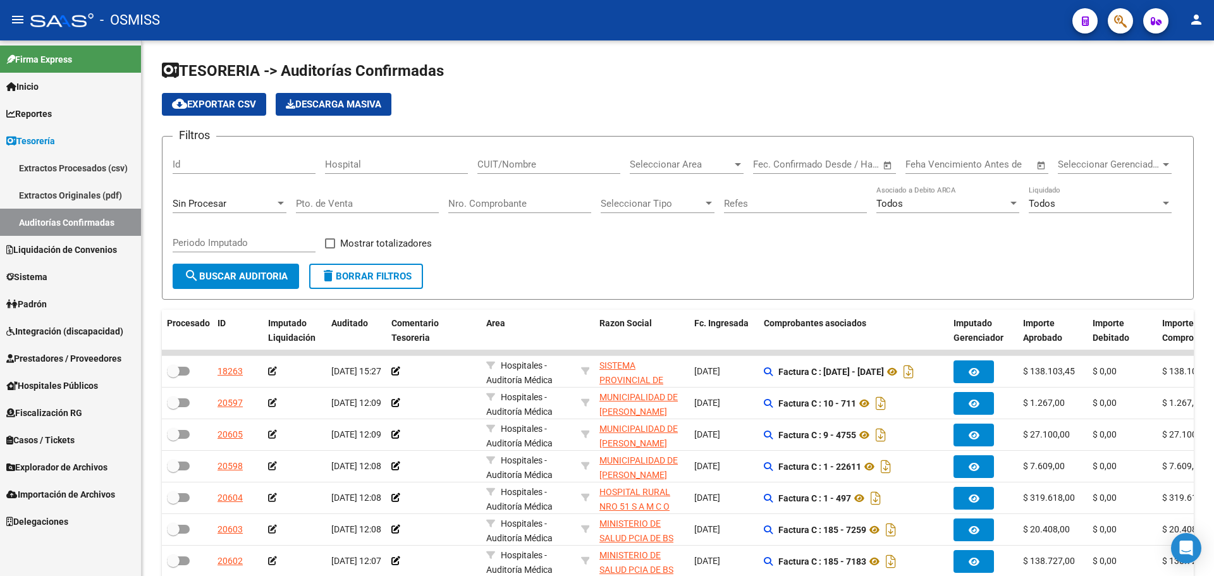
click at [215, 202] on span "Sin Procesar" at bounding box center [200, 203] width 54 height 11
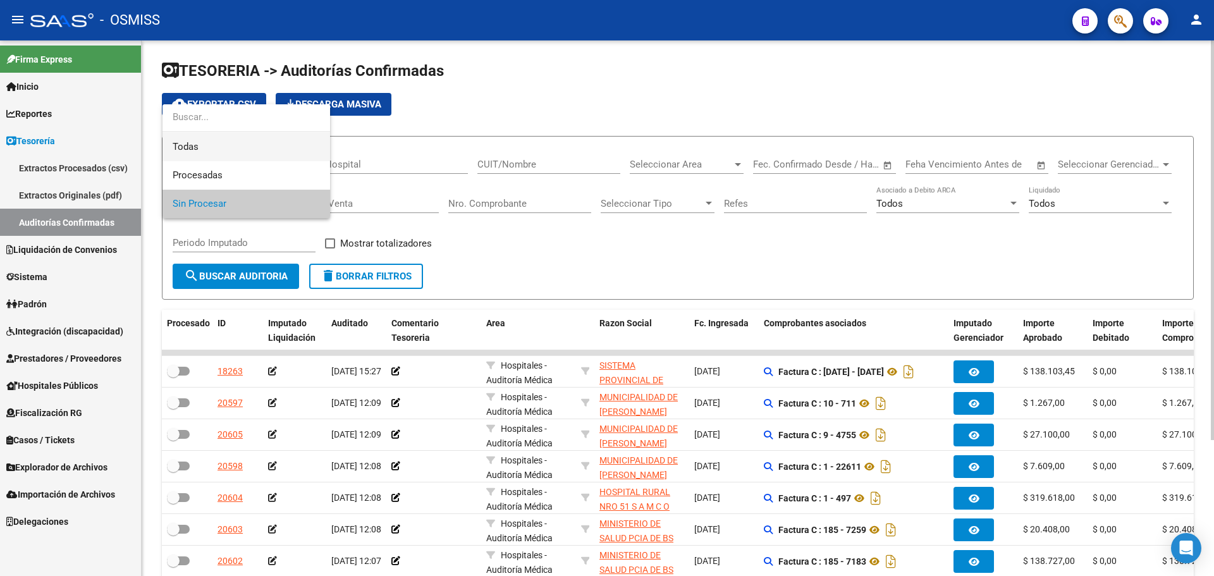
click at [236, 149] on span "Todas" at bounding box center [246, 147] width 147 height 28
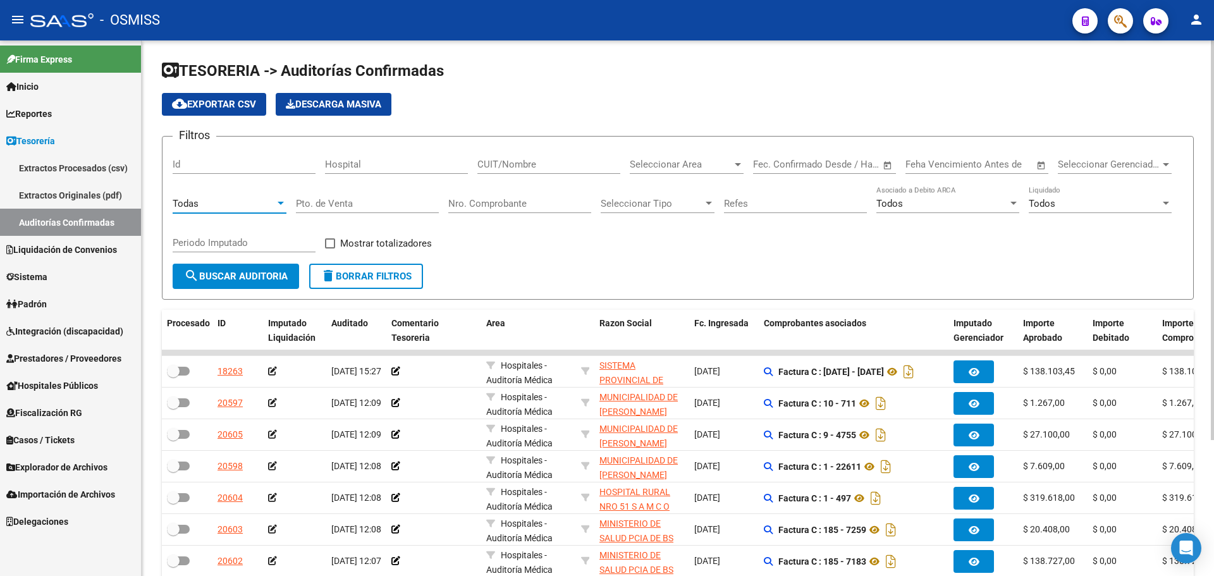
click at [537, 199] on input "Nro. Comprobante" at bounding box center [519, 203] width 143 height 11
type input "5679"
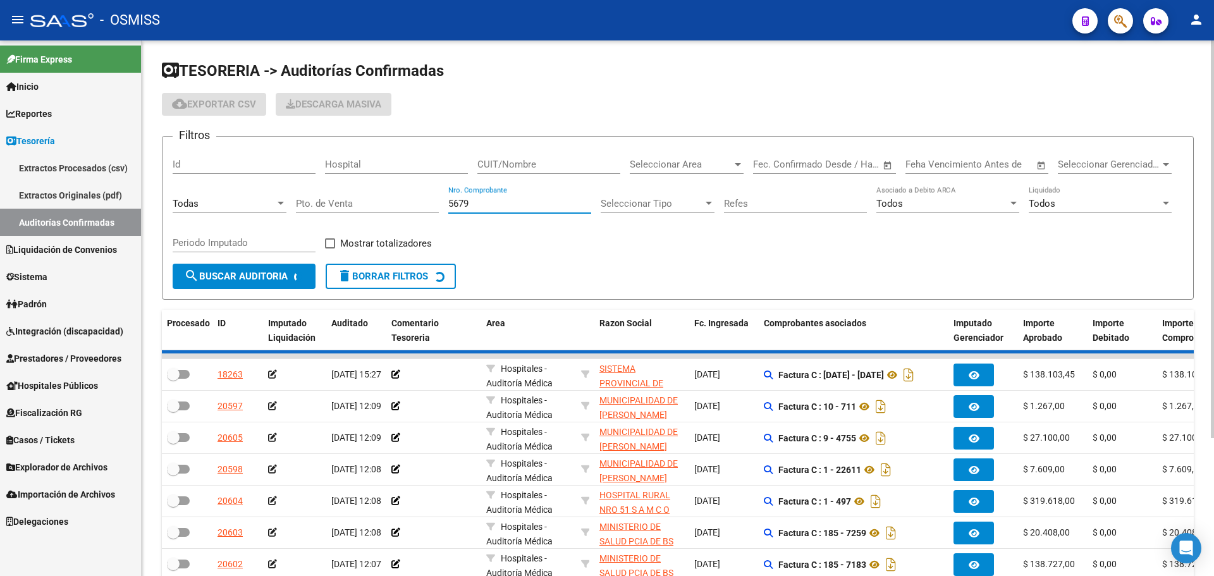
checkbox input "true"
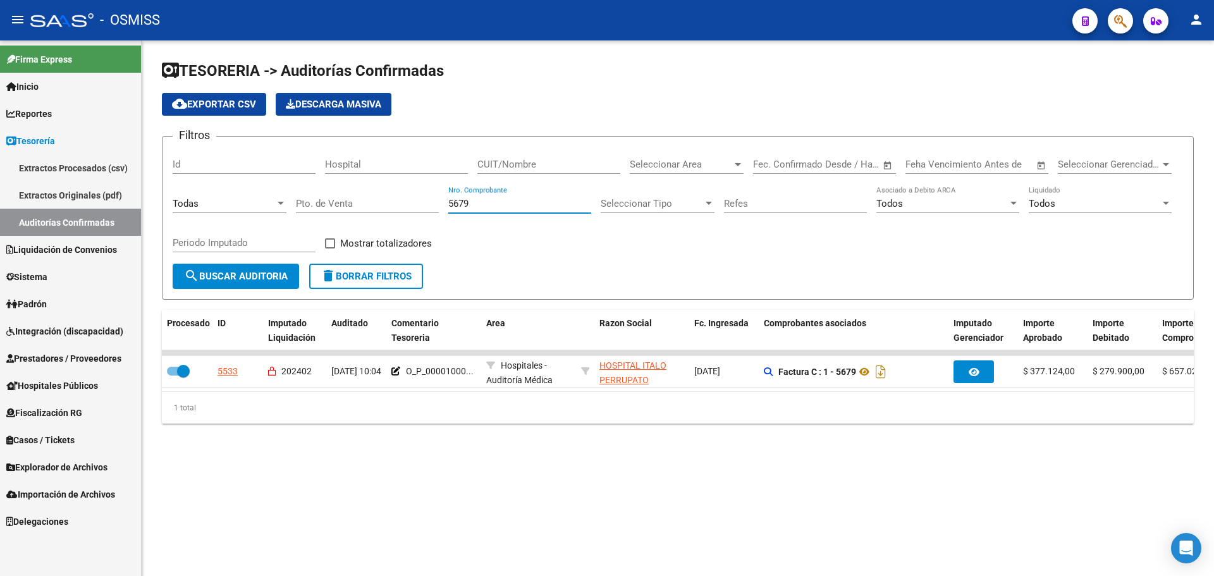
type input "5679"
click at [696, 506] on mat-sidenav-content "TESORERIA -> Auditorías Confirmadas cloud_download Exportar CSV Descarga Masiva…" at bounding box center [678, 307] width 1072 height 535
click at [668, 518] on mat-sidenav-content "TESORERIA -> Auditorías Confirmadas cloud_download Exportar CSV Descarga Masiva…" at bounding box center [678, 307] width 1072 height 535
click at [443, 464] on div "TESORERIA -> Auditorías Confirmadas cloud_download Exportar CSV Descarga Masiva…" at bounding box center [678, 252] width 1072 height 424
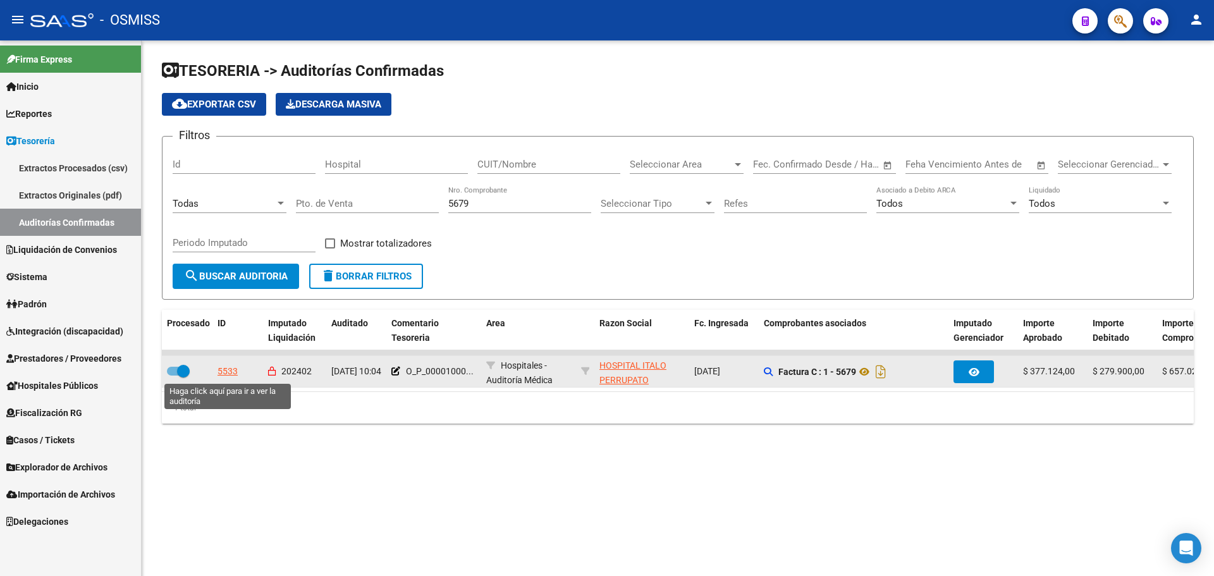
click at [226, 371] on div "5533" at bounding box center [227, 371] width 20 height 15
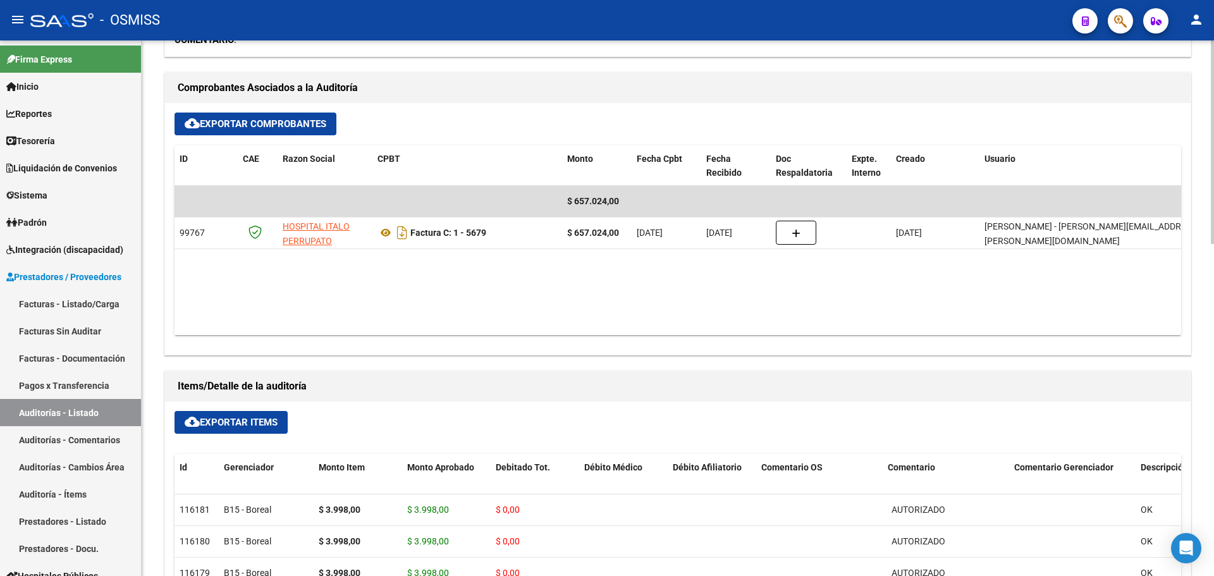
scroll to position [506, 0]
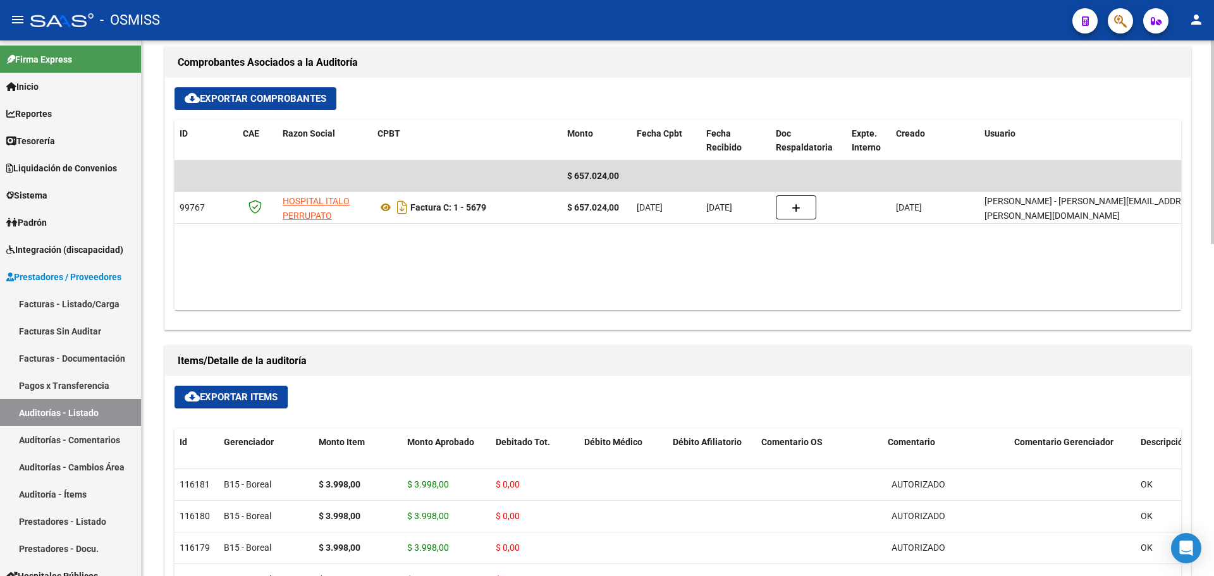
click at [90, 142] on link "Tesorería" at bounding box center [70, 140] width 141 height 27
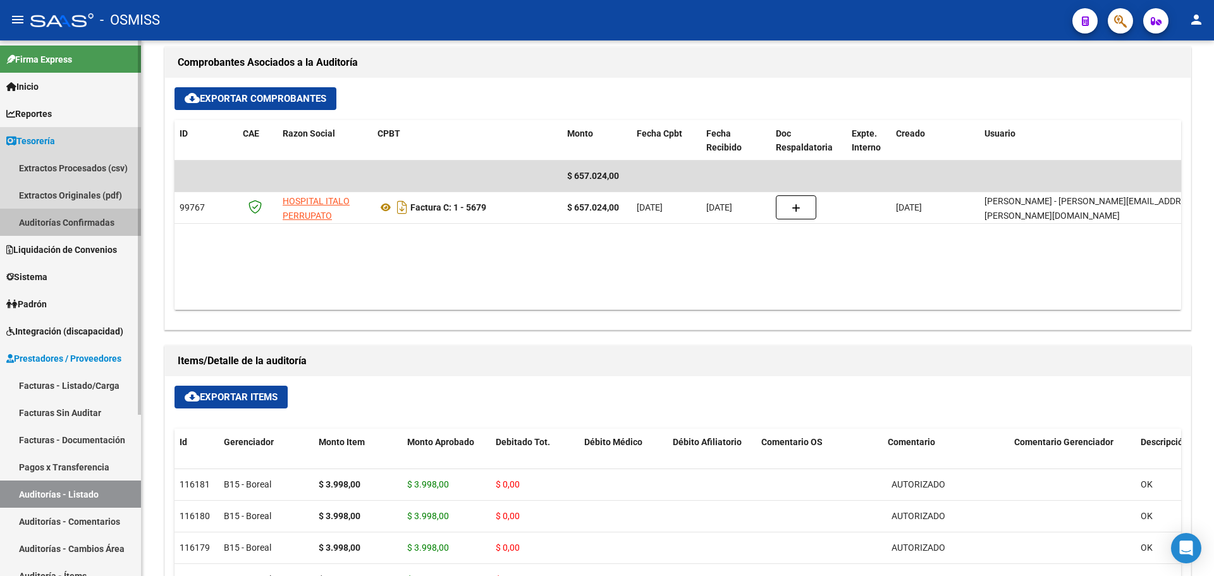
click at [59, 225] on link "Auditorías Confirmadas" at bounding box center [70, 222] width 141 height 27
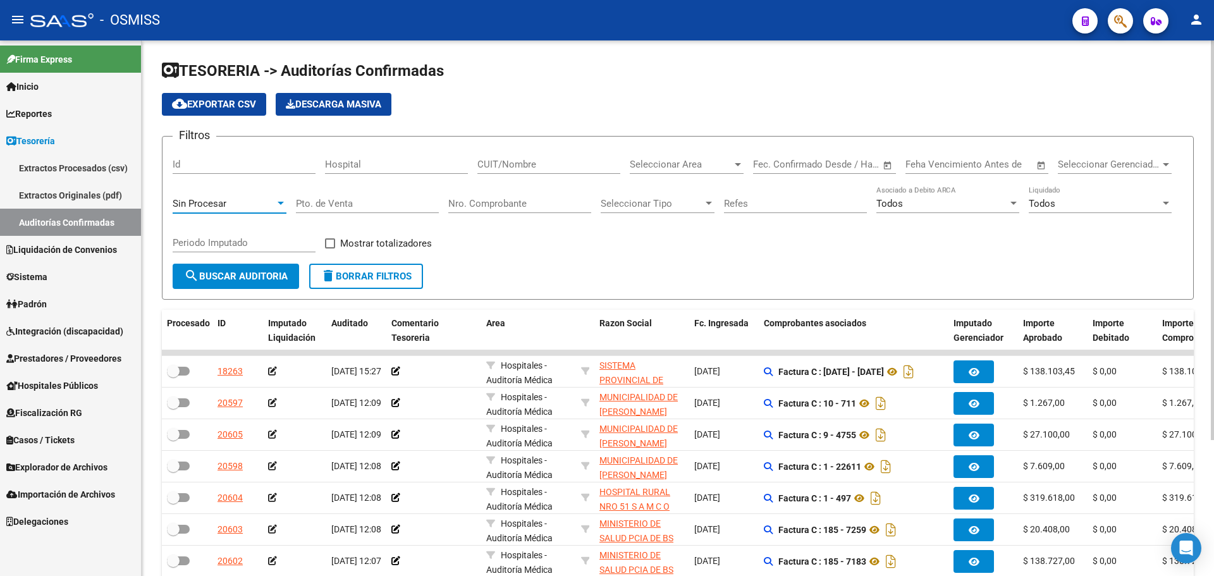
click at [226, 204] on span "Sin Procesar" at bounding box center [200, 203] width 54 height 11
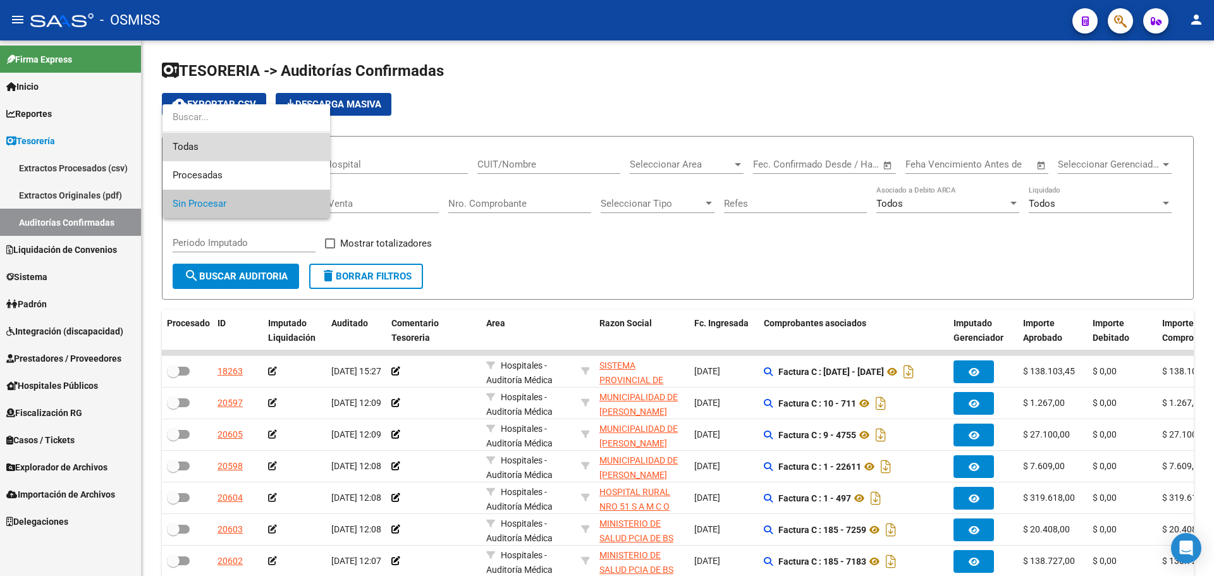
click at [216, 149] on span "Todas" at bounding box center [246, 147] width 147 height 28
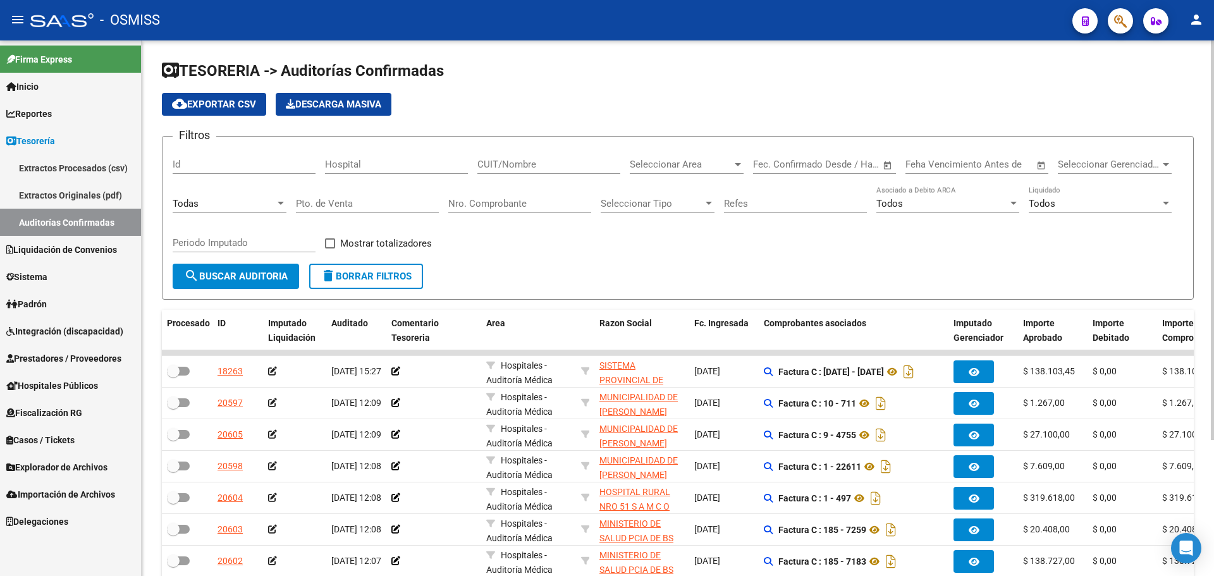
click at [206, 179] on div "Id" at bounding box center [244, 166] width 143 height 39
click at [204, 202] on div "Todas" at bounding box center [224, 203] width 102 height 11
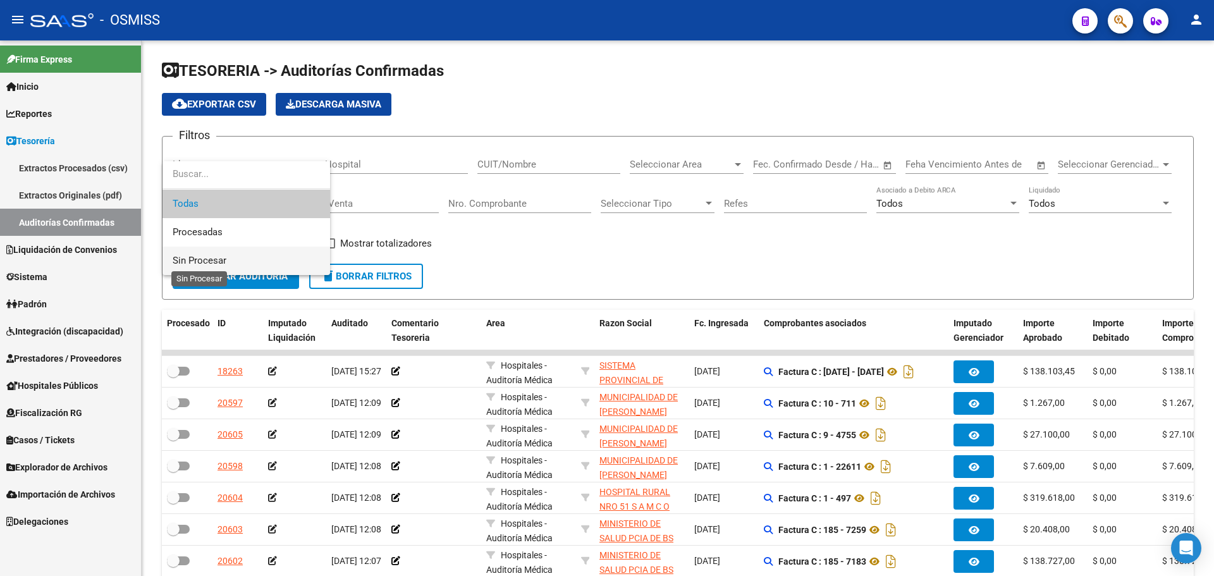
click at [196, 262] on span "Sin Procesar" at bounding box center [200, 260] width 54 height 11
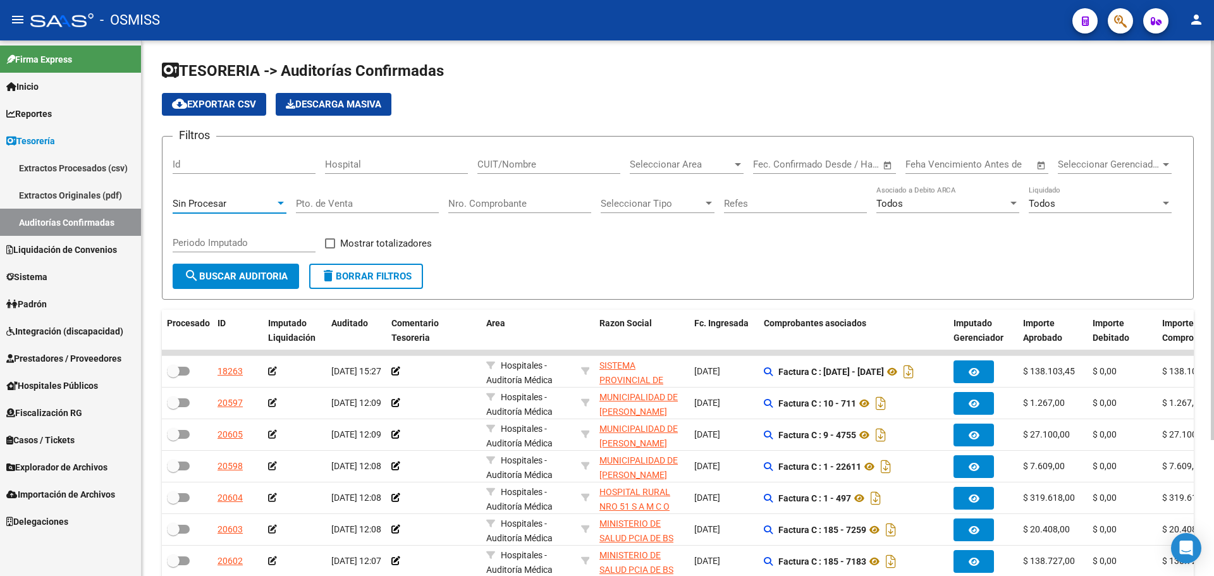
click at [208, 277] on span "search Buscar Auditoria" at bounding box center [236, 276] width 104 height 11
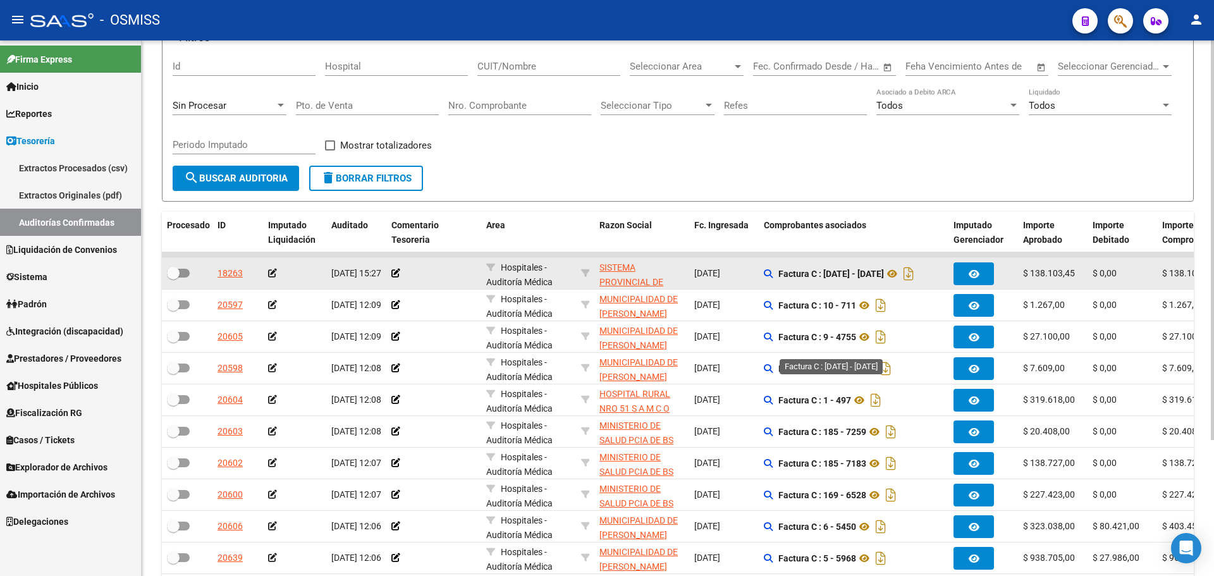
scroll to position [182, 0]
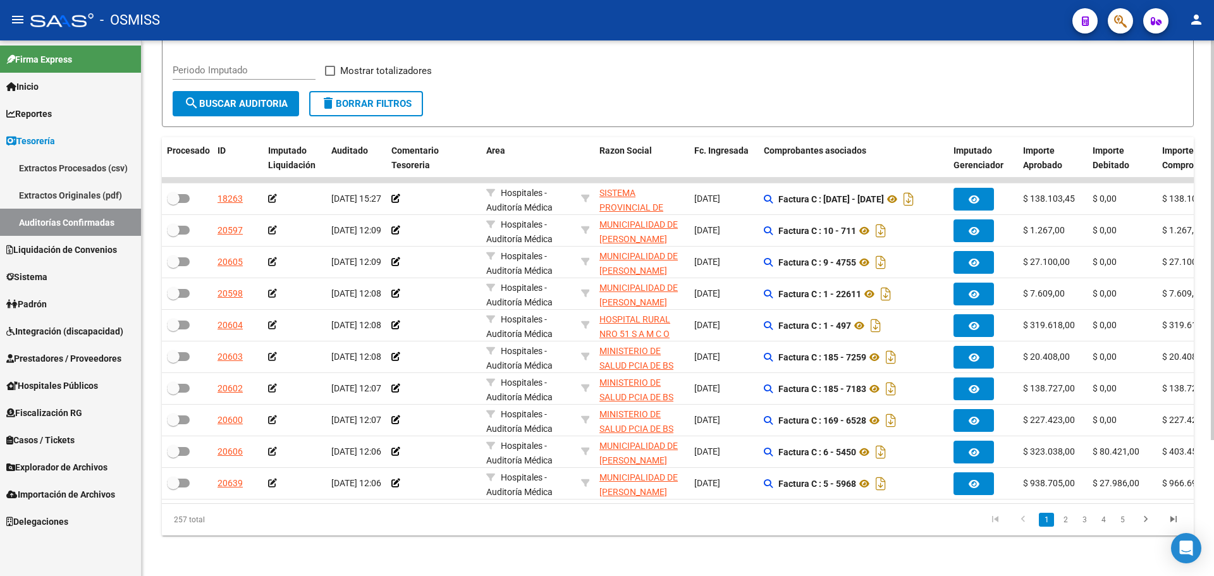
click at [653, 535] on div "257 total 1 2 3 4 5" at bounding box center [678, 520] width 1032 height 32
click at [85, 367] on link "Prestadores / Proveedores" at bounding box center [70, 358] width 141 height 27
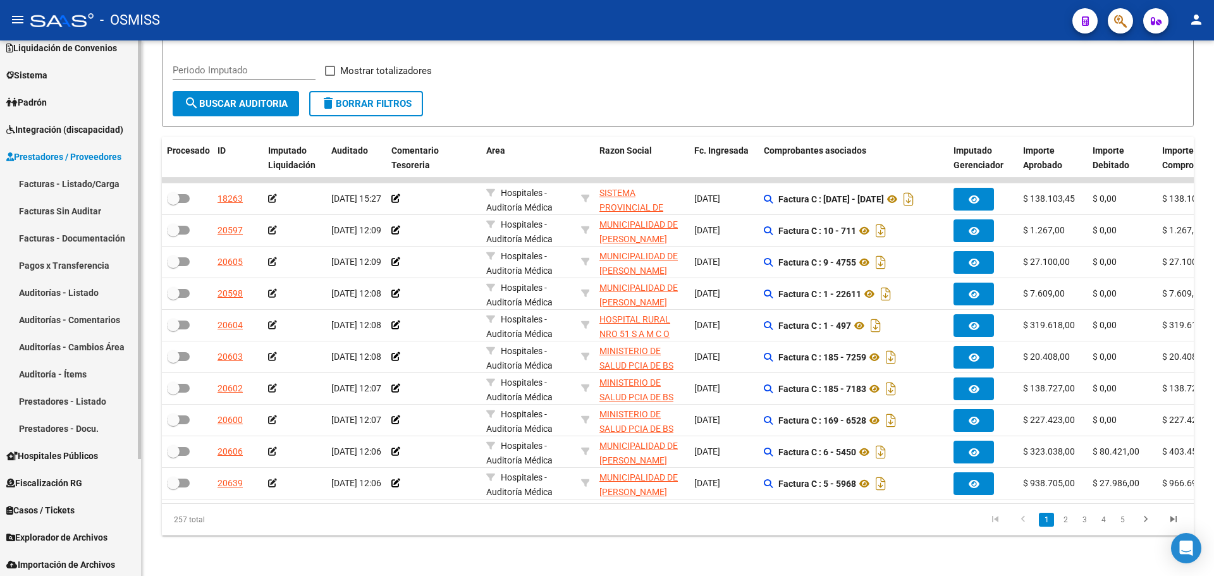
scroll to position [126, 0]
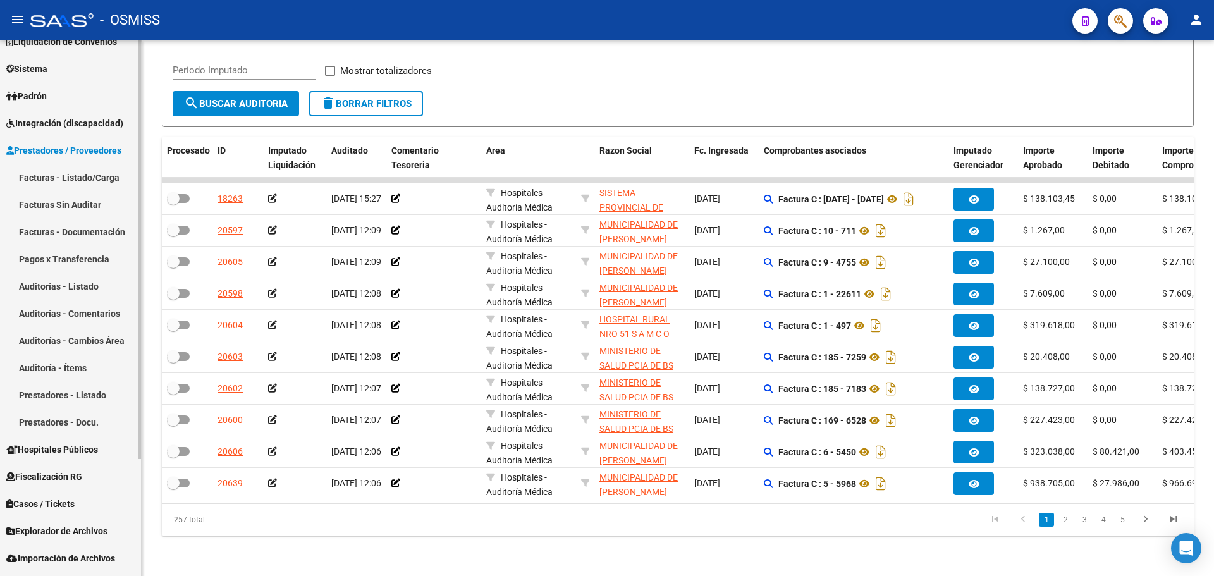
click at [87, 398] on link "Prestadores - Listado" at bounding box center [70, 394] width 141 height 27
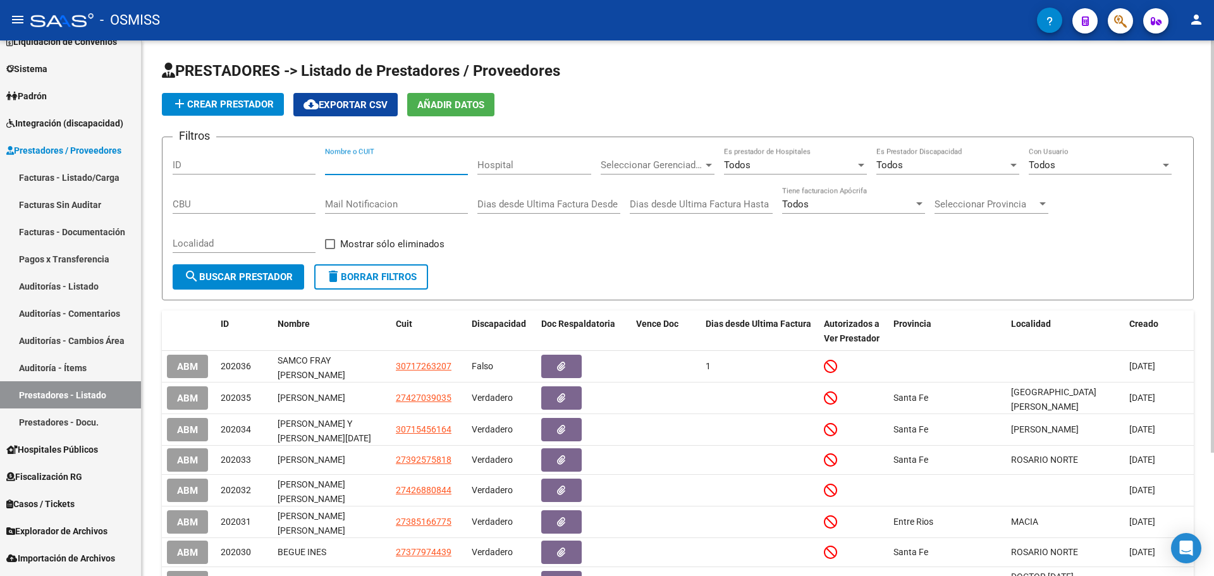
click at [374, 162] on input "Nombre o CUIT" at bounding box center [396, 164] width 143 height 11
paste input "30-71726320-7"
click at [339, 164] on input "30-717263207" at bounding box center [396, 164] width 143 height 11
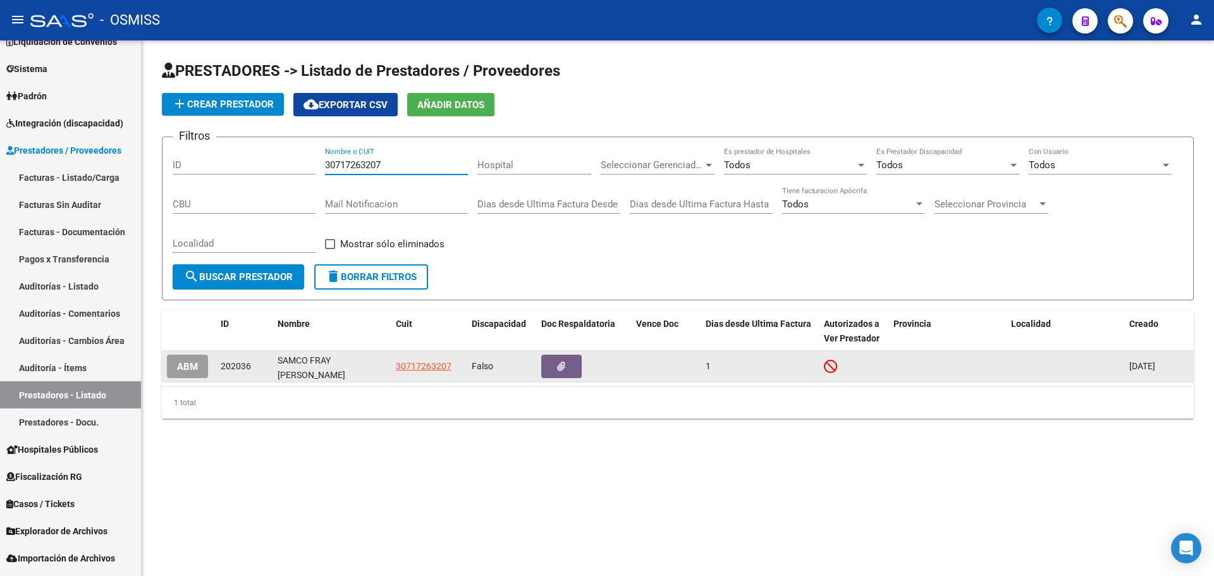
type input "30717263207"
click at [193, 365] on span "ABM" at bounding box center [187, 366] width 21 height 11
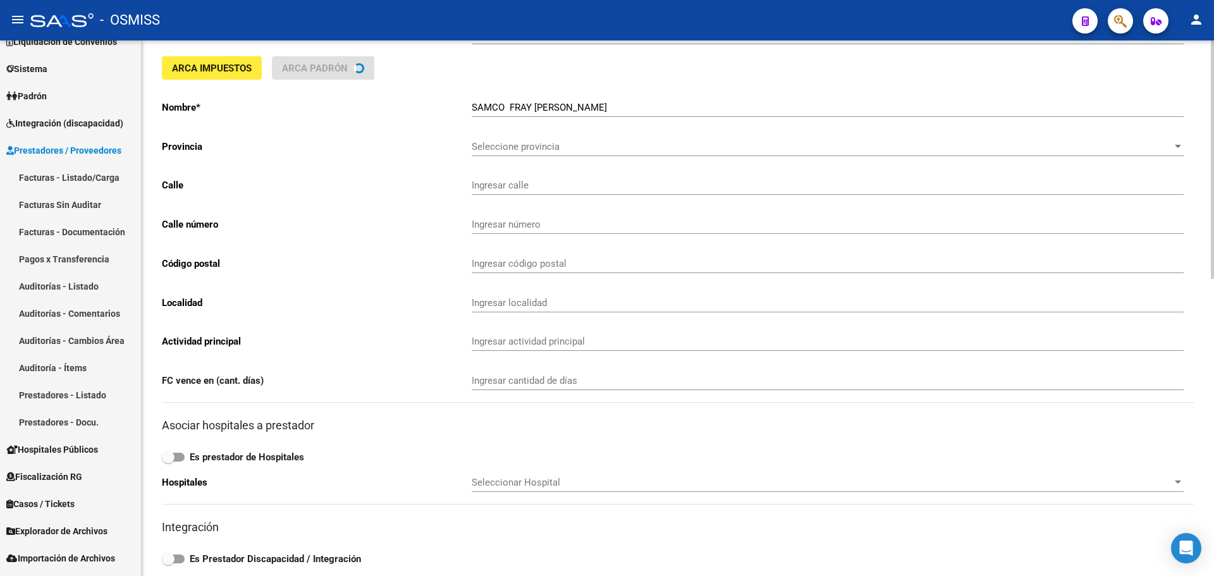
type input "PTE JUAN D PERON"
type input "501"
type input "2156"
type input "FRAY LUIS BELTRAN"
type input "862130"
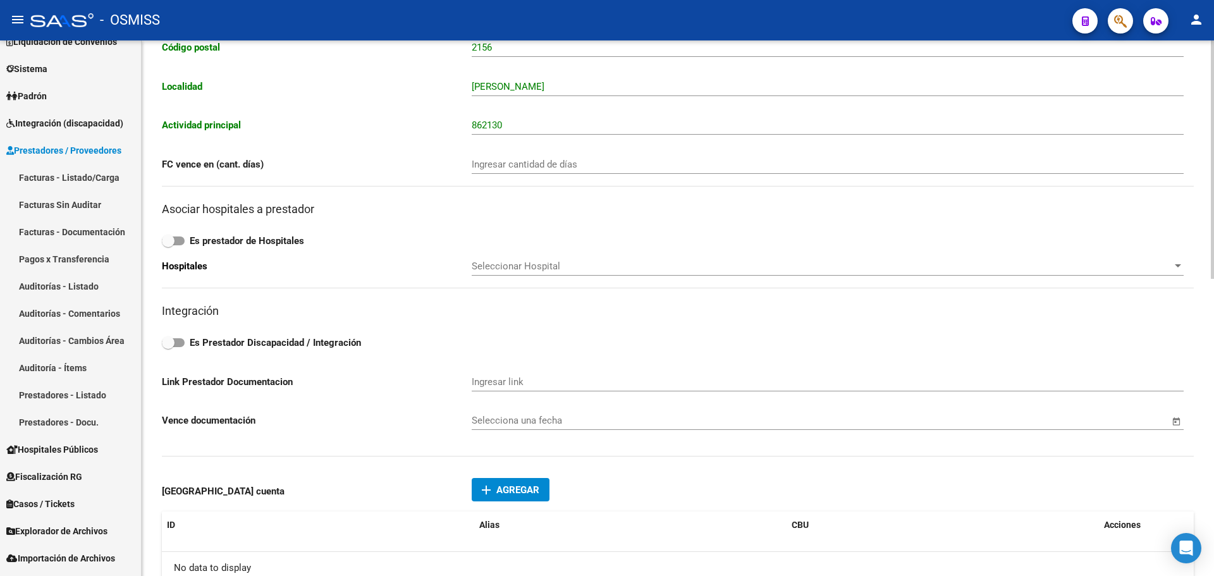
scroll to position [253, 0]
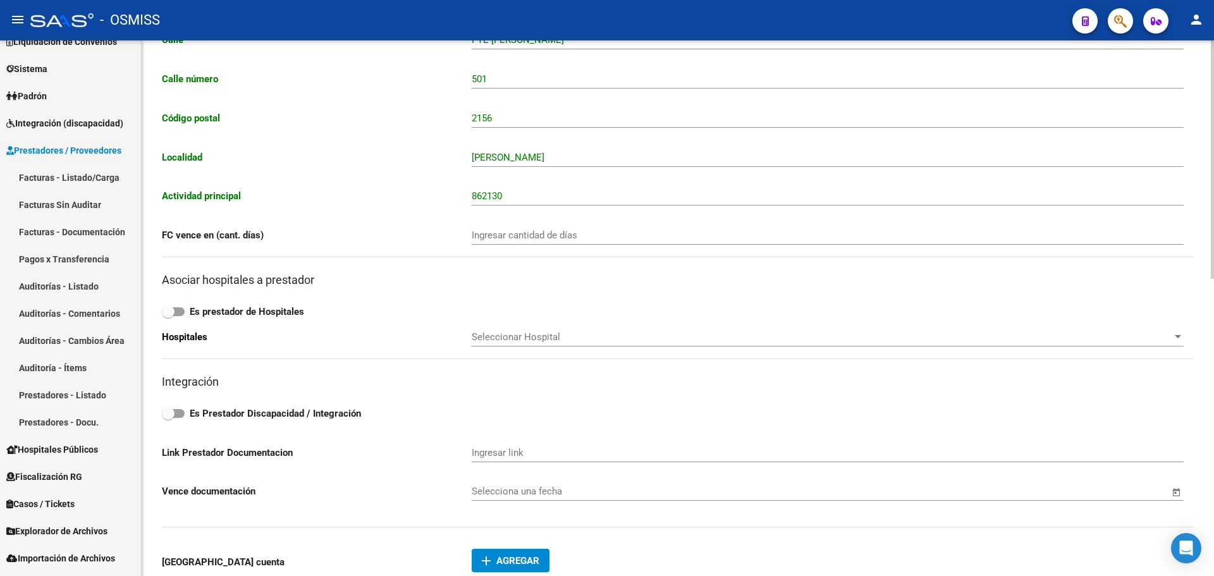
click at [529, 236] on input "Ingresar cantidad de días" at bounding box center [828, 234] width 712 height 11
type input "30"
click at [180, 305] on label "Es prestador de Hospitales" at bounding box center [678, 311] width 1032 height 15
click at [168, 316] on input "Es prestador de Hospitales" at bounding box center [168, 316] width 1 height 1
checkbox input "true"
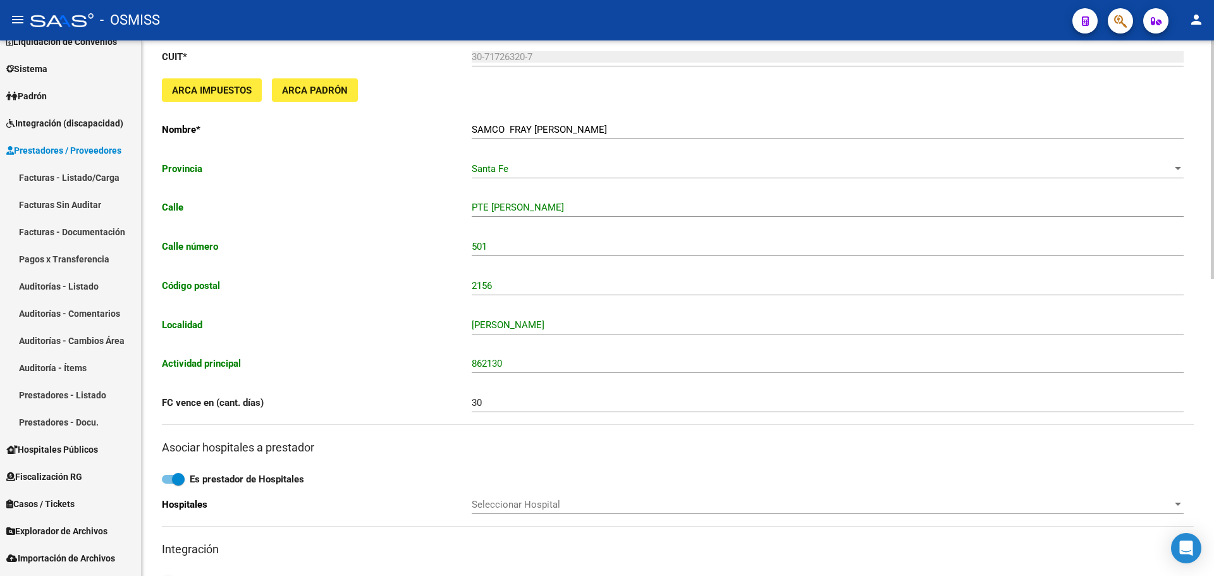
scroll to position [0, 0]
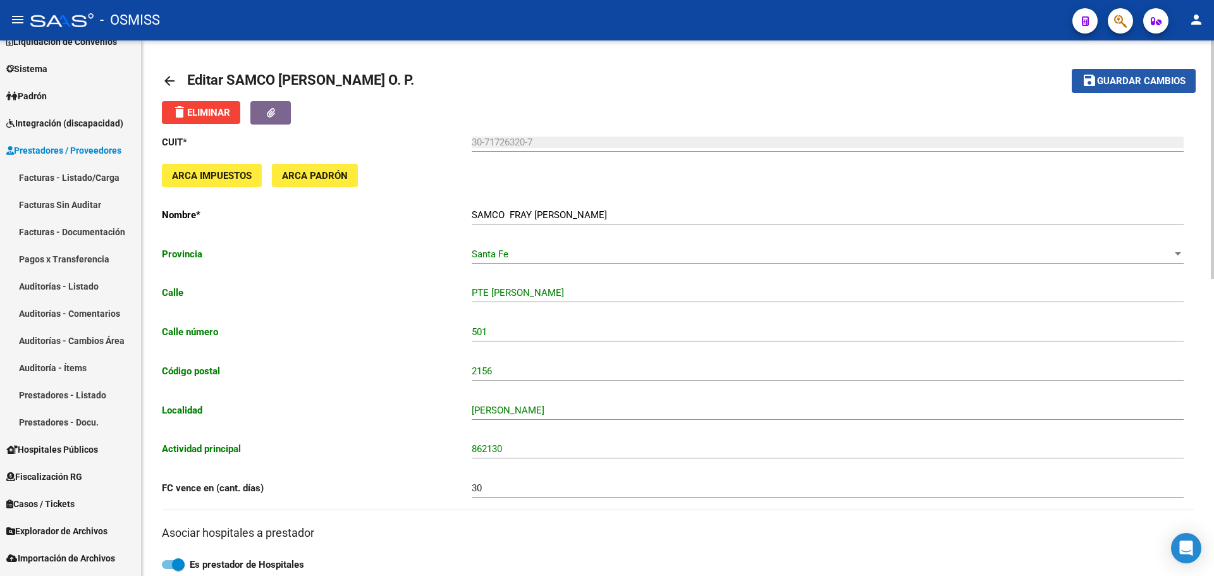
click at [1111, 91] on button "save Guardar cambios" at bounding box center [1134, 80] width 124 height 23
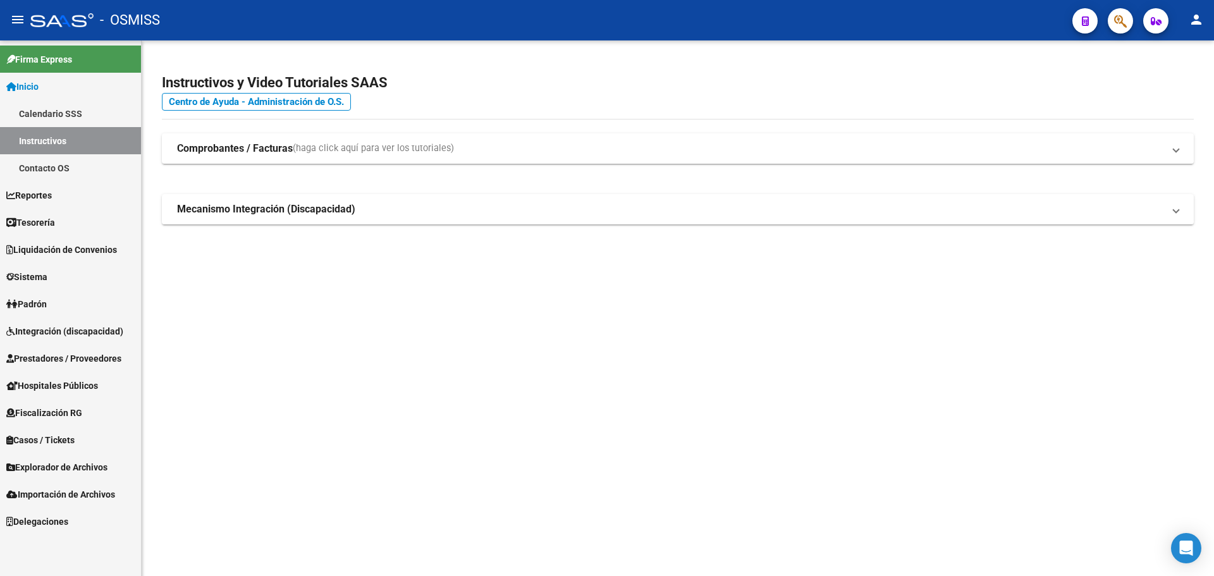
click at [64, 213] on link "Tesorería" at bounding box center [70, 222] width 141 height 27
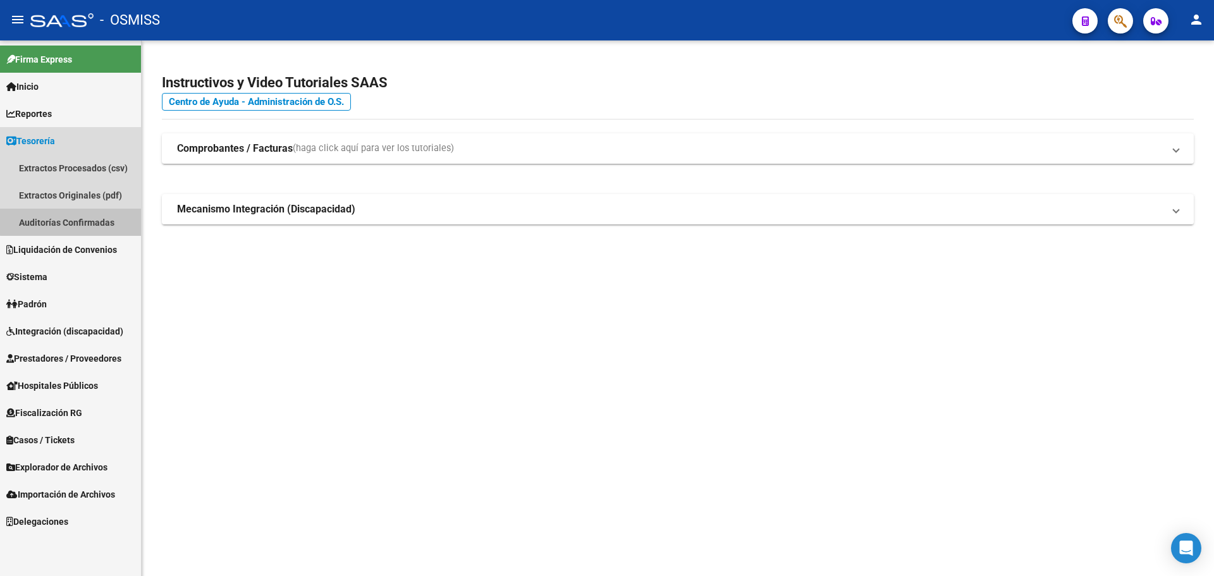
click at [71, 219] on link "Auditorías Confirmadas" at bounding box center [70, 222] width 141 height 27
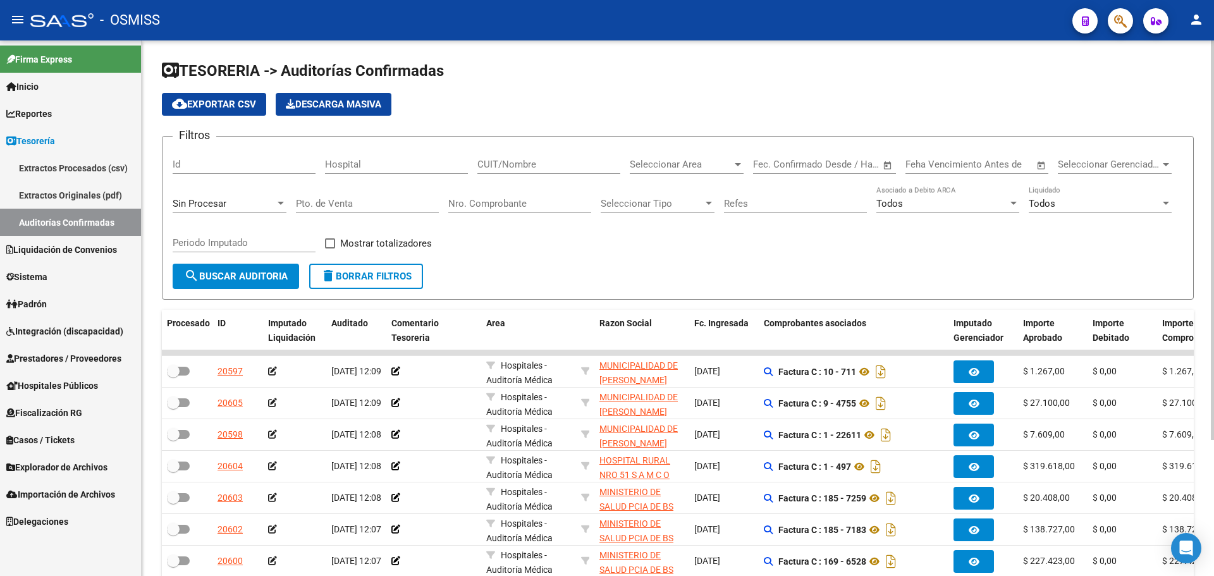
click at [467, 205] on input "Nro. Comprobante" at bounding box center [519, 203] width 143 height 11
type input "544"
click at [242, 209] on div "Sin Procesar" at bounding box center [224, 203] width 102 height 11
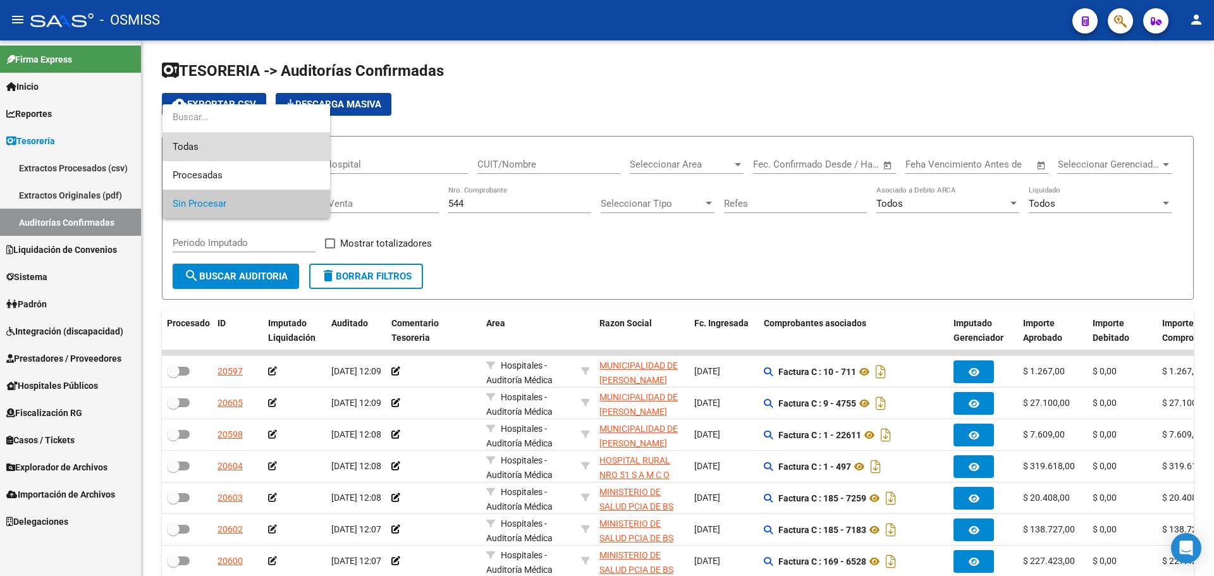
click at [222, 150] on span "Todas" at bounding box center [246, 147] width 147 height 28
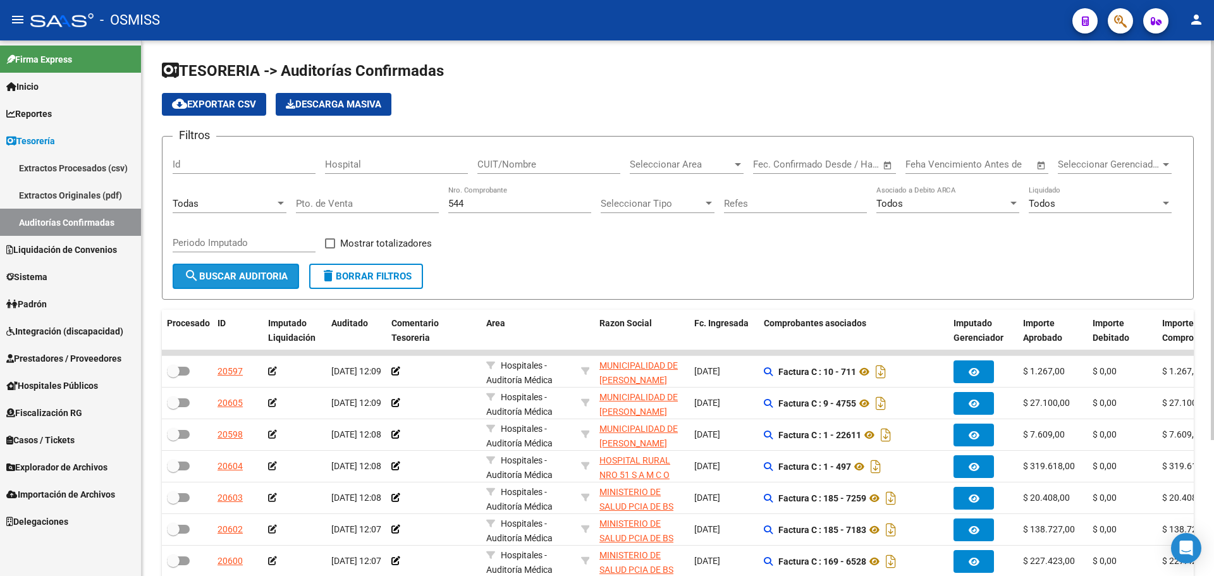
click at [227, 278] on span "search Buscar Auditoria" at bounding box center [236, 276] width 104 height 11
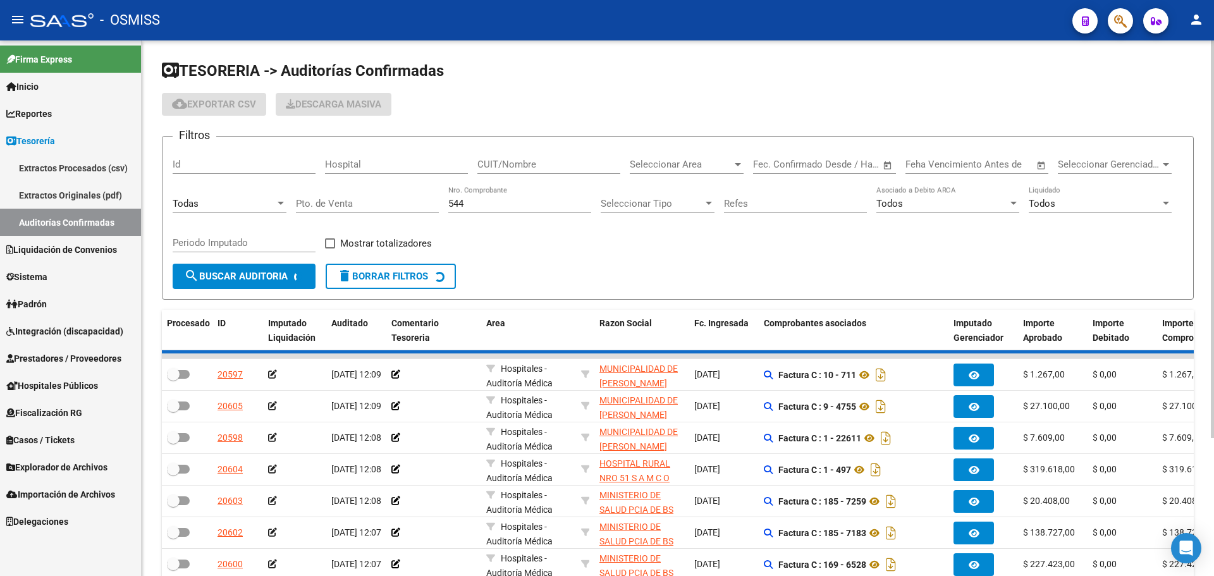
checkbox input "true"
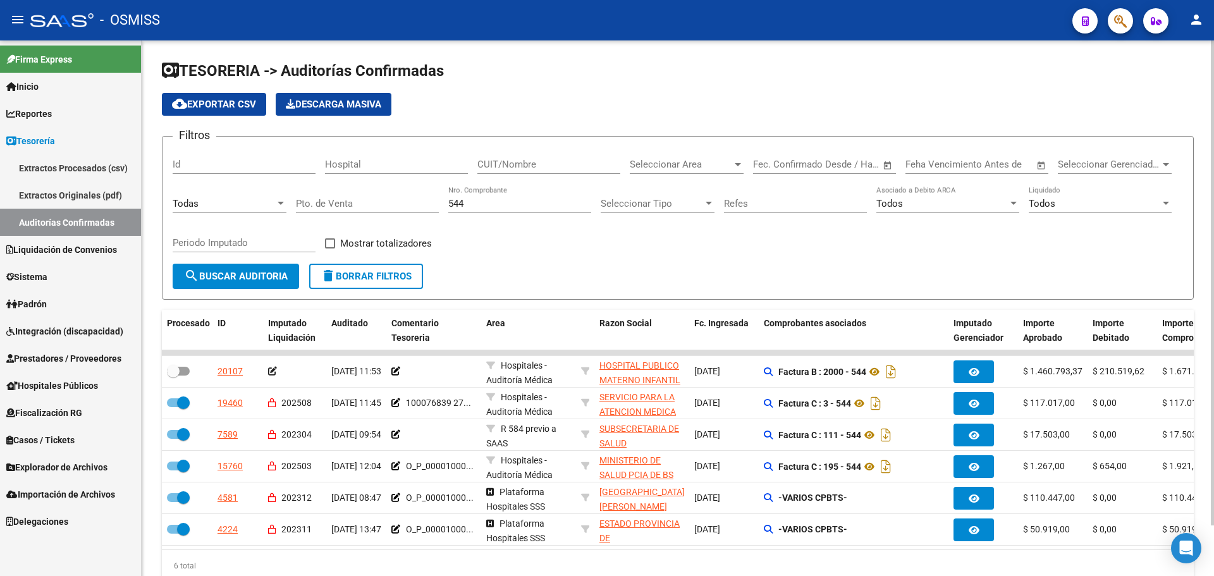
click at [657, 275] on form "Filtros Id Hospital CUIT/Nombre Seleccionar Area Seleccionar Area Fecha inicio …" at bounding box center [678, 218] width 1032 height 164
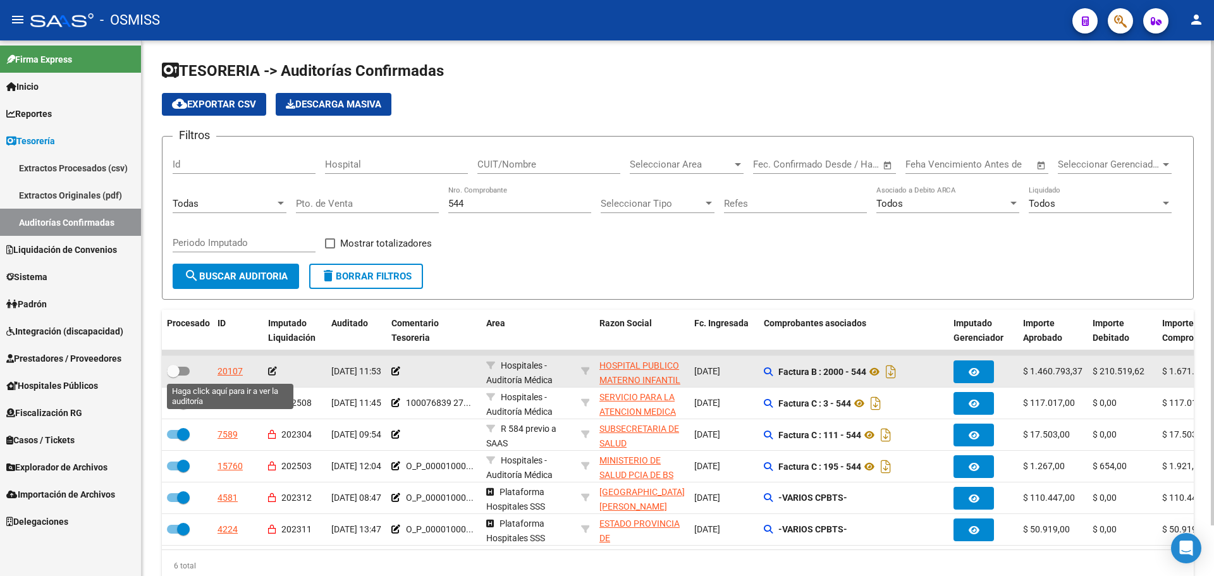
click at [236, 372] on div "20107" at bounding box center [229, 371] width 25 height 15
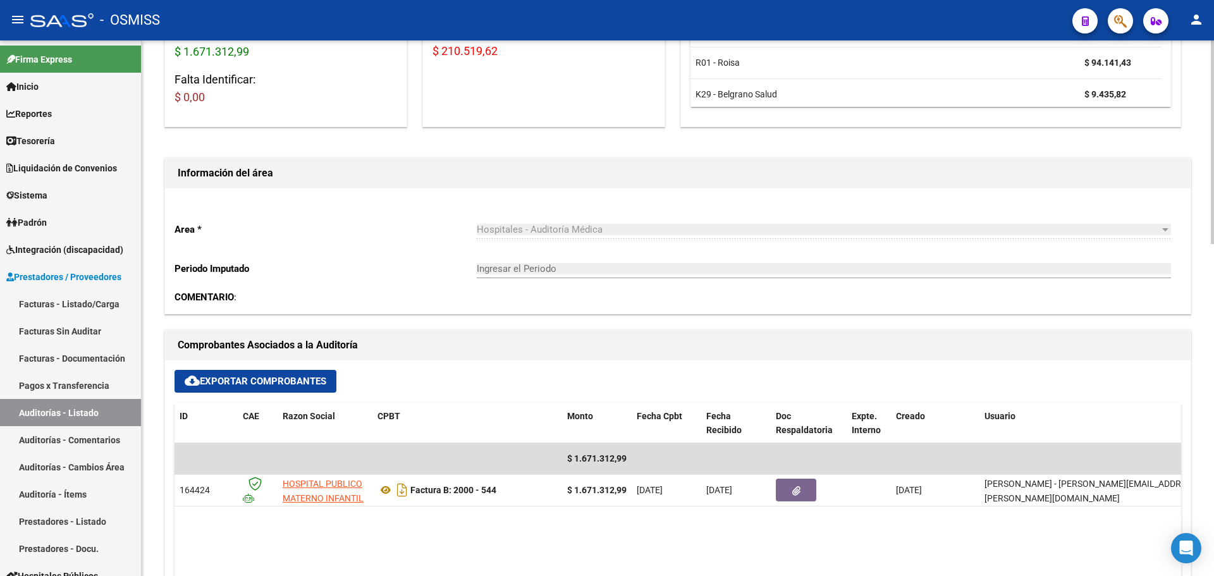
scroll to position [316, 0]
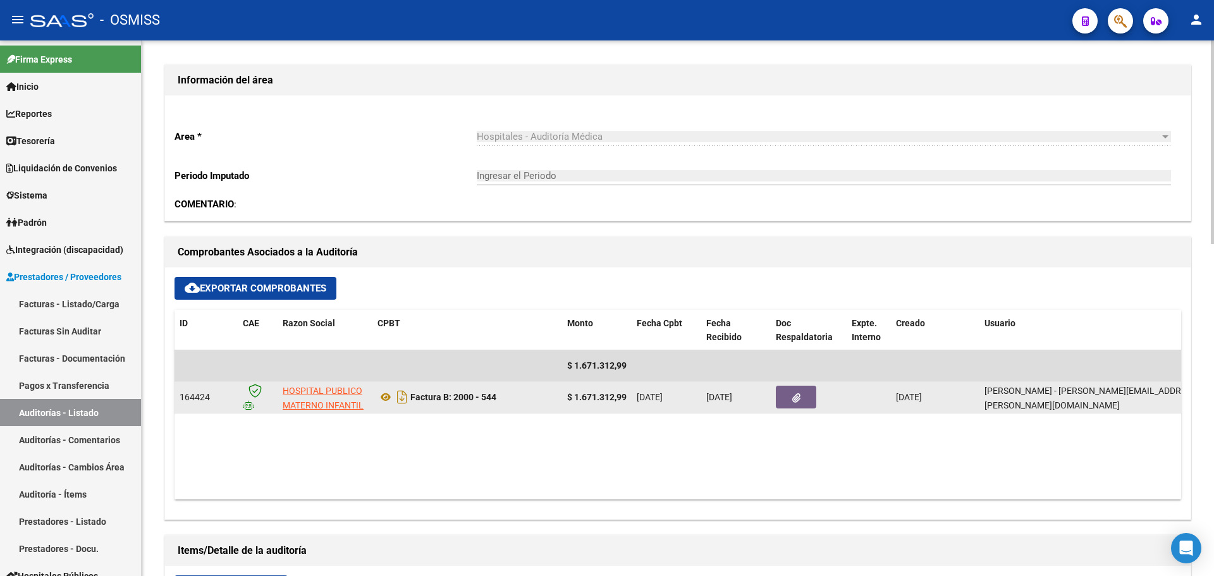
click at [800, 403] on button "button" at bounding box center [796, 397] width 40 height 23
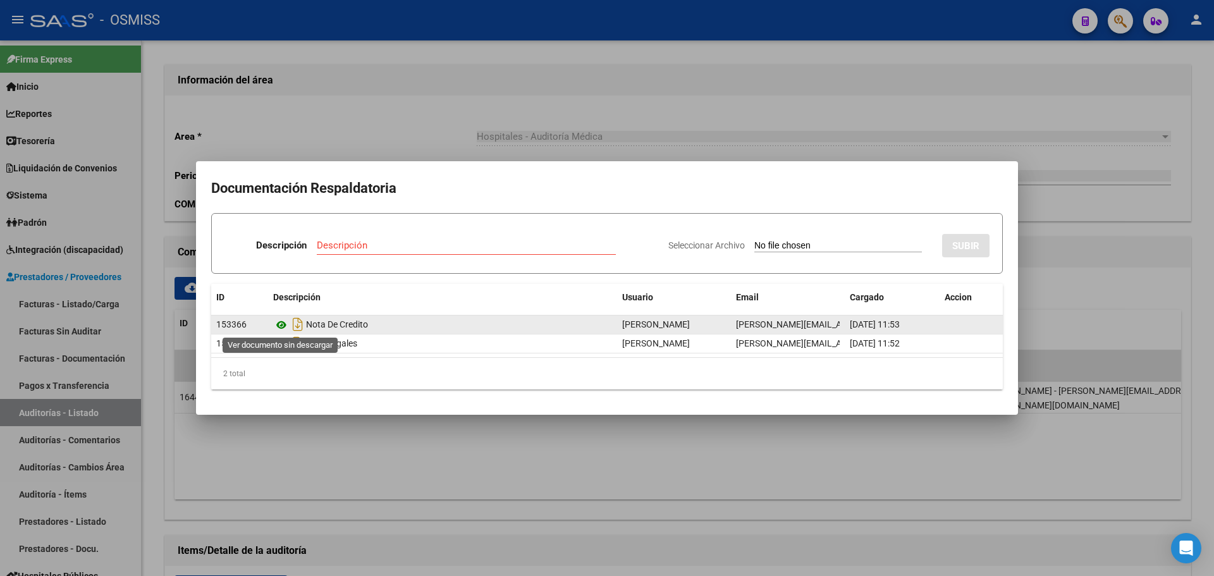
click at [280, 330] on icon at bounding box center [281, 324] width 16 height 15
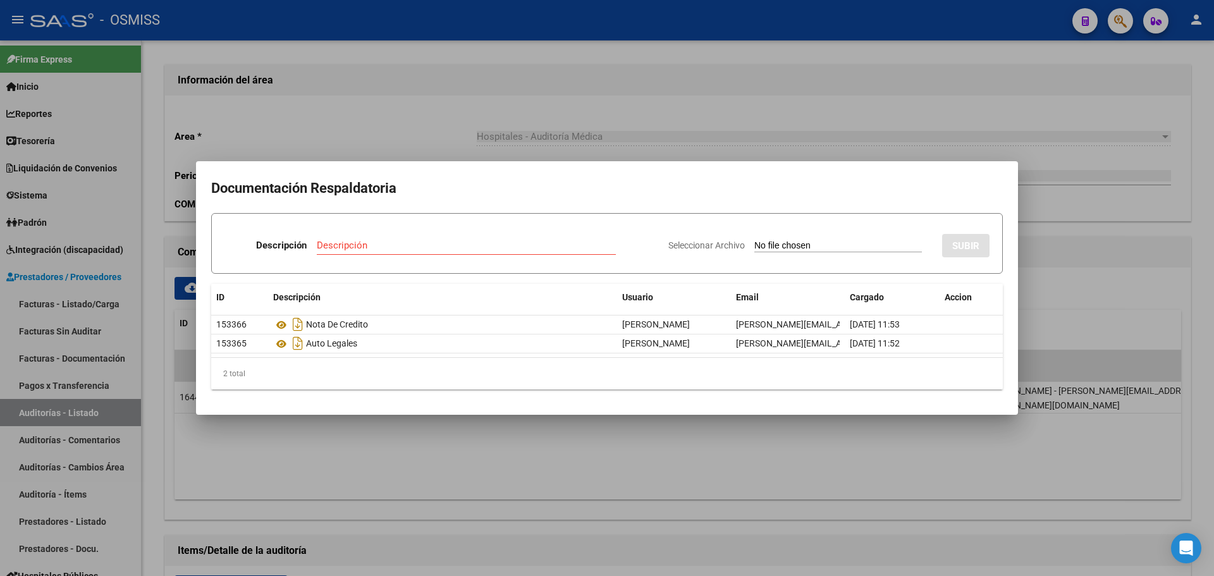
click at [527, 118] on div at bounding box center [607, 288] width 1214 height 576
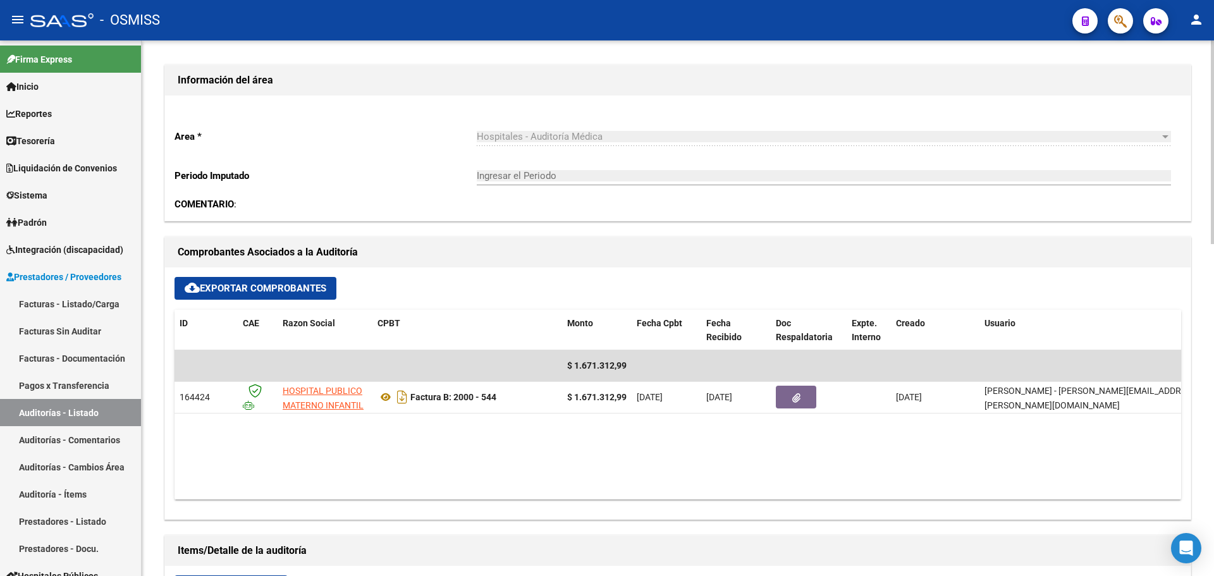
scroll to position [379, 0]
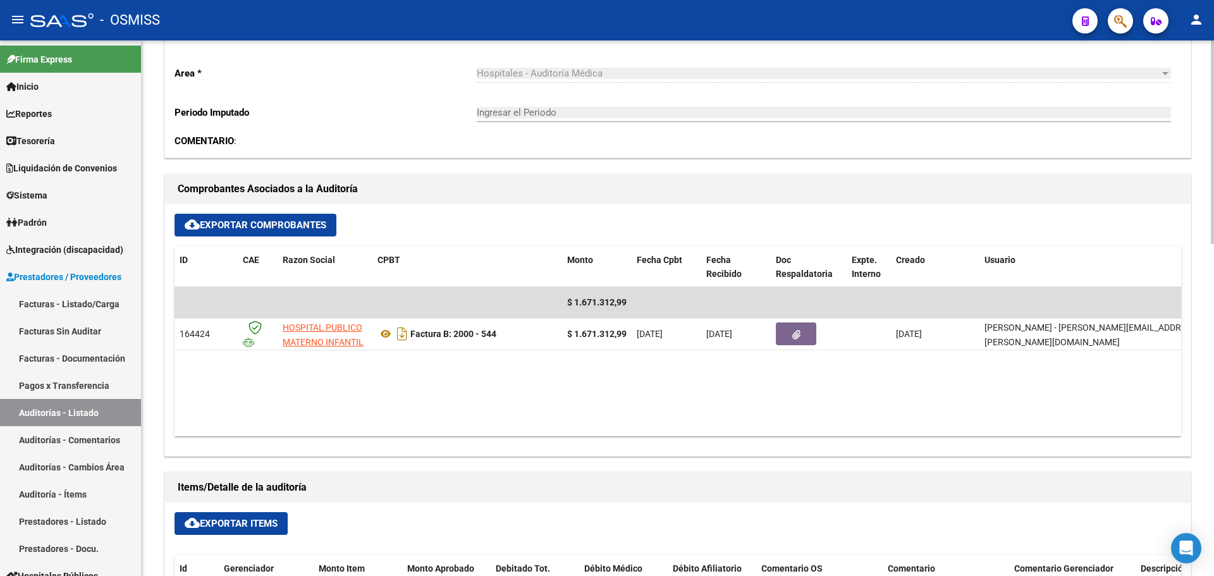
click at [484, 399] on datatable-body "$ 1.671.312,99 164424 HOSPITAL PUBLICO MATERNO INFANTIL SOCIEDAD DEL ESTADO Fac…" at bounding box center [677, 361] width 1006 height 149
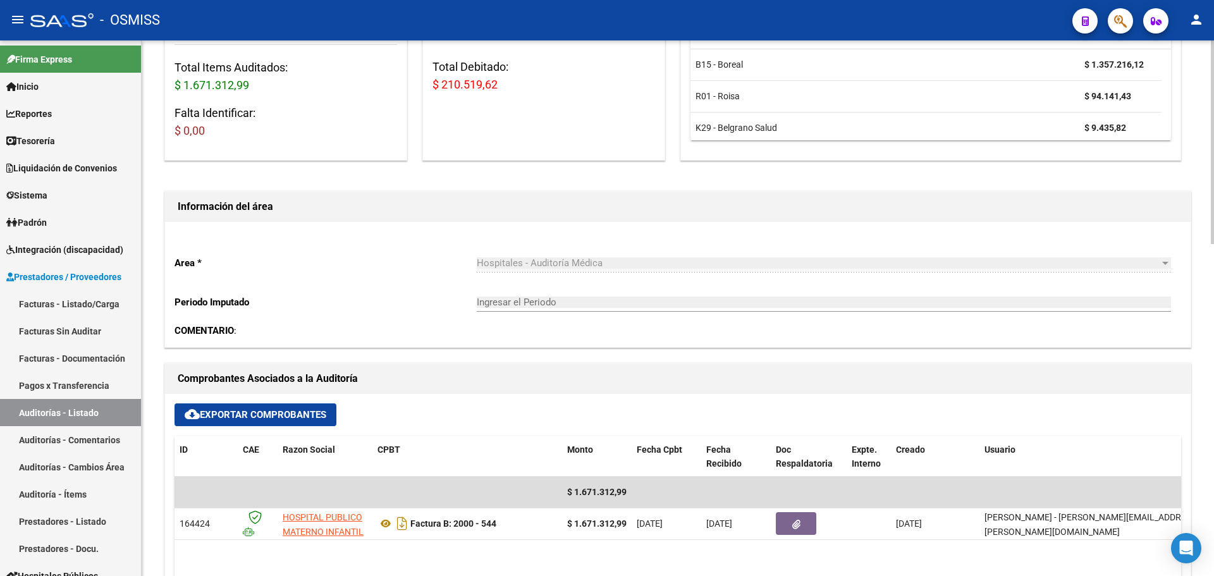
scroll to position [0, 0]
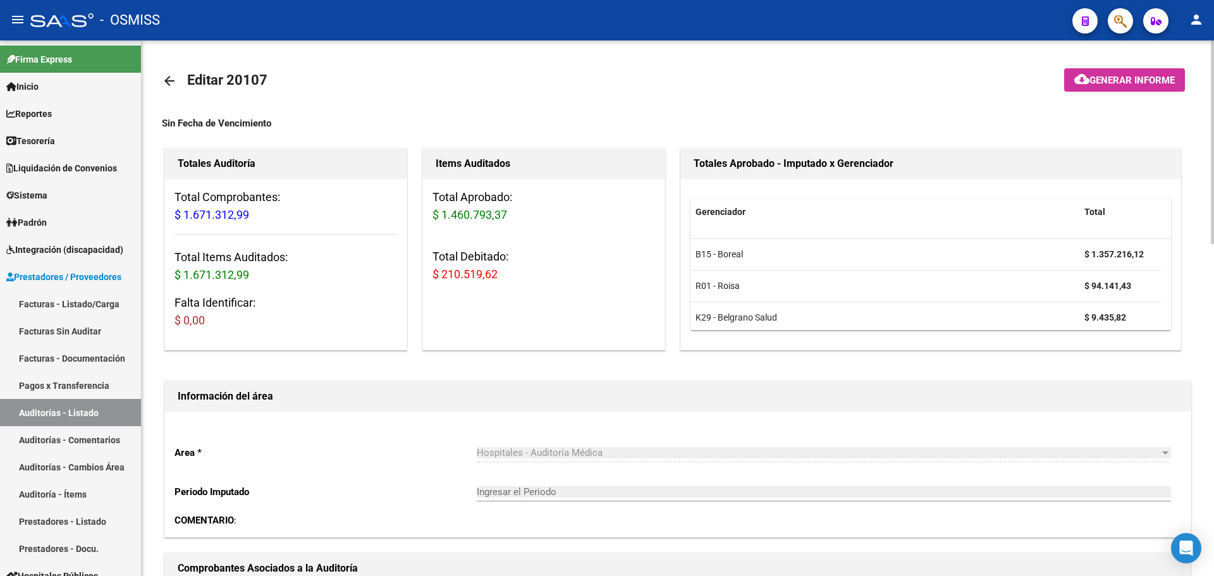
drag, startPoint x: 437, startPoint y: 264, endPoint x: 592, endPoint y: 264, distance: 155.5
click at [592, 264] on h3 "Total Debitado: $ 210.519,62" at bounding box center [543, 265] width 223 height 35
click at [580, 286] on div "Total Aprobado: $ 1.460.793,37 Total Debitado: $ 210.519,62" at bounding box center [543, 241] width 241 height 124
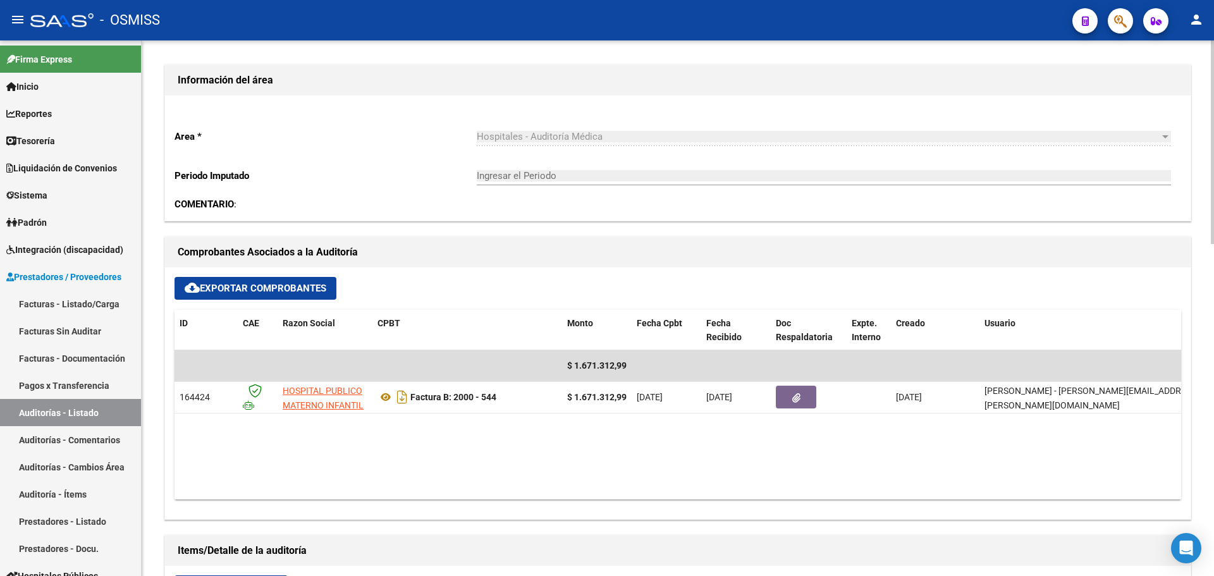
scroll to position [379, 0]
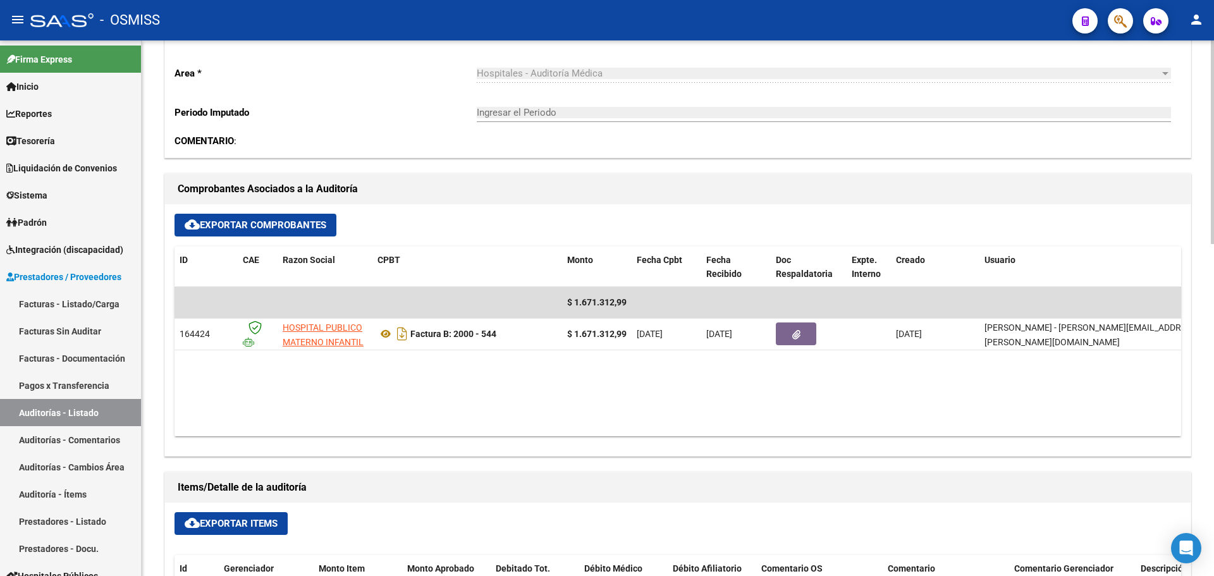
drag, startPoint x: 409, startPoint y: 439, endPoint x: 317, endPoint y: 445, distance: 91.8
click at [251, 443] on div "cloud_download Exportar Comprobantes ID CAE Razon Social CPBT Monto Fecha Cpbt …" at bounding box center [677, 330] width 1025 height 252
drag, startPoint x: 481, startPoint y: 439, endPoint x: 288, endPoint y: 440, distance: 192.8
click at [305, 443] on div "cloud_download Exportar Comprobantes ID CAE Razon Social CPBT Monto Fecha Cpbt …" at bounding box center [677, 330] width 1025 height 252
click at [371, 402] on datatable-body "$ 1.671.312,99 164424 HOSPITAL PUBLICO MATERNO INFANTIL SOCIEDAD DEL ESTADO Fac…" at bounding box center [677, 361] width 1006 height 149
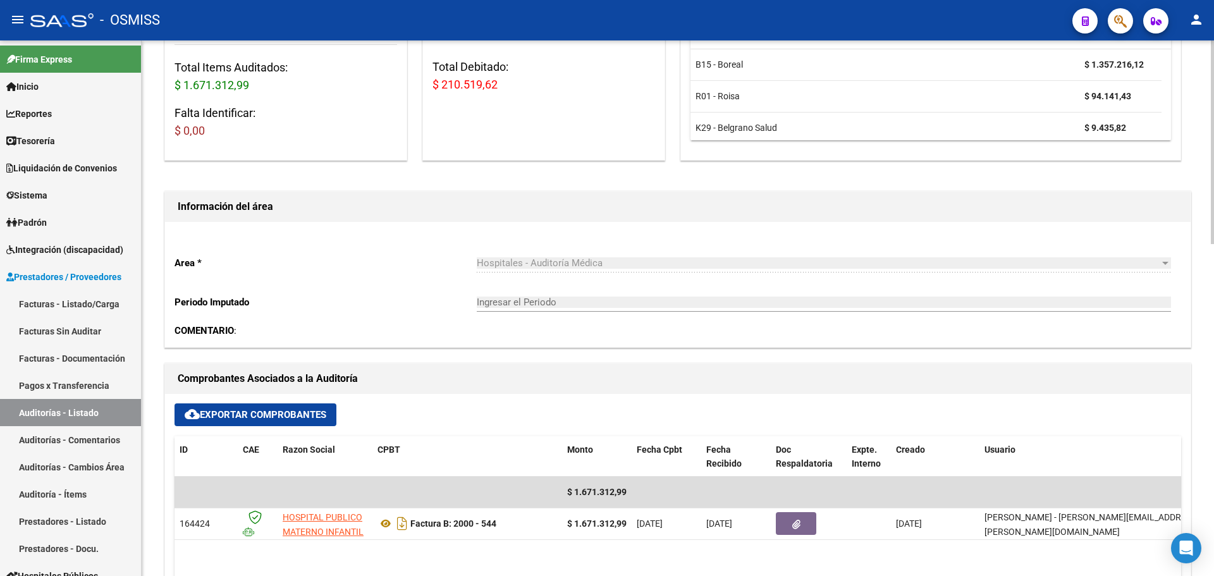
scroll to position [63, 0]
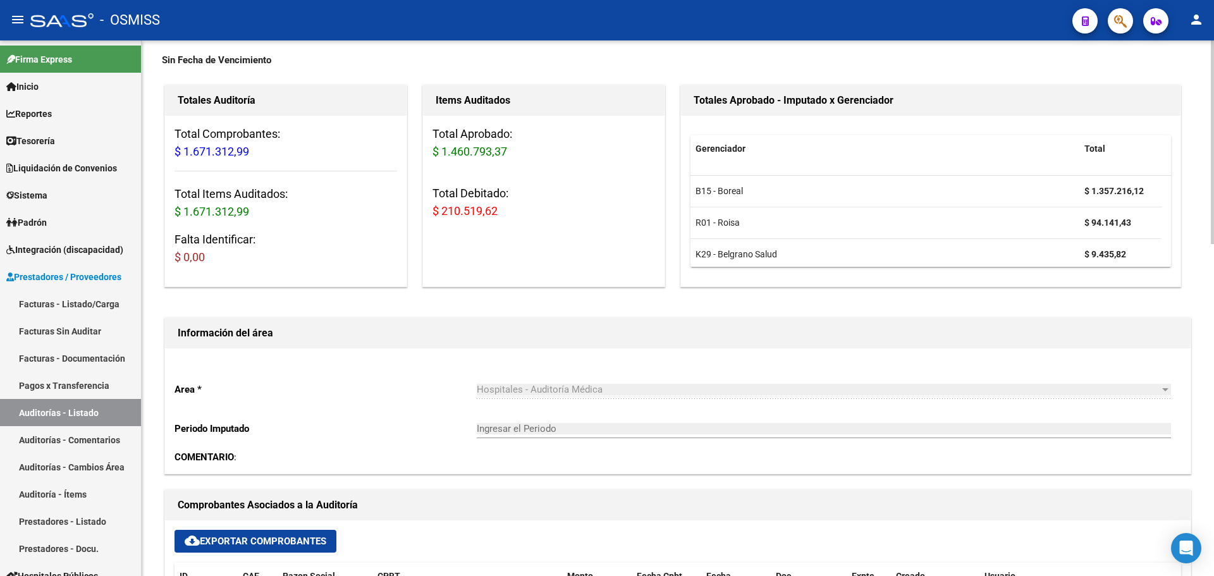
drag, startPoint x: 445, startPoint y: 208, endPoint x: 618, endPoint y: 205, distance: 173.2
click at [618, 204] on h3 "Total Debitado: $ 210.519,62" at bounding box center [543, 202] width 223 height 35
click at [618, 205] on h3 "Total Debitado: $ 210.519,62" at bounding box center [543, 202] width 223 height 35
click at [540, 244] on div "Items Auditados Total Aprobado: $ 1.460.793,37 Total Debitado: $ 210.519,62" at bounding box center [543, 186] width 243 height 202
drag, startPoint x: 430, startPoint y: 152, endPoint x: 539, endPoint y: 150, distance: 109.4
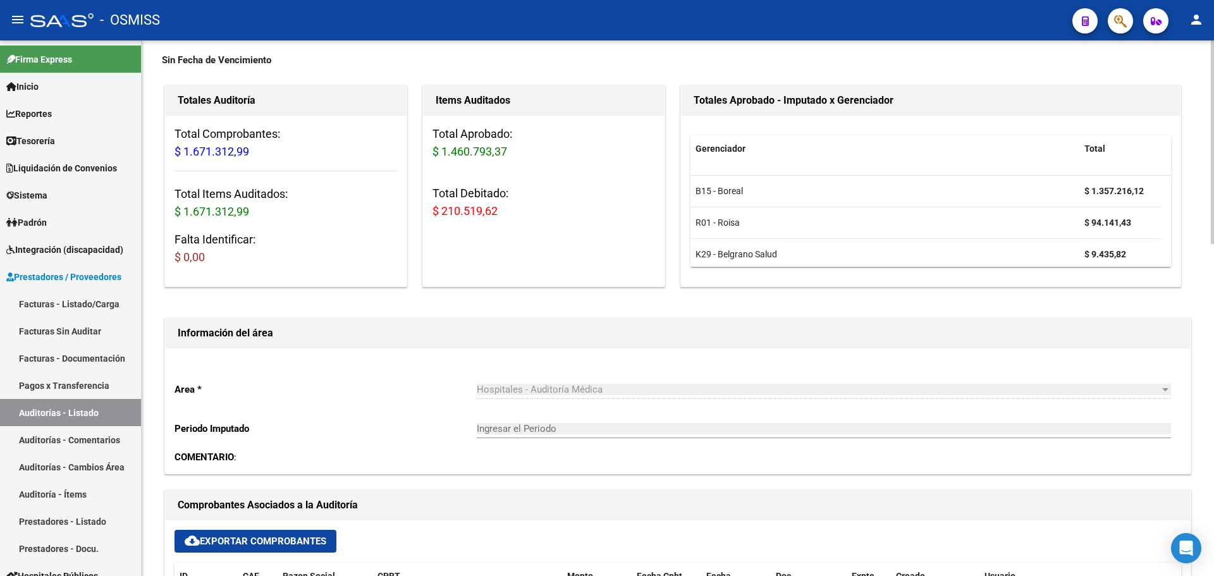
click at [536, 149] on div "Total Aprobado: $ 1.460.793,37 Total Debitado: $ 210.519,62" at bounding box center [543, 178] width 241 height 124
click at [582, 160] on h3 "Total Aprobado: $ 1.460.793,37" at bounding box center [543, 142] width 223 height 35
click at [573, 211] on h3 "Total Debitado: $ 210.519,62" at bounding box center [543, 202] width 223 height 35
click at [512, 276] on div "Items Auditados Total Aprobado: $ 1.460.793,37 Total Debitado: $ 210.519,62" at bounding box center [543, 186] width 243 height 202
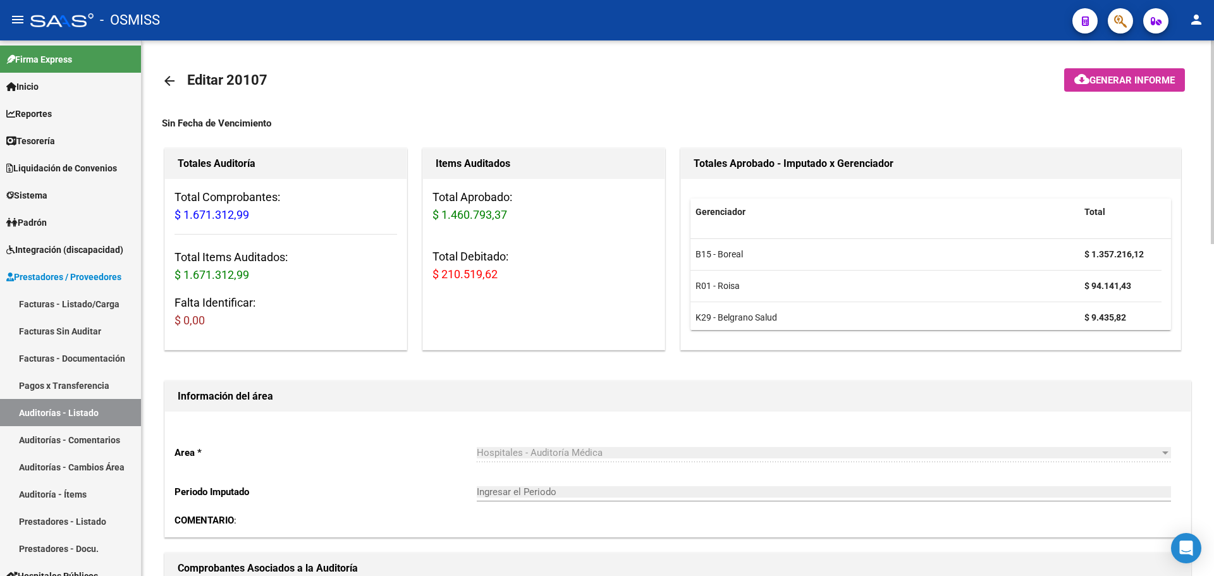
drag, startPoint x: 450, startPoint y: 214, endPoint x: 648, endPoint y: 246, distance: 200.5
click at [663, 225] on div "Total Aprobado: $ 1.460.793,37 Total Debitado: $ 210.519,62" at bounding box center [543, 241] width 241 height 124
click at [567, 290] on div "Total Aprobado: $ 1.460.793,37 Total Debitado: $ 210.519,62" at bounding box center [543, 241] width 241 height 124
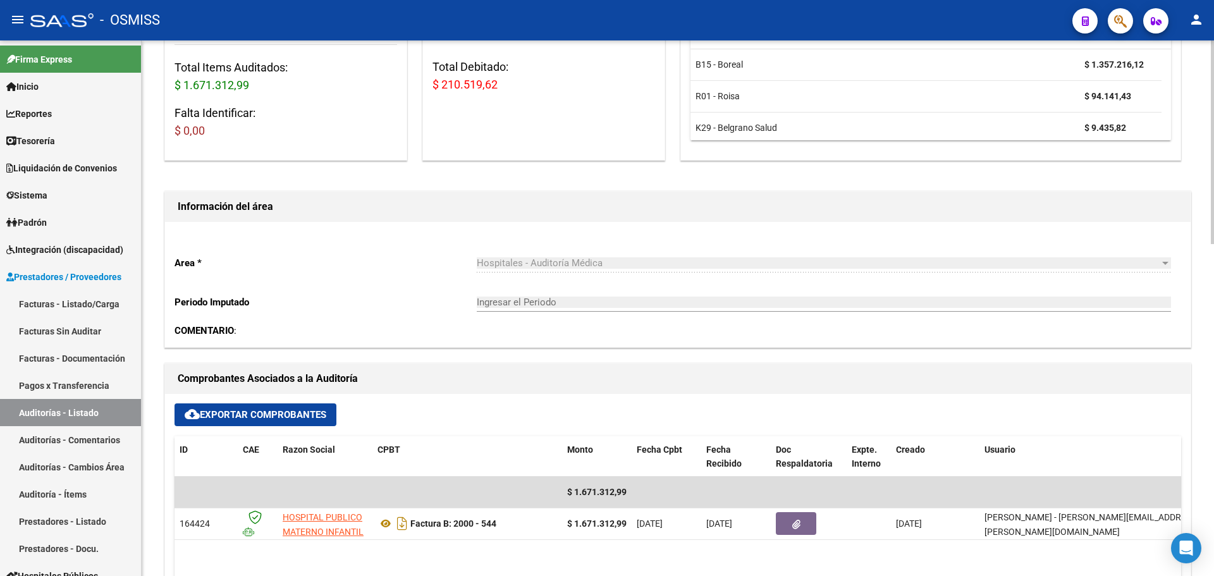
scroll to position [379, 0]
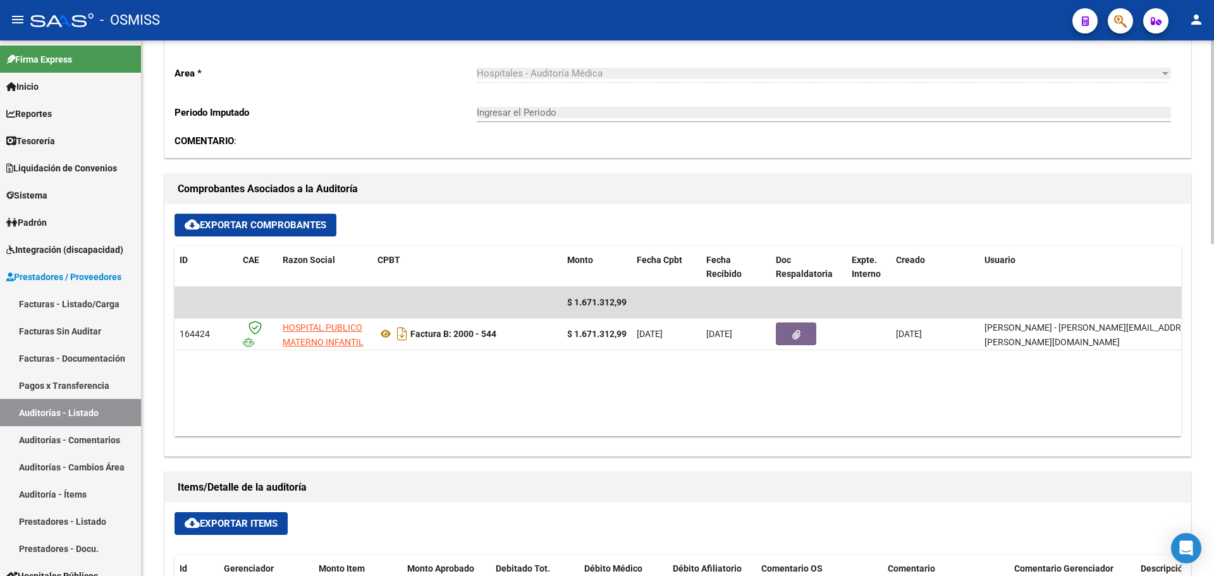
click at [406, 423] on datatable-body "$ 1.671.312,99 164424 HOSPITAL PUBLICO MATERNO INFANTIL SOCIEDAD DEL ESTADO Fac…" at bounding box center [677, 361] width 1006 height 149
click at [465, 392] on datatable-body "$ 1.671.312,99 164424 HOSPITAL PUBLICO MATERNO INFANTIL SOCIEDAD DEL ESTADO Fac…" at bounding box center [677, 361] width 1006 height 149
click at [103, 138] on link "Tesorería" at bounding box center [70, 140] width 141 height 27
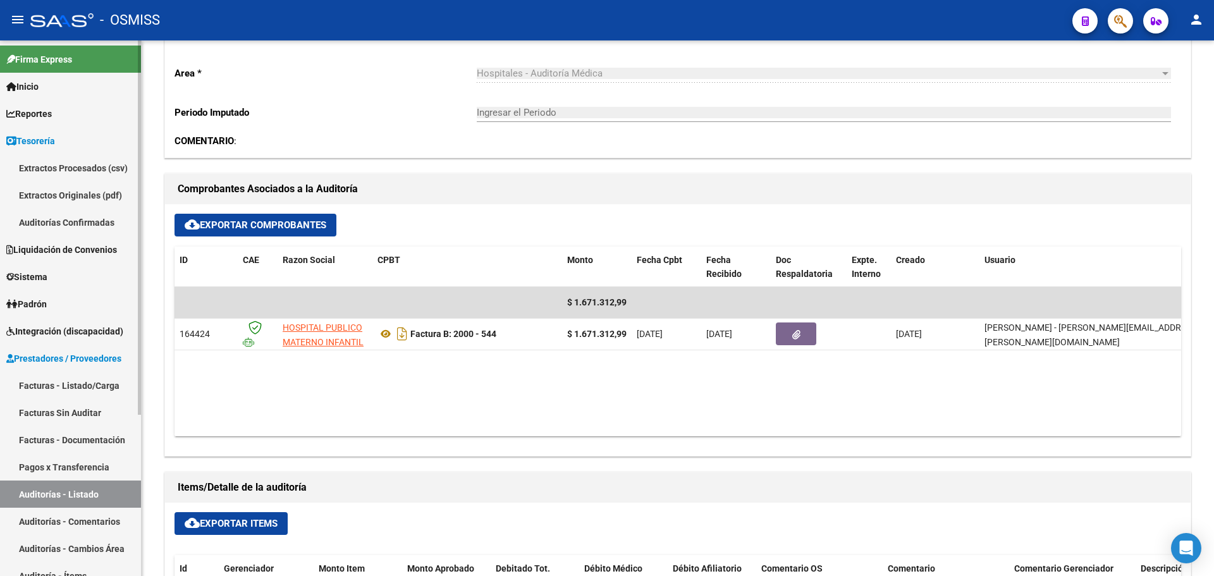
click at [107, 226] on link "Auditorías Confirmadas" at bounding box center [70, 222] width 141 height 27
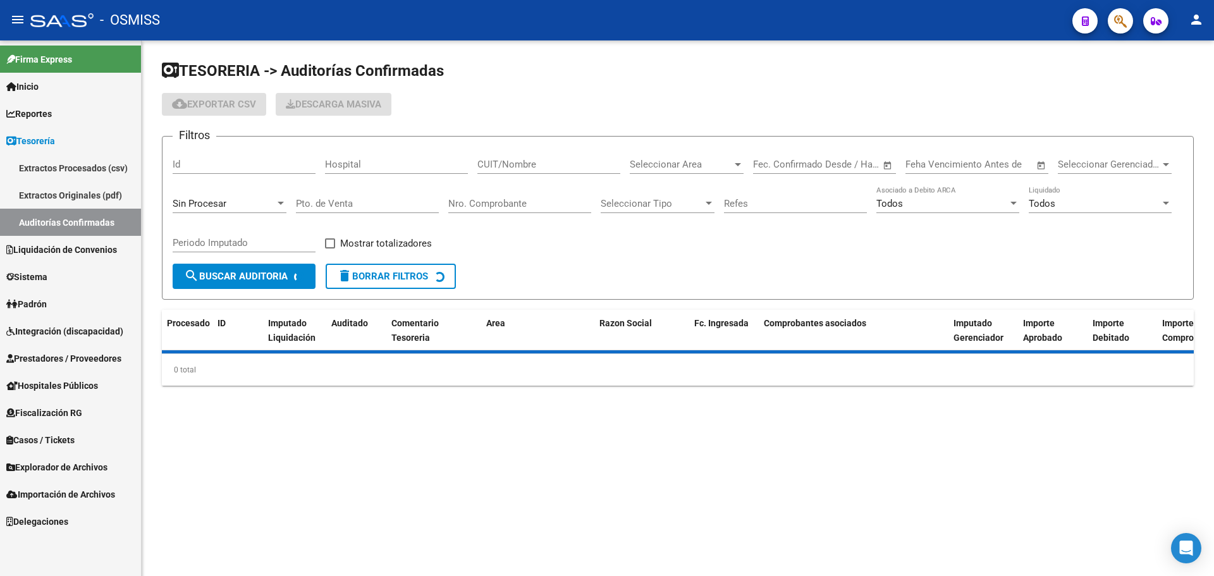
click at [245, 207] on div "Sin Procesar" at bounding box center [224, 203] width 102 height 11
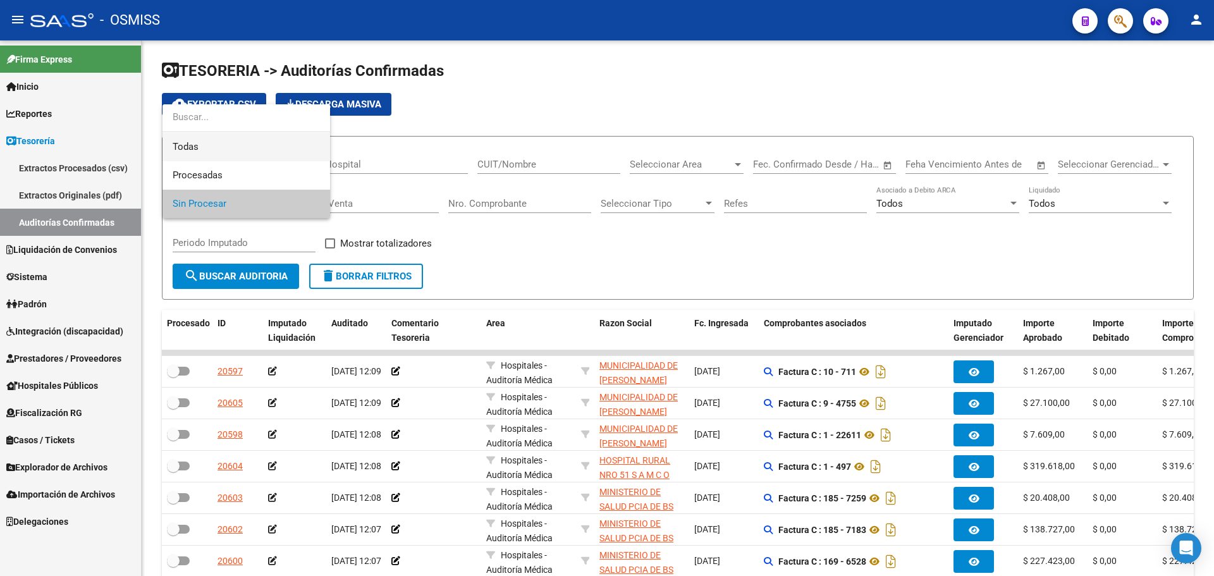
click at [226, 146] on span "Todas" at bounding box center [246, 147] width 147 height 28
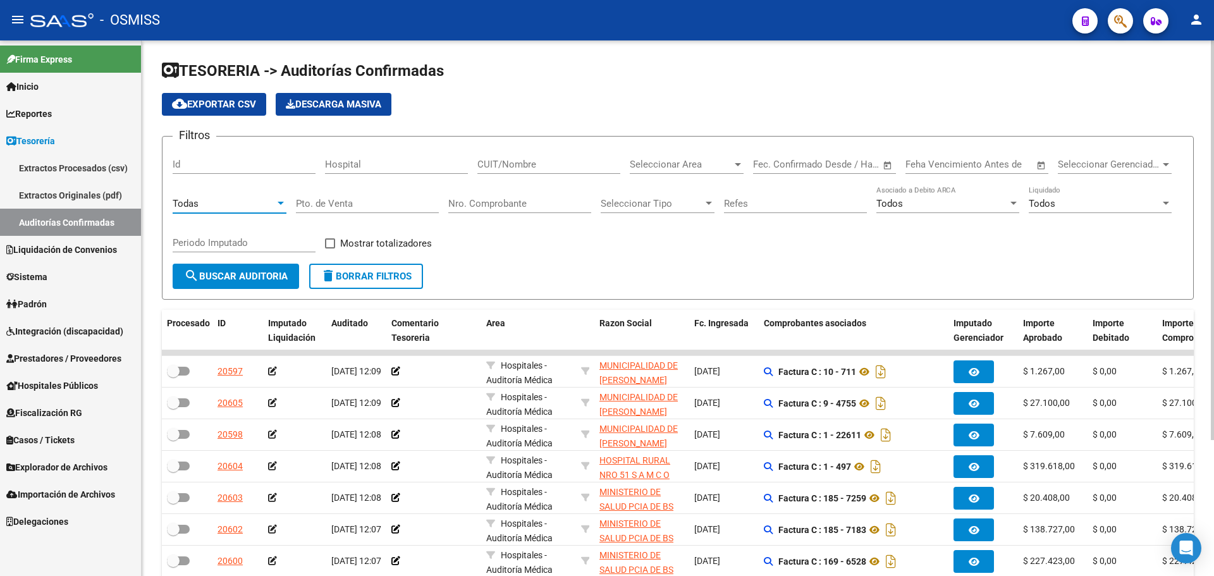
click at [521, 195] on div "Nro. Comprobante" at bounding box center [519, 199] width 143 height 27
type input "1813"
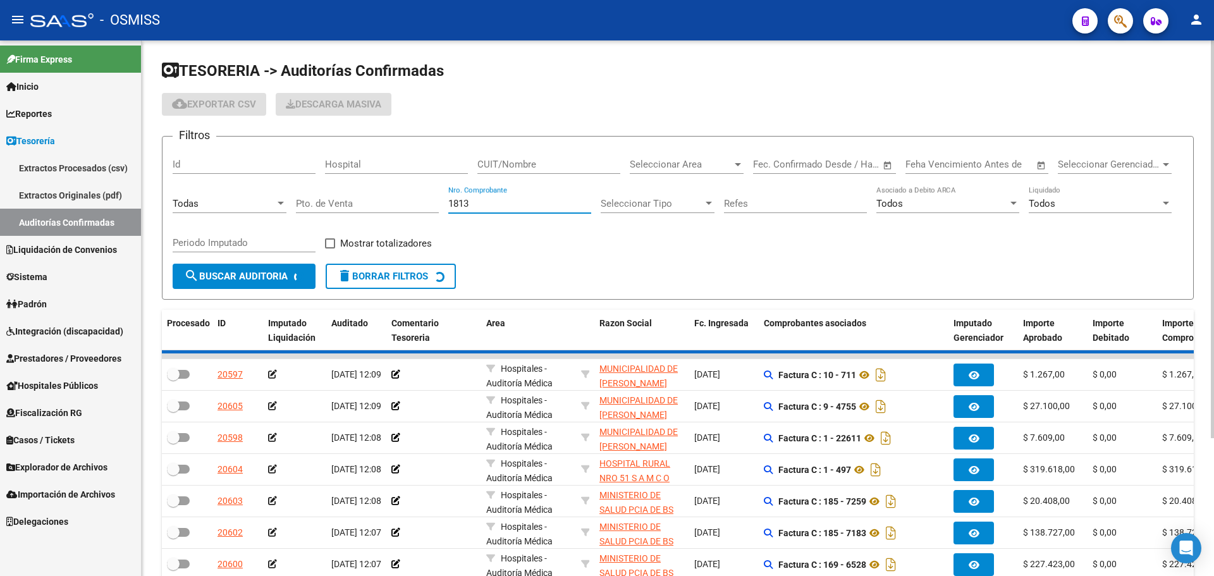
checkbox input "true"
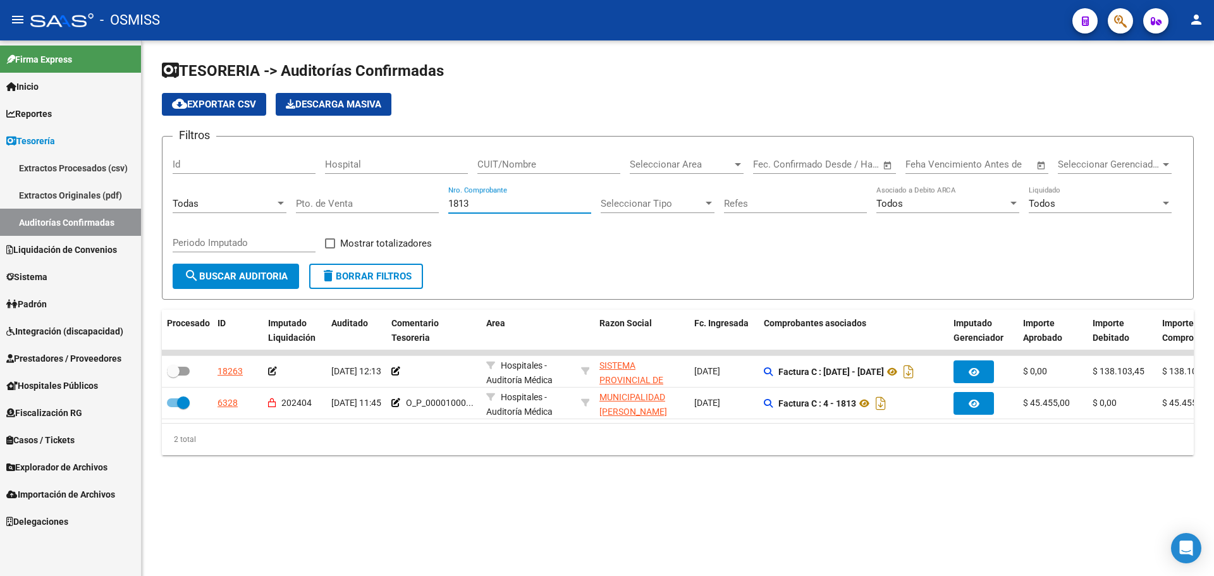
type input "1813"
click at [424, 491] on div "TESORERIA -> Auditorías Confirmadas cloud_download Exportar CSV Descarga Masiva…" at bounding box center [678, 267] width 1072 height 455
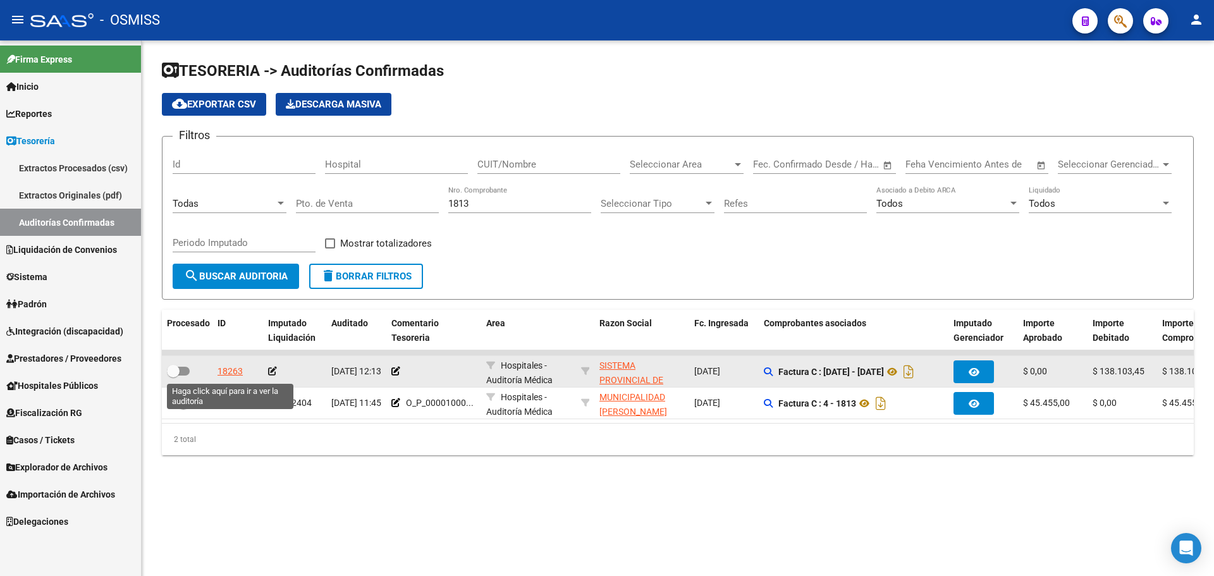
click at [241, 371] on div "18263" at bounding box center [229, 371] width 25 height 15
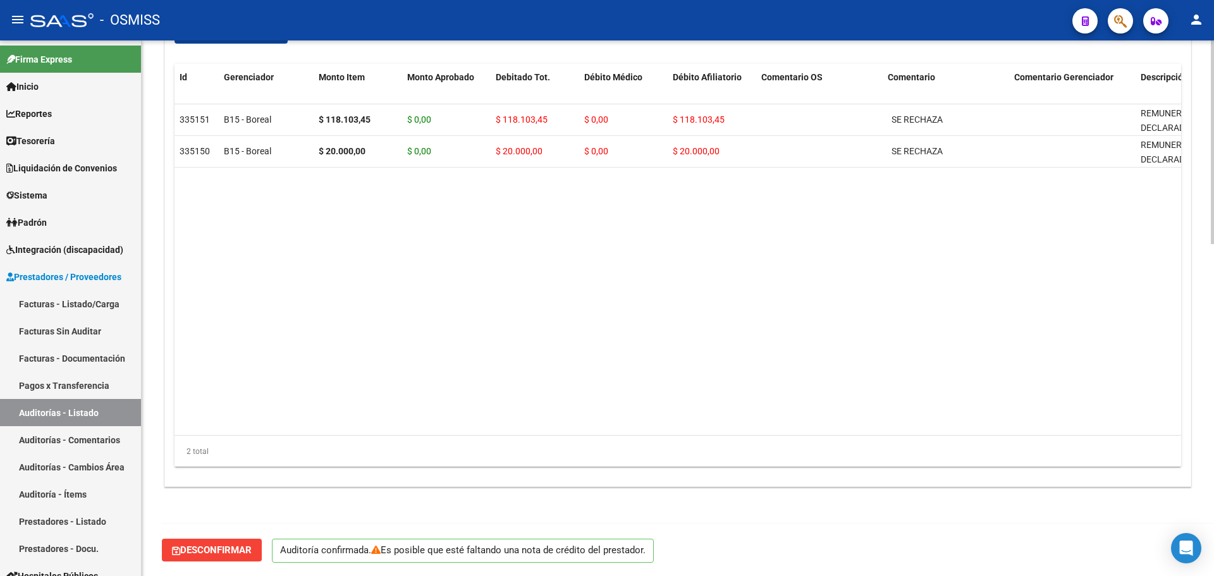
scroll to position [871, 0]
click at [219, 553] on span "Desconfirmar" at bounding box center [212, 549] width 80 height 11
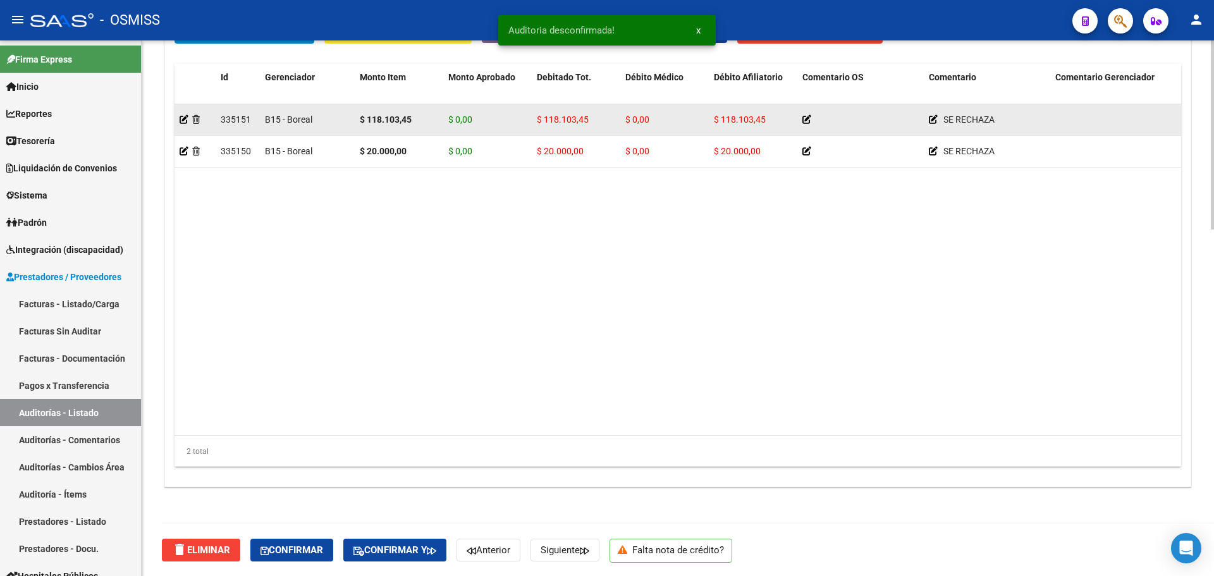
click at [183, 125] on div at bounding box center [195, 120] width 31 height 15
click at [180, 120] on icon at bounding box center [184, 119] width 9 height 9
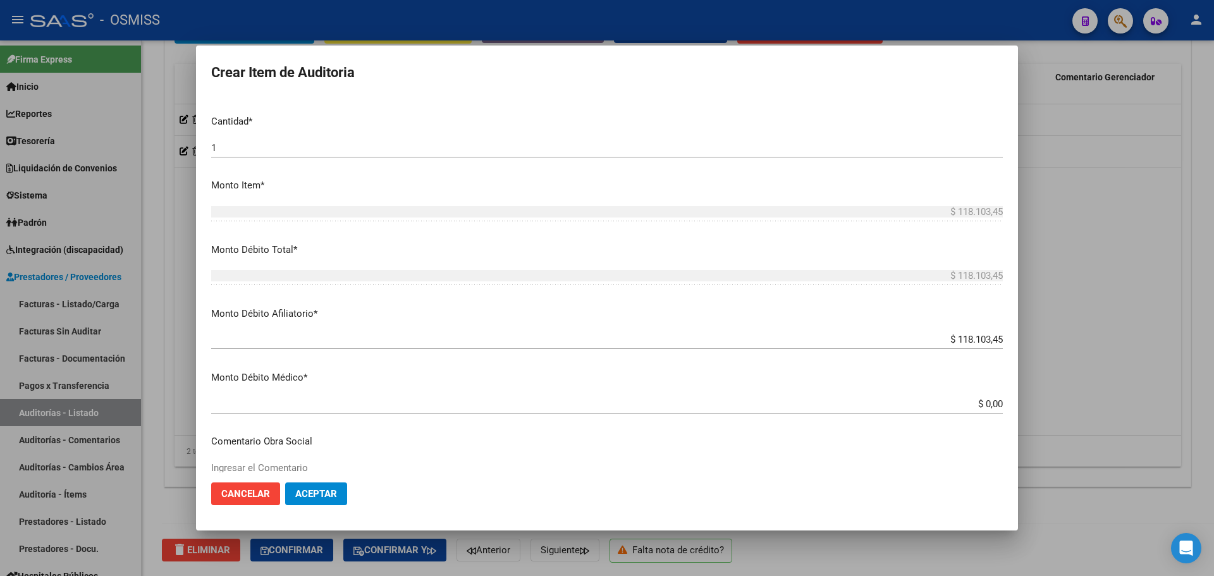
scroll to position [506, 0]
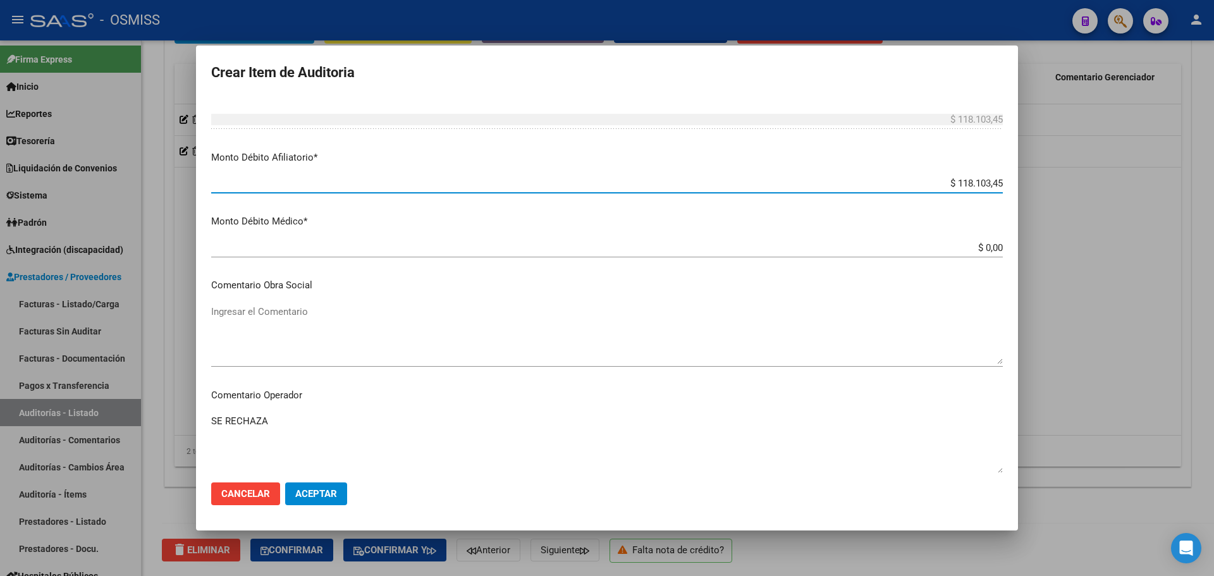
drag, startPoint x: 935, startPoint y: 180, endPoint x: 1022, endPoint y: 180, distance: 86.6
click at [1022, 180] on div "Crear Item de Auditoria 52152694 Nro Documento 20521526948 CUIL Afiliado Activo…" at bounding box center [607, 288] width 1214 height 576
type input "$ 0,00"
click at [342, 335] on textarea "Ingresar el Comentario" at bounding box center [606, 334] width 791 height 59
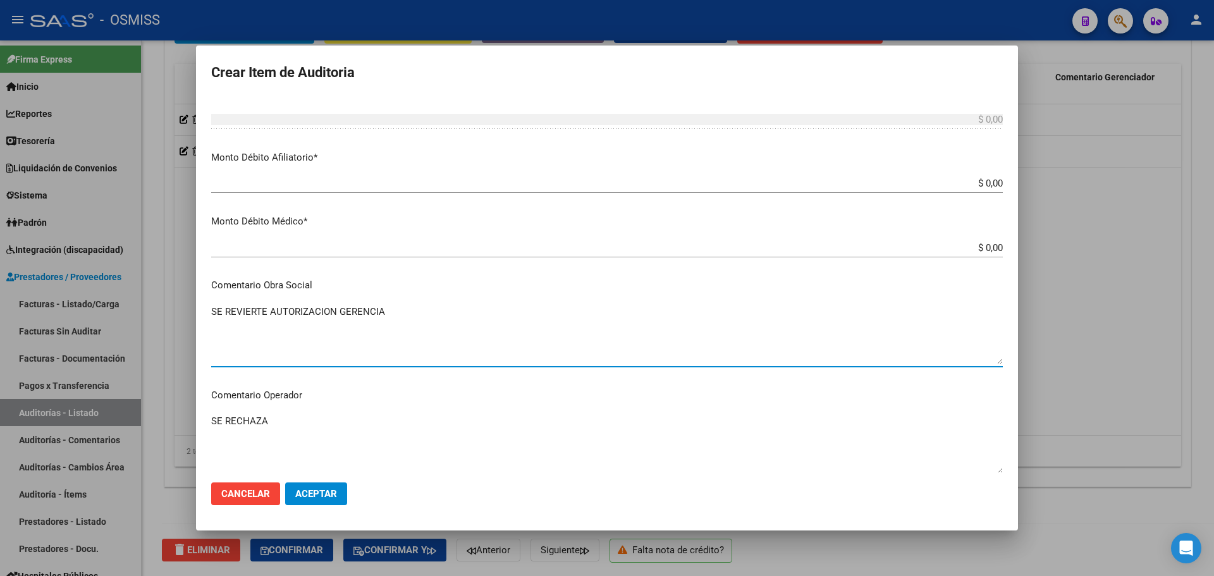
drag, startPoint x: 447, startPoint y: 315, endPoint x: 184, endPoint y: 298, distance: 263.5
click at [184, 298] on div "Crear Item de Auditoria 52152694 Nro Documento 20521526948 CUIL Afiliado Activo…" at bounding box center [607, 288] width 1214 height 576
type textarea "SE REVIERTE AUTORIZACION GERENCIA"
click at [329, 432] on textarea "SE RECHAZA" at bounding box center [606, 443] width 791 height 59
drag, startPoint x: 324, startPoint y: 426, endPoint x: 78, endPoint y: 394, distance: 247.9
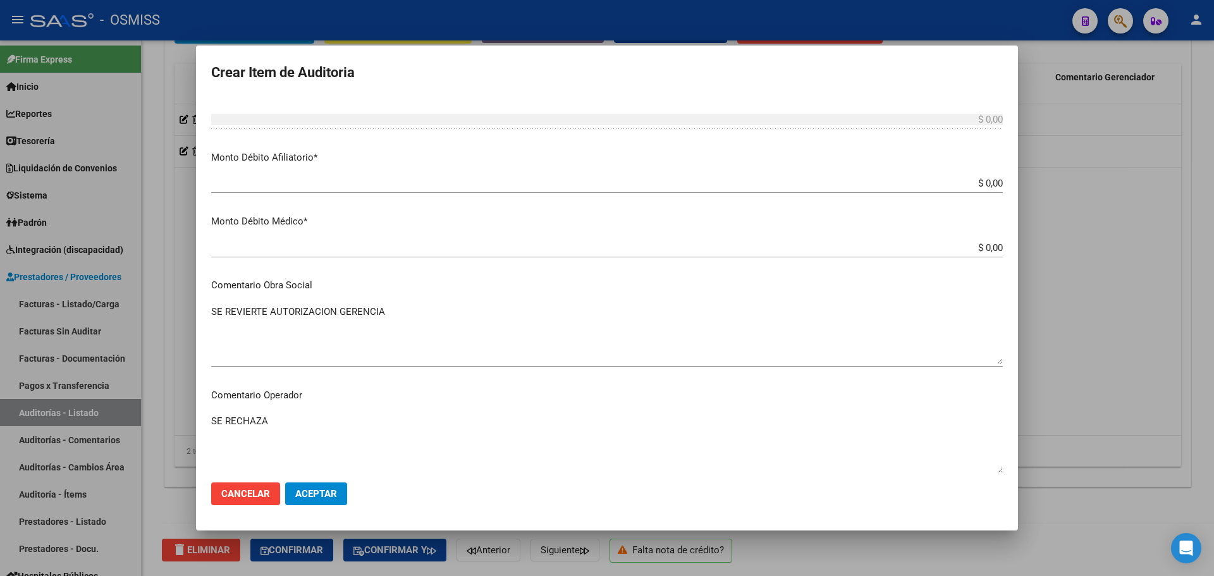
click at [78, 394] on div "Crear Item de Auditoria 52152694 Nro Documento 20521526948 CUIL Afiliado Activo…" at bounding box center [607, 288] width 1214 height 576
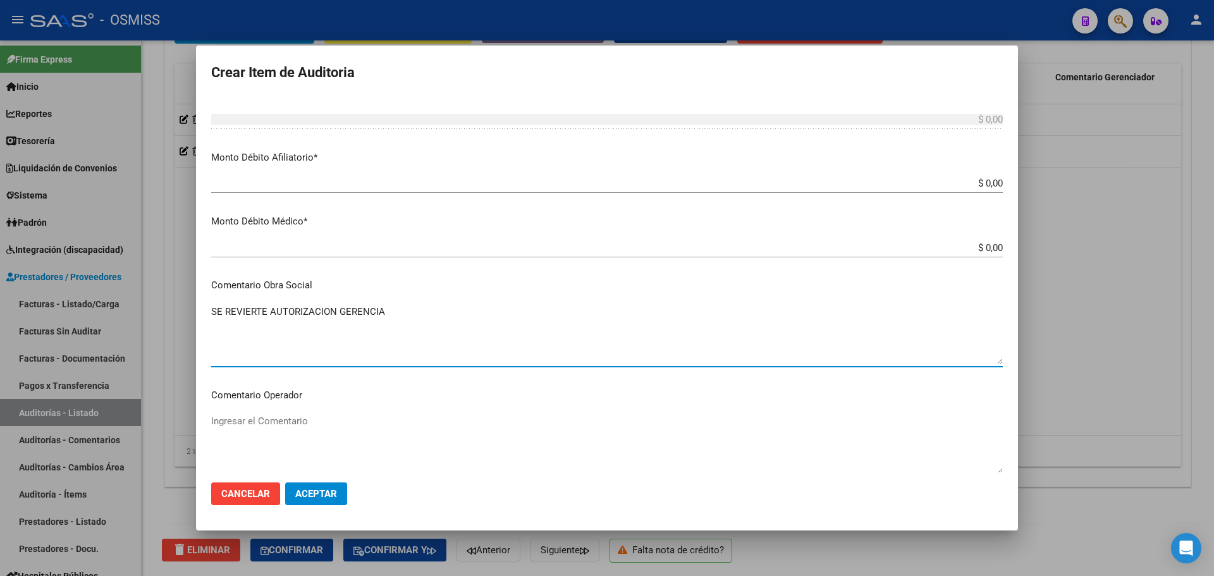
drag, startPoint x: 427, startPoint y: 310, endPoint x: 106, endPoint y: 296, distance: 322.1
click at [106, 296] on div "Crear Item de Auditoria 52152694 Nro Documento 20521526948 CUIL Afiliado Activo…" at bounding box center [607, 288] width 1214 height 576
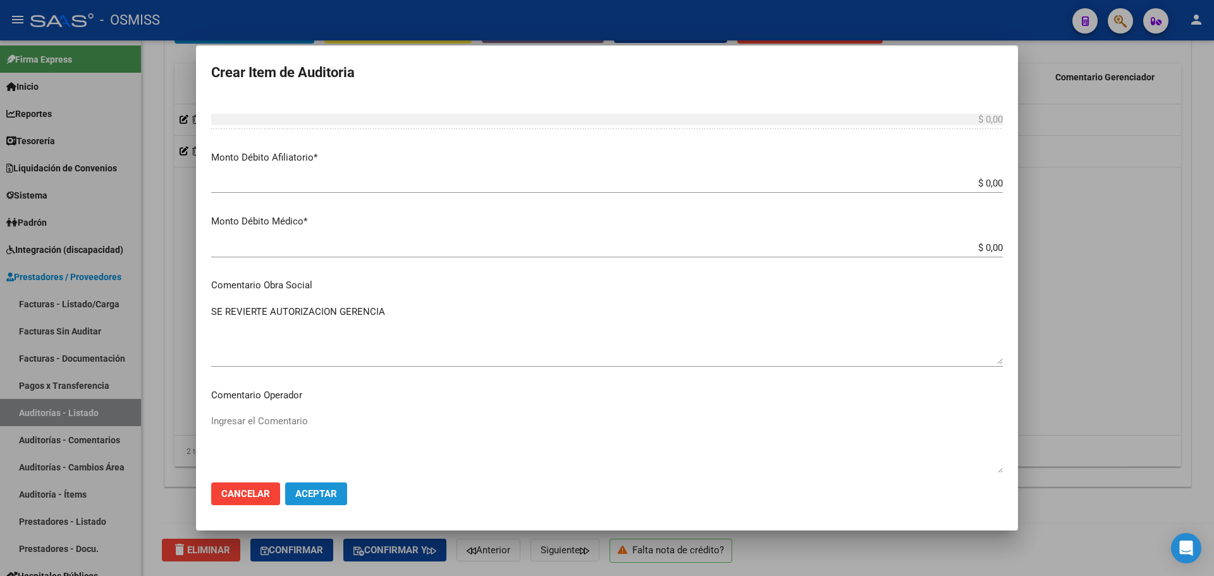
click at [301, 501] on button "Aceptar" at bounding box center [316, 493] width 62 height 23
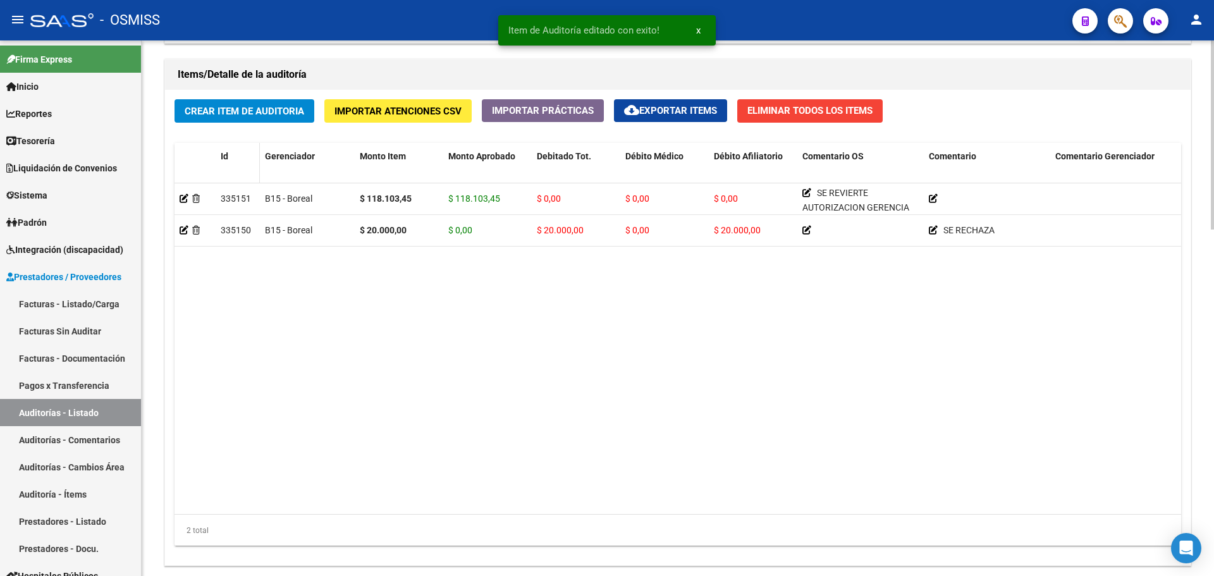
scroll to position [948, 0]
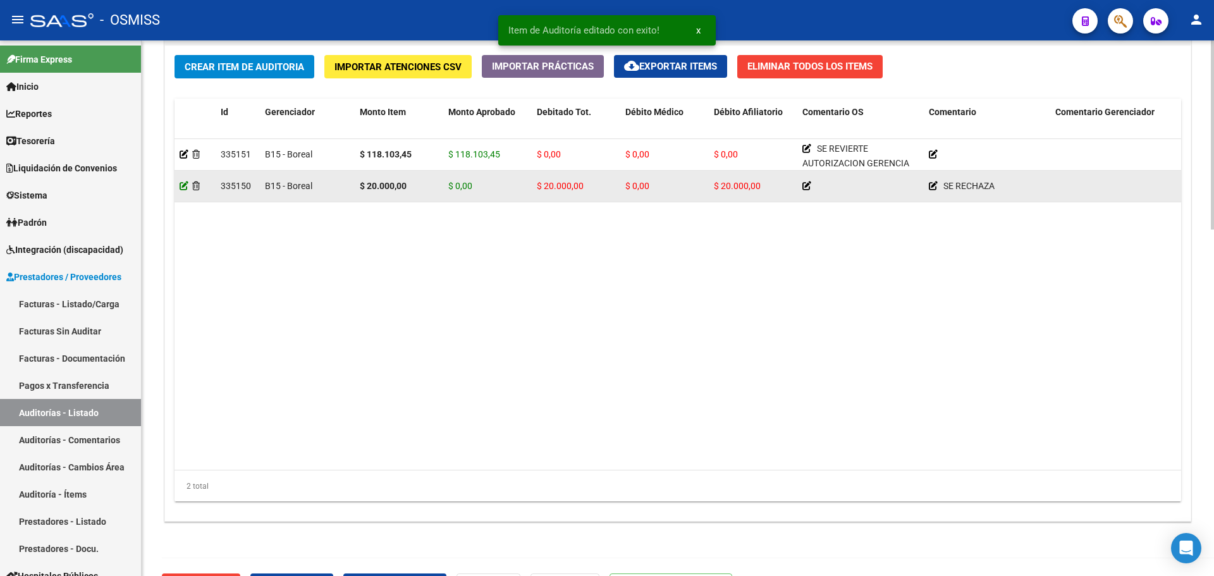
click at [182, 188] on icon at bounding box center [184, 185] width 9 height 9
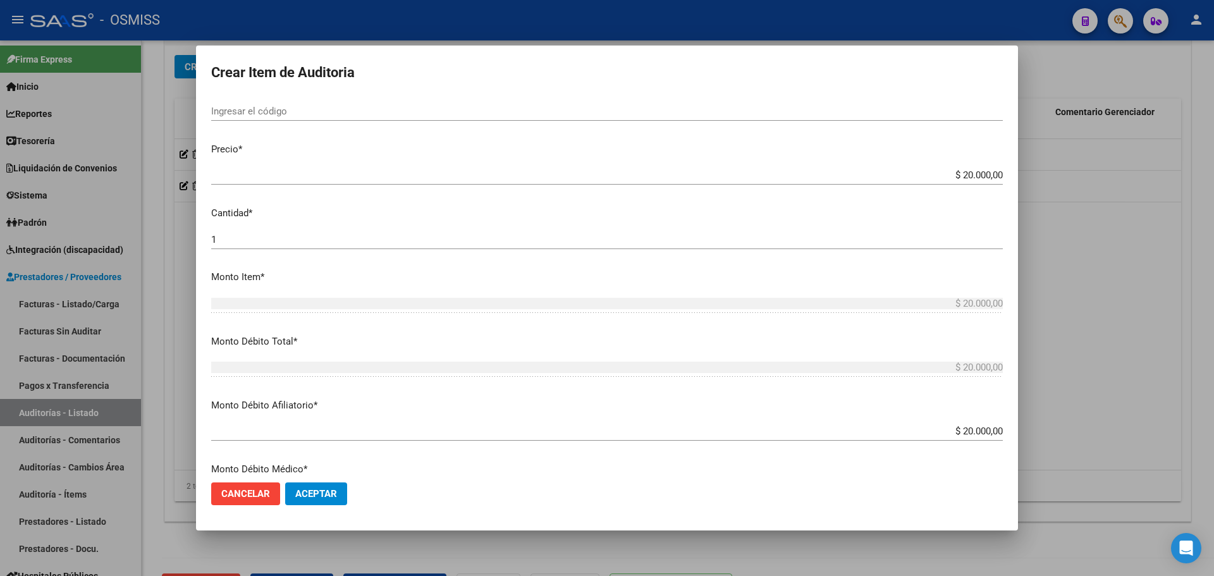
scroll to position [379, 0]
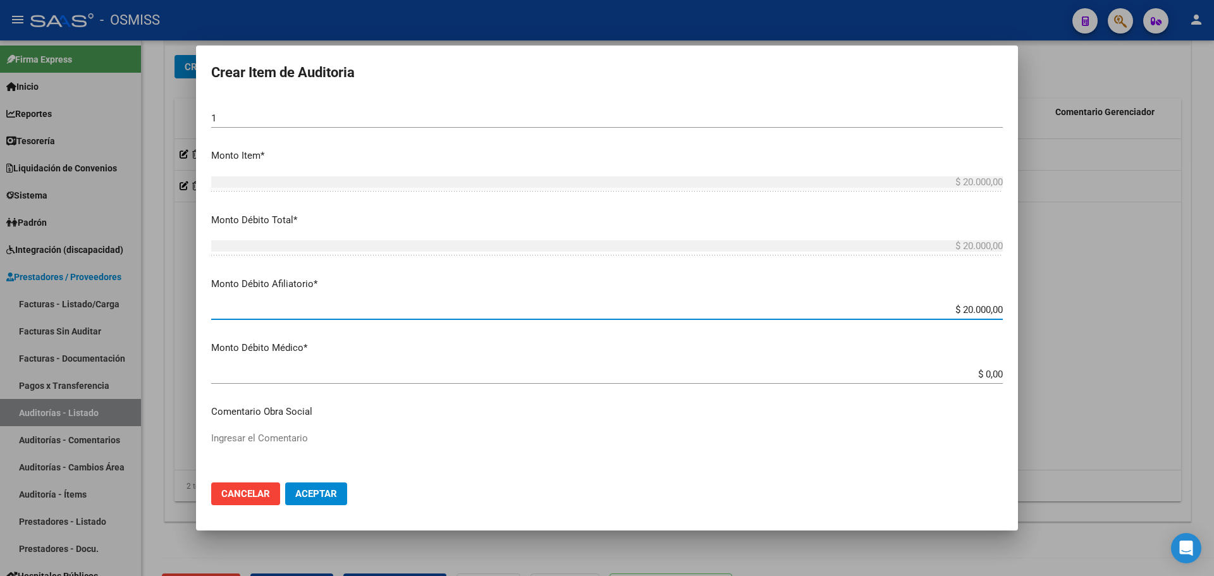
drag, startPoint x: 950, startPoint y: 308, endPoint x: 982, endPoint y: 308, distance: 32.2
click at [982, 308] on input "$ 20.000,00" at bounding box center [606, 309] width 791 height 11
click at [875, 330] on div "$ 20.000,00 Ingresar el monto Afiliatorio" at bounding box center [606, 315] width 791 height 31
drag, startPoint x: 938, startPoint y: 311, endPoint x: 994, endPoint y: 310, distance: 56.3
click at [994, 310] on app-form-text-field "Monto Débito Afiliatorio * $ 20.000,00 Ingresar el monto Afiliatorio" at bounding box center [612, 296] width 802 height 39
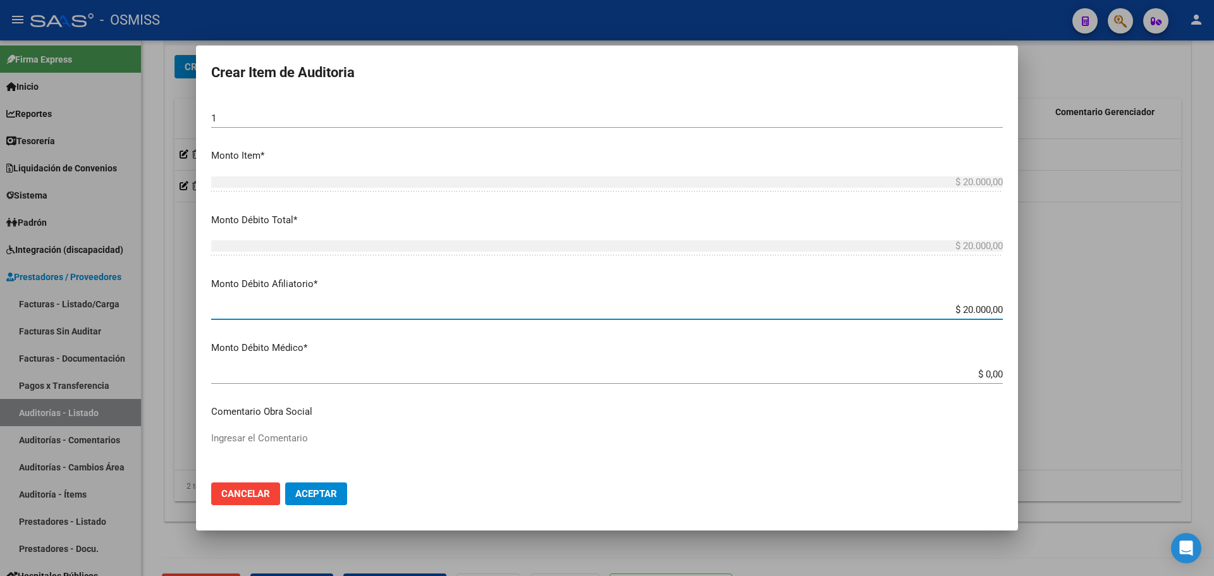
type input "$ 0,00"
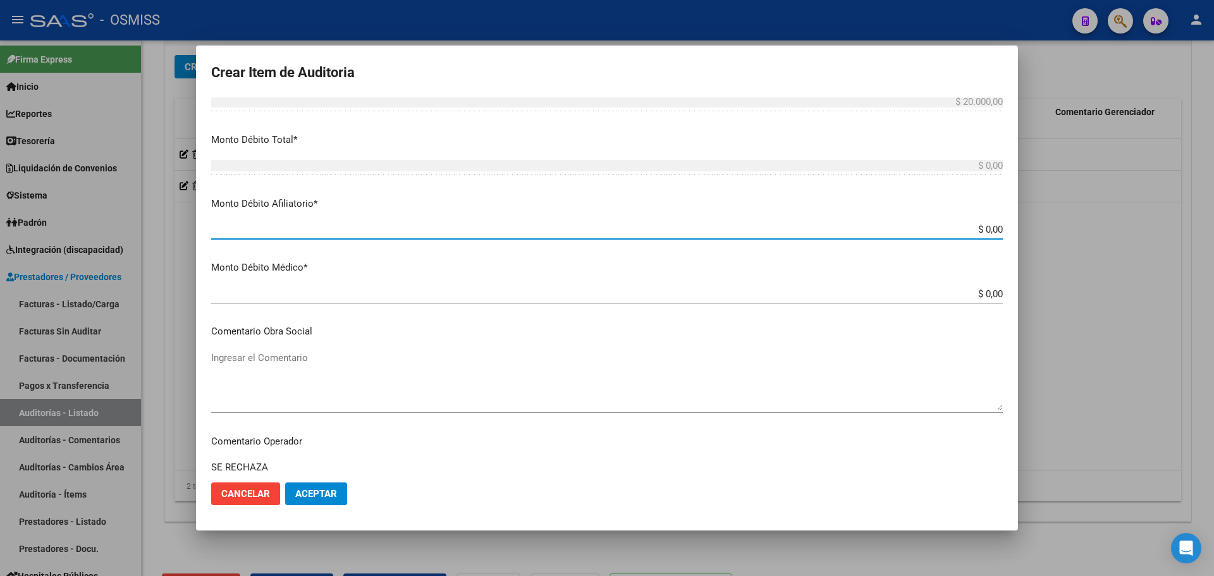
scroll to position [506, 0]
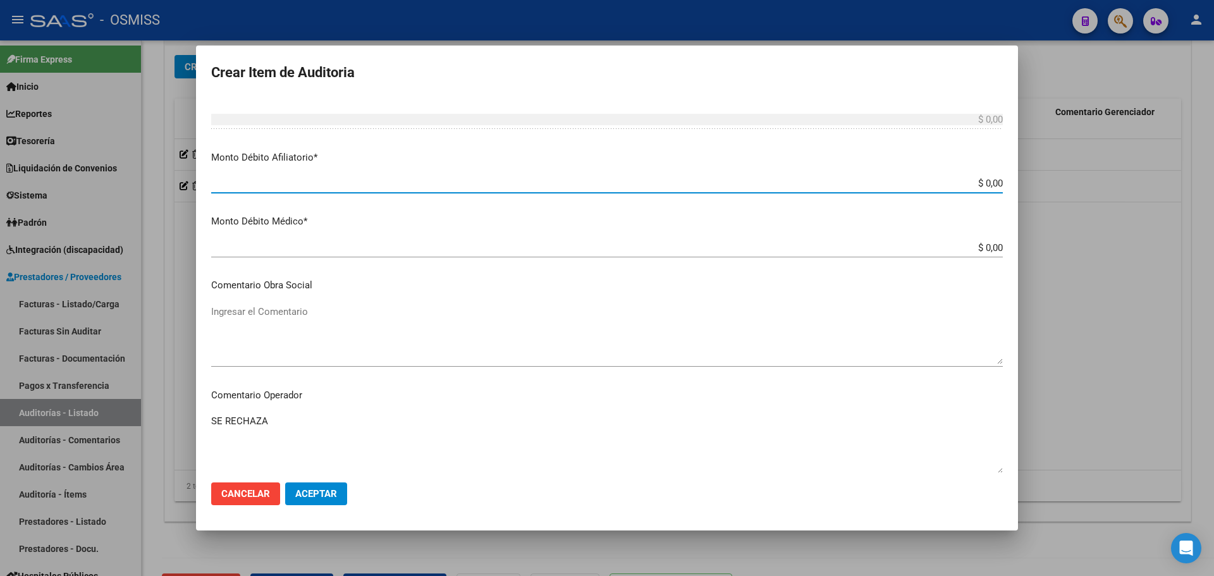
click at [289, 327] on textarea "Ingresar el Comentario" at bounding box center [606, 334] width 791 height 59
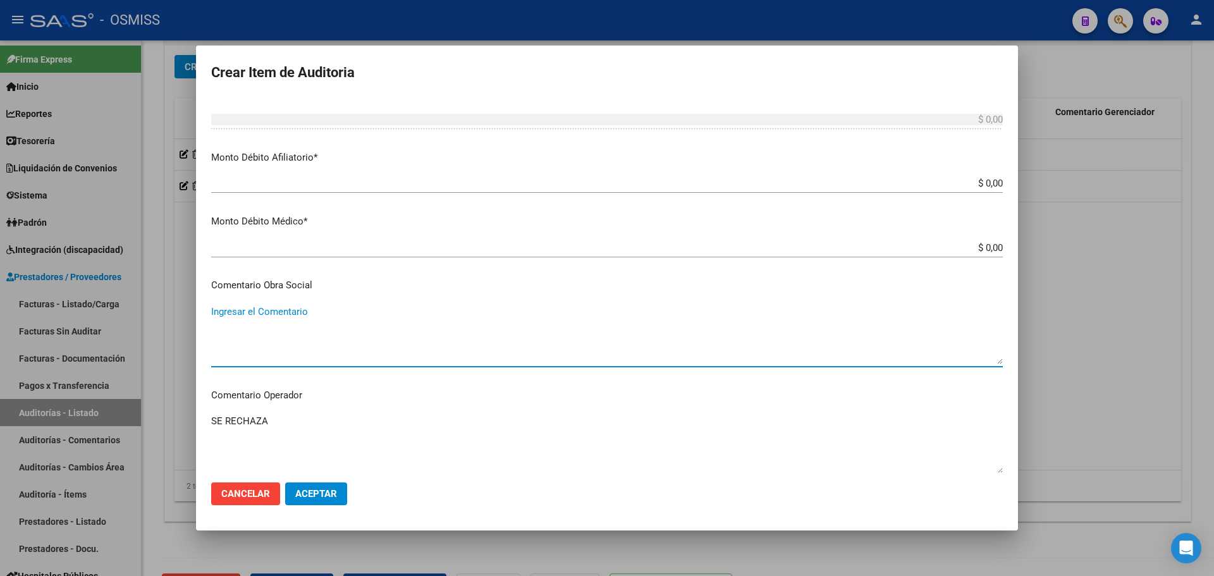
paste textarea "SE REVIERTE AUTORIZACION GERENCIA"
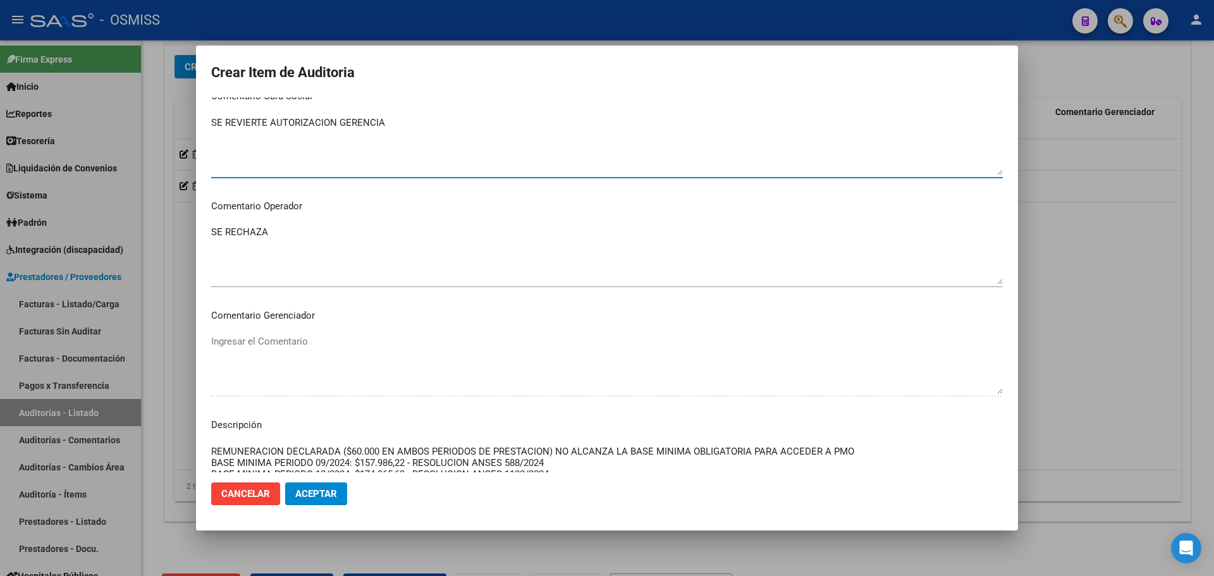
scroll to position [695, 0]
type textarea "SE REVIERTE AUTORIZACION GERENCIA"
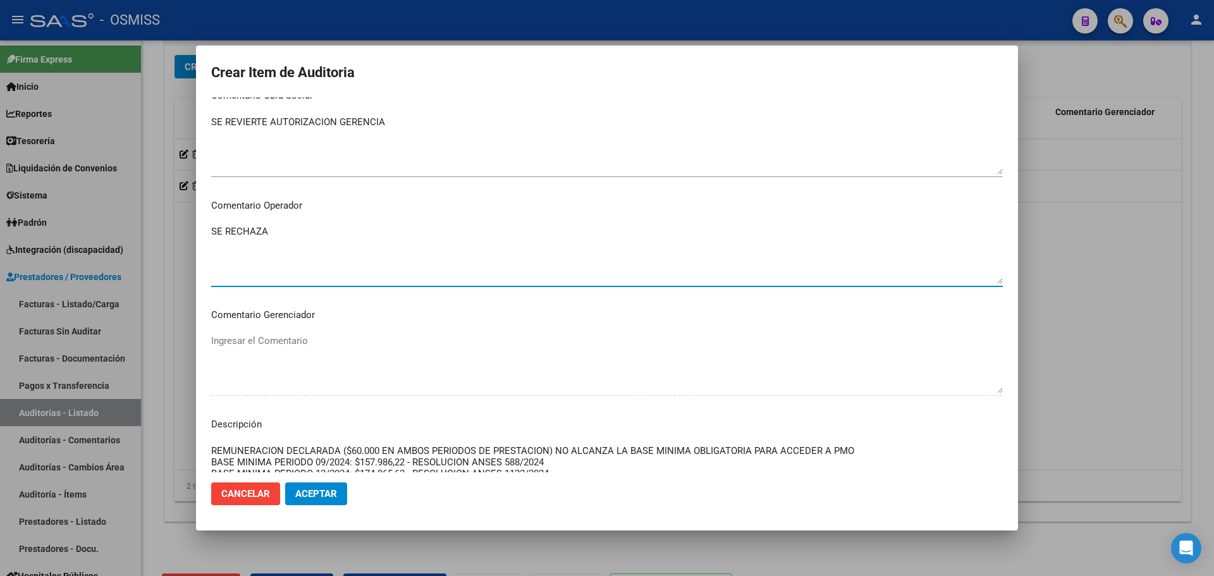
drag, startPoint x: 336, startPoint y: 240, endPoint x: 33, endPoint y: 216, distance: 304.4
click at [33, 216] on div "Crear Item de Auditoria 32163461 Nro Documento 27321634619 CUIL Afiliado Activo…" at bounding box center [607, 288] width 1214 height 576
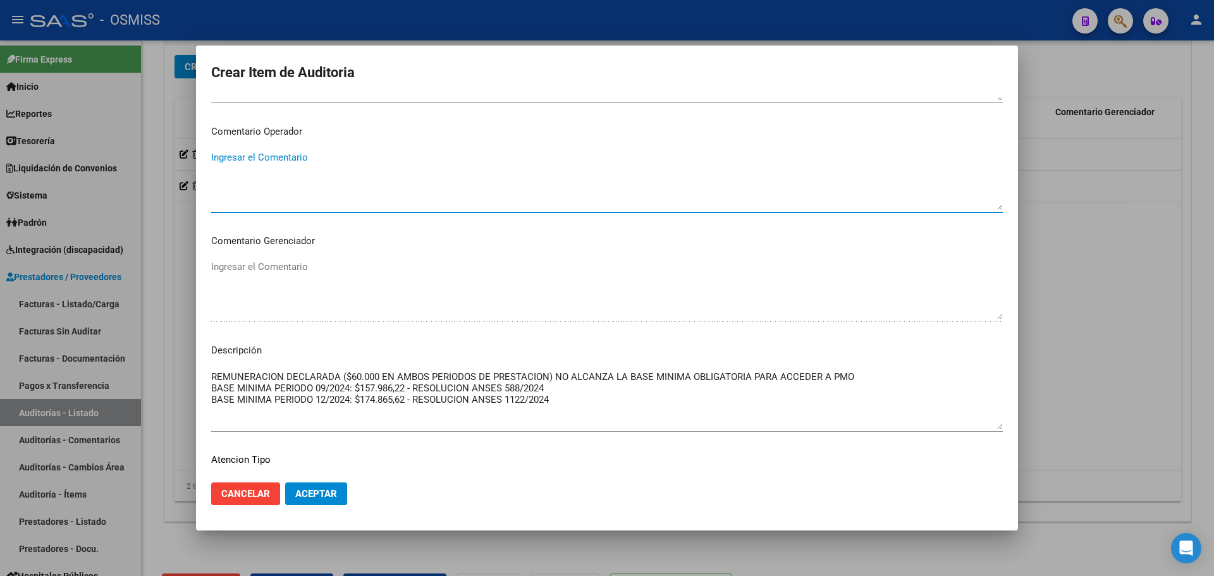
scroll to position [869, 0]
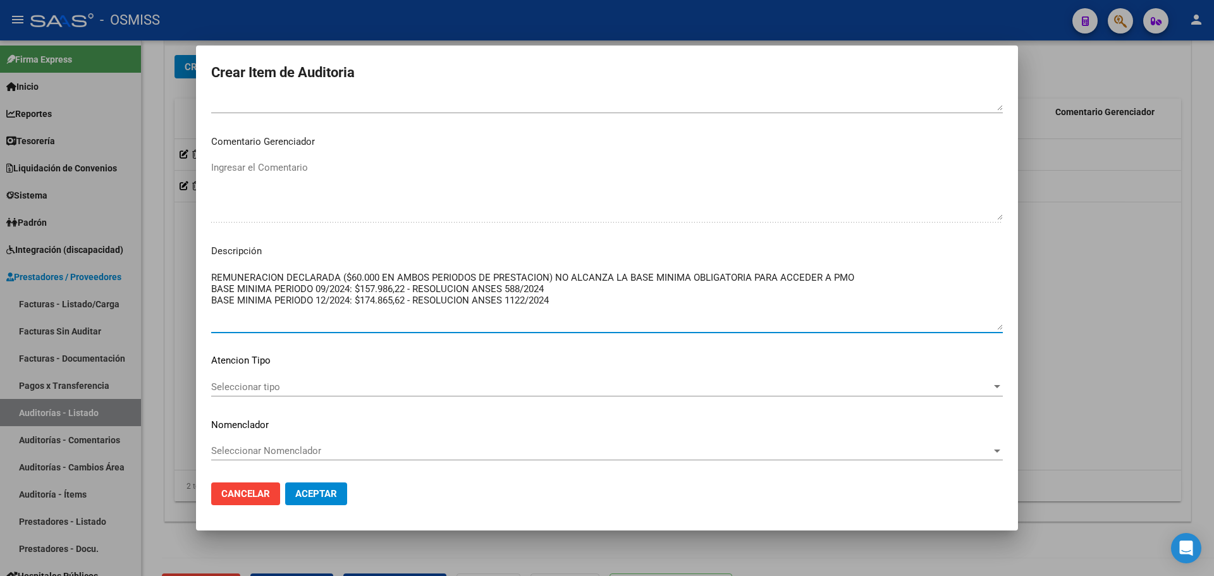
drag, startPoint x: 589, startPoint y: 300, endPoint x: 209, endPoint y: 258, distance: 381.7
click at [209, 258] on mat-dialog-content "32163461 Nro Documento 27321634619 CUIL Afiliado Activo CHAVEZ NADIA FABIOLA No…" at bounding box center [607, 284] width 822 height 374
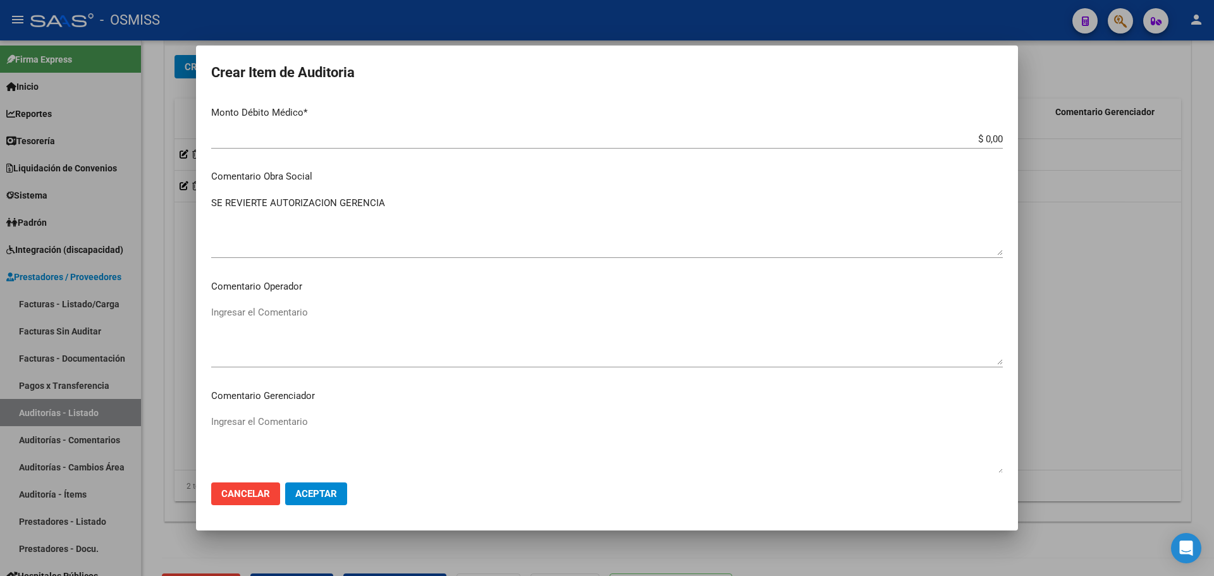
scroll to position [553, 0]
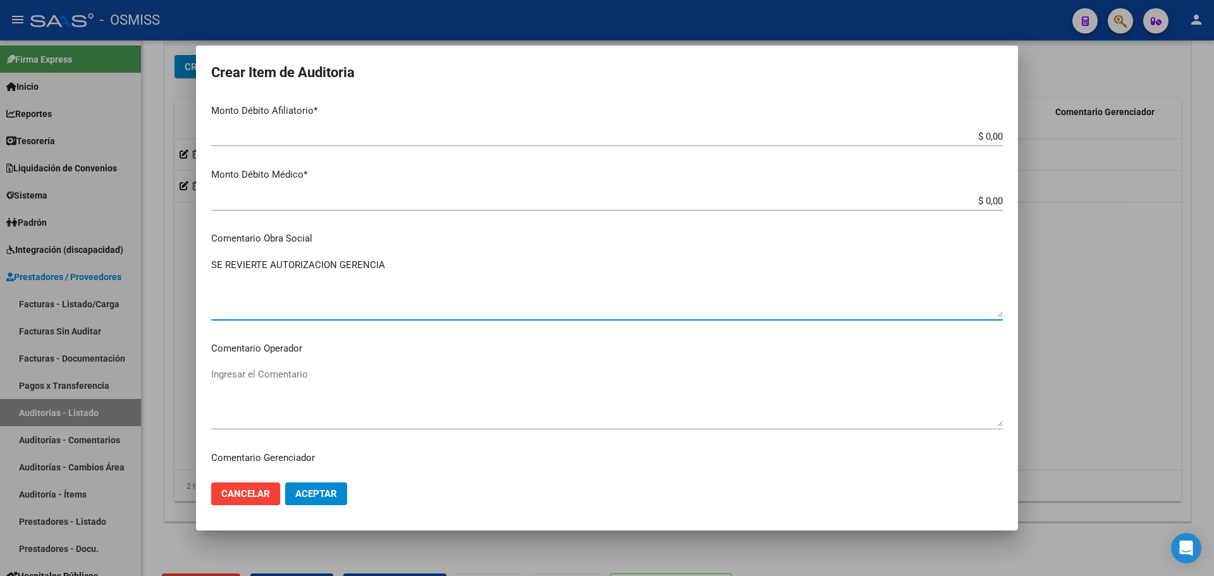
click at [246, 301] on textarea "SE REVIERTE AUTORIZACION GERENCIA" at bounding box center [606, 287] width 791 height 59
click at [413, 256] on div "SE REVIERTE AUTORIZACION GERENCIA Ingresar el Comentario" at bounding box center [606, 287] width 791 height 64
click at [213, 260] on textarea "SE REVIERTE AUTORIZACION GERENCIA" at bounding box center [606, 287] width 791 height 59
click at [233, 259] on textarea "SE REVIERTE AUTORIZACION GERENCIA" at bounding box center [606, 287] width 791 height 59
paste textarea "REMUNERACION DECLARADA ($60.000 EN AMBOS PERIODOS DE PRESTACION) NO ALCANZA LA …"
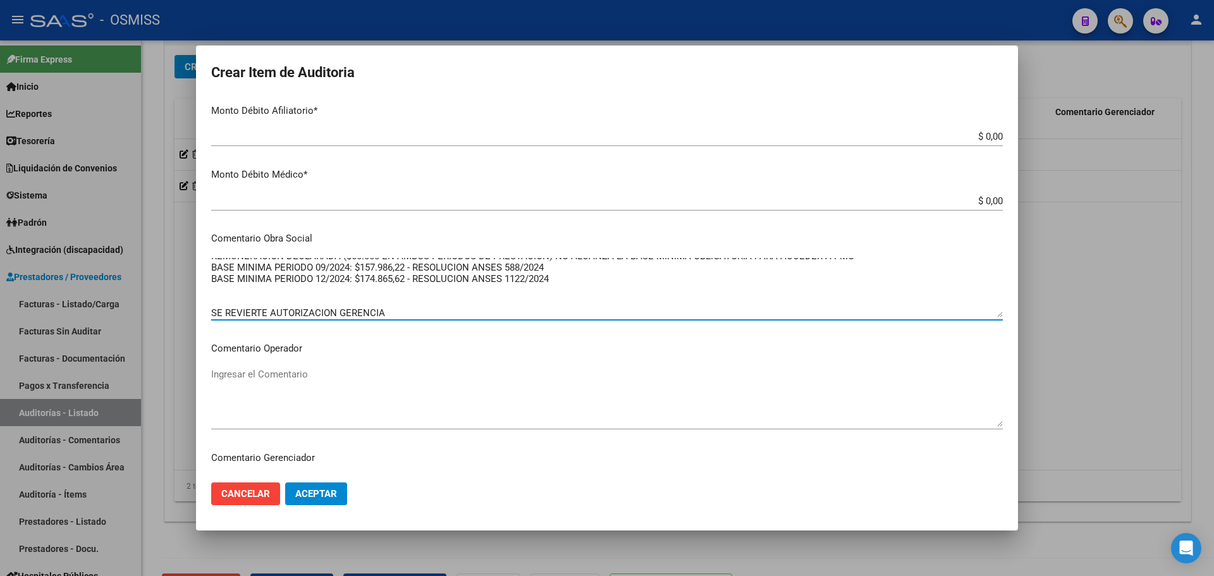
scroll to position [11, 0]
type textarea "REMUNERACION DECLARADA ($60.000 EN AMBOS PERIODOS DE PRESTACION) NO ALCANZA LA …"
click at [336, 499] on button "Aceptar" at bounding box center [316, 493] width 62 height 23
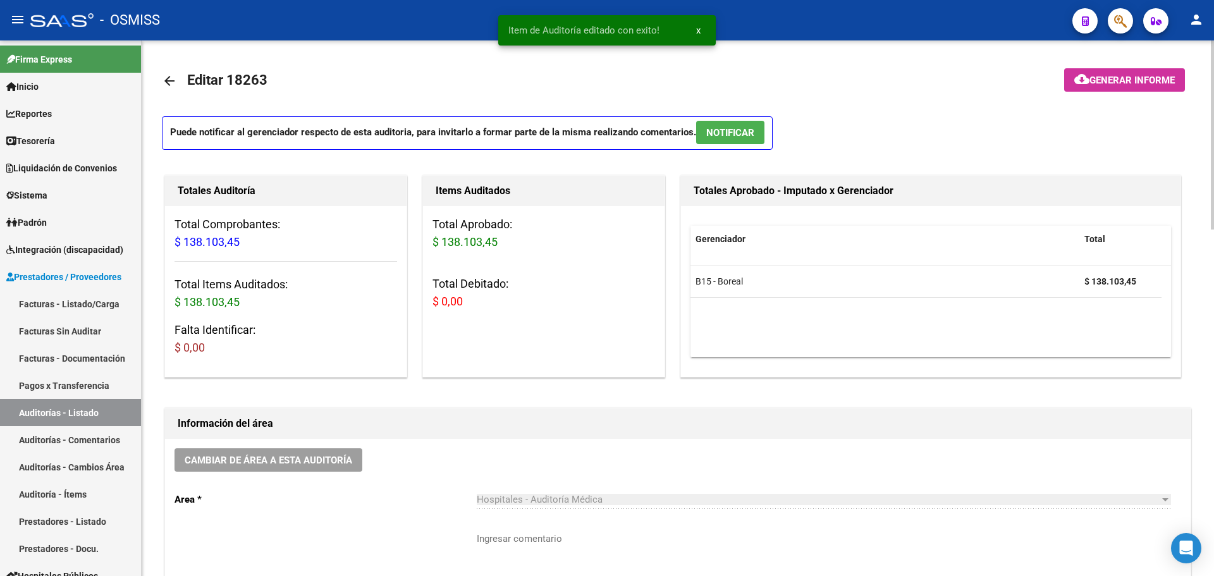
scroll to position [316, 0]
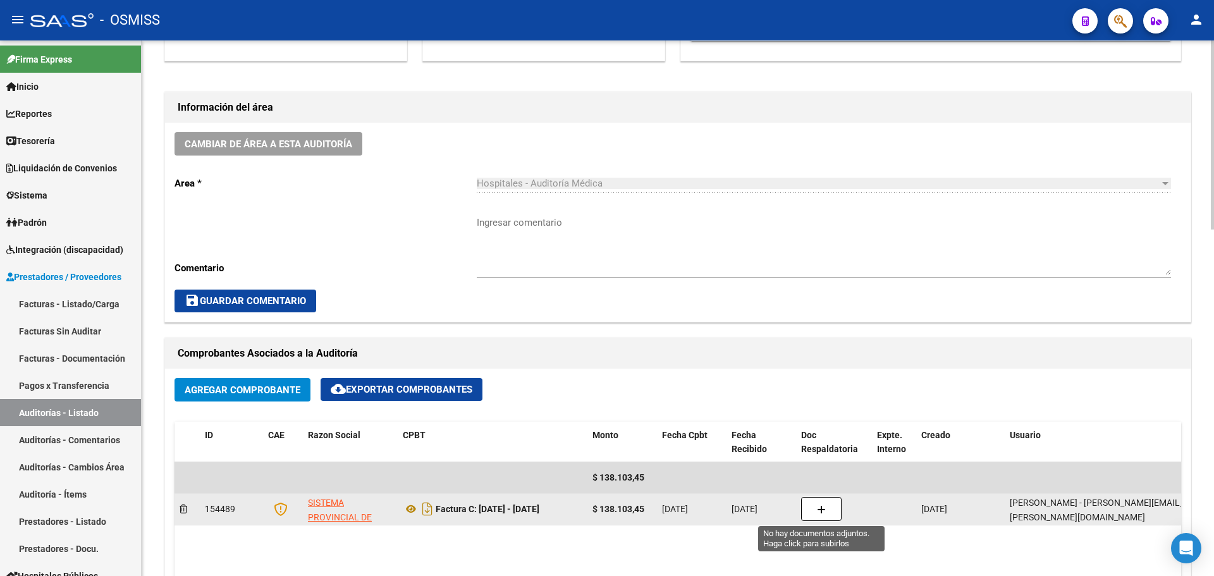
click at [828, 504] on button "button" at bounding box center [821, 509] width 40 height 24
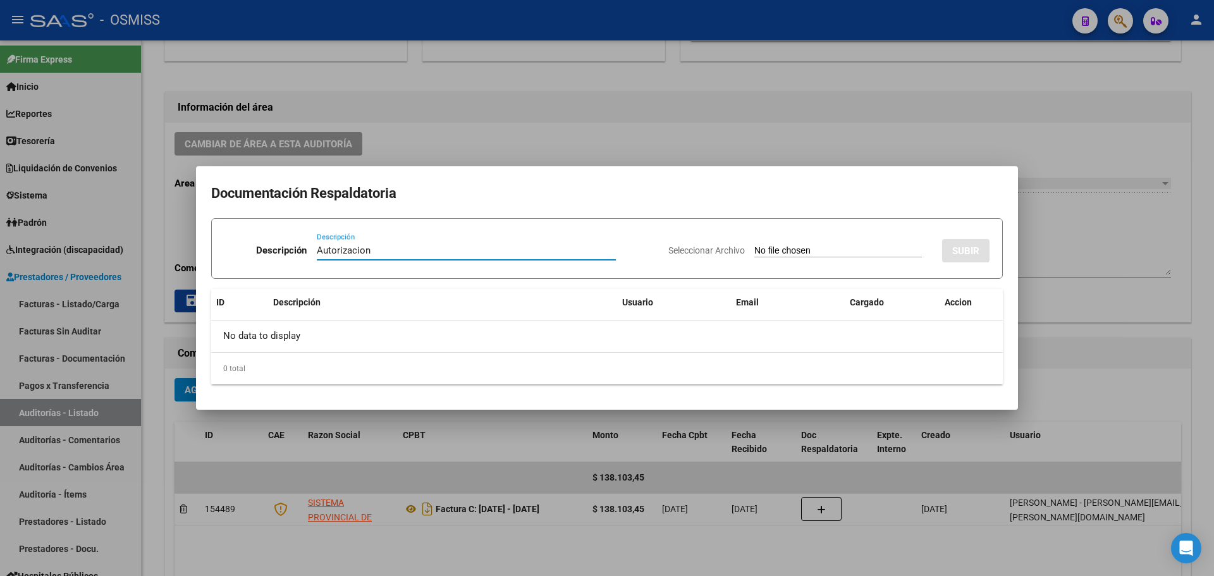
type input "Autorizacion"
click at [768, 252] on input "Seleccionar Archivo" at bounding box center [838, 251] width 168 height 12
type input "C:\fakepath\FC. 1484-1813 SIPROSA.pdf"
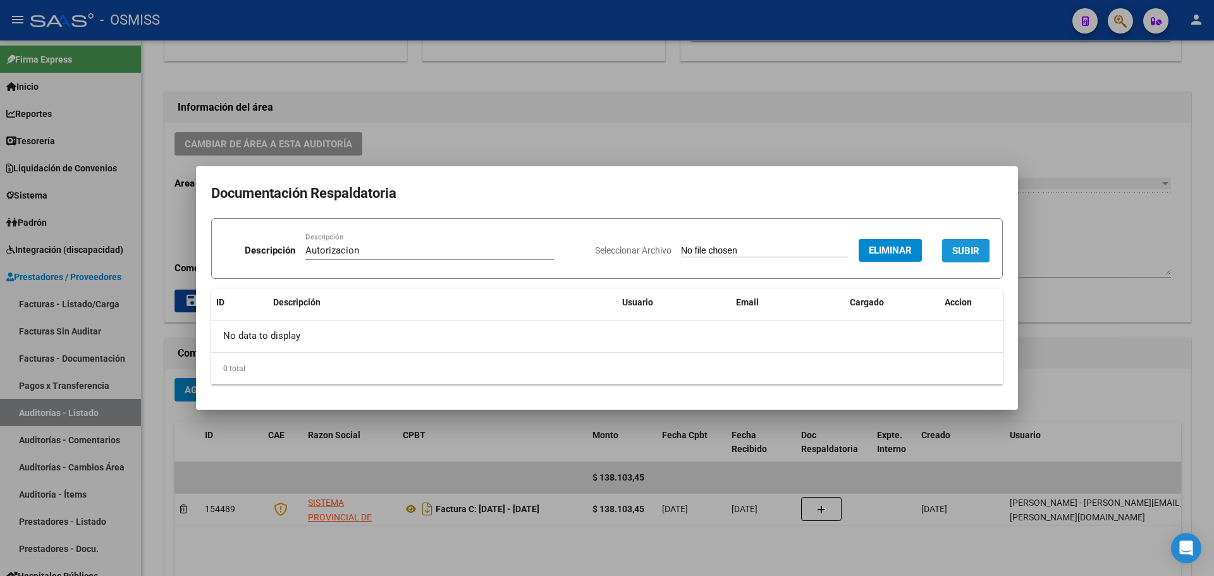
click at [961, 254] on span "SUBIR" at bounding box center [965, 250] width 27 height 11
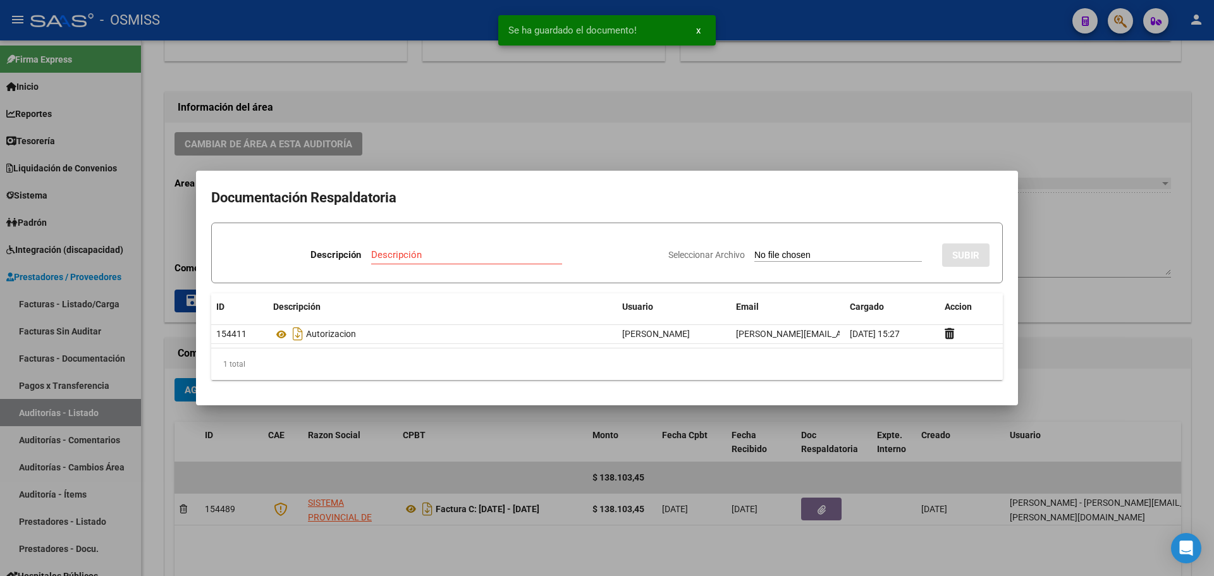
click at [537, 126] on div at bounding box center [607, 288] width 1214 height 576
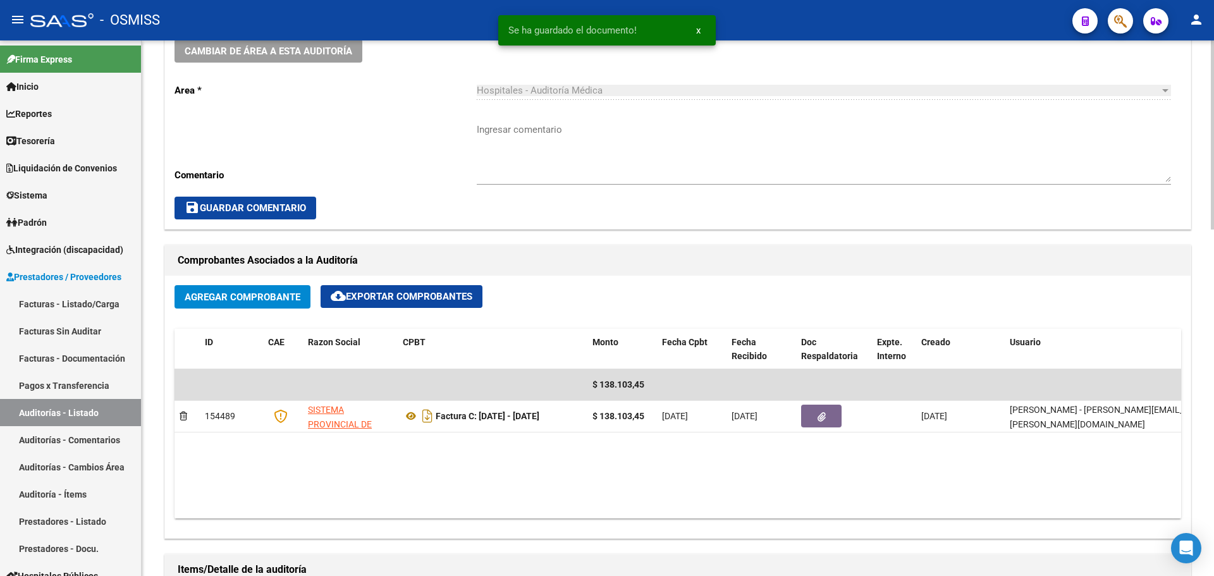
scroll to position [443, 0]
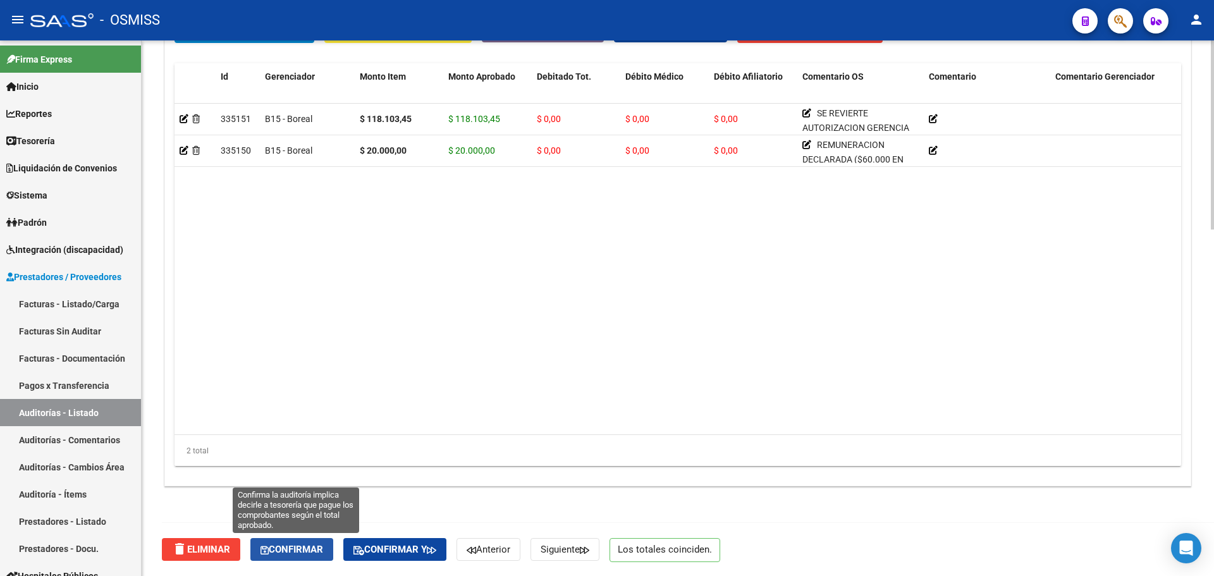
click at [314, 547] on span "Confirmar" at bounding box center [291, 549] width 63 height 11
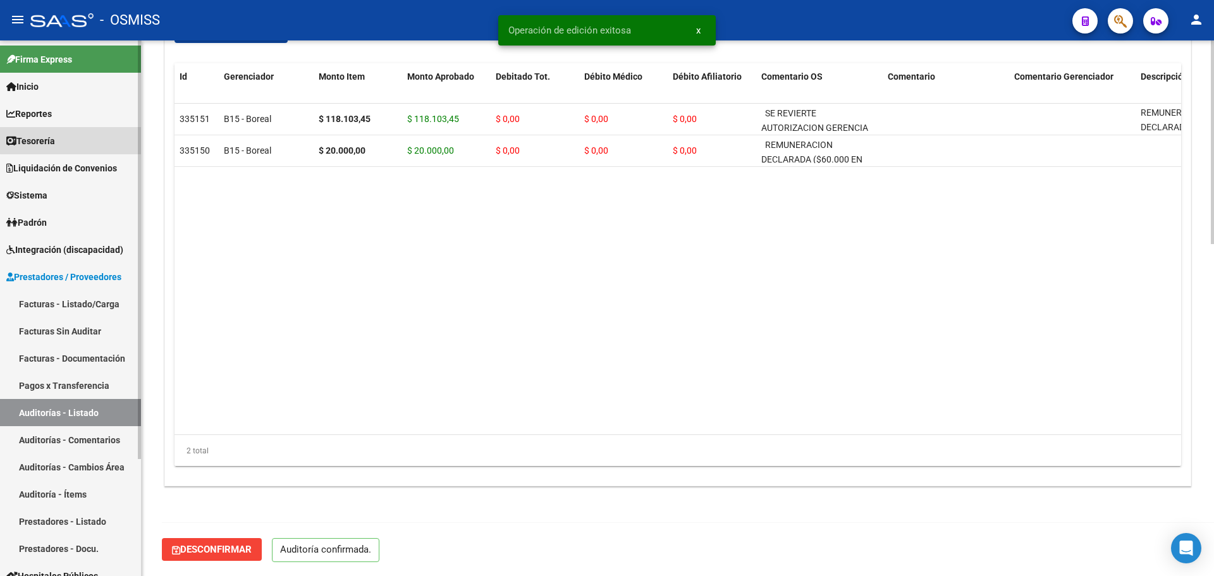
click at [76, 137] on link "Tesorería" at bounding box center [70, 140] width 141 height 27
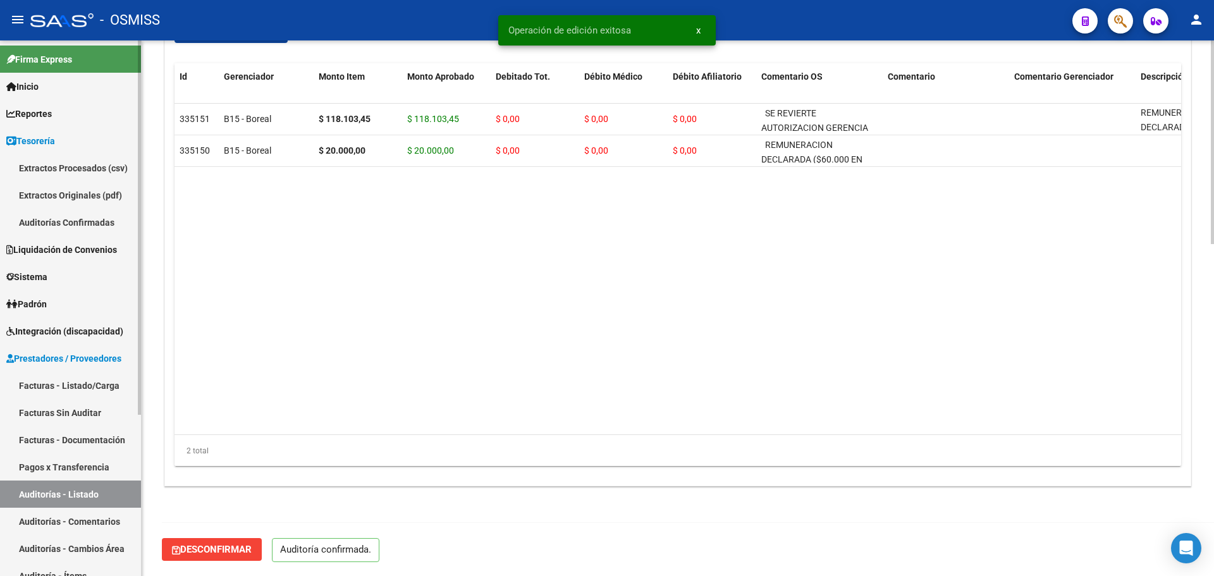
click at [60, 229] on link "Auditorías Confirmadas" at bounding box center [70, 222] width 141 height 27
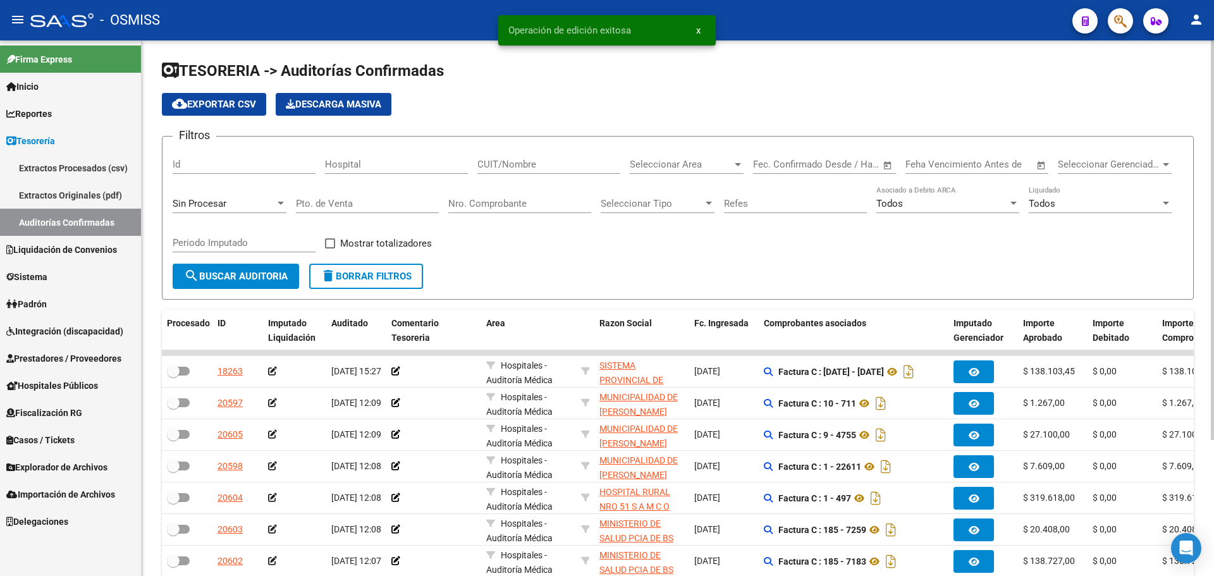
click at [540, 255] on div "Filtros Id Hospital CUIT/Nombre Seleccionar Area Seleccionar Area Fecha inicio …" at bounding box center [678, 205] width 1010 height 117
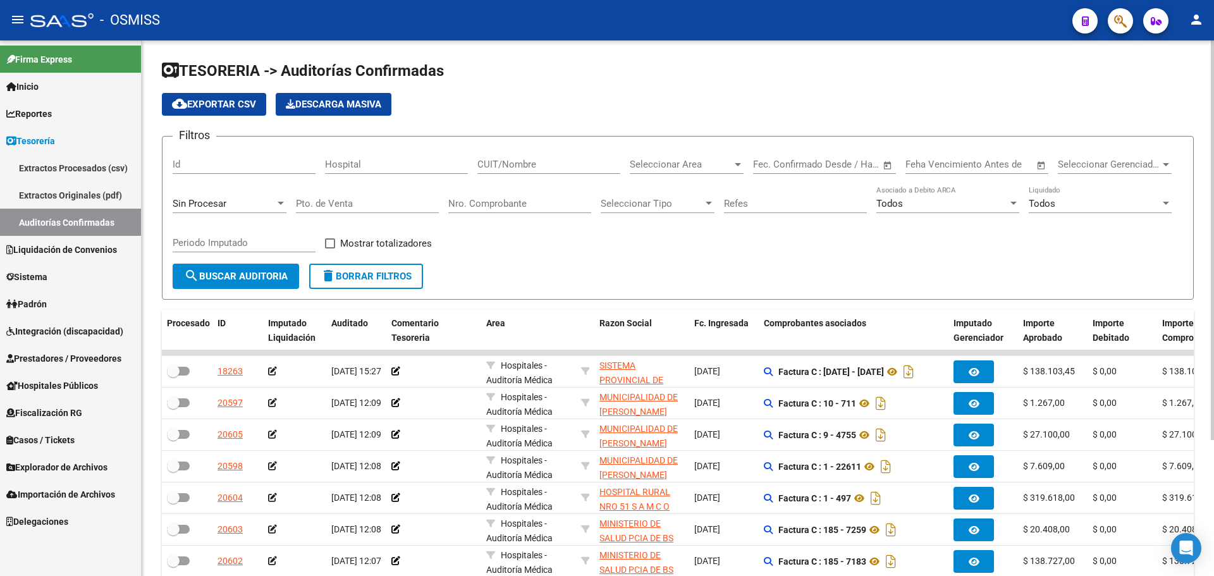
drag, startPoint x: 538, startPoint y: 256, endPoint x: 451, endPoint y: 225, distance: 92.6
click at [451, 225] on div "Filtros Id Hospital CUIT/Nombre Seleccionar Area Seleccionar Area Fecha inicio …" at bounding box center [678, 205] width 1010 height 117
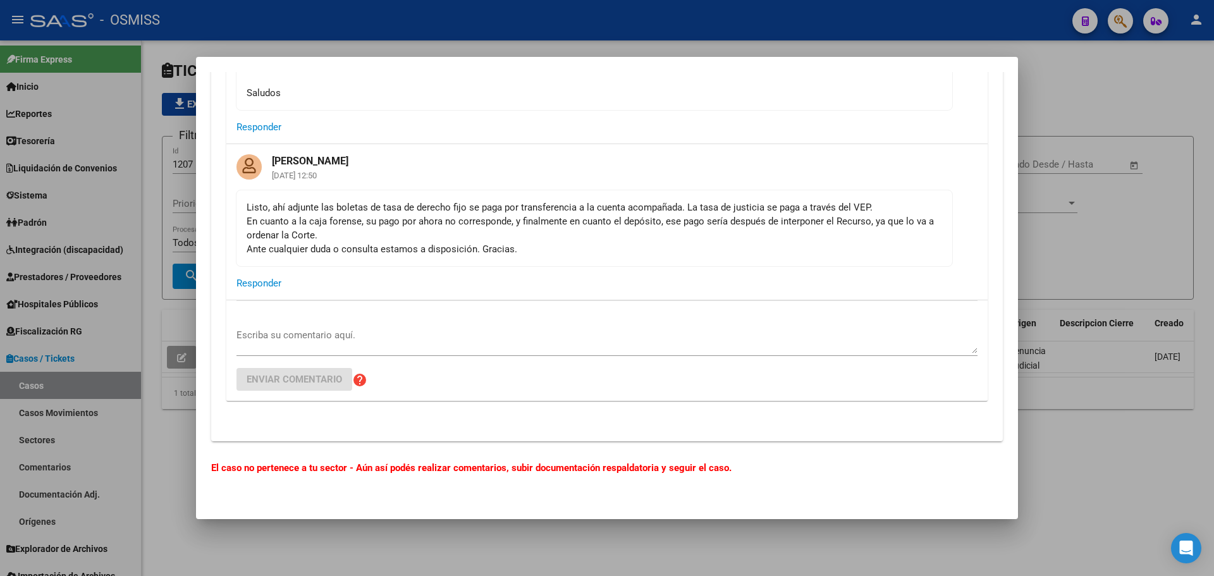
scroll to position [1997, 0]
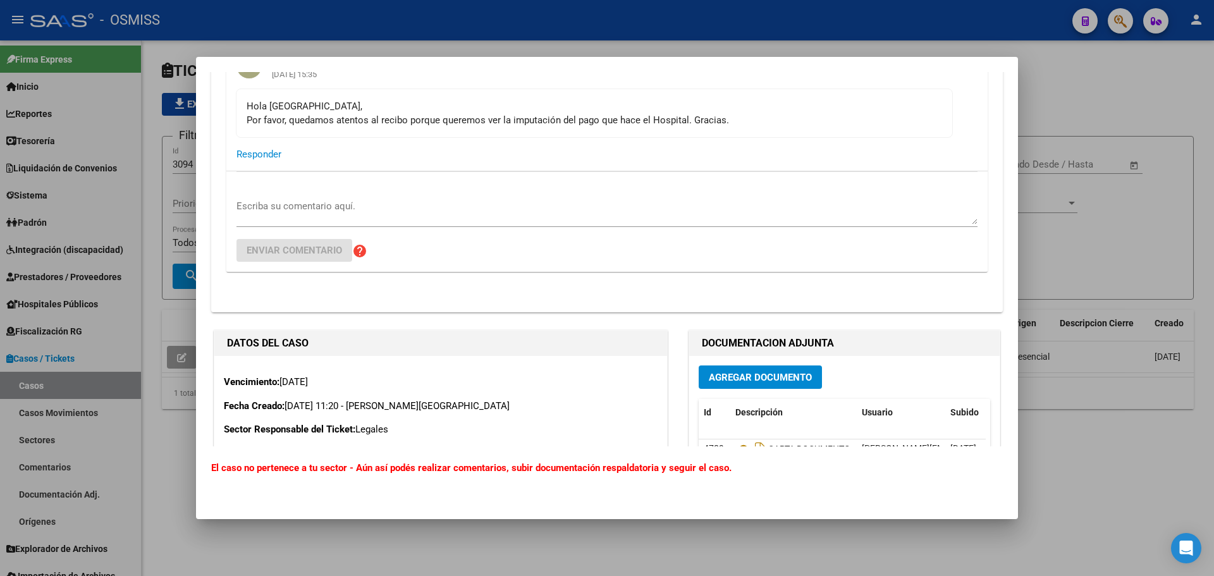
scroll to position [632, 0]
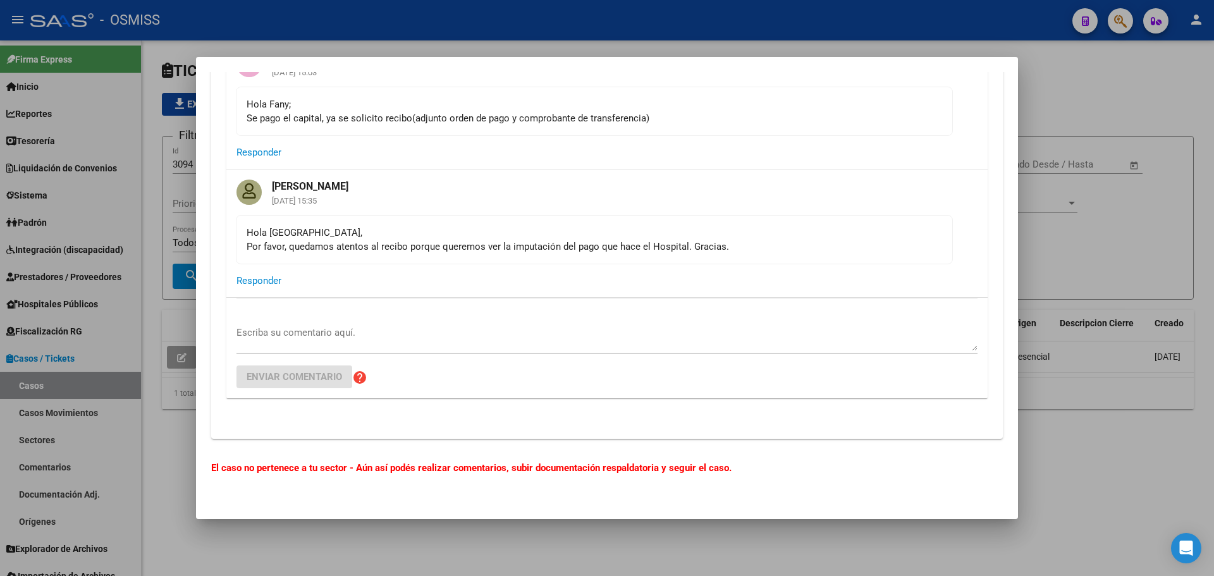
click at [787, 249] on div "Hola [PERSON_NAME], Por favor, quedamos atentos al recibo porque queremos ver l…" at bounding box center [594, 240] width 695 height 28
click at [1106, 222] on div at bounding box center [607, 288] width 1214 height 576
